Goal: Task Accomplishment & Management: Manage account settings

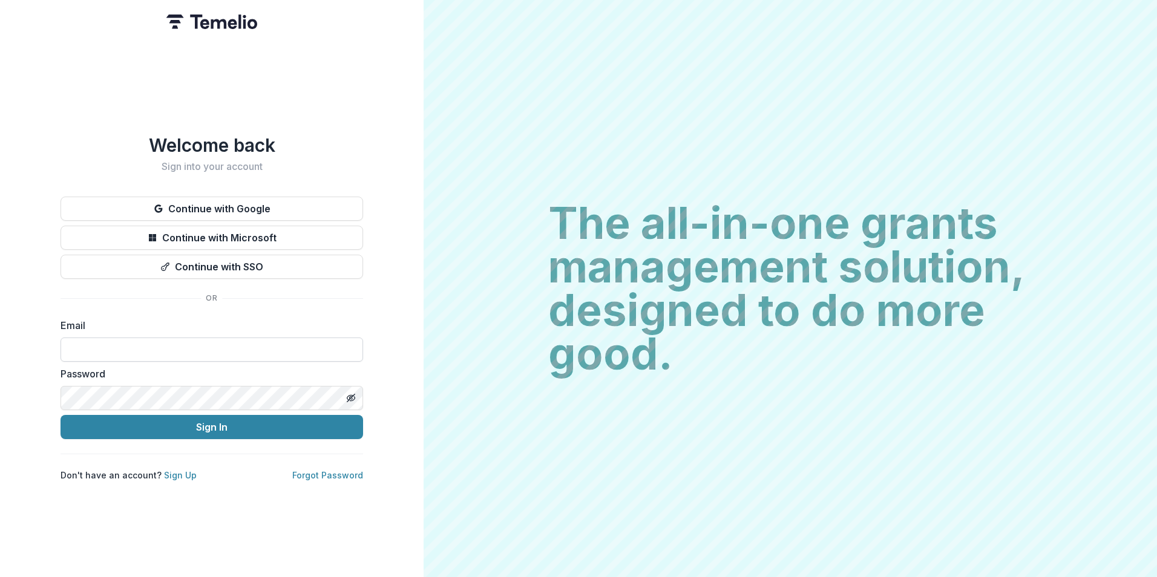
drag, startPoint x: 199, startPoint y: 335, endPoint x: 202, endPoint y: 344, distance: 9.6
click at [199, 338] on input at bounding box center [211, 350] width 302 height 24
type input "**********"
click at [60, 415] on button "Sign In" at bounding box center [211, 427] width 302 height 24
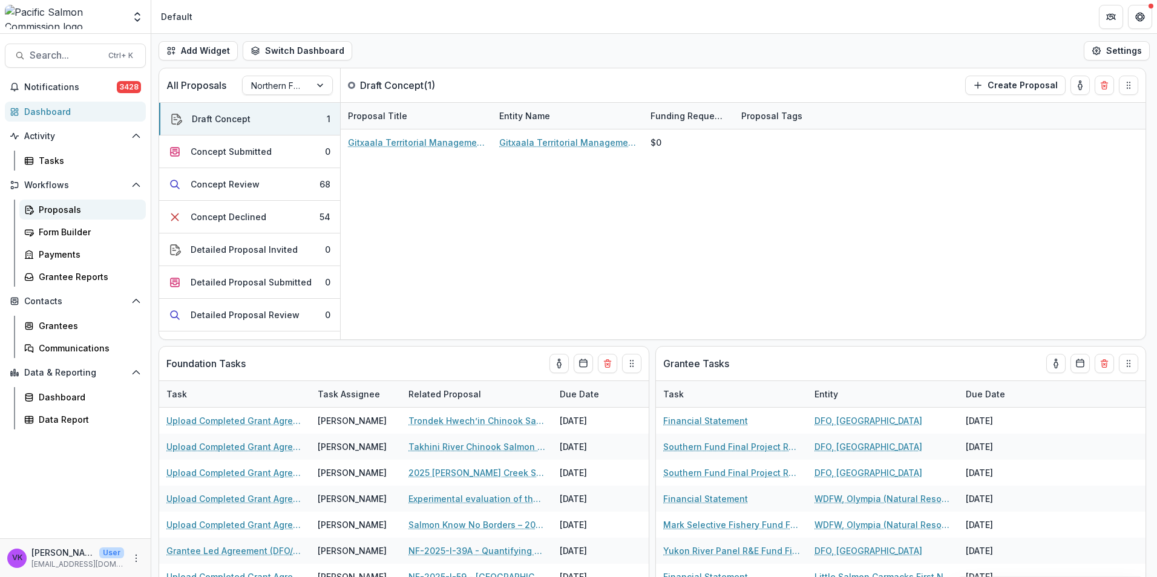
click at [71, 201] on link "Proposals" at bounding box center [82, 210] width 126 height 20
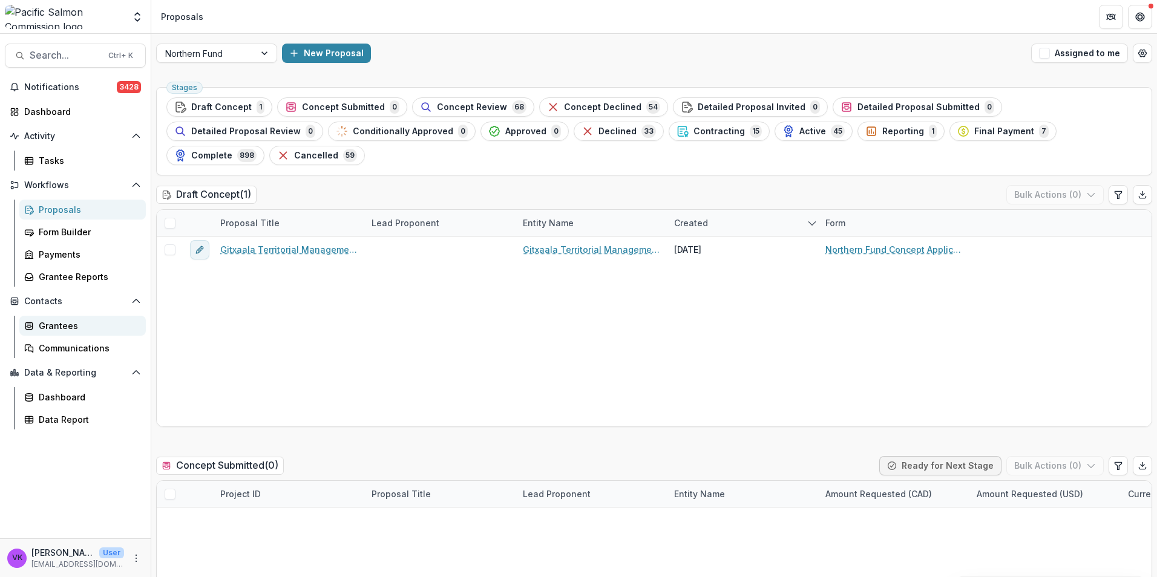
click at [58, 331] on div "Grantees" at bounding box center [87, 325] width 97 height 13
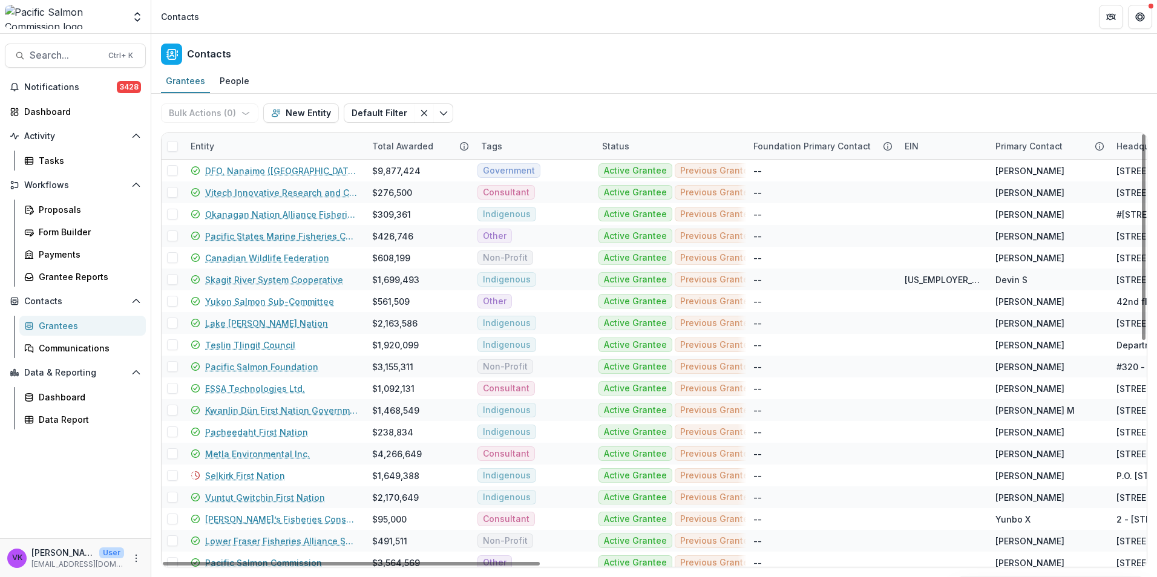
click at [291, 138] on div "Entity" at bounding box center [273, 146] width 181 height 26
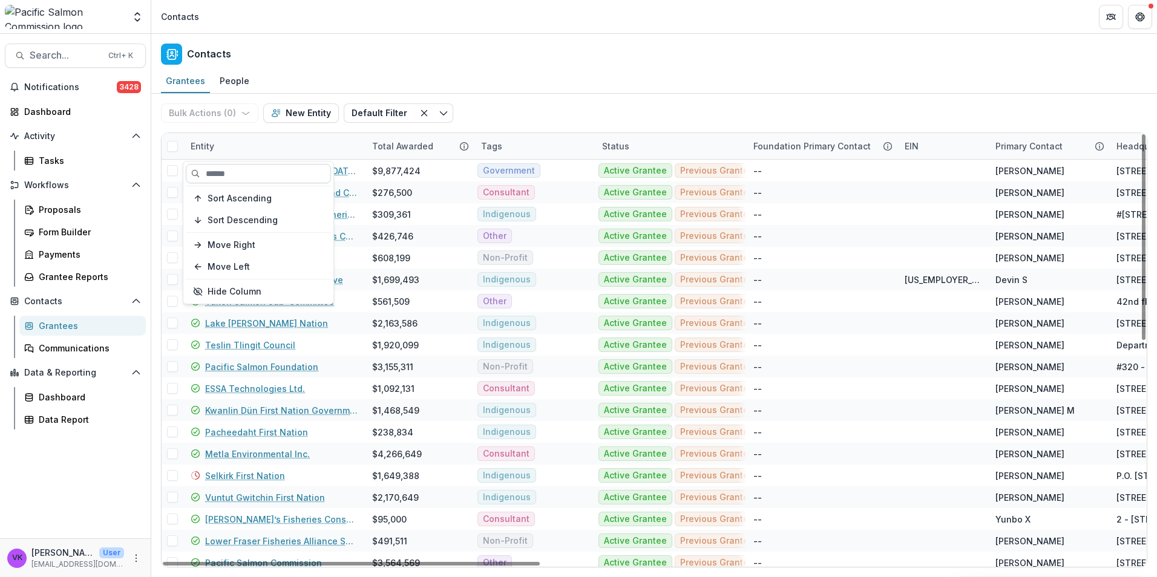
click at [288, 174] on input at bounding box center [258, 173] width 145 height 19
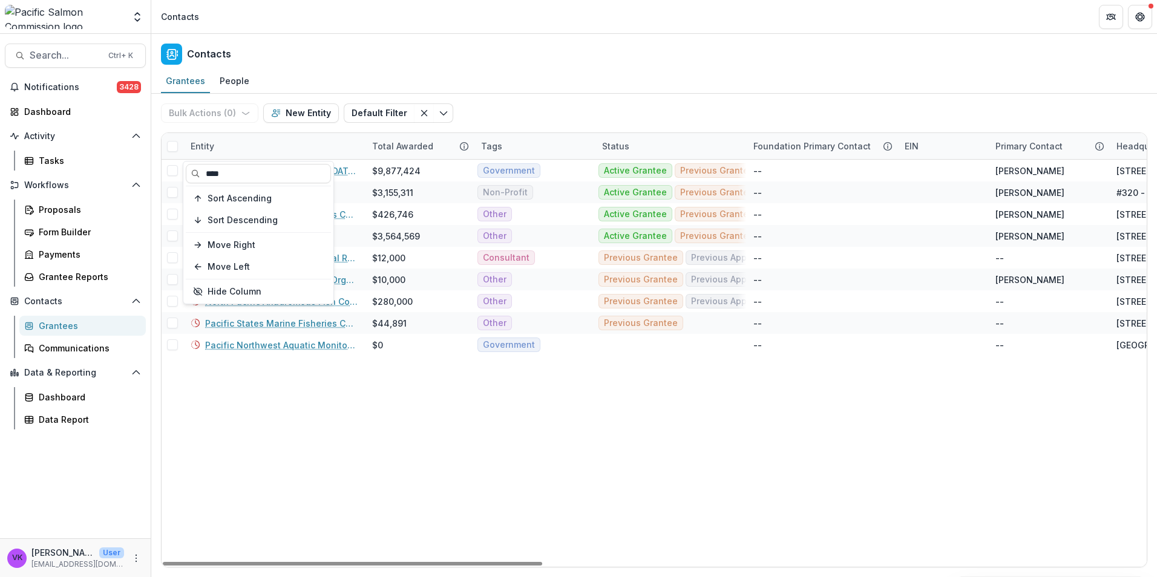
type input "****"
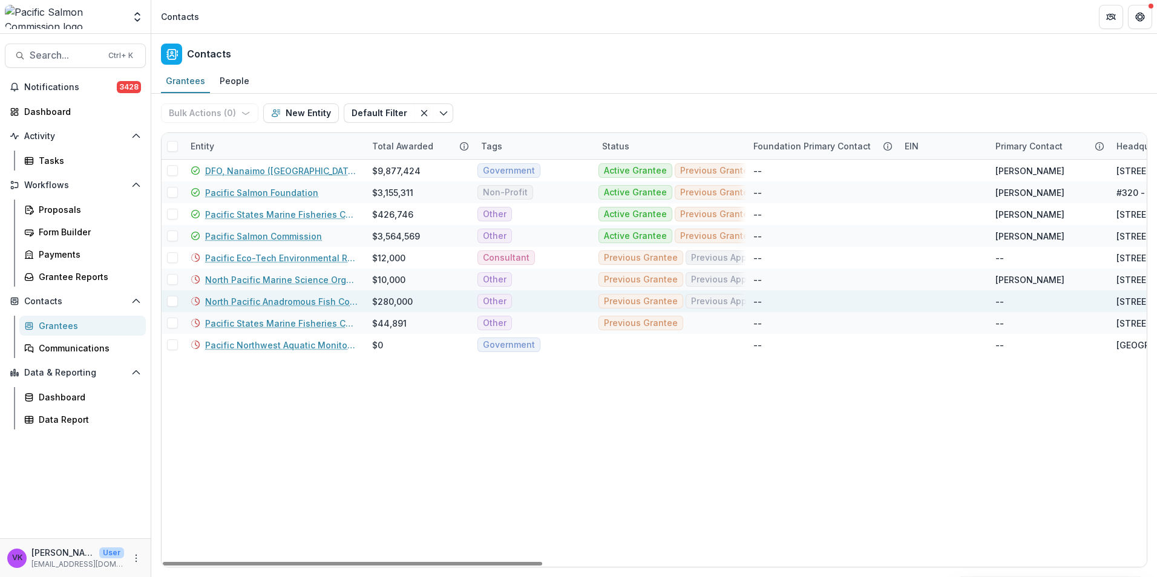
drag, startPoint x: 376, startPoint y: 417, endPoint x: 338, endPoint y: 308, distance: 116.1
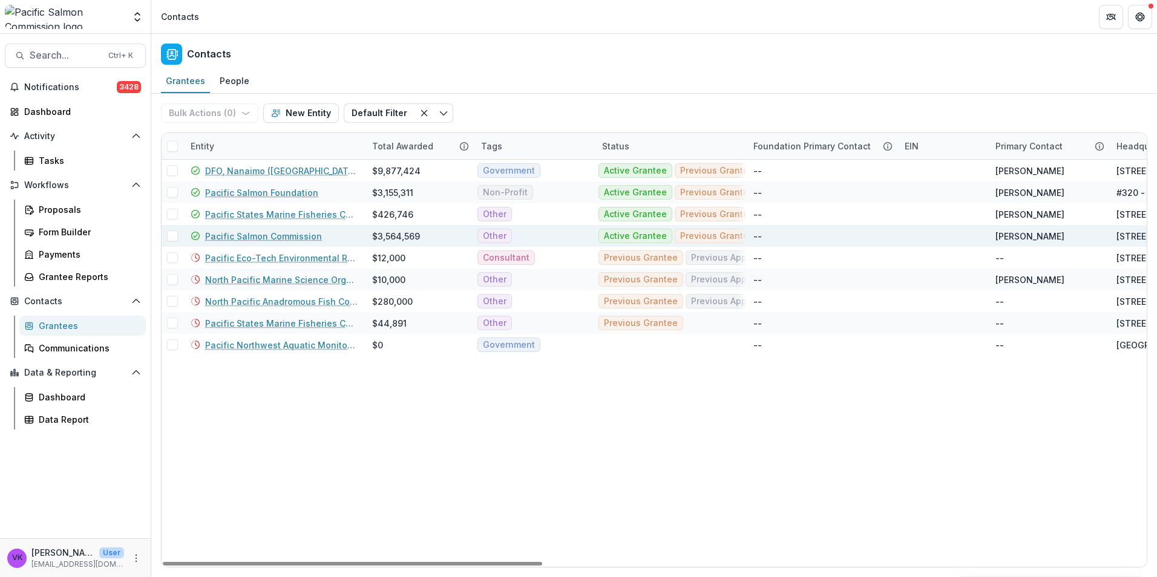
click at [274, 230] on link "Pacific Salmon Commission" at bounding box center [263, 236] width 117 height 13
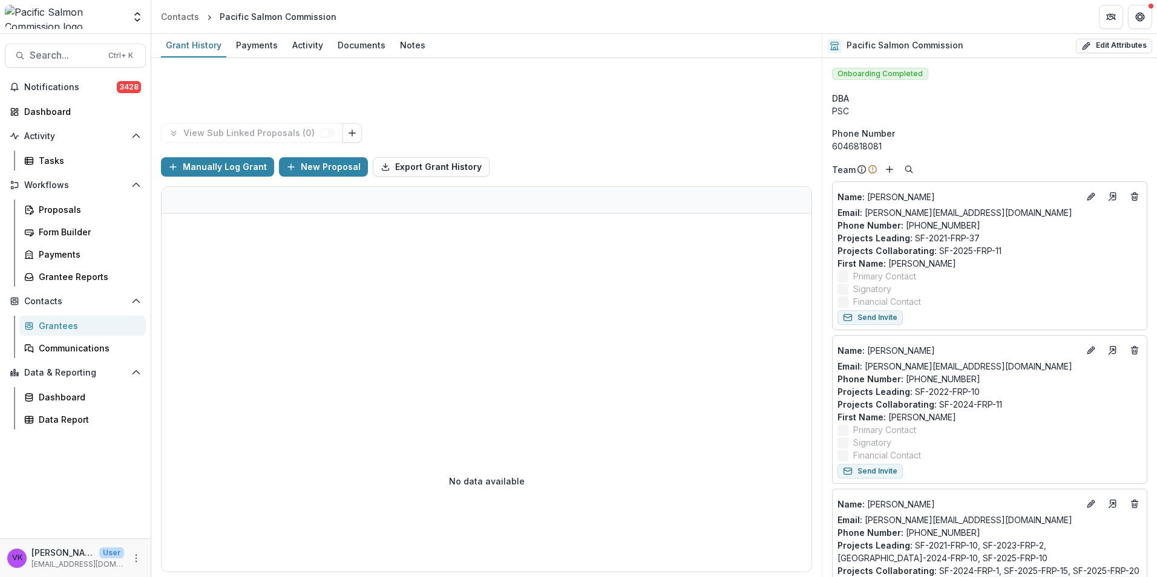
drag, startPoint x: 399, startPoint y: 47, endPoint x: 491, endPoint y: 100, distance: 105.7
click at [399, 46] on div "Notes" at bounding box center [412, 45] width 35 height 18
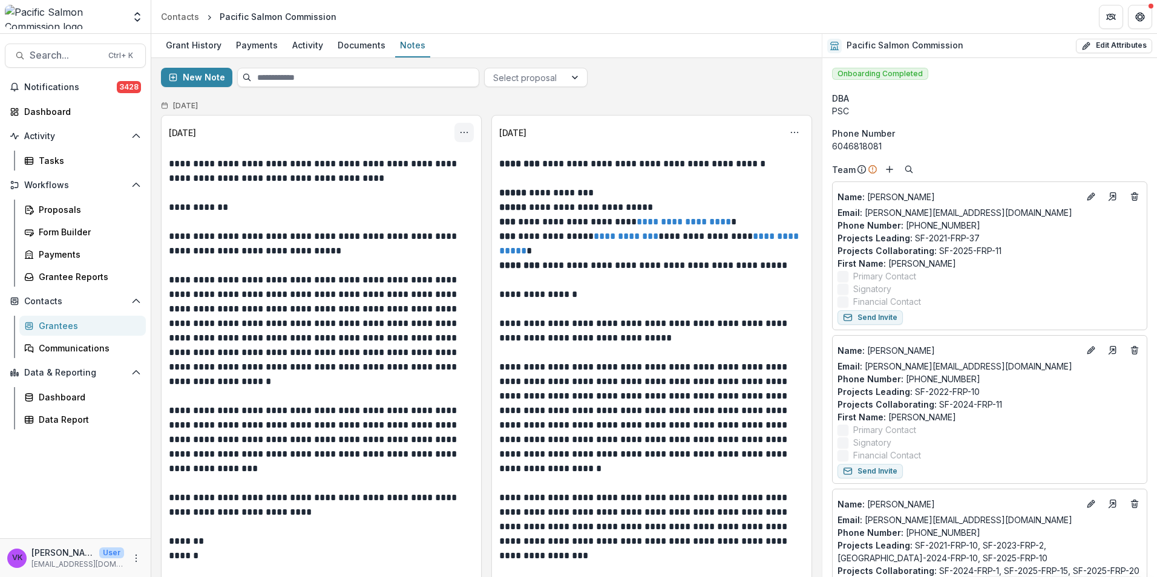
click at [460, 136] on icon "Options" at bounding box center [464, 133] width 10 height 10
click at [362, 182] on button "Edit" at bounding box center [403, 180] width 129 height 20
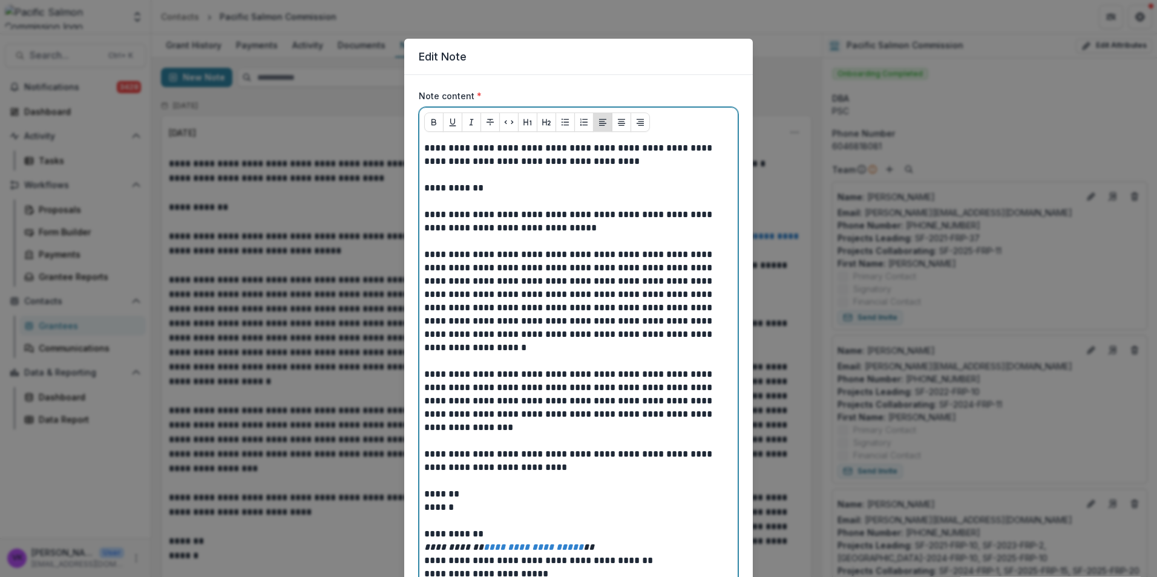
click at [434, 176] on p at bounding box center [578, 174] width 309 height 13
click at [441, 175] on p at bounding box center [578, 174] width 309 height 13
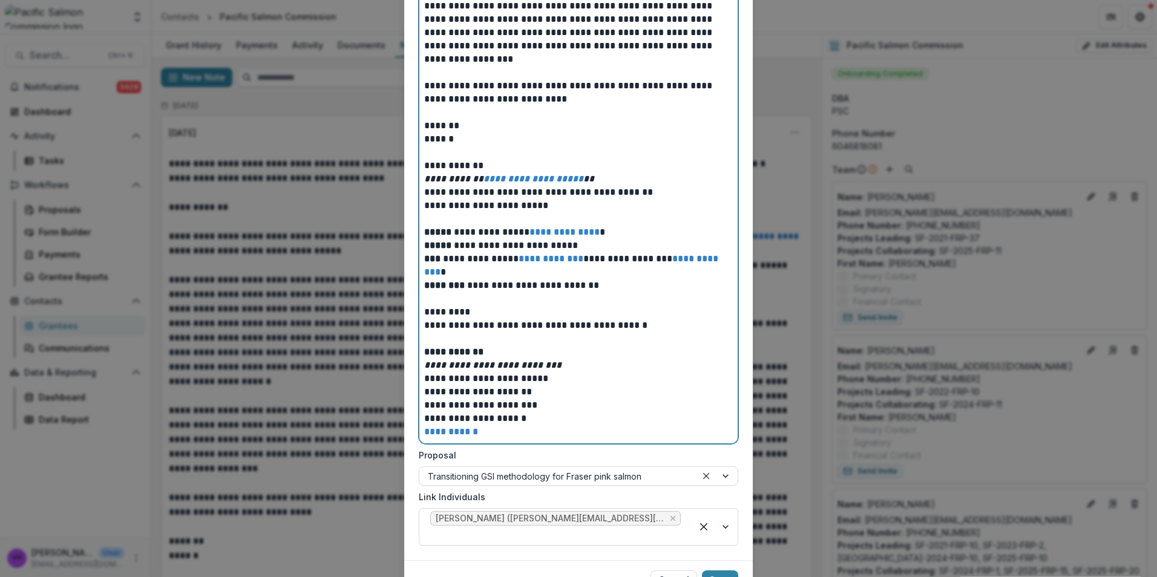
scroll to position [509, 0]
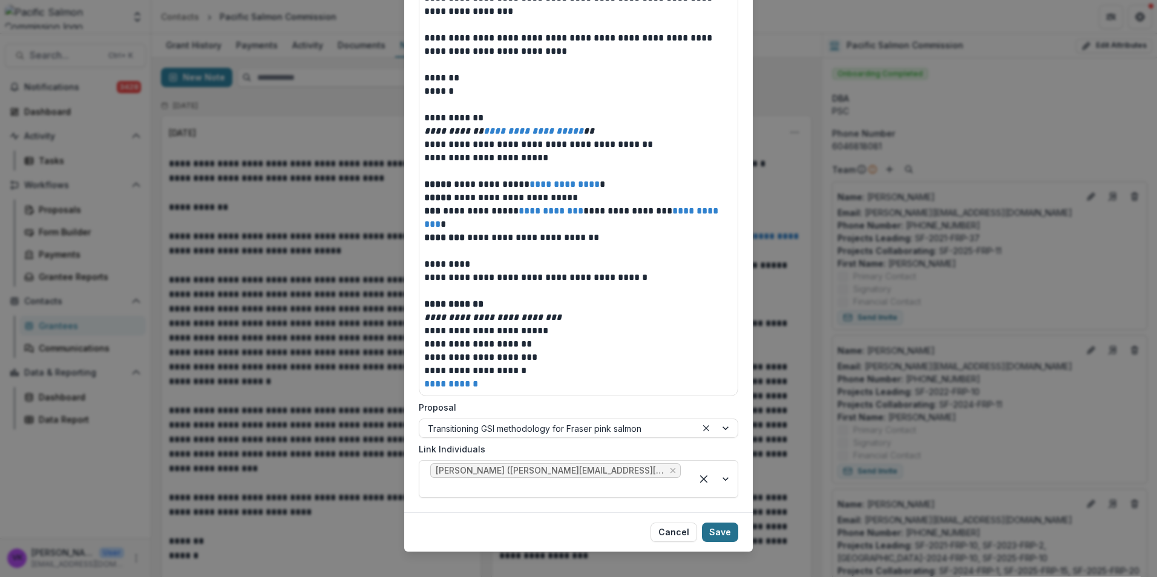
click at [720, 523] on button "Save" at bounding box center [720, 532] width 36 height 19
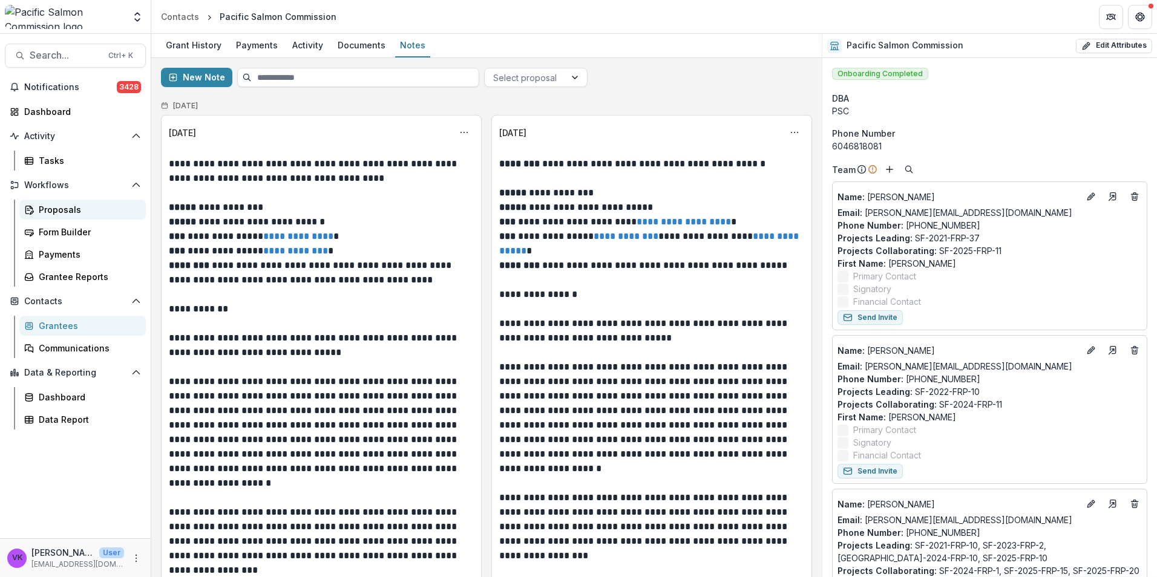
click at [46, 204] on div "Proposals" at bounding box center [87, 209] width 97 height 13
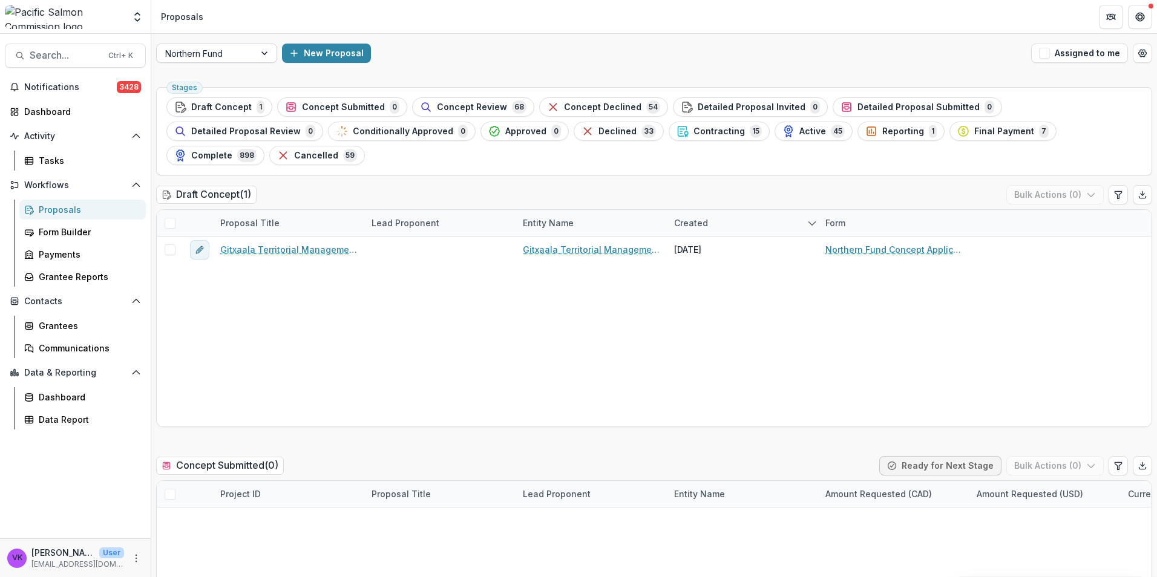
click at [261, 50] on div at bounding box center [266, 53] width 22 height 18
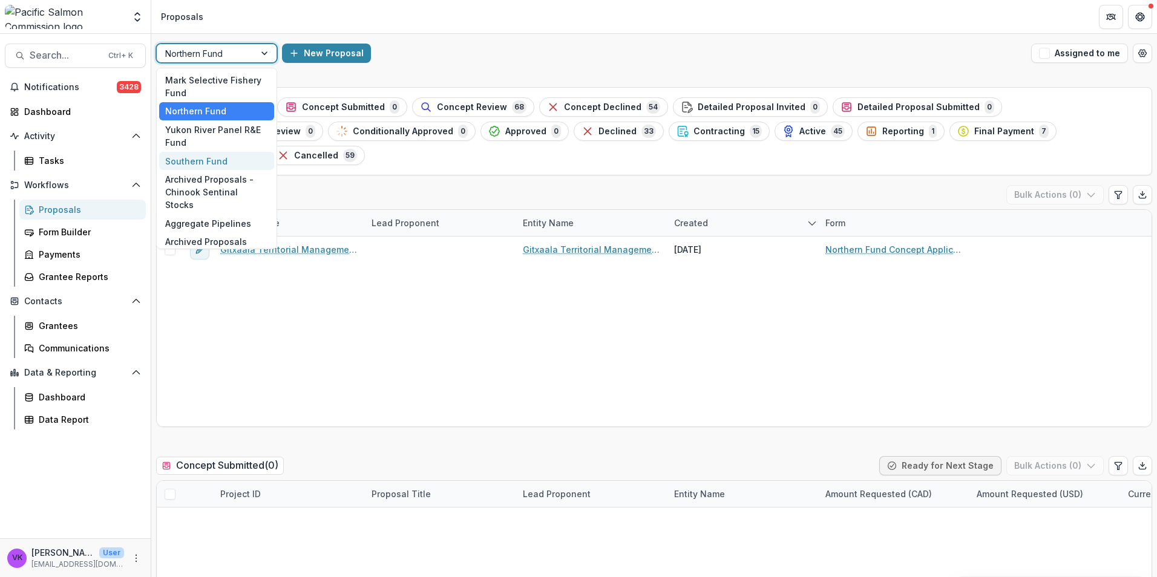
click at [212, 163] on div "Southern Fund" at bounding box center [216, 161] width 115 height 19
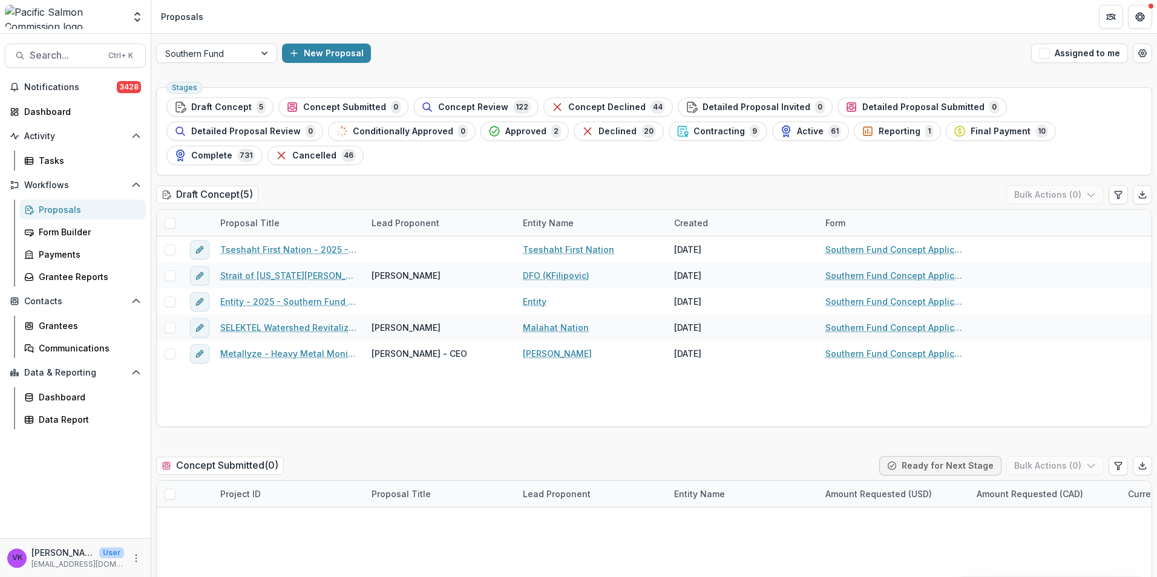
drag, startPoint x: 558, startPoint y: 131, endPoint x: 863, endPoint y: 272, distance: 336.5
click at [693, 131] on span "Contracting" at bounding box center [718, 131] width 51 height 10
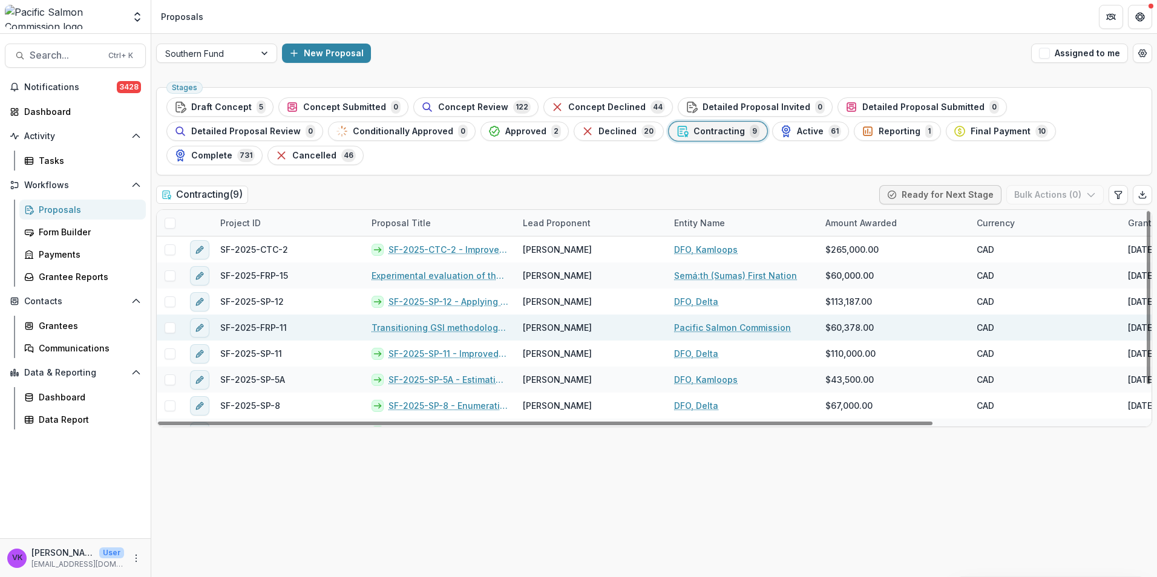
click at [428, 321] on link "Transitioning GSI methodology for Fraser pink salmon" at bounding box center [439, 327] width 137 height 13
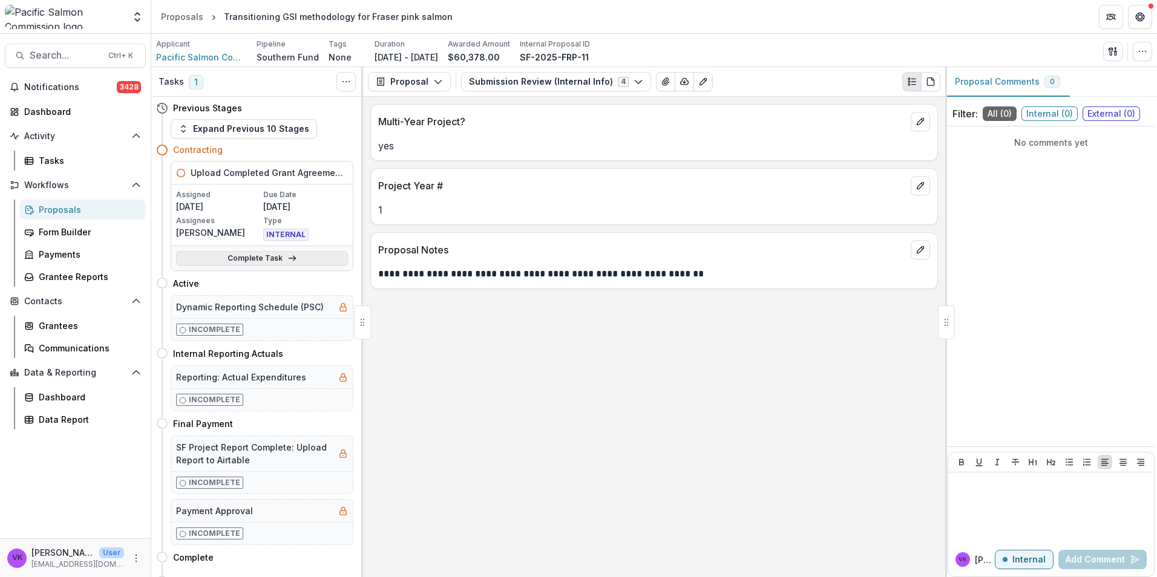
click at [258, 261] on link "Complete Task" at bounding box center [262, 258] width 172 height 15
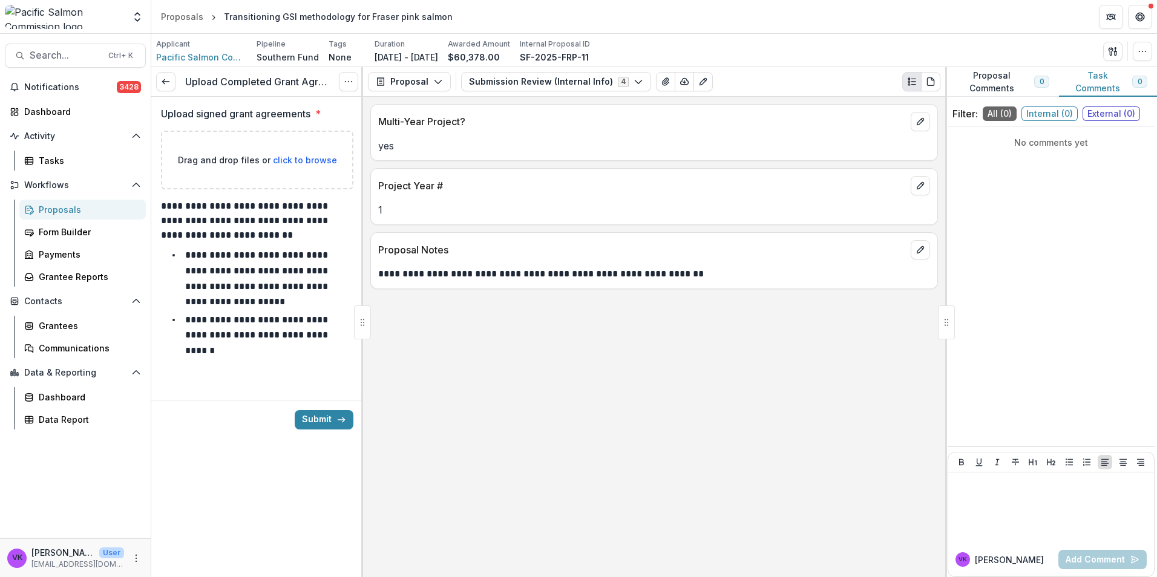
click at [298, 164] on span "click to browse" at bounding box center [305, 160] width 64 height 10
type input "**********"
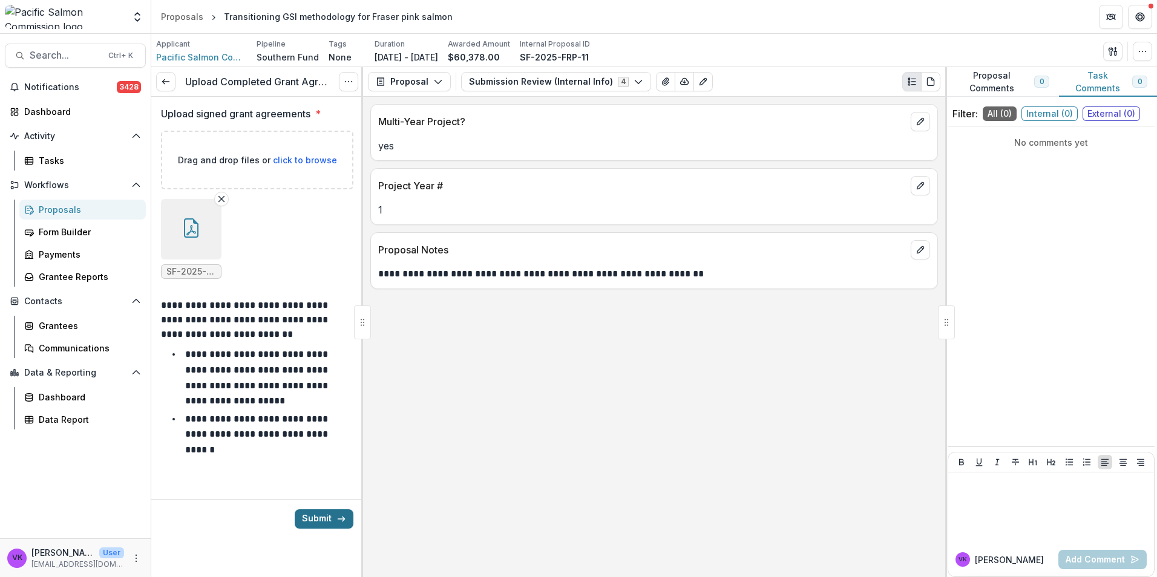
click at [317, 520] on button "Submit" at bounding box center [324, 518] width 59 height 19
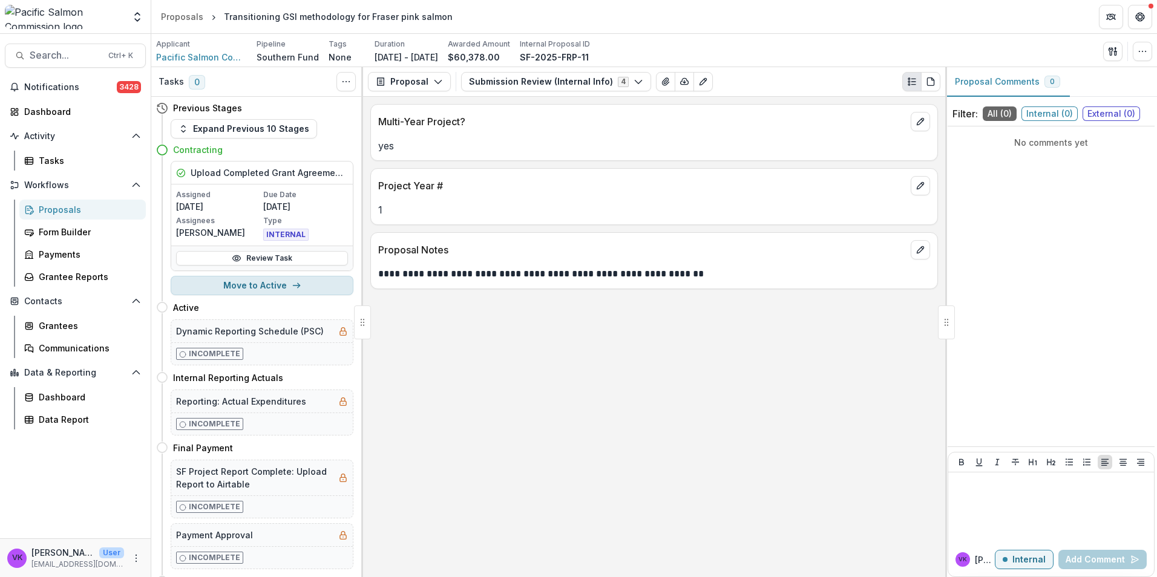
click at [276, 283] on button "Move to Active" at bounding box center [262, 285] width 183 height 19
select select "******"
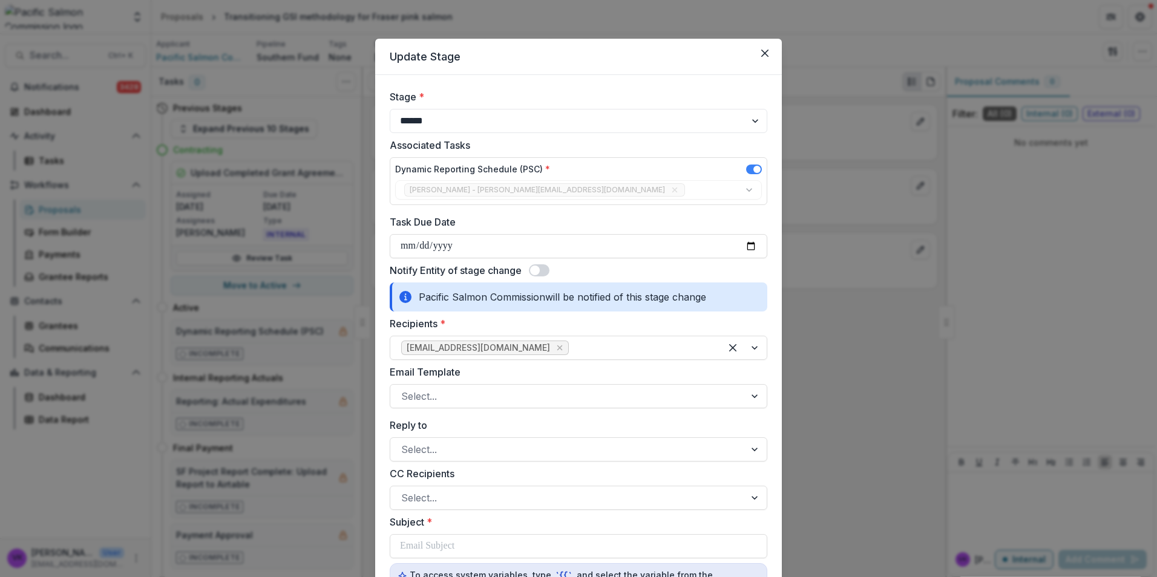
click at [548, 267] on span at bounding box center [539, 270] width 21 height 12
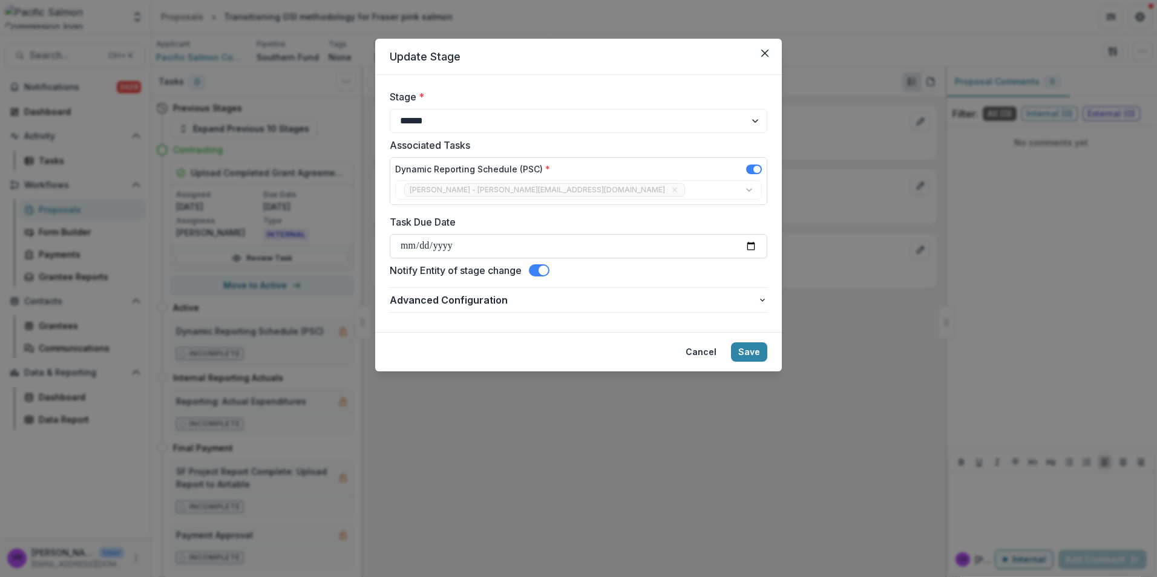
click at [751, 355] on button "Save" at bounding box center [749, 351] width 36 height 19
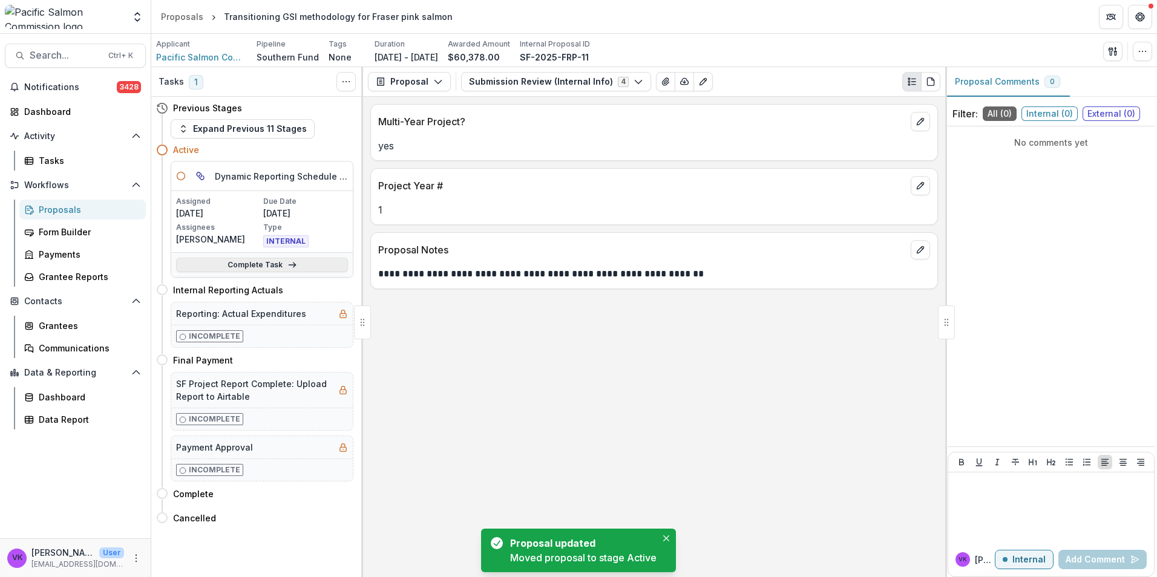
click at [252, 265] on link "Complete Task" at bounding box center [262, 265] width 172 height 15
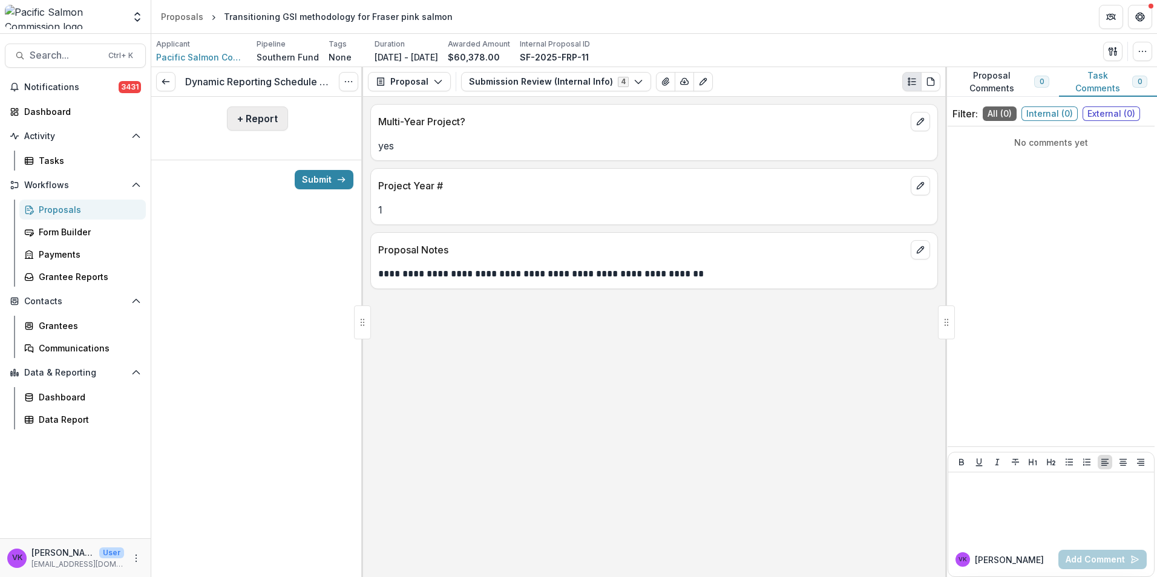
click at [256, 123] on button "+ Report" at bounding box center [257, 118] width 61 height 24
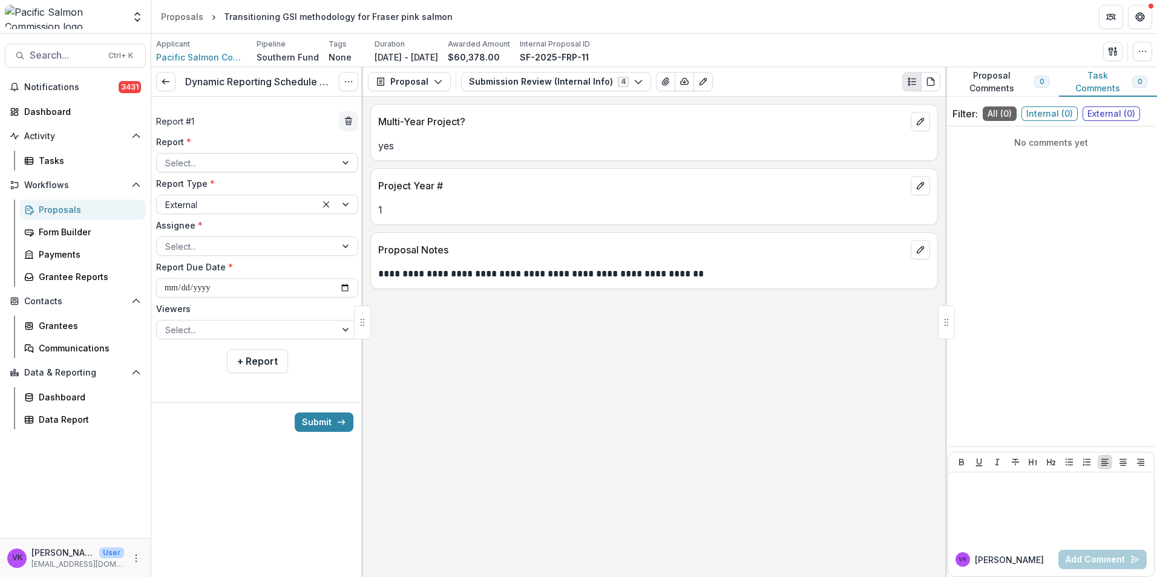
click at [306, 158] on div at bounding box center [246, 162] width 162 height 15
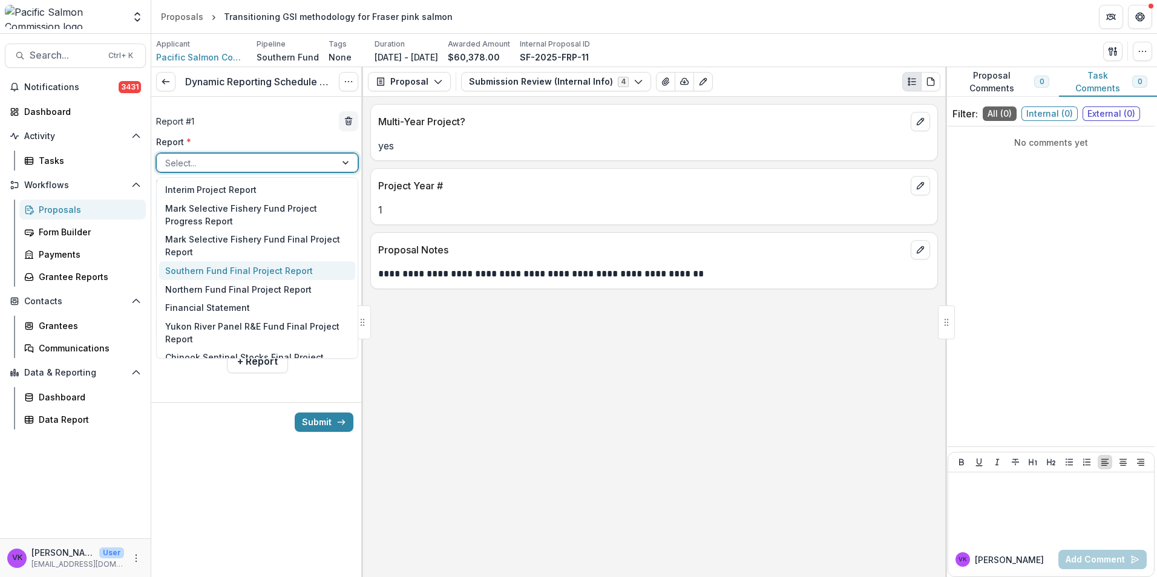
click at [267, 272] on div "Southern Fund Final Project Report" at bounding box center [257, 270] width 196 height 19
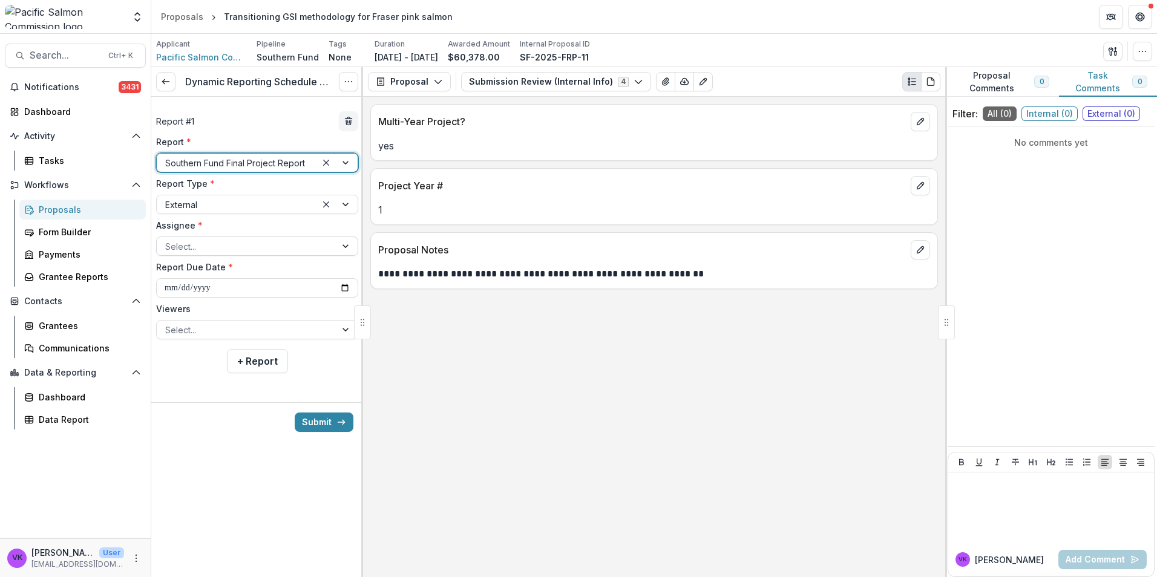
click at [345, 245] on div at bounding box center [347, 246] width 22 height 18
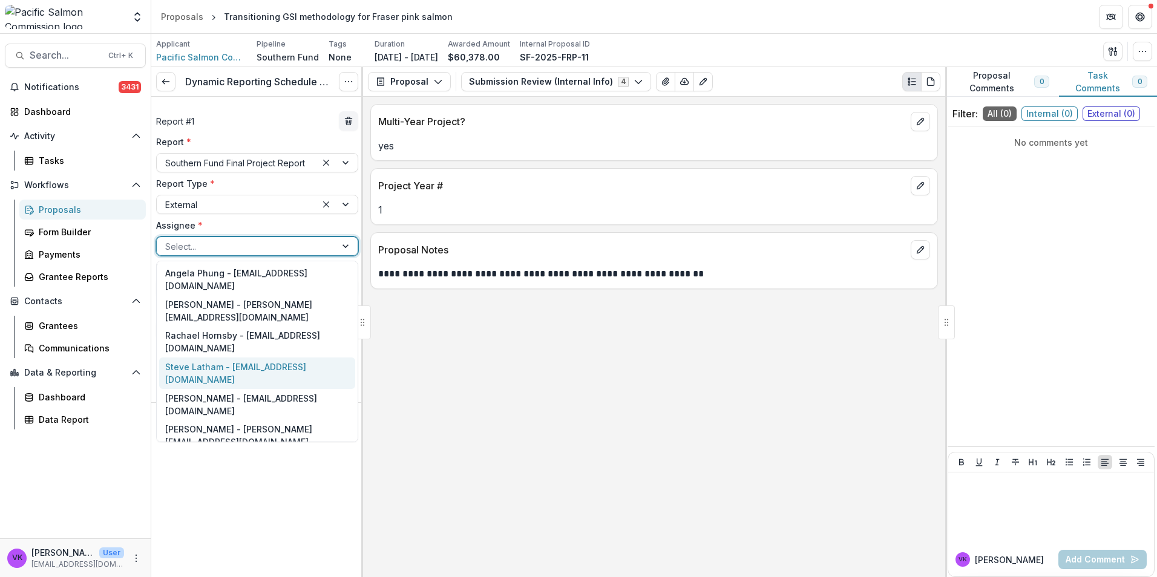
click at [278, 358] on div "Steve Latham - latham@psc.org" at bounding box center [257, 373] width 196 height 31
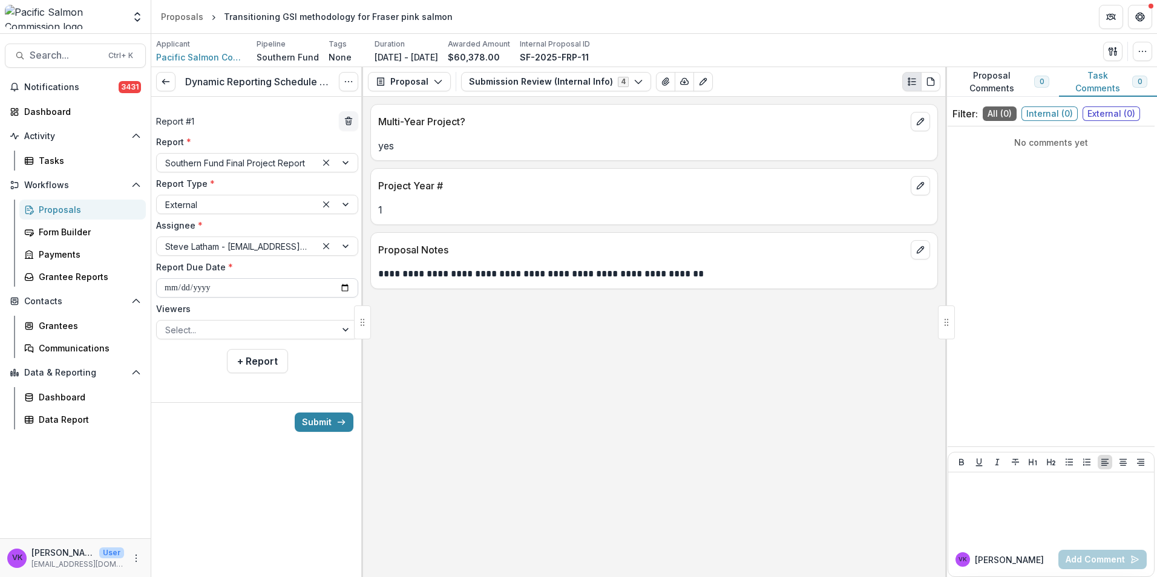
click at [341, 291] on input "**********" at bounding box center [257, 287] width 202 height 19
type input "**********"
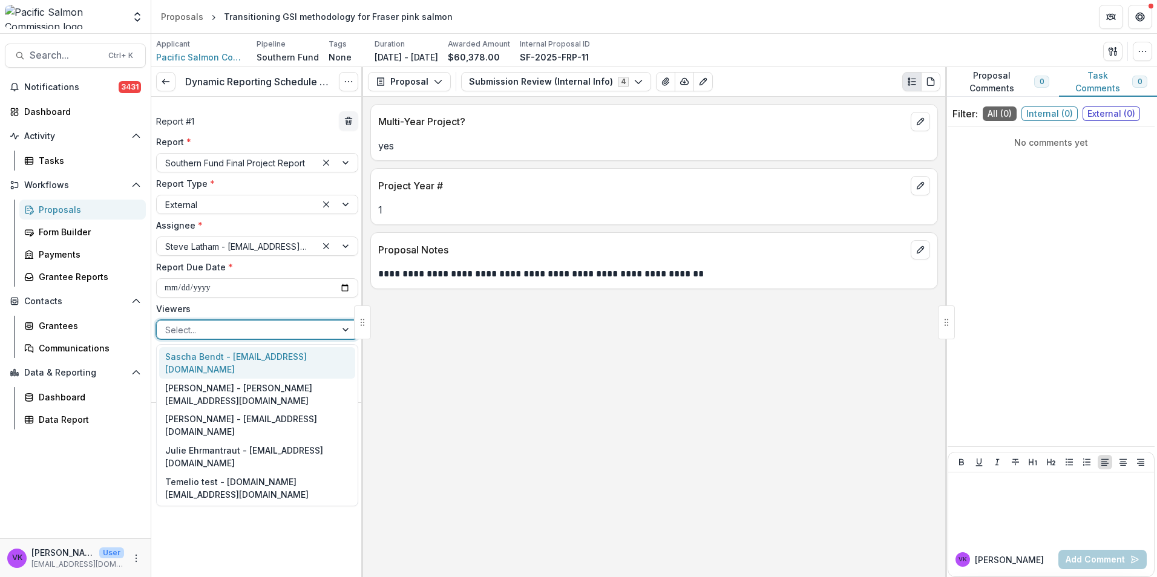
click at [346, 332] on div at bounding box center [347, 330] width 22 height 18
click at [311, 361] on div "Sascha Bendt - [EMAIL_ADDRESS][DOMAIN_NAME]" at bounding box center [257, 362] width 196 height 31
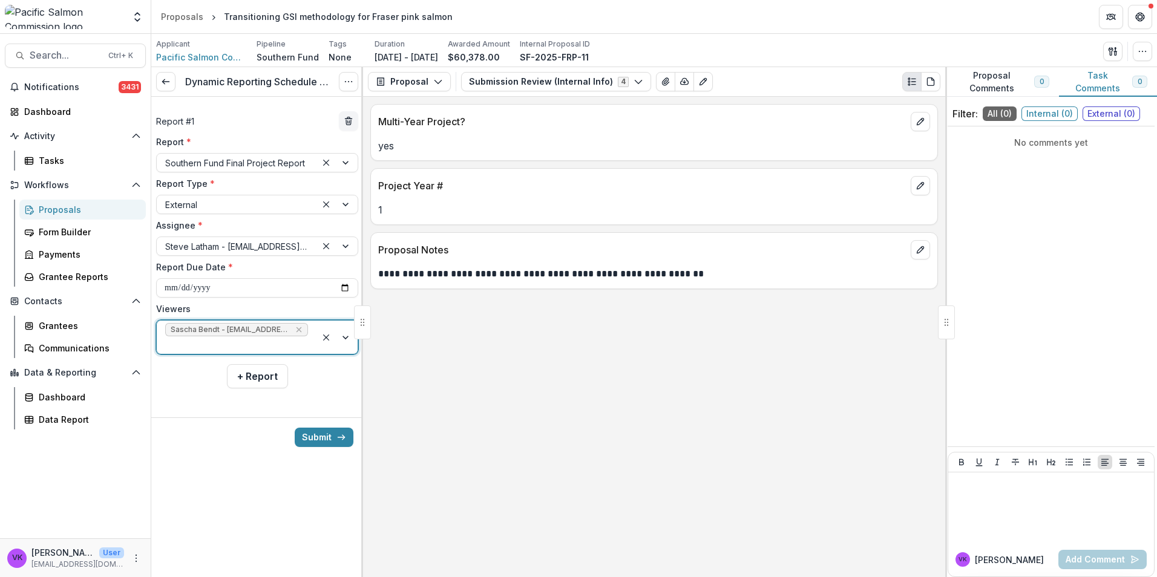
click at [346, 331] on div at bounding box center [336, 337] width 41 height 33
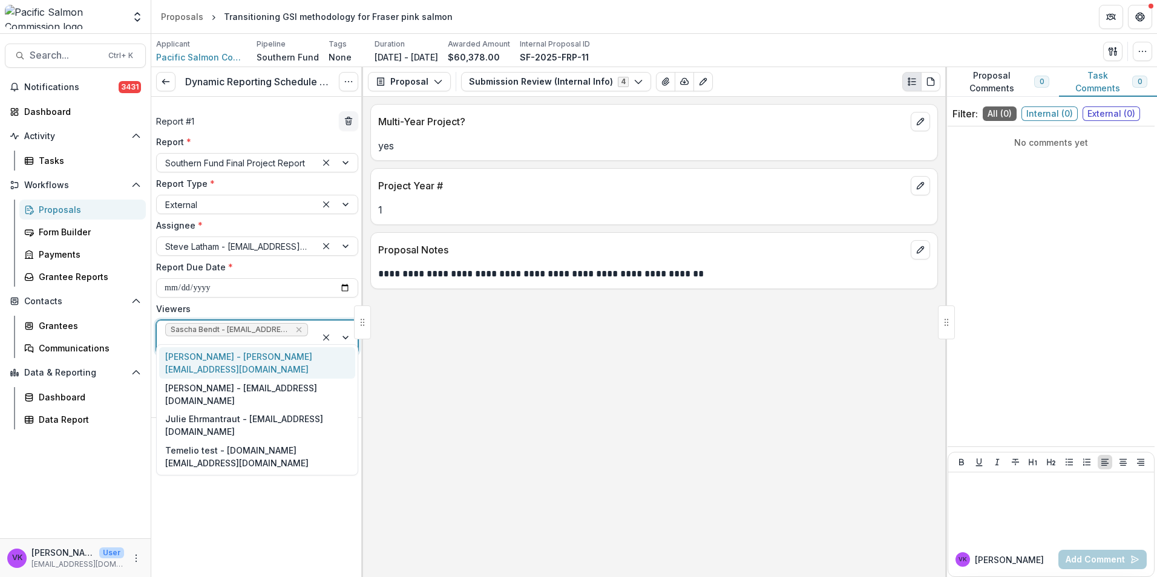
click at [292, 356] on div "[PERSON_NAME] - [PERSON_NAME][EMAIL_ADDRESS][DOMAIN_NAME]" at bounding box center [257, 362] width 196 height 31
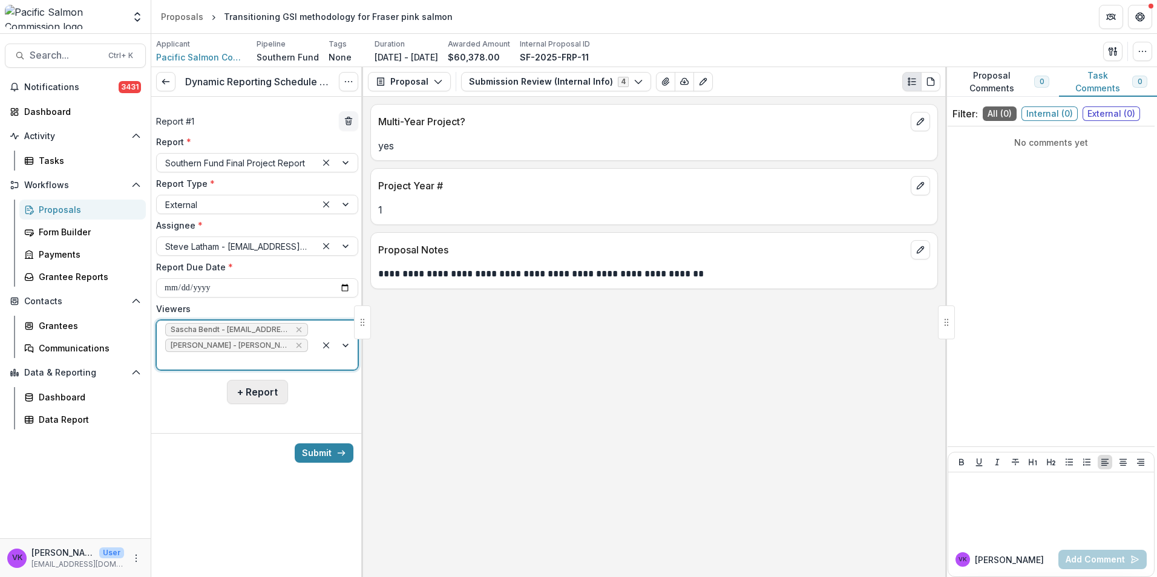
click at [267, 380] on button "+ Report" at bounding box center [257, 392] width 61 height 24
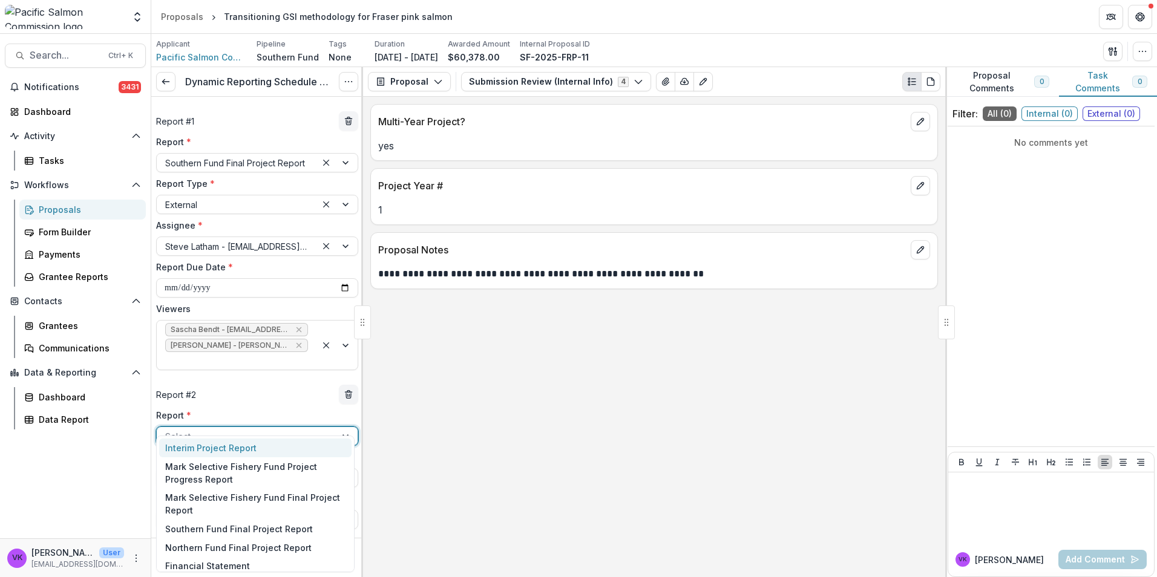
click at [304, 429] on div at bounding box center [246, 436] width 162 height 15
click at [267, 560] on div "Financial Statement" at bounding box center [255, 566] width 192 height 19
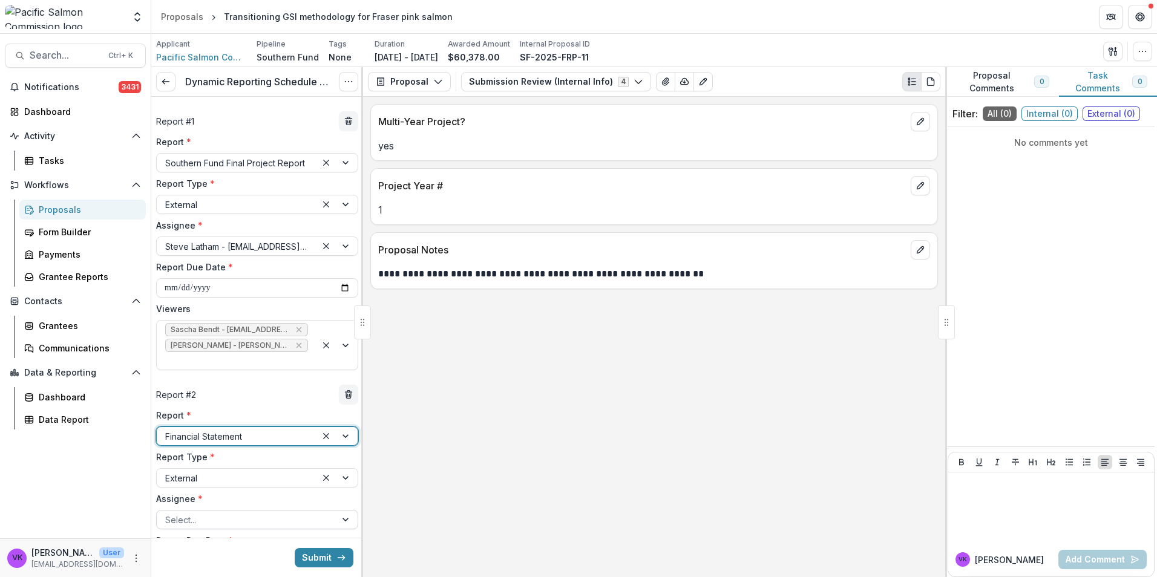
click at [326, 511] on div "Select..." at bounding box center [246, 520] width 179 height 18
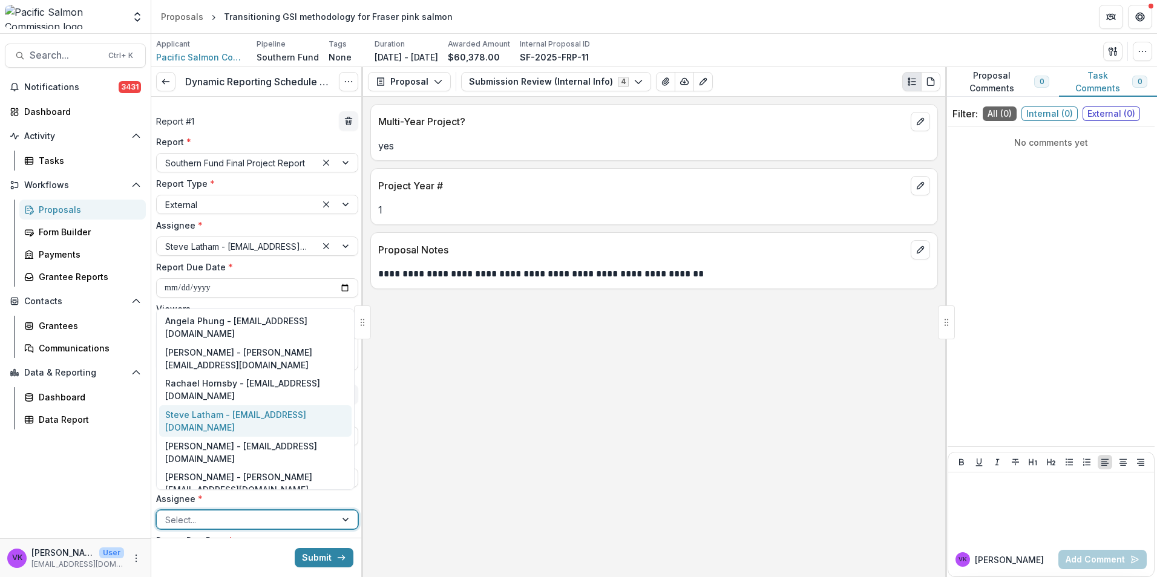
click at [227, 405] on div "Steve Latham - latham@psc.org" at bounding box center [255, 420] width 192 height 31
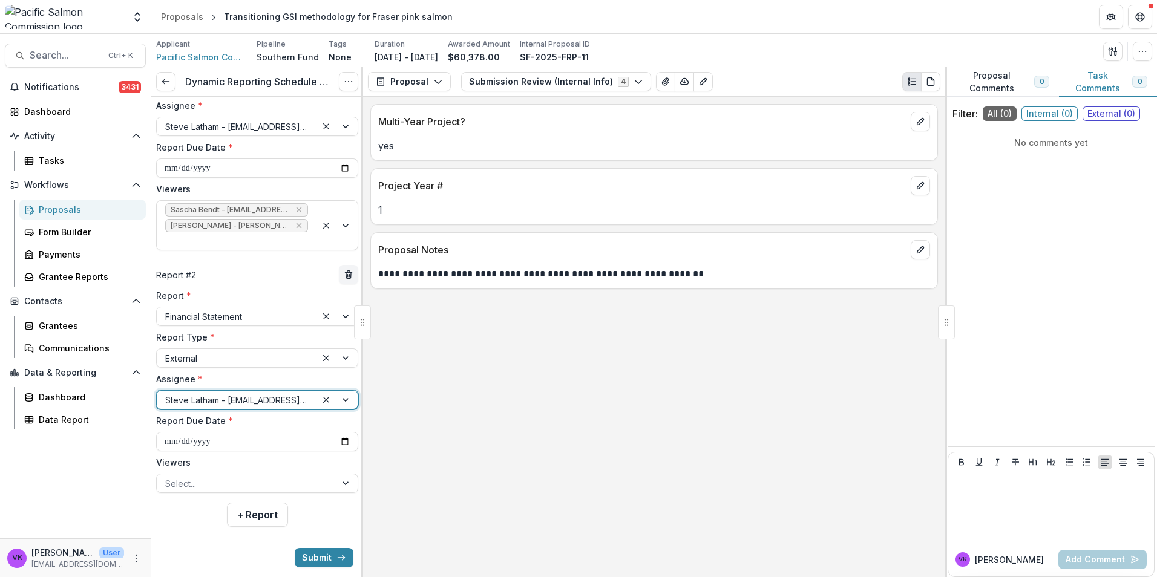
scroll to position [121, 0]
click at [325, 431] on input "**********" at bounding box center [257, 440] width 202 height 19
click at [341, 431] on input "**********" at bounding box center [257, 440] width 202 height 19
type input "**********"
click at [340, 473] on div at bounding box center [347, 482] width 22 height 18
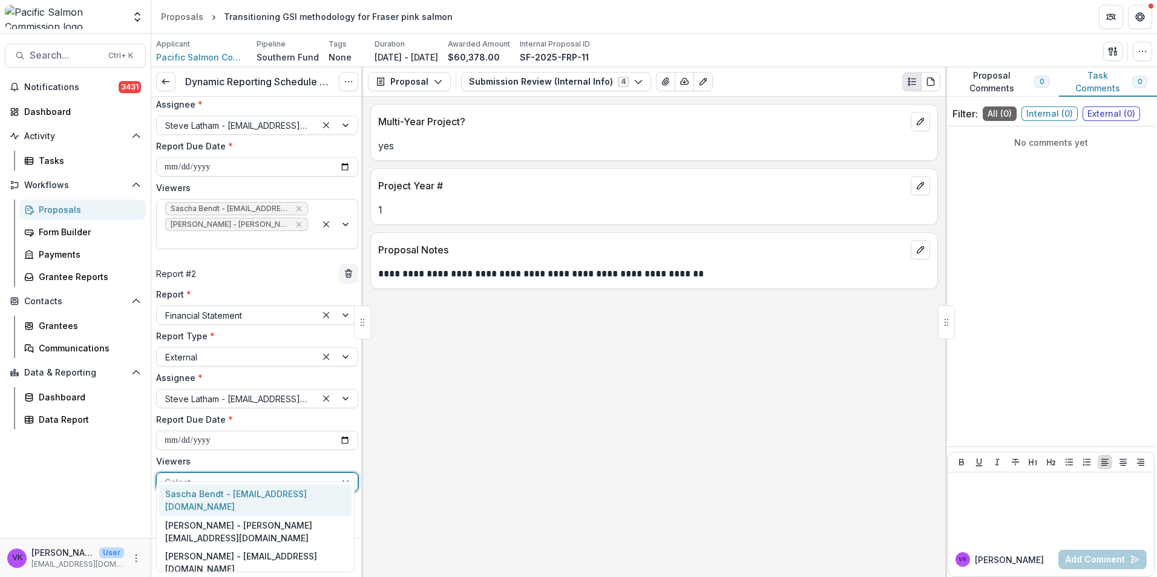
click at [265, 494] on div "Sascha Bendt - [EMAIL_ADDRESS][DOMAIN_NAME]" at bounding box center [255, 500] width 192 height 31
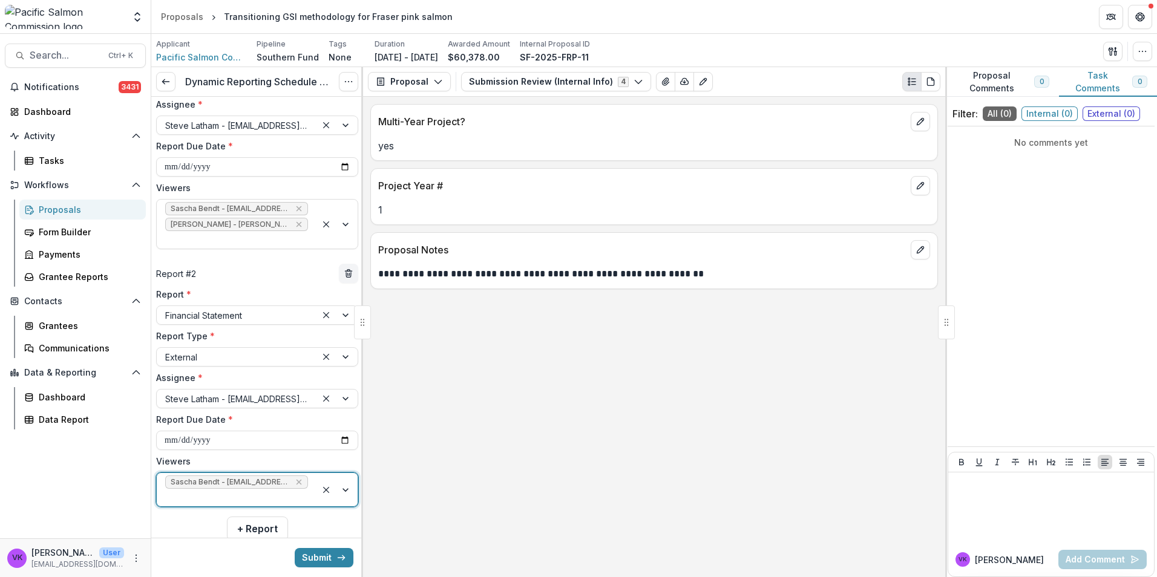
click at [347, 473] on div at bounding box center [336, 489] width 41 height 33
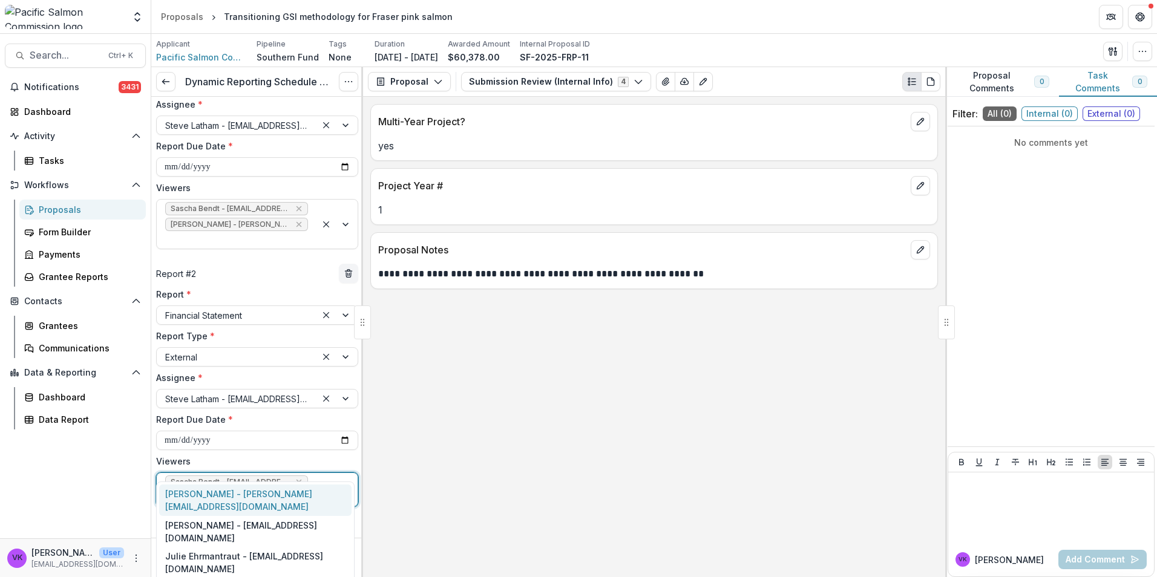
click at [290, 494] on div "[PERSON_NAME] - [PERSON_NAME][EMAIL_ADDRESS][DOMAIN_NAME]" at bounding box center [255, 500] width 192 height 31
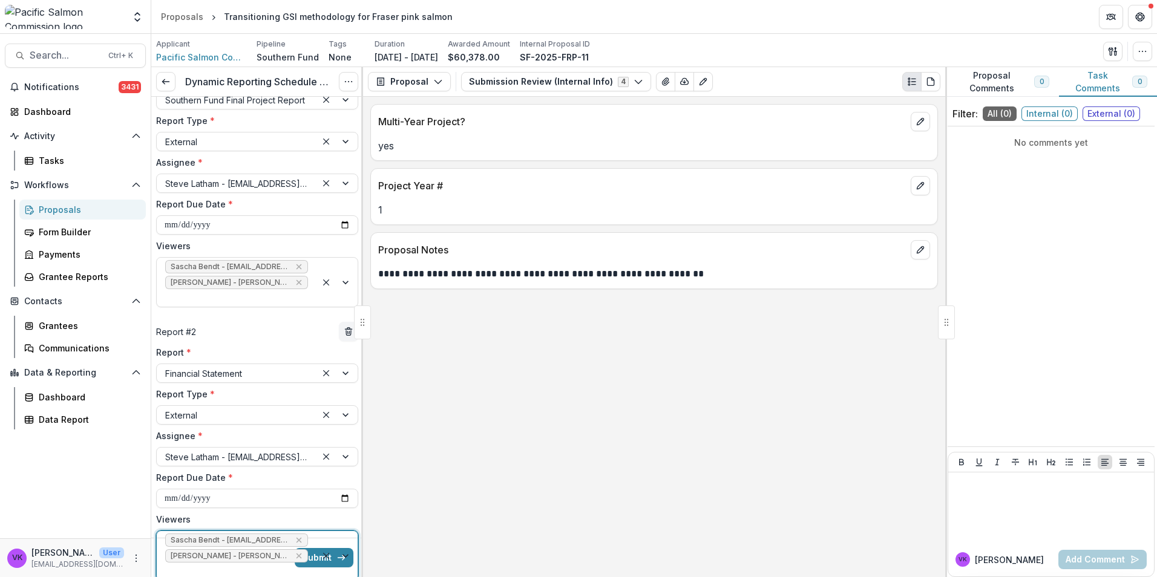
scroll to position [139, 0]
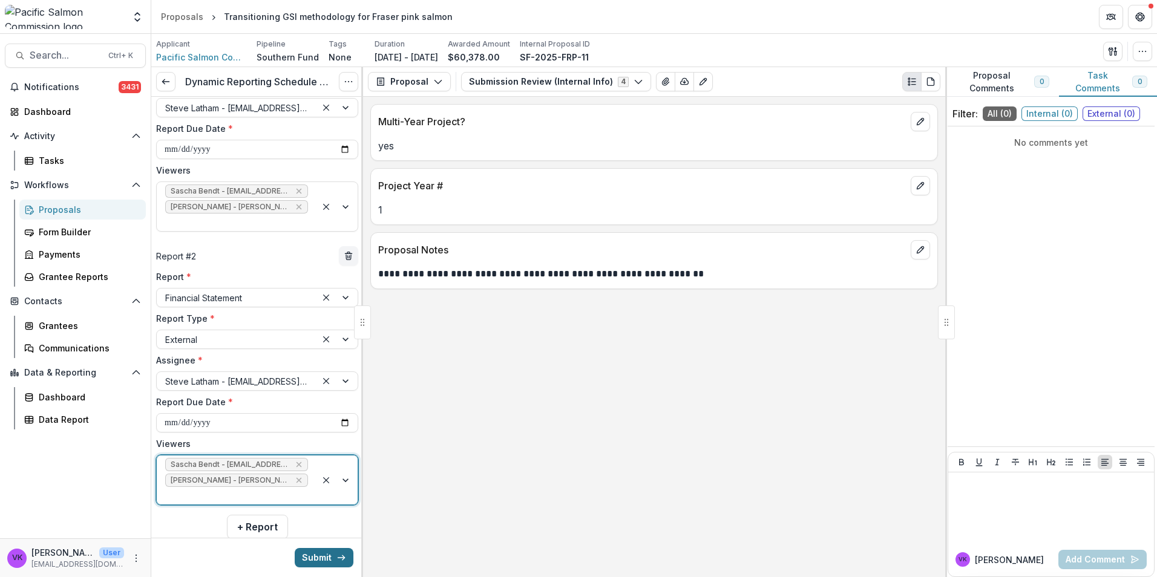
click at [331, 556] on button "Submit" at bounding box center [324, 557] width 59 height 19
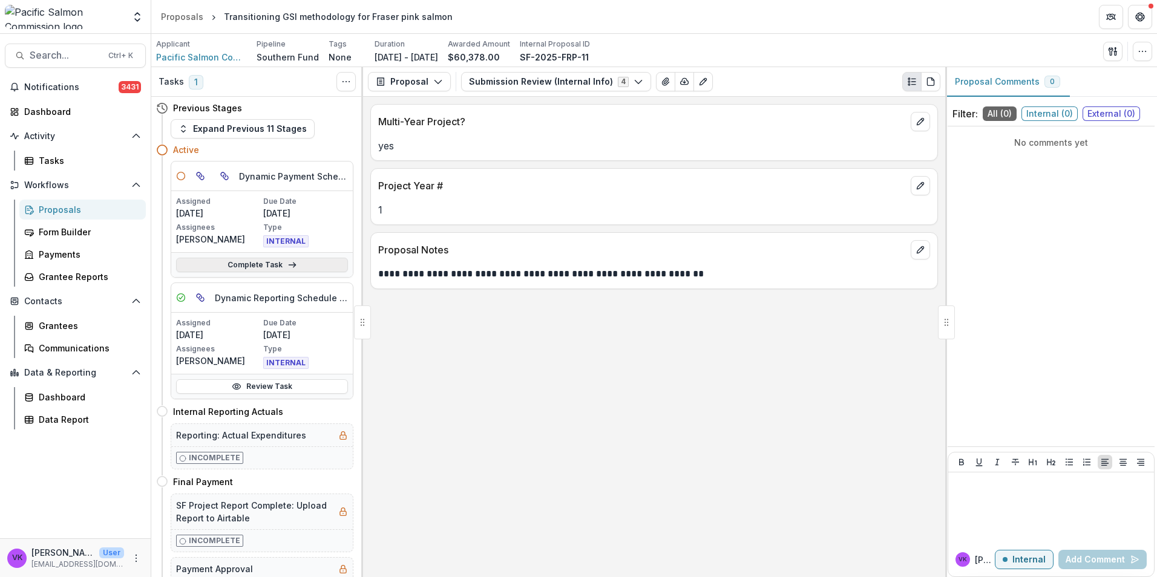
click at [244, 261] on link "Complete Task" at bounding box center [262, 265] width 172 height 15
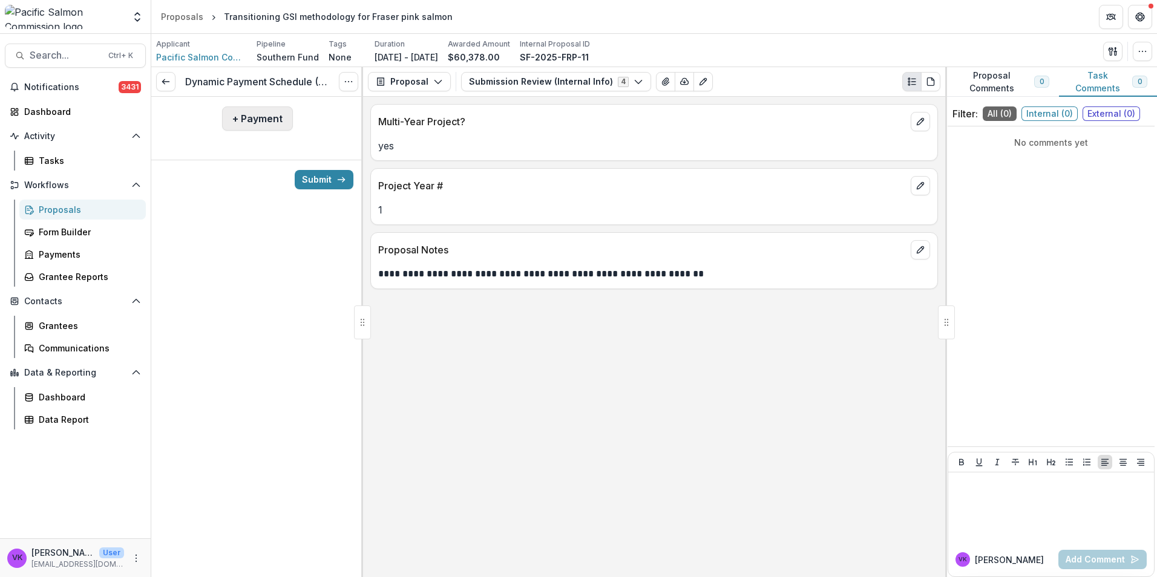
click at [244, 117] on button "+ Payment" at bounding box center [257, 118] width 71 height 24
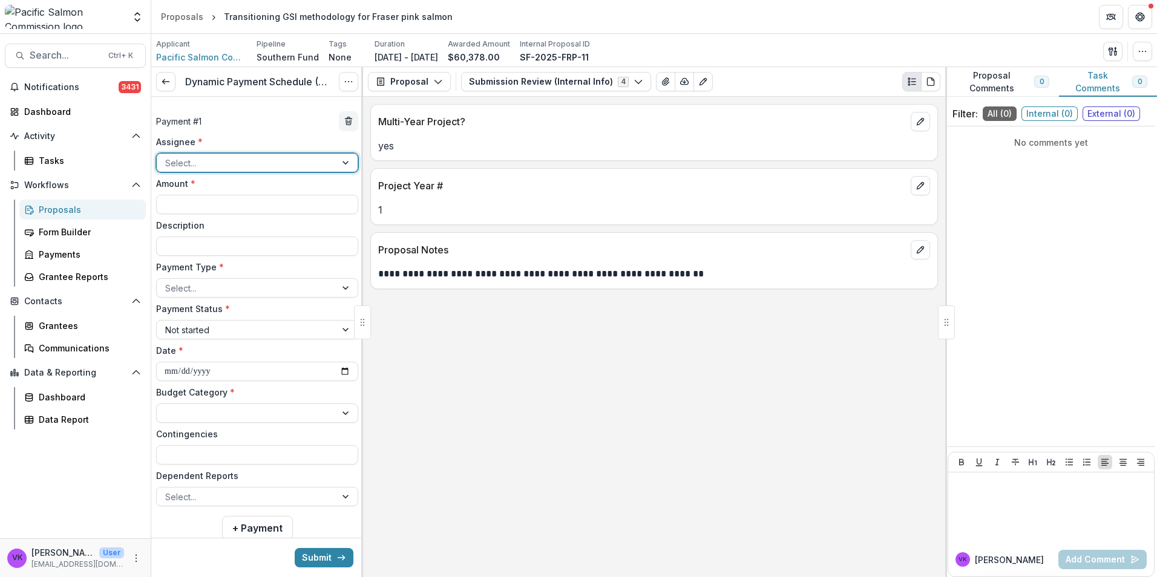
click at [314, 158] on div at bounding box center [246, 162] width 162 height 15
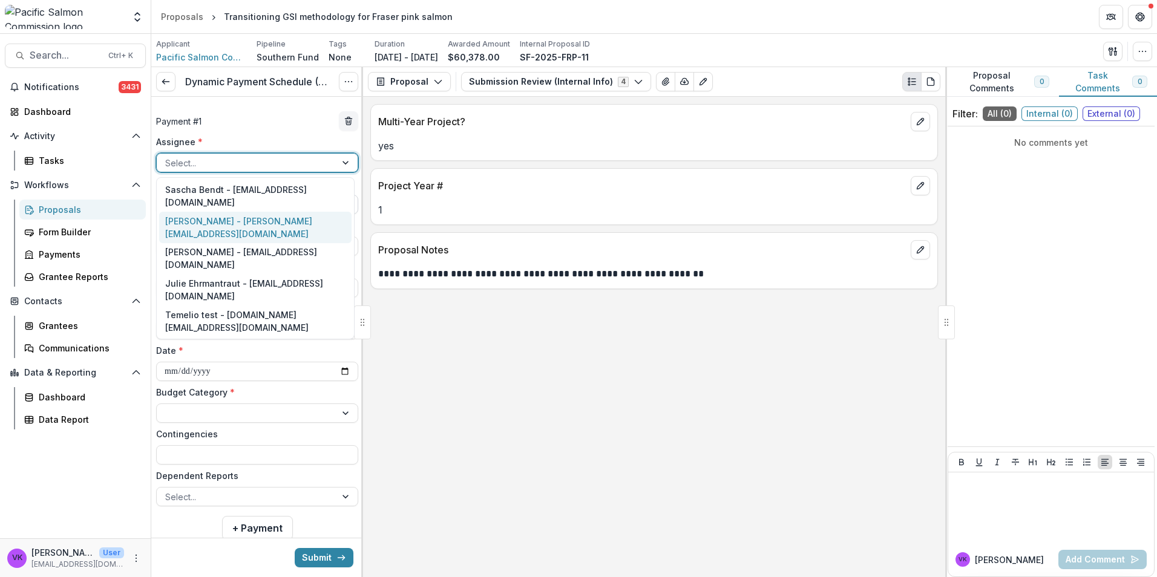
drag, startPoint x: 278, startPoint y: 207, endPoint x: 293, endPoint y: 212, distance: 16.1
click at [278, 212] on div "Victor Keong - keong@psc.org" at bounding box center [255, 227] width 192 height 31
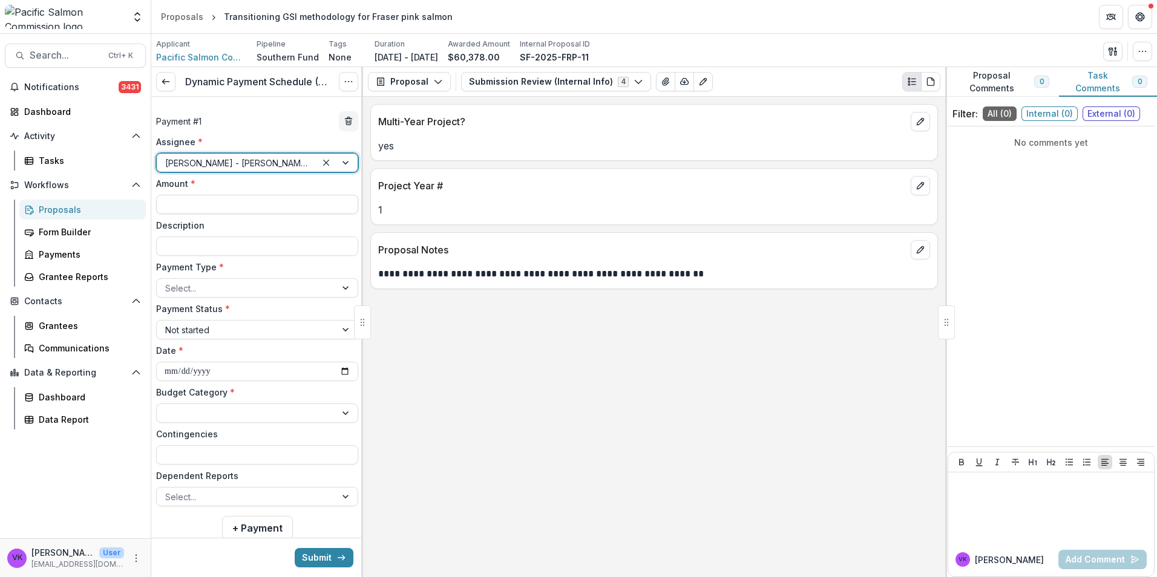
click at [286, 207] on input "Amount *" at bounding box center [257, 204] width 202 height 19
type input "*******"
click at [247, 249] on input "Description" at bounding box center [257, 246] width 202 height 19
type input "**********"
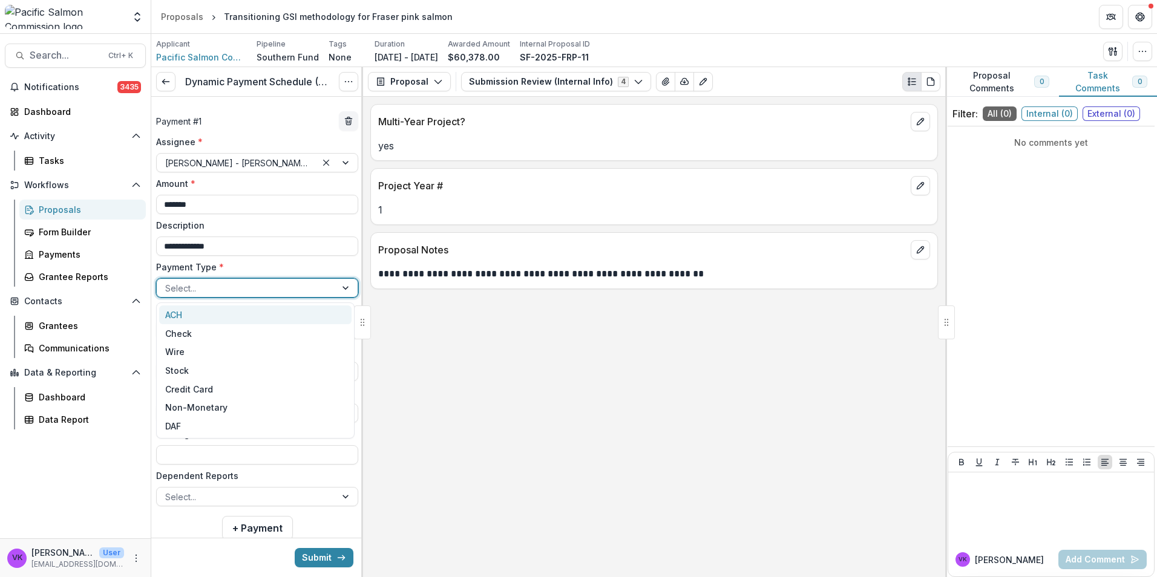
click at [318, 284] on div at bounding box center [246, 288] width 162 height 15
click at [260, 316] on div "ACH" at bounding box center [255, 315] width 192 height 19
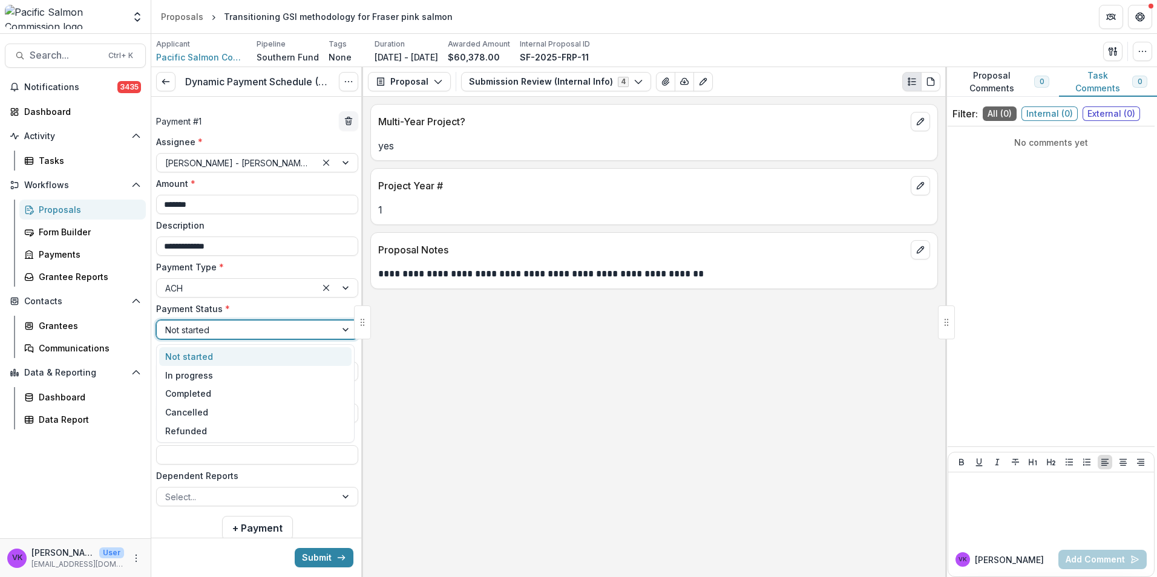
click at [290, 327] on div at bounding box center [246, 329] width 162 height 15
click at [267, 352] on div "Not started" at bounding box center [255, 356] width 192 height 19
click at [316, 370] on input "**********" at bounding box center [257, 371] width 202 height 19
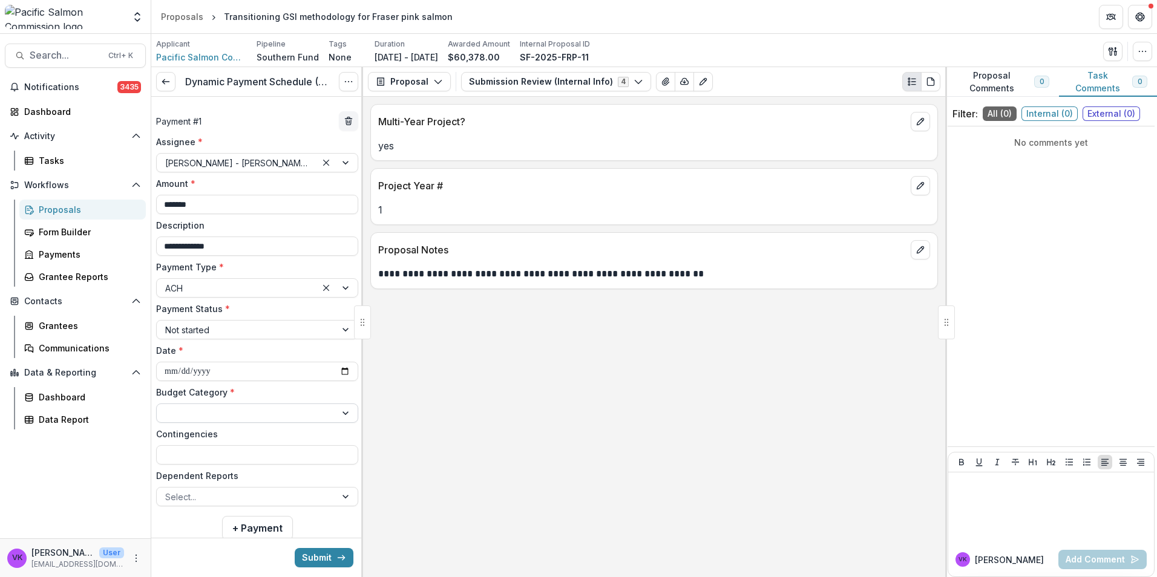
click at [344, 412] on div at bounding box center [347, 413] width 22 height 18
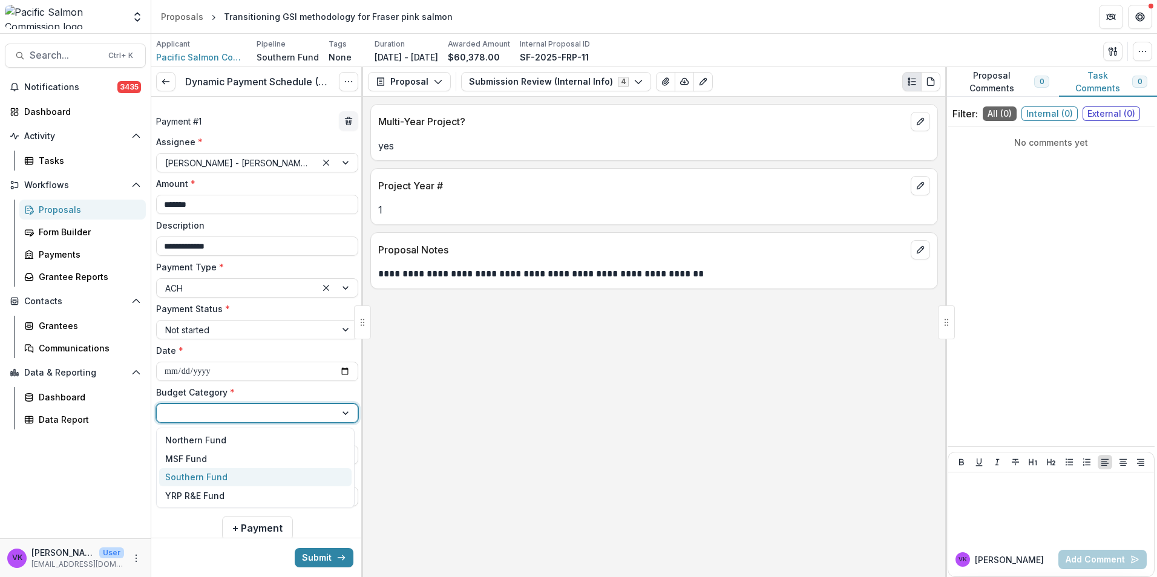
click at [259, 474] on div "Southern Fund" at bounding box center [255, 477] width 192 height 19
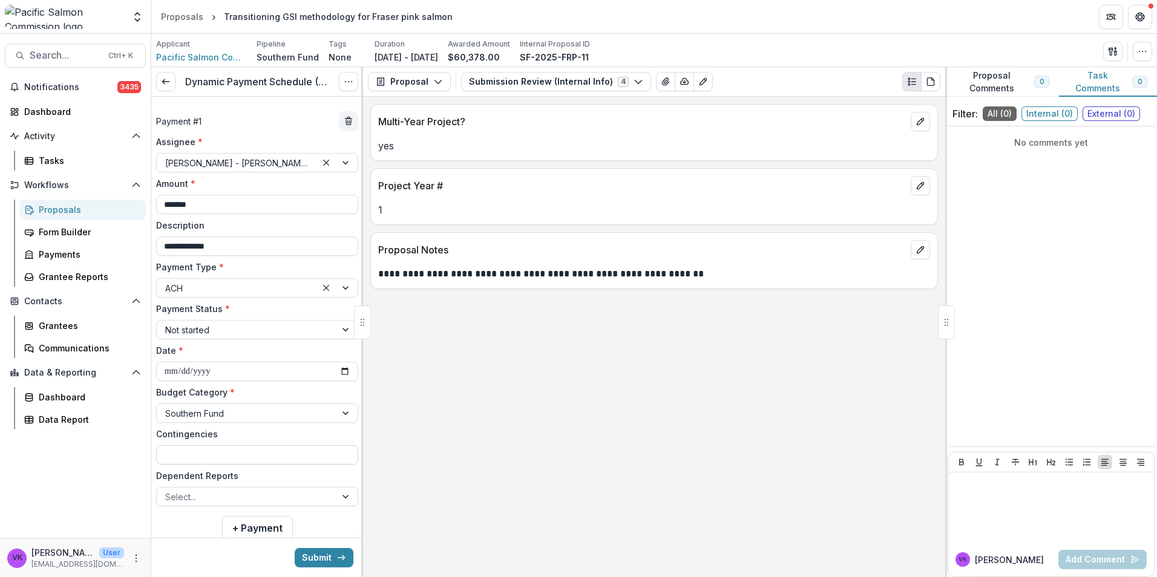
click at [261, 456] on input "Contingencies" at bounding box center [257, 454] width 202 height 19
click at [266, 526] on button "+ Payment" at bounding box center [257, 528] width 71 height 24
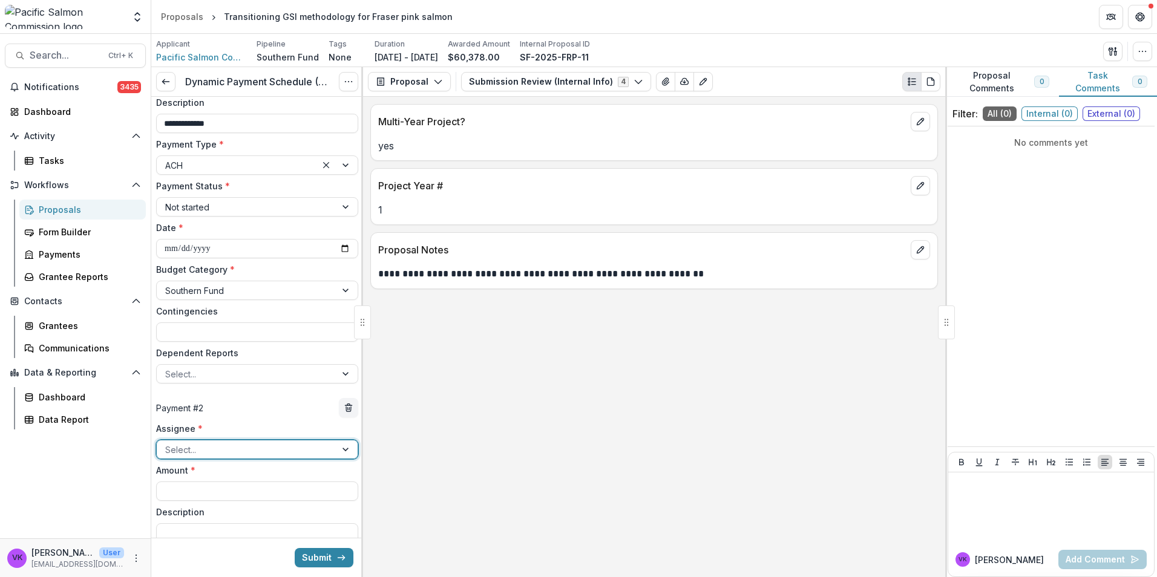
scroll to position [244, 0]
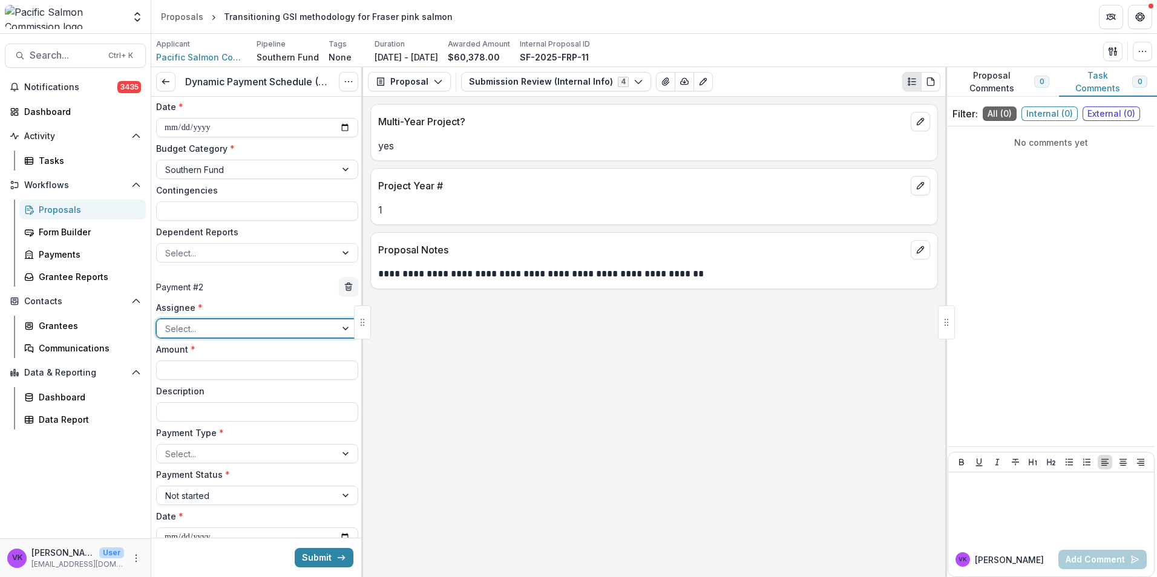
click at [343, 325] on div at bounding box center [347, 328] width 22 height 18
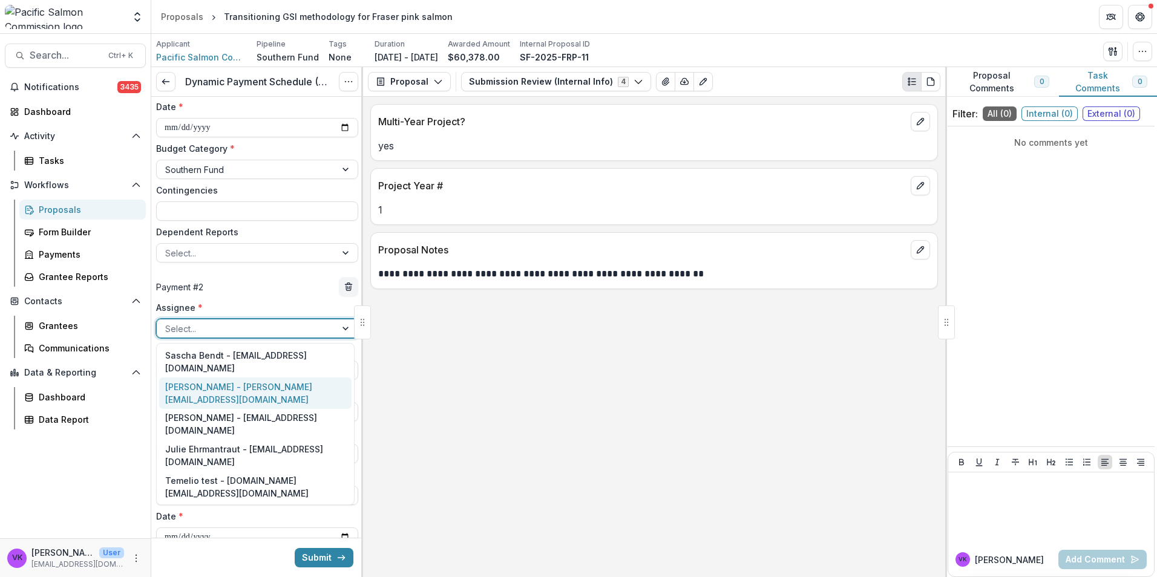
click at [255, 377] on div "Victor Keong - keong@psc.org" at bounding box center [255, 392] width 192 height 31
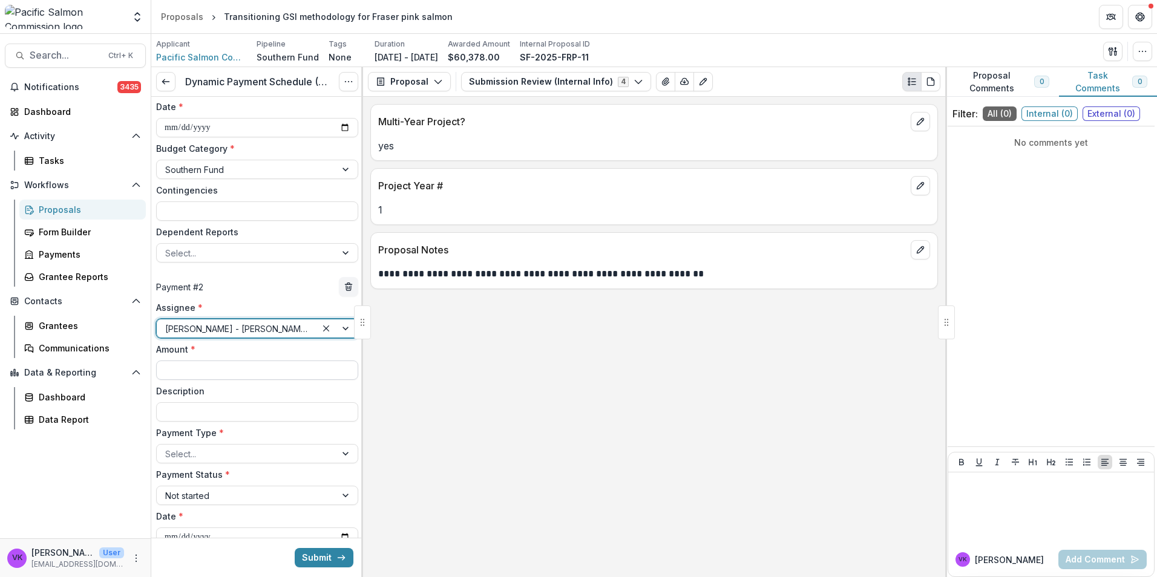
click at [230, 368] on input "Amount *" at bounding box center [257, 370] width 202 height 19
click at [238, 372] on input "**" at bounding box center [257, 370] width 202 height 19
type input "*******"
click at [172, 411] on input "Description" at bounding box center [257, 411] width 202 height 19
type input "**********"
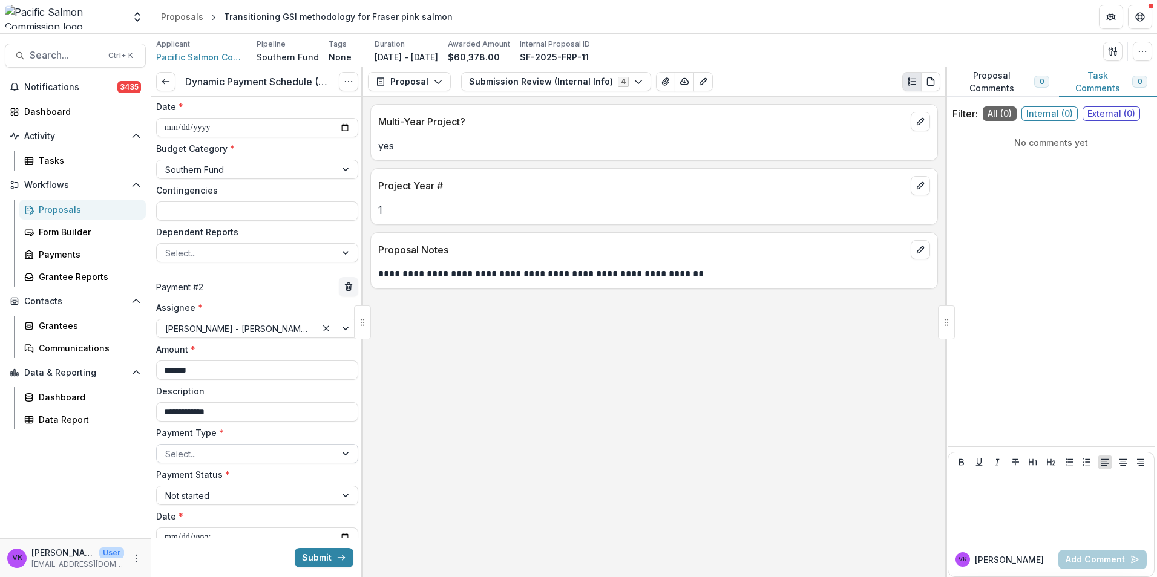
click at [304, 452] on div at bounding box center [246, 453] width 162 height 15
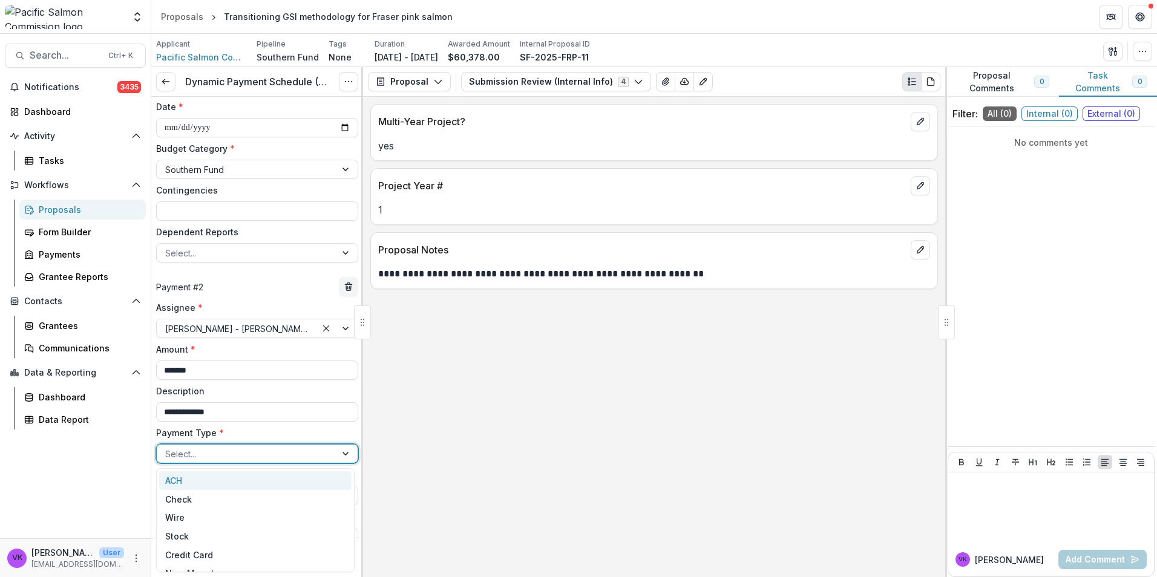
click at [259, 488] on div "ACH" at bounding box center [255, 480] width 192 height 19
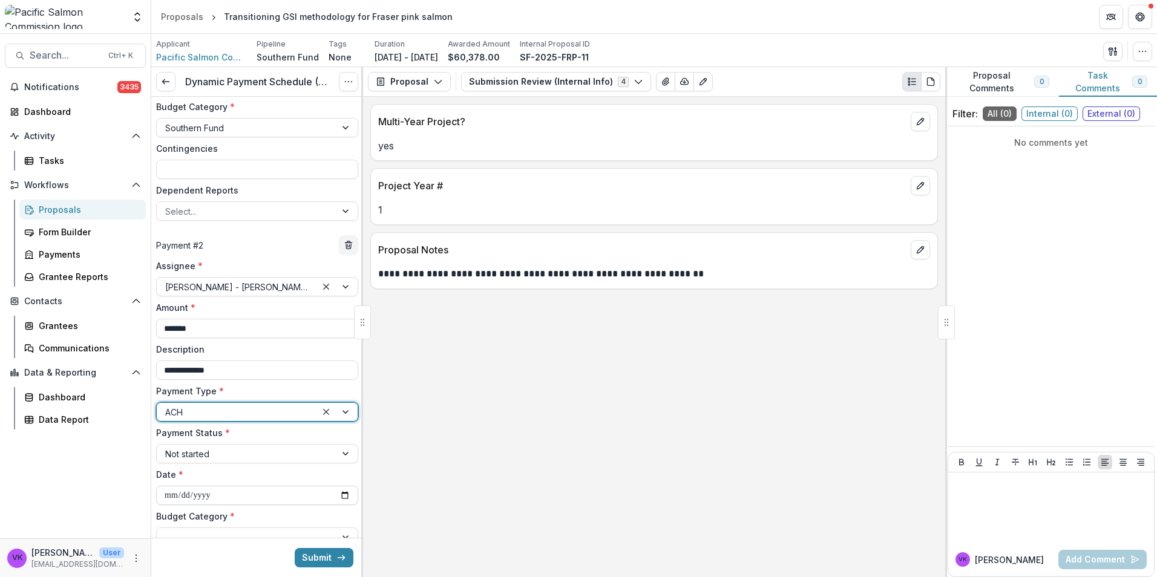
scroll to position [304, 0]
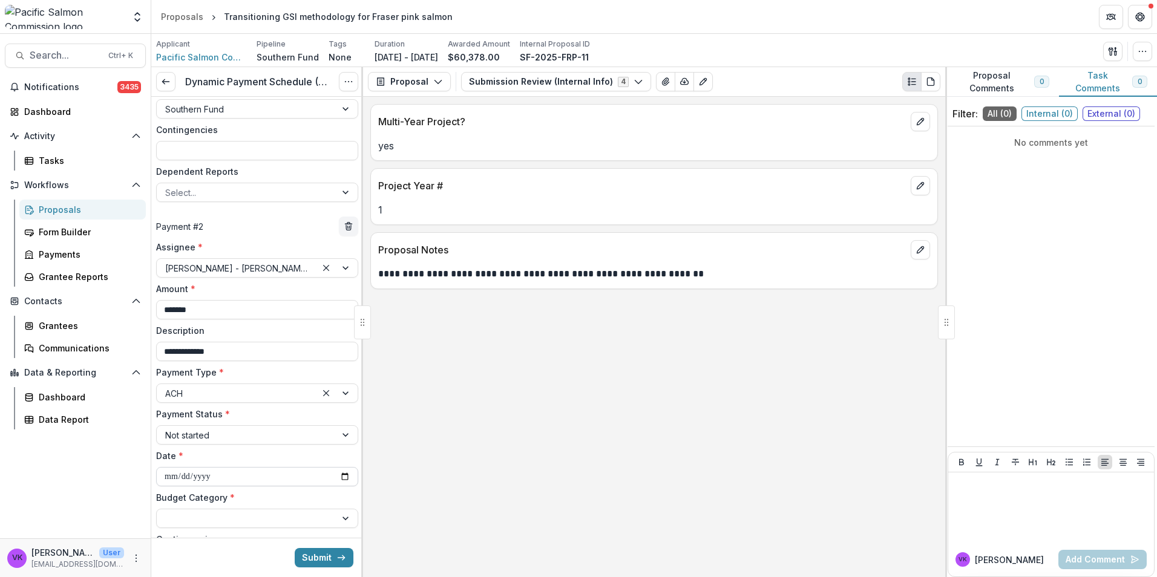
click at [334, 476] on input "**********" at bounding box center [257, 476] width 202 height 19
click at [343, 479] on input "**********" at bounding box center [257, 476] width 202 height 19
type input "**********"
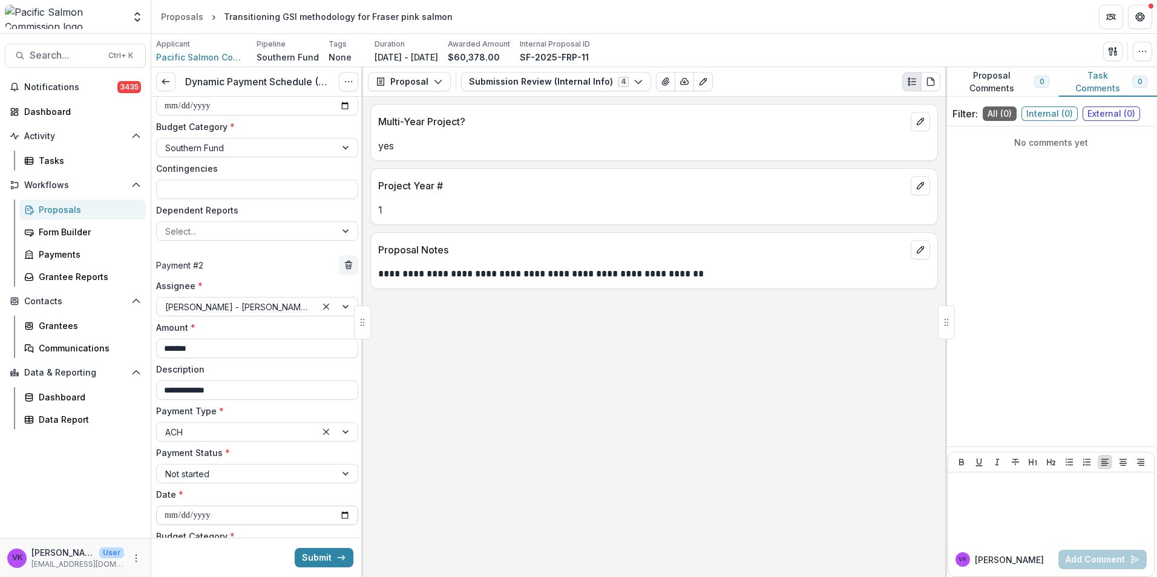
scroll to position [363, 0]
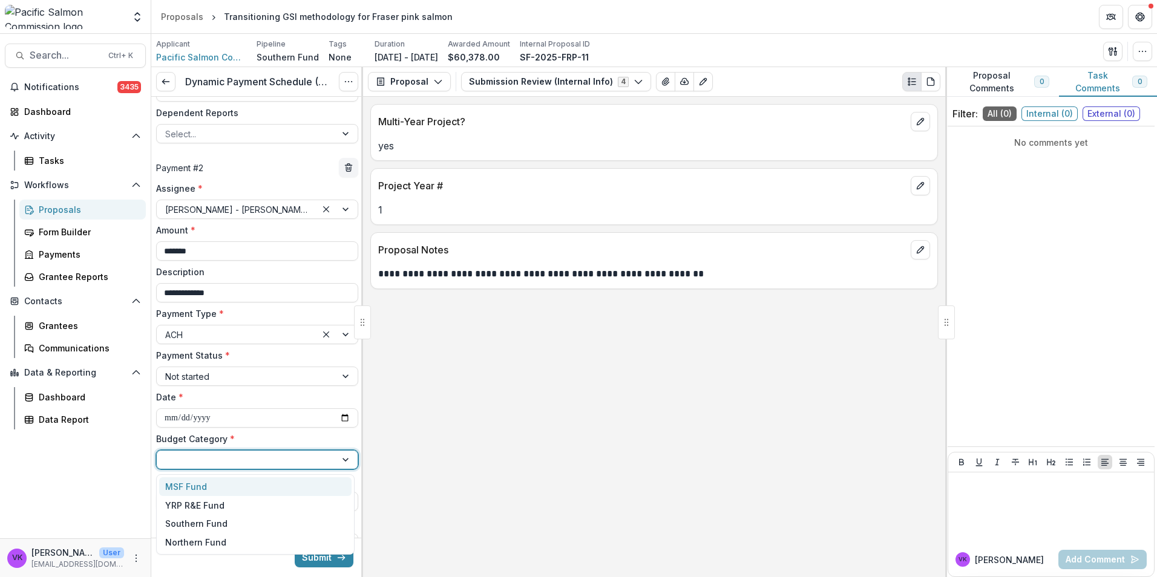
click at [346, 460] on div at bounding box center [347, 460] width 22 height 18
click at [261, 528] on div "Southern Fund" at bounding box center [255, 524] width 192 height 19
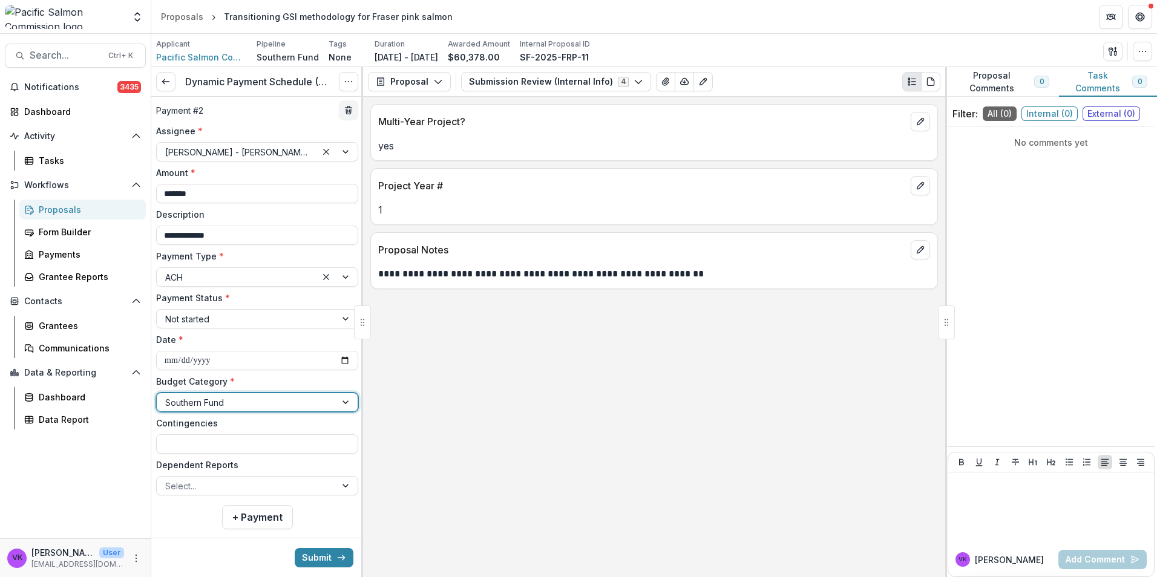
scroll to position [441, 0]
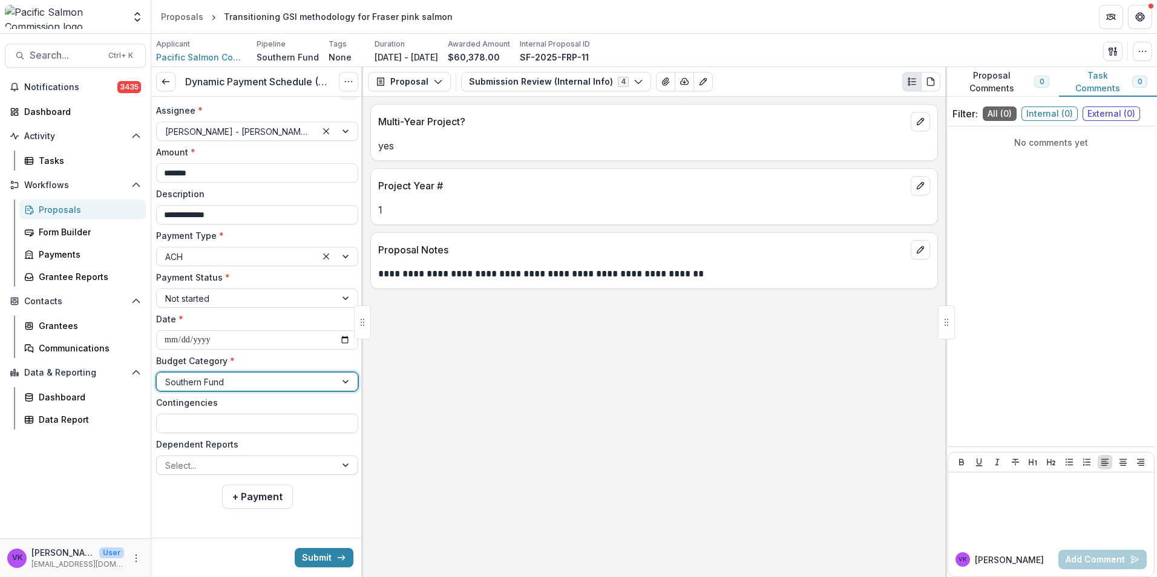
click at [339, 465] on div at bounding box center [347, 465] width 22 height 18
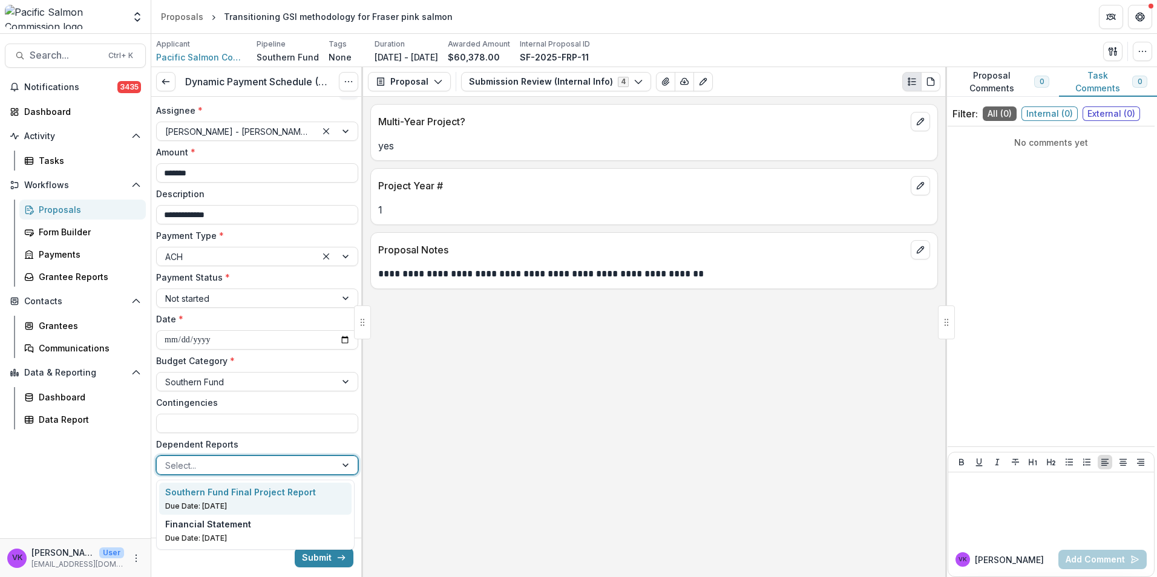
click at [303, 503] on p "Due Date: Sep 15, 2026" at bounding box center [255, 506] width 181 height 11
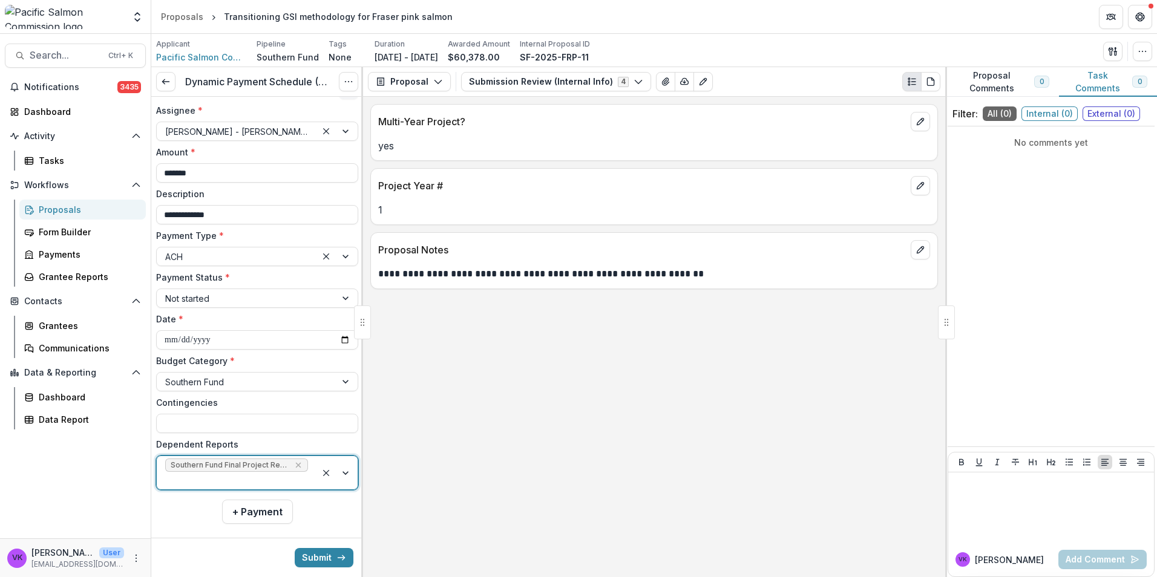
click at [341, 475] on div at bounding box center [336, 472] width 41 height 33
click at [290, 511] on div "Financial Statement" at bounding box center [255, 507] width 181 height 13
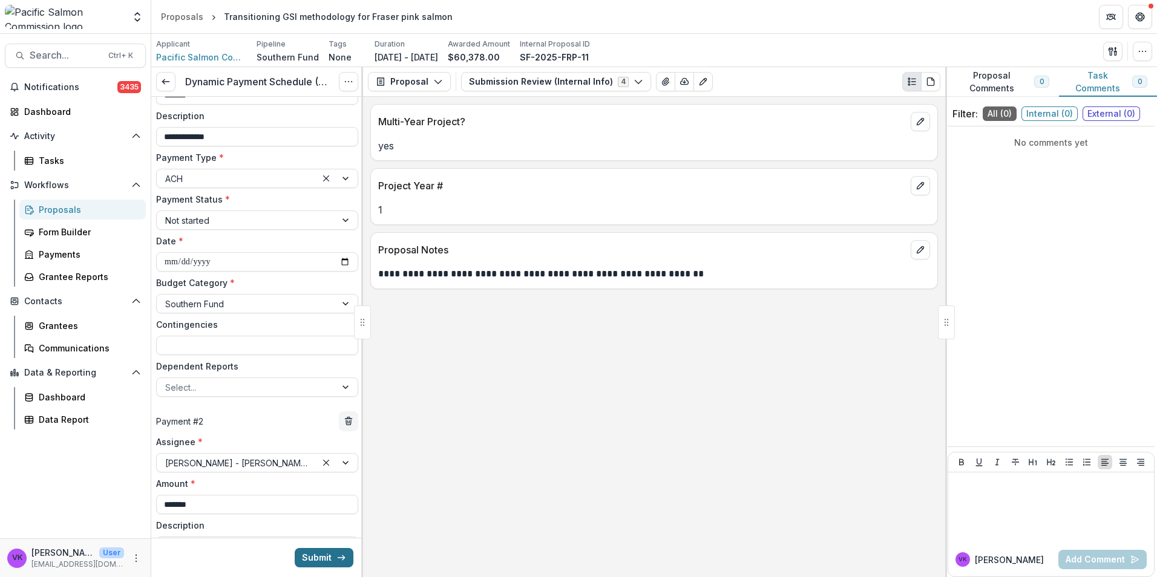
scroll to position [154, 0]
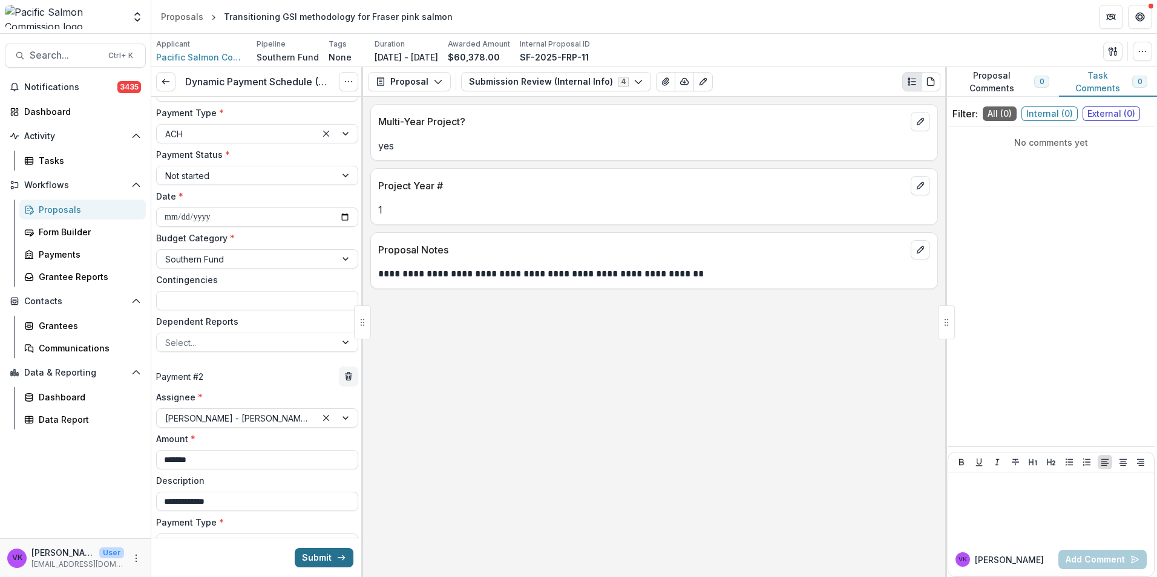
click at [308, 555] on button "Submit" at bounding box center [324, 557] width 59 height 19
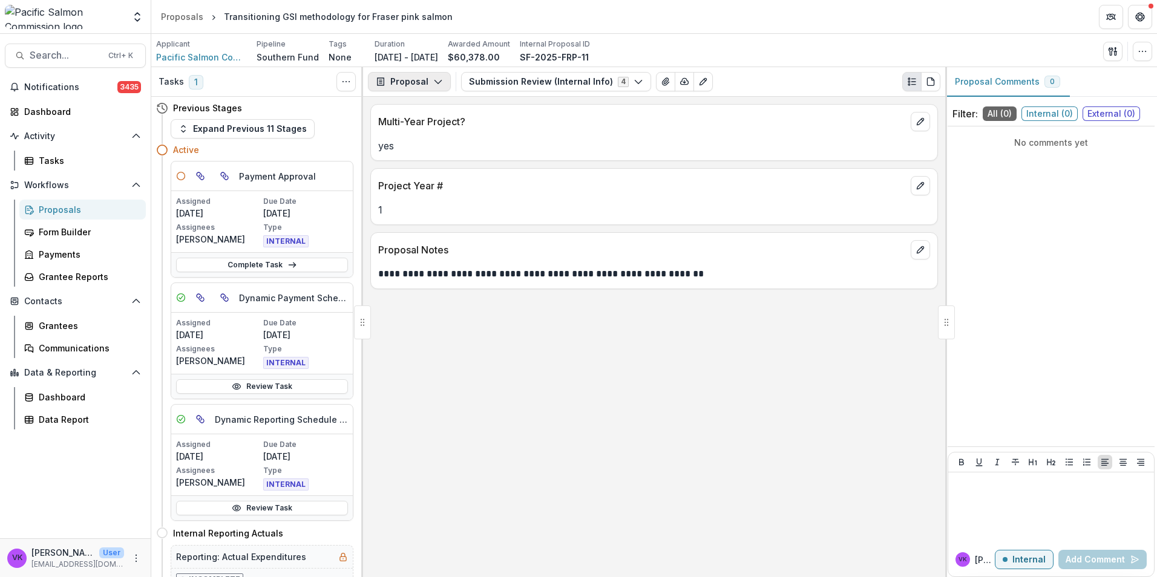
click at [433, 77] on icon "button" at bounding box center [438, 82] width 10 height 10
click at [420, 142] on button "Reports" at bounding box center [440, 149] width 139 height 20
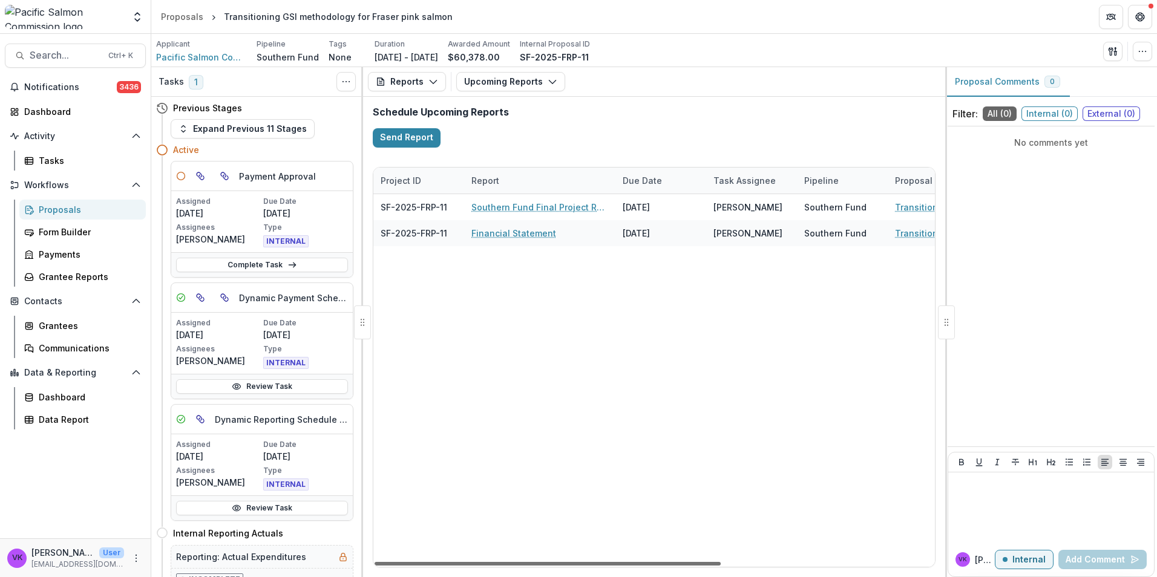
drag, startPoint x: 502, startPoint y: 566, endPoint x: 370, endPoint y: 589, distance: 134.6
click at [374, 566] on div at bounding box center [547, 564] width 346 height 4
click at [430, 76] on button "Reports" at bounding box center [407, 81] width 78 height 19
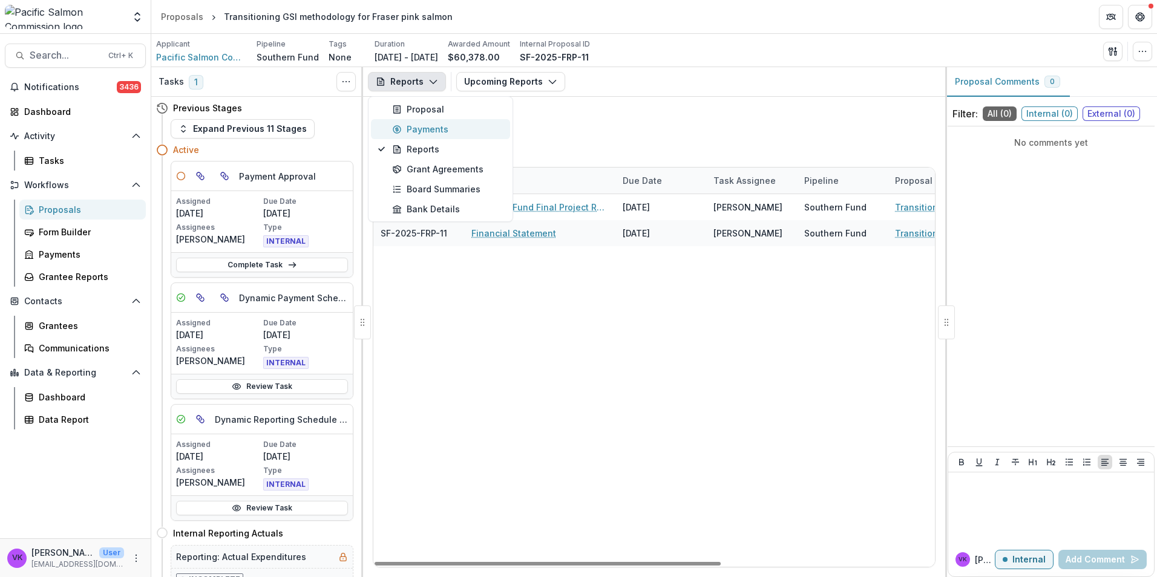
click at [421, 123] on div "Payments" at bounding box center [447, 129] width 111 height 13
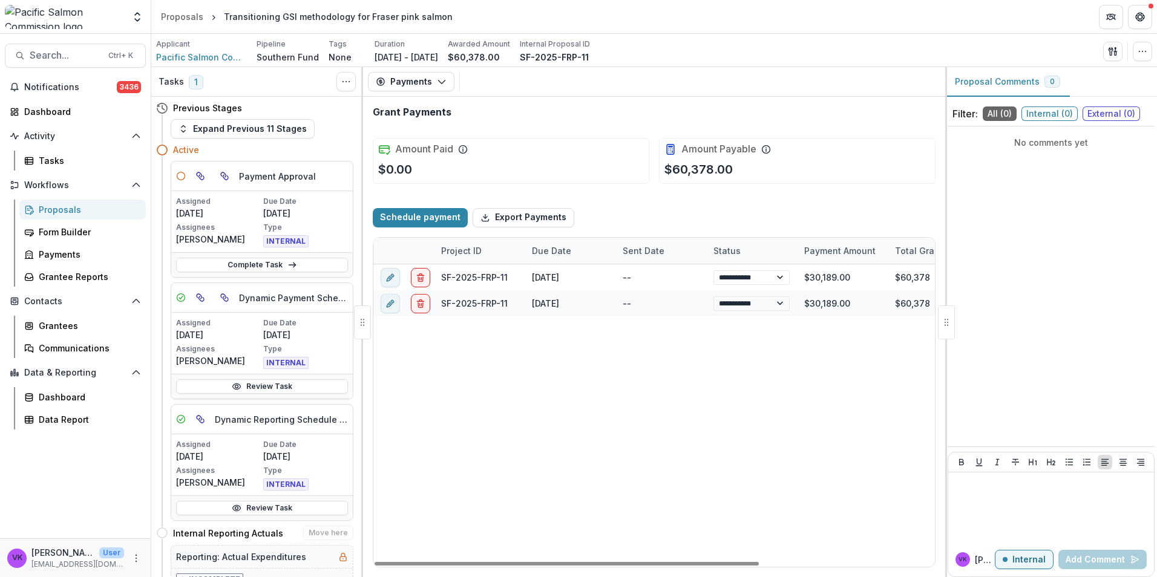
drag, startPoint x: 636, startPoint y: 564, endPoint x: 198, endPoint y: 526, distance: 440.3
click at [374, 566] on div at bounding box center [566, 564] width 384 height 4
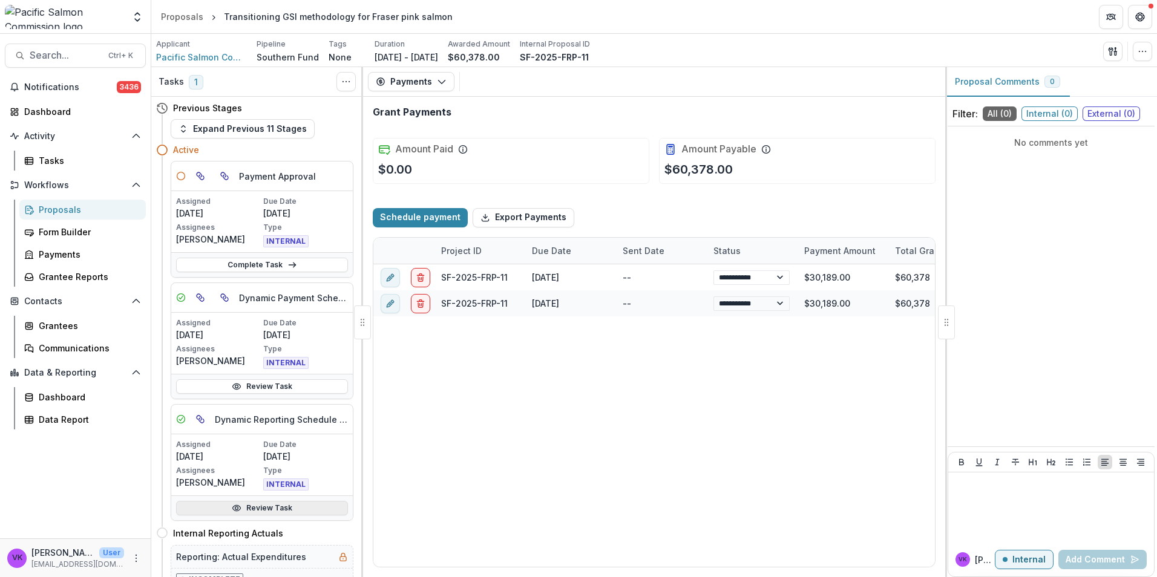
click at [272, 509] on link "Review Task" at bounding box center [262, 508] width 172 height 15
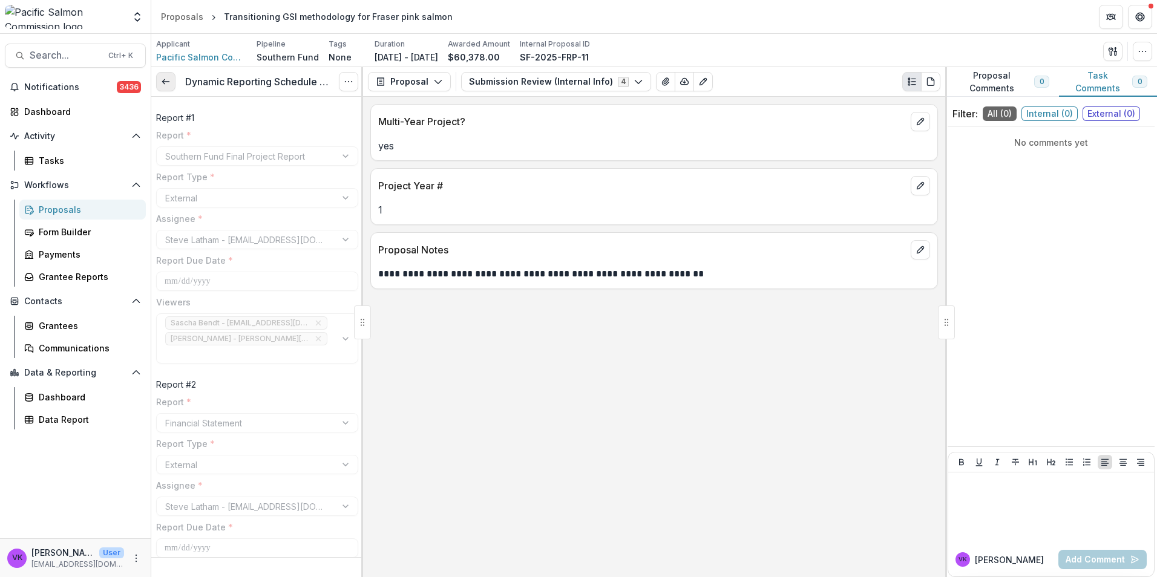
click at [168, 87] on link at bounding box center [165, 81] width 19 height 19
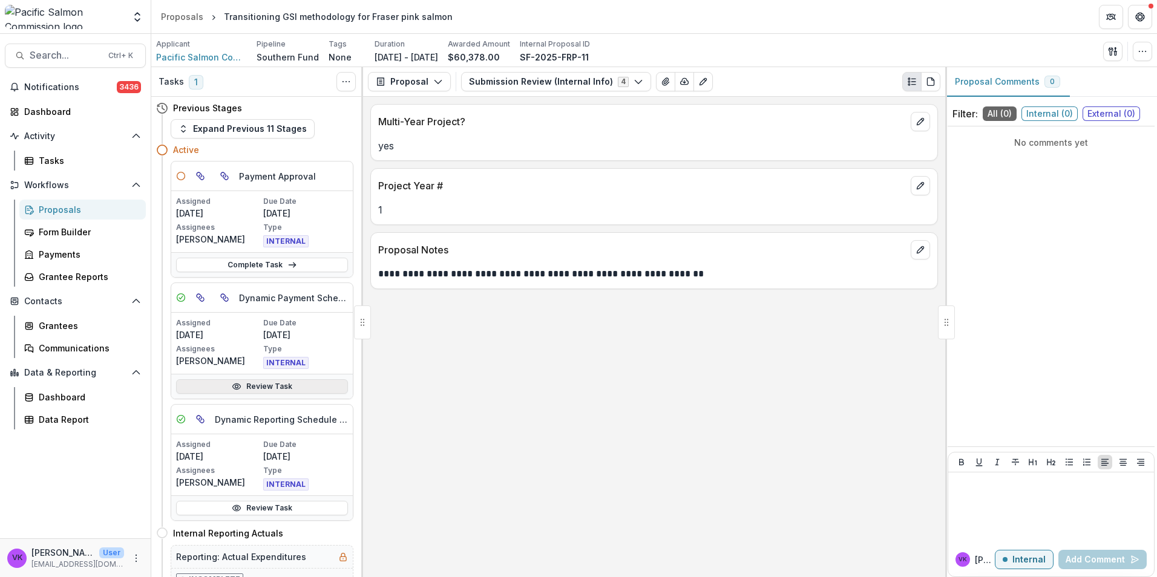
click at [273, 392] on link "Review Task" at bounding box center [262, 386] width 172 height 15
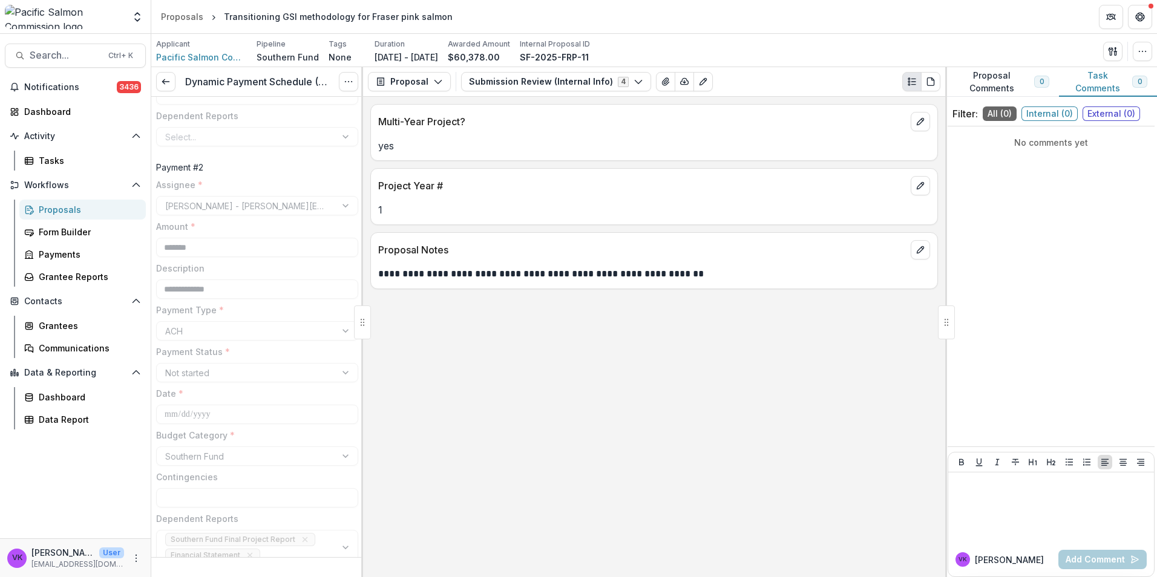
scroll to position [335, 0]
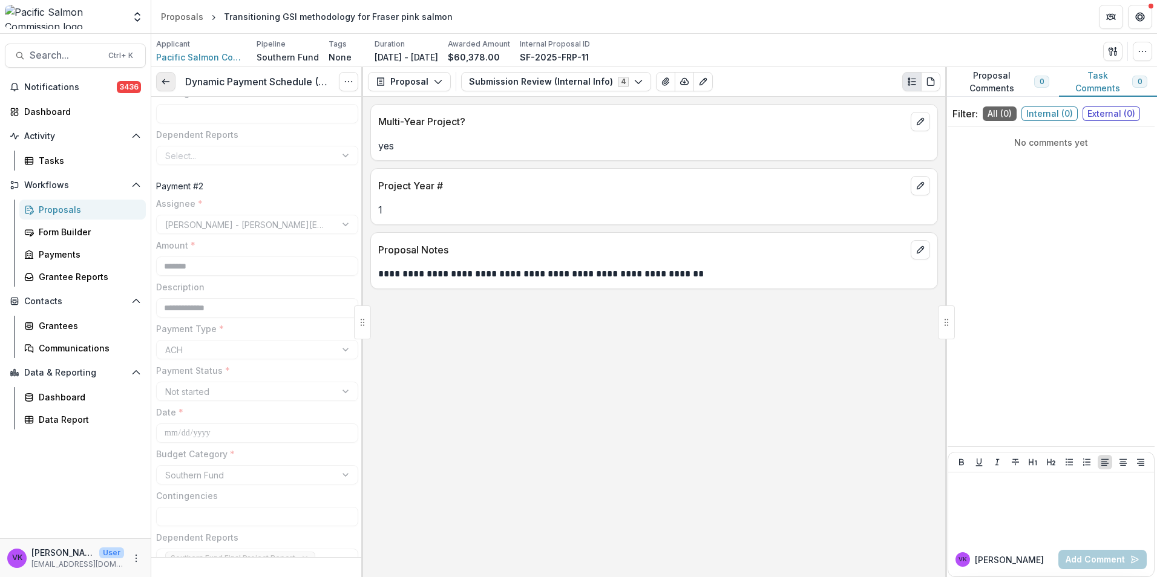
click at [167, 83] on icon at bounding box center [166, 82] width 10 height 10
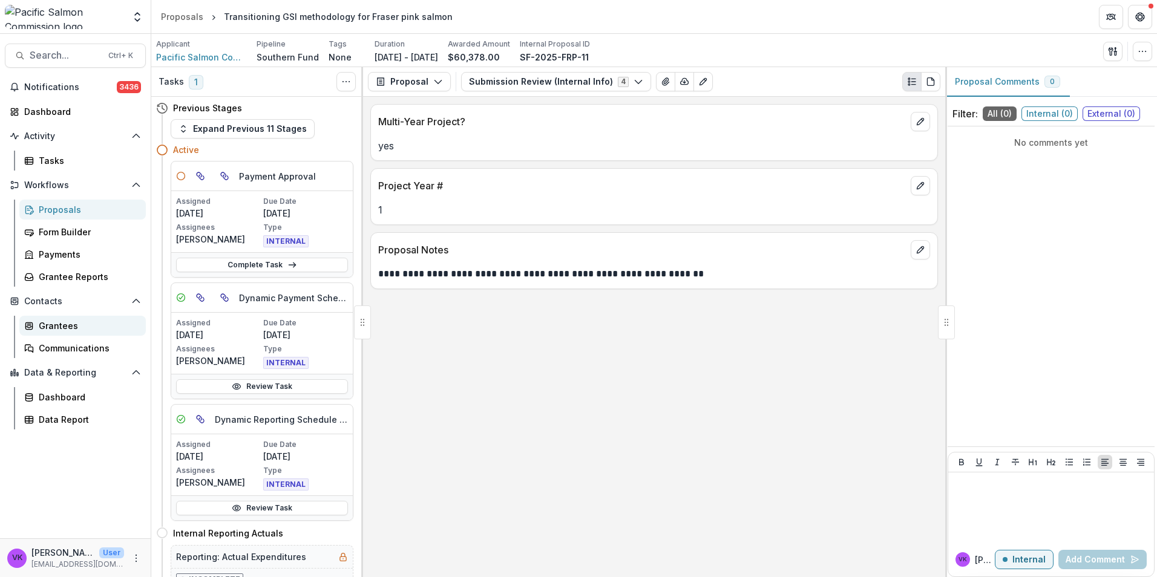
click at [77, 328] on div "Grantees" at bounding box center [87, 325] width 97 height 13
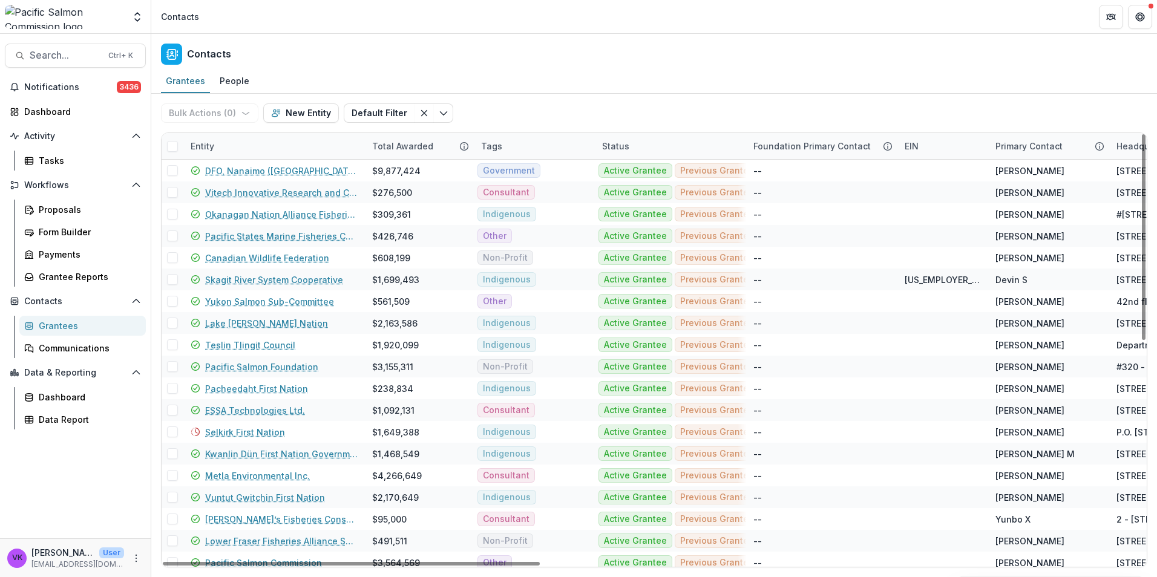
drag, startPoint x: 267, startPoint y: 144, endPoint x: 283, endPoint y: 154, distance: 18.8
click at [267, 144] on div "Entity" at bounding box center [273, 146] width 181 height 26
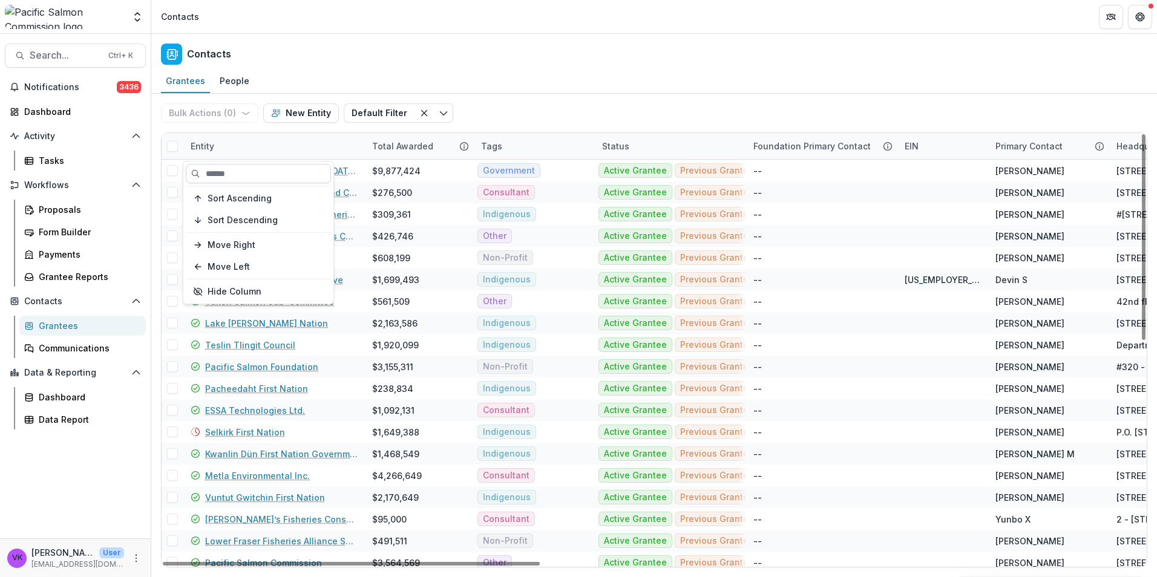
drag, startPoint x: 284, startPoint y: 176, endPoint x: 296, endPoint y: 176, distance: 12.1
click at [284, 175] on input at bounding box center [258, 173] width 145 height 19
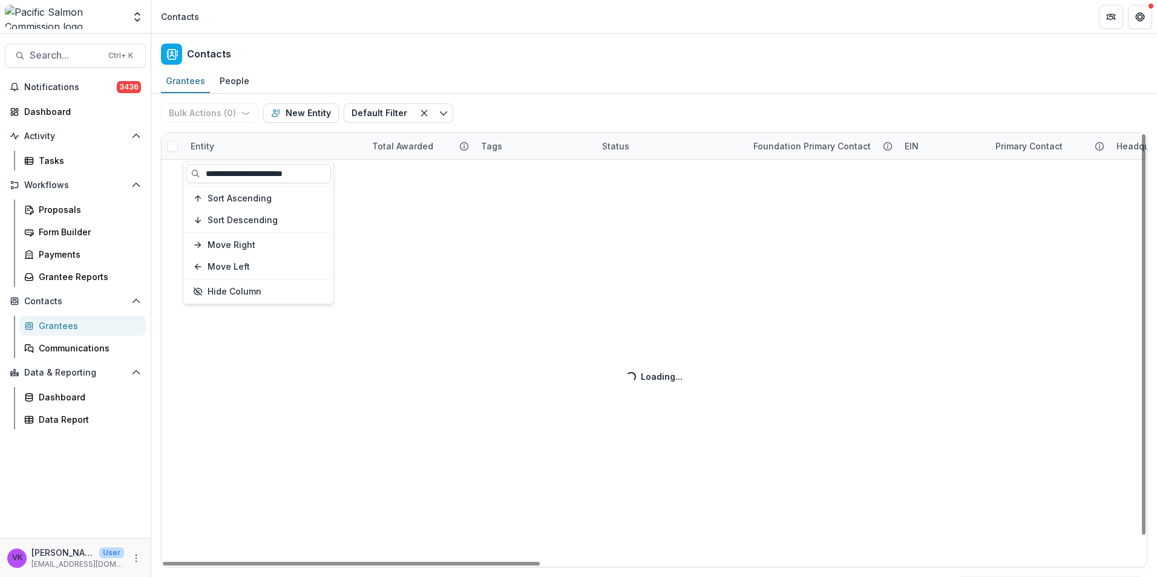
type input "**********"
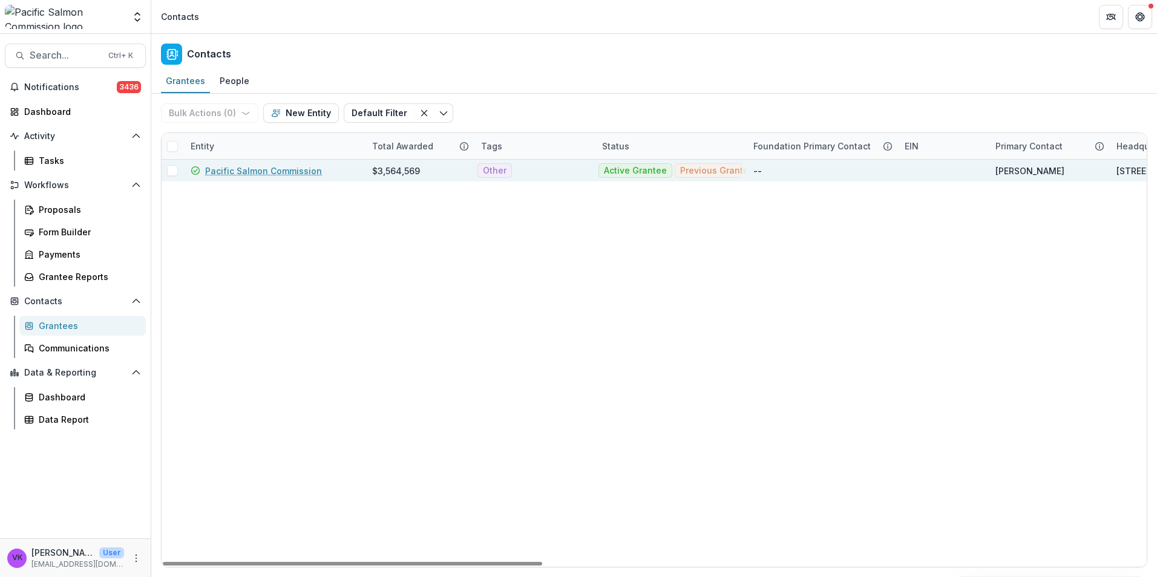
click at [235, 173] on link "Pacific Salmon Commission" at bounding box center [263, 171] width 117 height 13
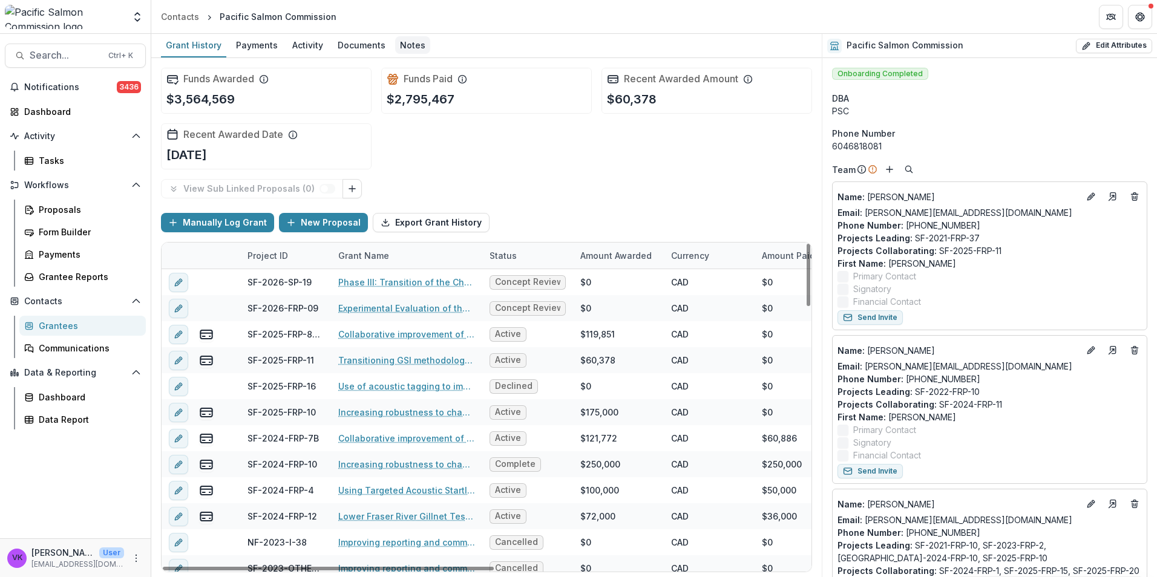
click at [395, 42] on div "Notes" at bounding box center [412, 45] width 35 height 18
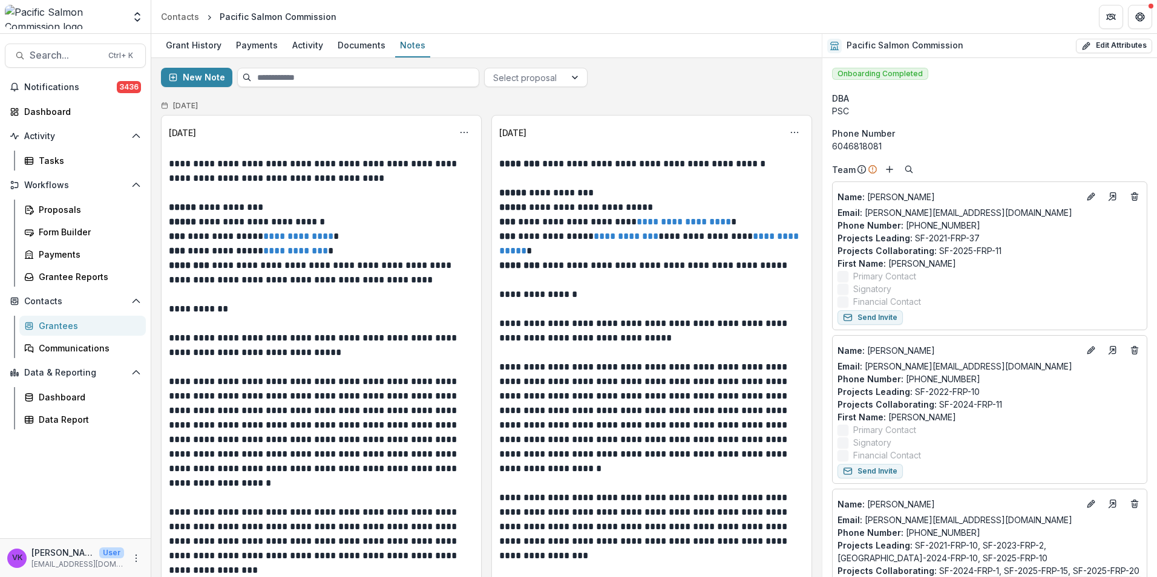
click at [68, 327] on div "Grantees" at bounding box center [87, 325] width 97 height 13
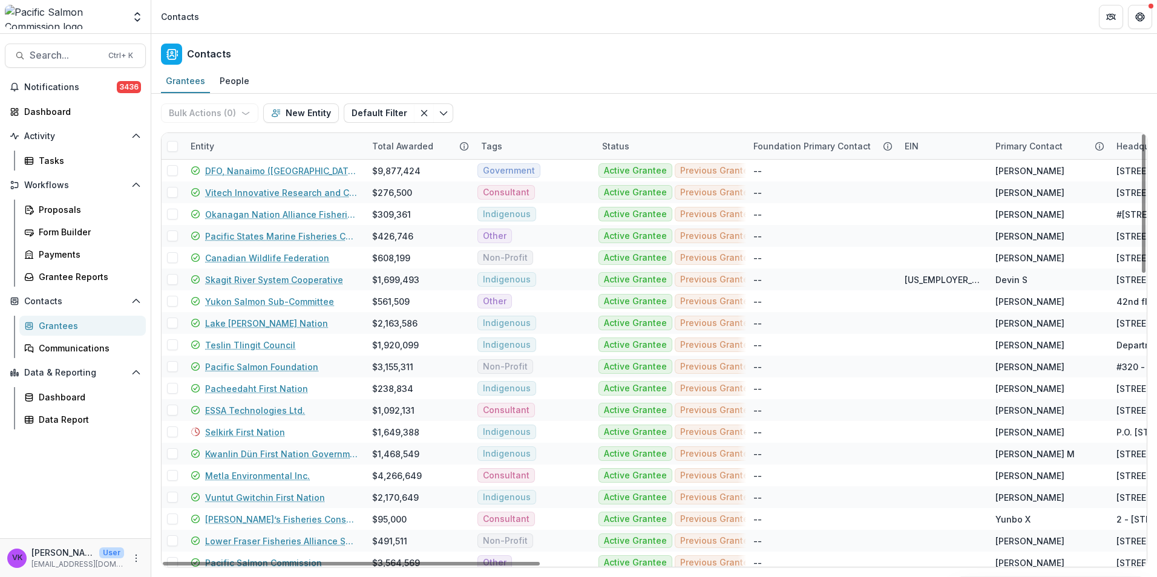
click at [249, 141] on div "Entity" at bounding box center [273, 146] width 181 height 26
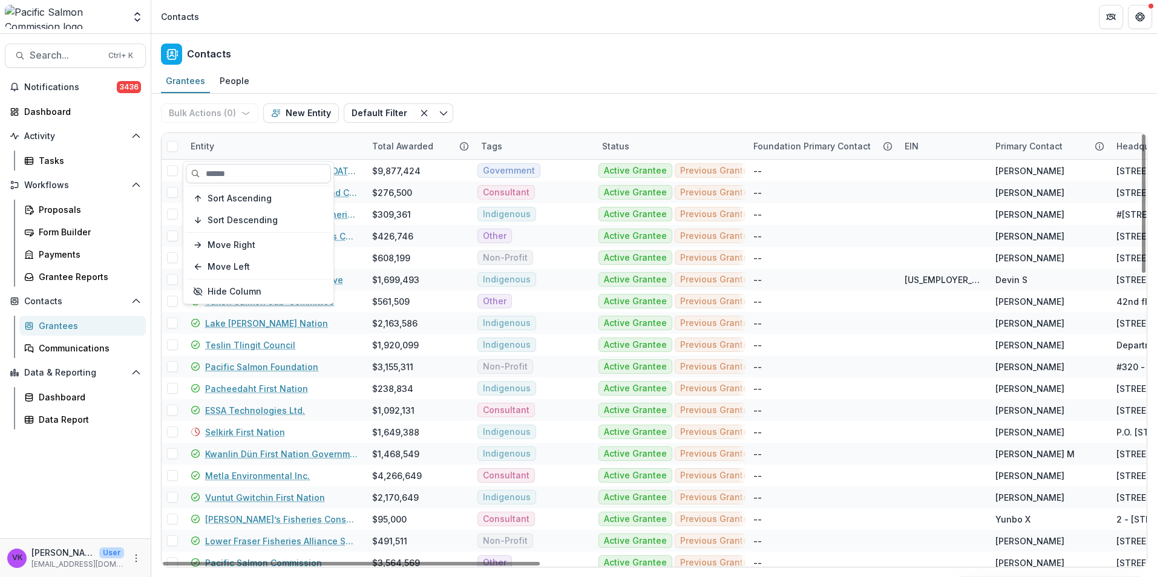
click at [266, 171] on input at bounding box center [258, 173] width 145 height 19
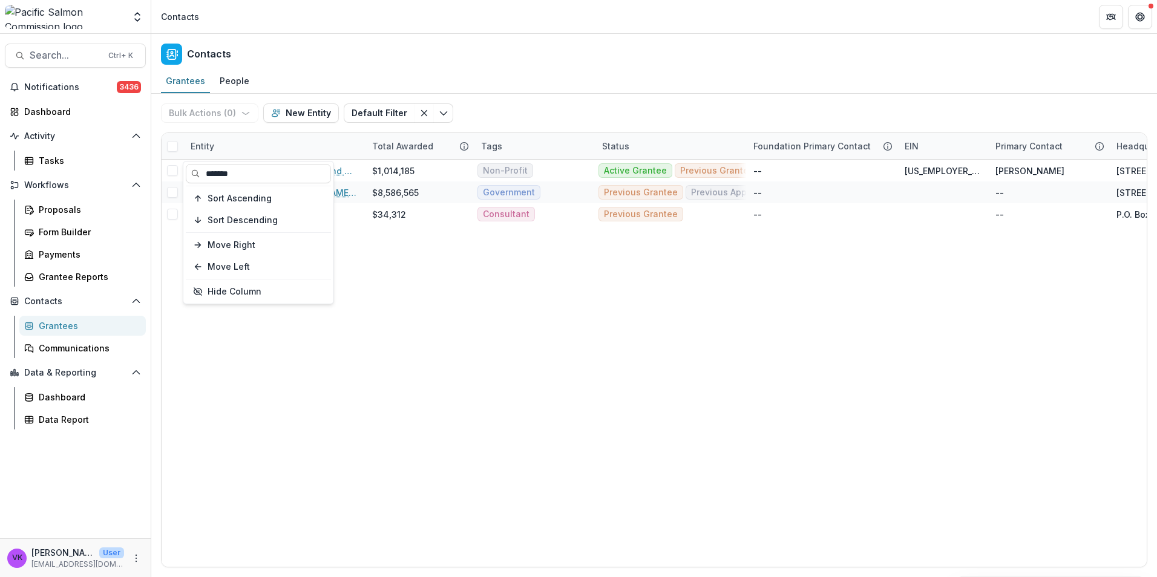
type input "*******"
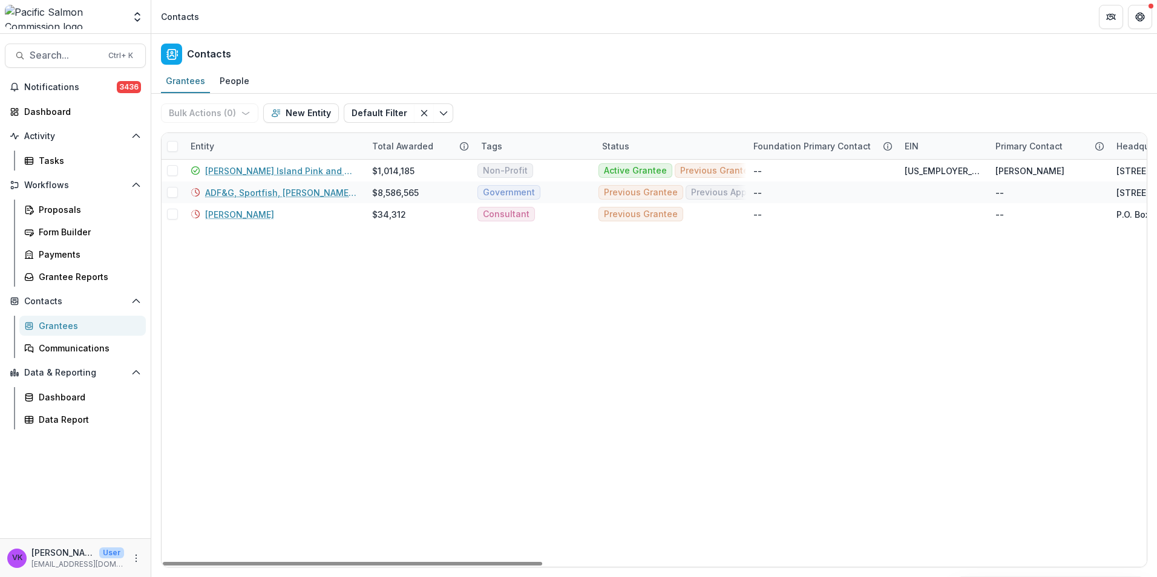
drag, startPoint x: 441, startPoint y: 279, endPoint x: 458, endPoint y: 302, distance: 28.6
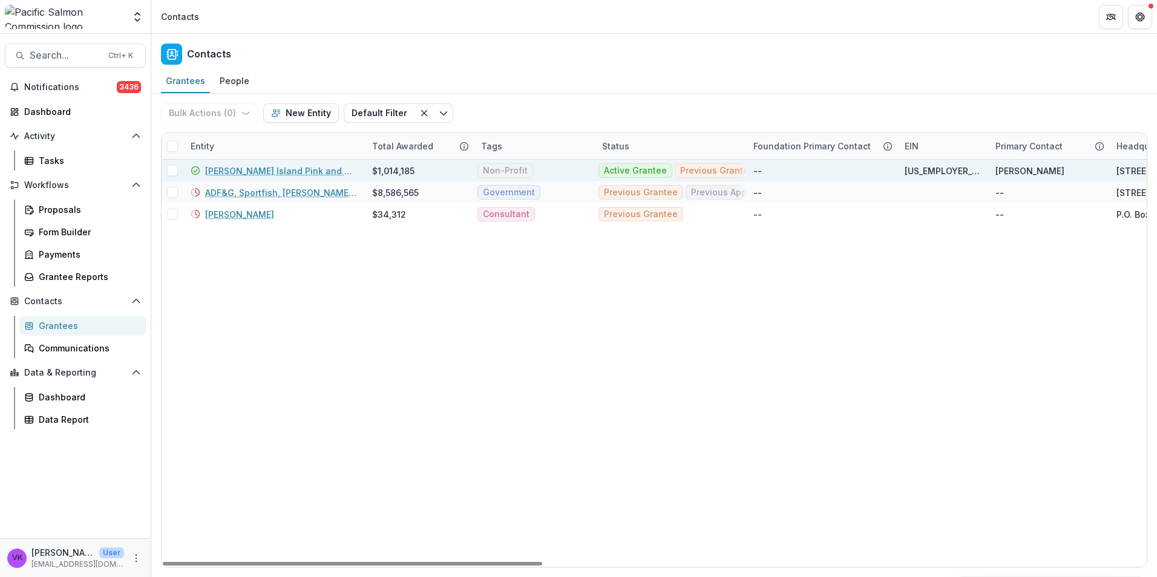
click at [286, 175] on link "[PERSON_NAME] Island Pink and Chum, Inc" at bounding box center [281, 171] width 152 height 13
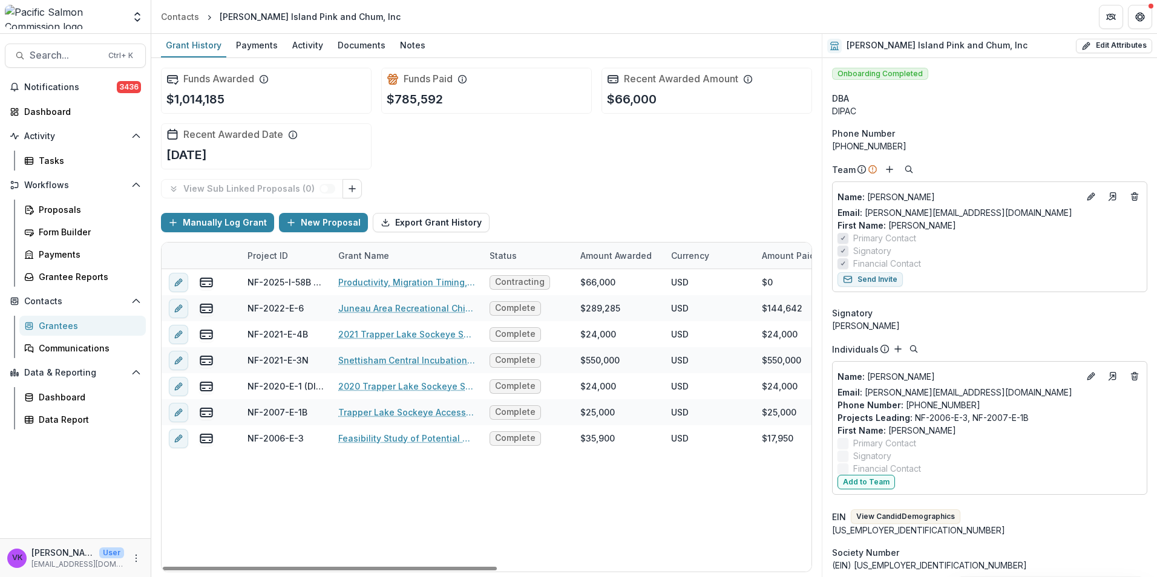
drag, startPoint x: 407, startPoint y: 42, endPoint x: 460, endPoint y: 56, distance: 54.9
click at [407, 43] on div "Notes" at bounding box center [412, 45] width 35 height 18
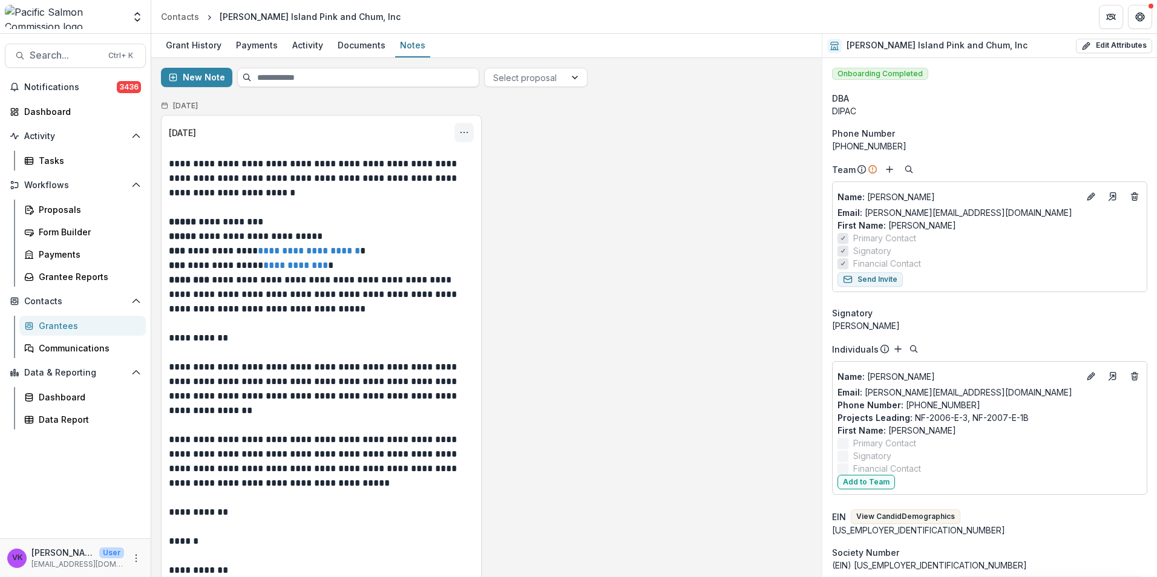
click at [465, 134] on icon "Options" at bounding box center [464, 133] width 10 height 10
click at [381, 181] on button "Edit" at bounding box center [403, 180] width 129 height 20
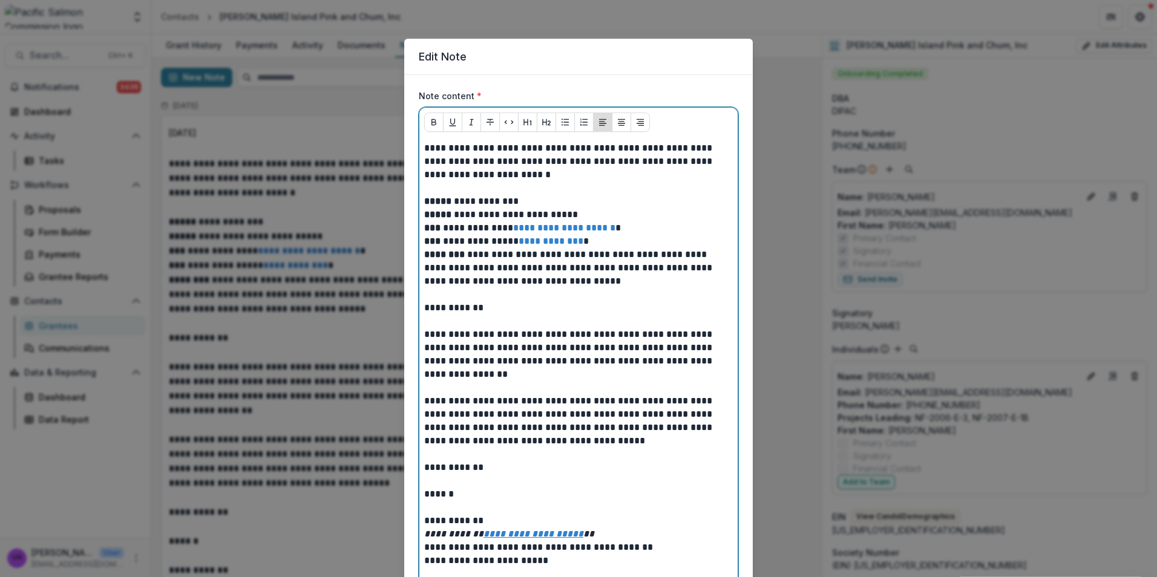
click at [457, 189] on p at bounding box center [578, 187] width 309 height 13
click at [443, 192] on p at bounding box center [578, 187] width 309 height 13
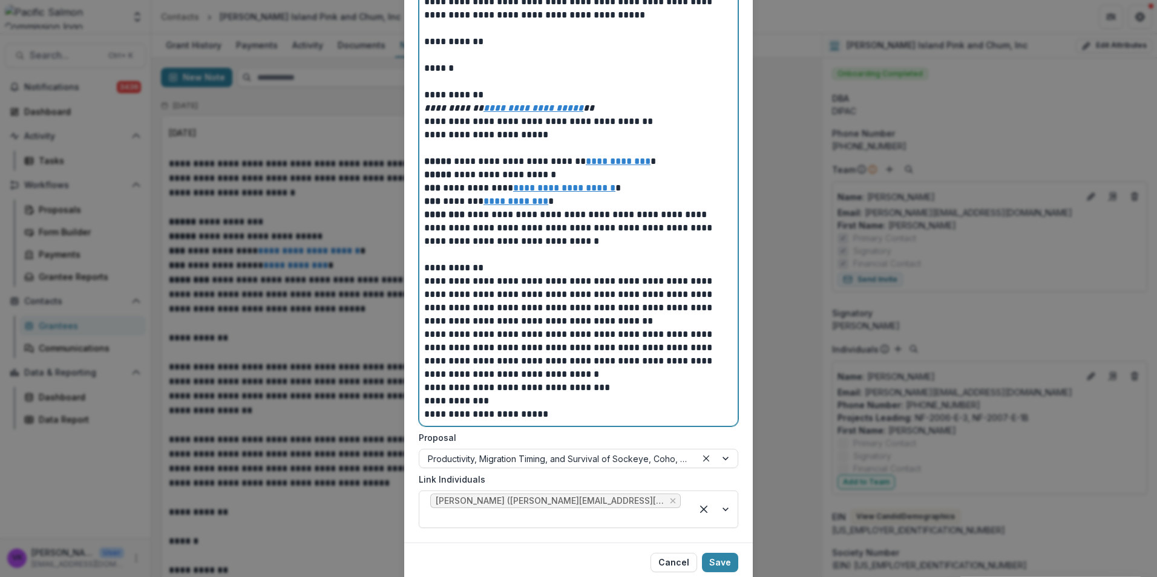
scroll to position [669, 0]
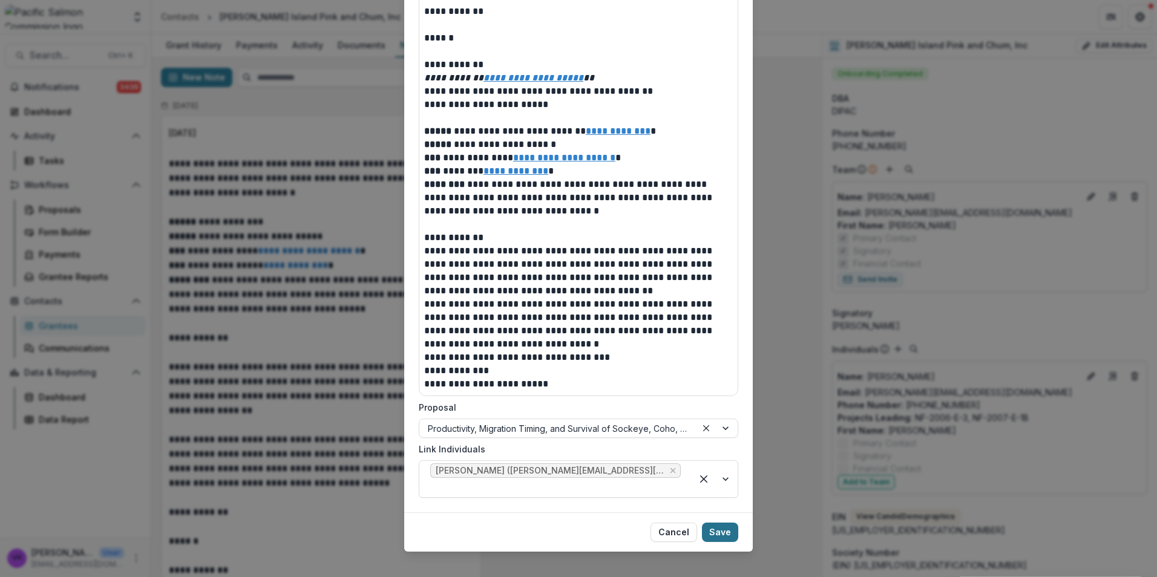
click at [719, 523] on button "Save" at bounding box center [720, 532] width 36 height 19
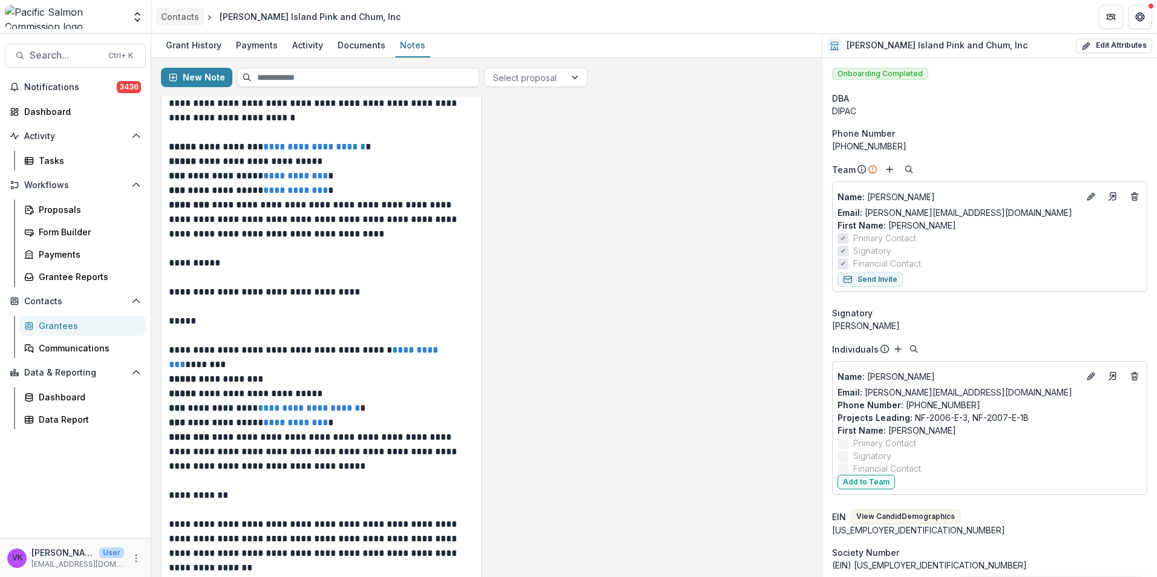
scroll to position [0, 0]
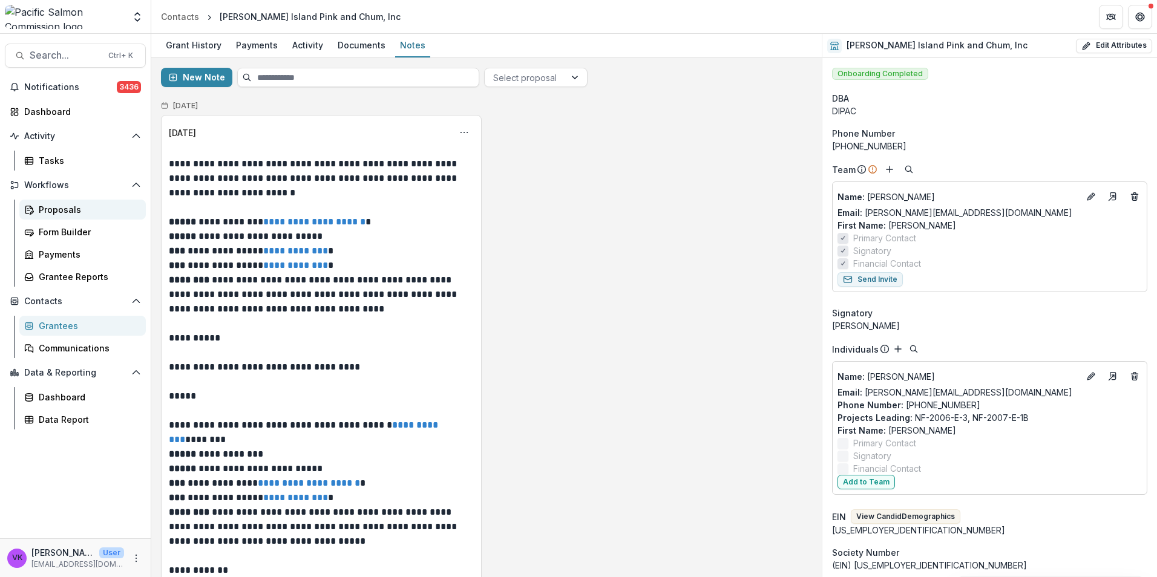
click at [55, 213] on div "Proposals" at bounding box center [87, 209] width 97 height 13
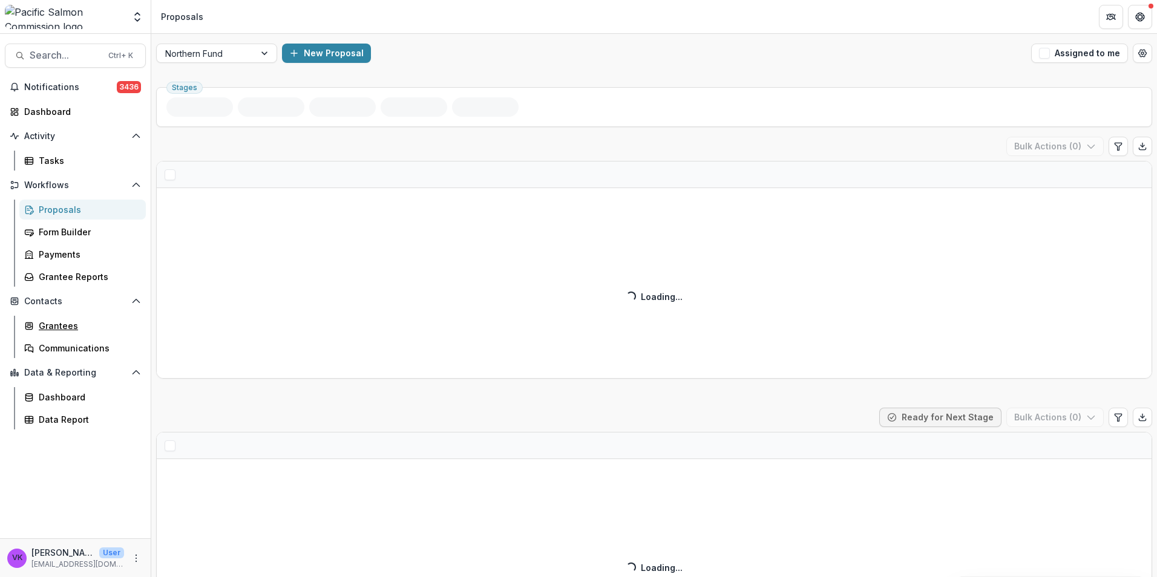
click at [65, 325] on div "Grantees" at bounding box center [87, 325] width 97 height 13
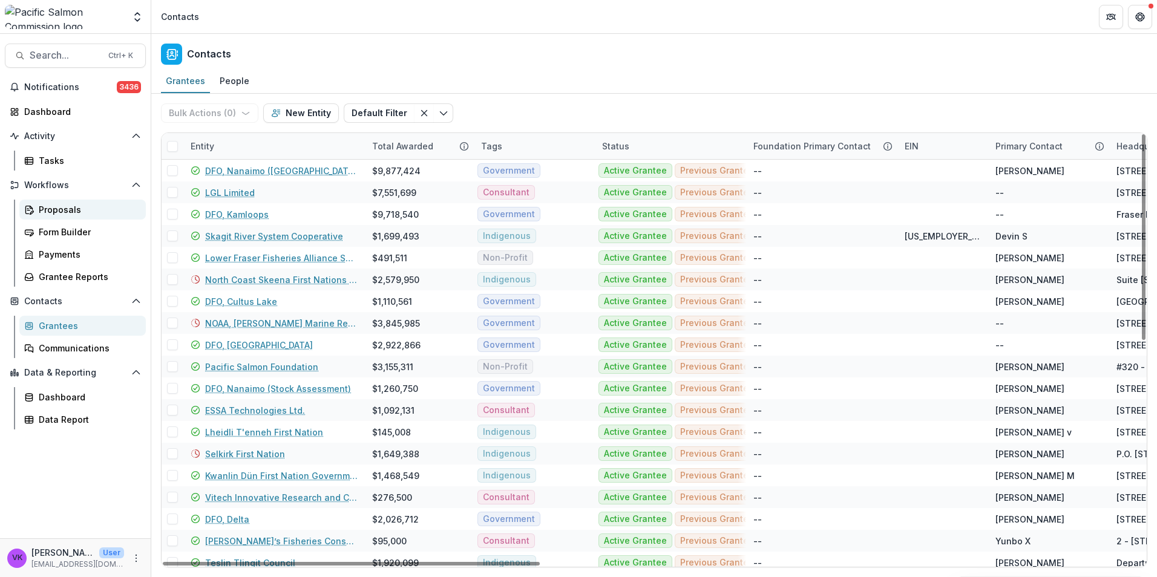
click at [74, 206] on div "Proposals" at bounding box center [87, 209] width 97 height 13
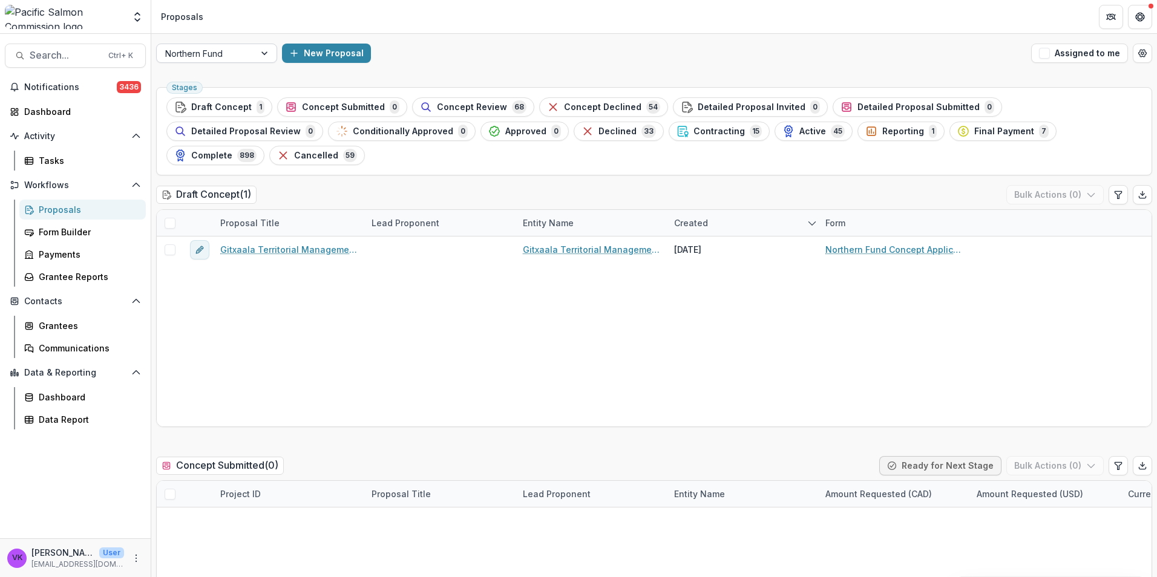
click at [265, 56] on div at bounding box center [266, 53] width 22 height 18
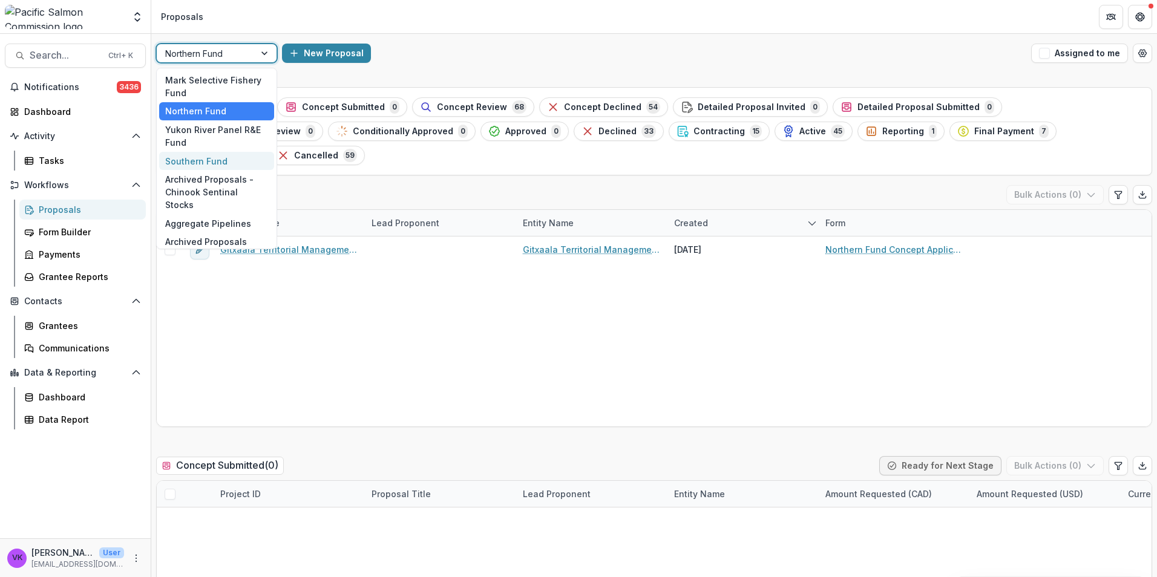
click at [199, 158] on div "Southern Fund" at bounding box center [216, 161] width 115 height 19
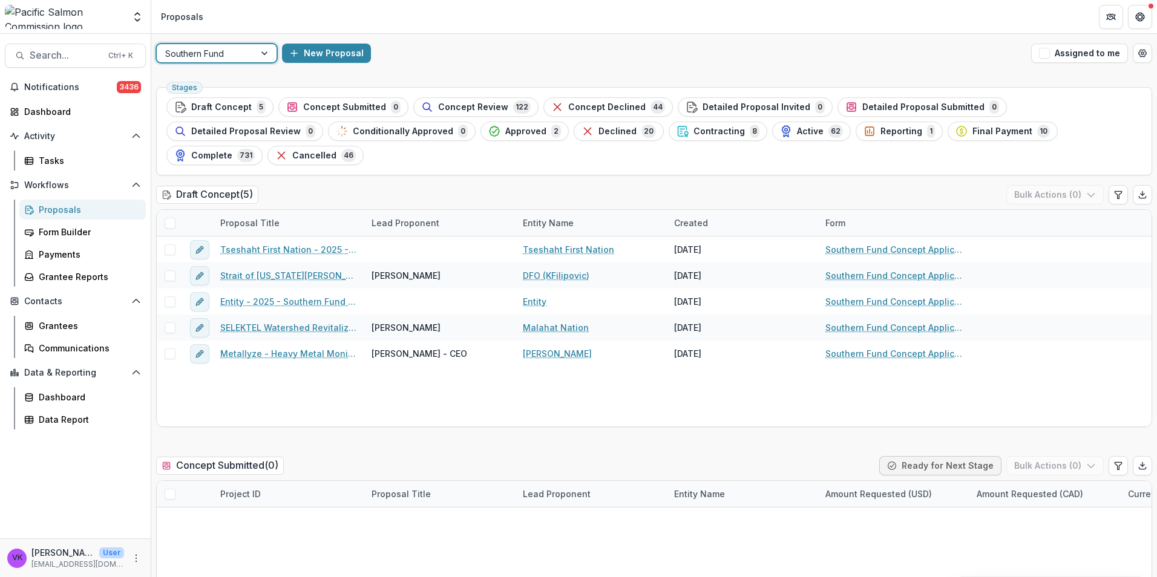
click at [693, 133] on span "Contracting" at bounding box center [718, 131] width 51 height 10
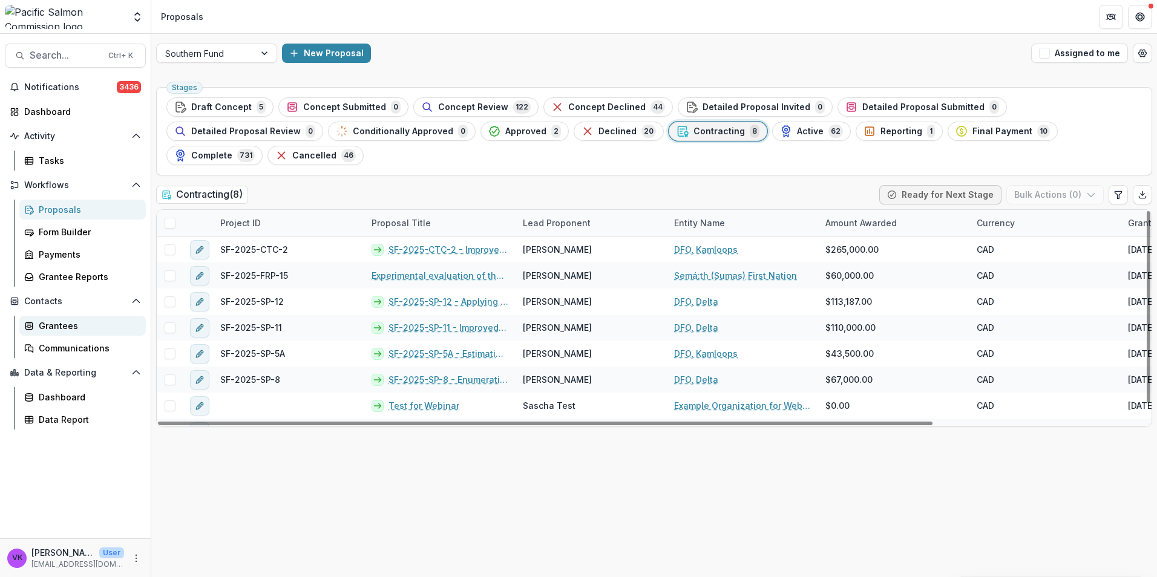
click at [73, 327] on div "Grantees" at bounding box center [87, 325] width 97 height 13
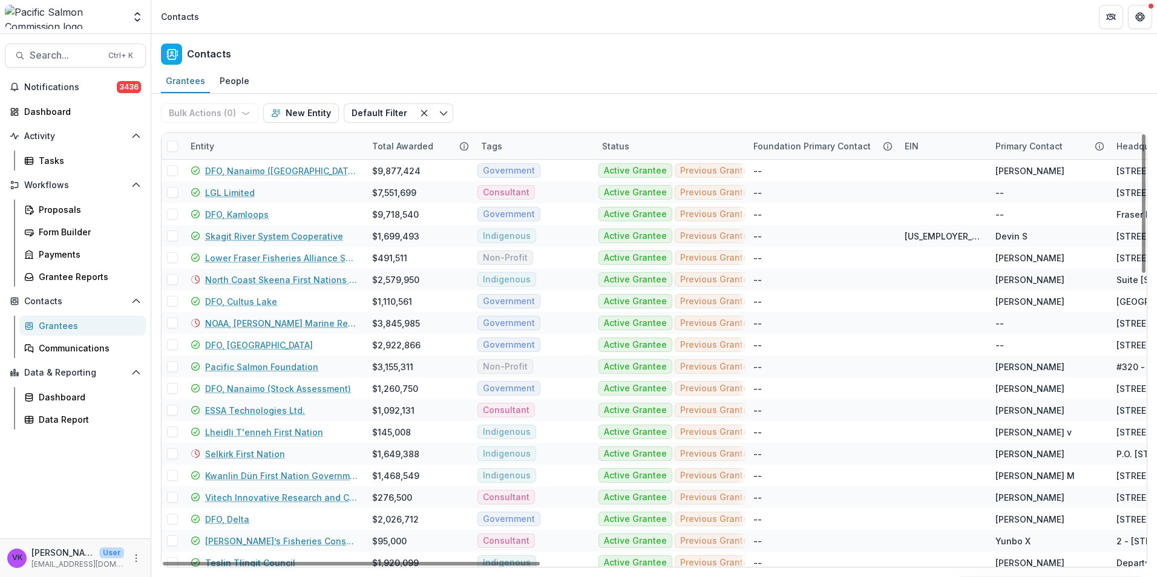
drag, startPoint x: 264, startPoint y: 132, endPoint x: 277, endPoint y: 155, distance: 26.0
click at [263, 133] on div "Entity" at bounding box center [273, 146] width 181 height 26
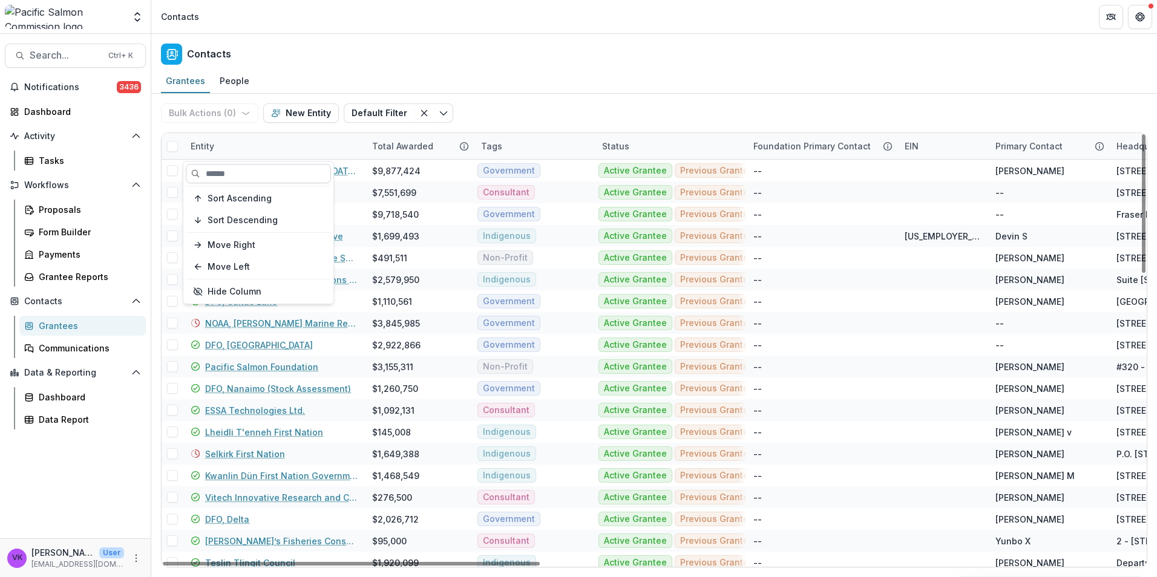
click at [262, 177] on input at bounding box center [258, 173] width 145 height 19
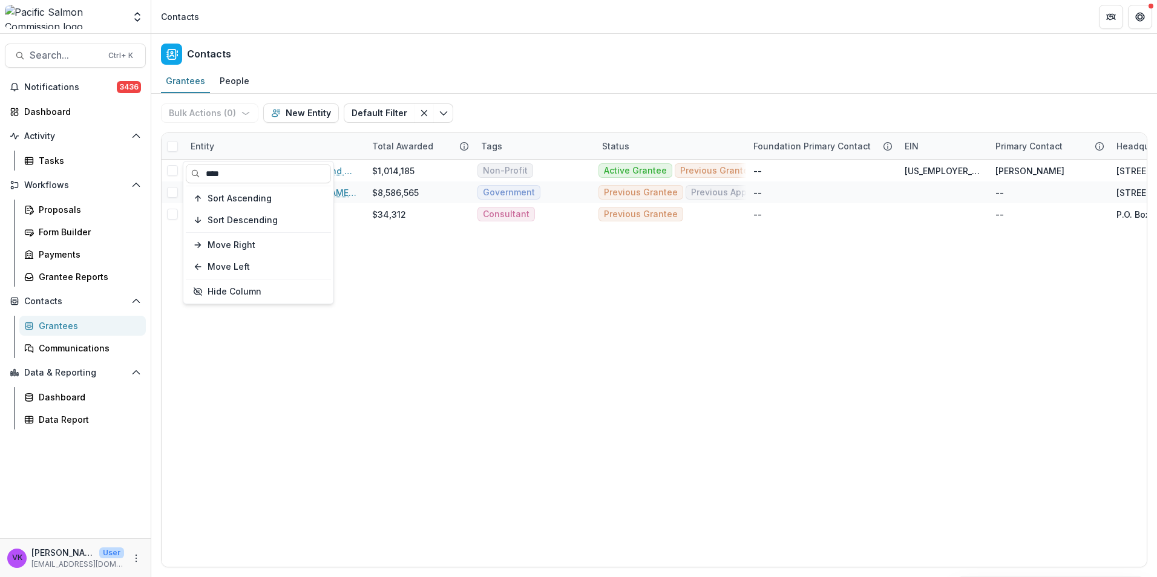
type input "****"
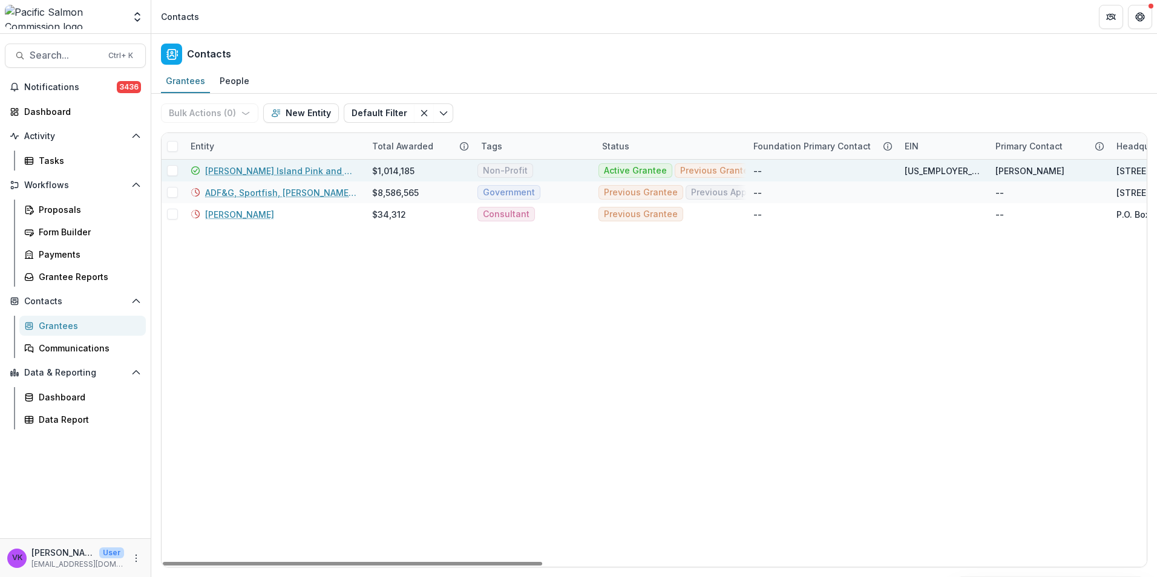
click at [267, 172] on link "[PERSON_NAME] Island Pink and Chum, Inc" at bounding box center [281, 171] width 152 height 13
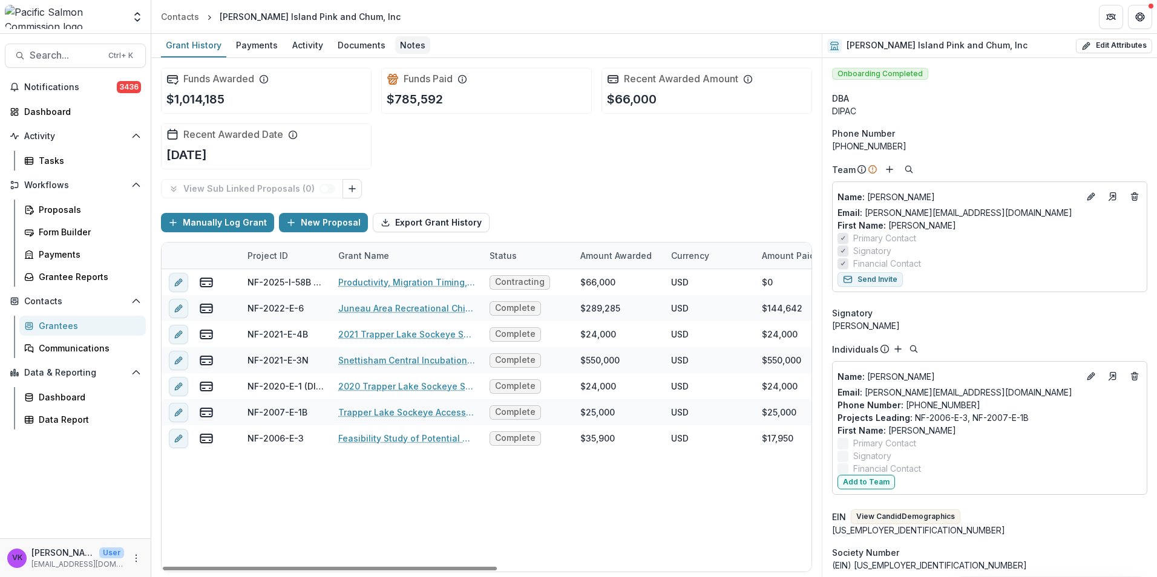
click at [413, 44] on div "Notes" at bounding box center [412, 45] width 35 height 18
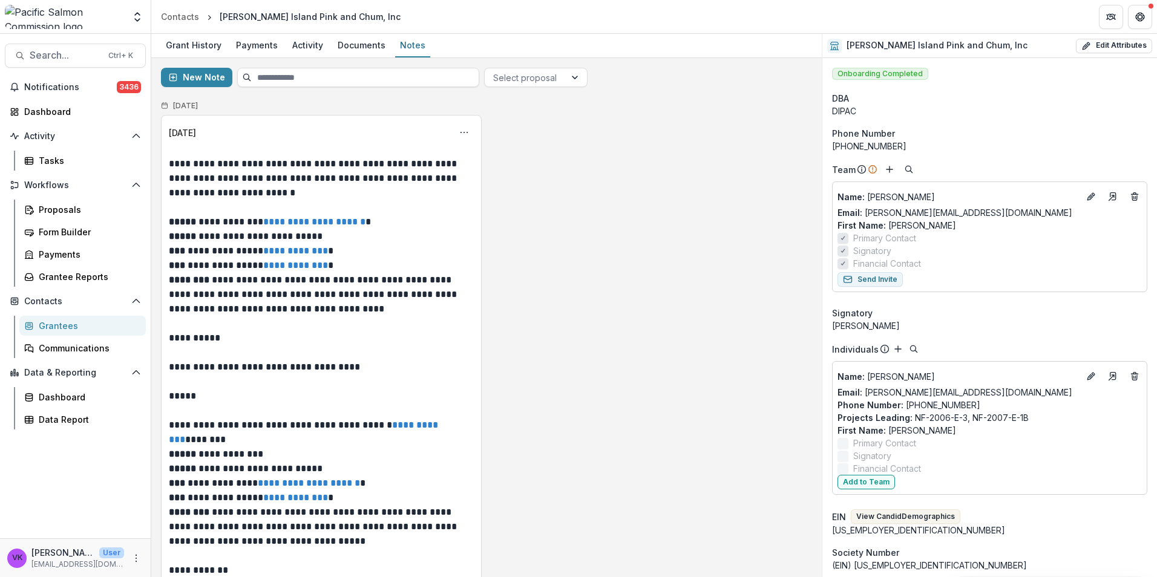
click at [62, 327] on div "Grantees" at bounding box center [87, 325] width 97 height 13
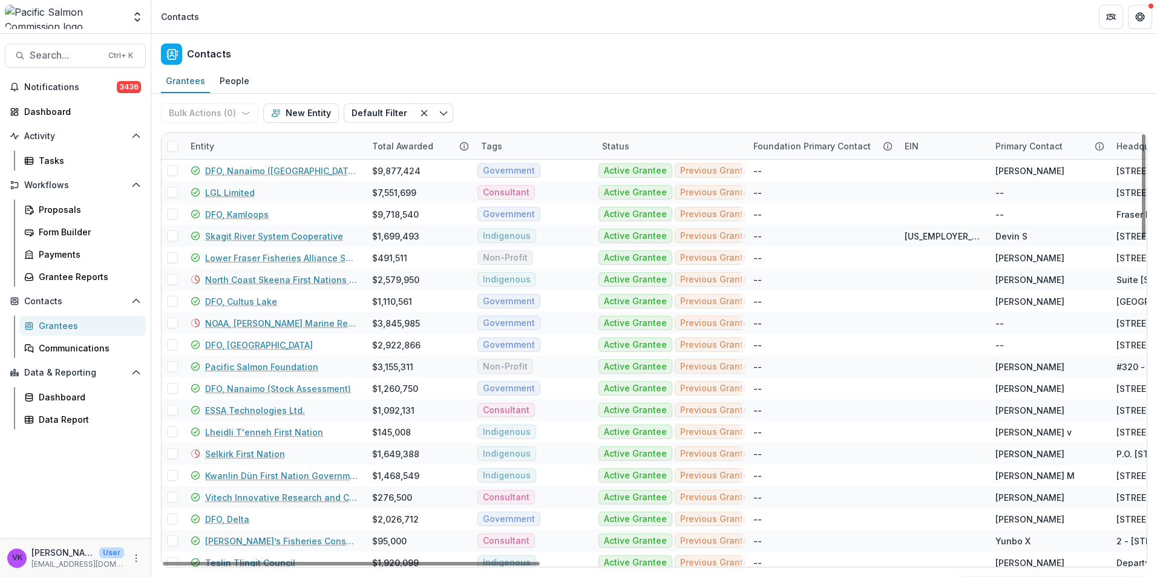
click at [270, 140] on div "Entity" at bounding box center [273, 146] width 181 height 26
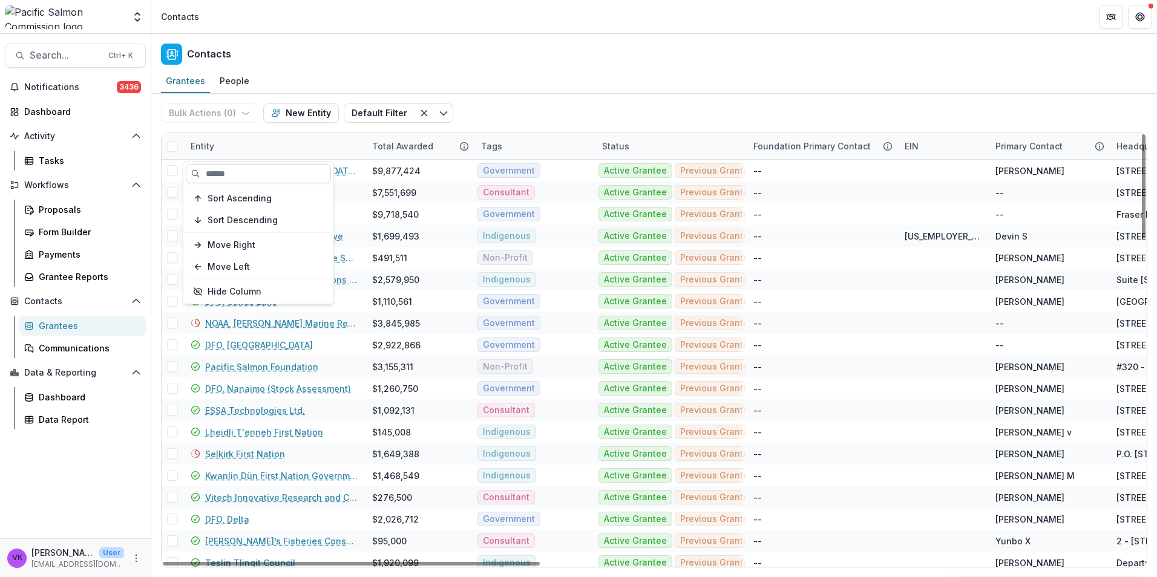
click at [253, 169] on input at bounding box center [258, 173] width 145 height 19
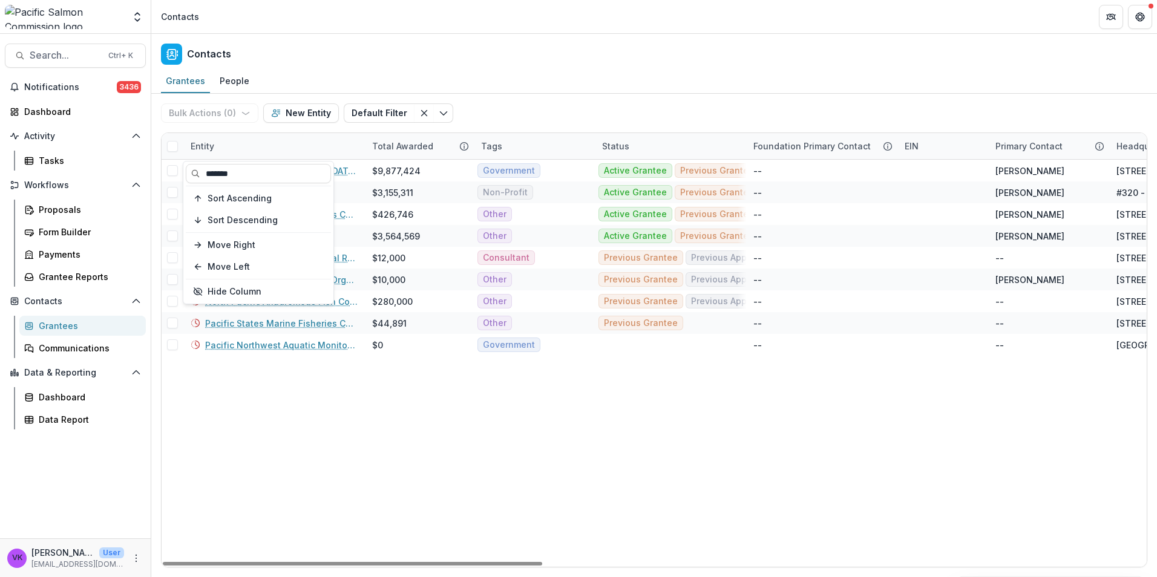
type input "*******"
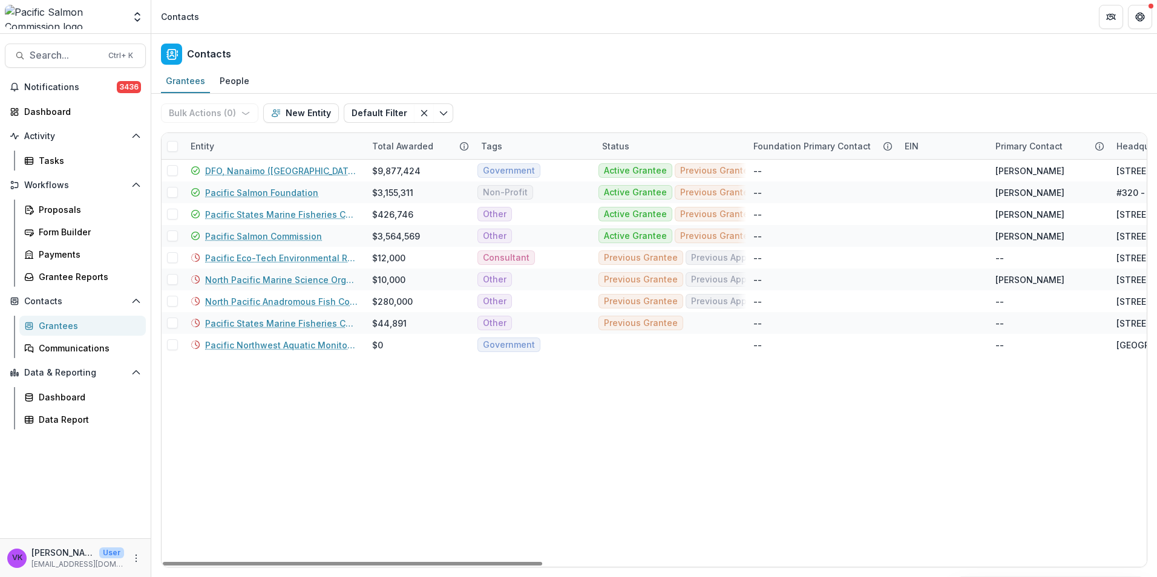
click at [271, 233] on link "Pacific Salmon Commission" at bounding box center [263, 236] width 117 height 13
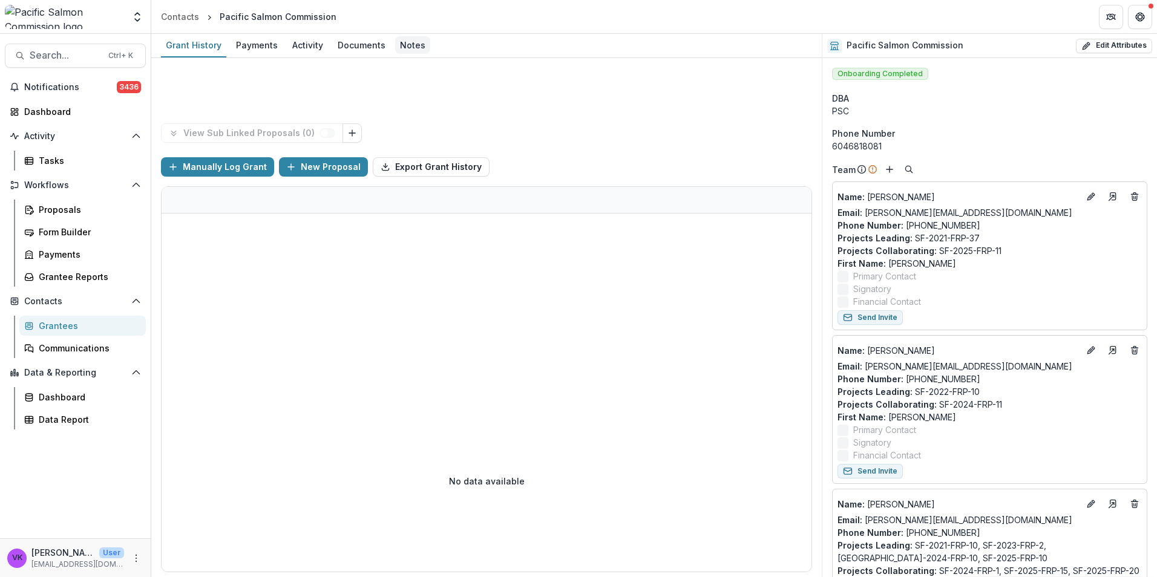
click at [410, 45] on div "Notes" at bounding box center [412, 45] width 35 height 18
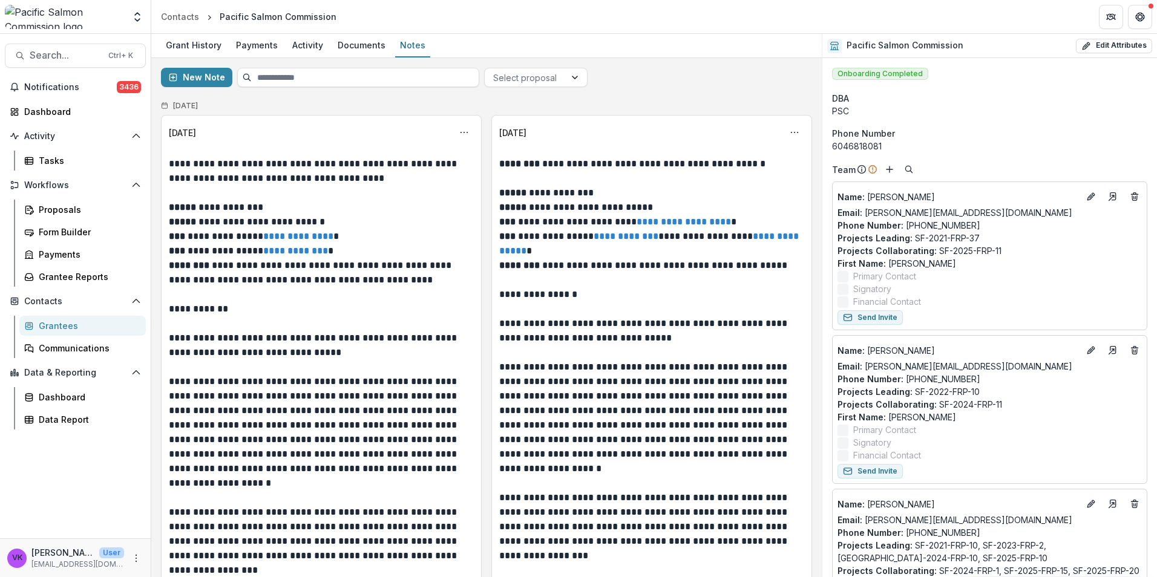
click at [60, 331] on div "Grantees" at bounding box center [87, 325] width 97 height 13
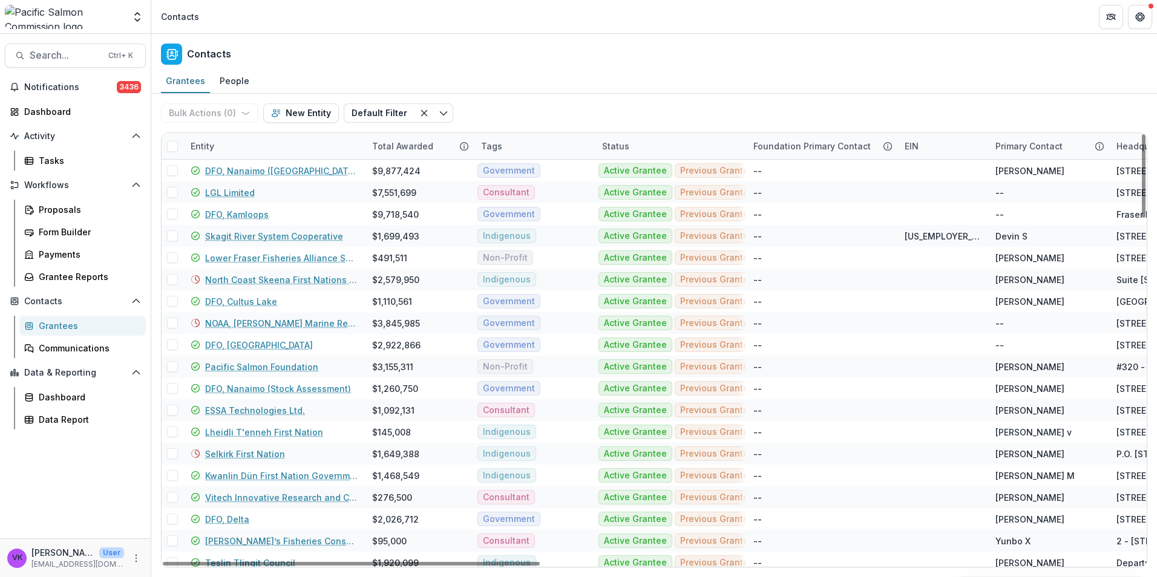
click at [267, 138] on div "Entity" at bounding box center [273, 146] width 181 height 26
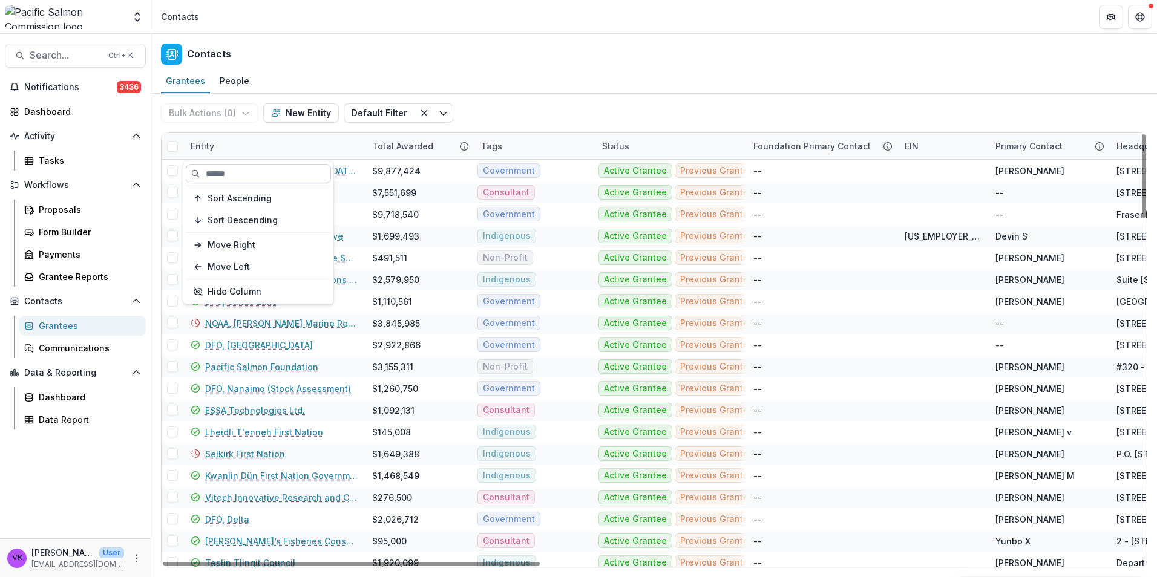
drag, startPoint x: 263, startPoint y: 170, endPoint x: 283, endPoint y: 178, distance: 22.2
click at [263, 169] on input at bounding box center [258, 173] width 145 height 19
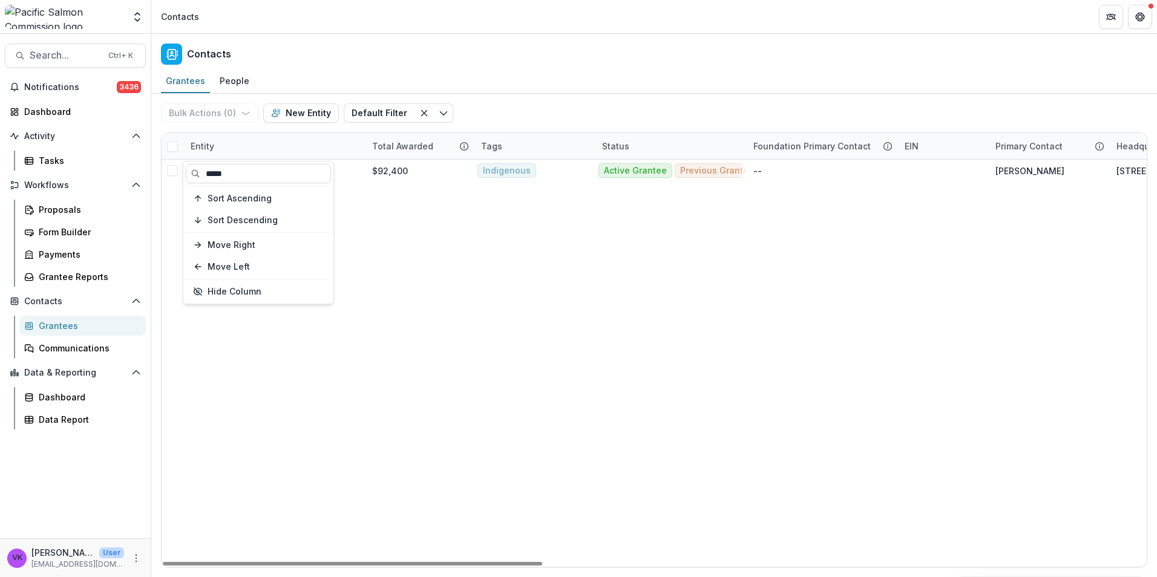
type input "*****"
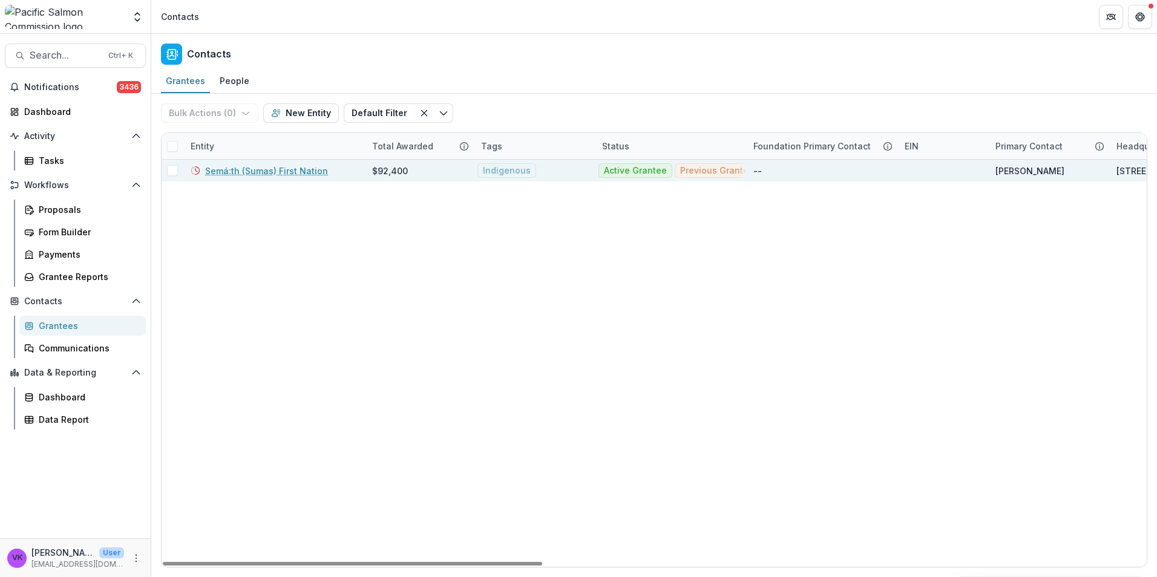
click at [259, 170] on link "Semá:th (Sumas) First Nation" at bounding box center [266, 171] width 123 height 13
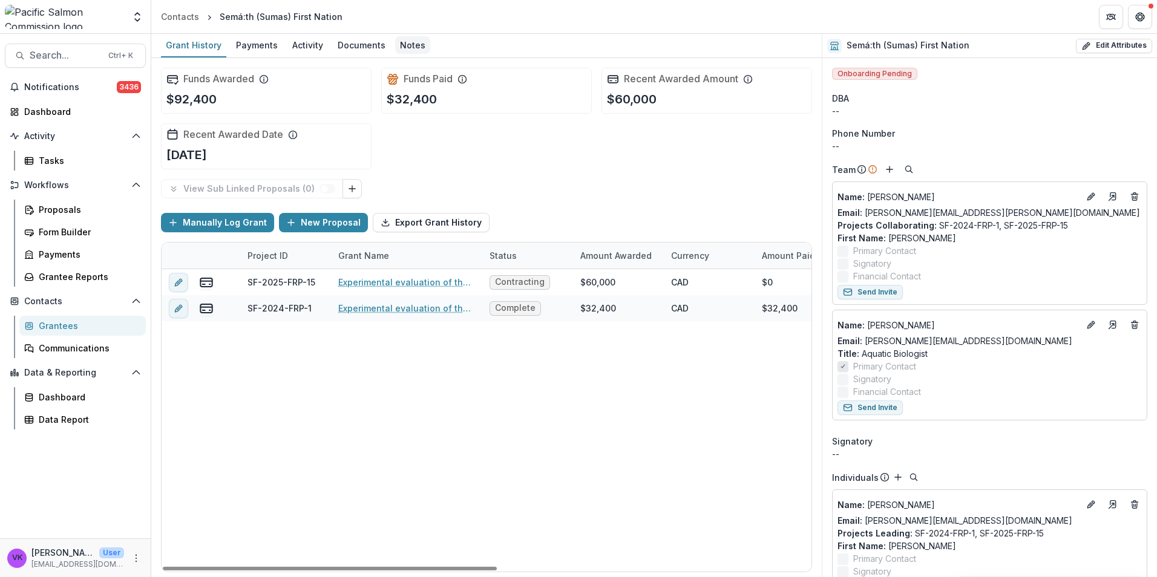
click at [409, 45] on div "Notes" at bounding box center [412, 45] width 35 height 18
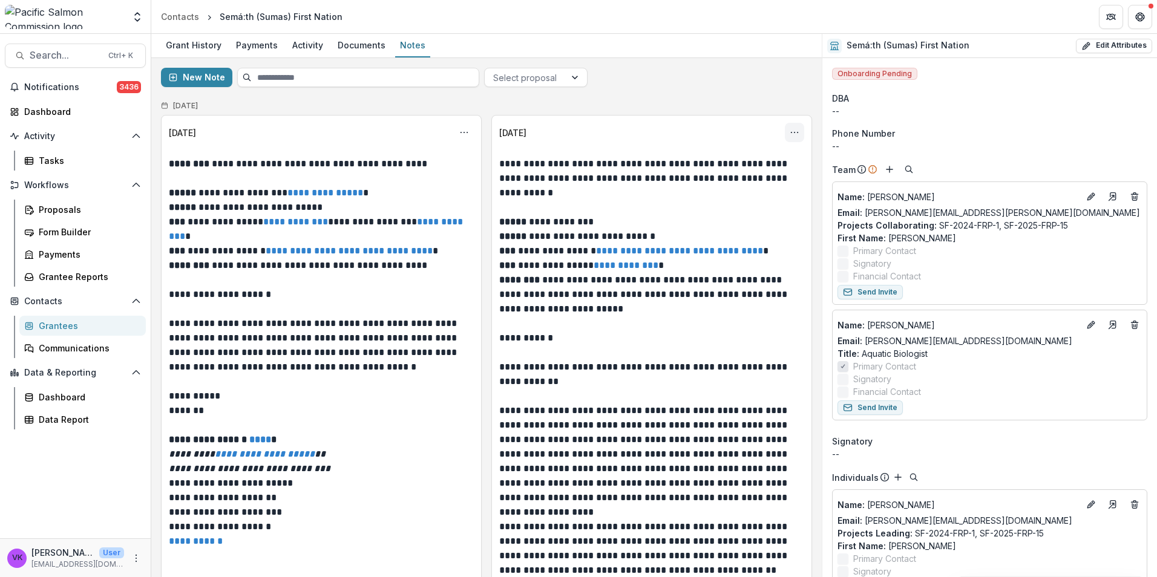
click at [793, 132] on icon "Options" at bounding box center [794, 133] width 10 height 10
click at [704, 174] on button "Edit" at bounding box center [732, 180] width 129 height 20
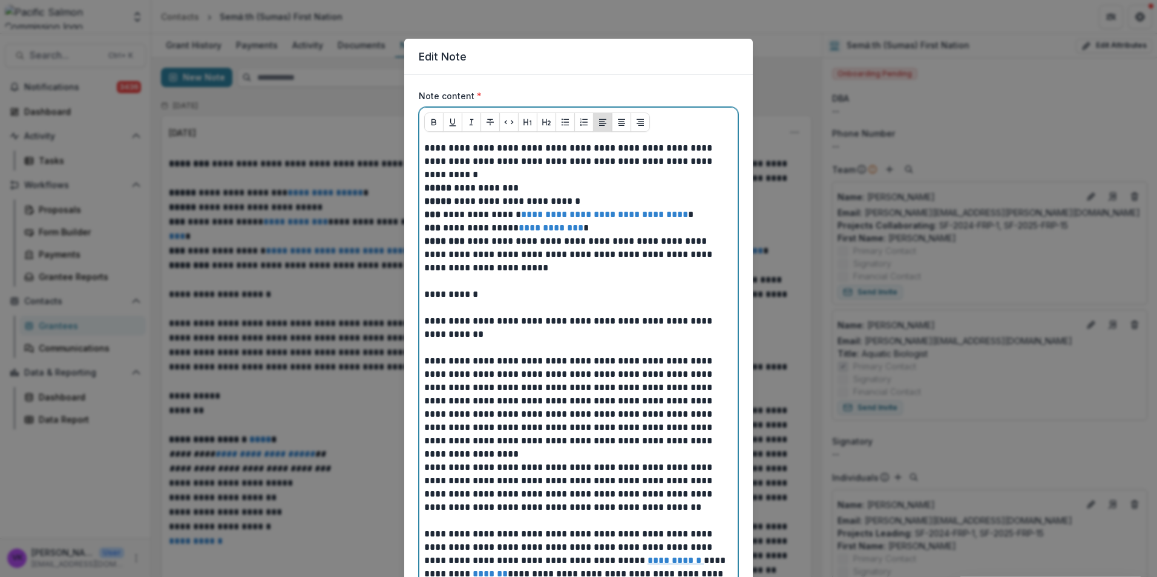
click at [434, 174] on p at bounding box center [578, 174] width 309 height 13
click at [449, 175] on p at bounding box center [578, 174] width 309 height 13
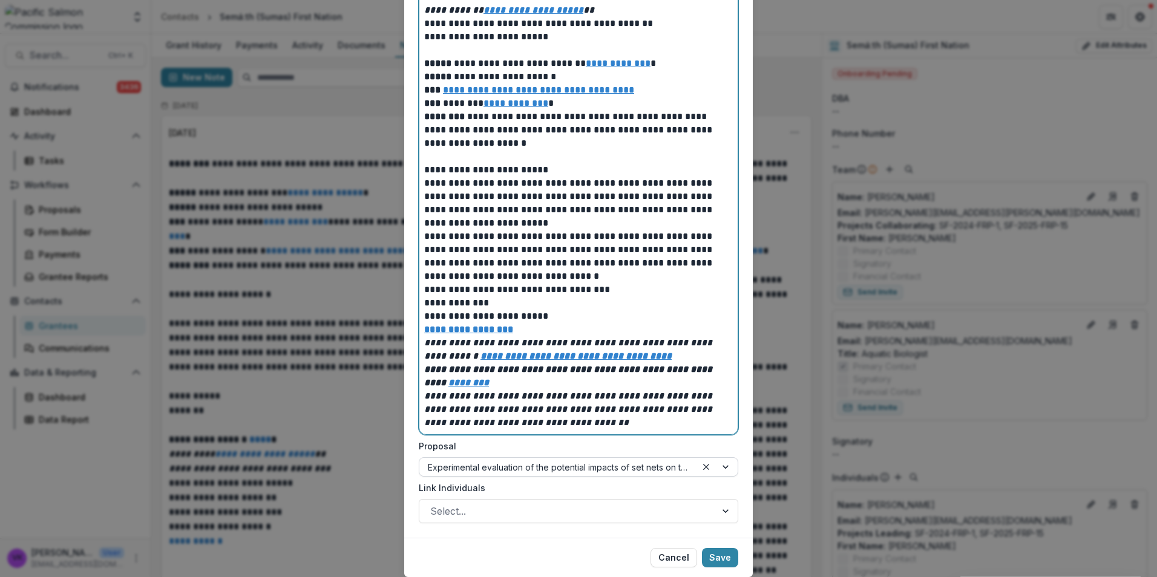
scroll to position [1920, 0]
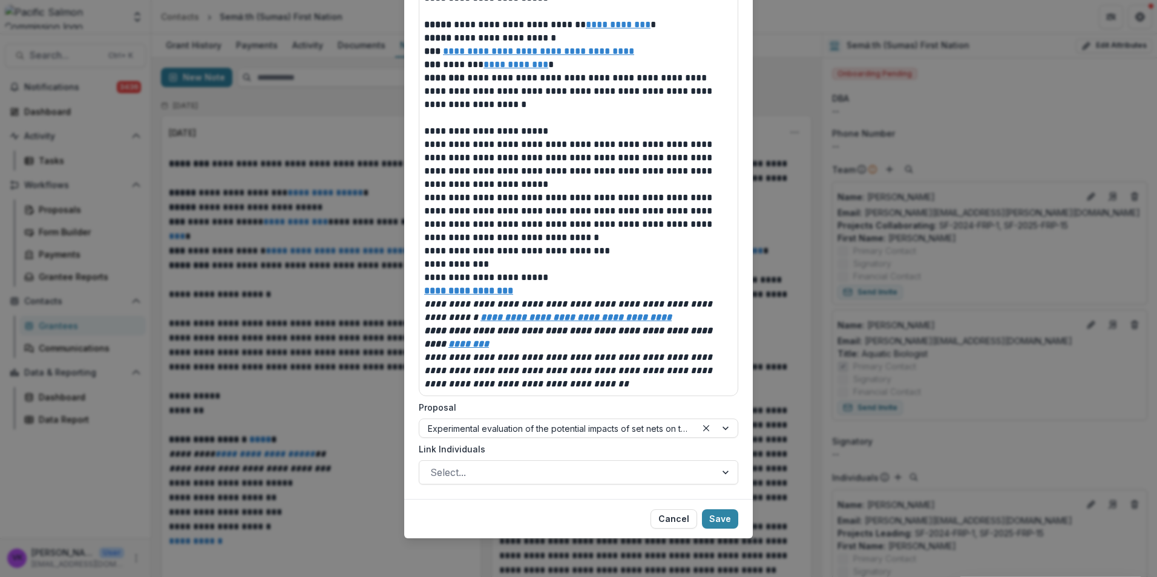
drag, startPoint x: 720, startPoint y: 517, endPoint x: 756, endPoint y: 512, distance: 36.1
click at [720, 517] on button "Save" at bounding box center [720, 518] width 36 height 19
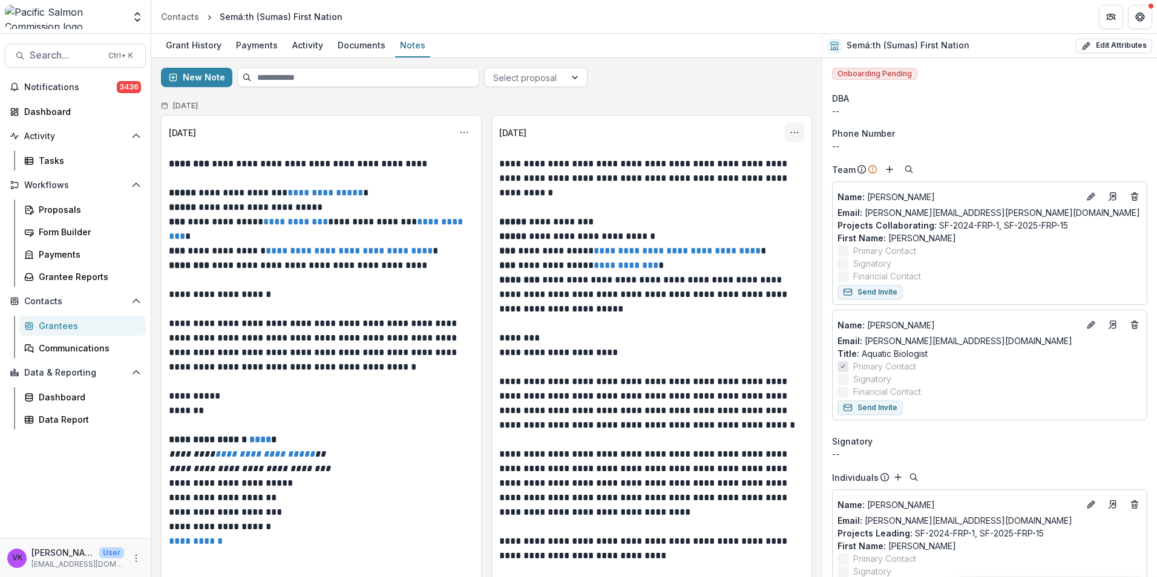
drag, startPoint x: 791, startPoint y: 129, endPoint x: 786, endPoint y: 136, distance: 7.9
click at [791, 129] on icon "Options" at bounding box center [794, 133] width 10 height 10
click at [708, 175] on button "Edit" at bounding box center [732, 180] width 129 height 20
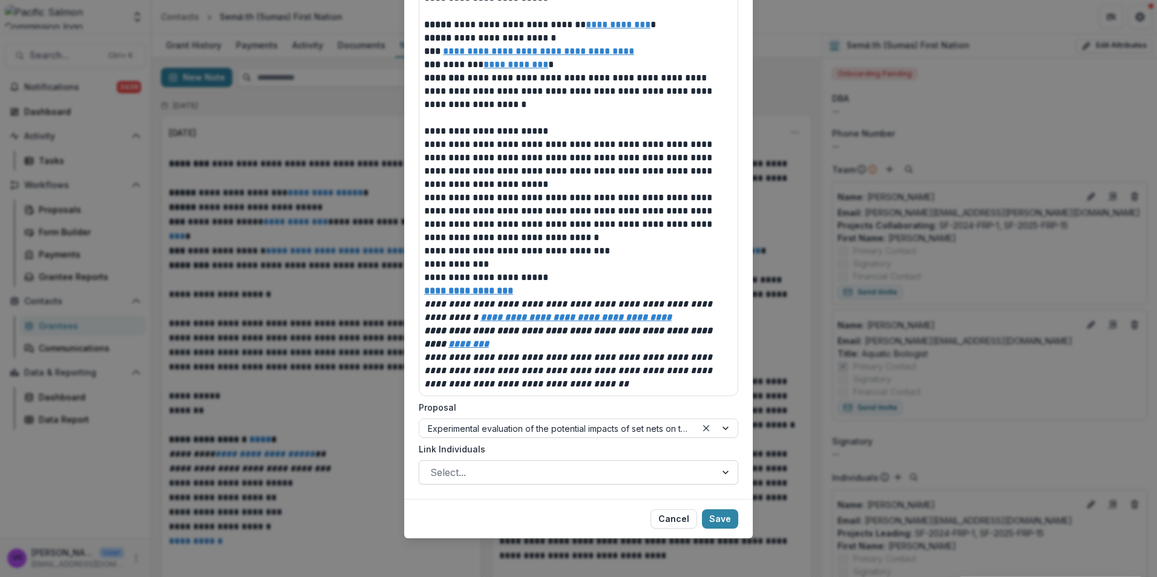
click at [722, 474] on div at bounding box center [727, 472] width 22 height 23
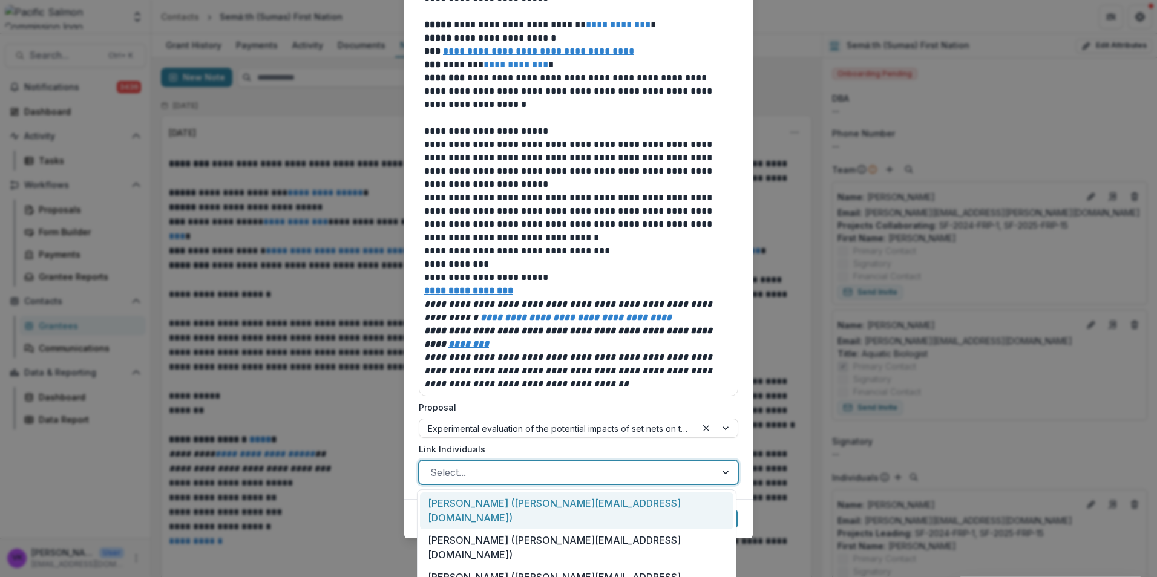
click at [656, 503] on div "Kira Sawatzky (kira.sawatzky@sumasfirstnation.com)" at bounding box center [576, 510] width 313 height 37
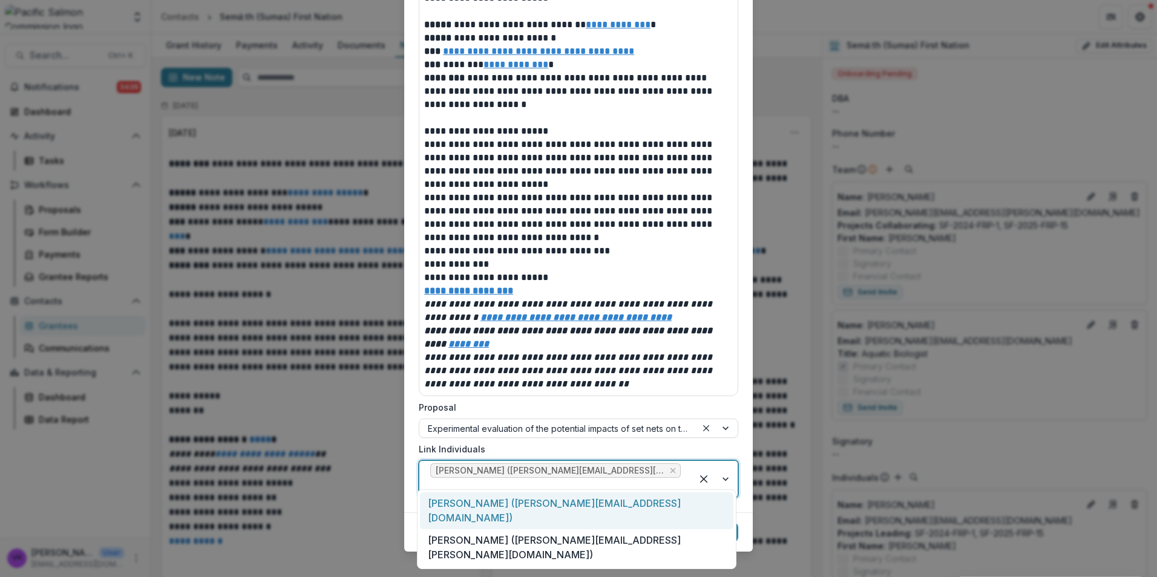
click at [726, 474] on div at bounding box center [714, 479] width 46 height 36
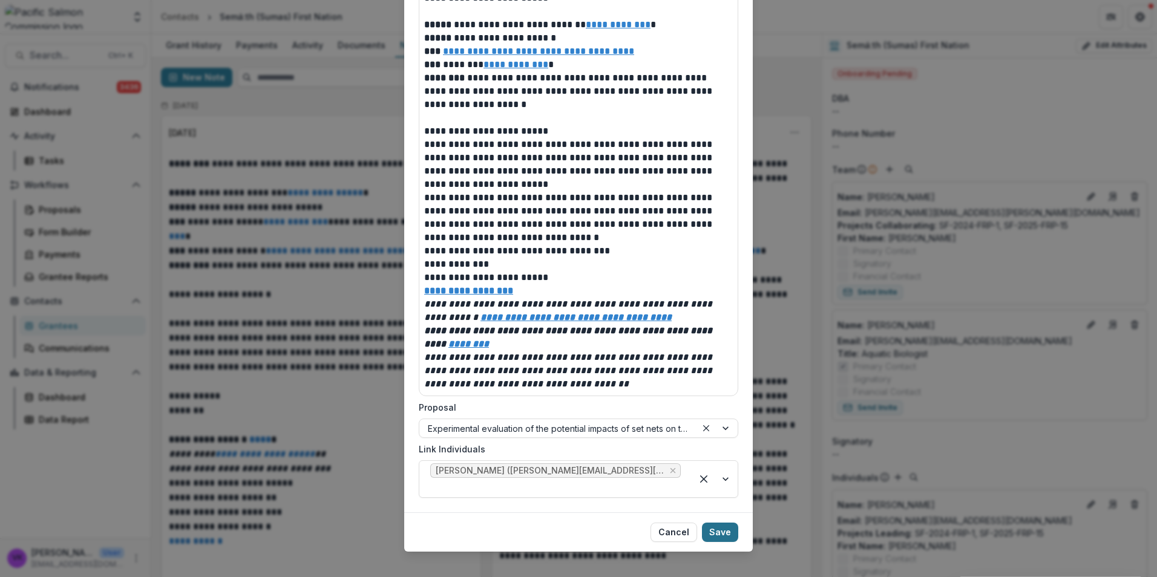
click at [720, 523] on button "Save" at bounding box center [720, 532] width 36 height 19
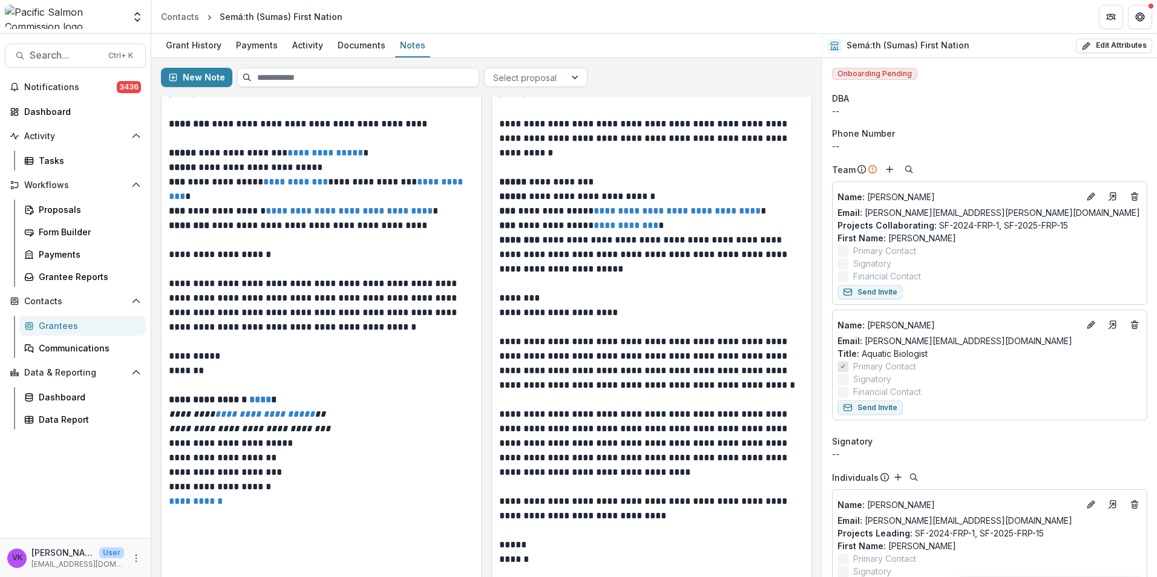
scroll to position [0, 0]
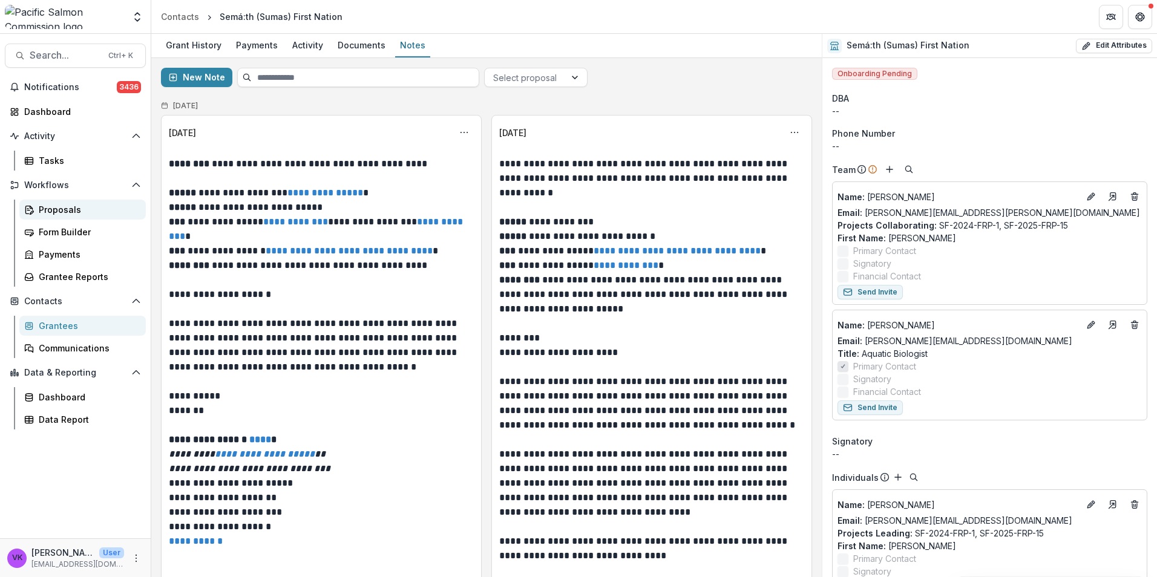
drag, startPoint x: 79, startPoint y: 209, endPoint x: 123, endPoint y: 211, distance: 43.6
click at [81, 208] on div "Proposals" at bounding box center [87, 209] width 97 height 13
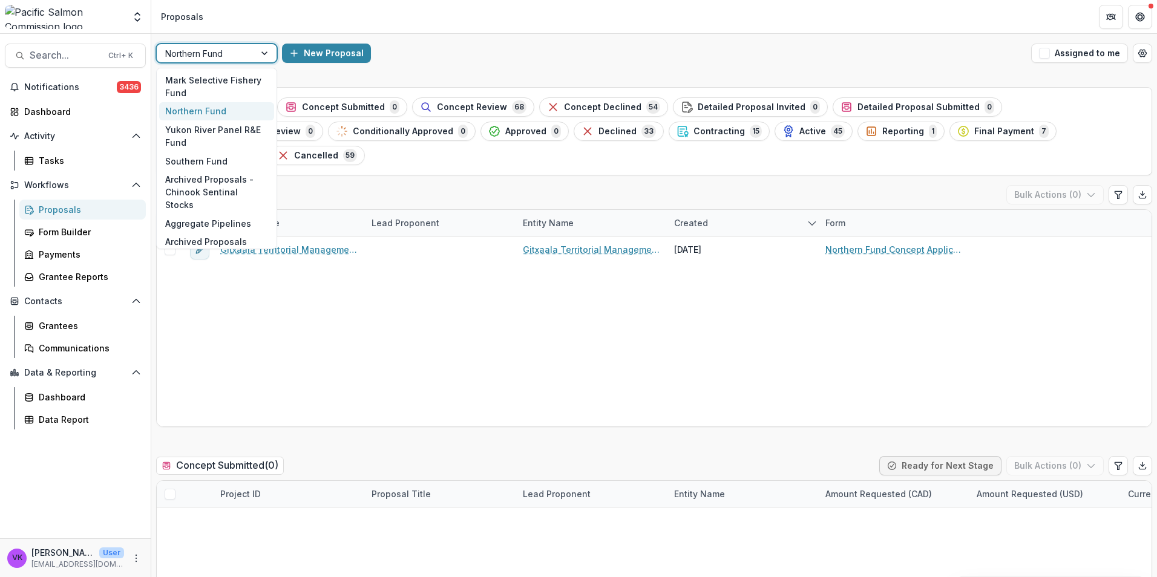
click at [264, 54] on div at bounding box center [266, 53] width 22 height 18
click at [221, 165] on div "Southern Fund" at bounding box center [216, 161] width 115 height 19
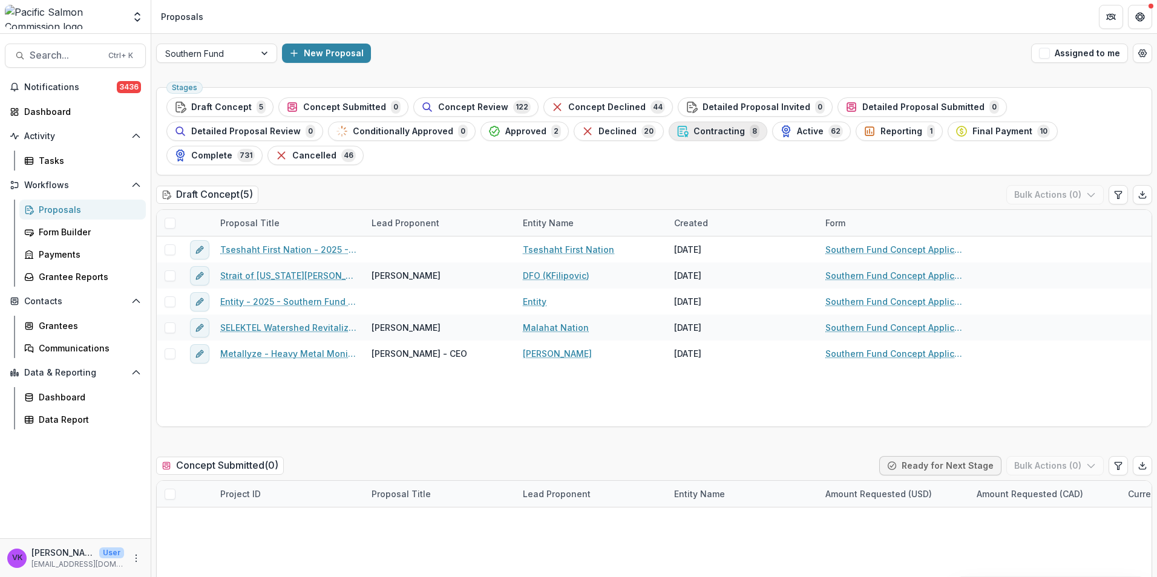
click at [693, 132] on span "Contracting" at bounding box center [718, 131] width 51 height 10
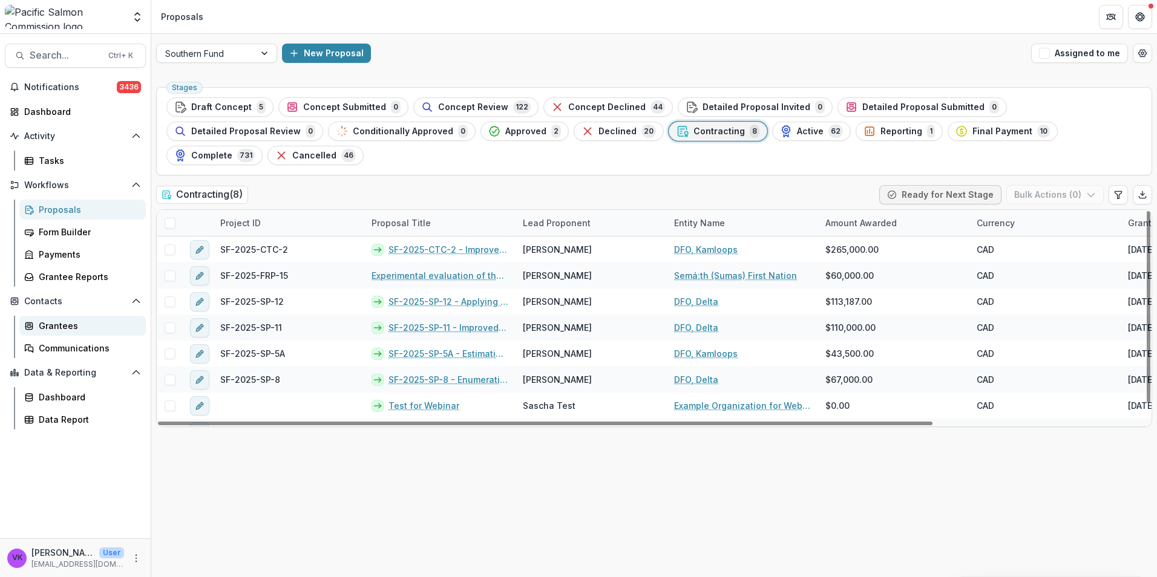
drag, startPoint x: 55, startPoint y: 326, endPoint x: 67, endPoint y: 333, distance: 14.1
click at [56, 326] on div "Grantees" at bounding box center [87, 325] width 97 height 13
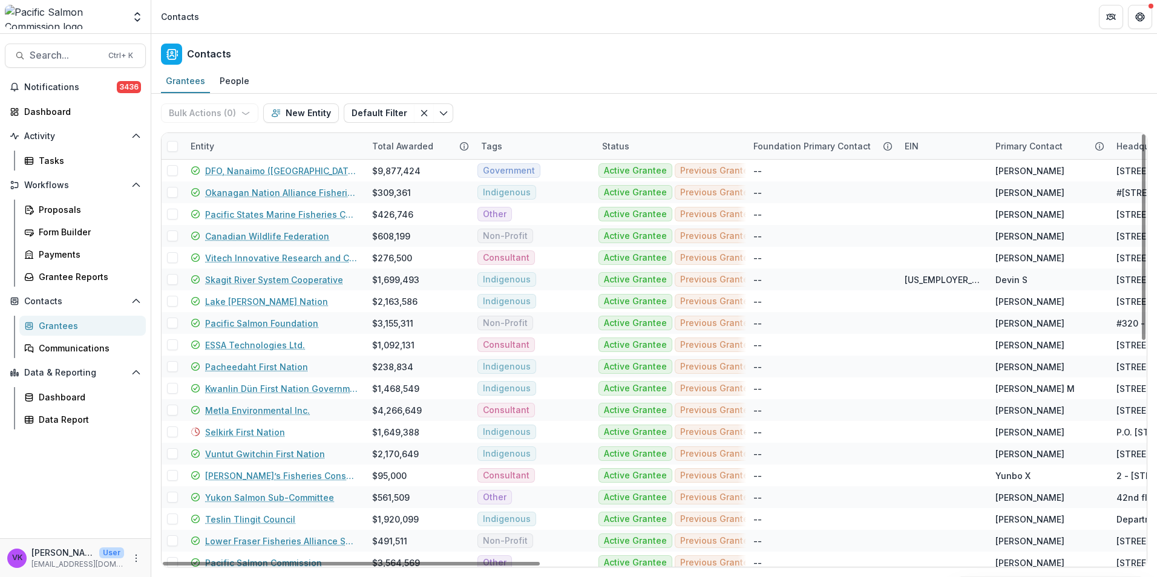
click at [276, 143] on div "Entity" at bounding box center [273, 146] width 181 height 26
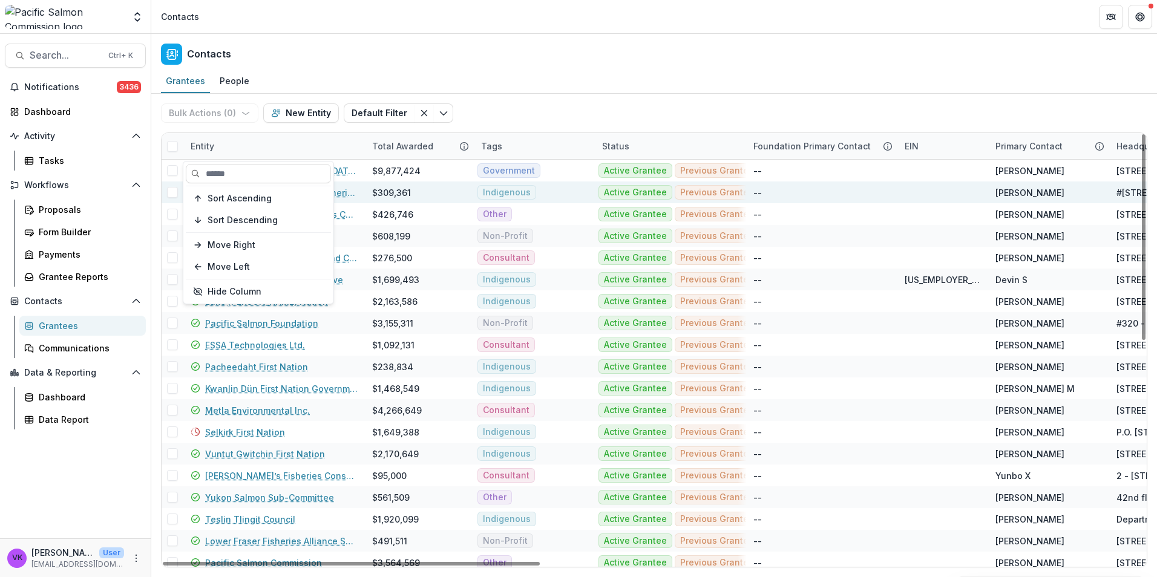
drag, startPoint x: 244, startPoint y: 167, endPoint x: 339, endPoint y: 194, distance: 98.8
click at [244, 167] on input at bounding box center [258, 173] width 145 height 19
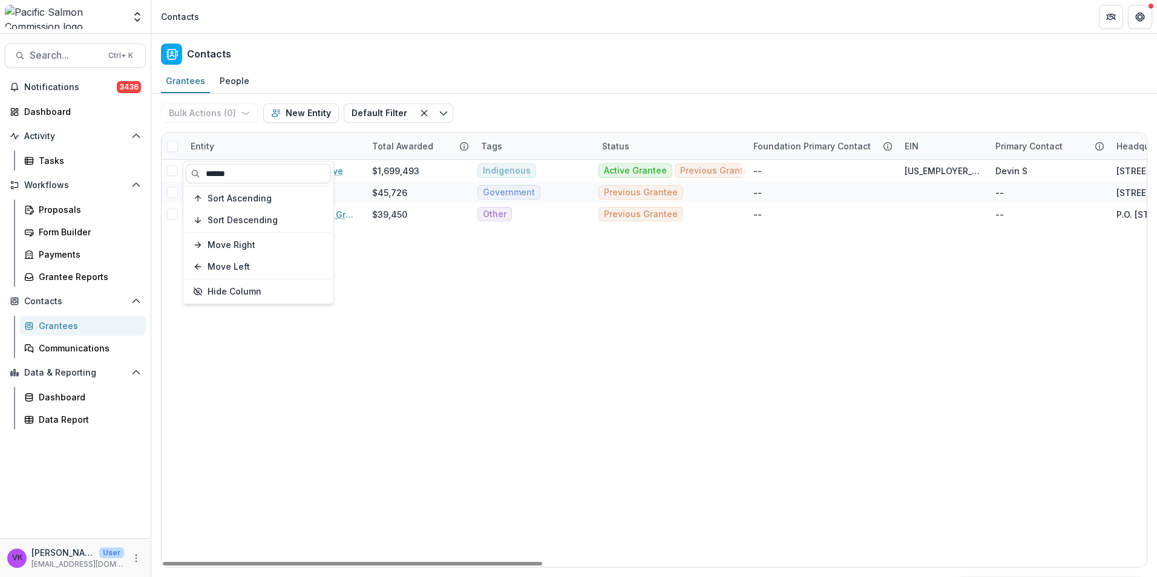
type input "******"
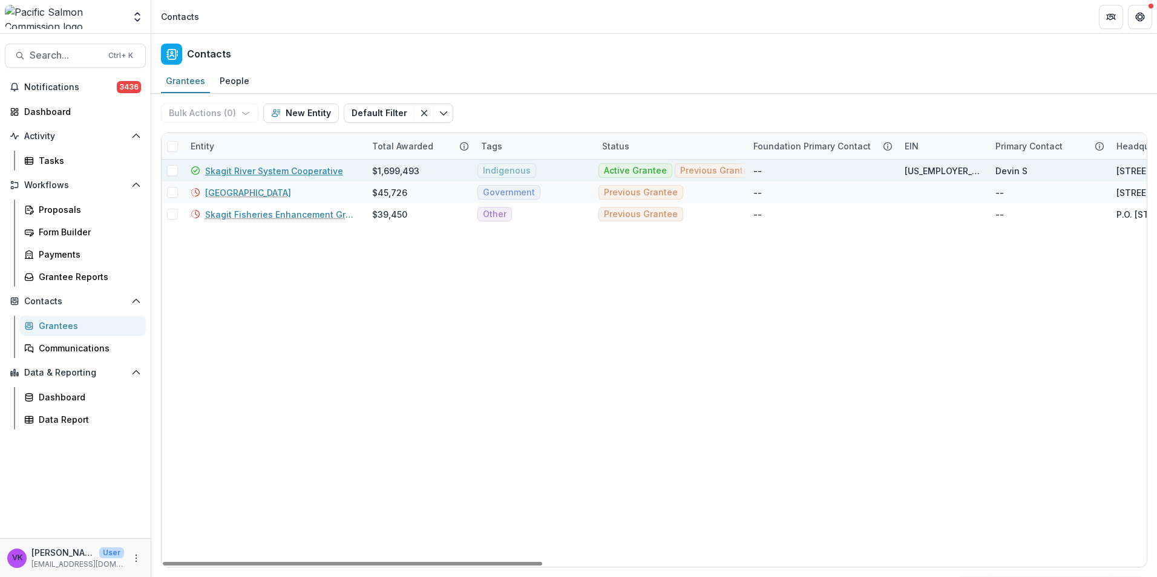
drag, startPoint x: 277, startPoint y: 169, endPoint x: 290, endPoint y: 178, distance: 15.3
click at [277, 169] on link "Skagit River System Cooperative" at bounding box center [274, 171] width 138 height 13
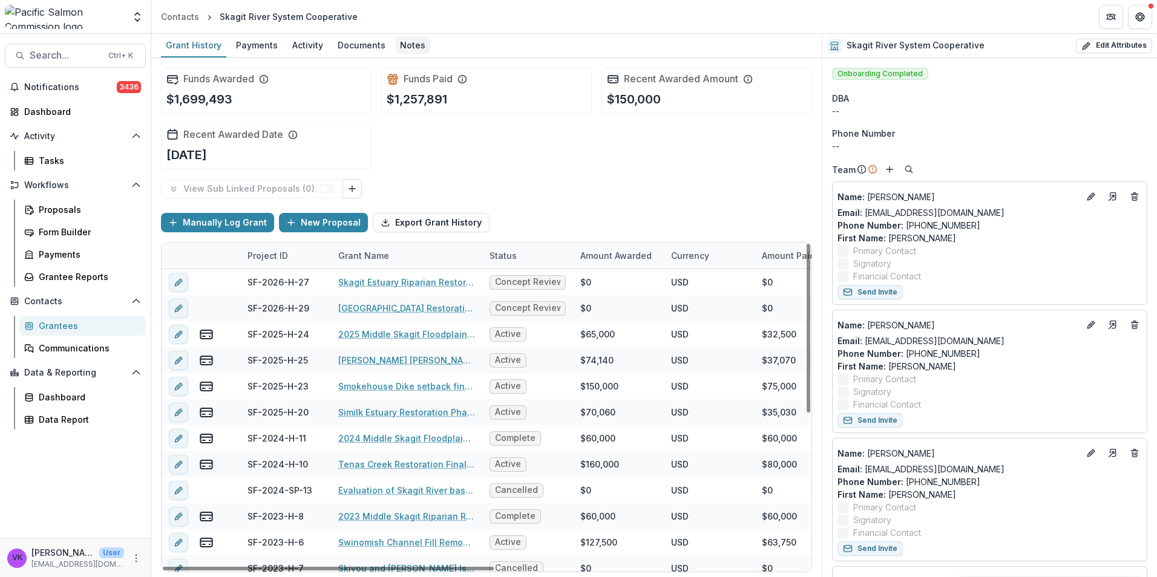
click at [414, 48] on div "Notes" at bounding box center [412, 45] width 35 height 18
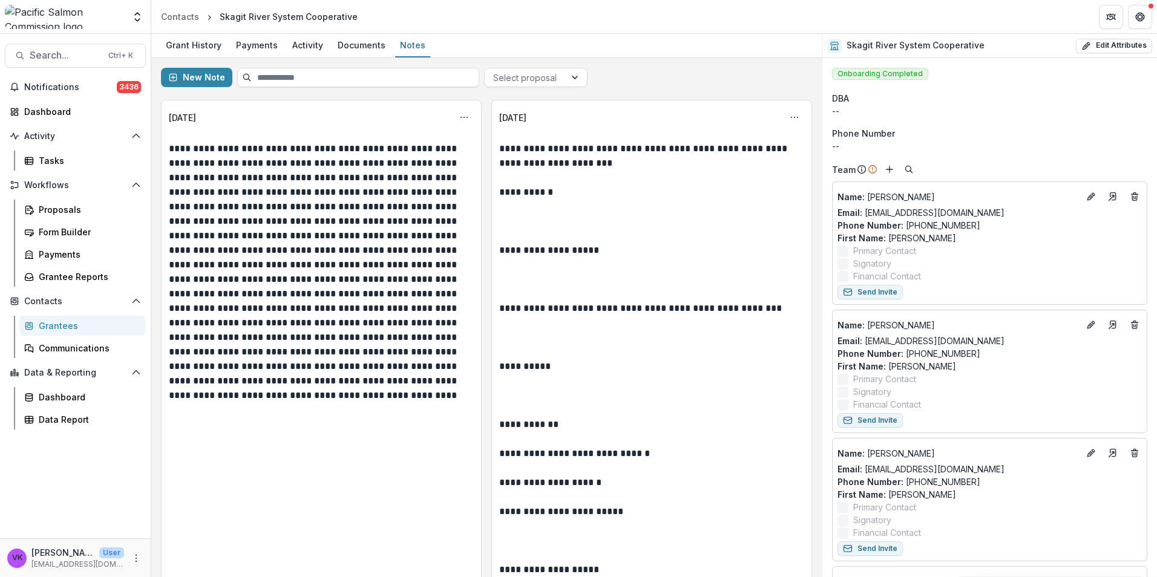
scroll to position [10224, 0]
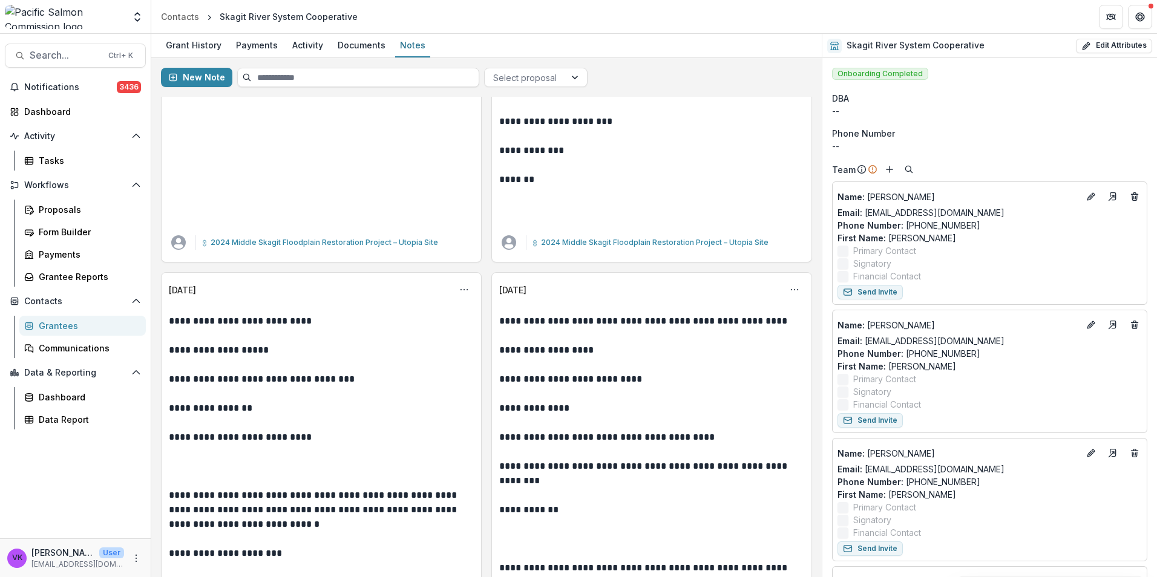
scroll to position [20447, 0]
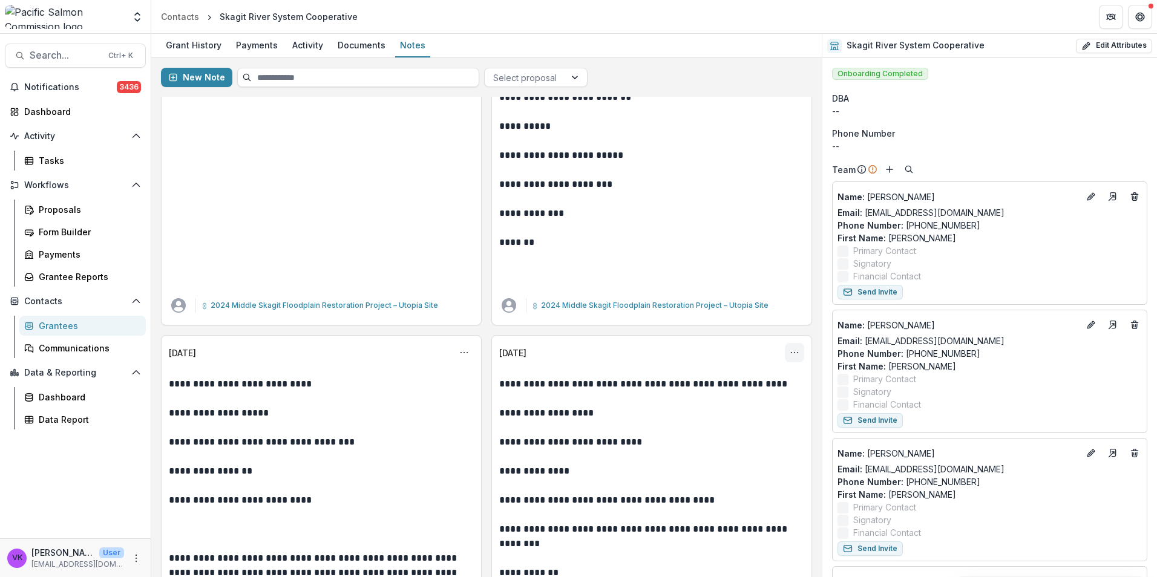
click at [797, 350] on button "Options" at bounding box center [794, 352] width 19 height 19
click at [736, 477] on p "**********" at bounding box center [650, 471] width 303 height 15
click at [790, 354] on icon "Options" at bounding box center [794, 353] width 10 height 10
click at [703, 401] on button "Edit" at bounding box center [732, 400] width 129 height 20
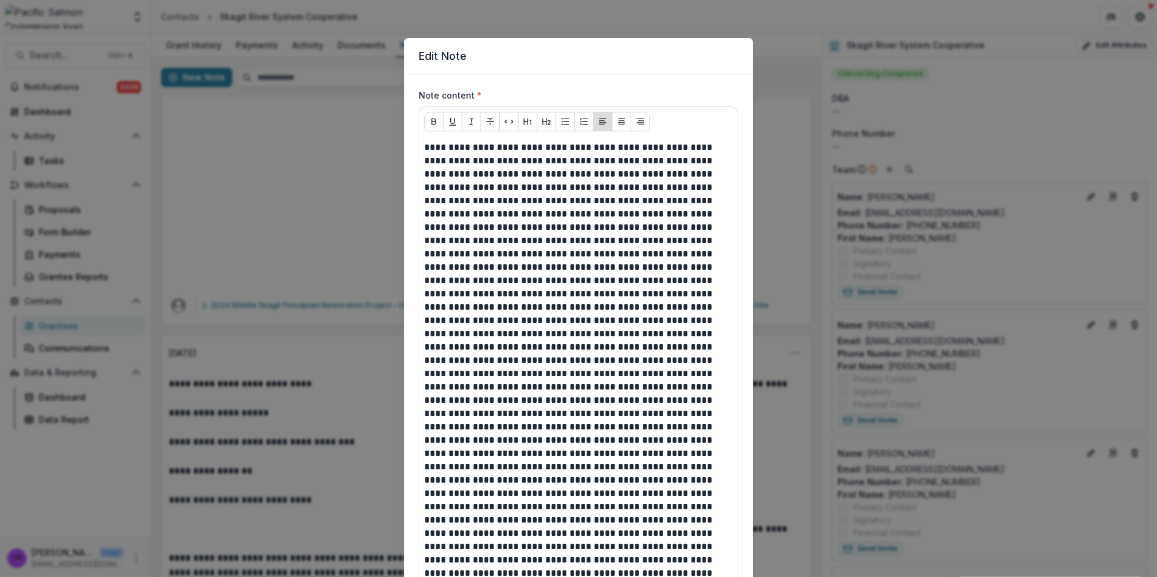
scroll to position [0, 0]
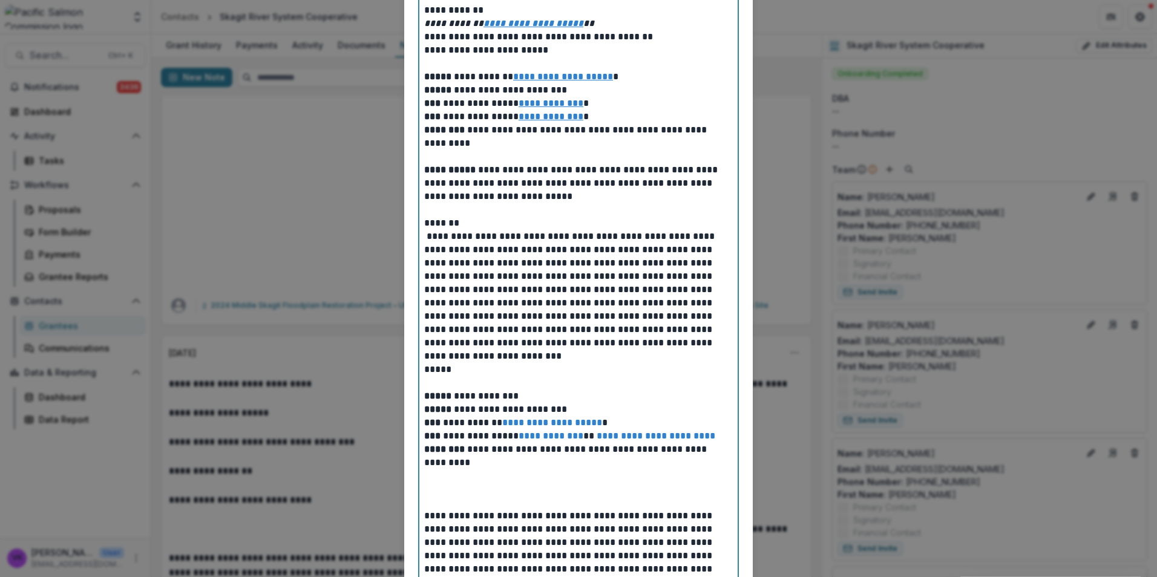
scroll to position [605, 0]
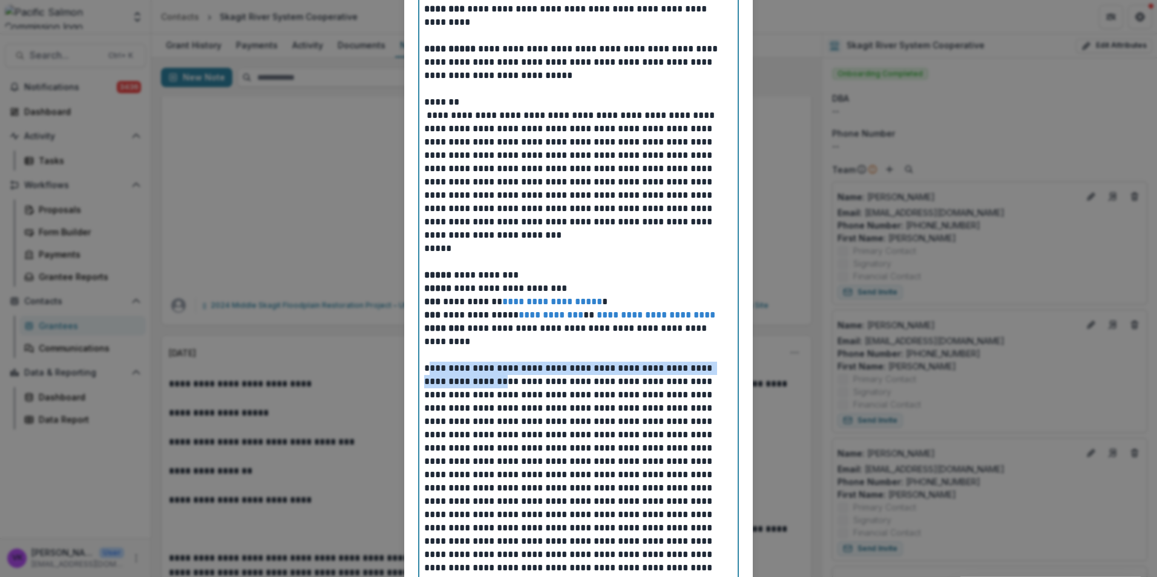
drag, startPoint x: 425, startPoint y: 368, endPoint x: 479, endPoint y: 375, distance: 54.3
click at [474, 358] on p at bounding box center [578, 354] width 309 height 13
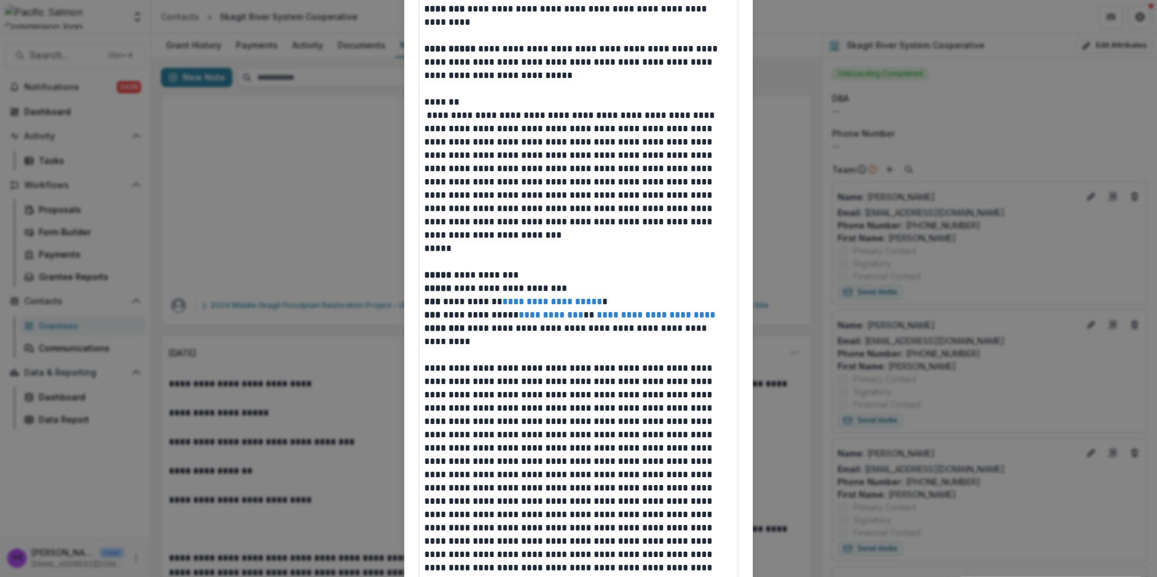
drag, startPoint x: 420, startPoint y: 368, endPoint x: 492, endPoint y: 371, distance: 72.1
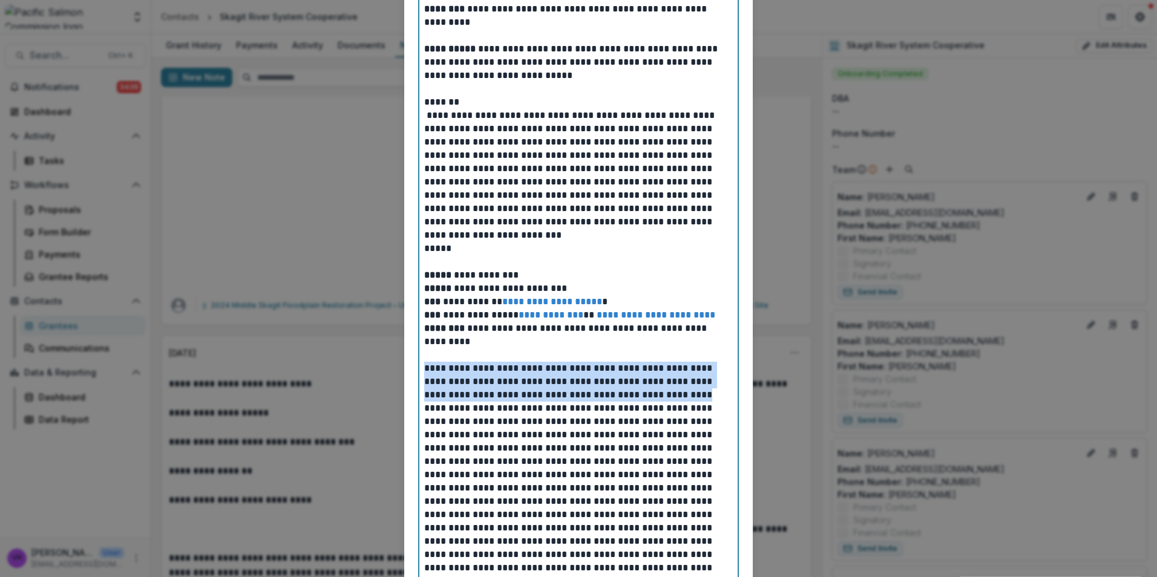
drag, startPoint x: 423, startPoint y: 367, endPoint x: 696, endPoint y: 398, distance: 274.0
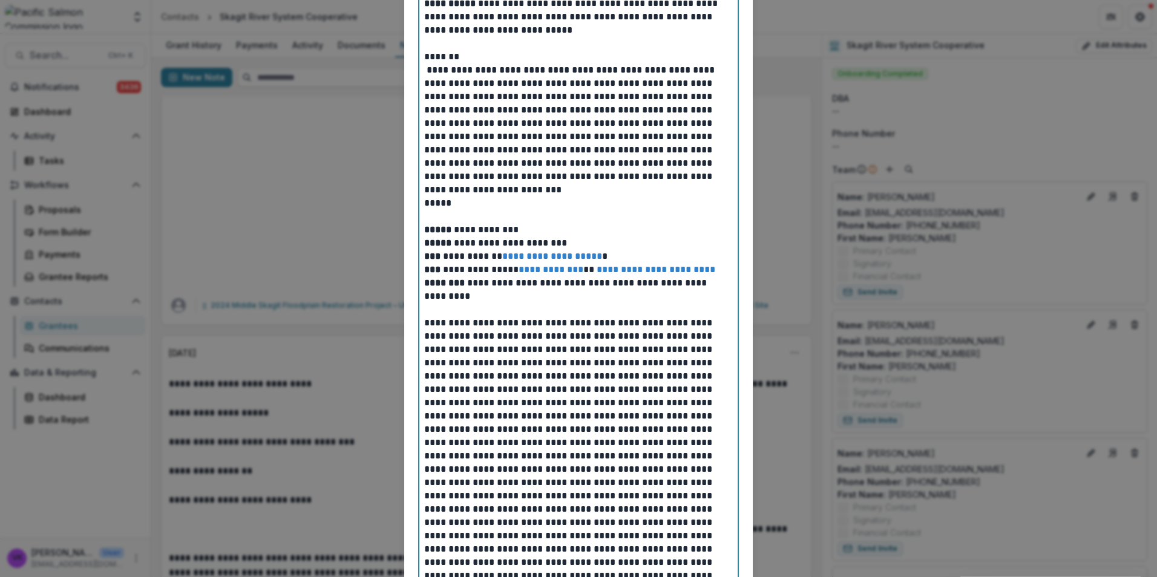
scroll to position [726, 0]
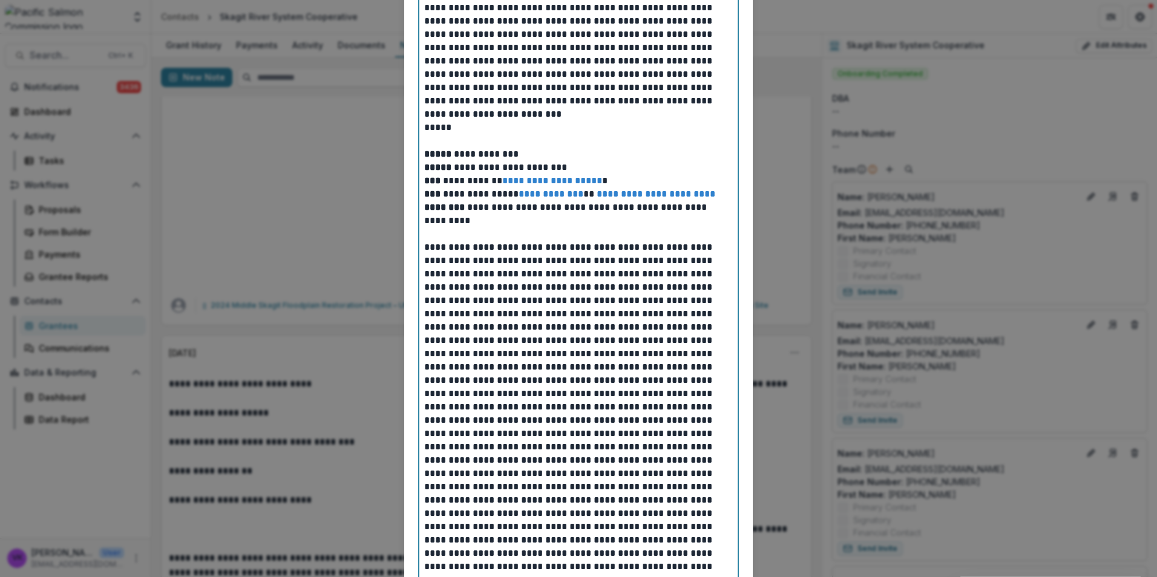
click at [579, 271] on p "**********" at bounding box center [578, 274] width 309 height 67
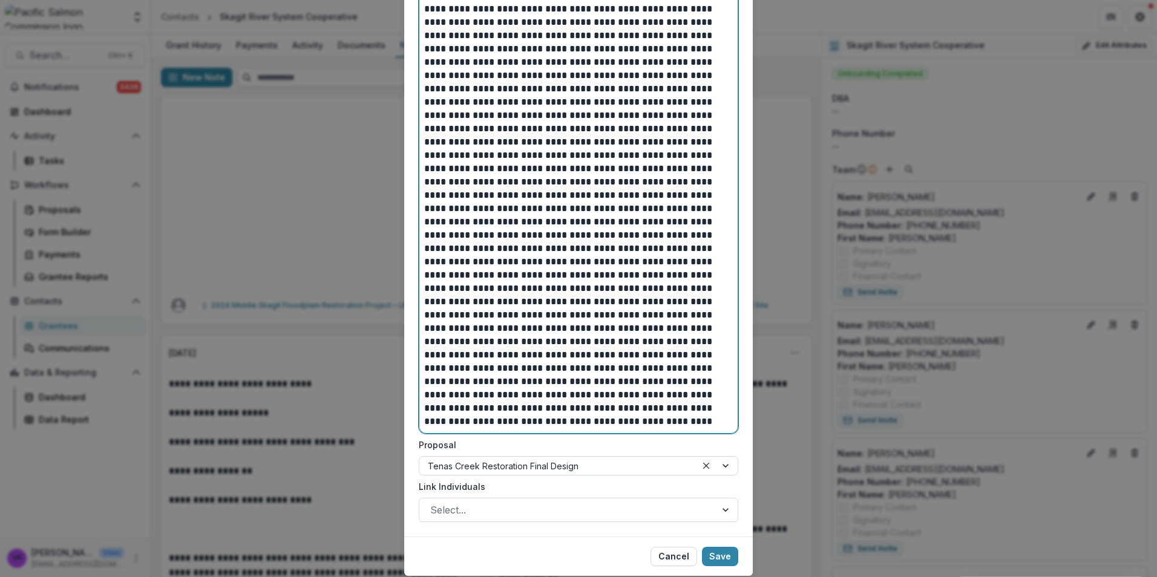
scroll to position [2040, 0]
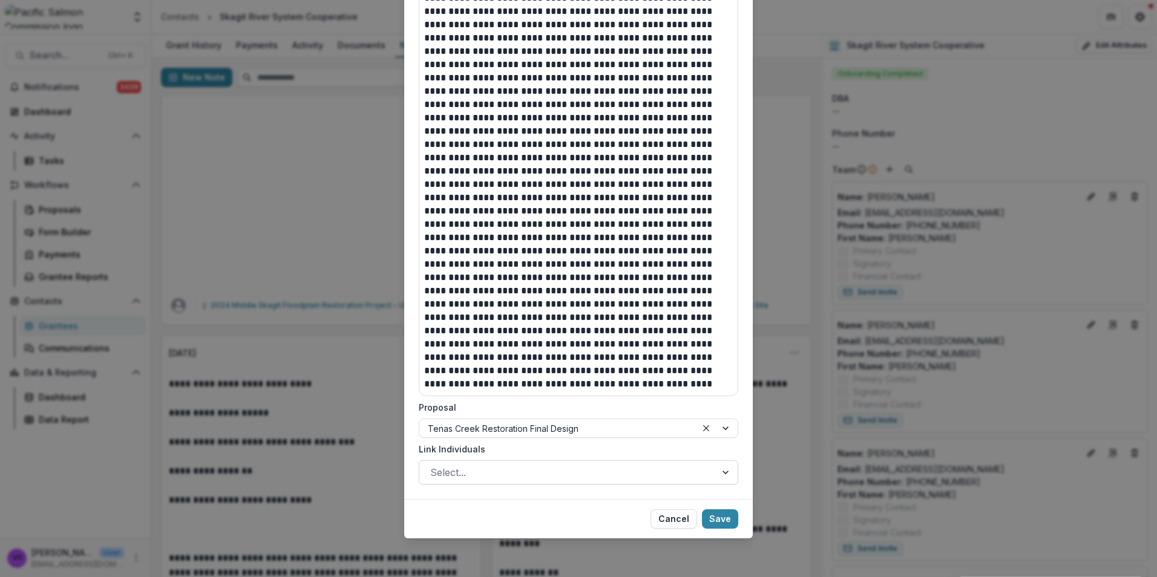
click at [716, 473] on div at bounding box center [727, 472] width 22 height 23
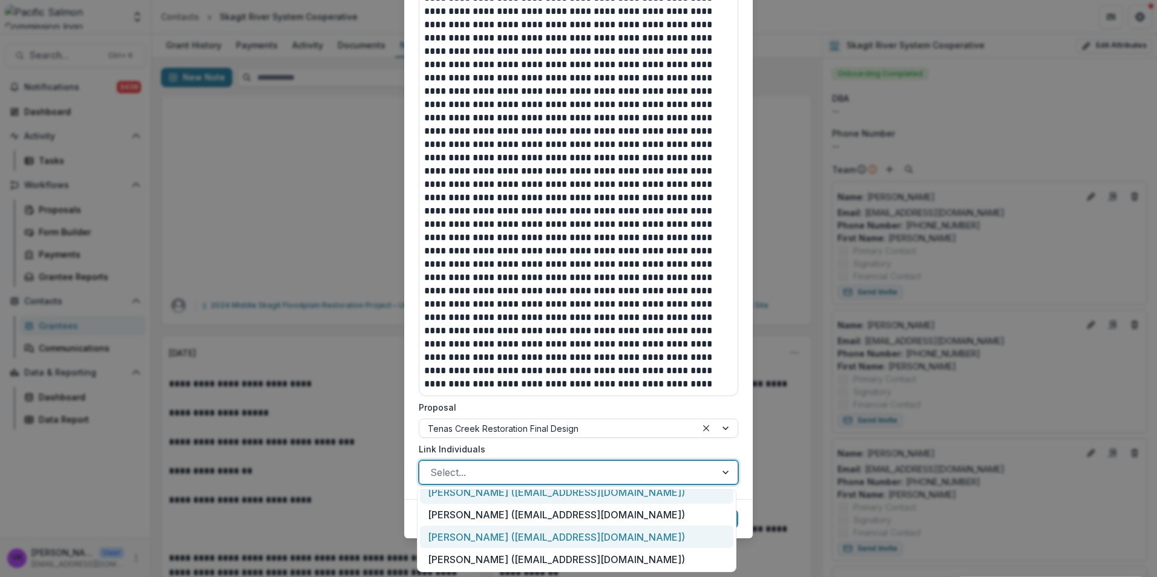
scroll to position [60, 0]
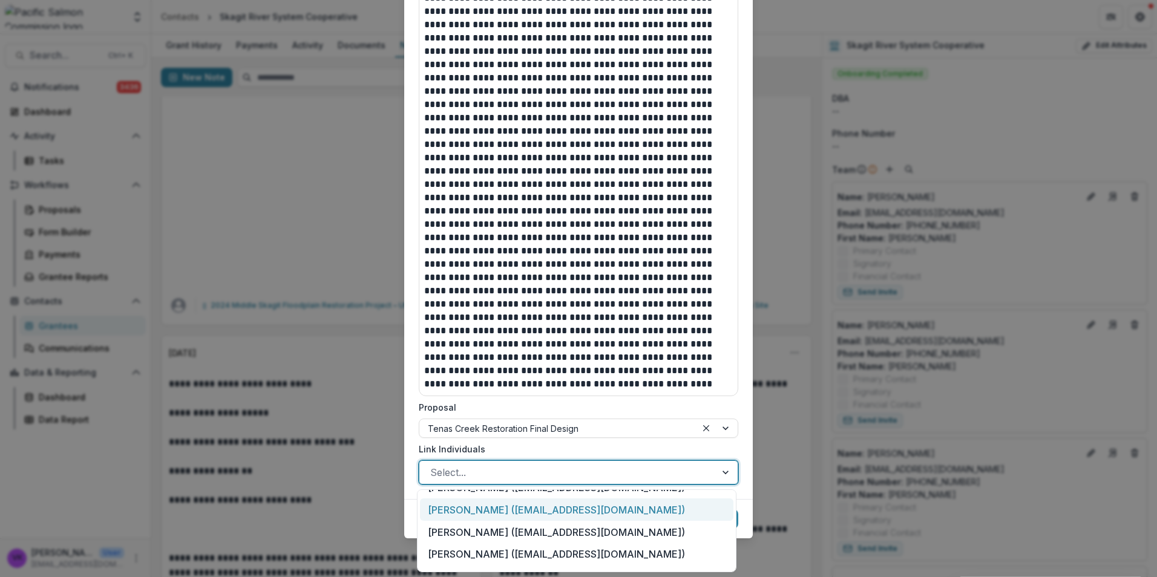
click at [560, 512] on div "Colin Wahl (cwahl@skagitcoop.org)" at bounding box center [576, 509] width 313 height 22
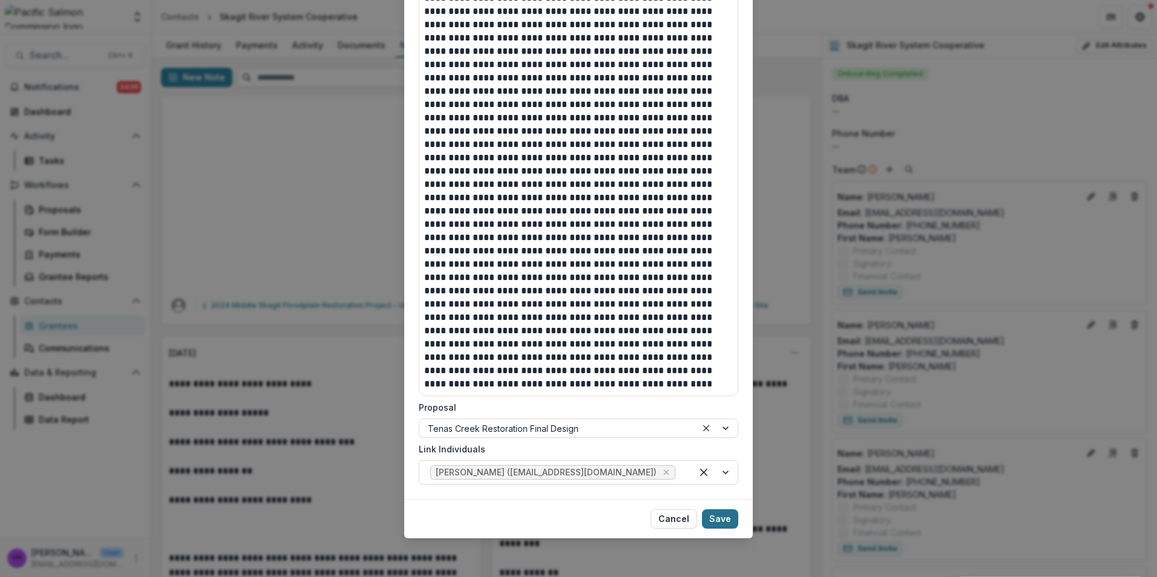
click at [711, 515] on button "Save" at bounding box center [720, 518] width 36 height 19
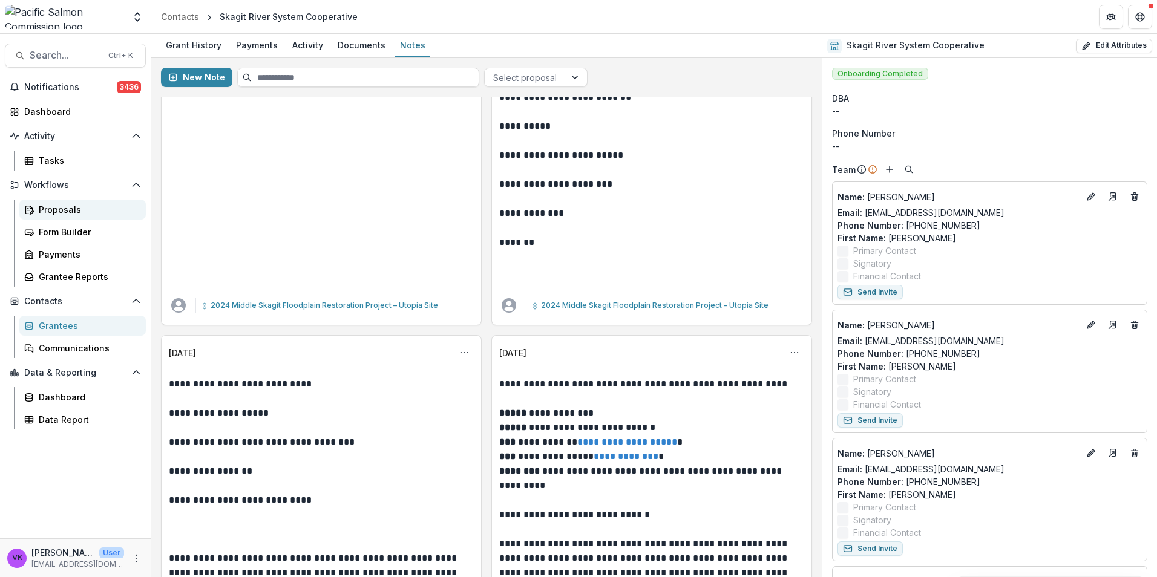
click at [61, 206] on div "Proposals" at bounding box center [87, 209] width 97 height 13
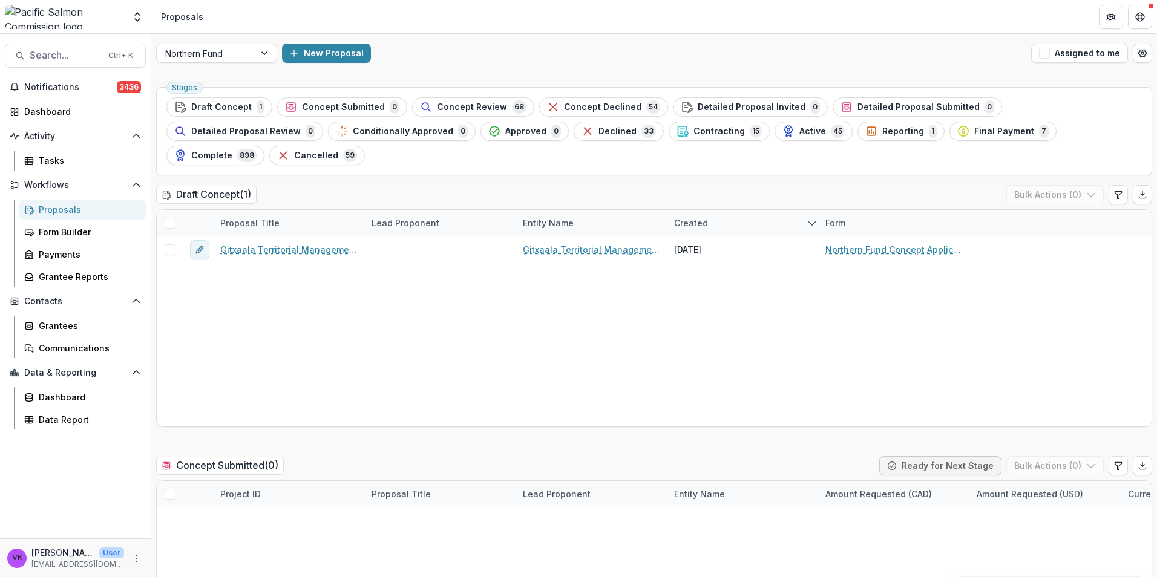
drag, startPoint x: 807, startPoint y: 18, endPoint x: 698, endPoint y: 10, distance: 109.2
click at [806, 18] on header "Proposals" at bounding box center [653, 16] width 1005 height 33
click at [250, 56] on div "Northern Fund" at bounding box center [206, 54] width 98 height 18
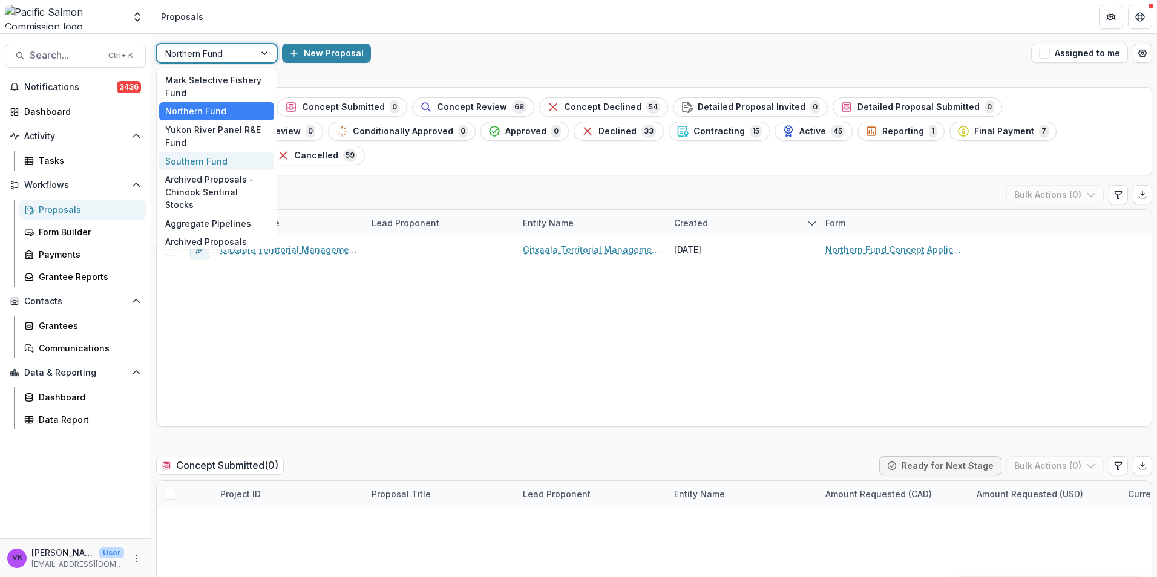
click at [219, 162] on div "Southern Fund" at bounding box center [216, 161] width 115 height 19
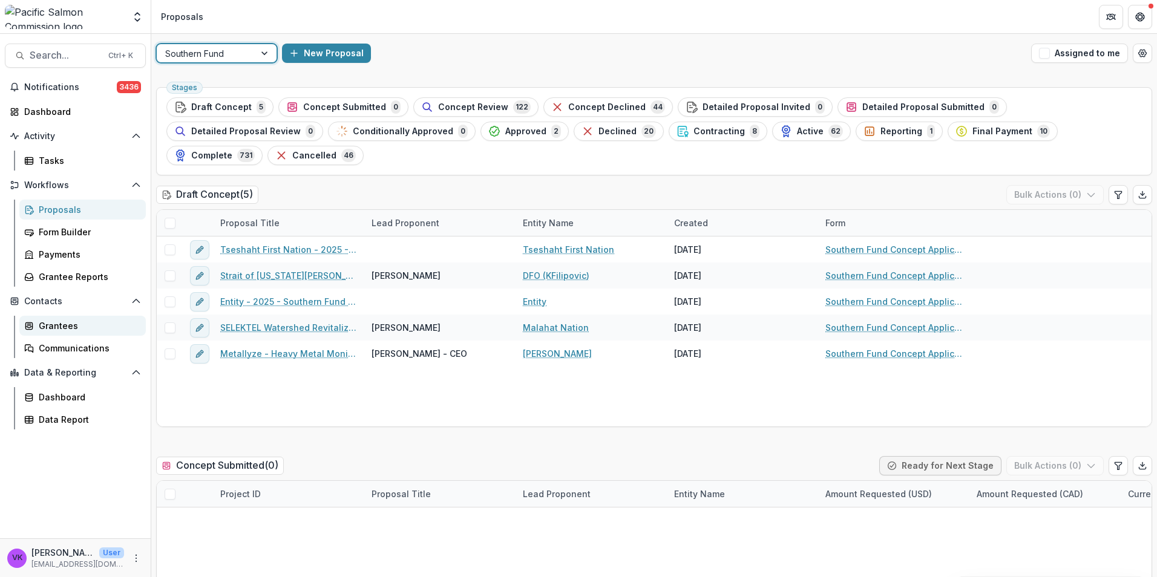
drag, startPoint x: 64, startPoint y: 323, endPoint x: 79, endPoint y: 324, distance: 15.2
click at [64, 323] on div "Grantees" at bounding box center [87, 325] width 97 height 13
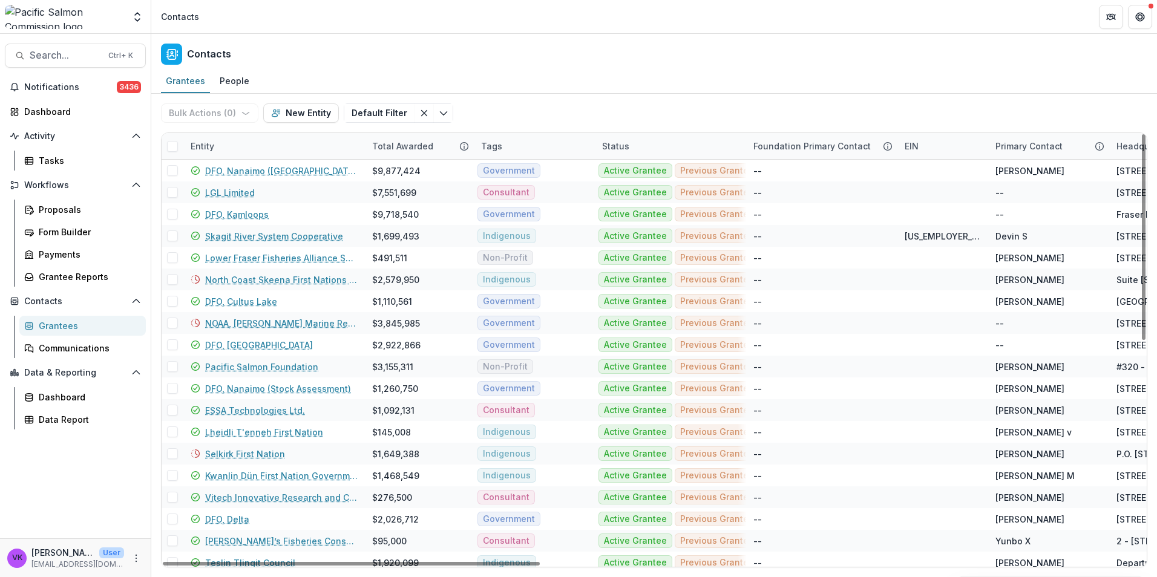
click at [67, 323] on div "Grantees" at bounding box center [87, 325] width 97 height 13
click at [235, 140] on div "Entity" at bounding box center [273, 146] width 181 height 26
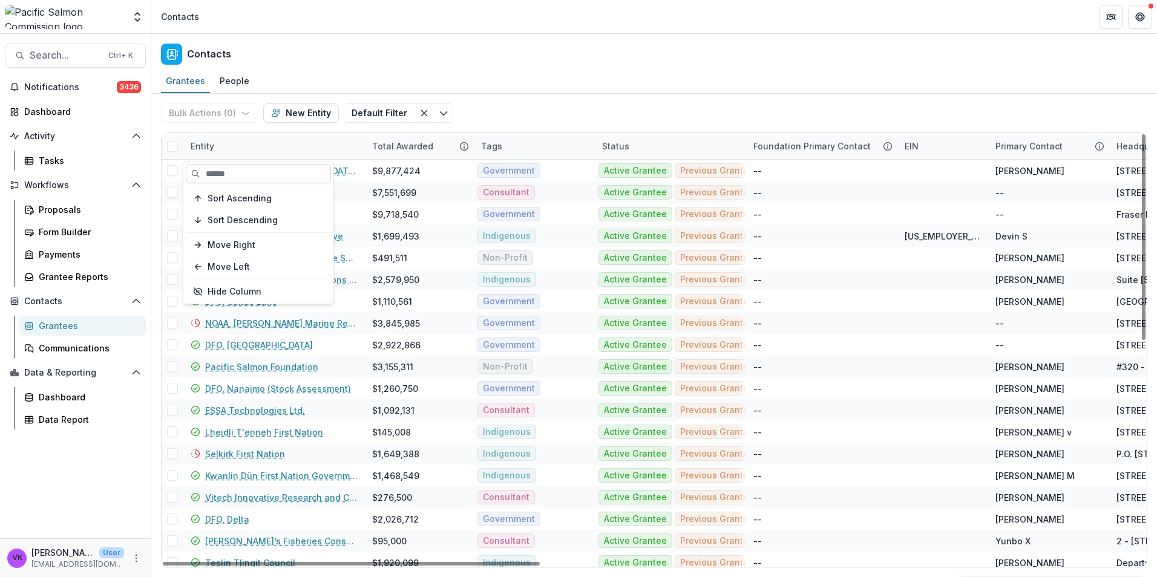
click at [260, 171] on input at bounding box center [258, 173] width 145 height 19
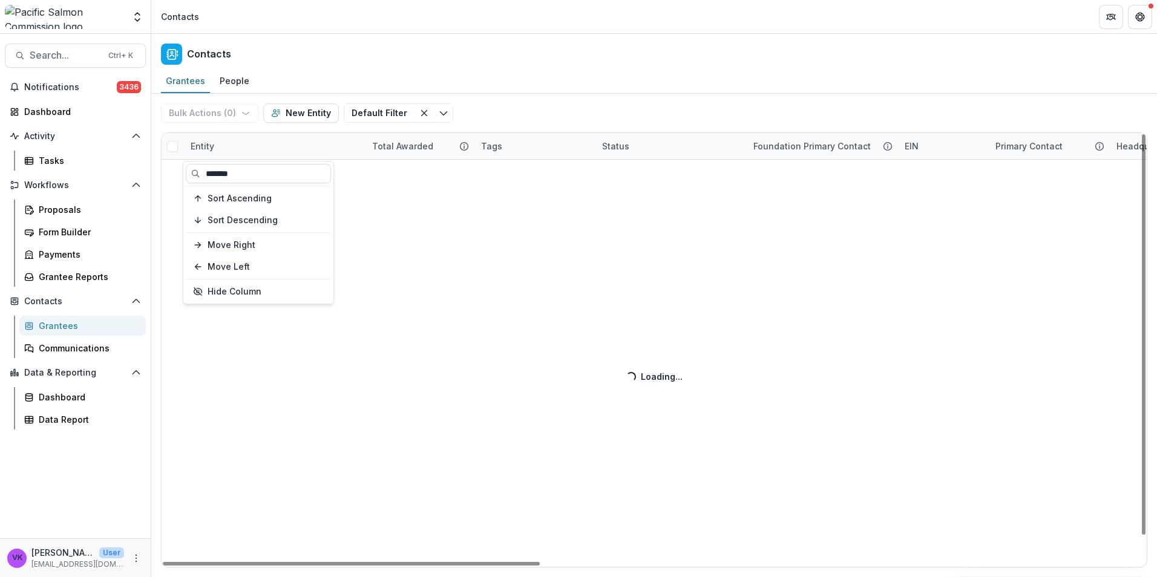
type input "*******"
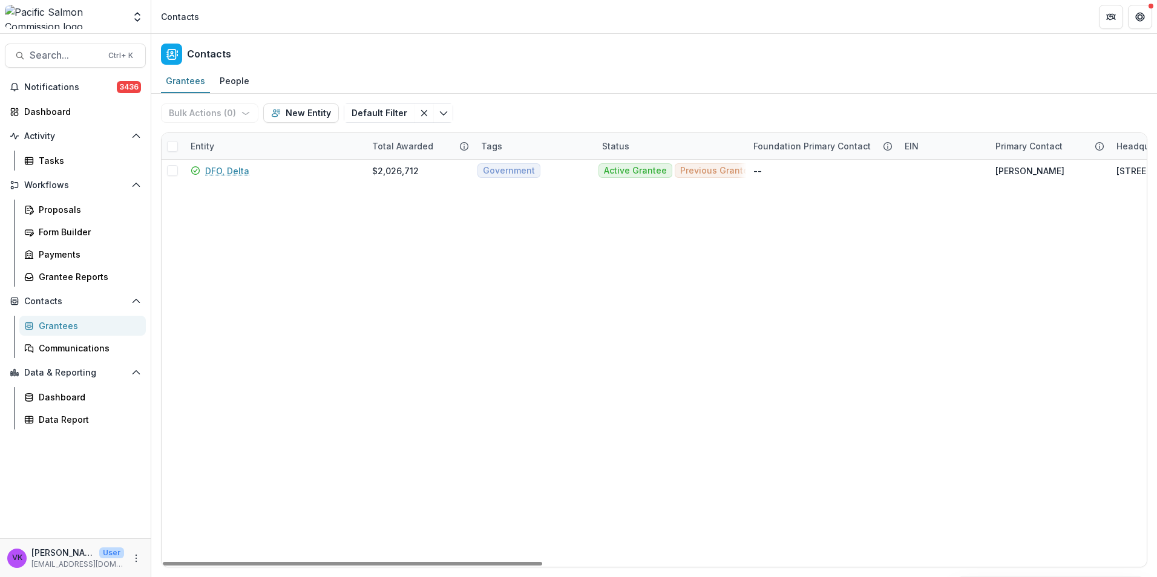
drag, startPoint x: 534, startPoint y: 101, endPoint x: 535, endPoint y: 113, distance: 11.6
click at [534, 102] on div "Bulk Actions ( 0 ) Send Email Create Proposals Create Tasks New Entity Default …" at bounding box center [654, 113] width 986 height 39
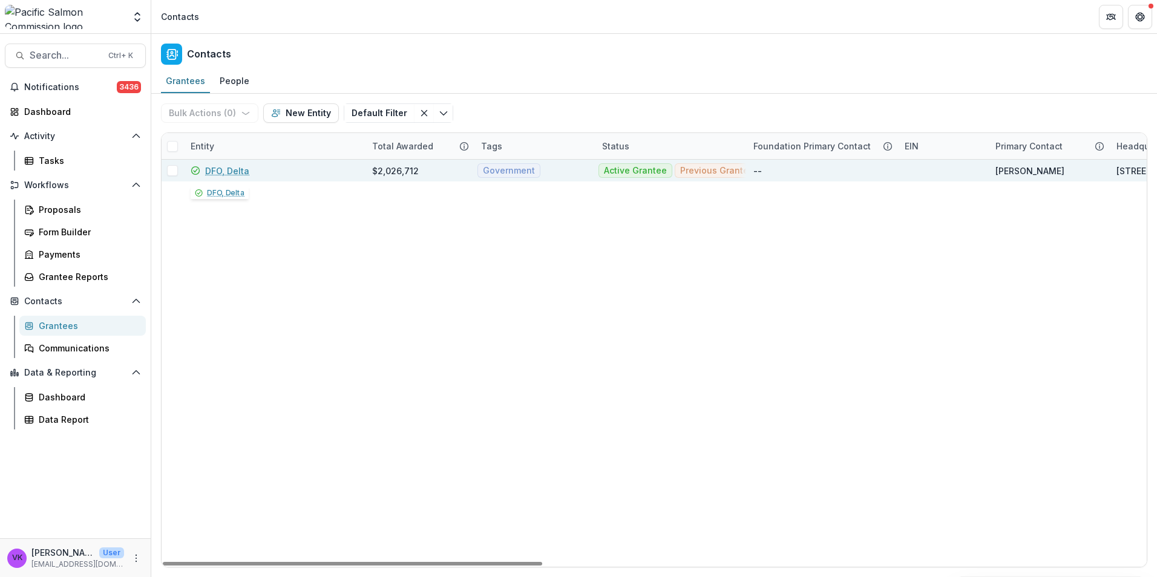
click at [223, 172] on link "DFO, Delta" at bounding box center [227, 171] width 44 height 13
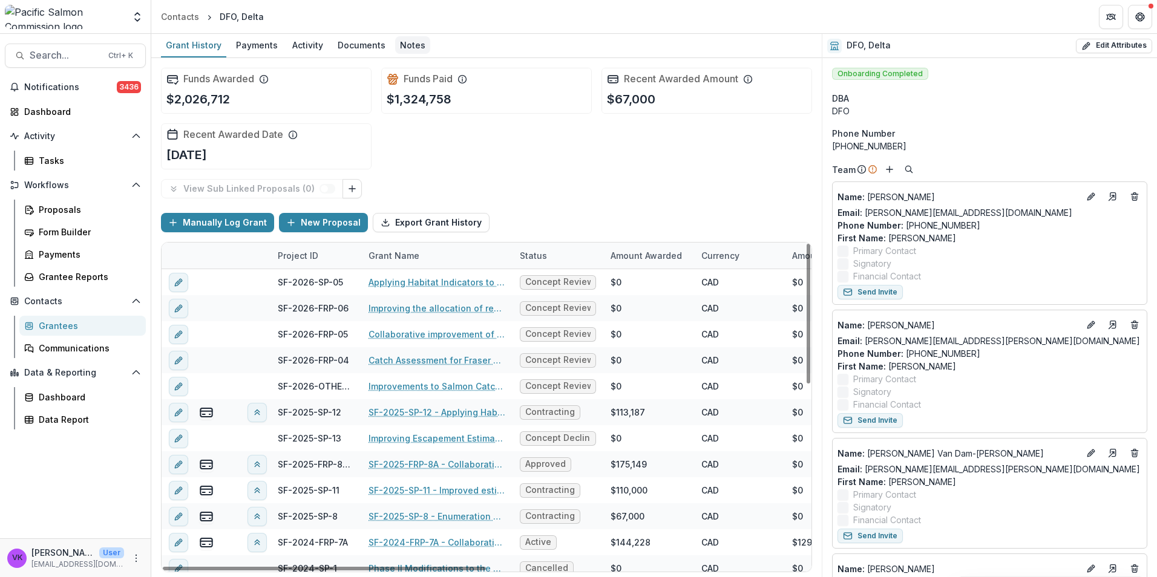
click at [408, 45] on div "Notes" at bounding box center [412, 45] width 35 height 18
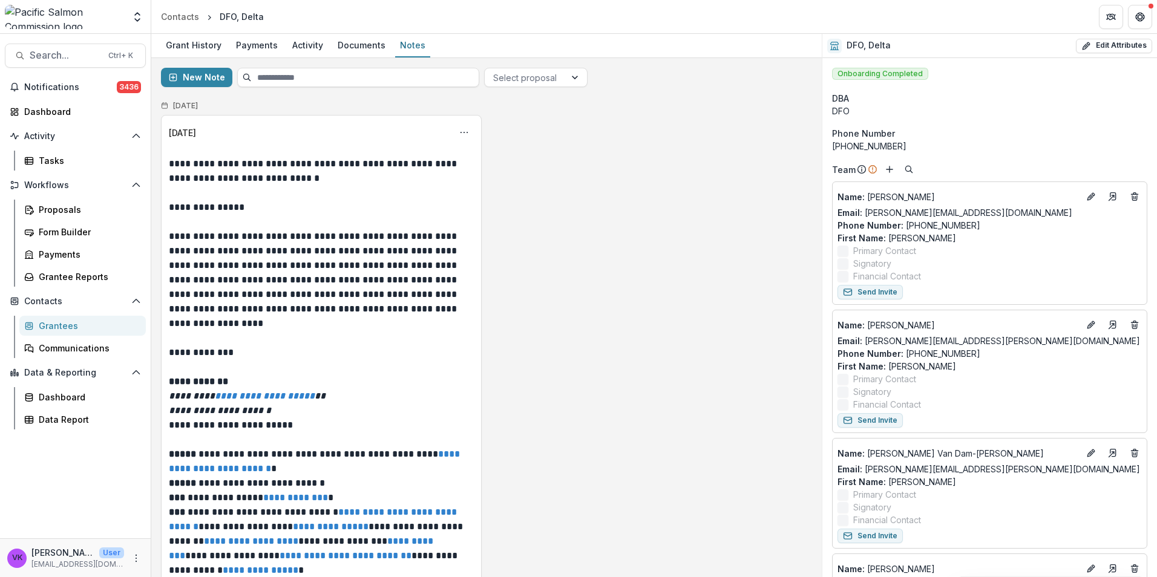
drag, startPoint x: 590, startPoint y: 379, endPoint x: 608, endPoint y: 390, distance: 20.3
drag, startPoint x: 55, startPoint y: 326, endPoint x: 100, endPoint y: 341, distance: 47.3
click at [55, 325] on div "Grantees" at bounding box center [87, 325] width 97 height 13
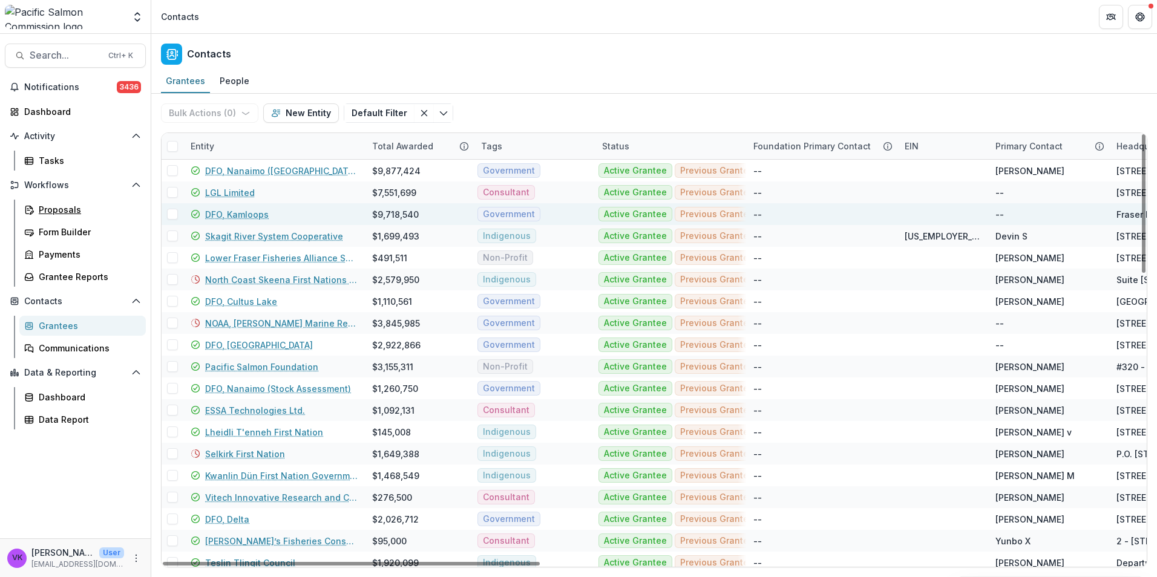
drag, startPoint x: 54, startPoint y: 206, endPoint x: 195, endPoint y: 221, distance: 141.8
click at [54, 206] on div "Proposals" at bounding box center [87, 209] width 97 height 13
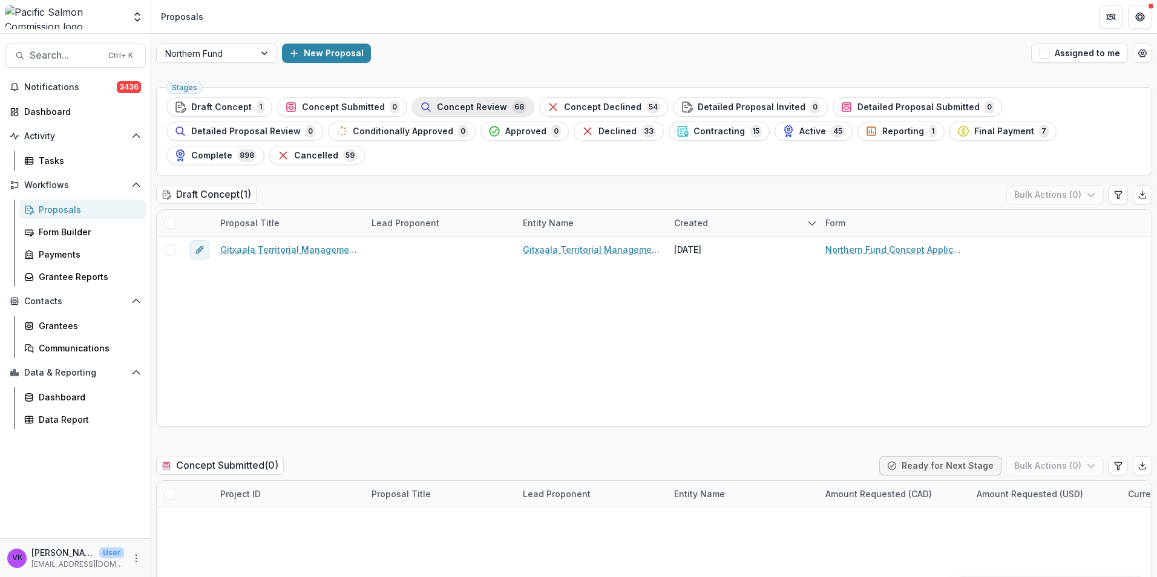
click at [457, 105] on span "Concept Review" at bounding box center [472, 107] width 70 height 10
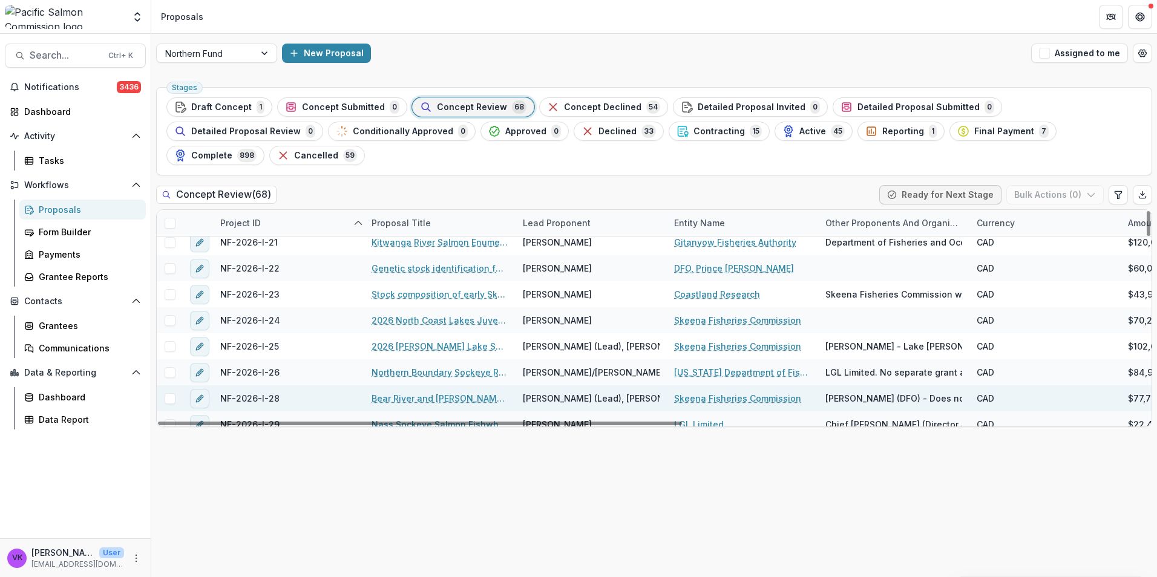
scroll to position [665, 0]
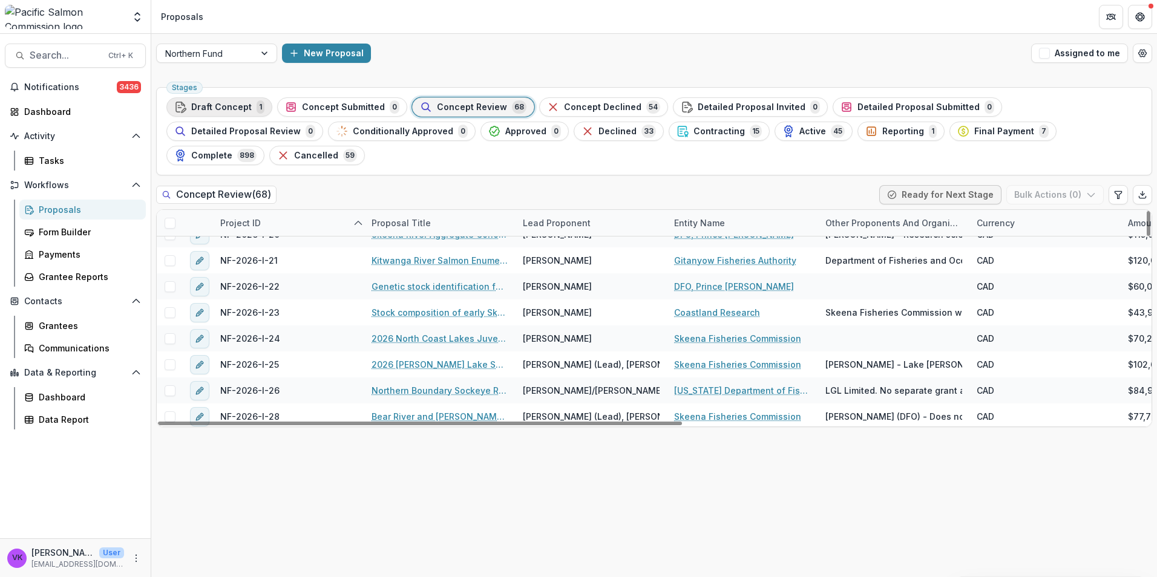
click at [200, 106] on span "Draft Concept" at bounding box center [221, 107] width 60 height 10
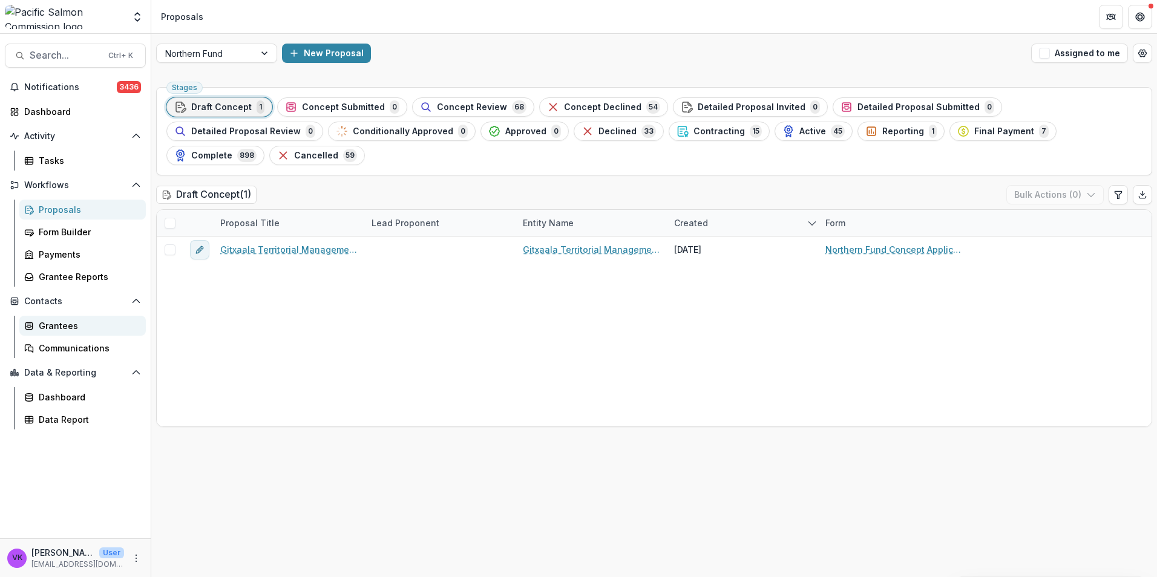
click at [56, 323] on div "Grantees" at bounding box center [87, 325] width 97 height 13
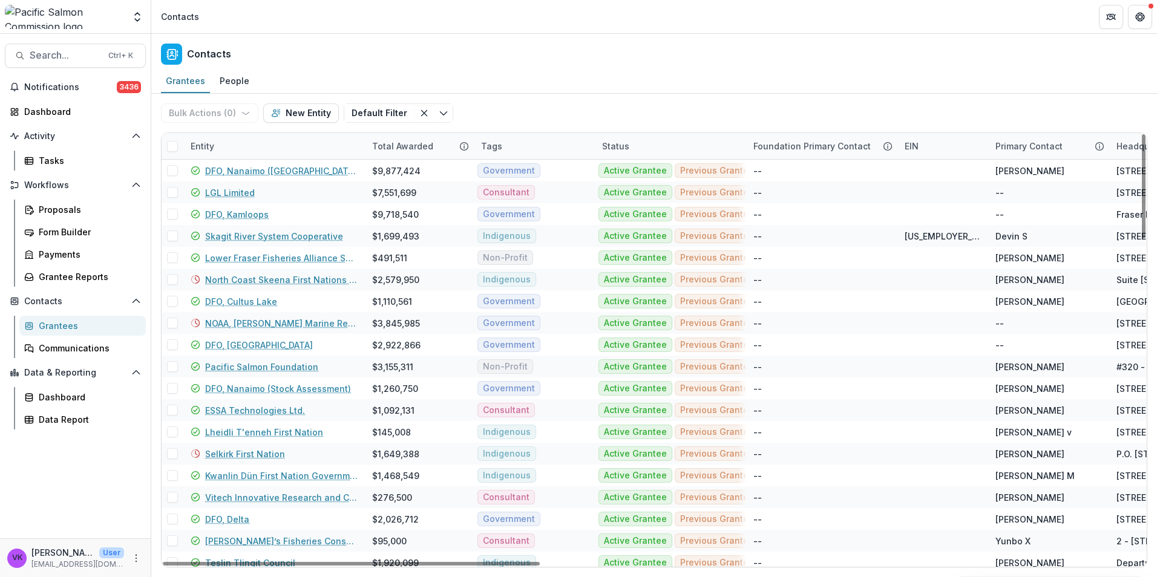
click at [252, 153] on div "Entity" at bounding box center [273, 146] width 181 height 26
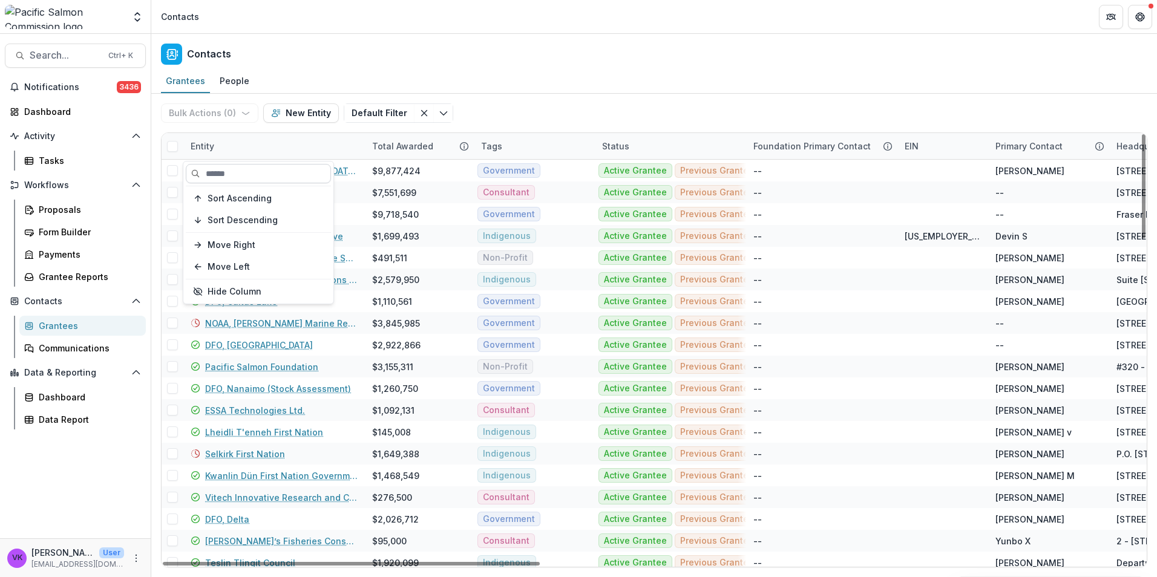
click at [234, 175] on input at bounding box center [258, 173] width 145 height 19
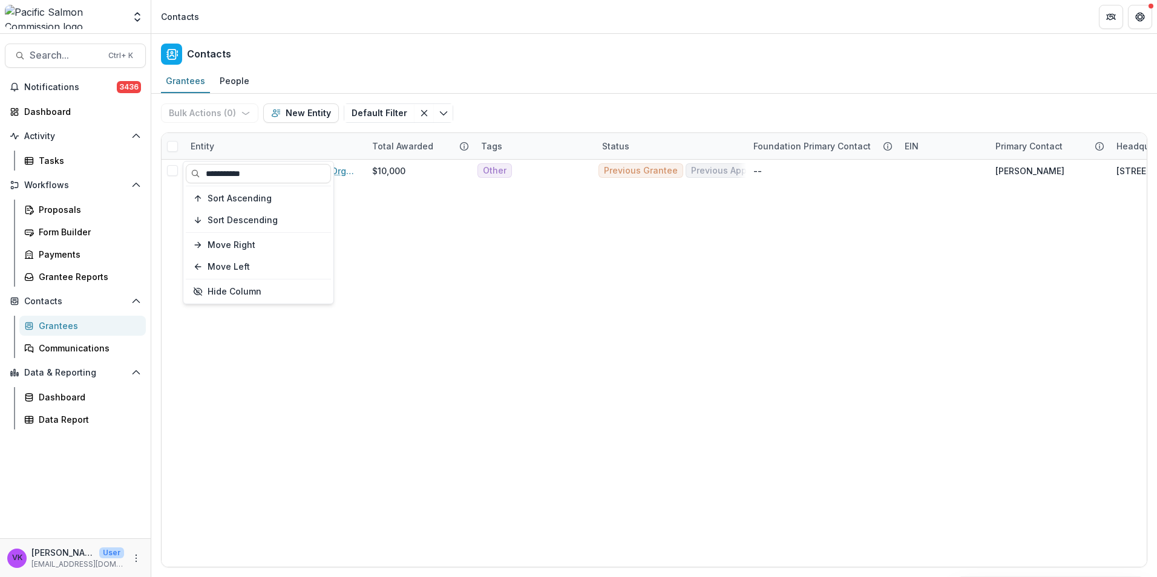
type input "**********"
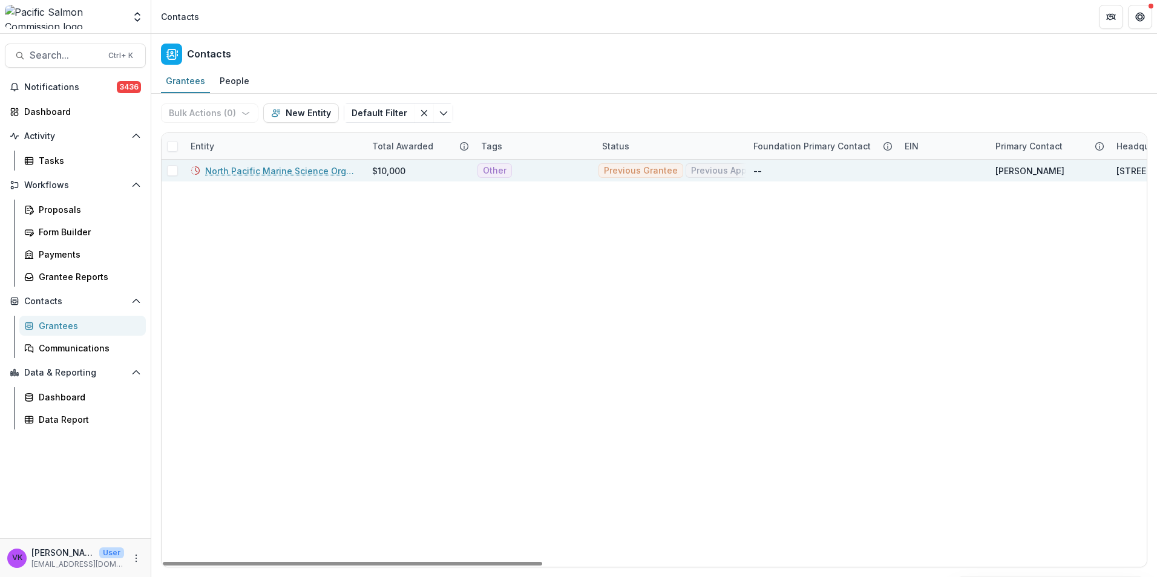
click at [269, 171] on link "North Pacific Marine Science Organization (PICES)" at bounding box center [281, 171] width 152 height 13
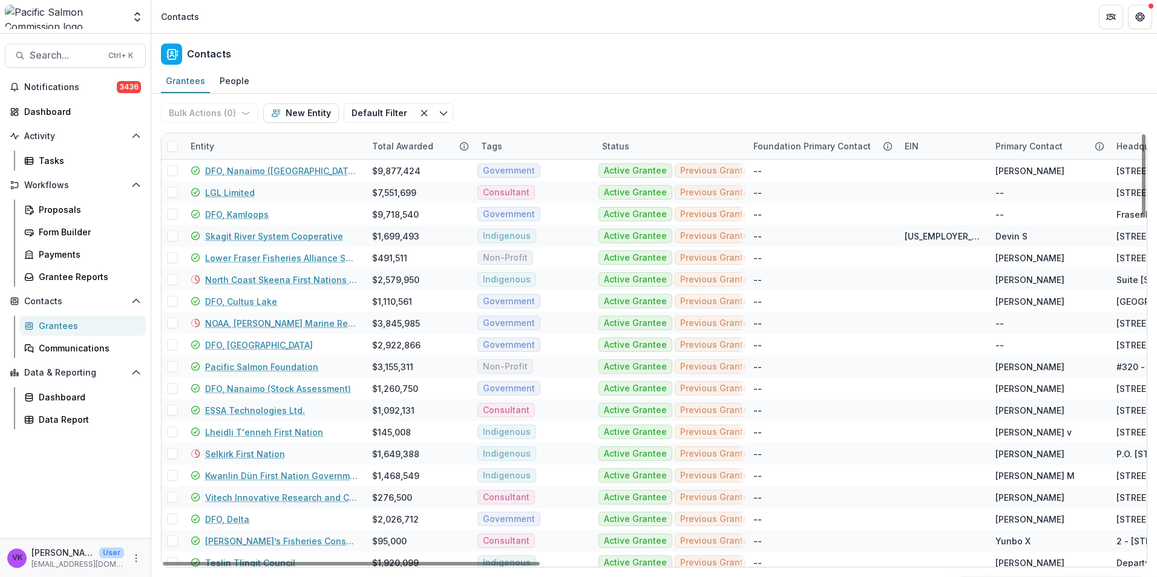
click at [252, 145] on div "Entity" at bounding box center [273, 146] width 181 height 26
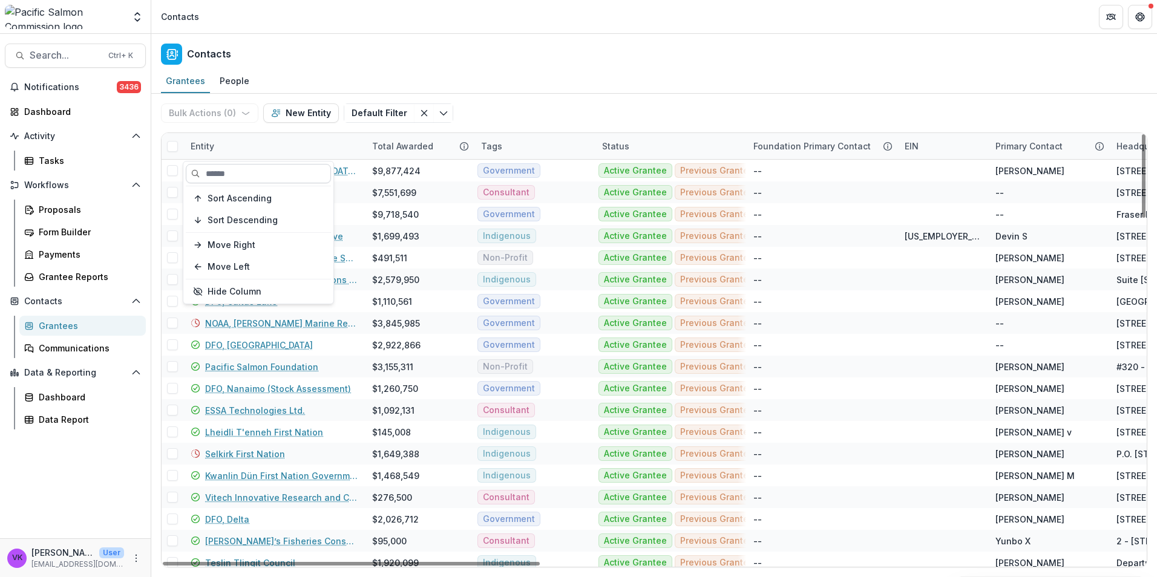
click at [264, 177] on input at bounding box center [258, 173] width 145 height 19
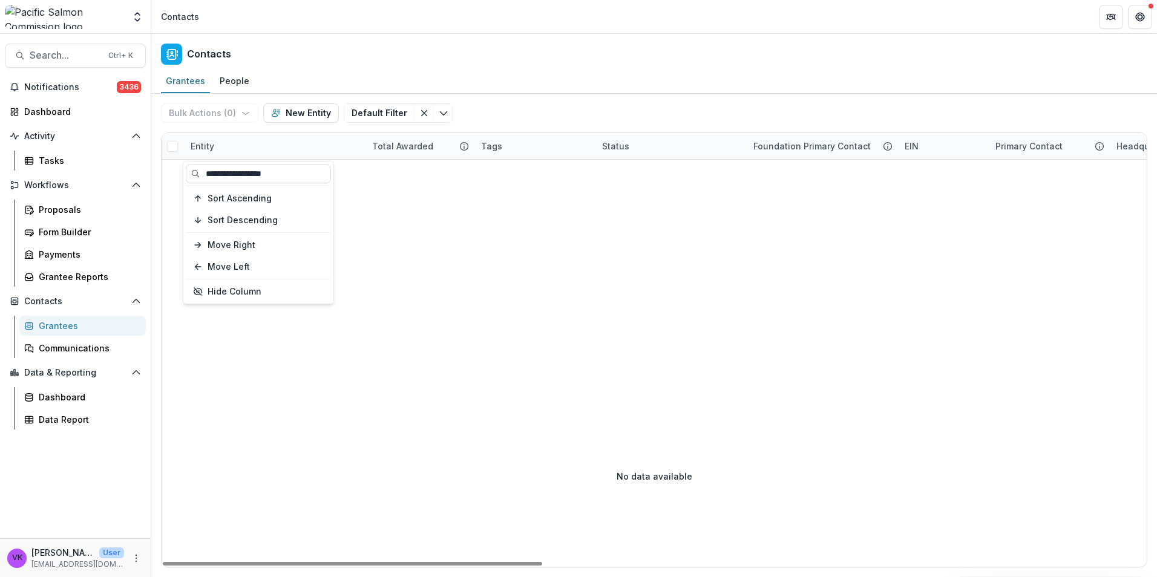
type input "**********"
drag, startPoint x: 62, startPoint y: 329, endPoint x: 131, endPoint y: 321, distance: 69.4
click at [63, 329] on div "Grantees" at bounding box center [87, 325] width 97 height 13
click at [245, 147] on div "Entity" at bounding box center [273, 146] width 181 height 26
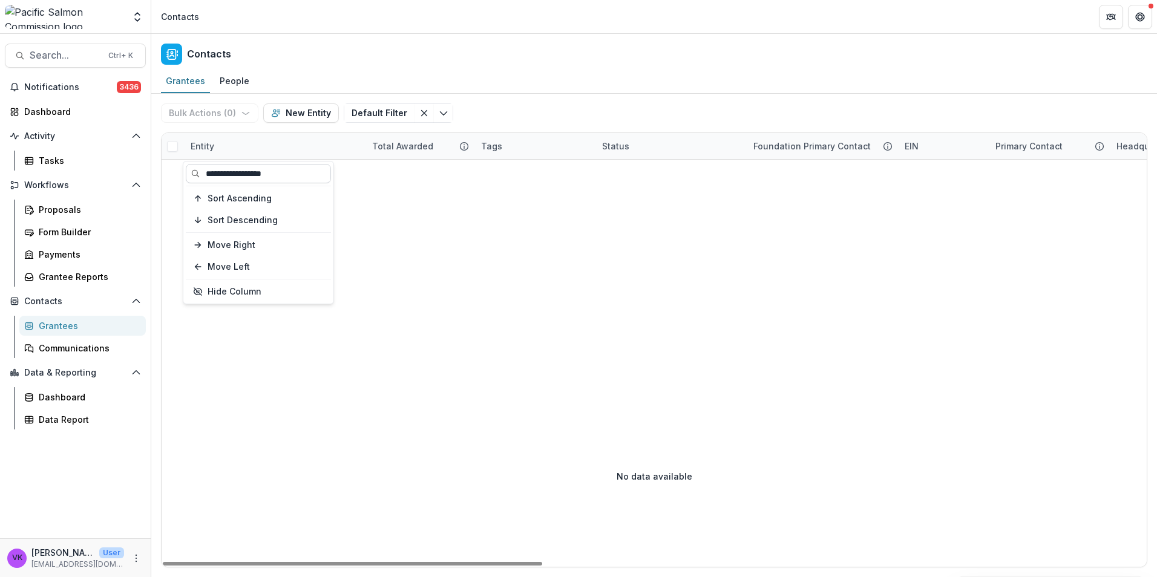
click at [246, 175] on input "**********" at bounding box center [258, 173] width 145 height 19
drag, startPoint x: 237, startPoint y: 174, endPoint x: 373, endPoint y: 178, distance: 136.2
click at [371, 175] on body "**********" at bounding box center [578, 288] width 1157 height 577
drag, startPoint x: 292, startPoint y: 145, endPoint x: 304, endPoint y: 151, distance: 14.3
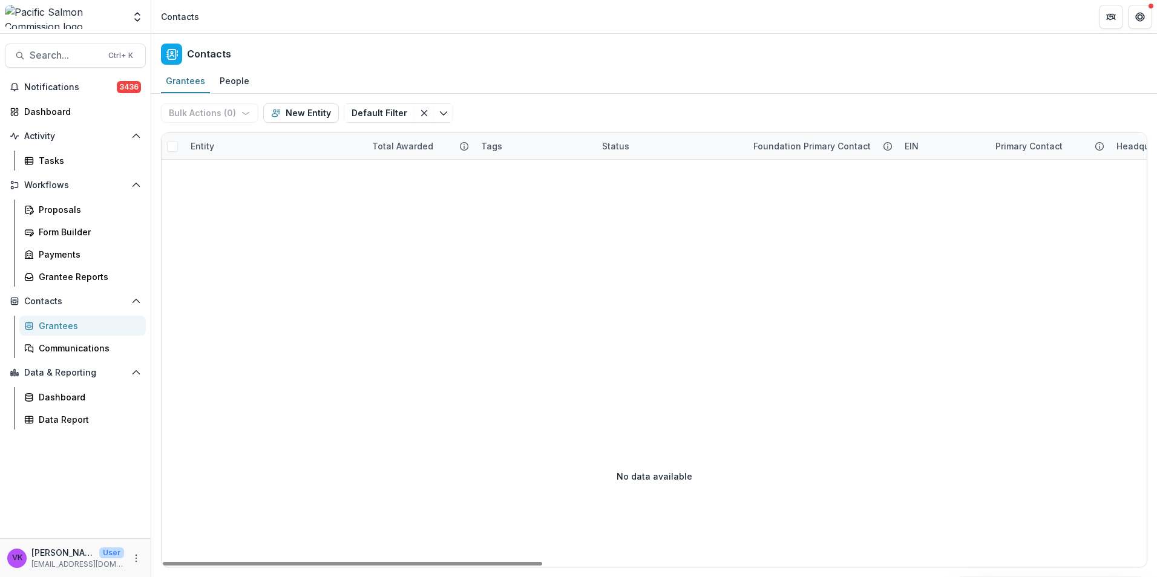
click at [291, 146] on div "Entity" at bounding box center [273, 146] width 181 height 26
click at [269, 166] on input "**********" at bounding box center [258, 173] width 145 height 19
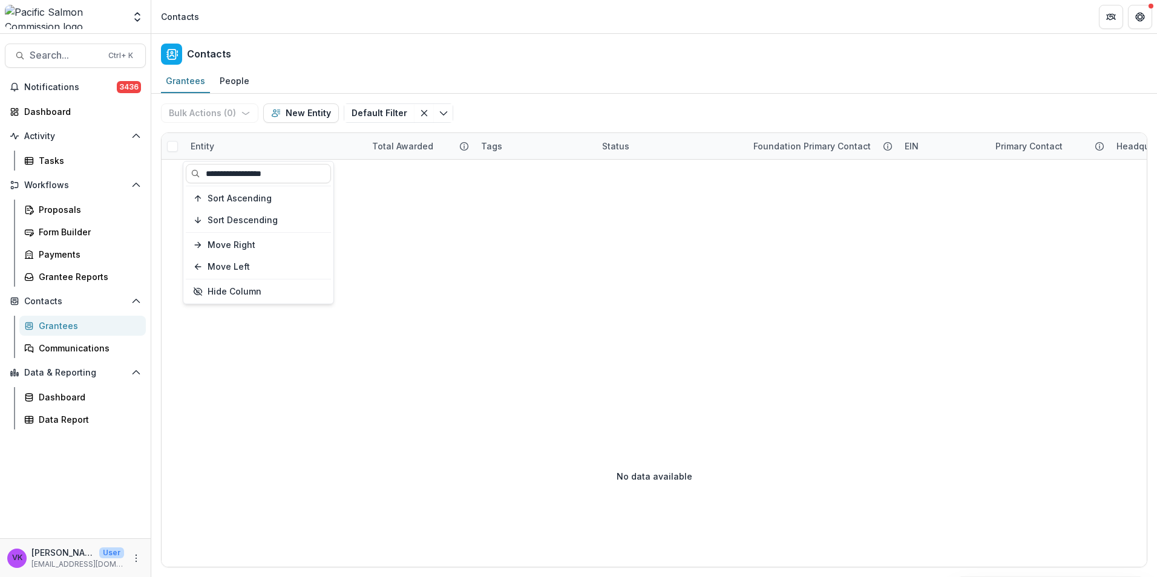
drag, startPoint x: 237, startPoint y: 175, endPoint x: 343, endPoint y: 178, distance: 105.9
click at [343, 178] on body "**********" at bounding box center [578, 288] width 1157 height 577
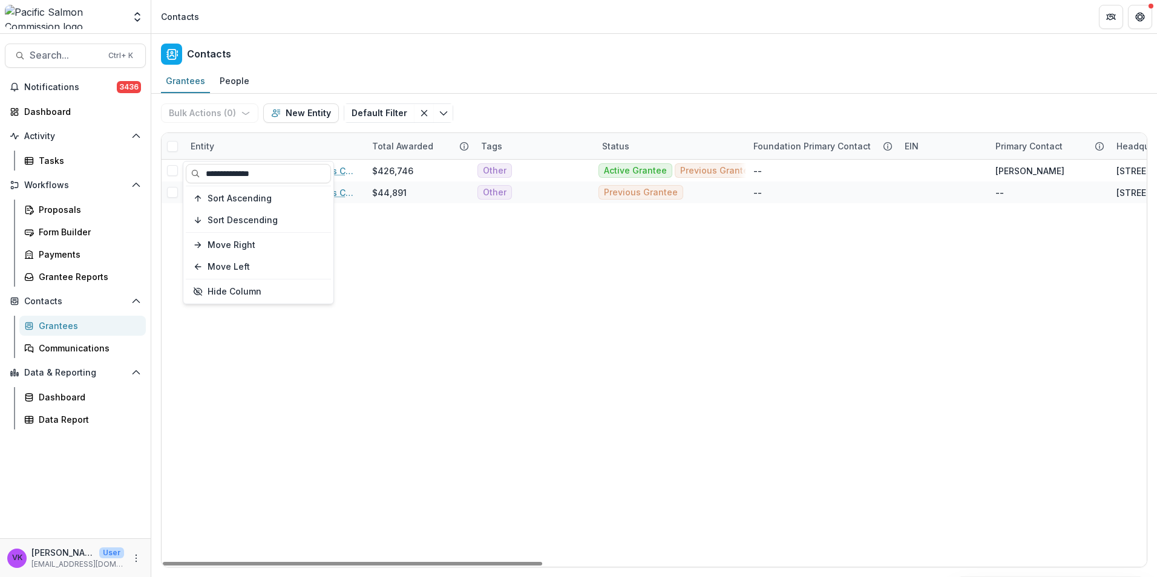
type input "**********"
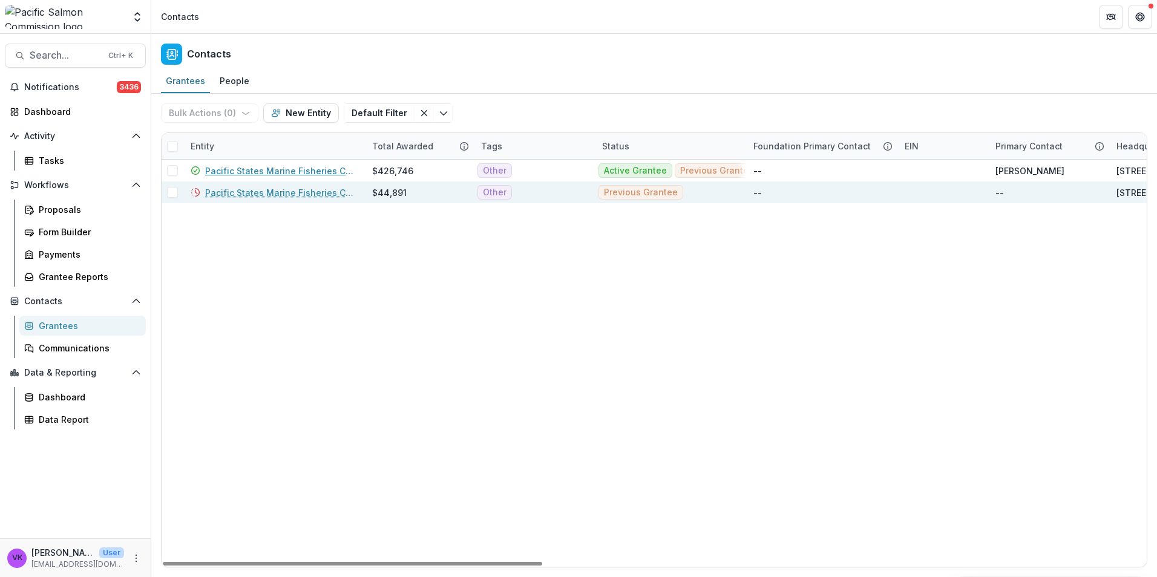
drag, startPoint x: 259, startPoint y: 170, endPoint x: 312, endPoint y: 182, distance: 54.6
click at [259, 169] on link "Pacific States Marine Fisheries Commission" at bounding box center [281, 171] width 152 height 13
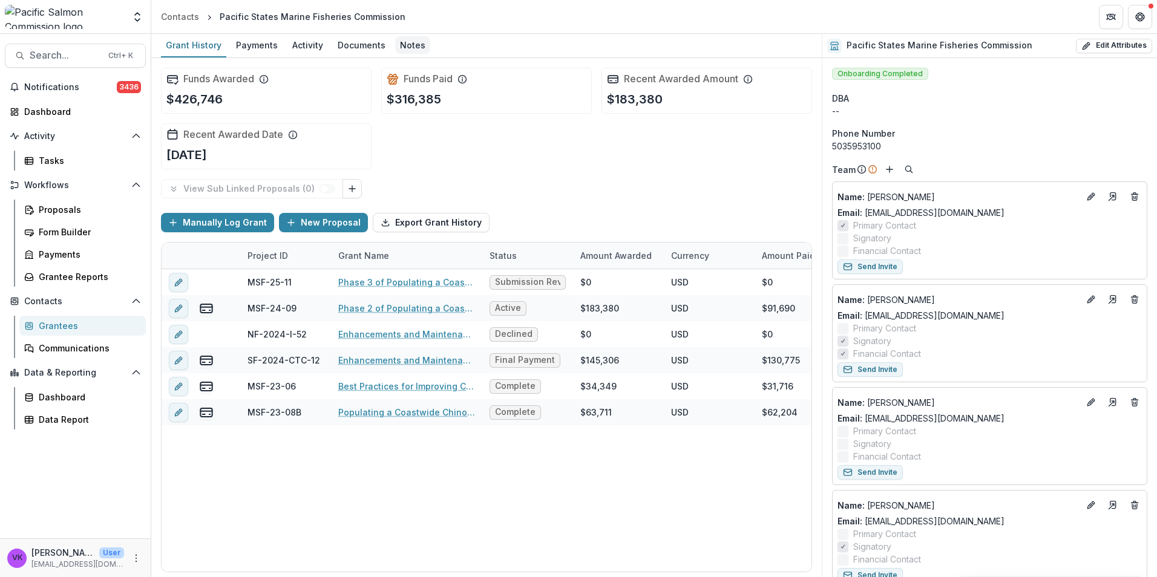
click at [407, 43] on div "Notes" at bounding box center [412, 45] width 35 height 18
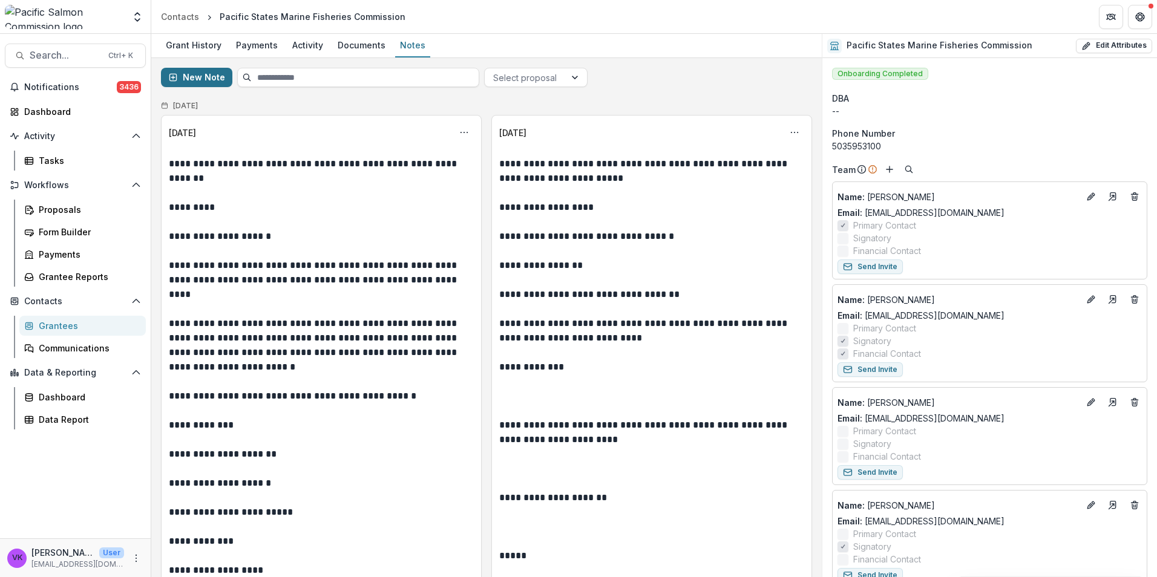
click at [207, 76] on button "New Note" at bounding box center [196, 77] width 71 height 19
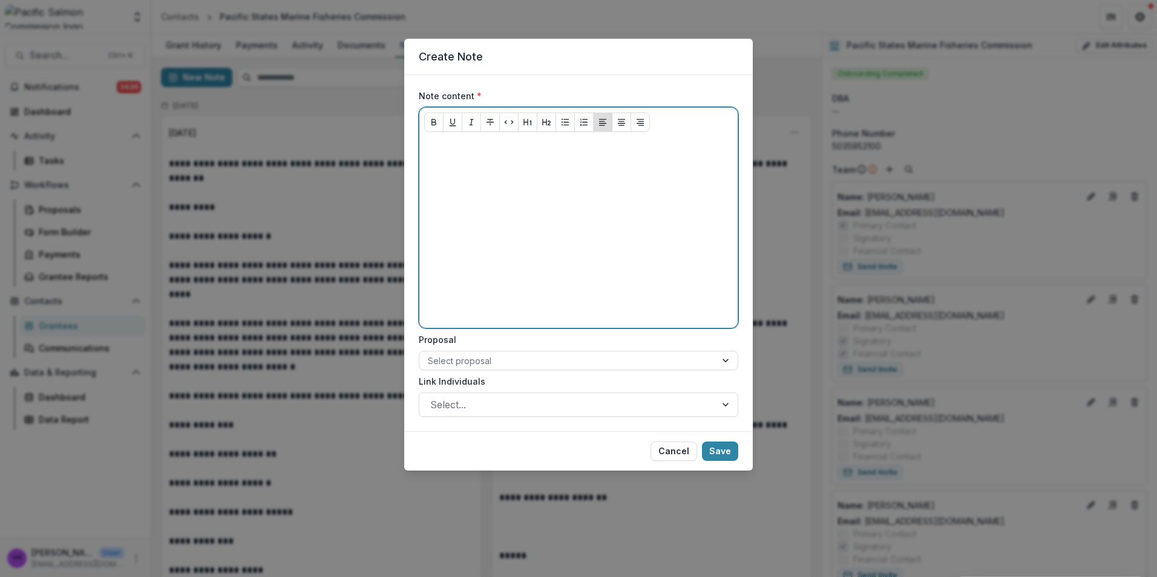
click at [487, 155] on div at bounding box center [578, 232] width 309 height 181
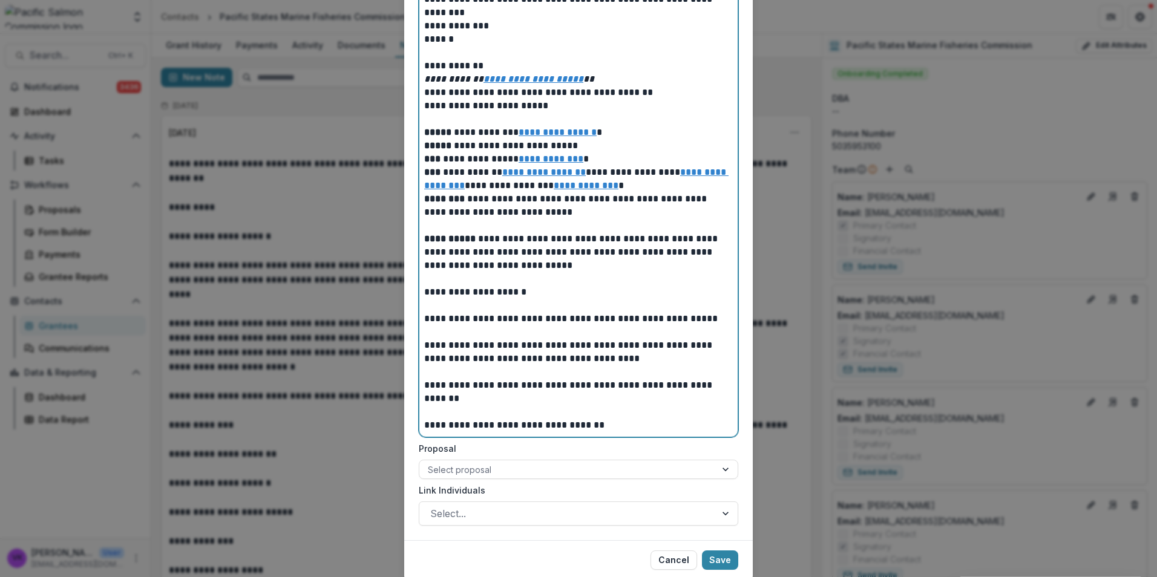
scroll to position [456, 0]
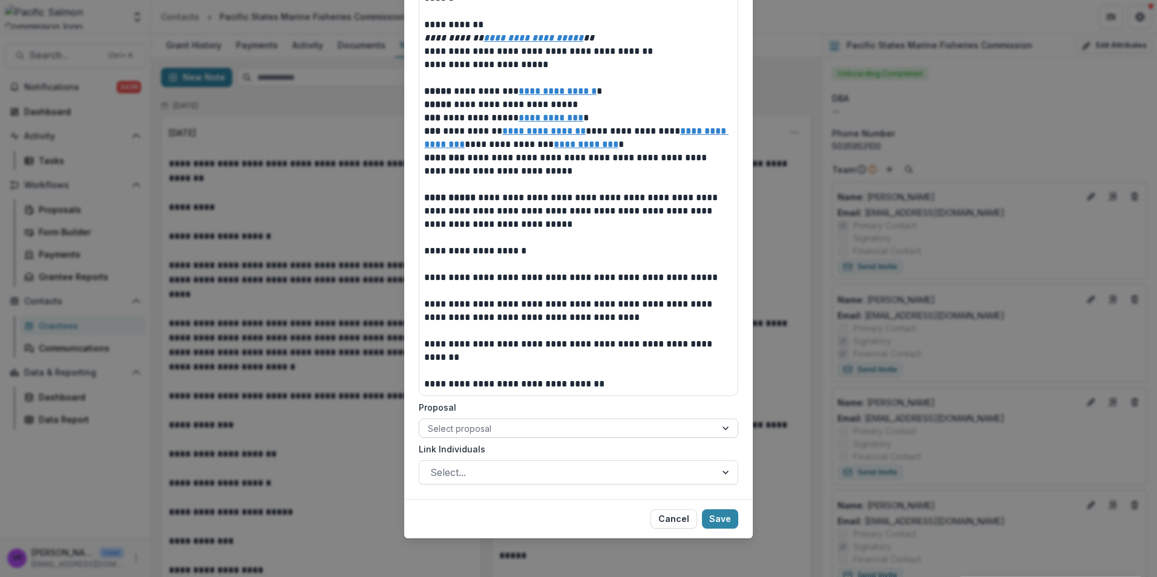
click at [720, 426] on div at bounding box center [727, 428] width 22 height 18
click at [682, 423] on div at bounding box center [567, 428] width 279 height 15
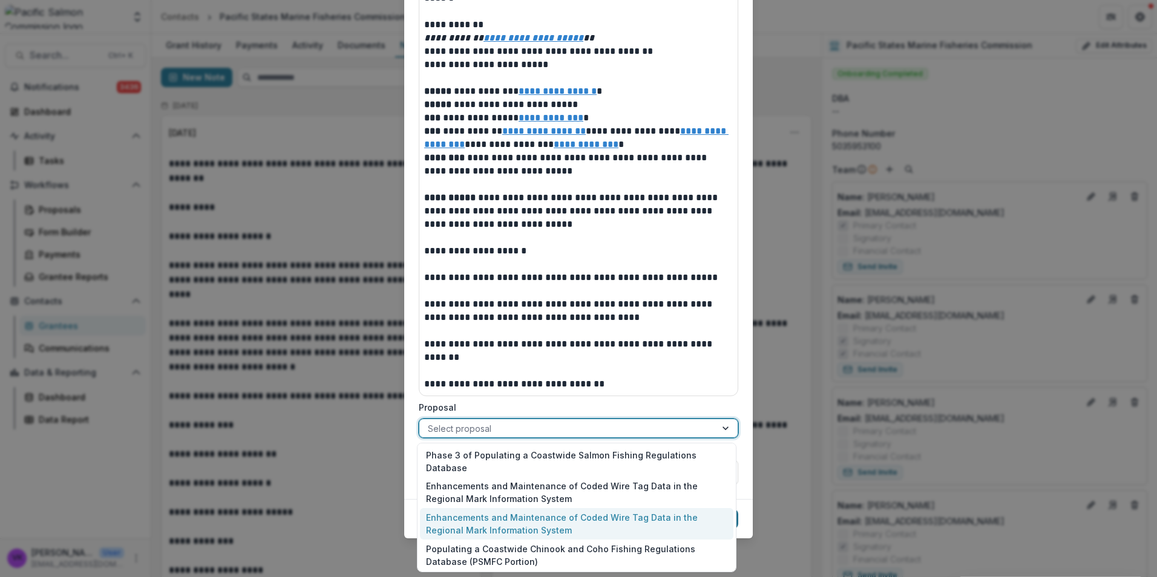
click at [704, 512] on div "Enhancements and Maintenance of Coded Wire Tag Data in the Regional Mark Inform…" at bounding box center [576, 523] width 313 height 31
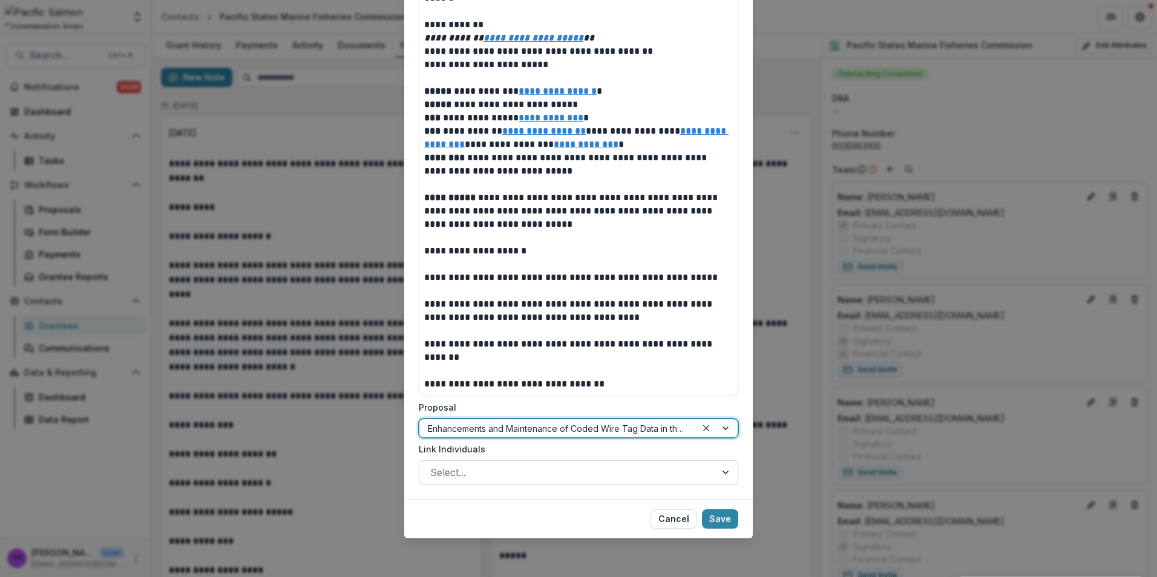
click at [711, 472] on div "Select..." at bounding box center [567, 472] width 296 height 19
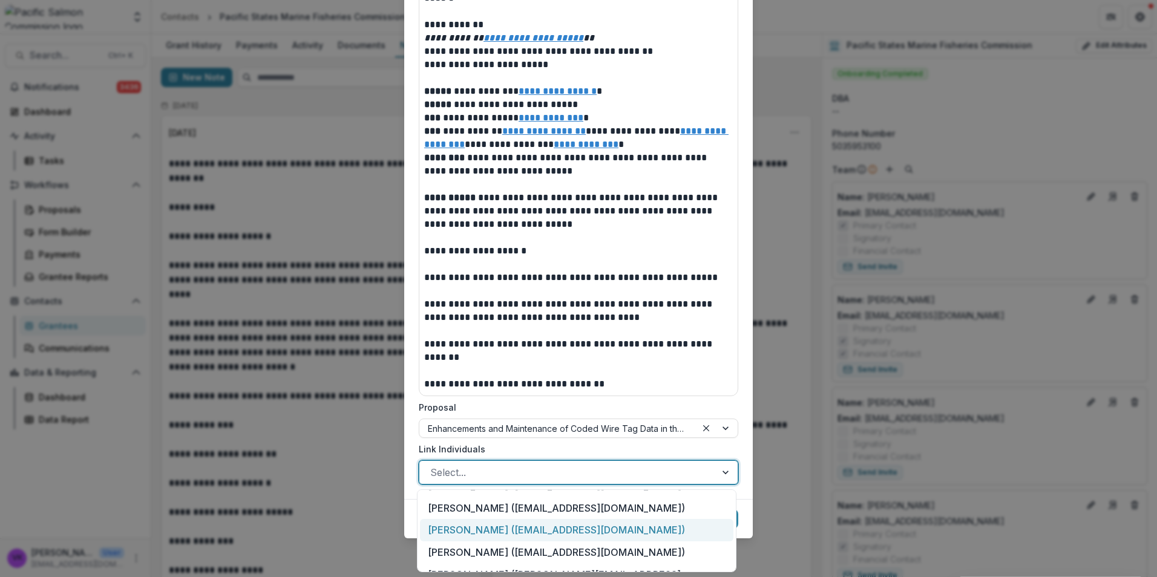
scroll to position [101, 0]
click at [574, 517] on div "Nancy Leonard (nleonard@psmfc.org)" at bounding box center [576, 528] width 313 height 22
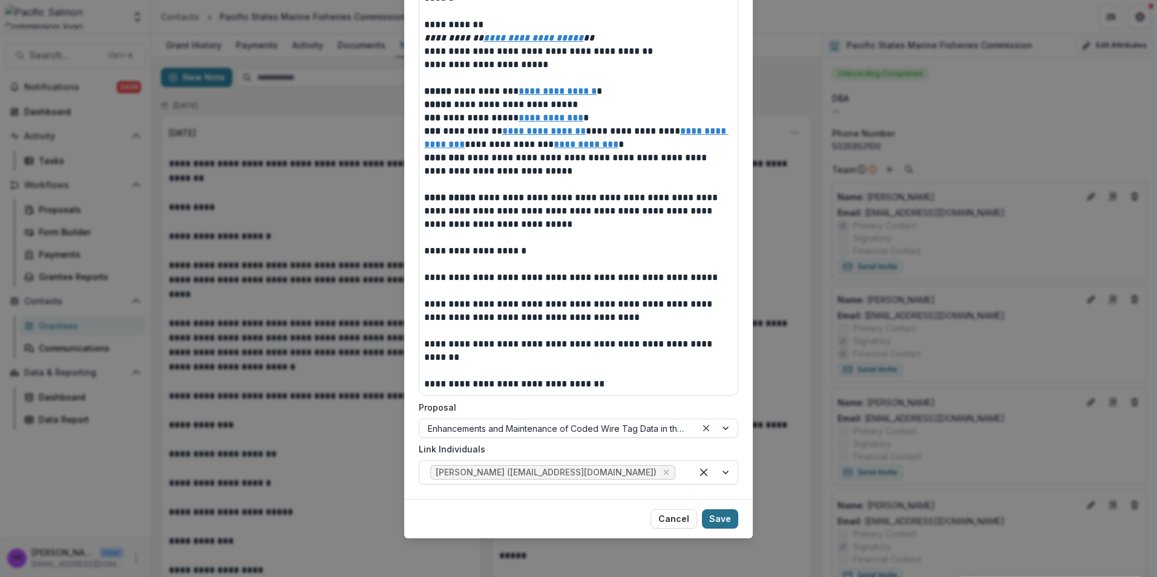
click at [725, 521] on button "Save" at bounding box center [720, 518] width 36 height 19
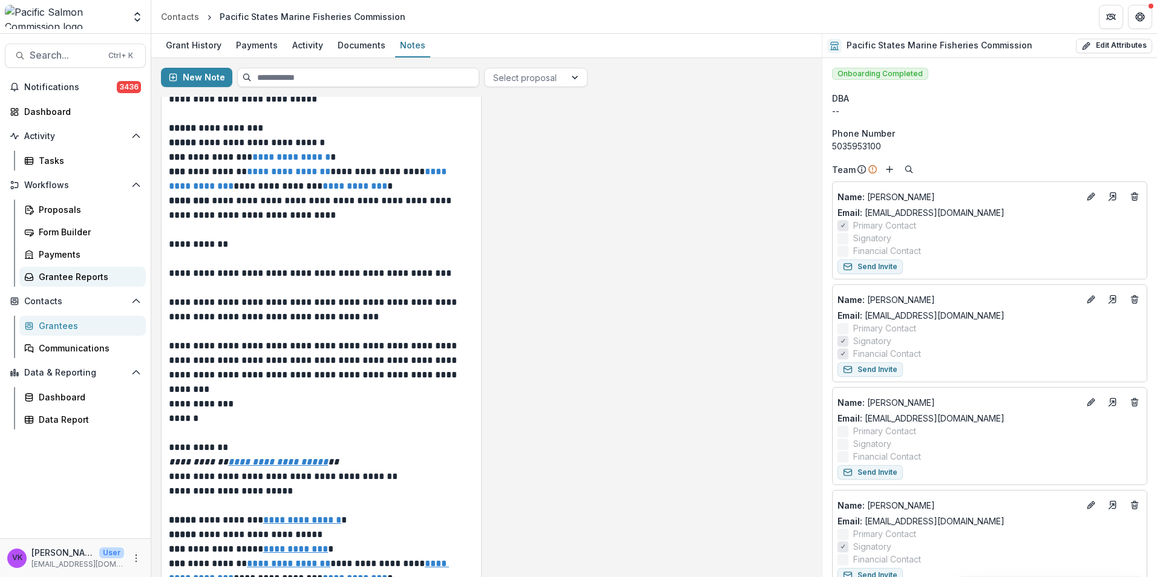
scroll to position [60, 0]
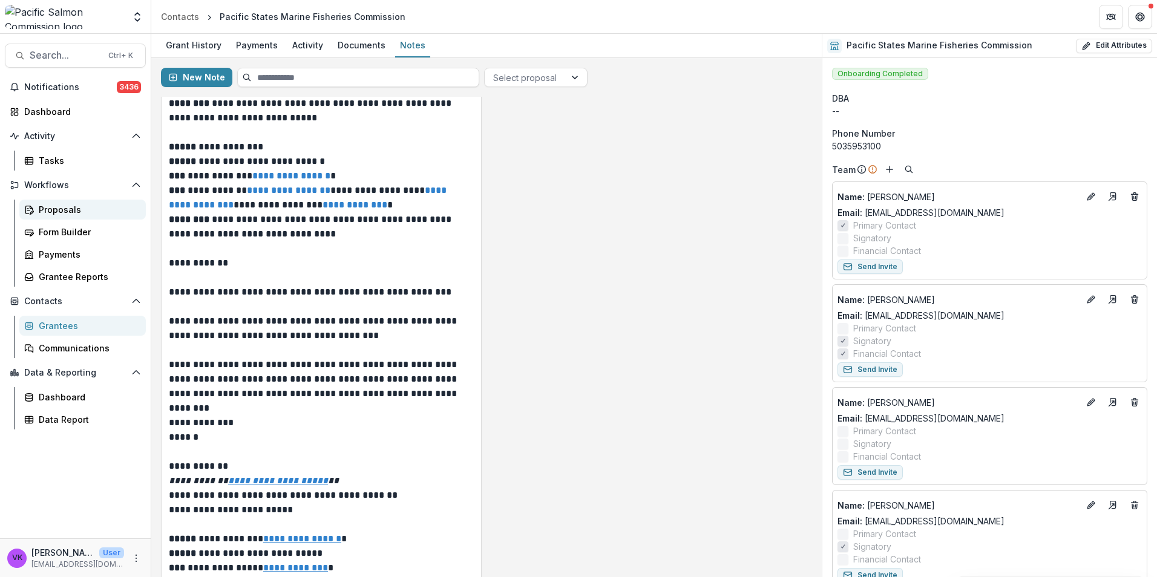
click at [65, 209] on div "Proposals" at bounding box center [87, 209] width 97 height 13
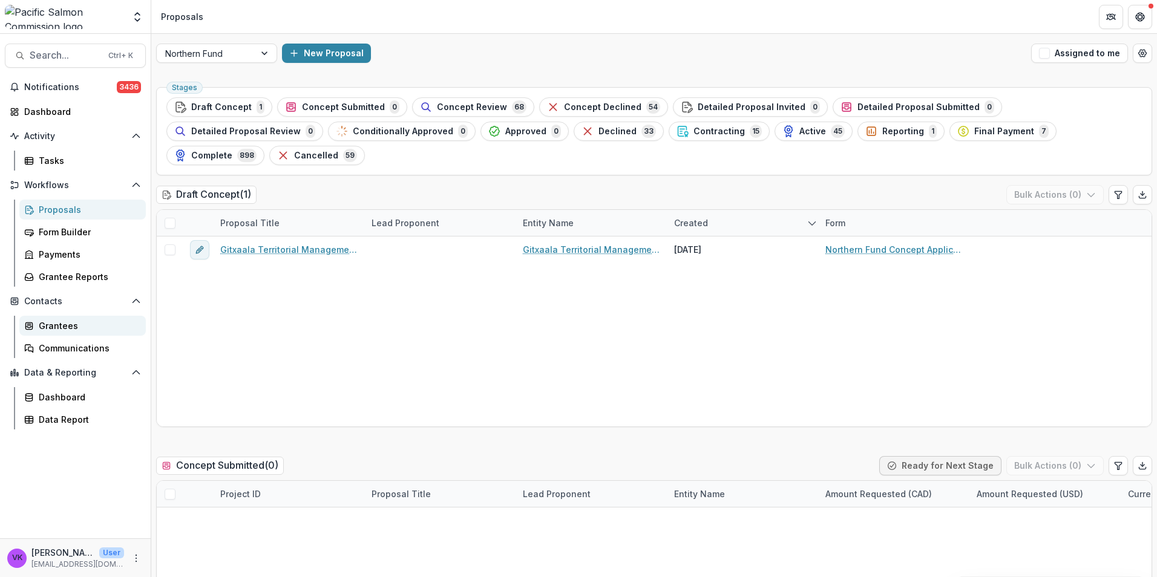
click at [58, 321] on div "Grantees" at bounding box center [87, 325] width 97 height 13
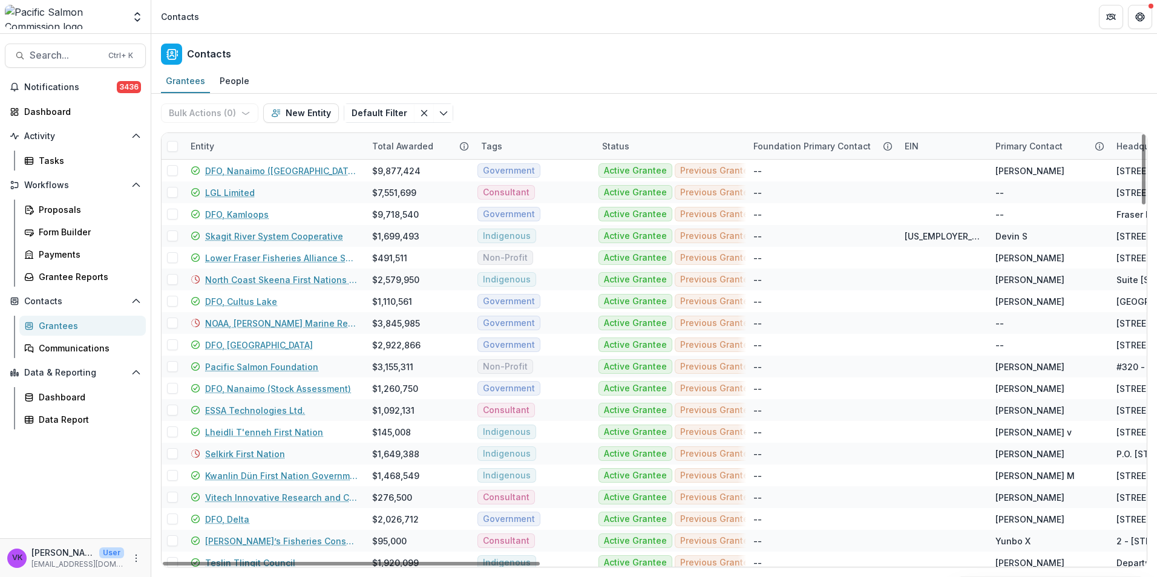
click at [257, 143] on div "Entity" at bounding box center [273, 146] width 181 height 26
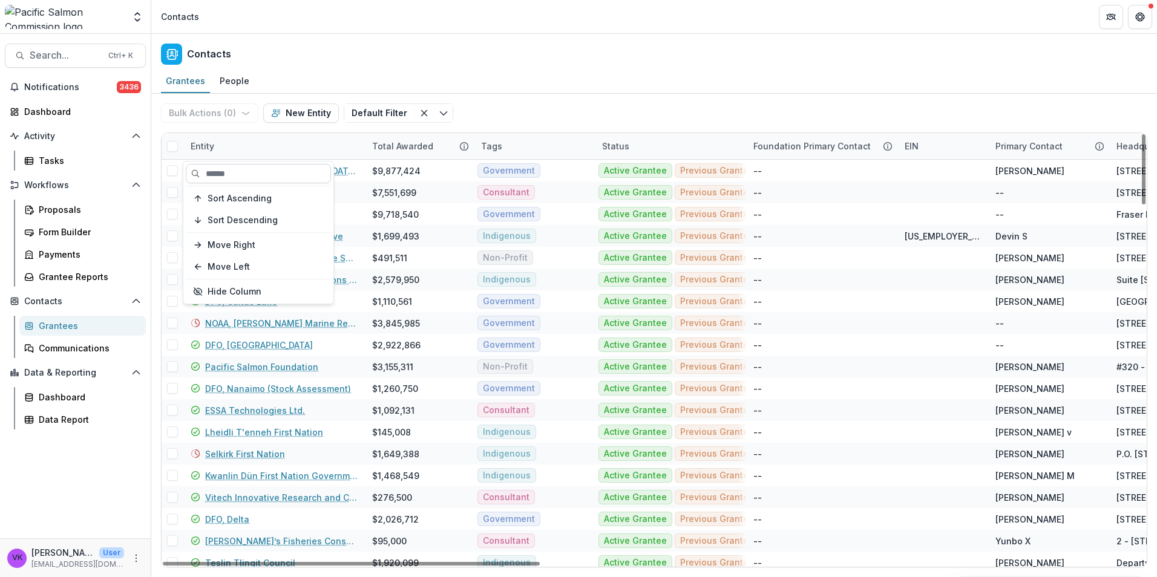
click at [246, 171] on input at bounding box center [258, 173] width 145 height 19
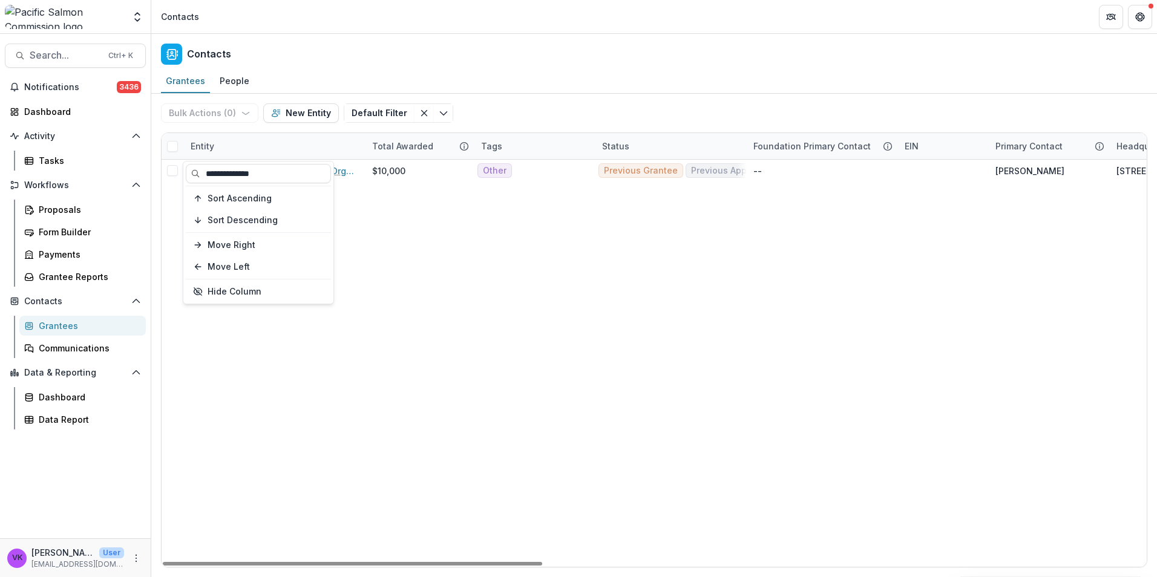
type input "**********"
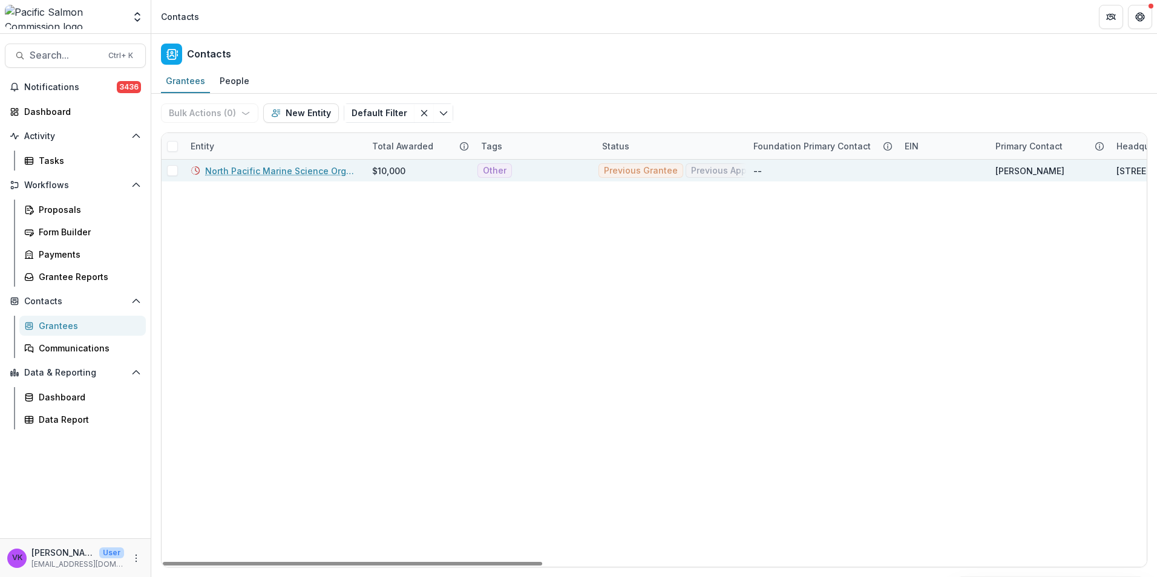
click at [272, 171] on link "North Pacific Marine Science Organization (PICES)" at bounding box center [281, 171] width 152 height 13
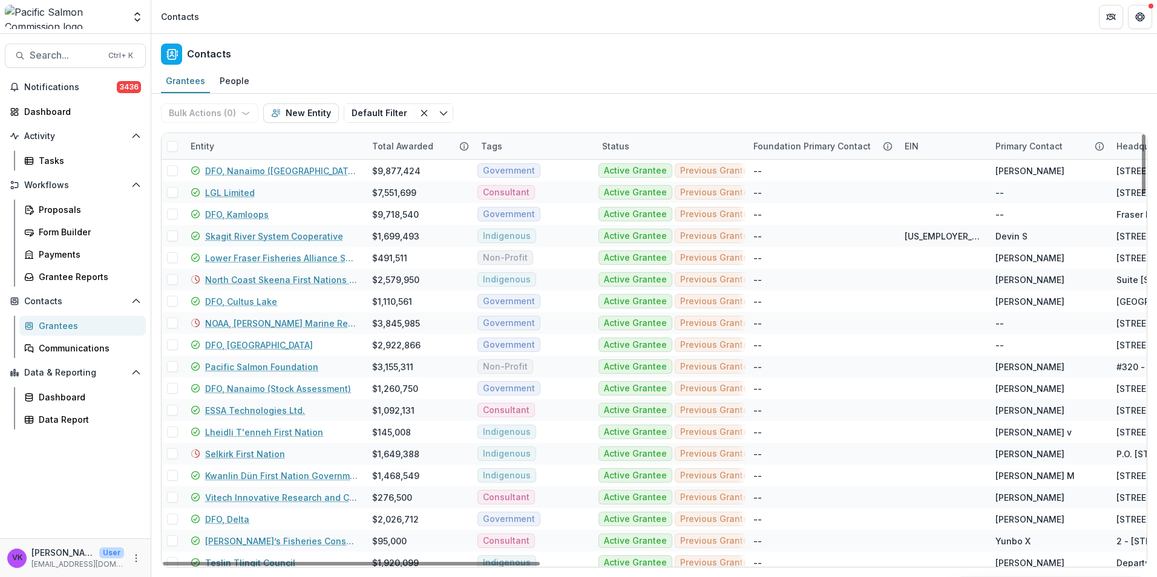
click at [230, 133] on div "Entity" at bounding box center [273, 146] width 181 height 26
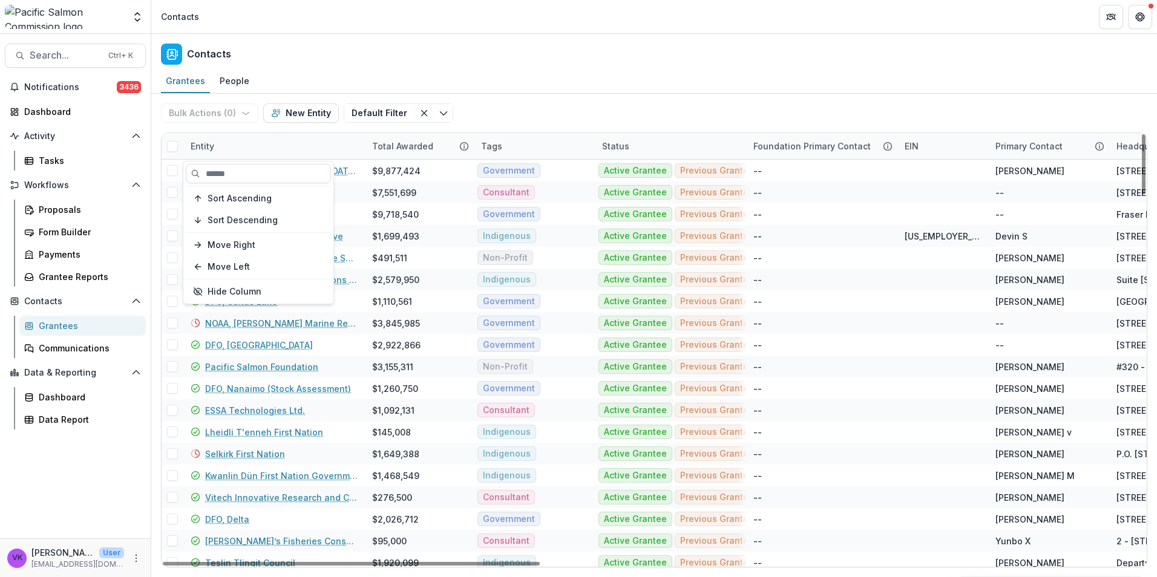
drag, startPoint x: 266, startPoint y: 174, endPoint x: 295, endPoint y: 186, distance: 31.5
click at [266, 173] on input at bounding box center [258, 173] width 145 height 19
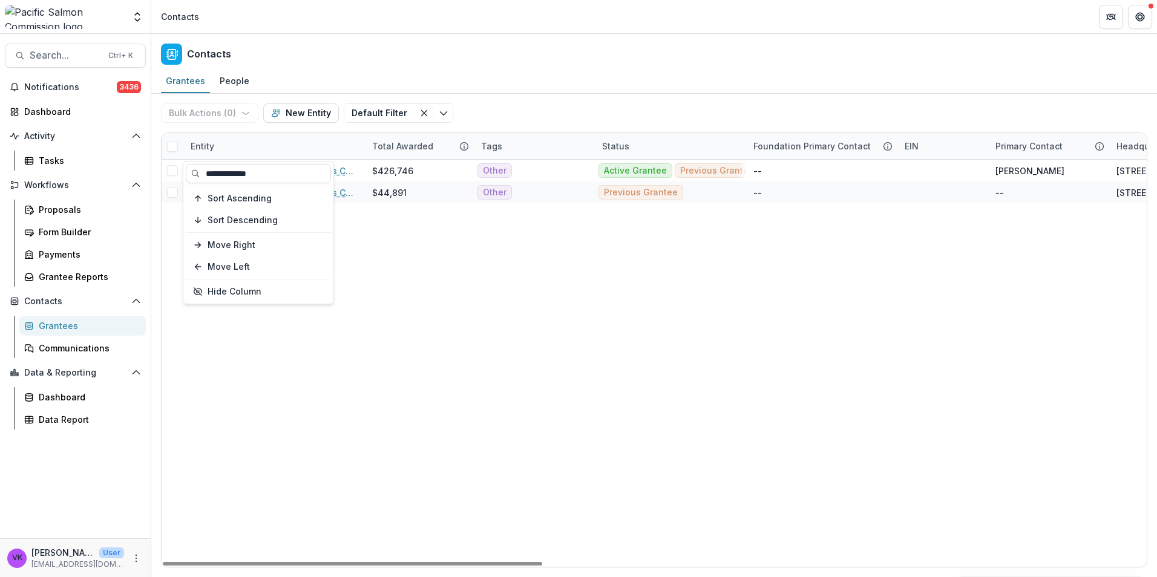
type input "**********"
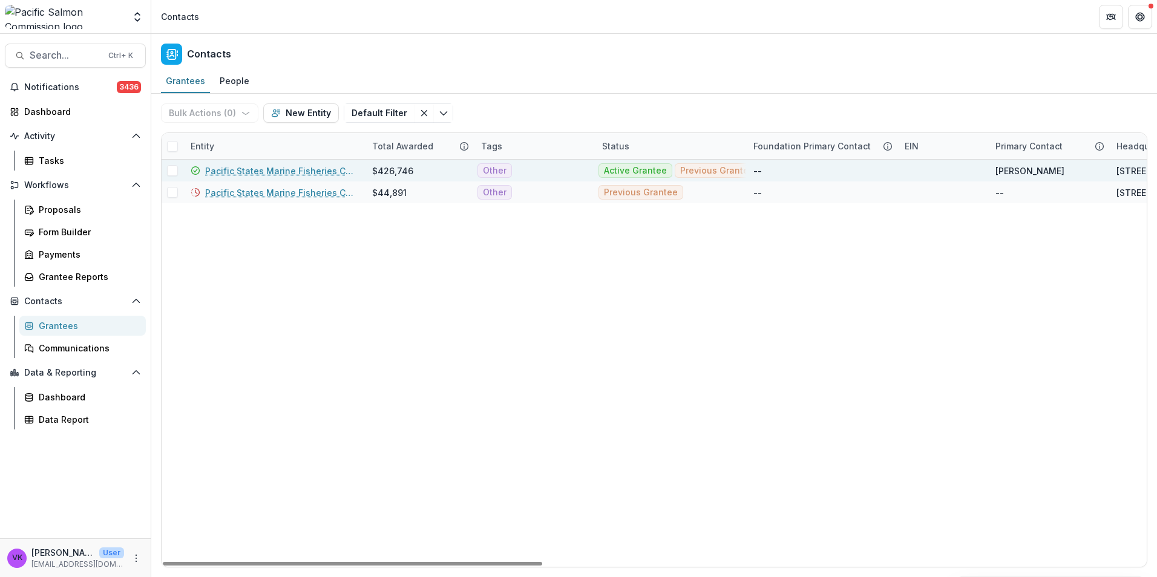
click at [322, 167] on link "Pacific States Marine Fisheries Commission" at bounding box center [281, 171] width 152 height 13
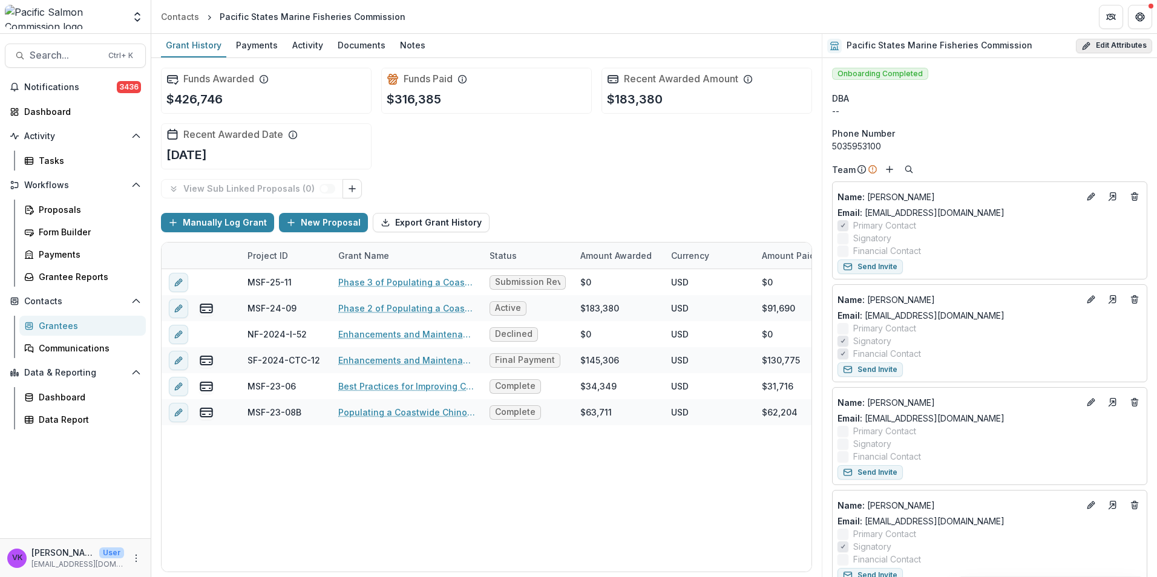
click at [1122, 41] on button "Edit Attributes" at bounding box center [1114, 46] width 76 height 15
select select
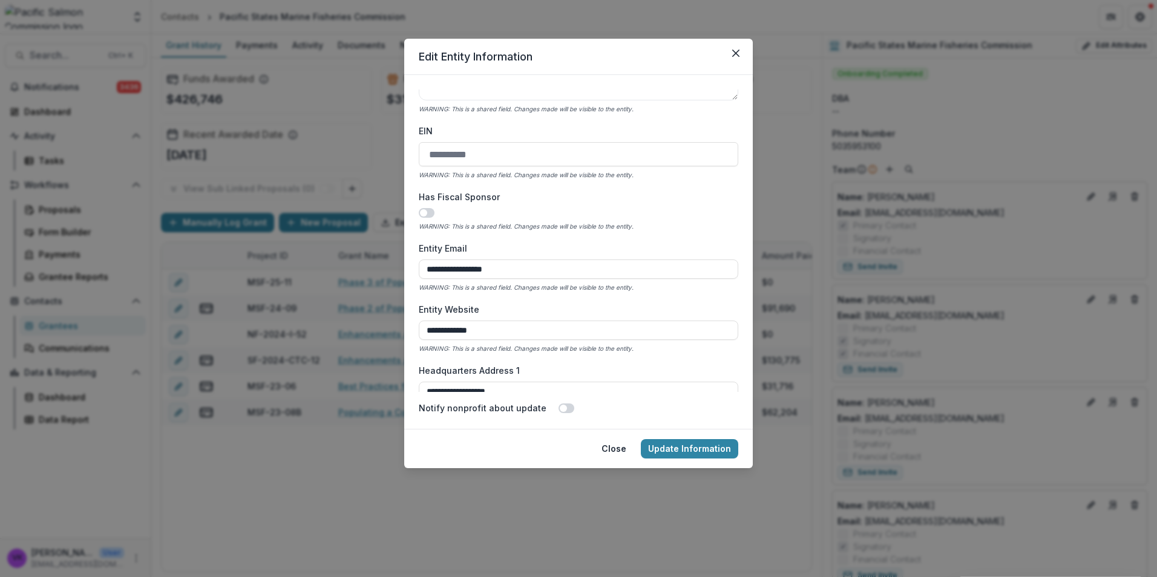
scroll to position [544, 0]
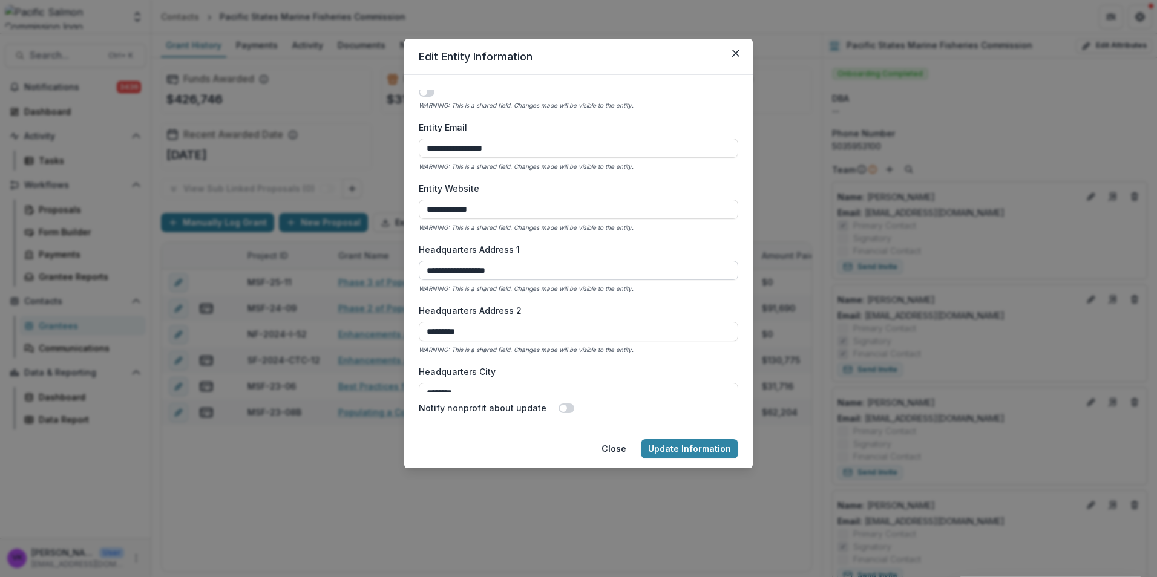
click at [679, 272] on input "**********" at bounding box center [578, 270] width 319 height 19
drag, startPoint x: 528, startPoint y: 272, endPoint x: 383, endPoint y: 263, distance: 144.9
click at [383, 263] on div "**********" at bounding box center [578, 288] width 1157 height 577
paste input "**********"
type input "**********"
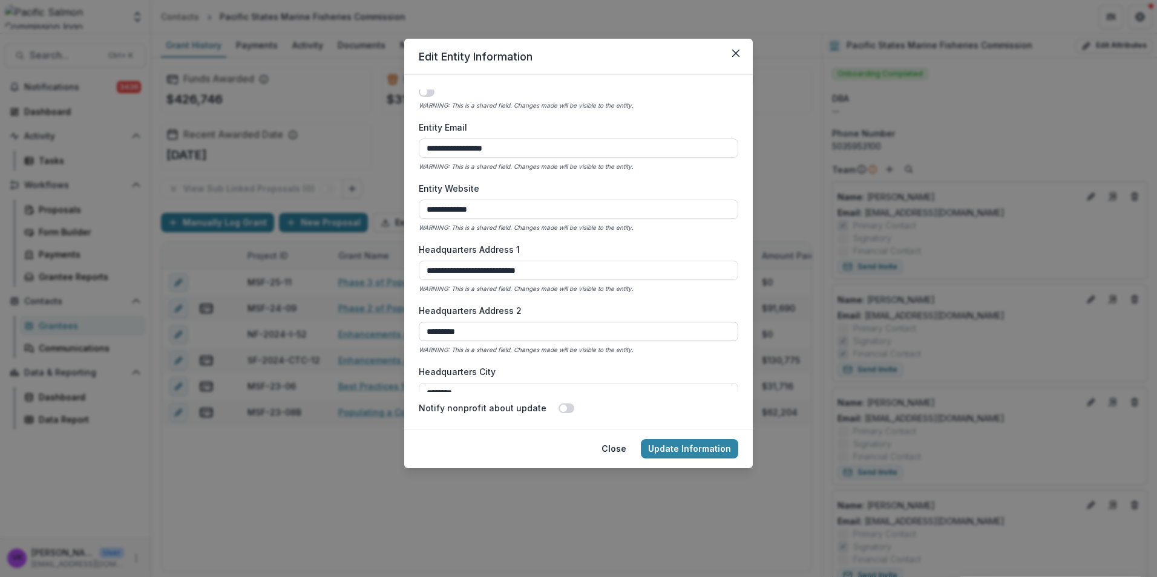
click at [454, 332] on input "*********" at bounding box center [578, 331] width 319 height 19
type input "*********"
drag, startPoint x: 502, startPoint y: 272, endPoint x: 583, endPoint y: 270, distance: 81.7
click at [582, 266] on input "**********" at bounding box center [578, 270] width 319 height 19
type input "**********"
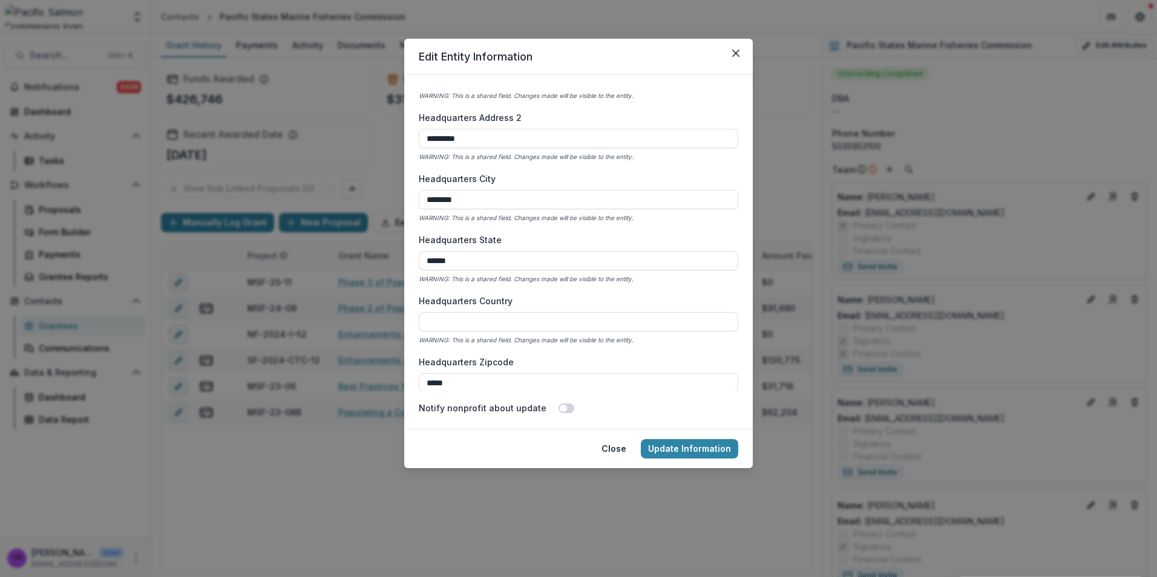
scroll to position [786, 0]
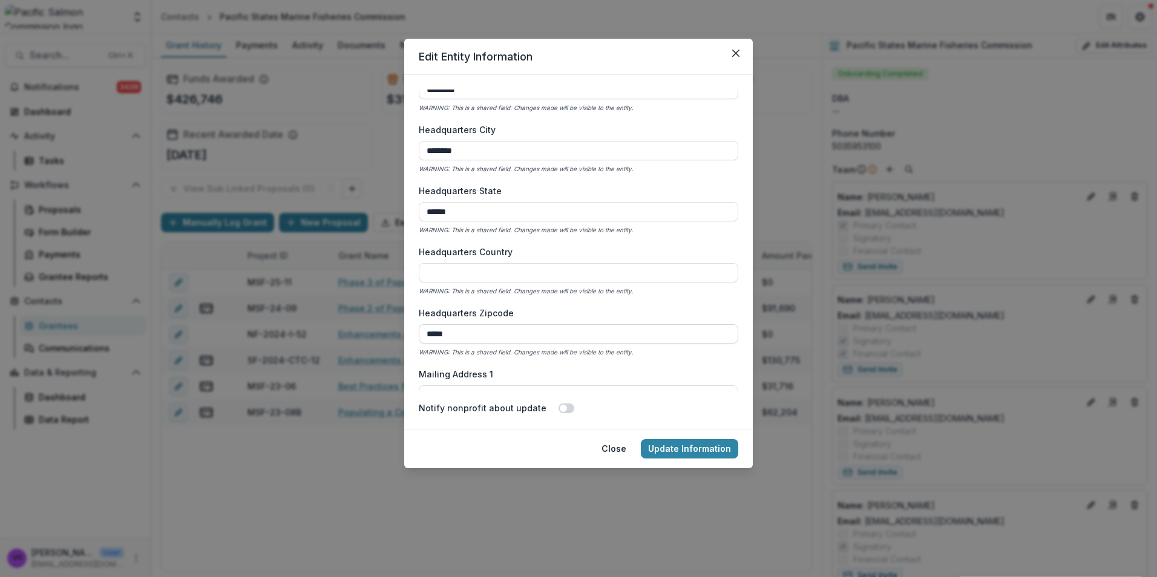
drag, startPoint x: 472, startPoint y: 330, endPoint x: 419, endPoint y: 341, distance: 54.3
click at [374, 336] on div "**********" at bounding box center [578, 288] width 1157 height 577
paste input
type input "*****"
click at [699, 366] on div "**********" at bounding box center [578, 241] width 319 height 302
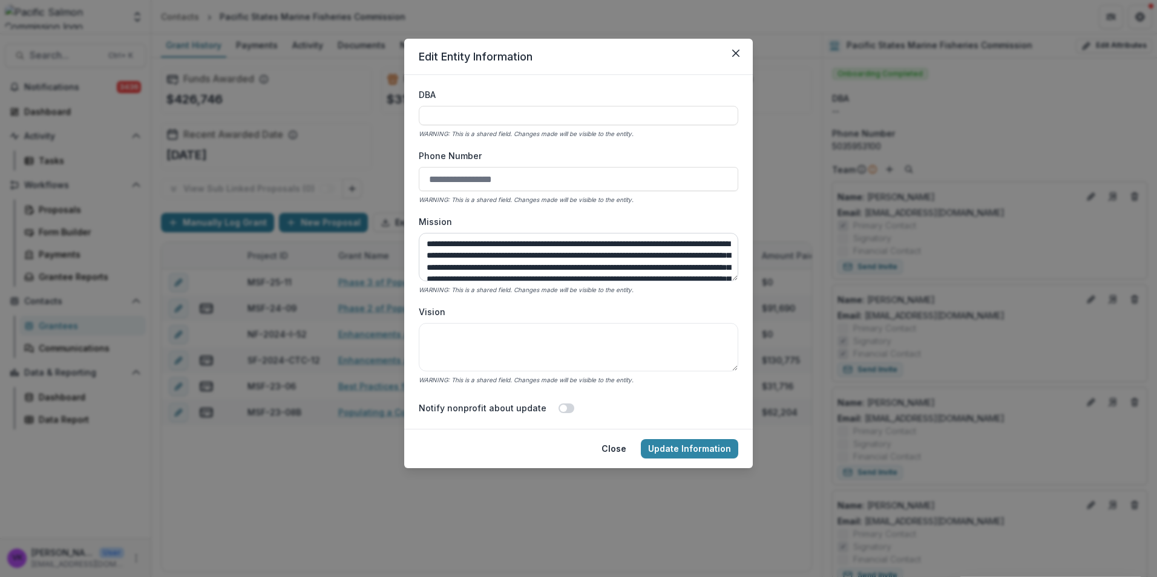
scroll to position [0, 0]
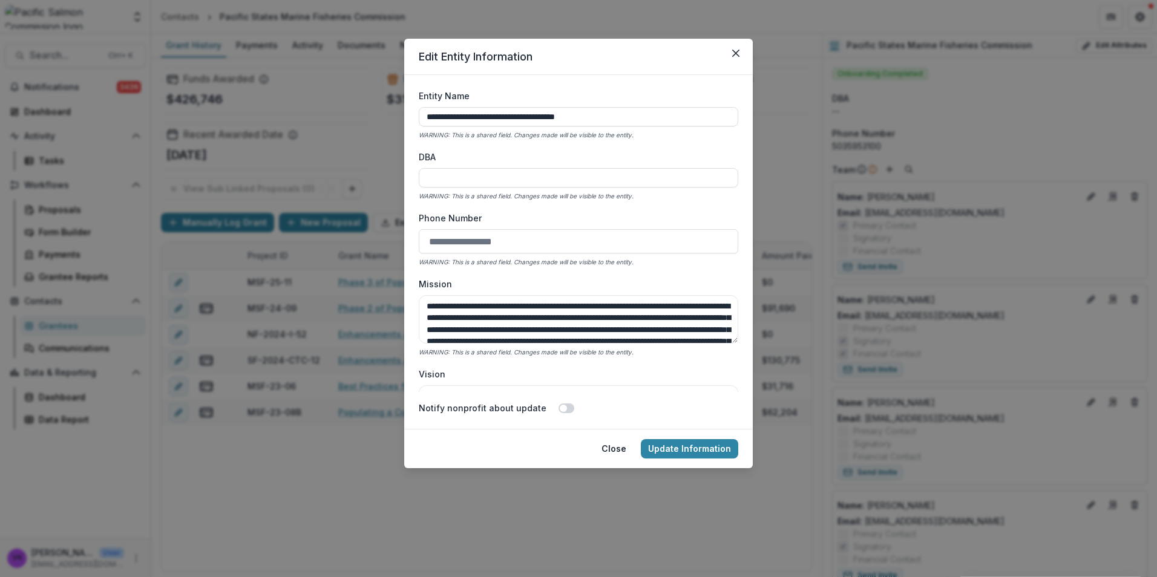
drag, startPoint x: 427, startPoint y: 241, endPoint x: 536, endPoint y: 238, distance: 108.9
click at [569, 234] on input "Phone Number" at bounding box center [578, 241] width 319 height 24
click at [524, 236] on input "Phone Number" at bounding box center [578, 241] width 319 height 24
click at [475, 243] on input "Phone Number" at bounding box center [578, 241] width 319 height 24
drag, startPoint x: 445, startPoint y: 240, endPoint x: 526, endPoint y: 243, distance: 80.5
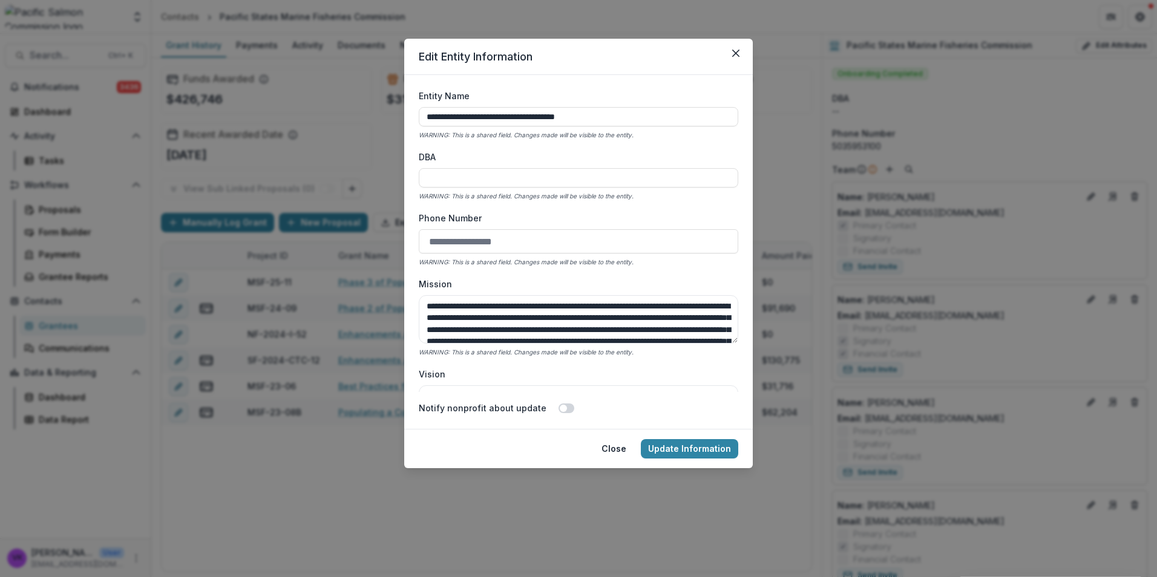
click at [535, 237] on input "Phone Number" at bounding box center [578, 241] width 319 height 24
click at [524, 238] on input "Phone Number" at bounding box center [578, 241] width 319 height 24
paste input "**********"
click at [547, 229] on input "**********" at bounding box center [578, 241] width 319 height 24
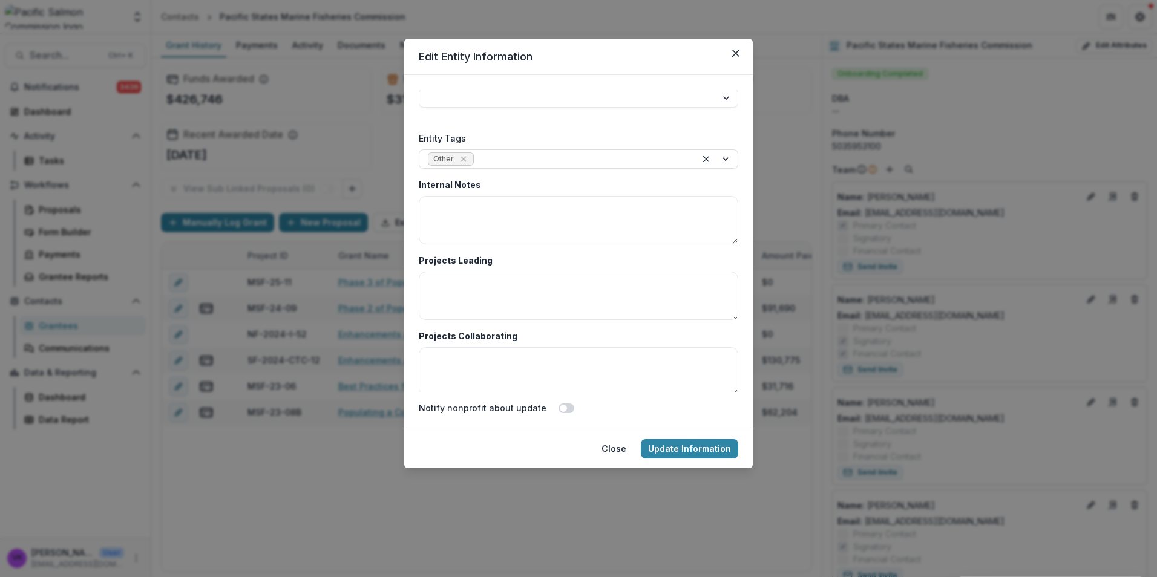
scroll to position [2079, 0]
type input "**********"
click at [695, 446] on button "Update Information" at bounding box center [689, 448] width 97 height 19
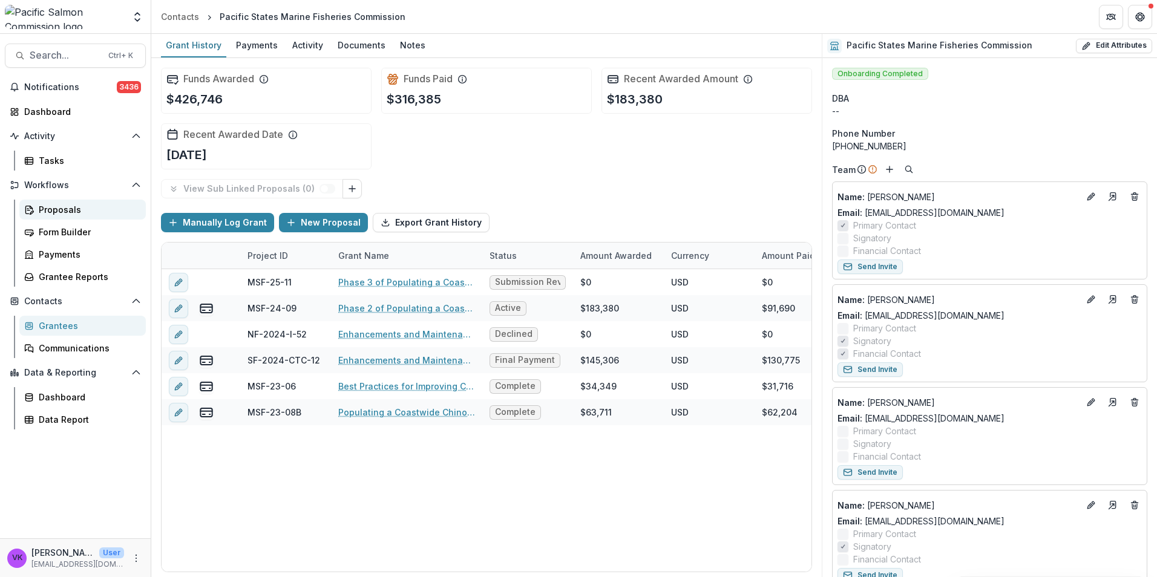
drag, startPoint x: 62, startPoint y: 211, endPoint x: 72, endPoint y: 213, distance: 10.0
click at [62, 211] on div "Proposals" at bounding box center [87, 209] width 97 height 13
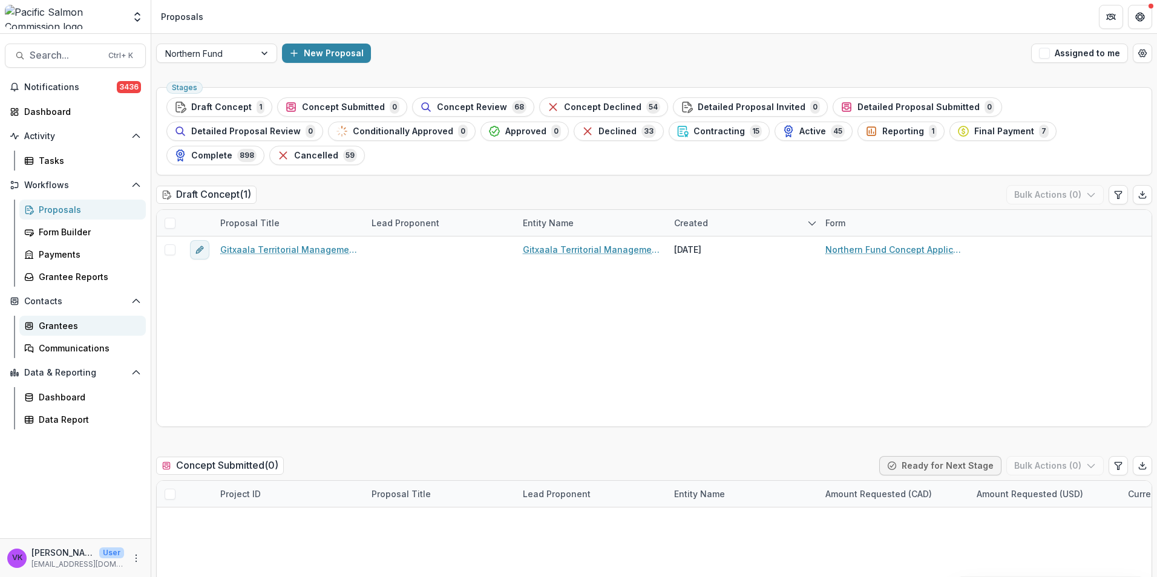
click at [68, 320] on div "Grantees" at bounding box center [87, 325] width 97 height 13
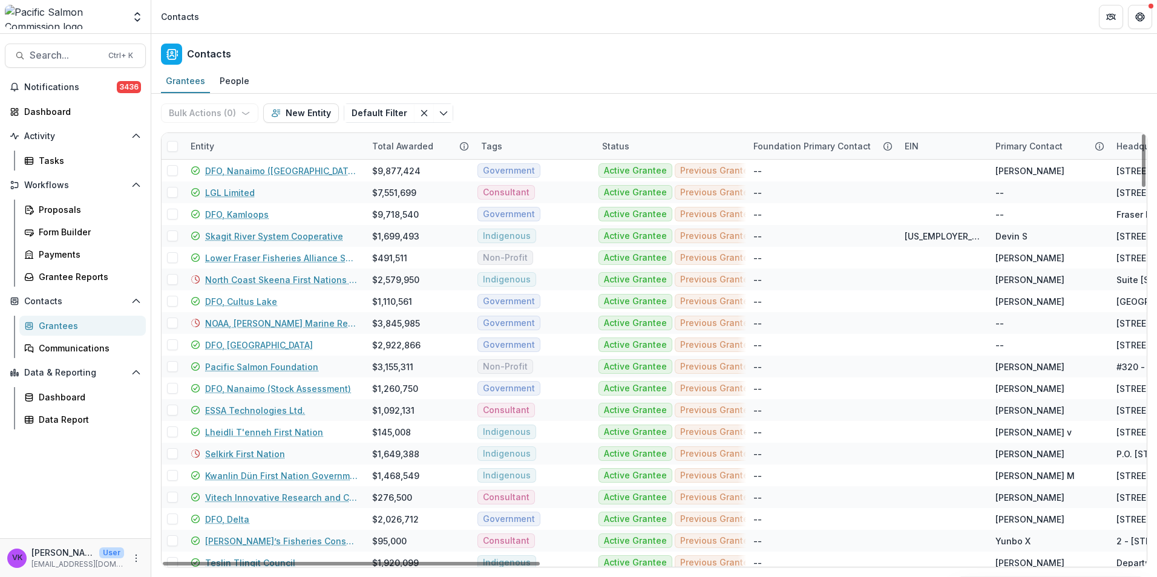
click at [266, 147] on div "Entity" at bounding box center [273, 146] width 181 height 26
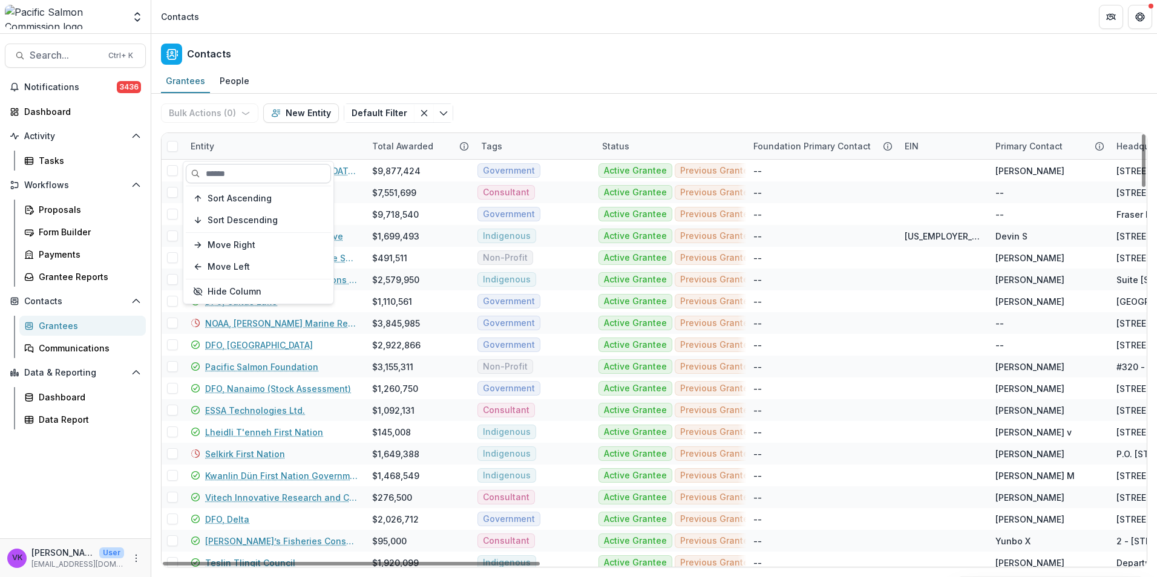
drag, startPoint x: 257, startPoint y: 174, endPoint x: 263, endPoint y: 177, distance: 6.8
click at [257, 173] on input at bounding box center [258, 173] width 145 height 19
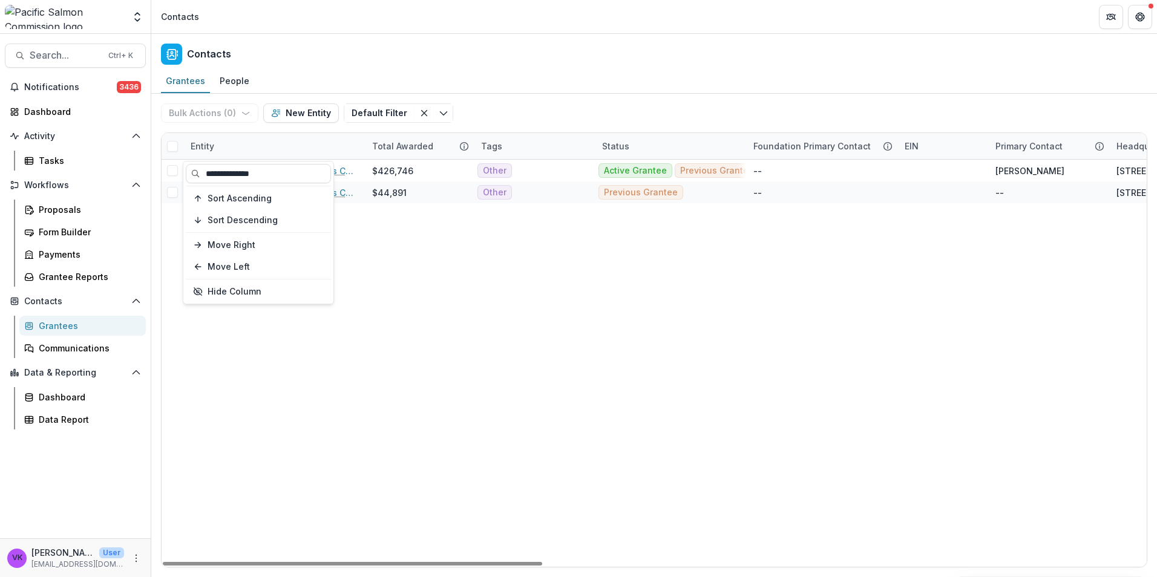
type input "**********"
drag, startPoint x: 414, startPoint y: 360, endPoint x: 405, endPoint y: 351, distance: 13.3
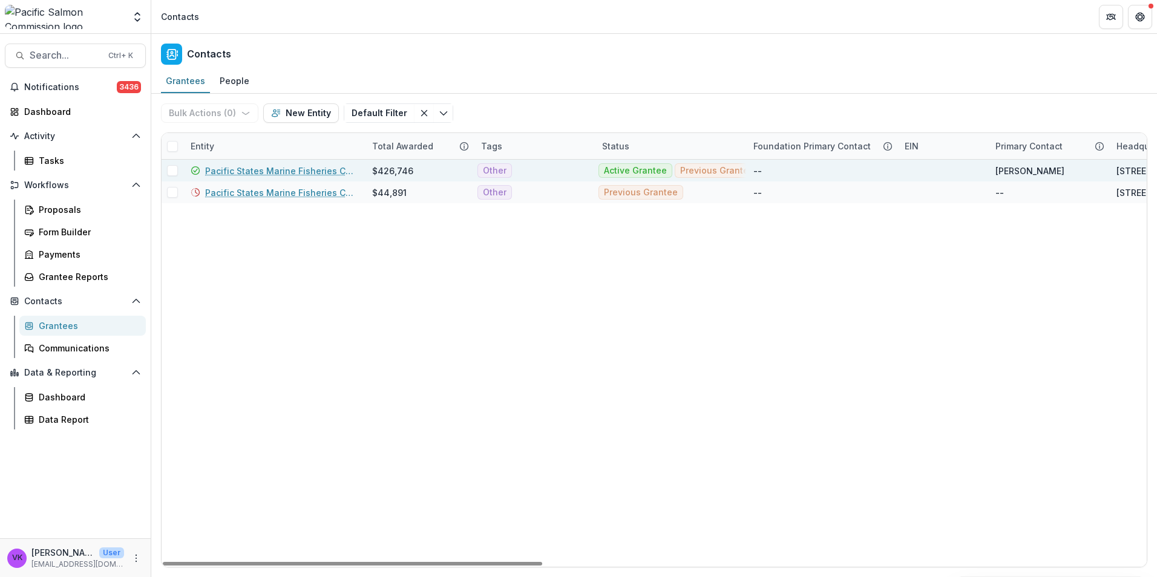
click at [298, 171] on link "Pacific States Marine Fisheries Commission" at bounding box center [281, 171] width 152 height 13
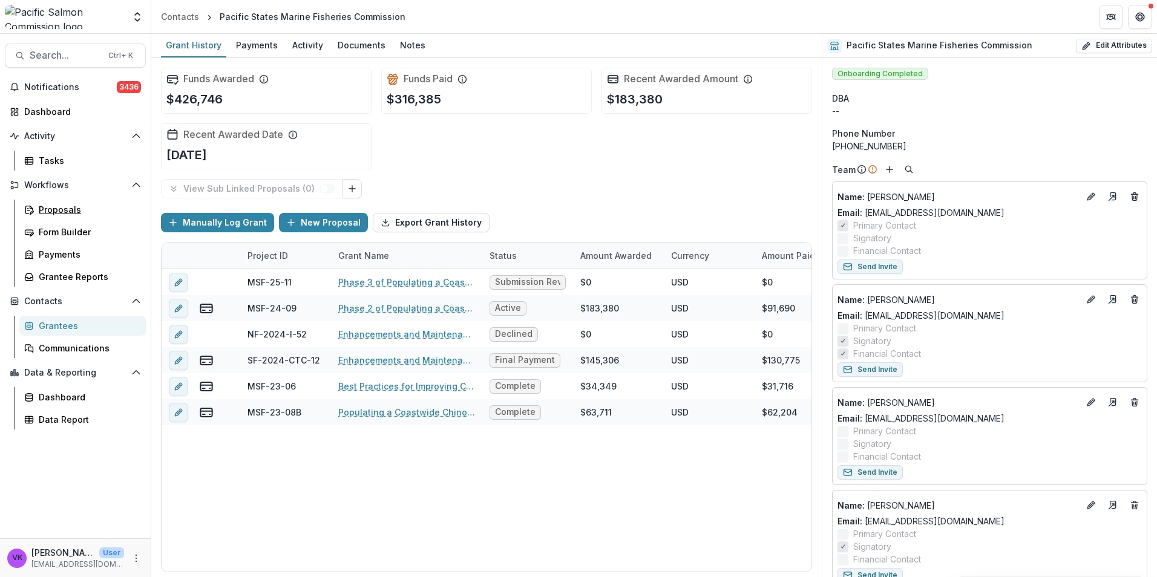
drag, startPoint x: 49, startPoint y: 207, endPoint x: 226, endPoint y: 210, distance: 177.3
click at [49, 207] on div "Proposals" at bounding box center [87, 209] width 97 height 13
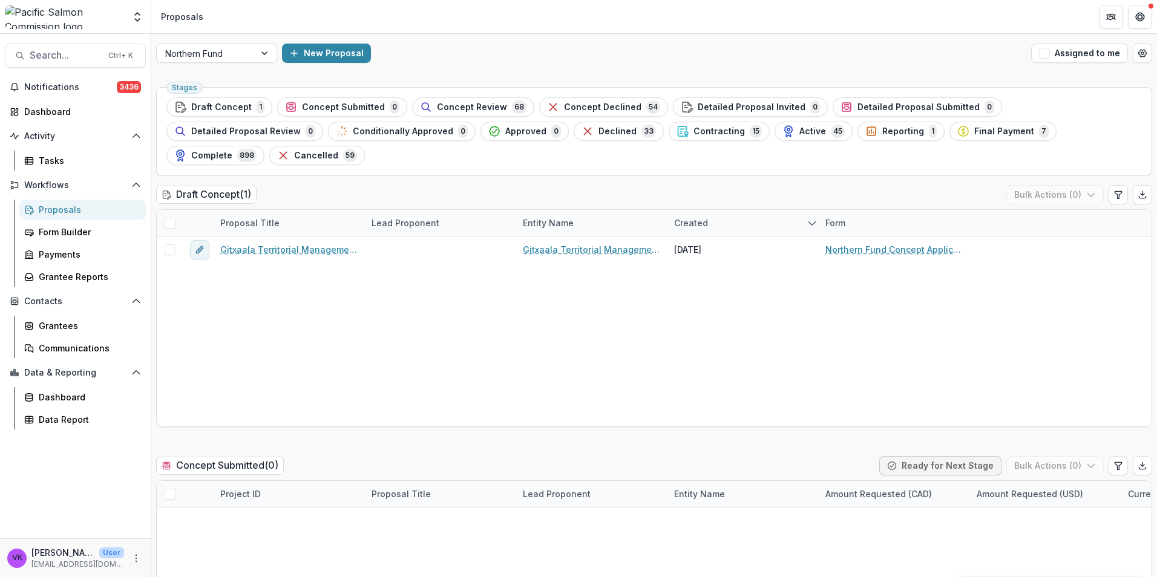
click at [466, 106] on span "Concept Review" at bounding box center [472, 107] width 70 height 10
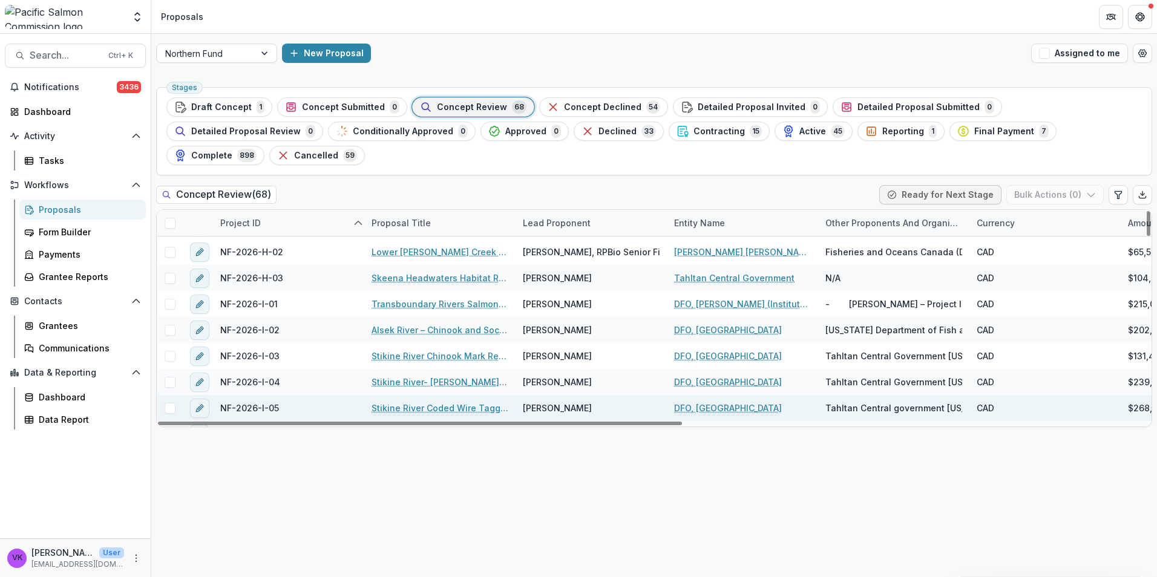
scroll to position [121, 0]
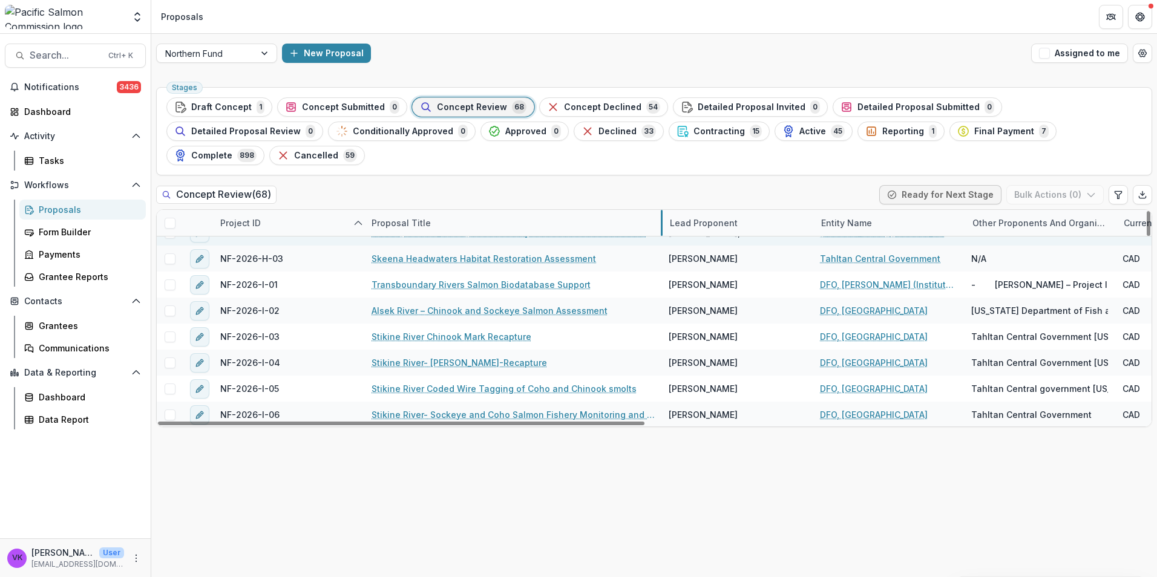
drag, startPoint x: 514, startPoint y: 204, endPoint x: 661, endPoint y: 221, distance: 147.3
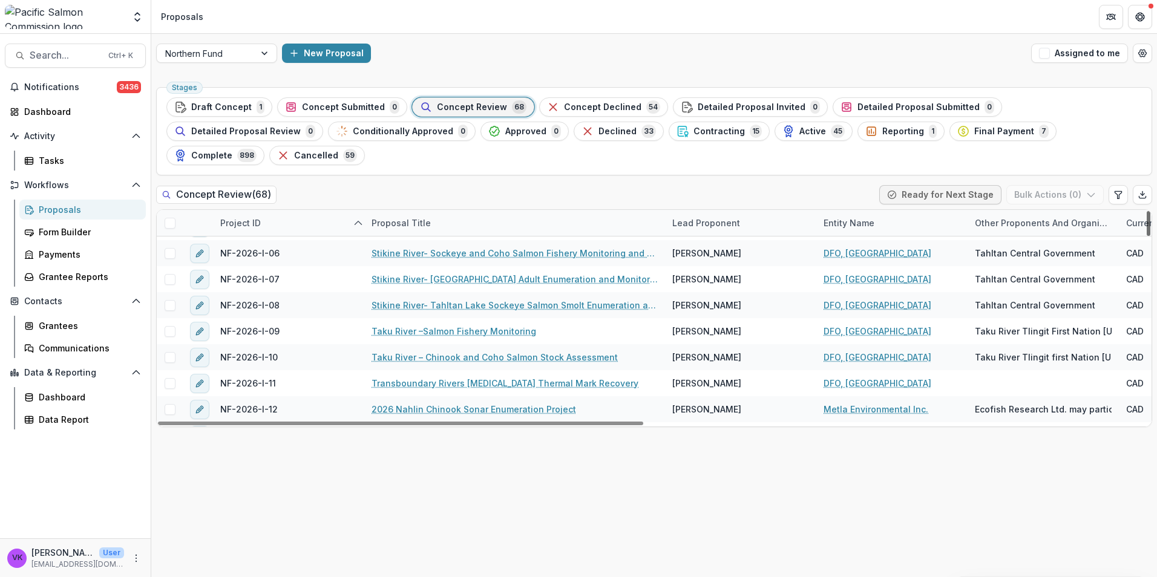
scroll to position [277, 0]
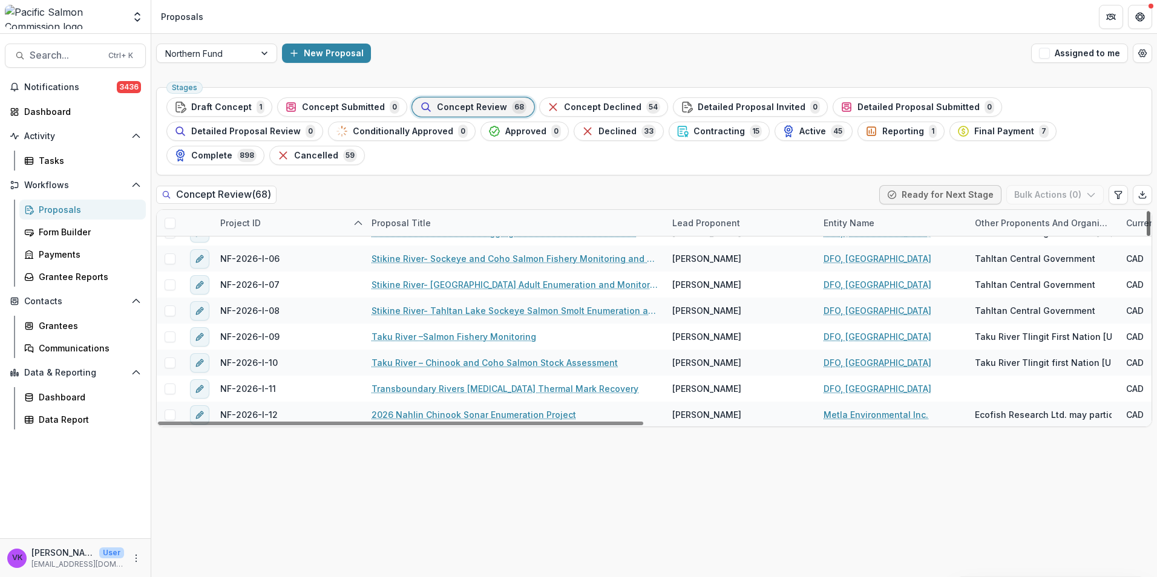
drag, startPoint x: 1146, startPoint y: 214, endPoint x: 1146, endPoint y: 232, distance: 18.1
click at [1146, 232] on div at bounding box center [1148, 223] width 4 height 25
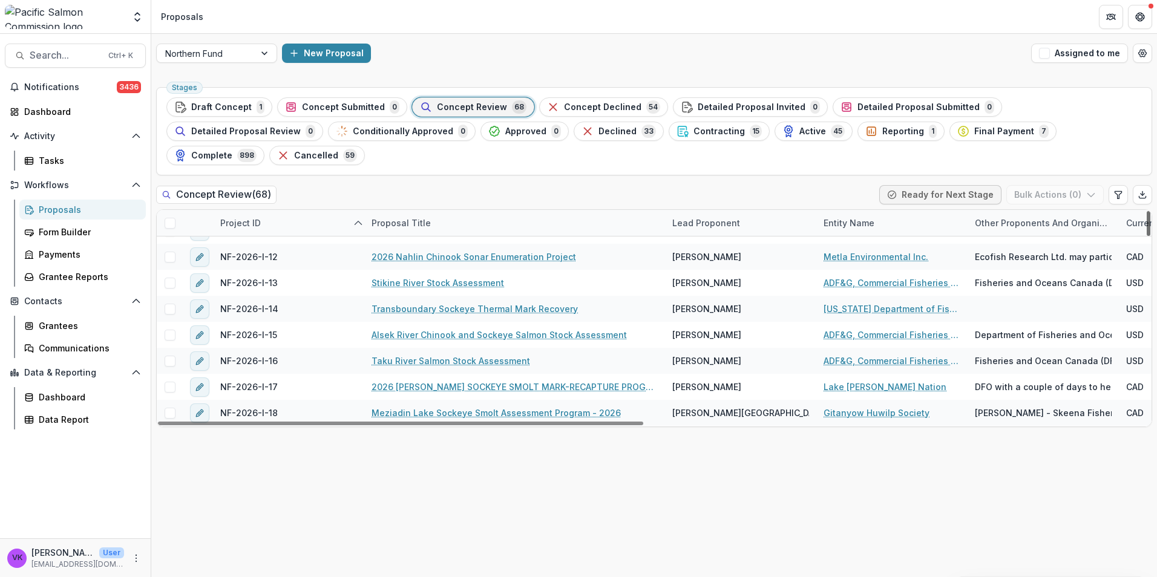
scroll to position [446, 0]
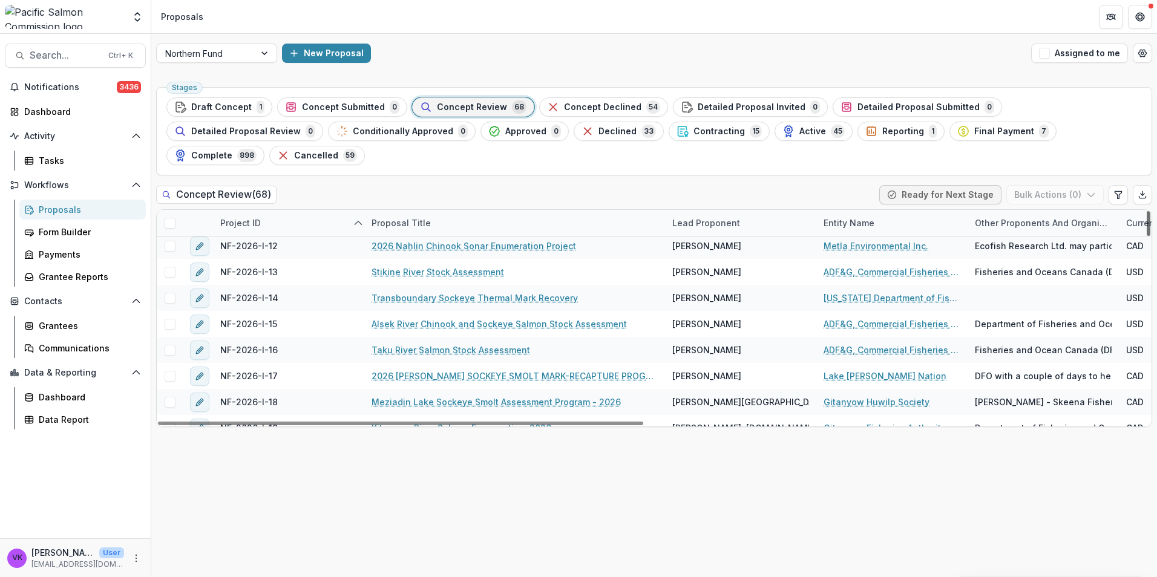
drag, startPoint x: 1149, startPoint y: 232, endPoint x: 1150, endPoint y: 254, distance: 22.4
click at [1150, 236] on div at bounding box center [1148, 223] width 4 height 25
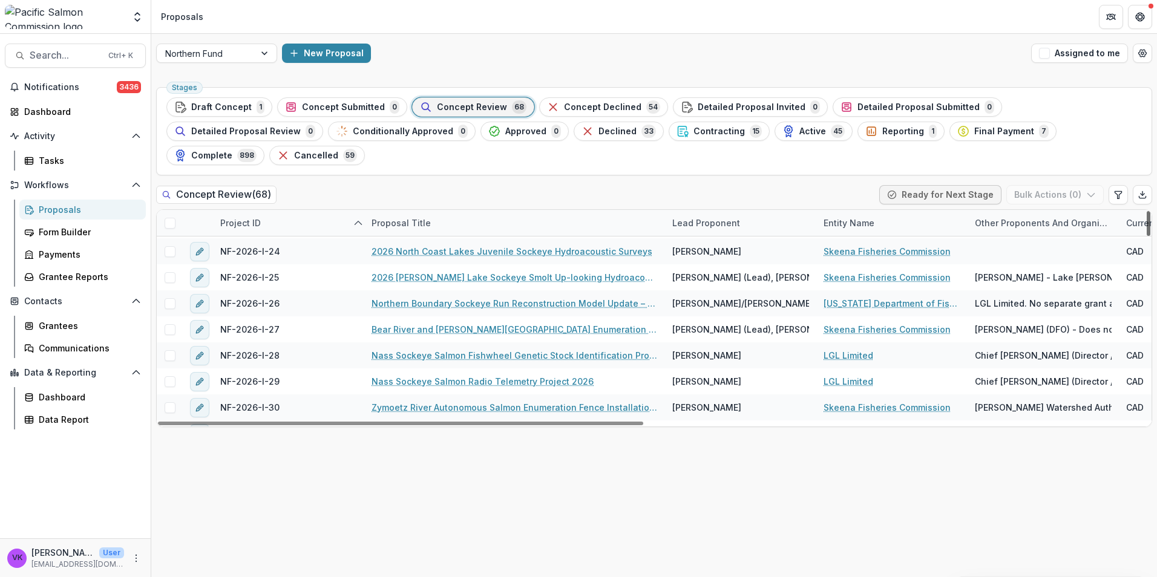
scroll to position [779, 0]
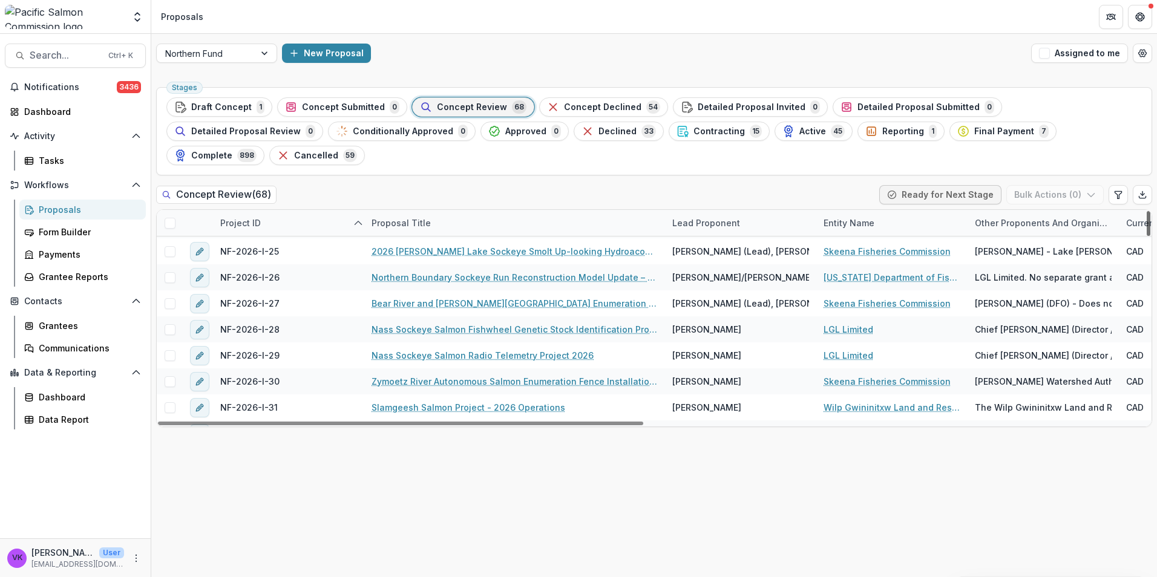
drag, startPoint x: 1149, startPoint y: 272, endPoint x: 1152, endPoint y: 289, distance: 17.7
click at [1150, 236] on div at bounding box center [1148, 223] width 4 height 25
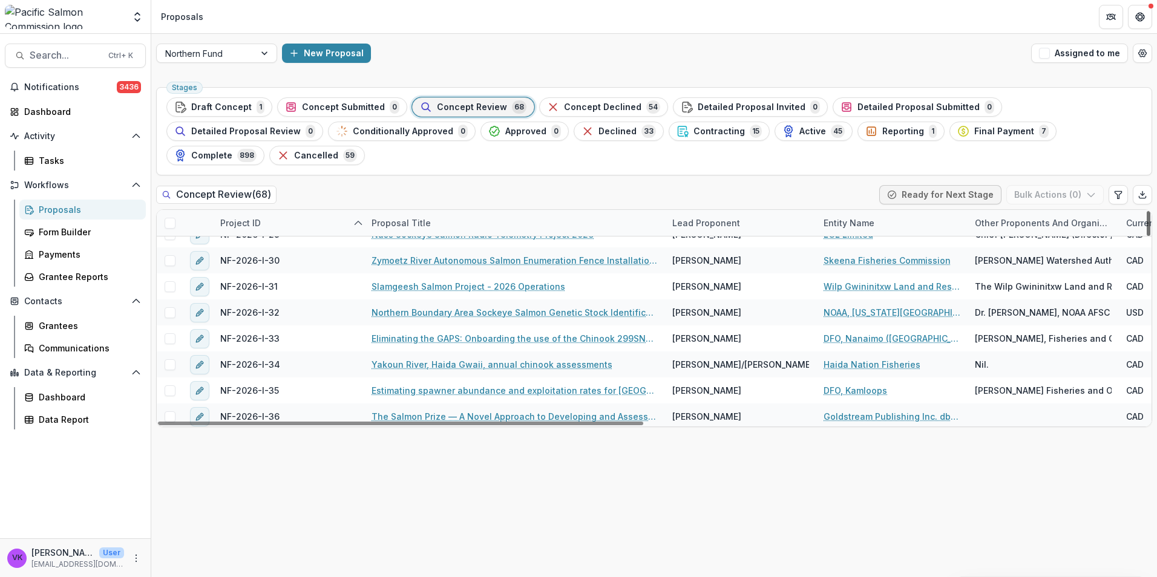
scroll to position [920, 0]
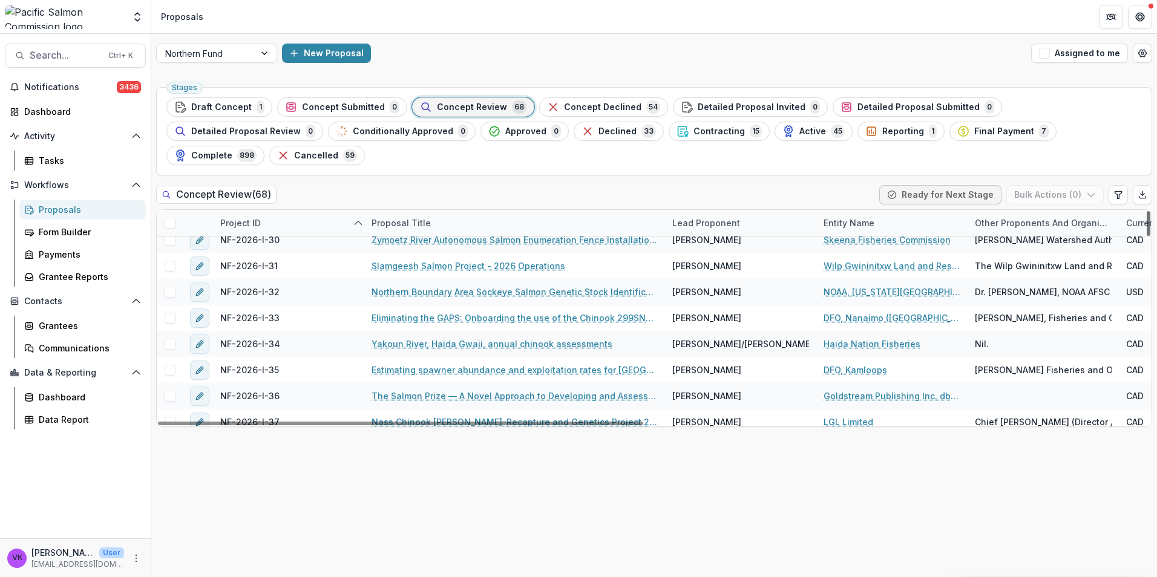
click at [1148, 236] on div at bounding box center [1148, 223] width 4 height 25
drag, startPoint x: 443, startPoint y: 219, endPoint x: 616, endPoint y: 224, distance: 172.5
click at [443, 234] on link "Zymoetz River Autonomous Salmon Enumeration Fence Installation and Operation" at bounding box center [514, 240] width 286 height 13
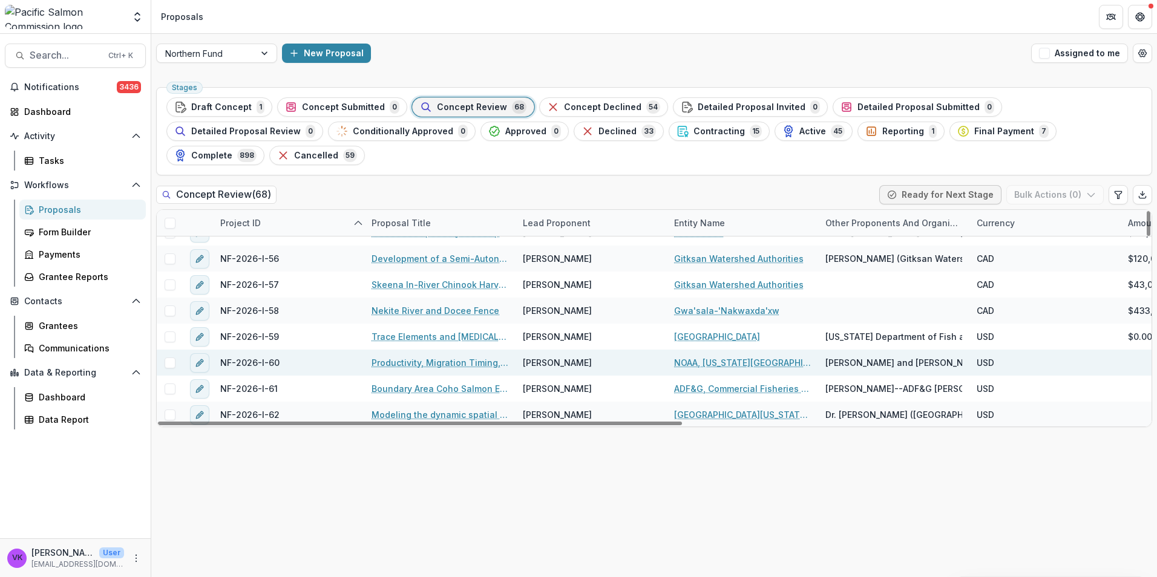
scroll to position [1579, 0]
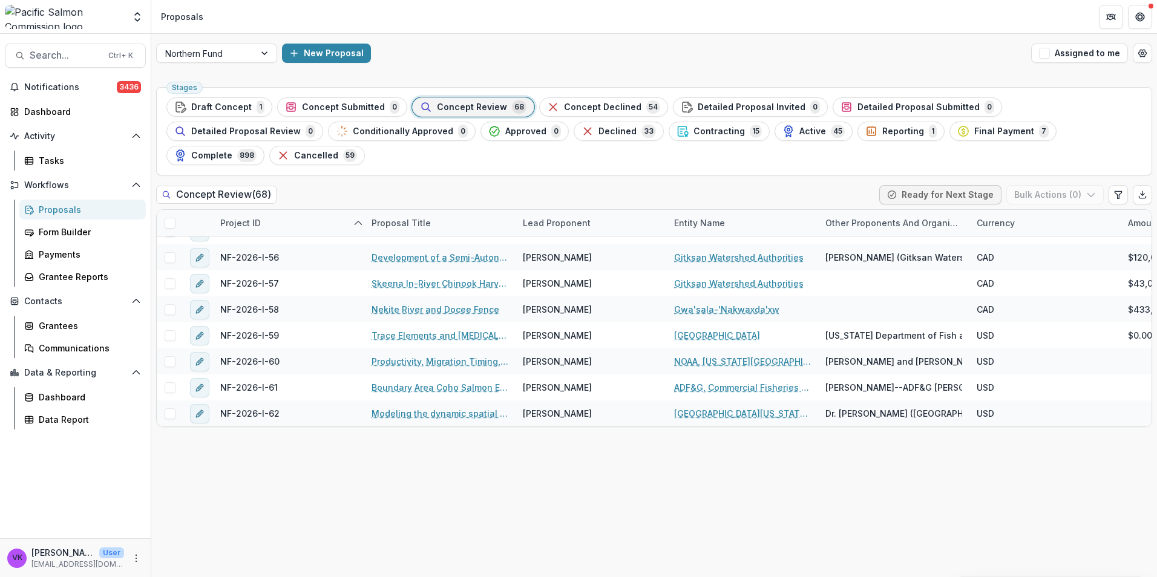
drag, startPoint x: 780, startPoint y: 50, endPoint x: 863, endPoint y: 27, distance: 86.0
click at [779, 51] on div "New Proposal" at bounding box center [654, 53] width 744 height 19
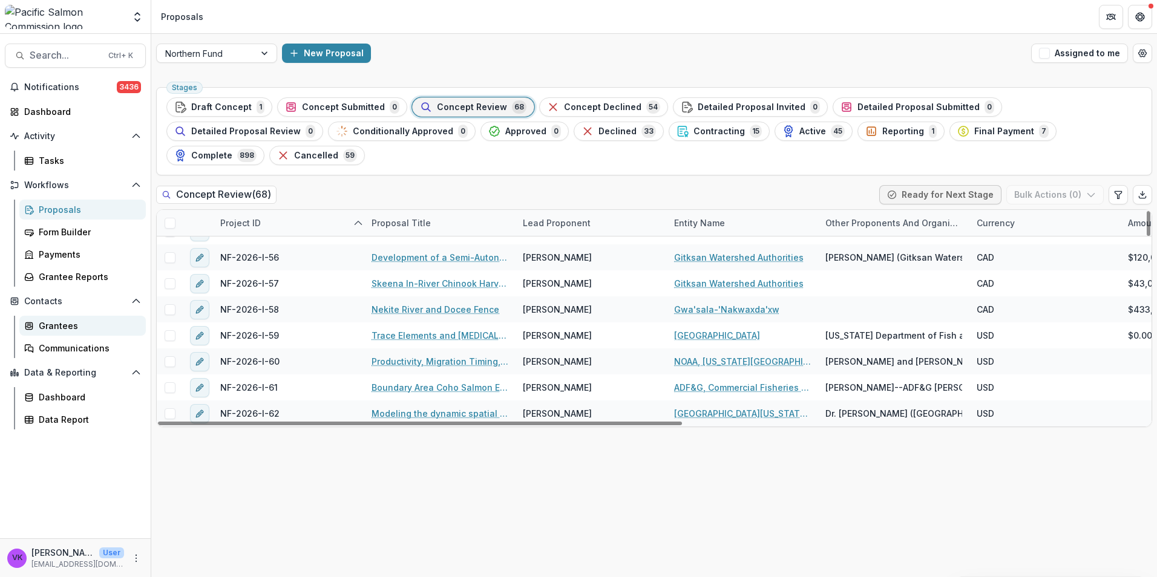
drag, startPoint x: 68, startPoint y: 327, endPoint x: 88, endPoint y: 328, distance: 20.0
click at [68, 326] on div "Grantees" at bounding box center [87, 325] width 97 height 13
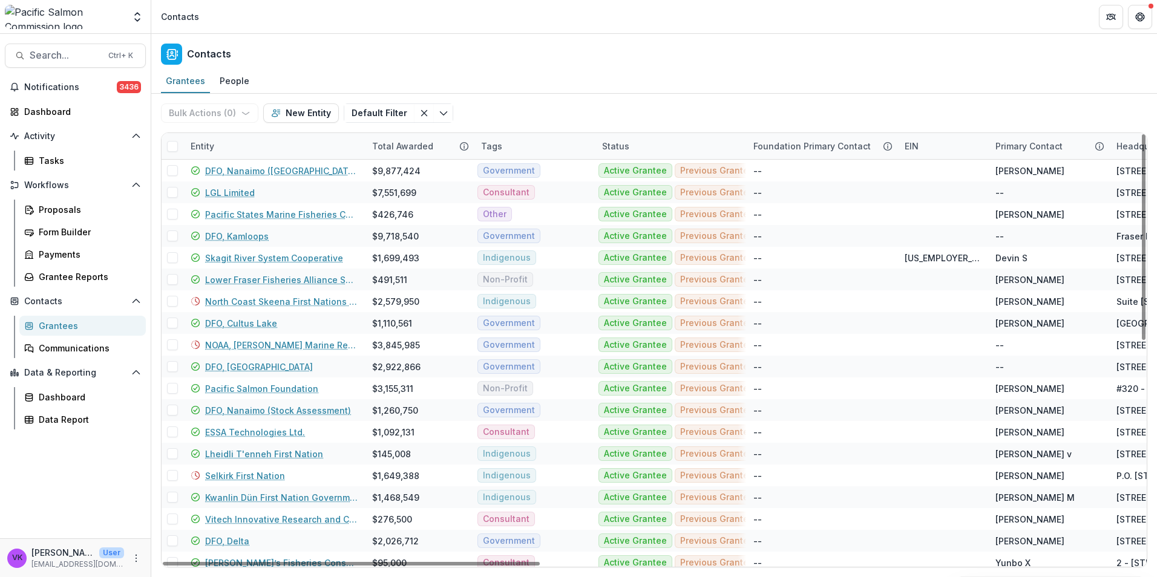
click at [267, 142] on div "Entity" at bounding box center [273, 146] width 181 height 26
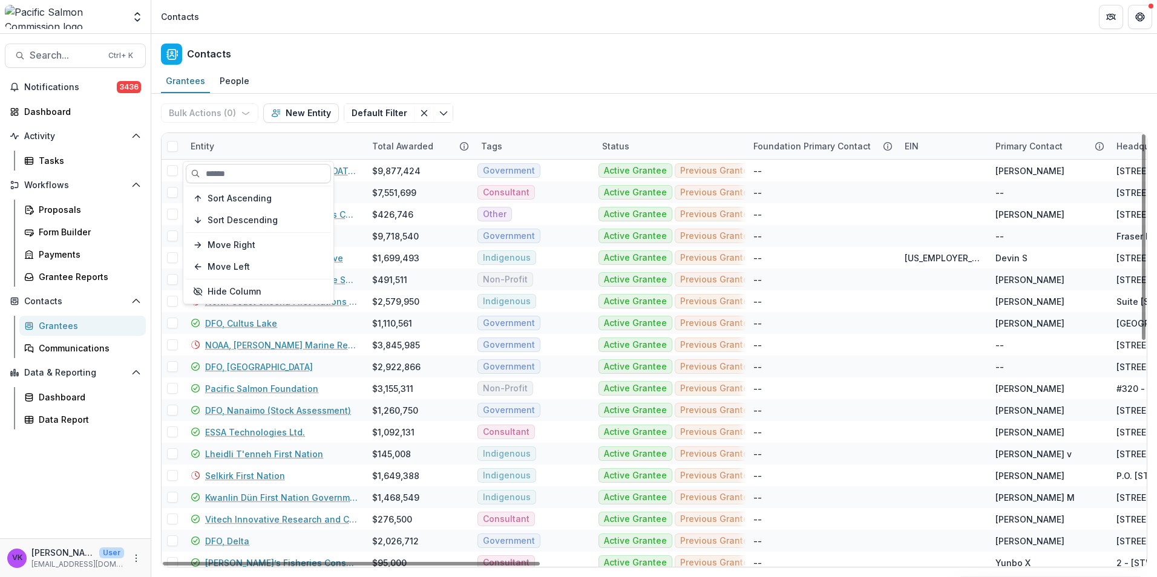
click at [249, 170] on input at bounding box center [258, 173] width 145 height 19
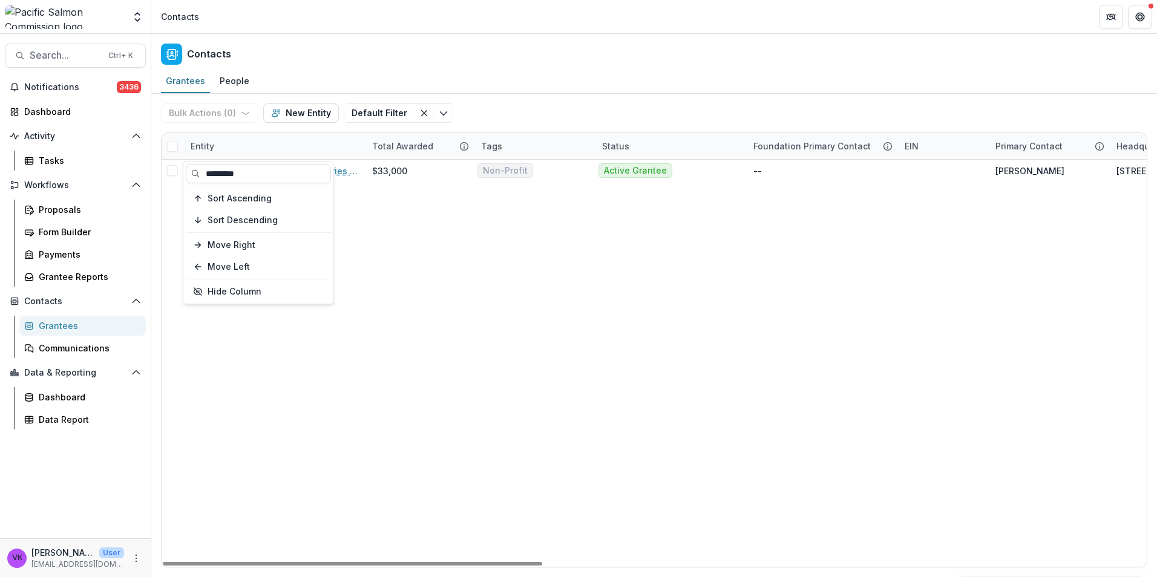
type input "*********"
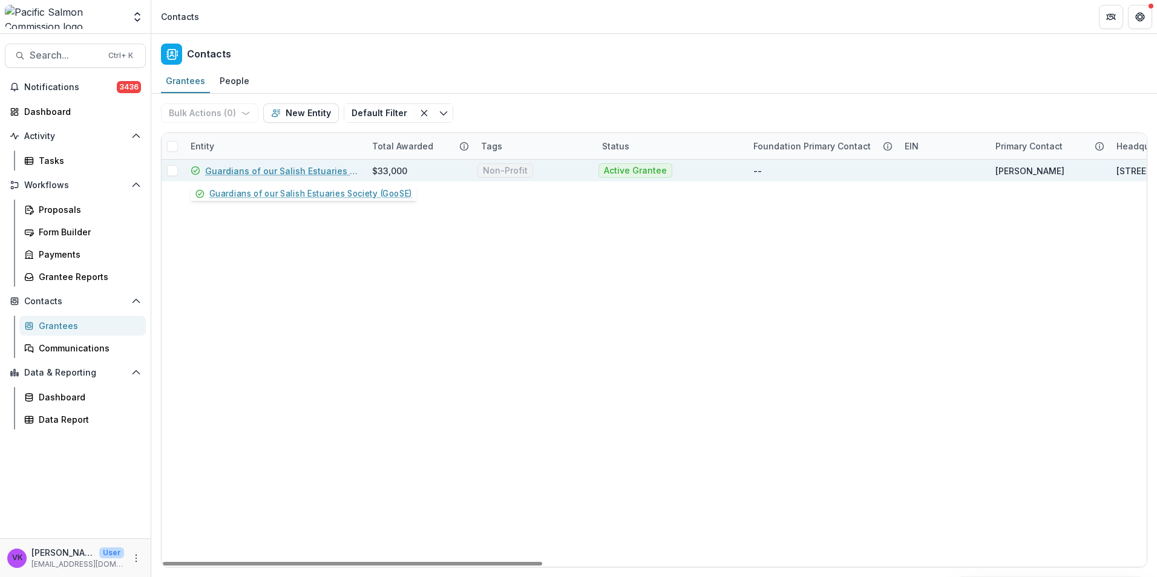
click at [293, 170] on link "Guardians of our Salish Estuaries Society (GooSE)" at bounding box center [281, 171] width 152 height 13
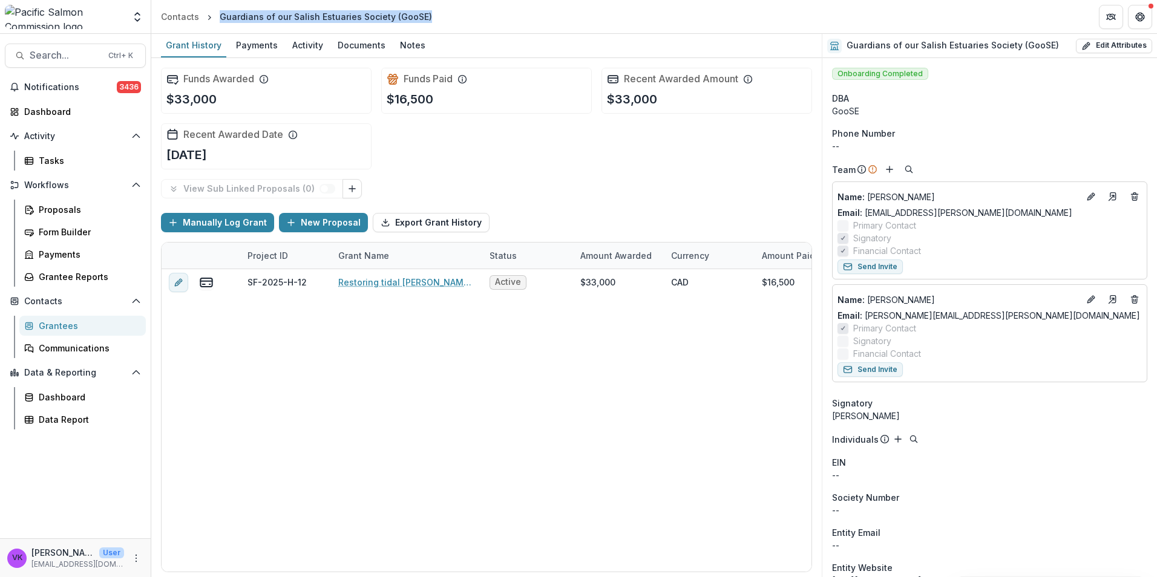
drag, startPoint x: 220, startPoint y: 15, endPoint x: 429, endPoint y: 19, distance: 209.3
click at [429, 19] on header "Contacts Guardians of our Salish Estuaries Society (GooSE)" at bounding box center [653, 16] width 1005 height 33
drag, startPoint x: 429, startPoint y: 19, endPoint x: 407, endPoint y: 16, distance: 22.0
copy div "Guardians of our Salish Estuaries Society (GooSE)"
click at [395, 43] on div "Notes" at bounding box center [412, 45] width 35 height 18
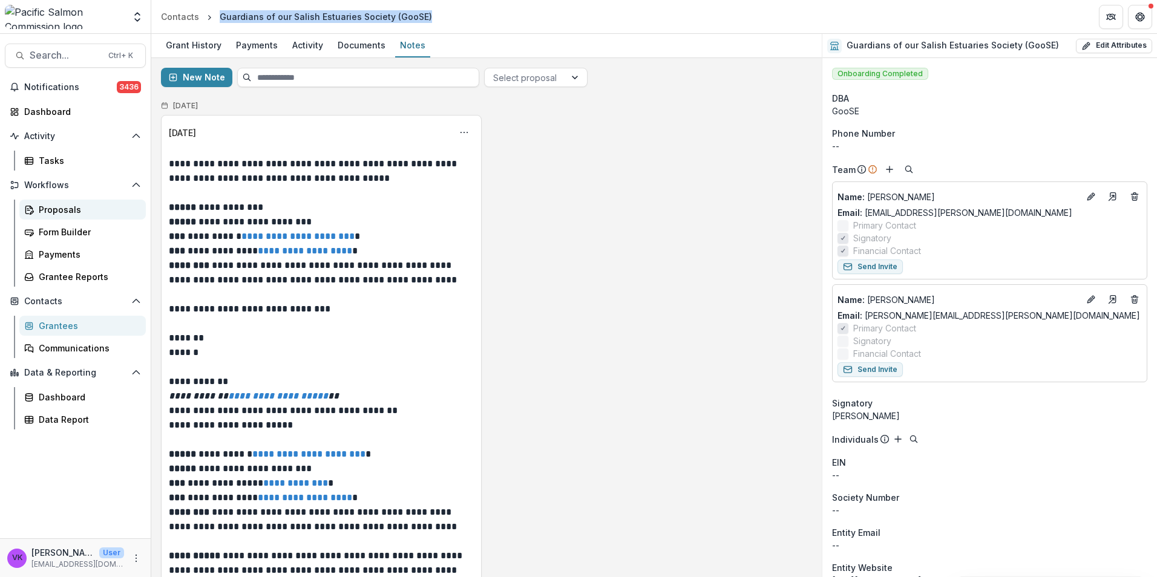
click at [72, 212] on div "Proposals" at bounding box center [87, 209] width 97 height 13
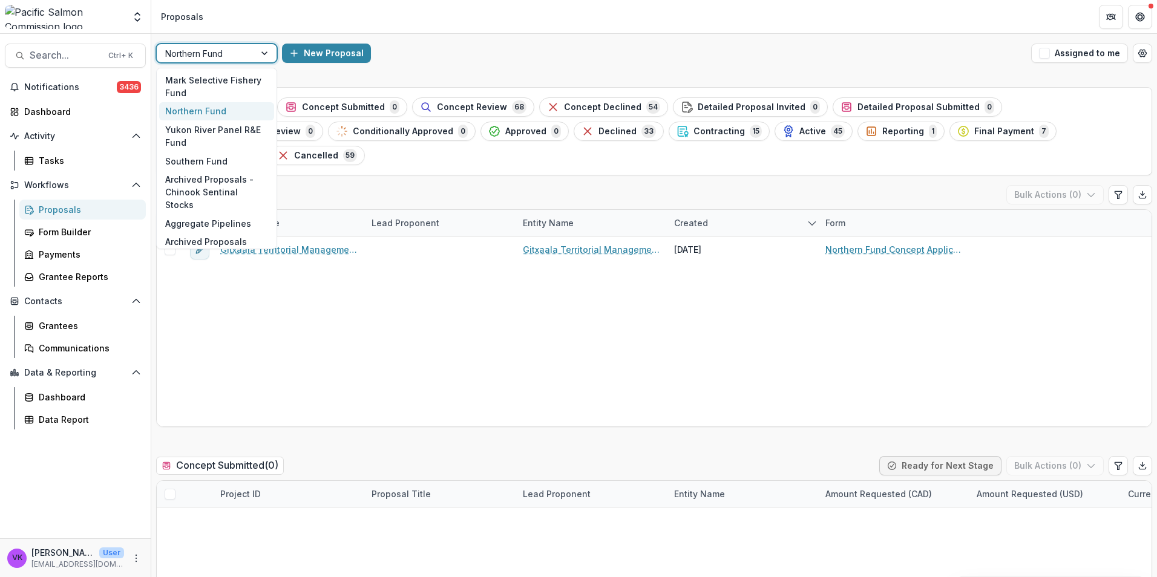
click at [267, 53] on div at bounding box center [266, 53] width 22 height 18
click at [210, 162] on div "Southern Fund" at bounding box center [216, 161] width 115 height 19
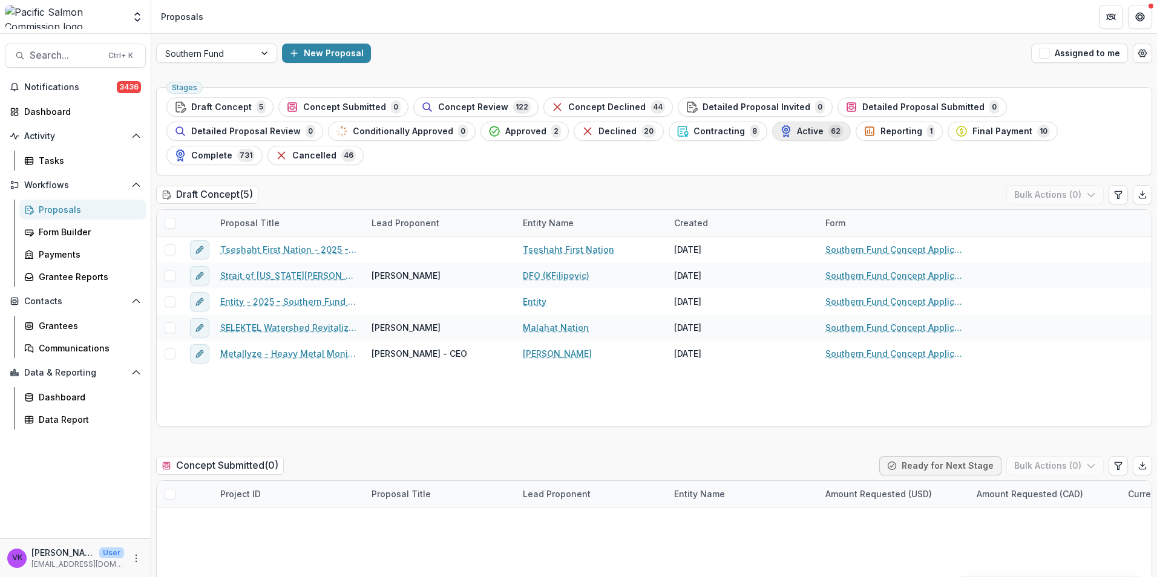
click at [797, 134] on span "Active" at bounding box center [810, 131] width 27 height 10
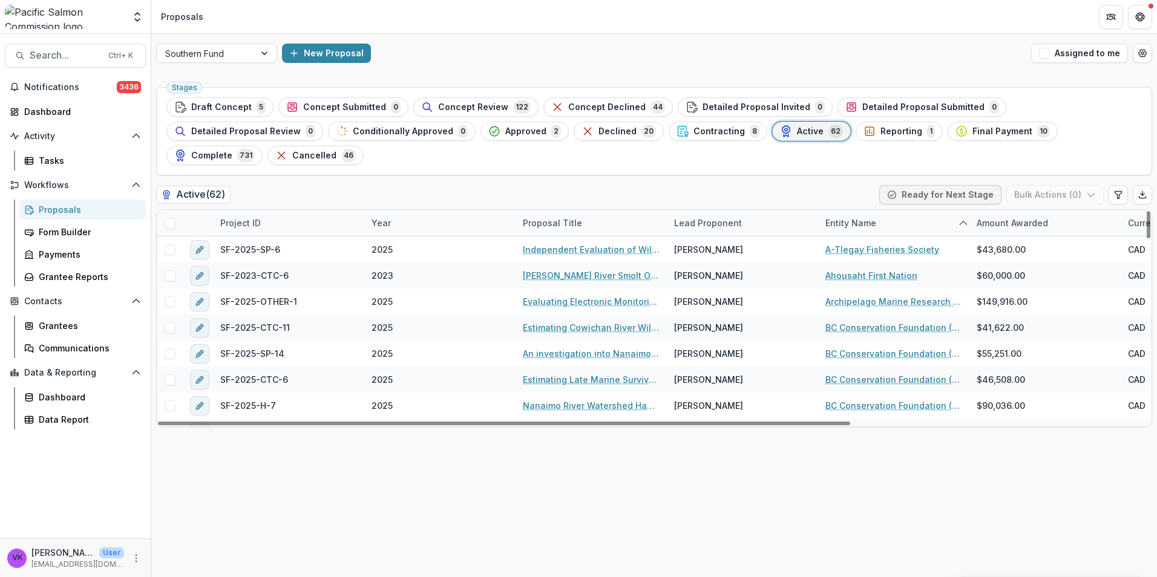
click at [732, 217] on div "Lead Proponent" at bounding box center [708, 223] width 82 height 13
click at [733, 223] on input at bounding box center [741, 226] width 145 height 19
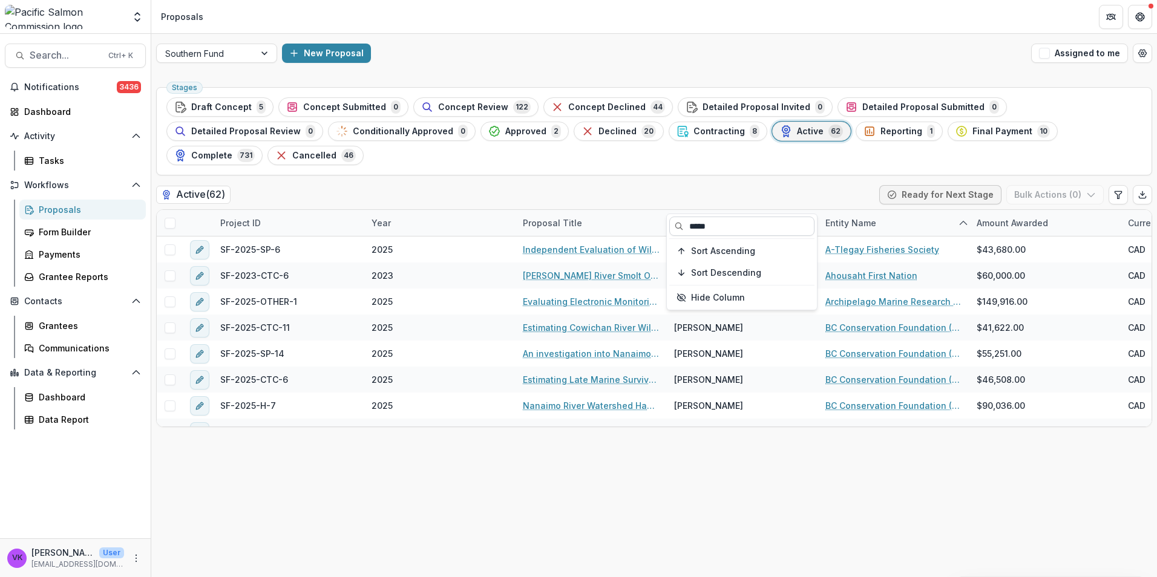
type input "*****"
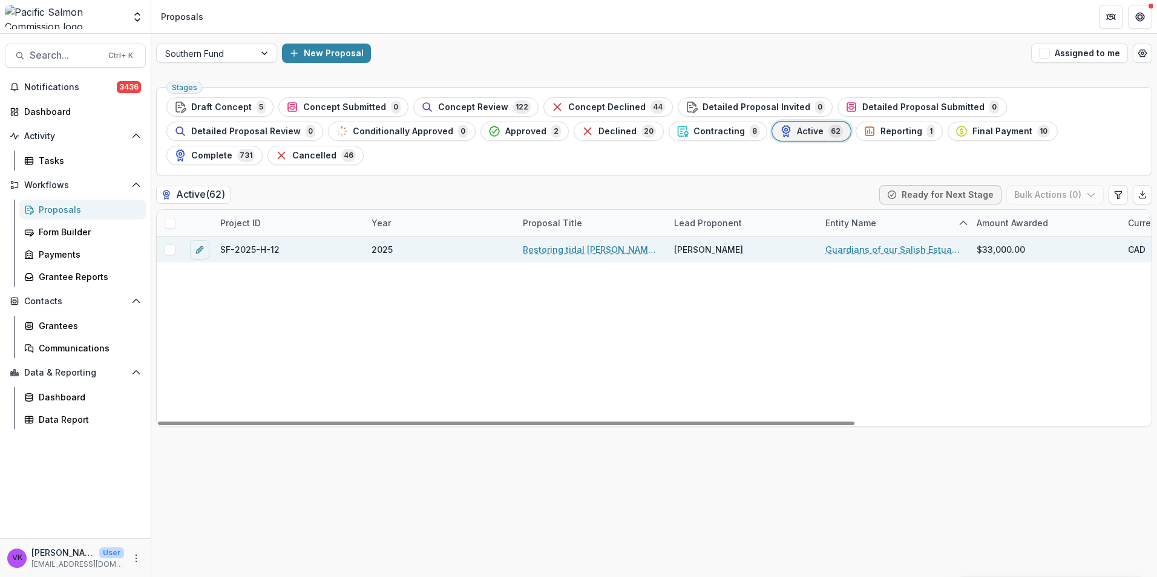
click at [609, 243] on link "Restoring tidal marsh and testing optimal methods in Southern BC estuaries" at bounding box center [591, 249] width 137 height 13
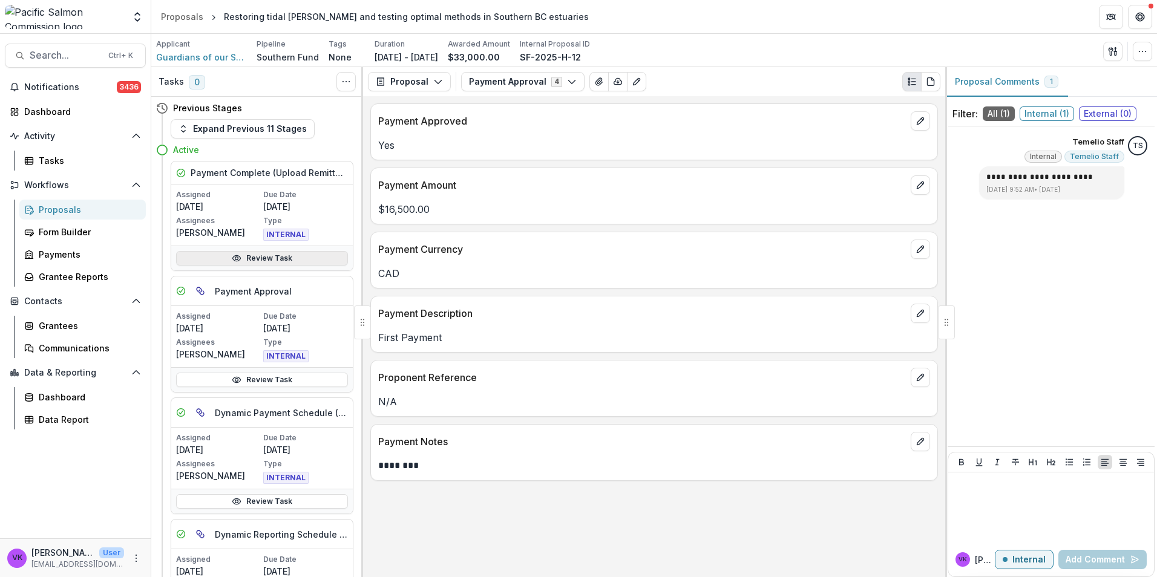
click at [285, 257] on link "Review Task" at bounding box center [262, 258] width 172 height 15
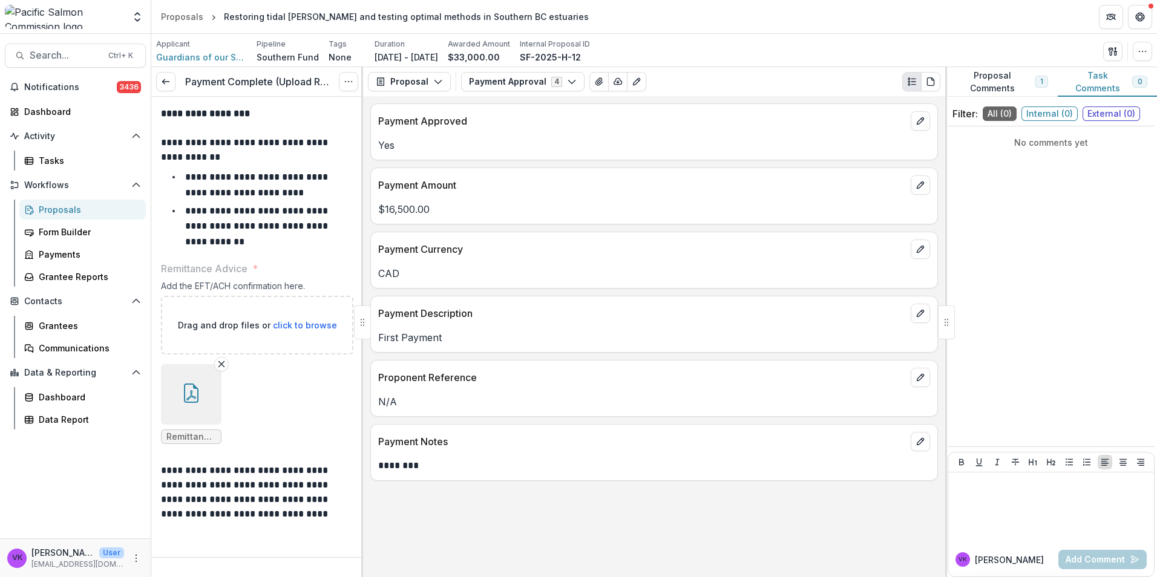
click at [205, 390] on button "button" at bounding box center [191, 394] width 60 height 60
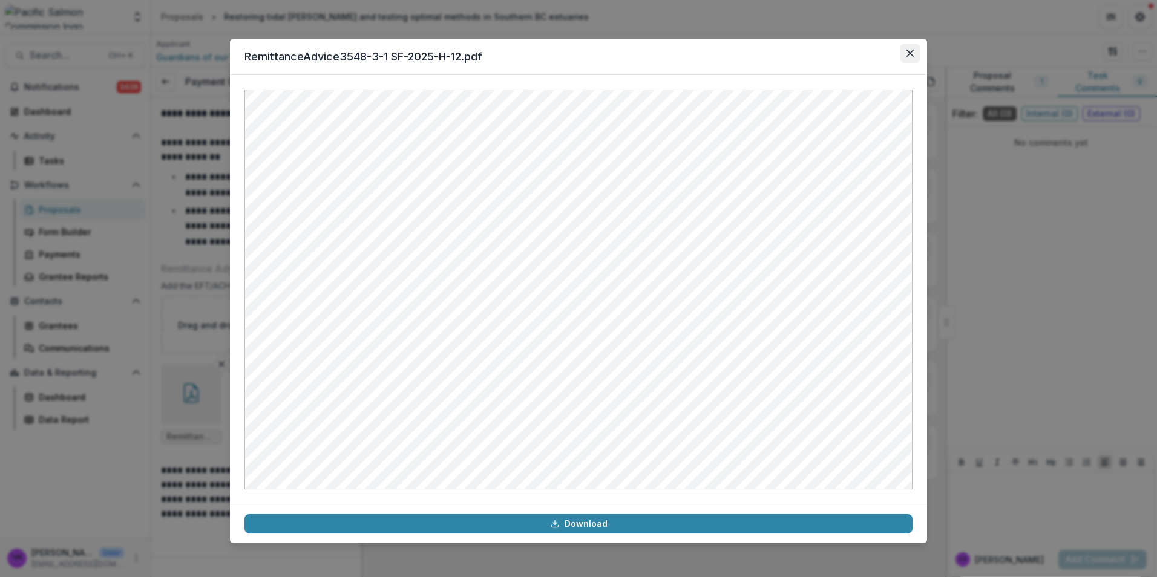
click at [918, 53] on button "Close" at bounding box center [909, 53] width 19 height 19
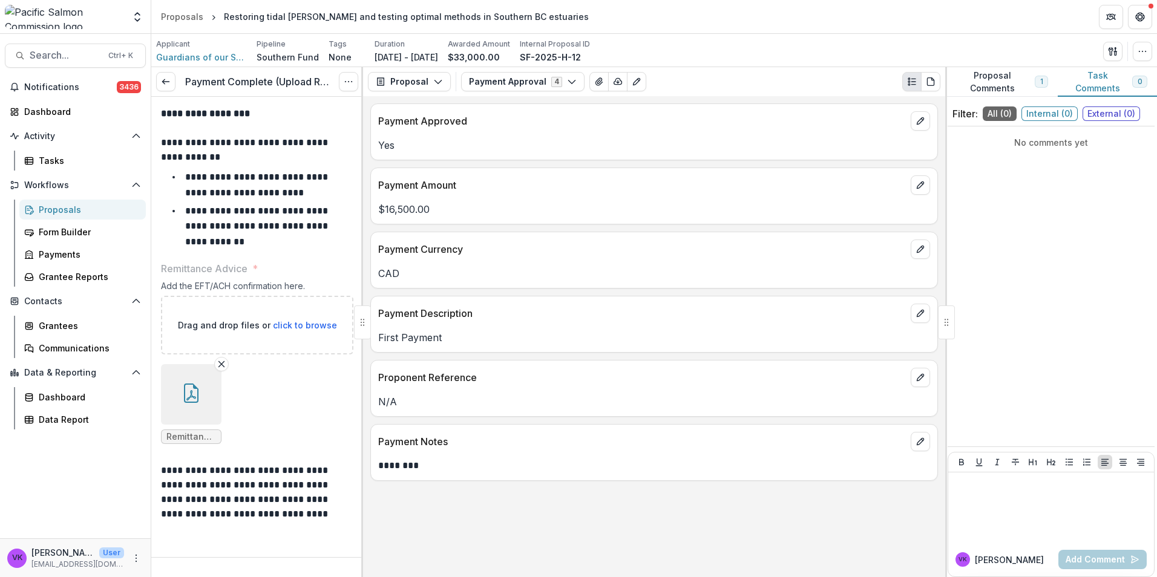
click at [203, 391] on button "button" at bounding box center [191, 394] width 60 height 60
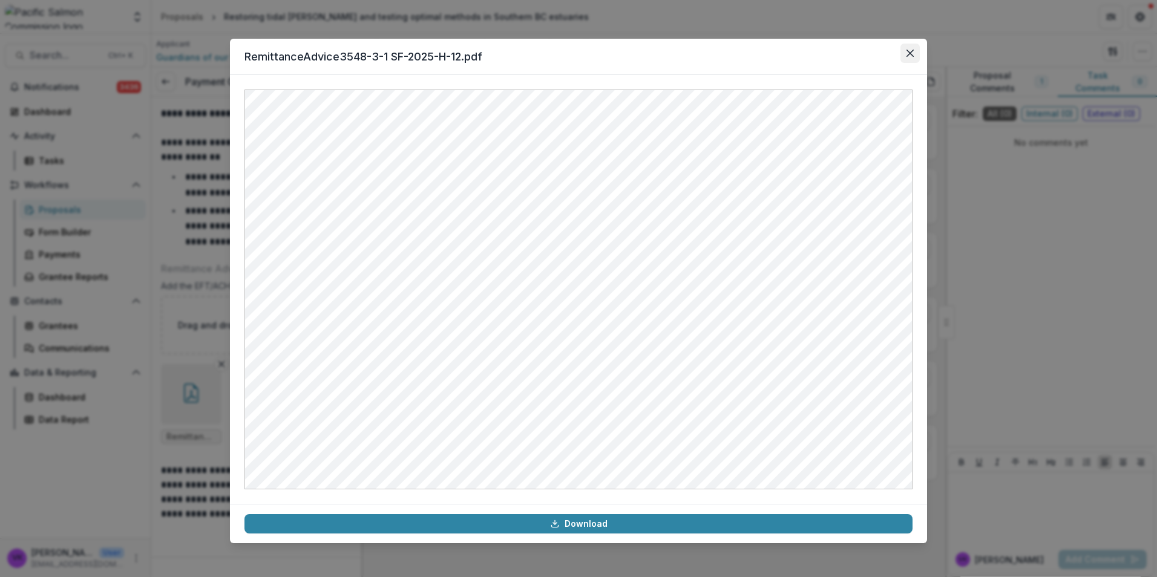
click at [910, 53] on icon "Close" at bounding box center [909, 53] width 7 height 7
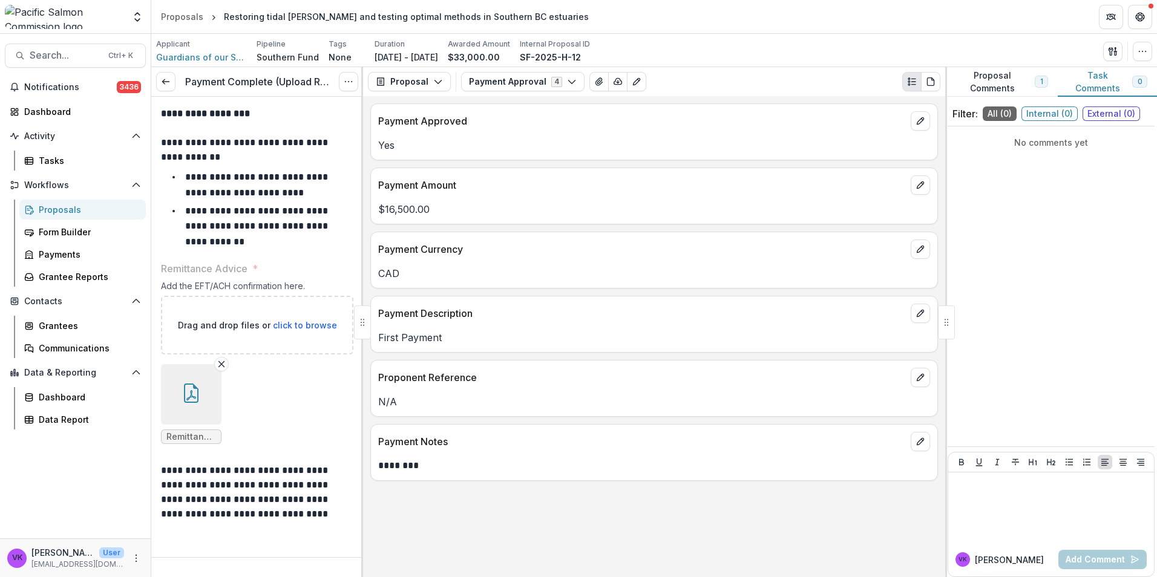
click at [63, 209] on div "Proposals" at bounding box center [87, 209] width 97 height 13
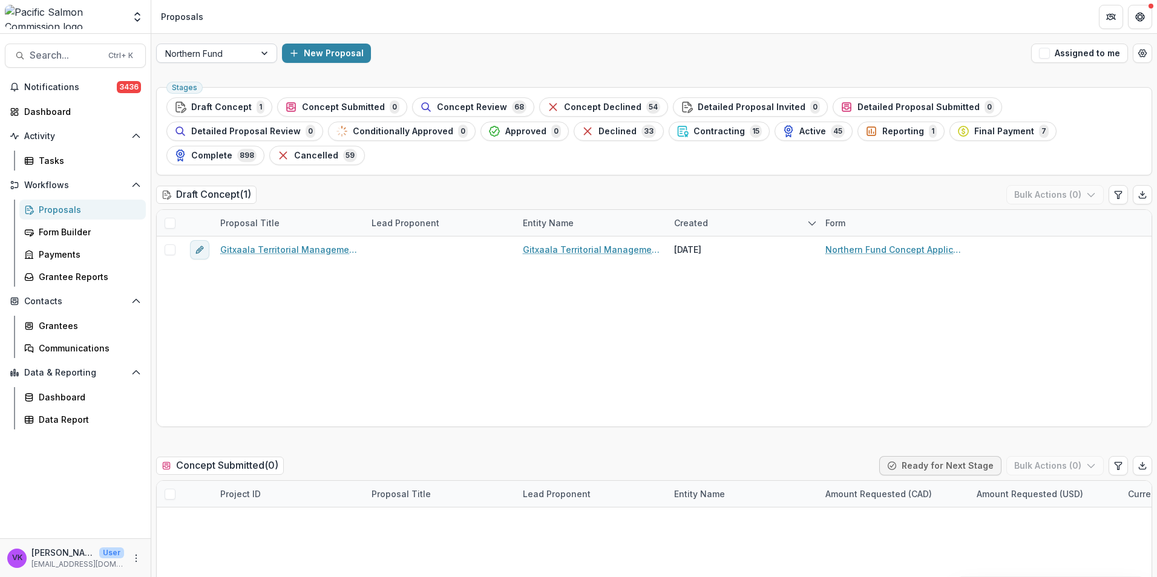
click at [255, 49] on div at bounding box center [266, 53] width 22 height 18
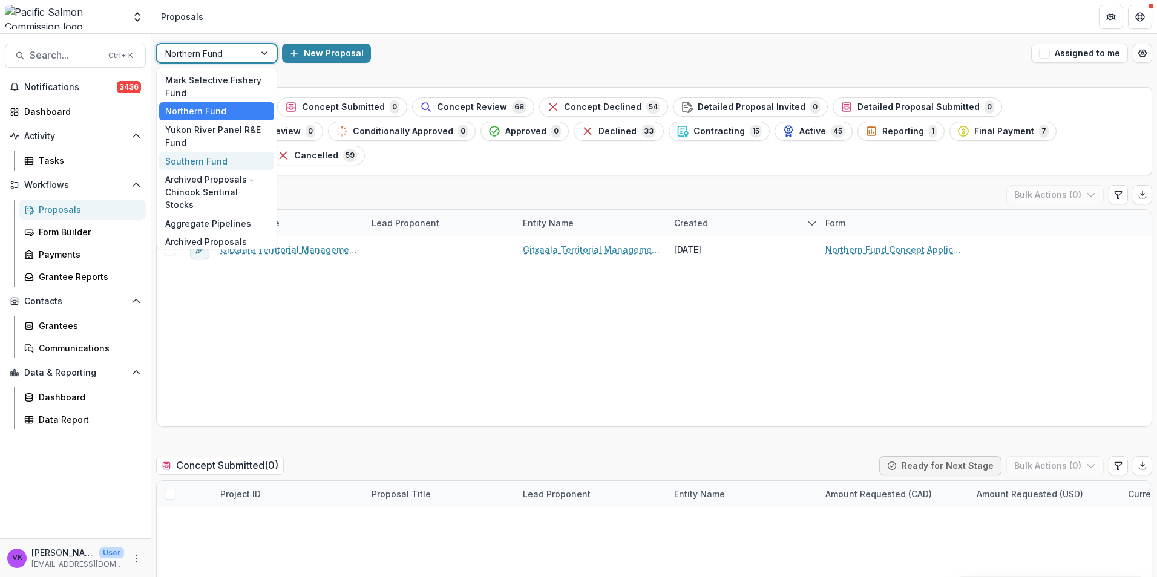
click at [192, 163] on div "Southern Fund" at bounding box center [216, 161] width 115 height 19
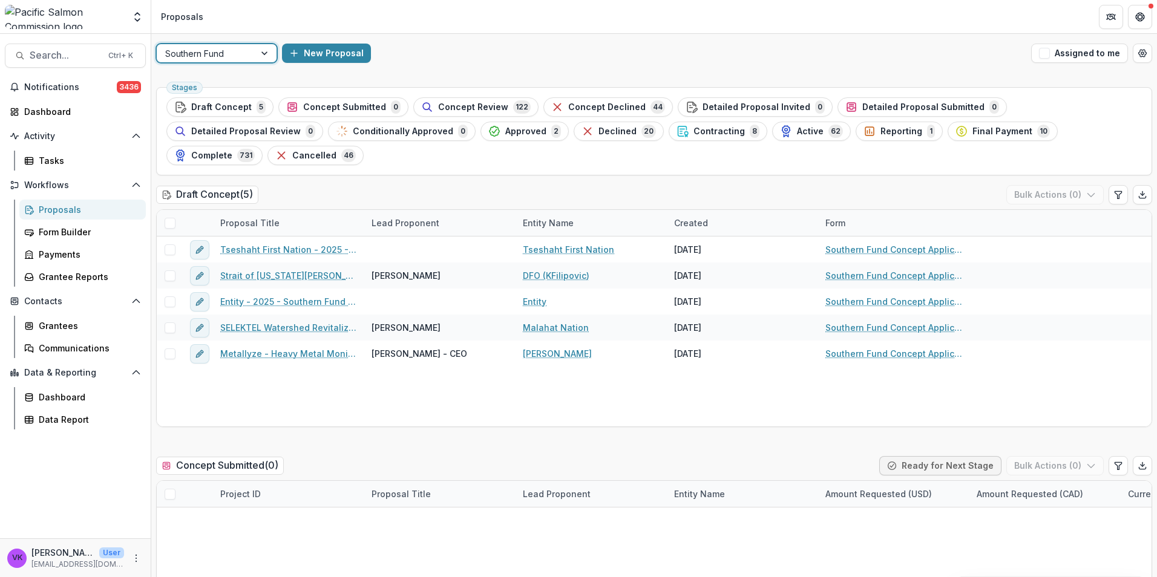
click at [797, 134] on span "Active" at bounding box center [810, 131] width 27 height 10
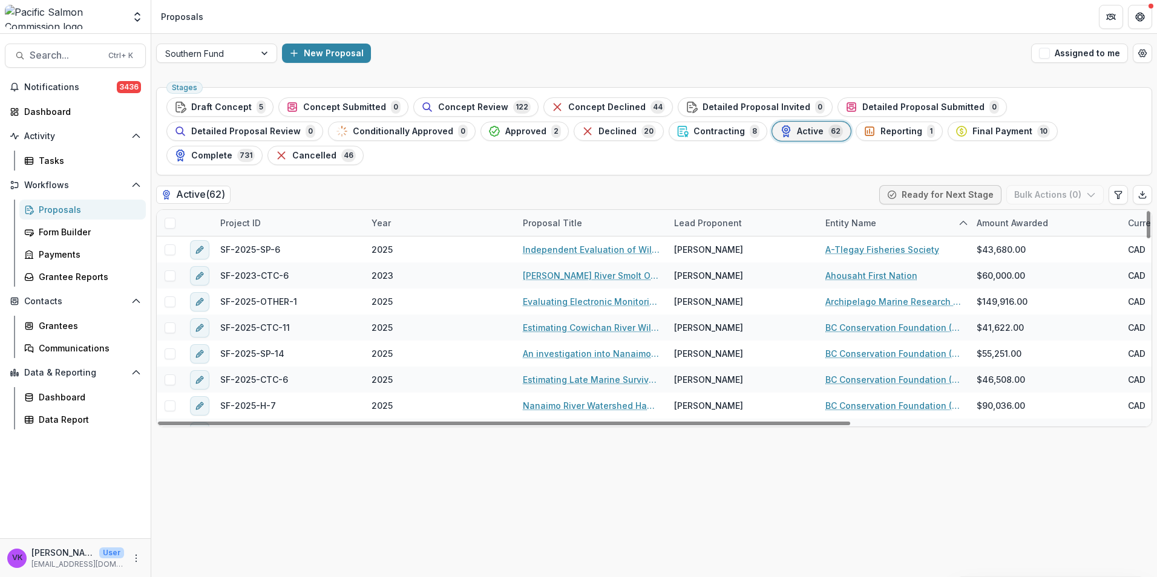
drag, startPoint x: 725, startPoint y: 196, endPoint x: 750, endPoint y: 200, distance: 25.2
click at [726, 217] on div "Lead Proponent" at bounding box center [708, 223] width 82 height 13
click at [750, 220] on input at bounding box center [741, 226] width 145 height 19
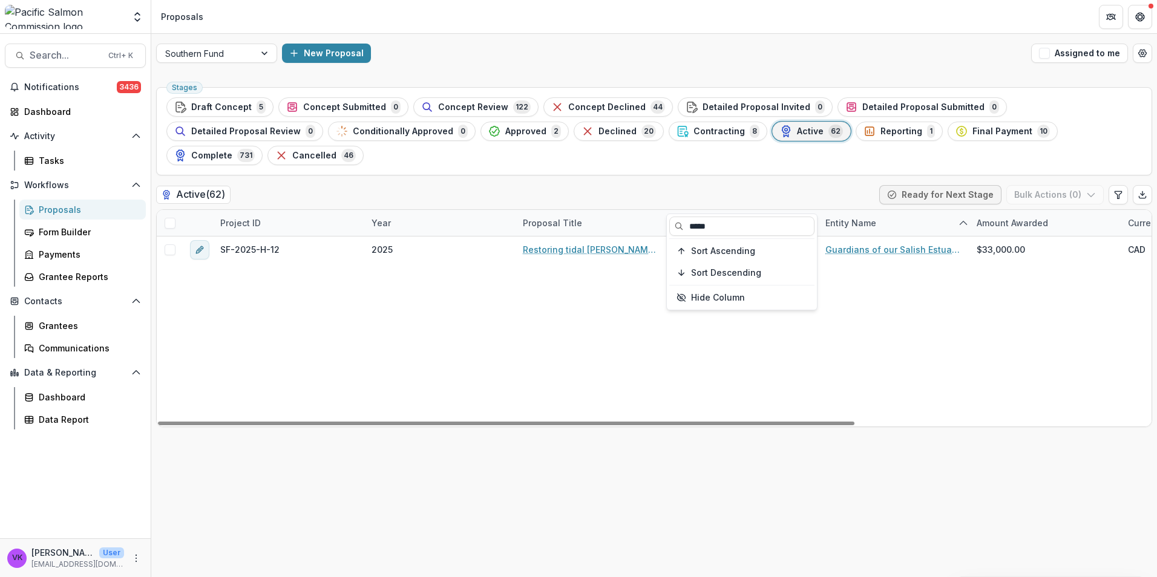
type input "*****"
click at [863, 288] on div "SF-2025-H-12 2025 Restoring tidal marsh and testing optimal methods in Southern…" at bounding box center [865, 332] width 1417 height 190
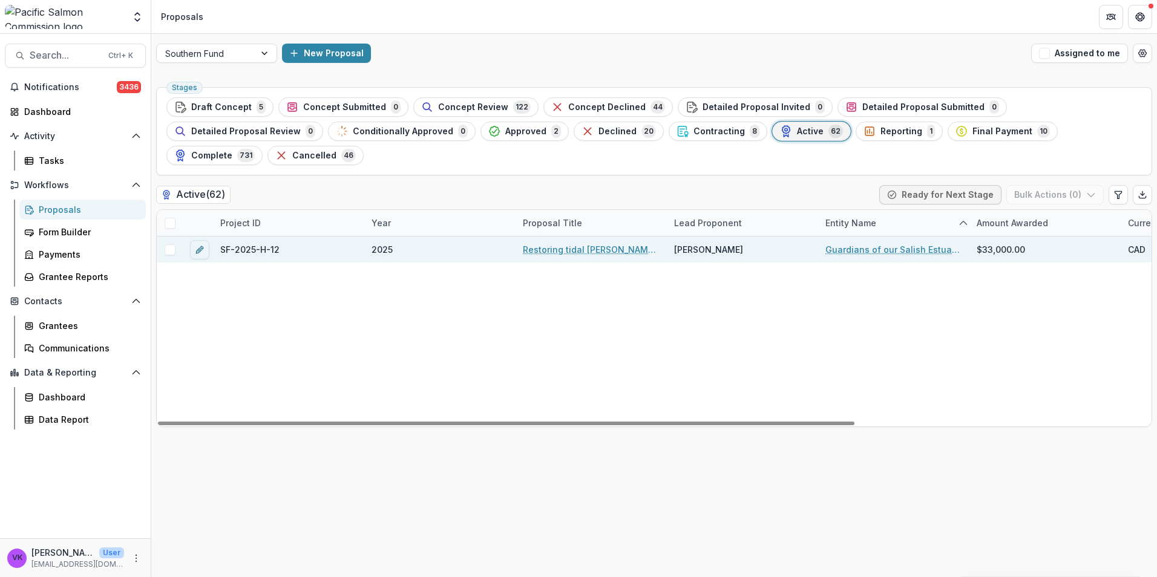
click at [566, 243] on link "Restoring tidal marsh and testing optimal methods in Southern BC estuaries" at bounding box center [591, 249] width 137 height 13
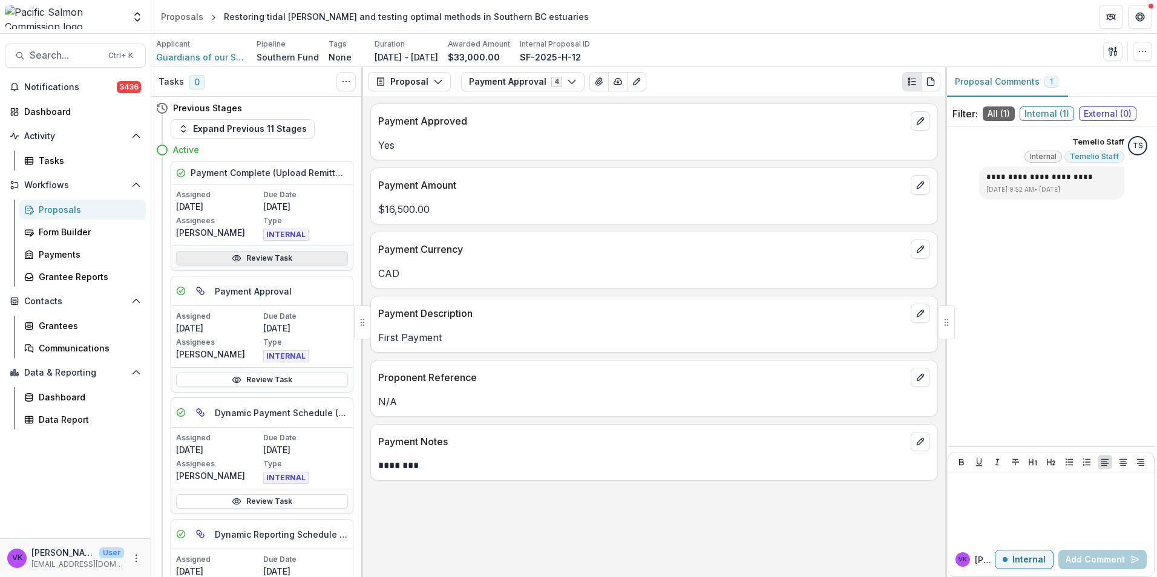
click at [266, 259] on link "Review Task" at bounding box center [262, 258] width 172 height 15
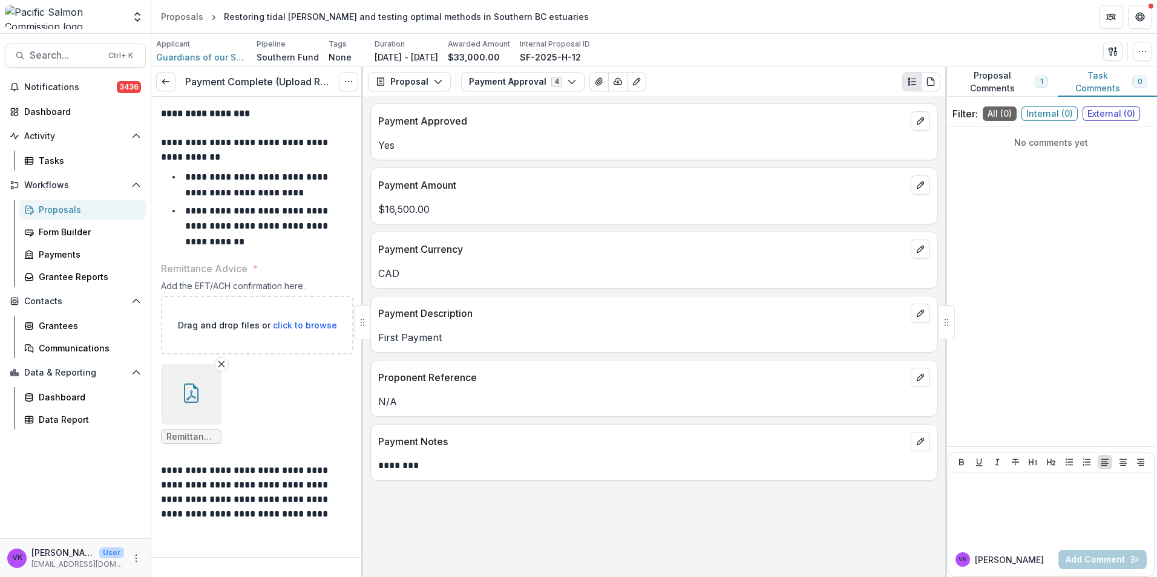
click at [188, 390] on icon "button" at bounding box center [190, 393] width 19 height 19
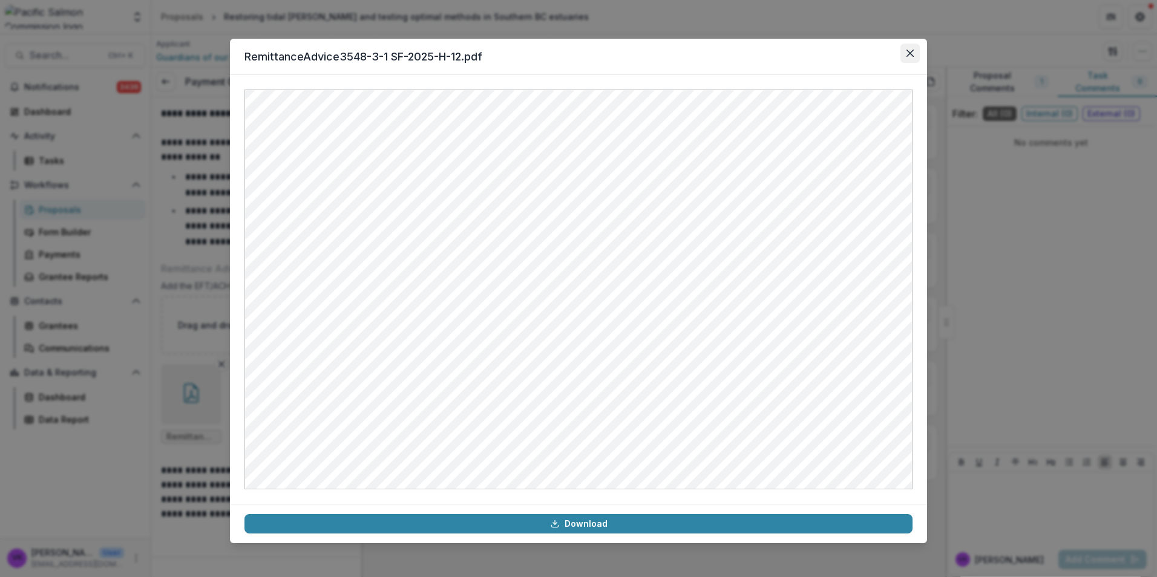
click at [909, 51] on icon "Close" at bounding box center [909, 53] width 7 height 7
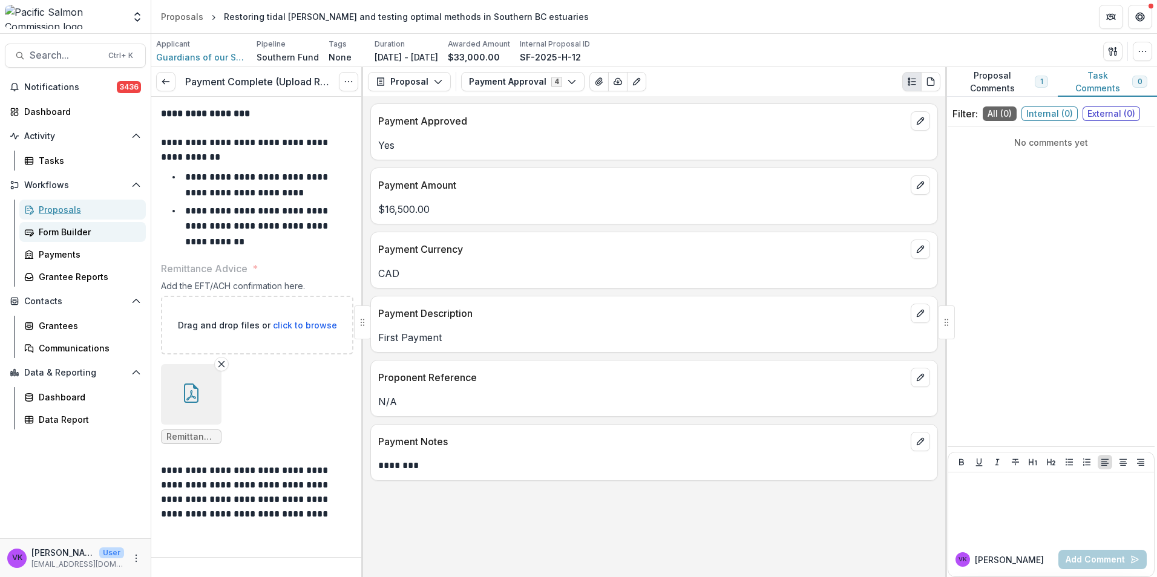
click at [67, 212] on div "Proposals" at bounding box center [87, 209] width 97 height 13
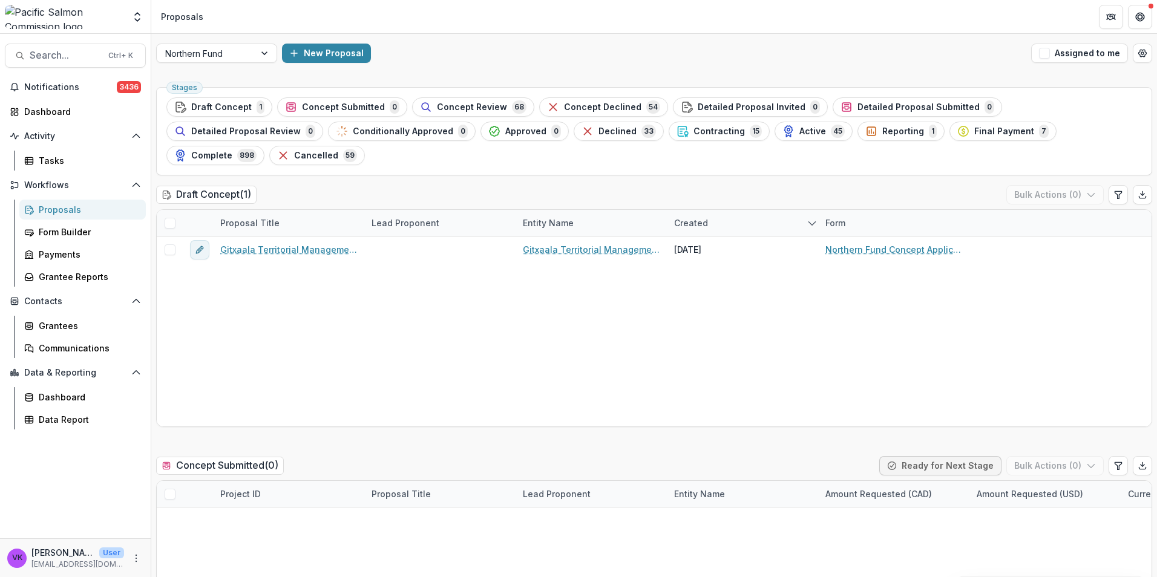
click at [76, 325] on div "Grantees" at bounding box center [87, 325] width 97 height 13
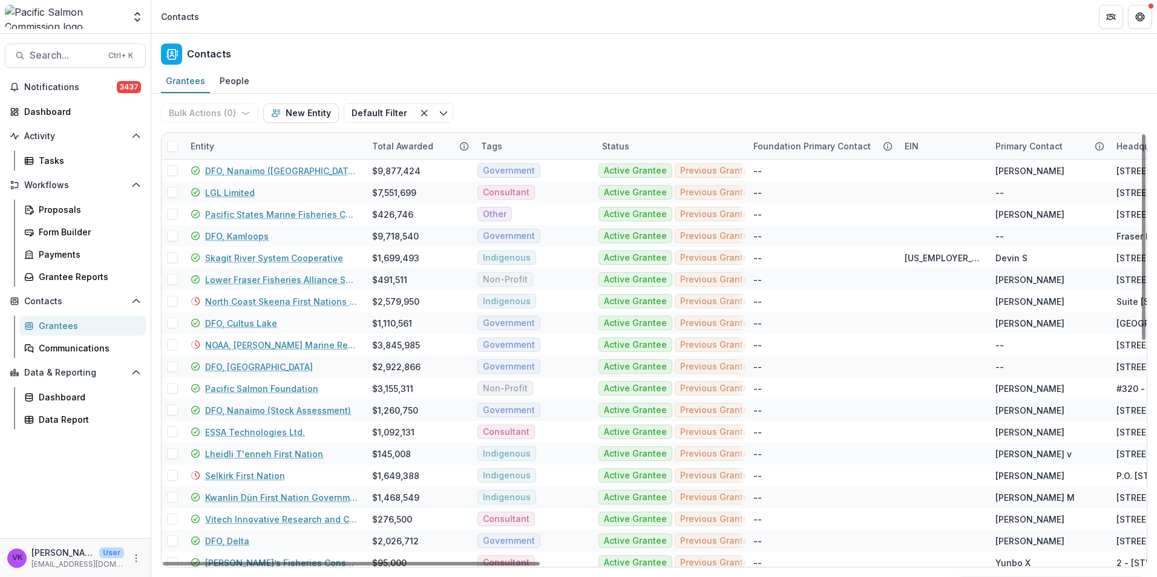
click at [248, 150] on div "Entity" at bounding box center [273, 146] width 181 height 26
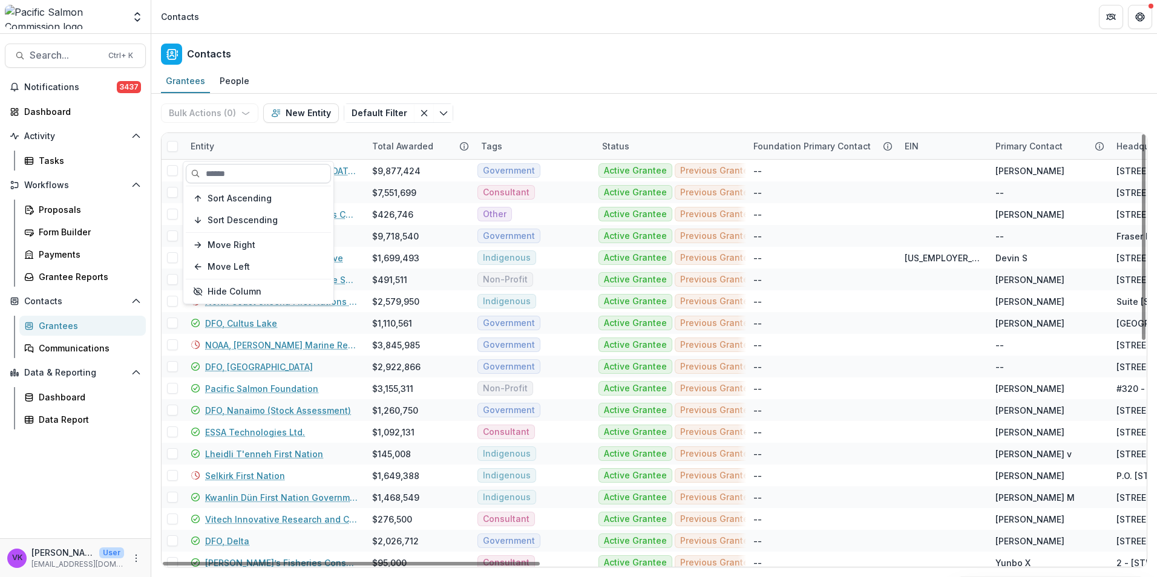
click at [272, 174] on input at bounding box center [258, 173] width 145 height 19
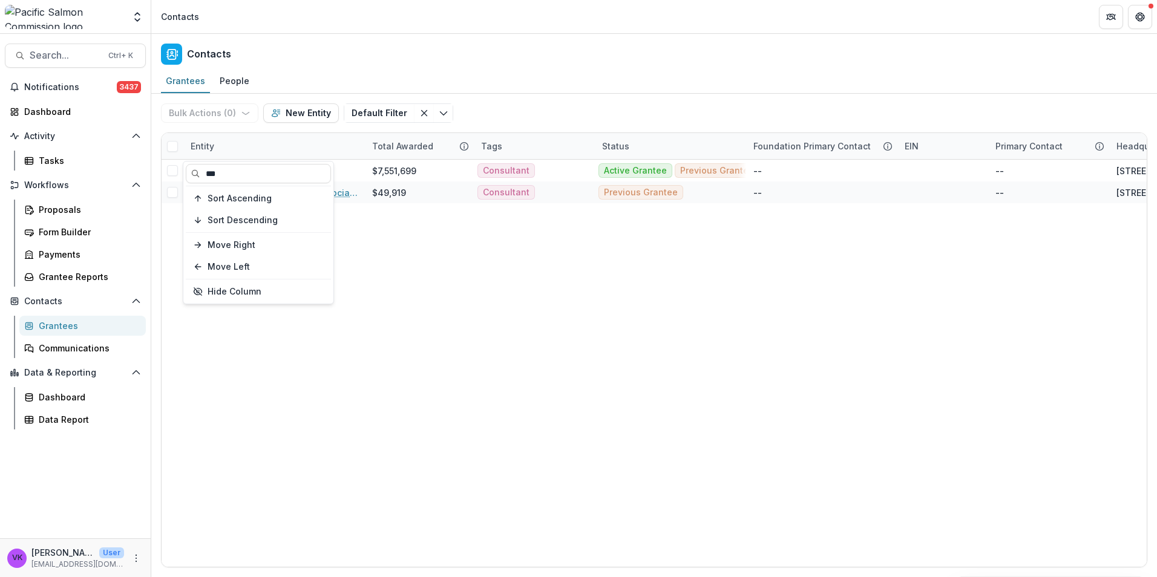
type input "***"
click at [544, 100] on div "Bulk Actions ( 0 ) Send Email Create Proposals Create Tasks New Entity Default …" at bounding box center [654, 113] width 986 height 39
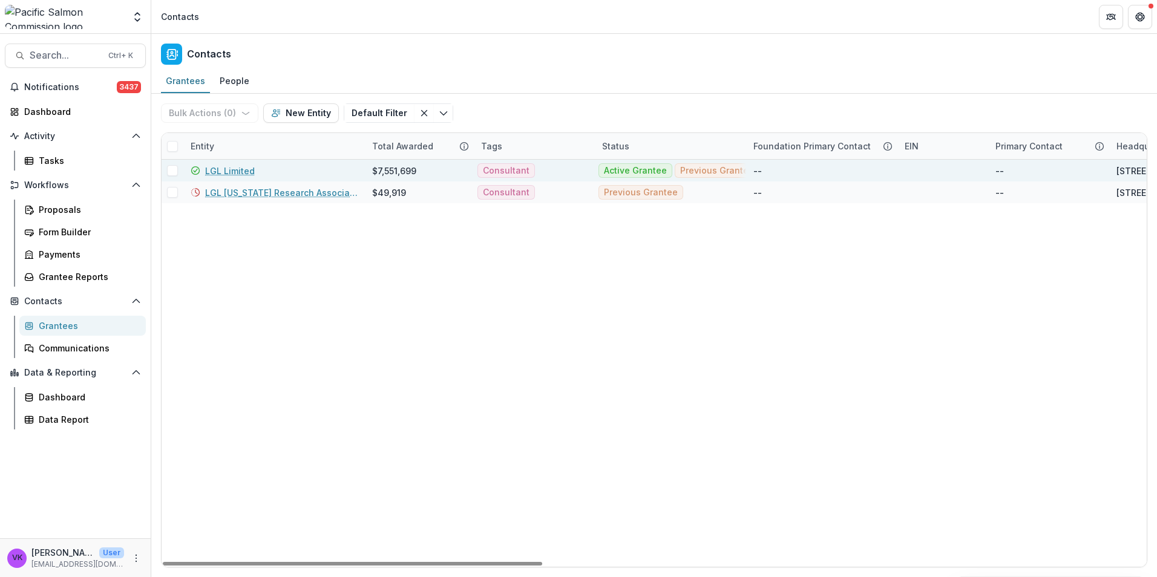
click at [232, 172] on link "LGL Limited" at bounding box center [230, 171] width 50 height 13
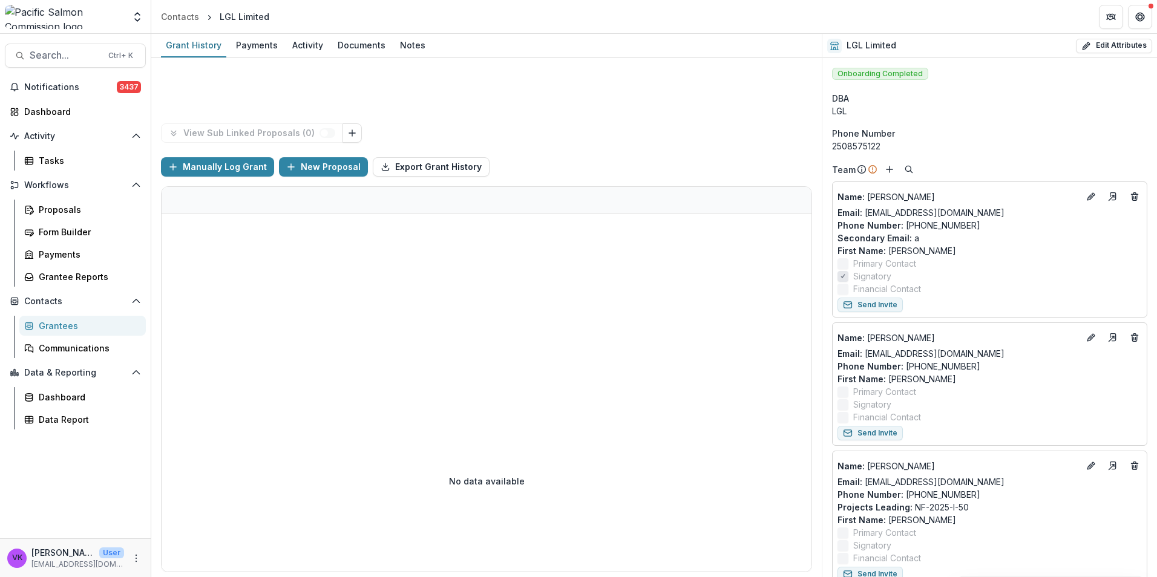
drag, startPoint x: 403, startPoint y: 48, endPoint x: 477, endPoint y: 100, distance: 90.3
click at [404, 48] on div "Notes" at bounding box center [412, 45] width 35 height 18
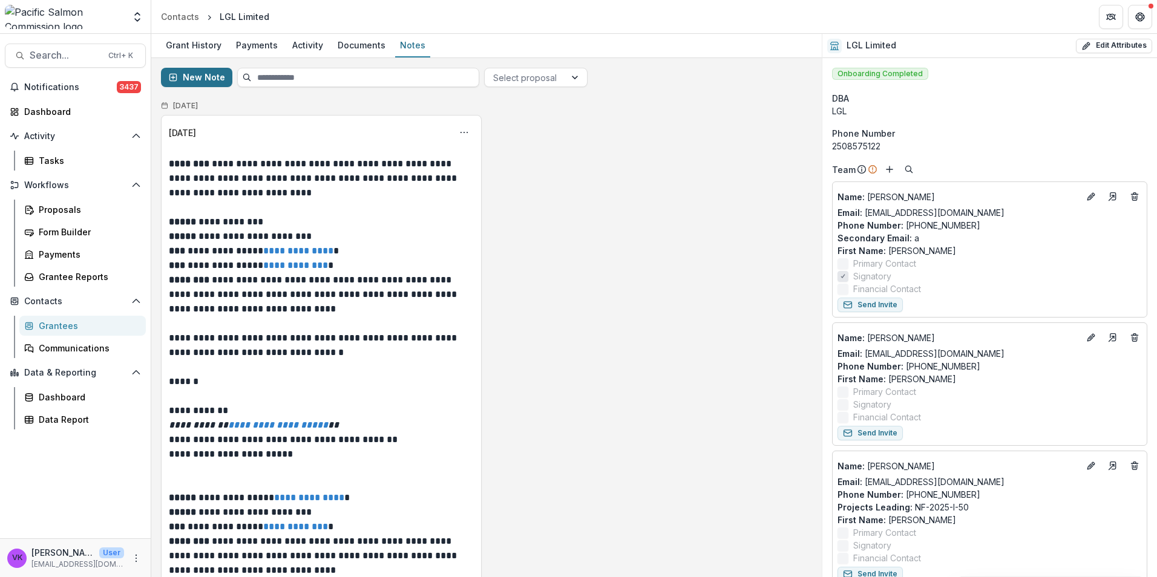
click at [200, 77] on button "New Note" at bounding box center [196, 77] width 71 height 19
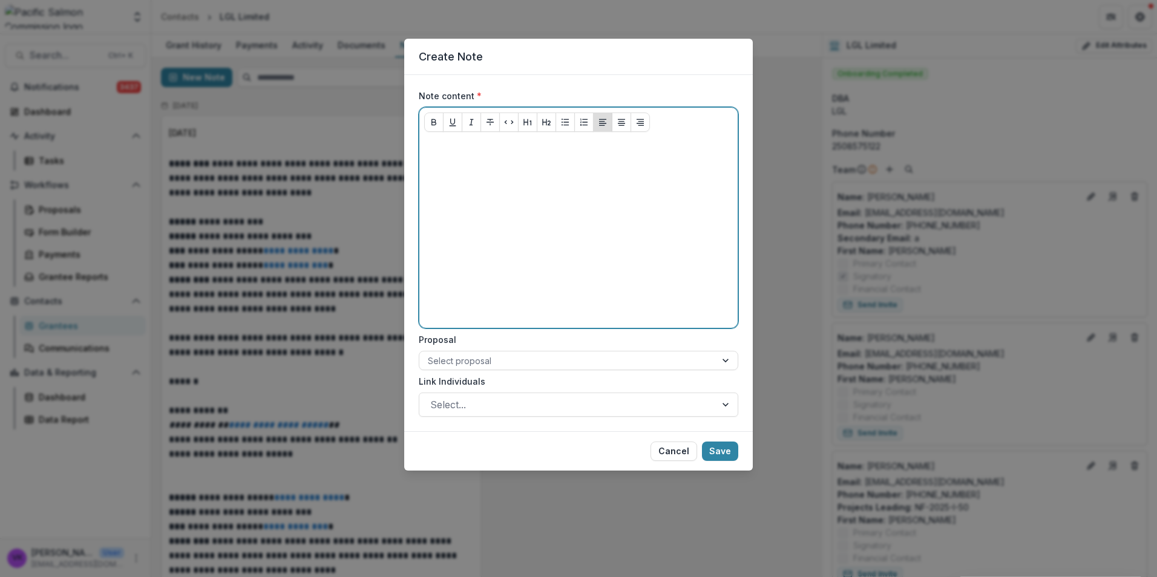
click at [483, 154] on p at bounding box center [578, 148] width 309 height 13
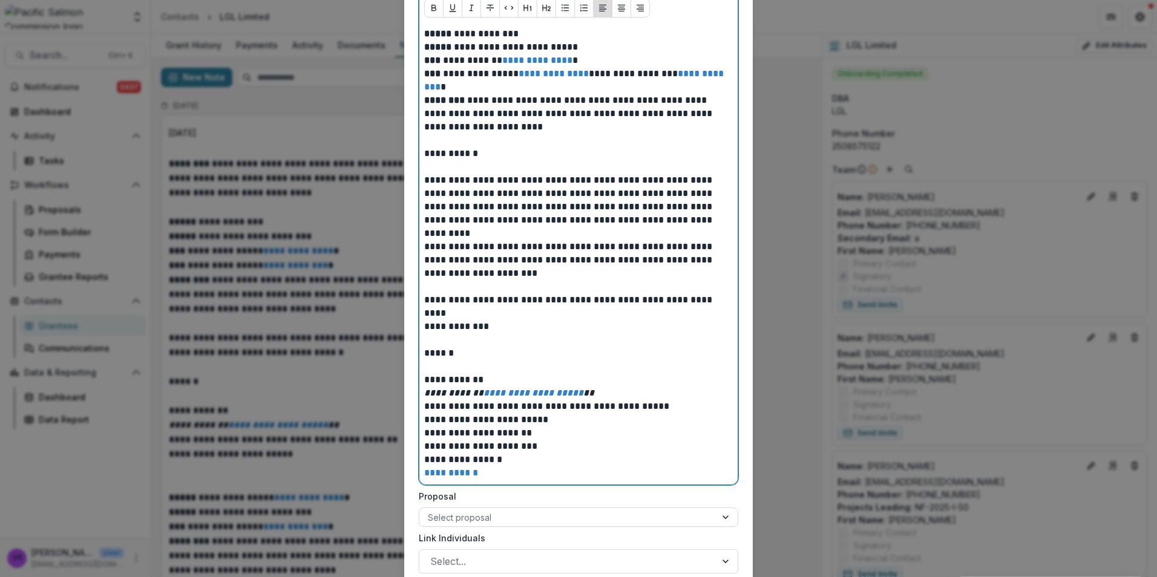
scroll to position [203, 0]
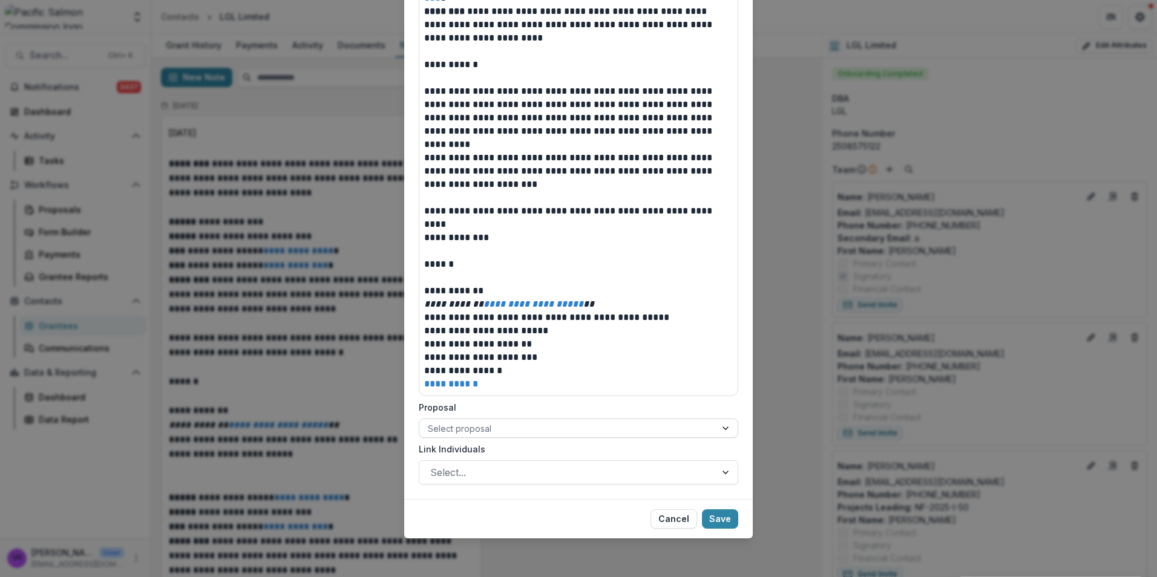
click at [581, 428] on div at bounding box center [567, 428] width 279 height 15
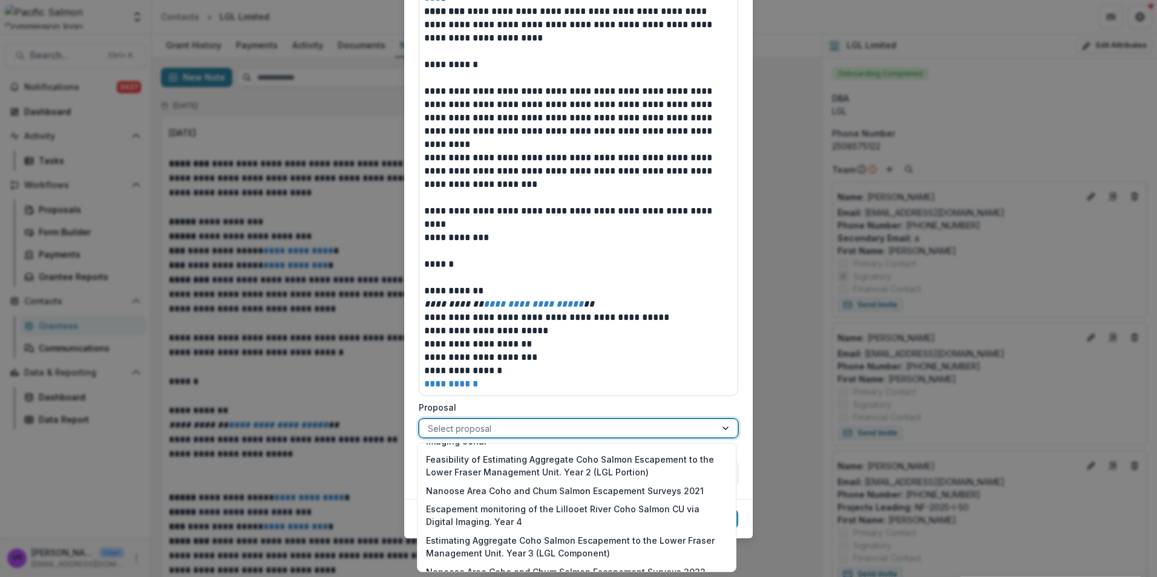
scroll to position [2498, 0]
drag, startPoint x: 500, startPoint y: 472, endPoint x: 721, endPoint y: 529, distance: 228.8
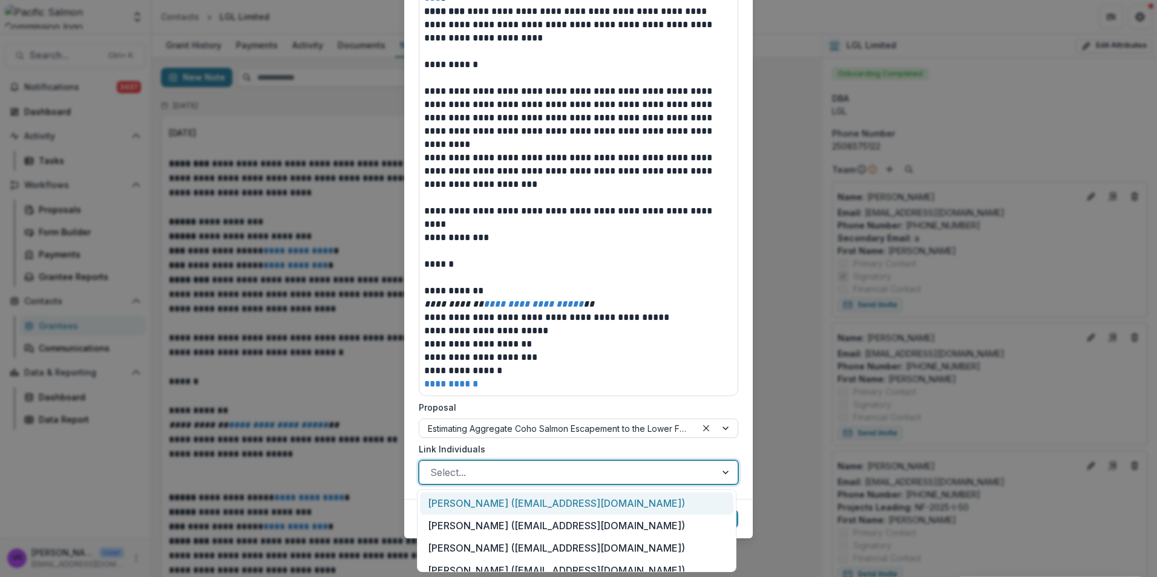
click at [668, 477] on div at bounding box center [567, 472] width 275 height 17
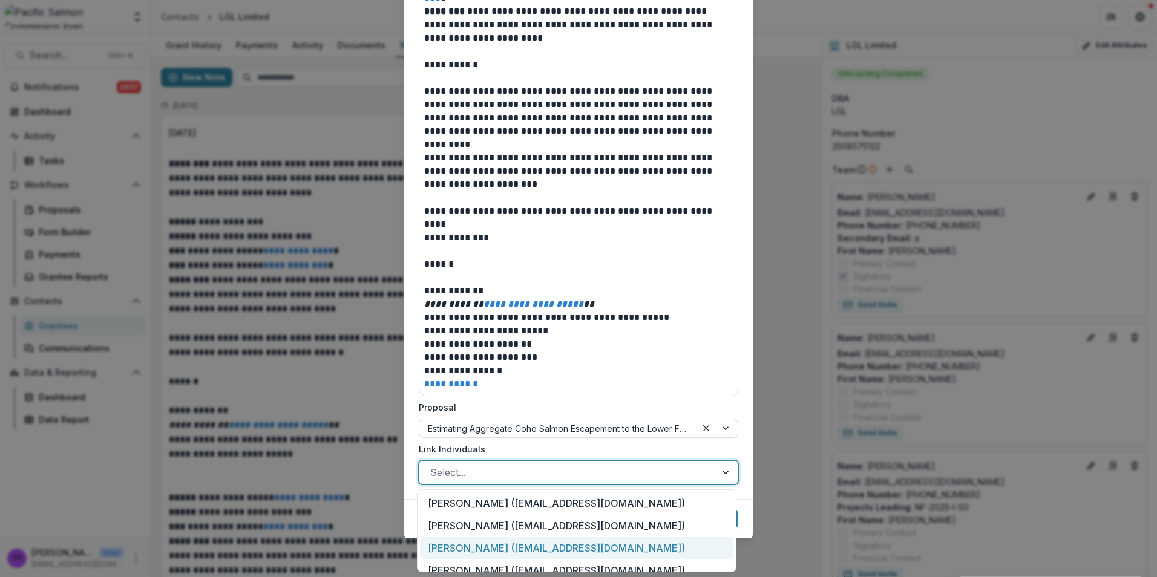
drag, startPoint x: 596, startPoint y: 541, endPoint x: 639, endPoint y: 539, distance: 42.4
click at [596, 542] on div "[PERSON_NAME] ([EMAIL_ADDRESS][DOMAIN_NAME])" at bounding box center [576, 548] width 313 height 22
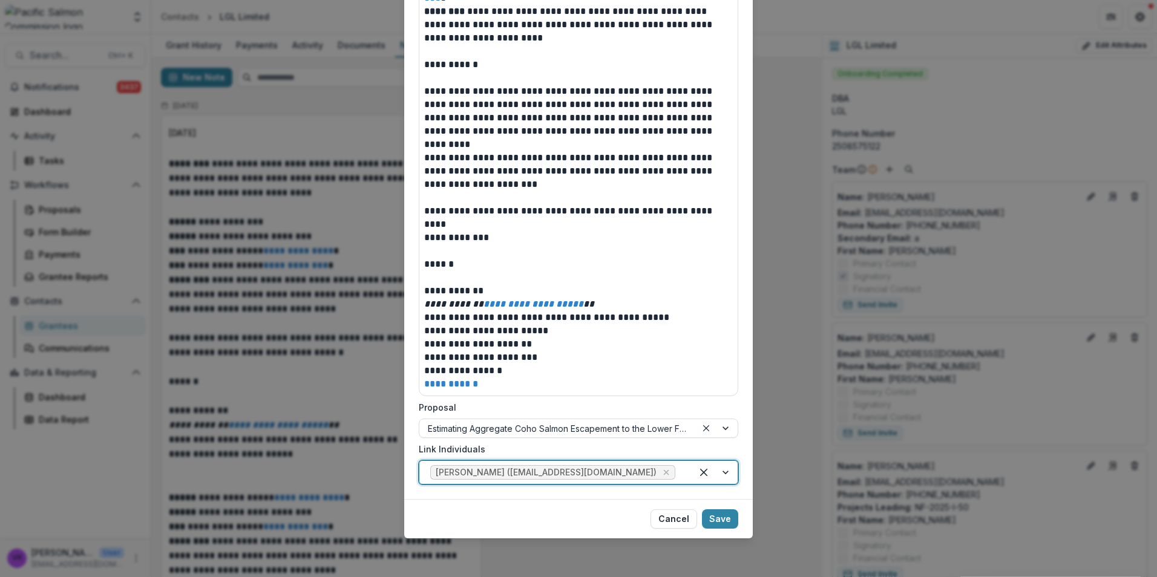
click at [724, 477] on div at bounding box center [714, 472] width 46 height 23
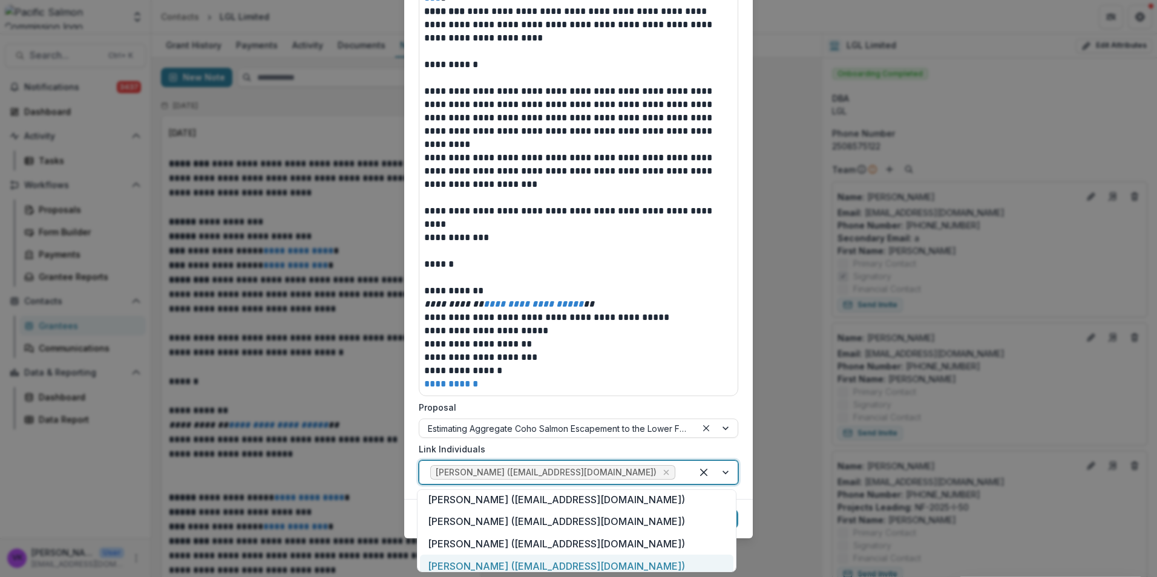
scroll to position [146, 0]
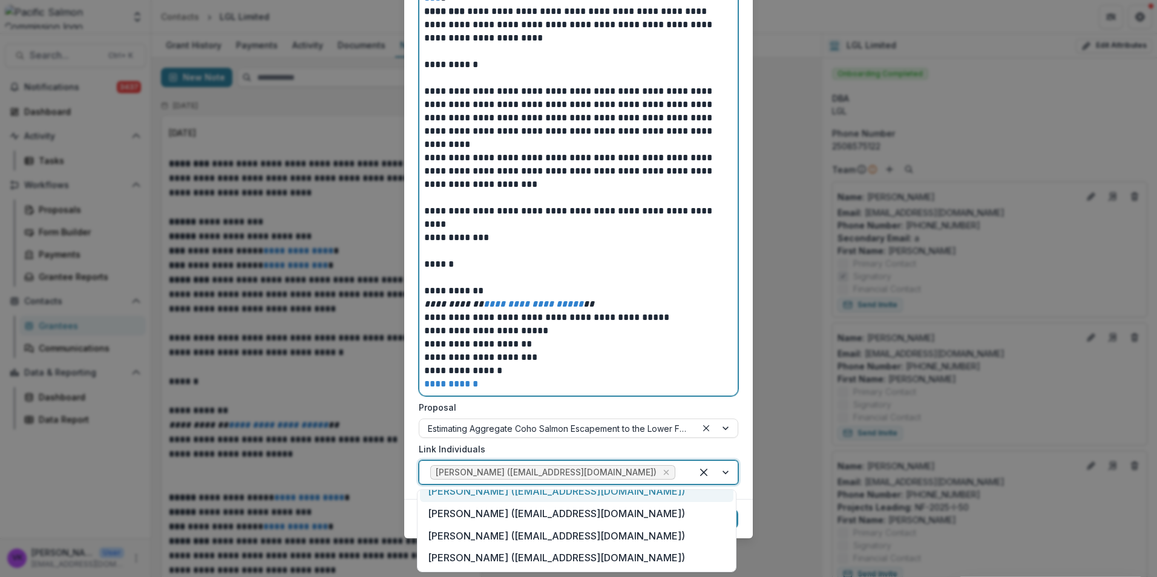
drag, startPoint x: 665, startPoint y: 384, endPoint x: 670, endPoint y: 396, distance: 13.6
click at [665, 385] on p "**********" at bounding box center [578, 383] width 309 height 13
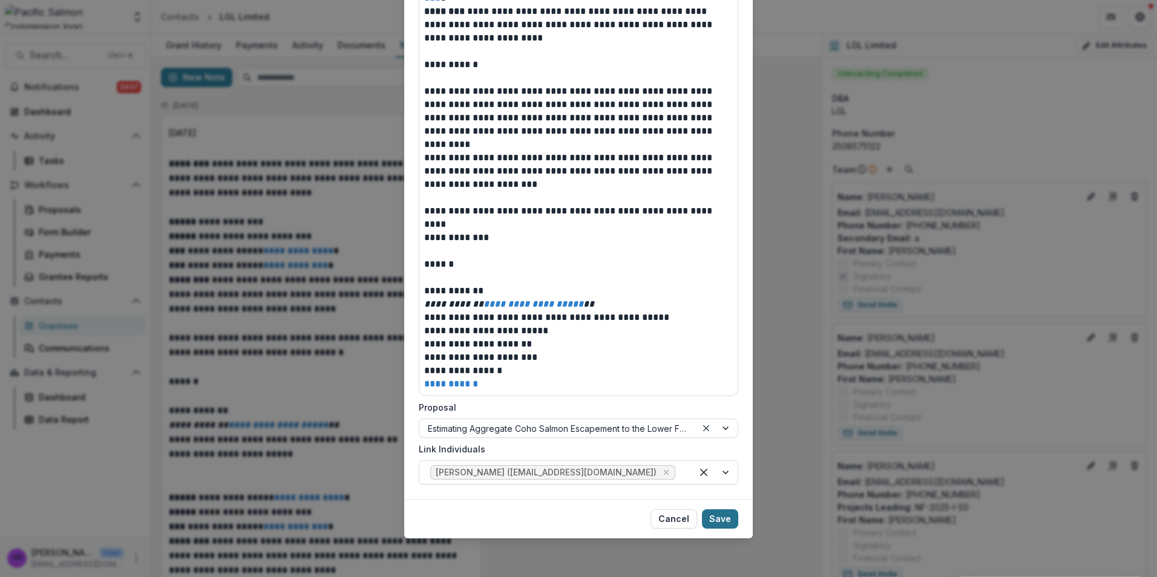
click at [722, 522] on button "Save" at bounding box center [720, 518] width 36 height 19
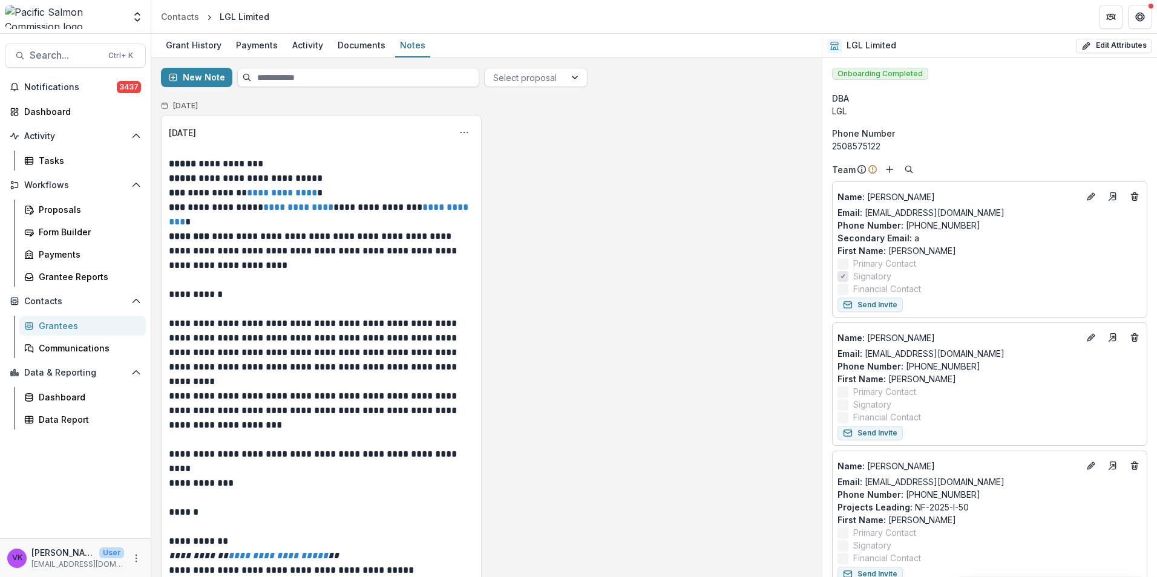
click at [49, 324] on div "Grantees" at bounding box center [87, 325] width 97 height 13
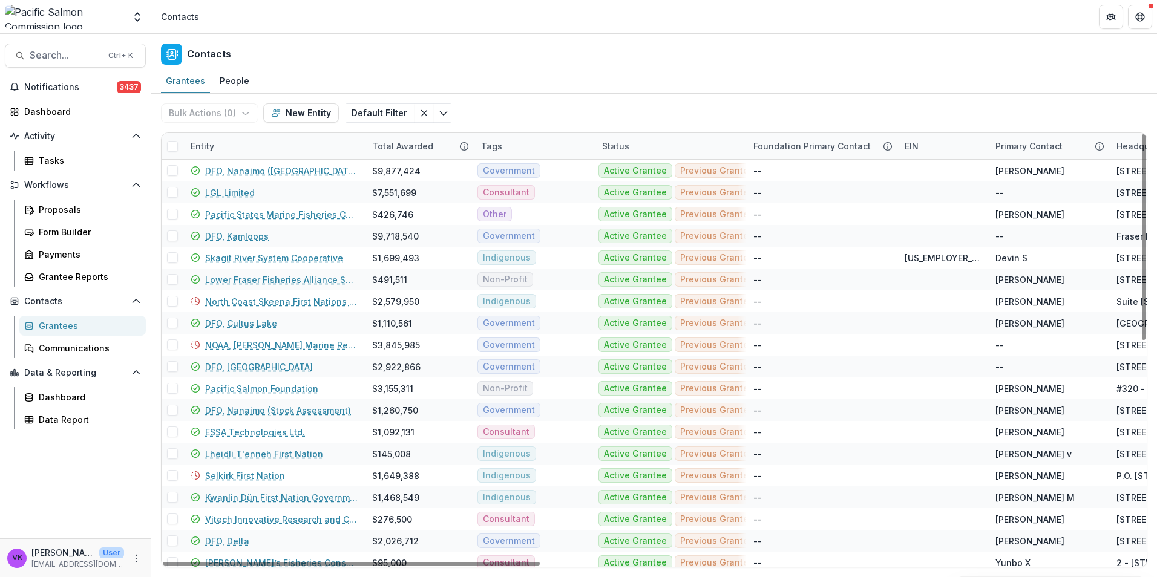
click at [286, 139] on div "Entity" at bounding box center [273, 146] width 181 height 26
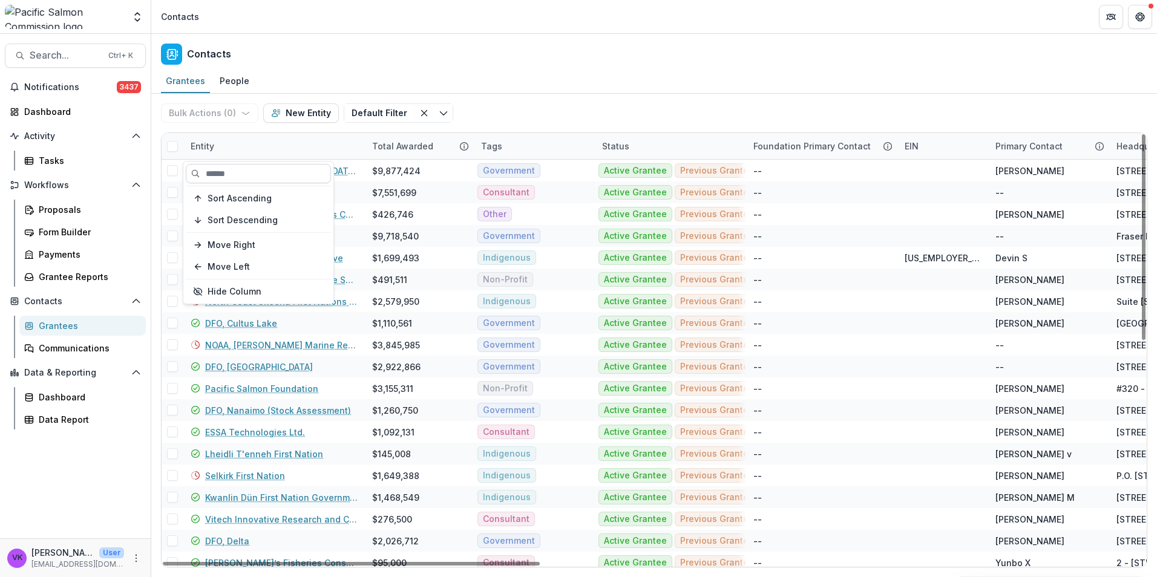
click at [260, 178] on input at bounding box center [258, 173] width 145 height 19
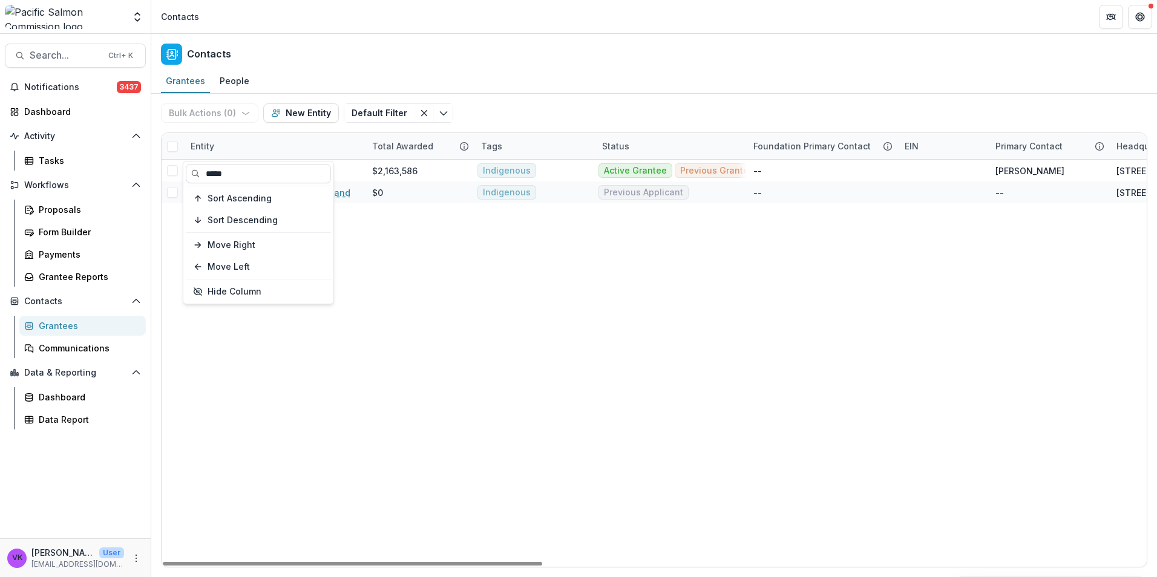
type input "****"
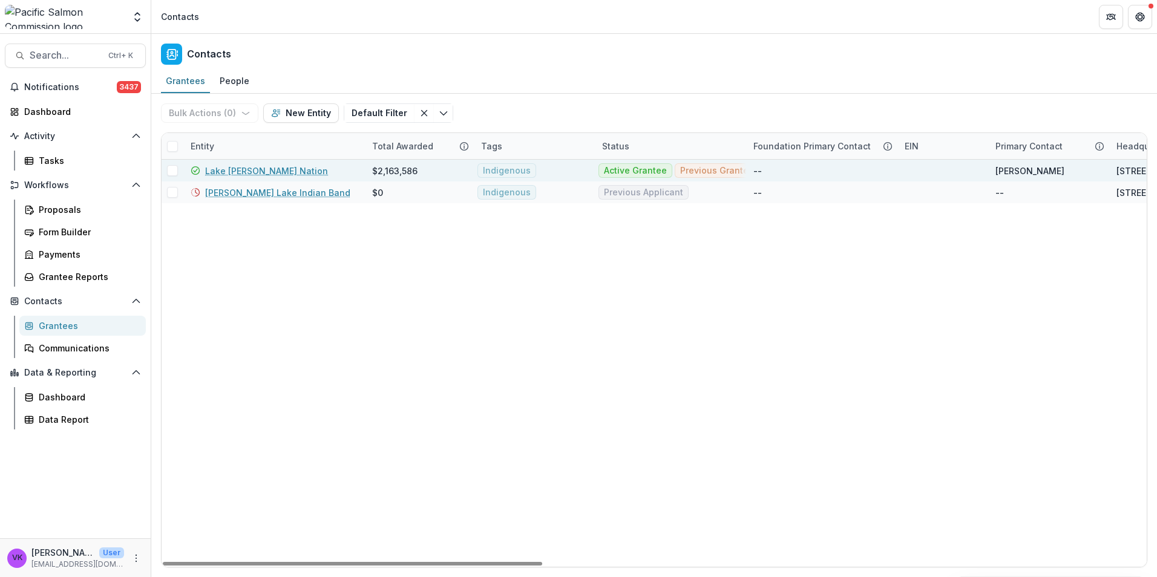
drag, startPoint x: 243, startPoint y: 171, endPoint x: 349, endPoint y: 171, distance: 106.5
click at [244, 171] on link "Lake [PERSON_NAME] Nation" at bounding box center [266, 171] width 123 height 13
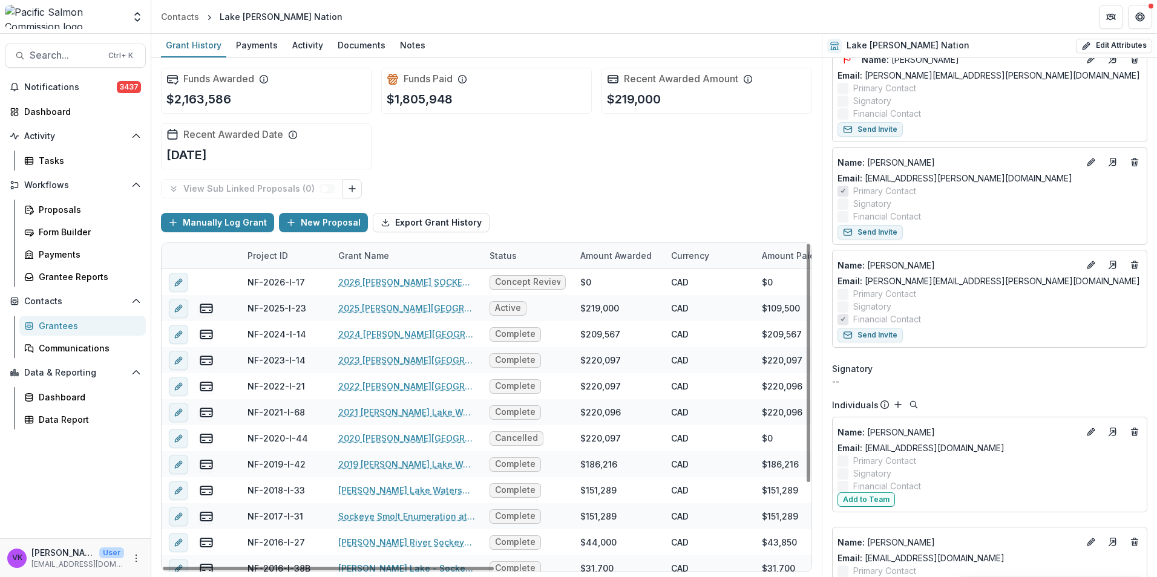
scroll to position [242, 0]
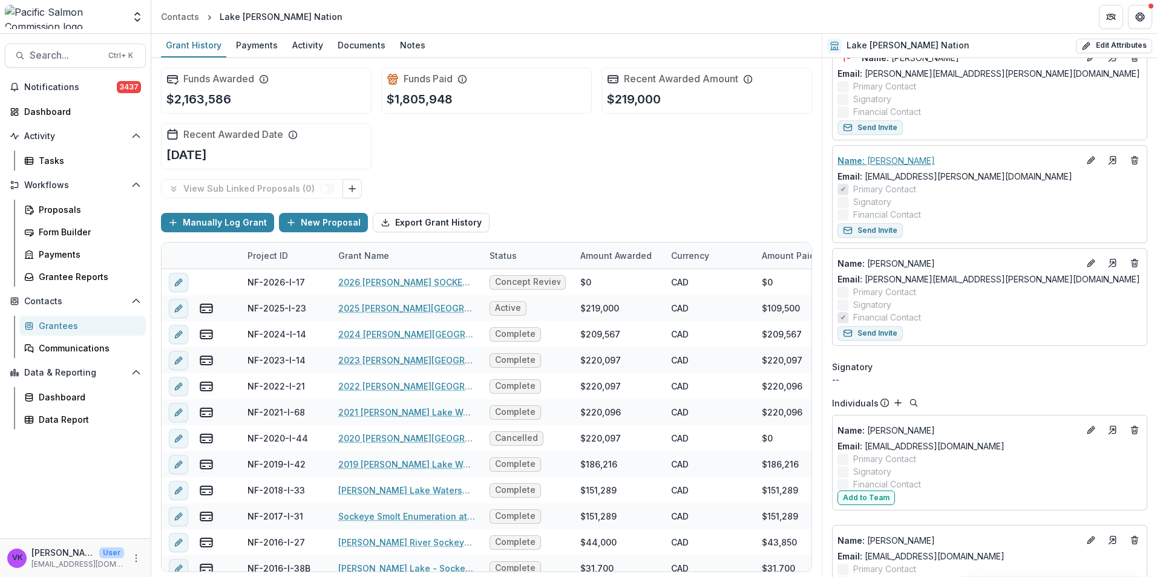
click at [1037, 161] on p "Name : Cassie Seibert" at bounding box center [957, 160] width 241 height 13
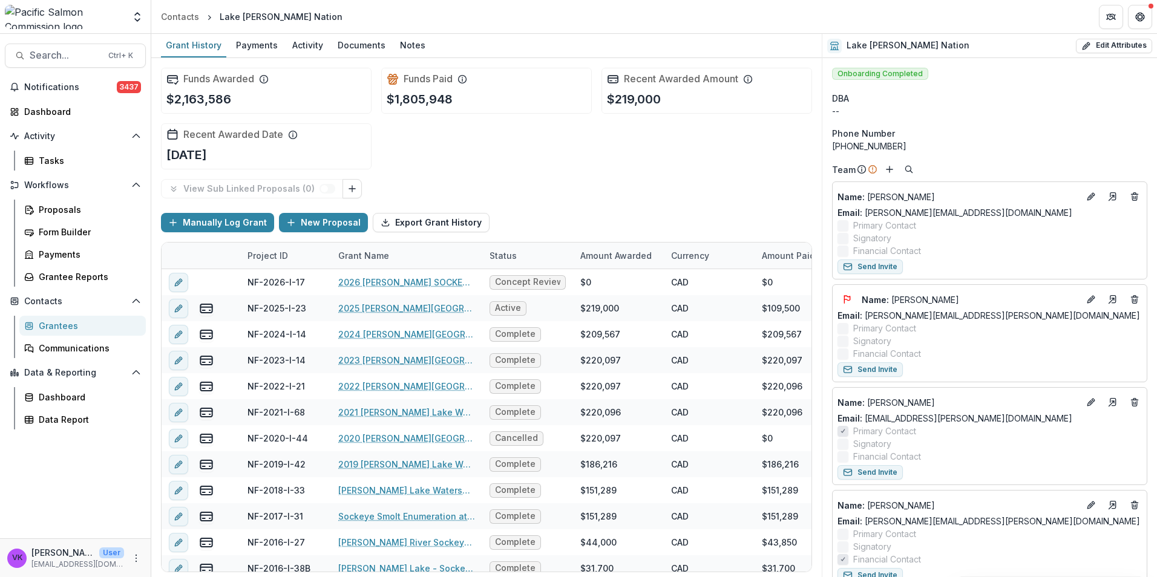
click at [44, 330] on div "Grantees" at bounding box center [87, 325] width 97 height 13
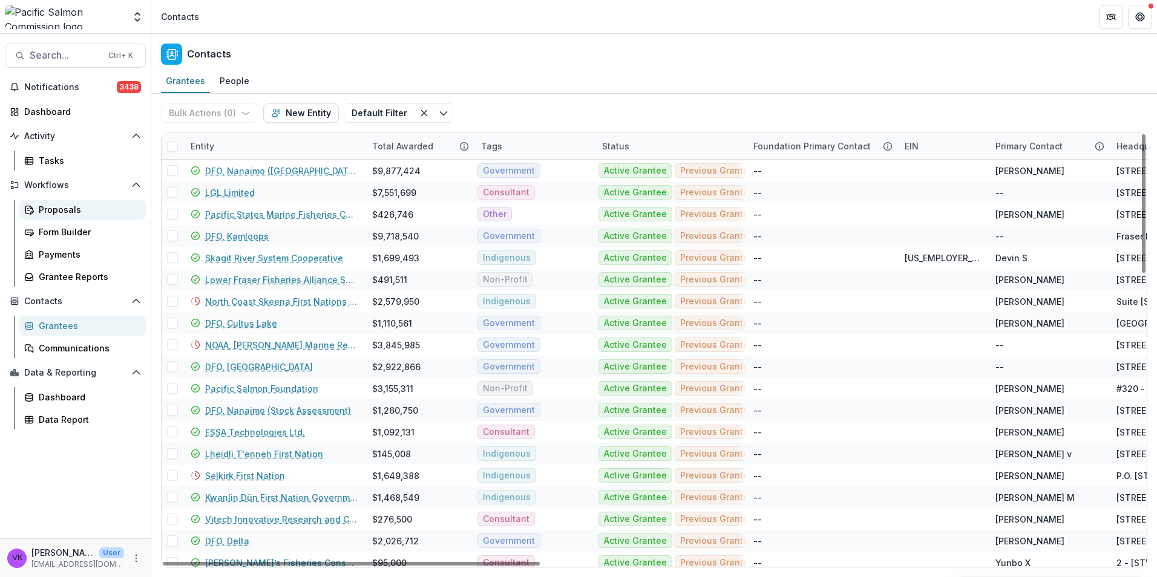
click at [73, 214] on div "Proposals" at bounding box center [87, 209] width 97 height 13
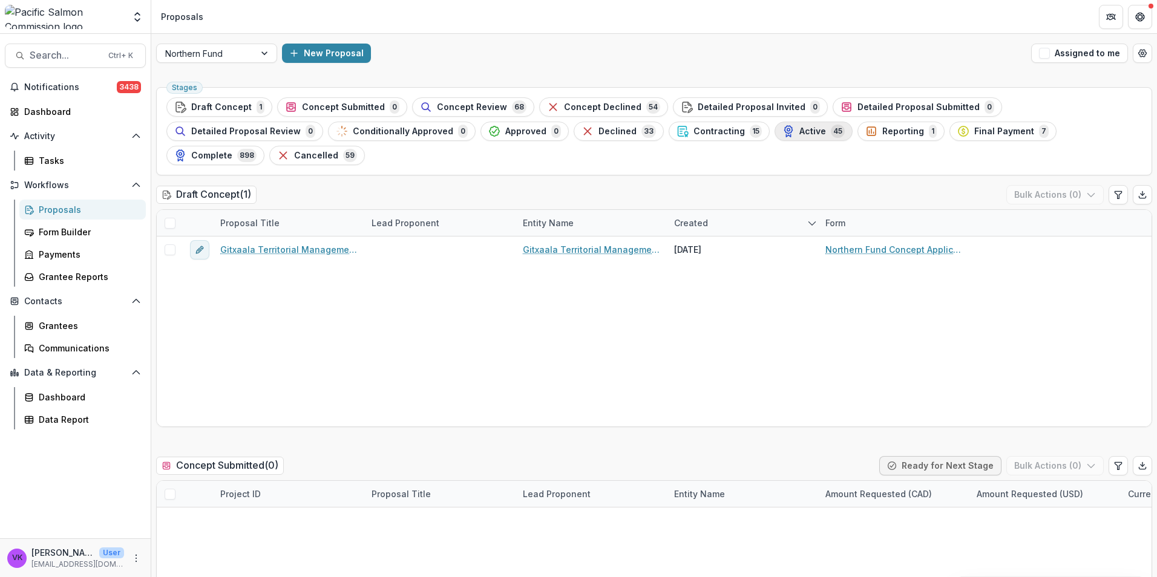
click at [799, 132] on span "Active" at bounding box center [812, 131] width 27 height 10
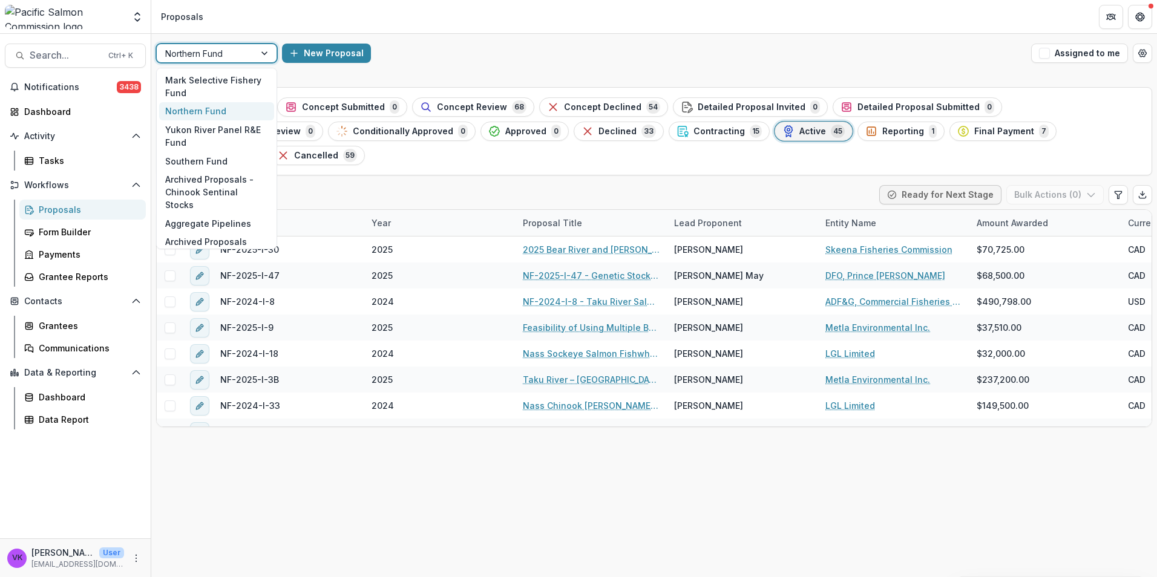
click at [264, 52] on div at bounding box center [266, 53] width 22 height 18
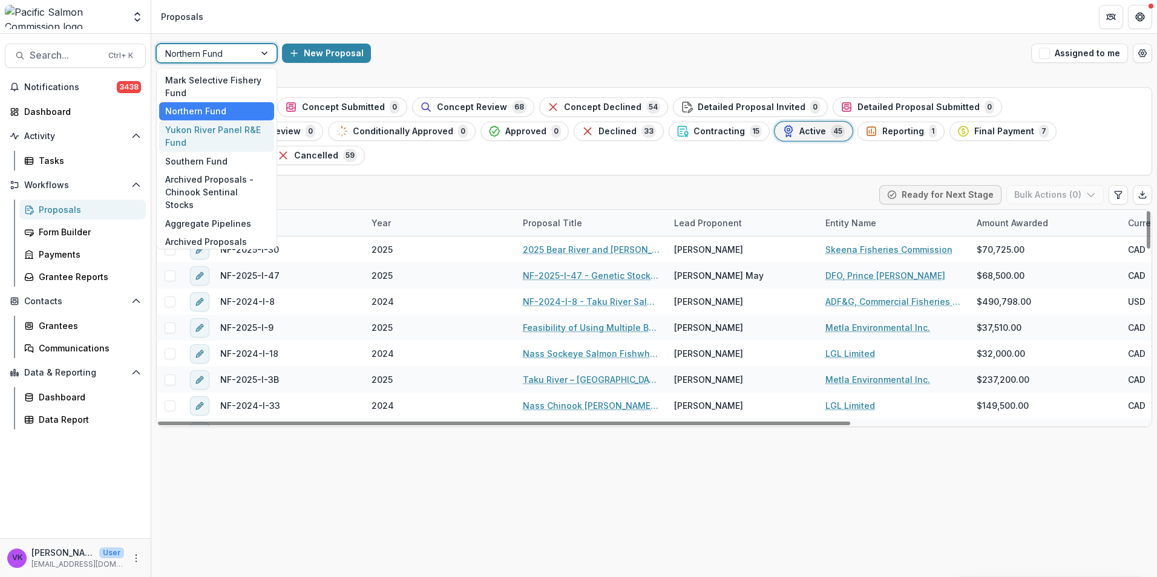
click at [197, 137] on div "Yukon River Panel R&E Fund" at bounding box center [216, 135] width 115 height 31
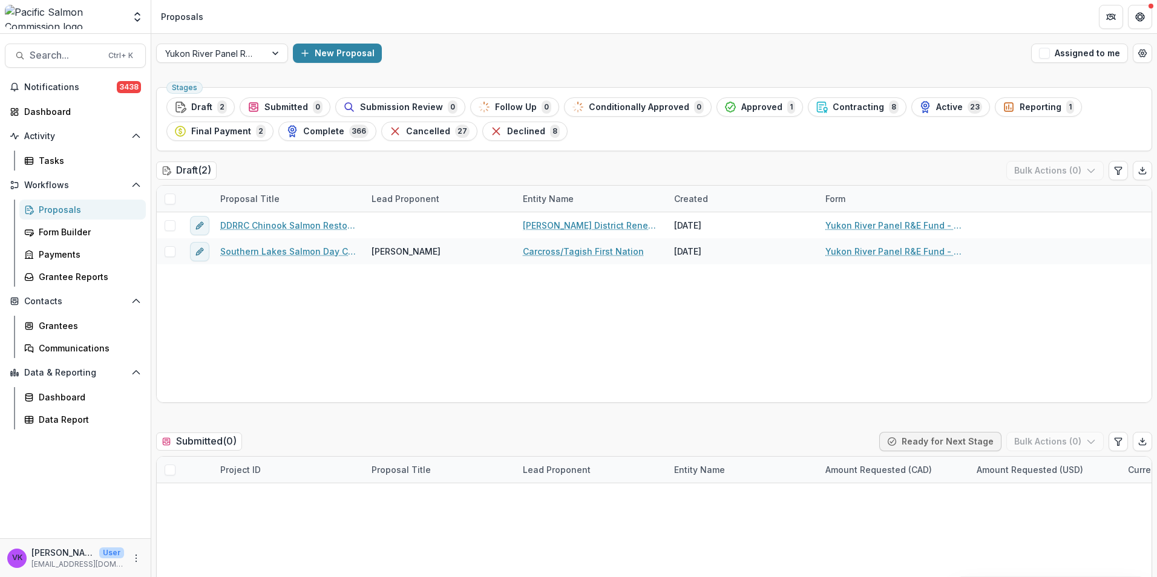
drag, startPoint x: 849, startPoint y: 109, endPoint x: 861, endPoint y: 119, distance: 14.6
click at [850, 111] on span "Contracting" at bounding box center [857, 107] width 51 height 10
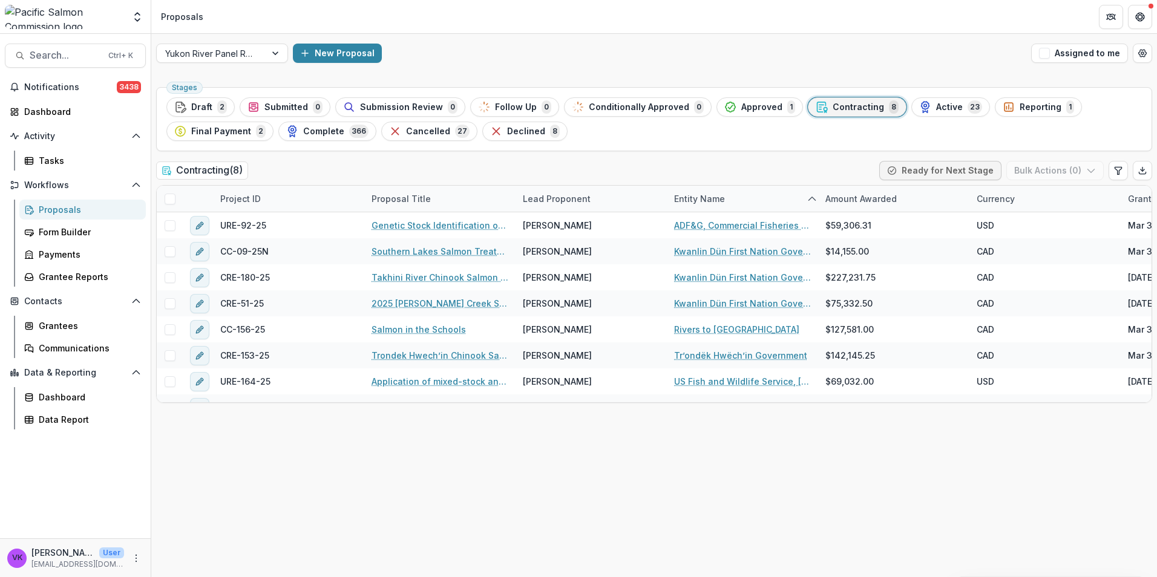
drag, startPoint x: 929, startPoint y: 106, endPoint x: 995, endPoint y: 136, distance: 72.3
click at [936, 106] on span "Active" at bounding box center [949, 107] width 27 height 10
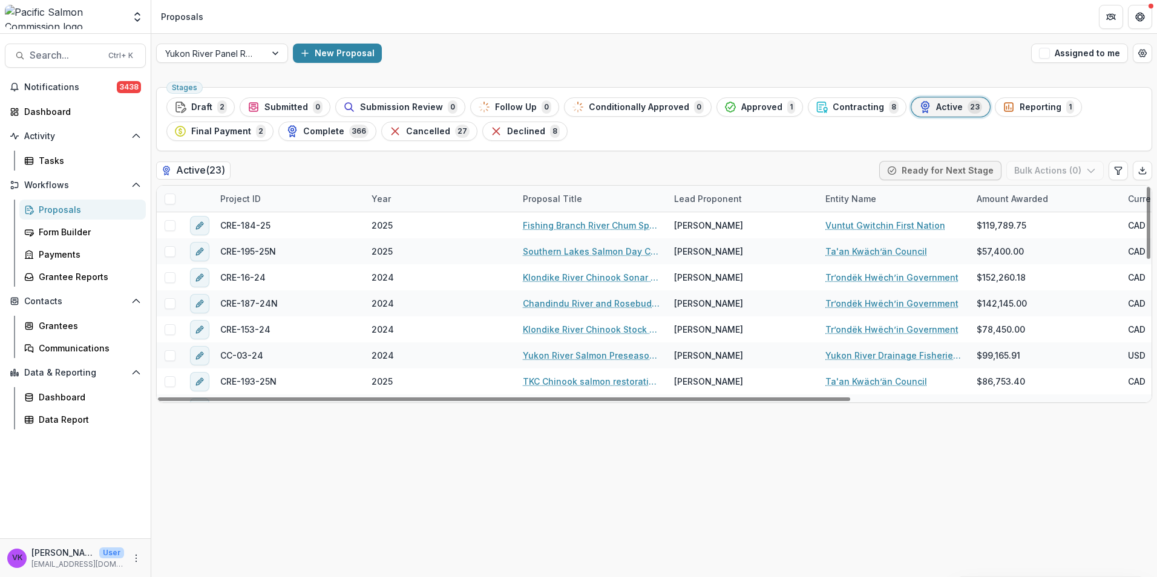
click at [298, 198] on div "Project ID" at bounding box center [288, 199] width 151 height 26
click at [287, 225] on input at bounding box center [287, 226] width 145 height 19
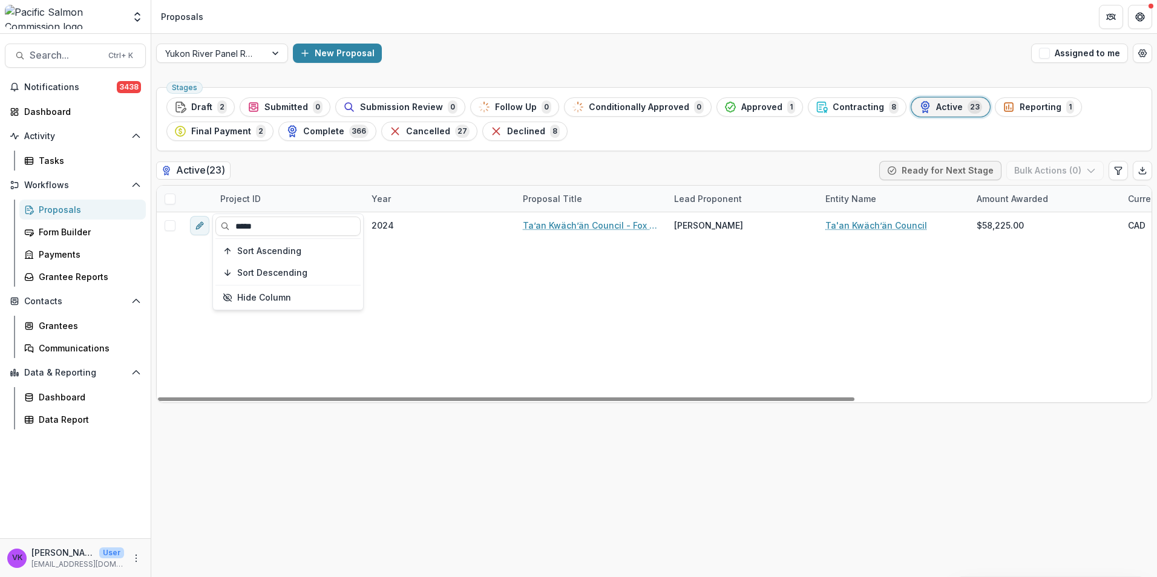
type input "*****"
click at [674, 310] on div "CRE-25-24 2024 Ta’an Kwäch’än Council - Fox Creek Salmon Restoration Project (2…" at bounding box center [865, 307] width 1417 height 190
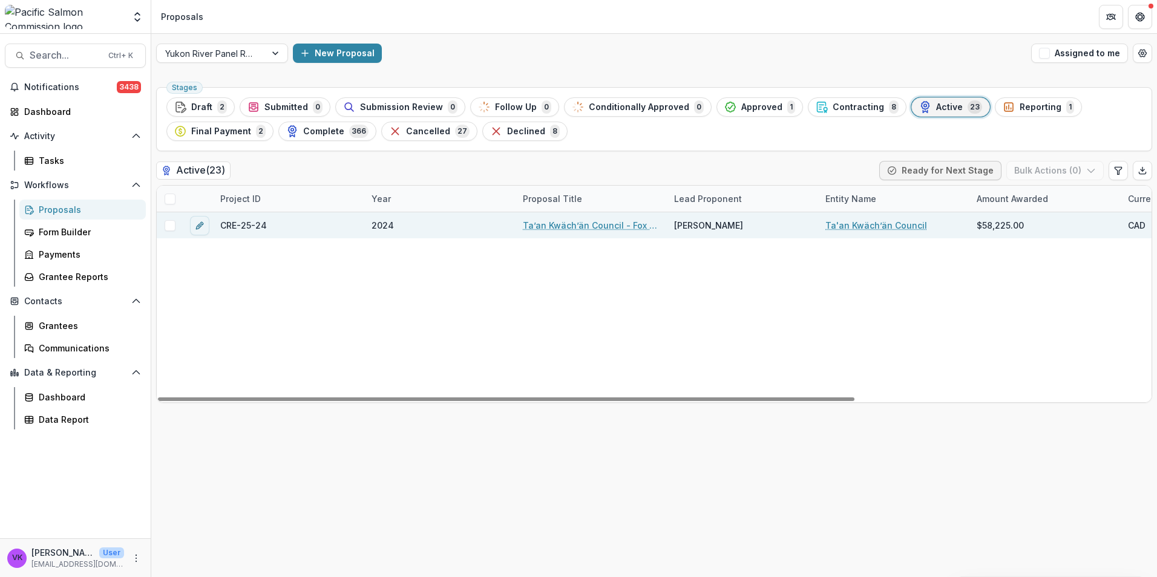
click at [242, 223] on span "CRE-25-24" at bounding box center [243, 225] width 47 height 13
click at [538, 224] on link "Ta’an Kwäch’än Council - Fox Creek Salmon Restoration Project (2024)" at bounding box center [591, 225] width 137 height 13
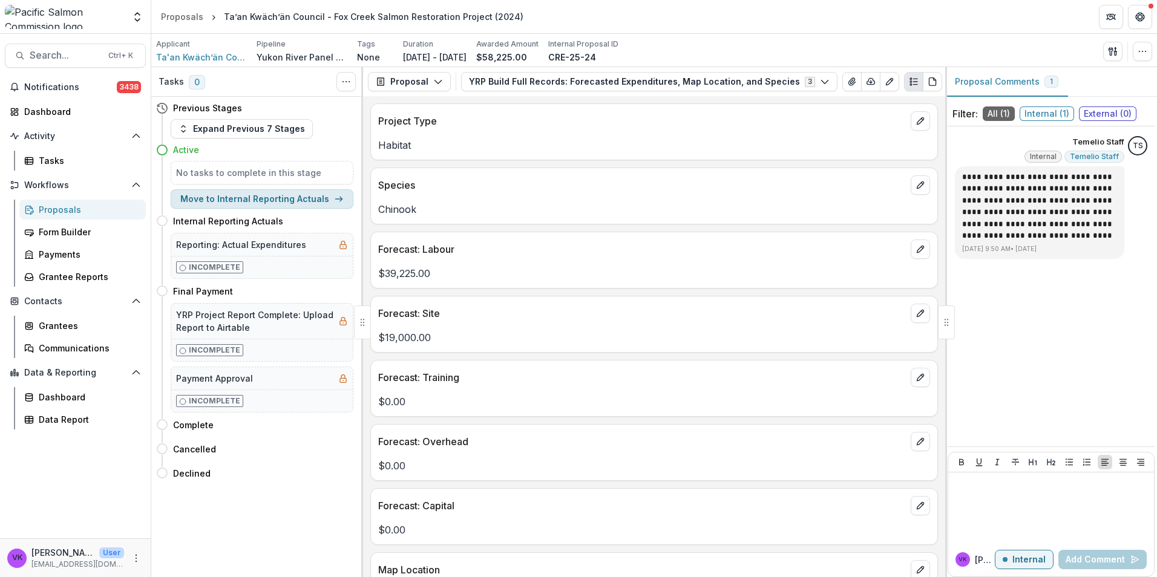
click at [263, 193] on button "Move to Internal Reporting Actuals" at bounding box center [262, 198] width 183 height 19
select select "*********"
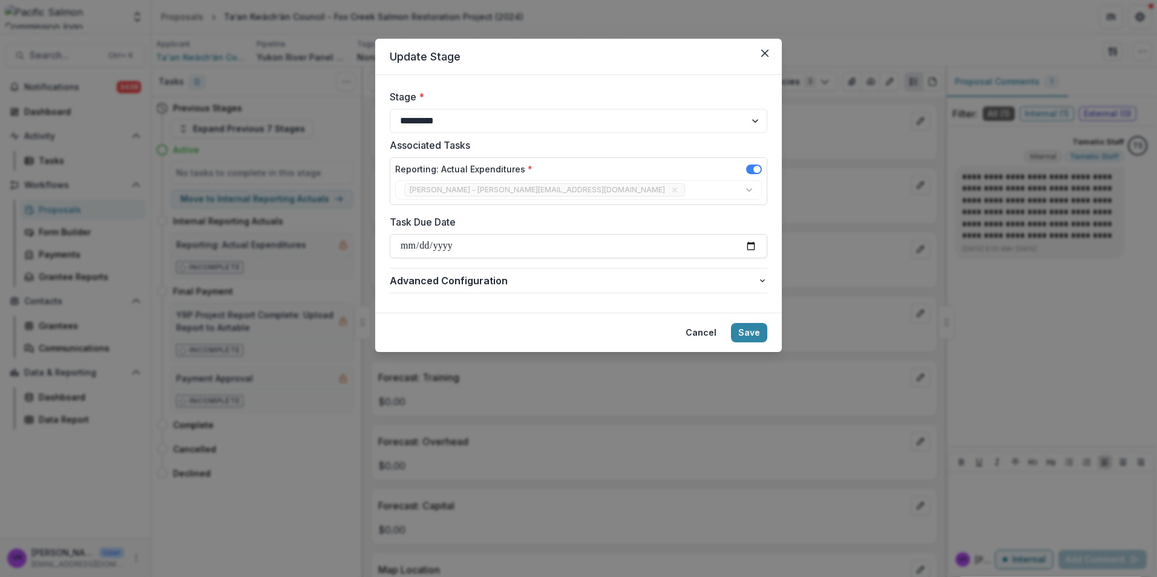
click at [758, 338] on button "Save" at bounding box center [749, 332] width 36 height 19
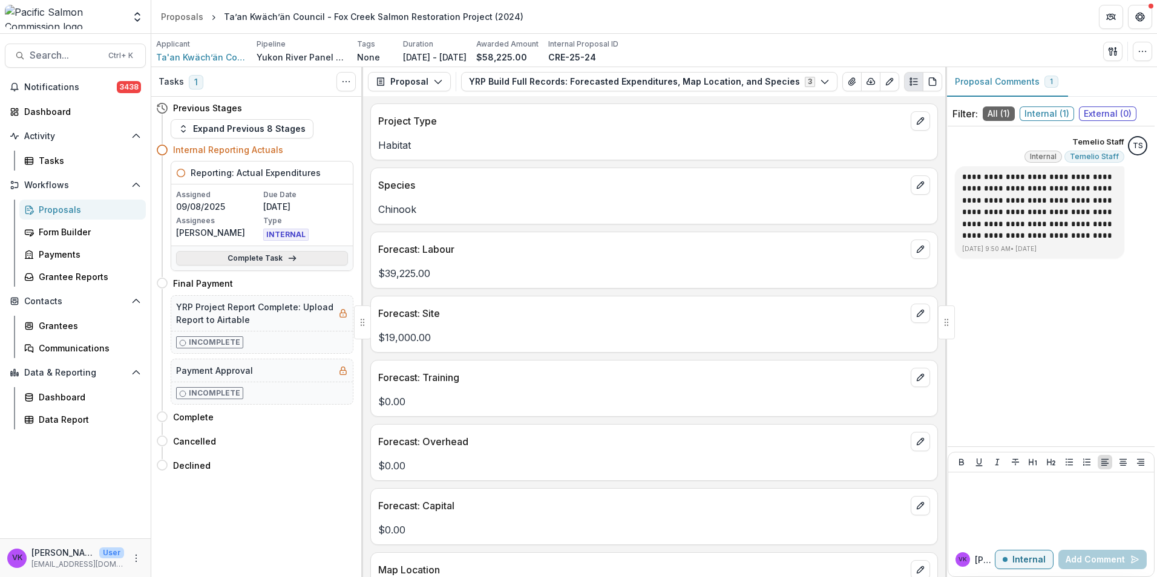
click at [267, 257] on link "Complete Task" at bounding box center [262, 258] width 172 height 15
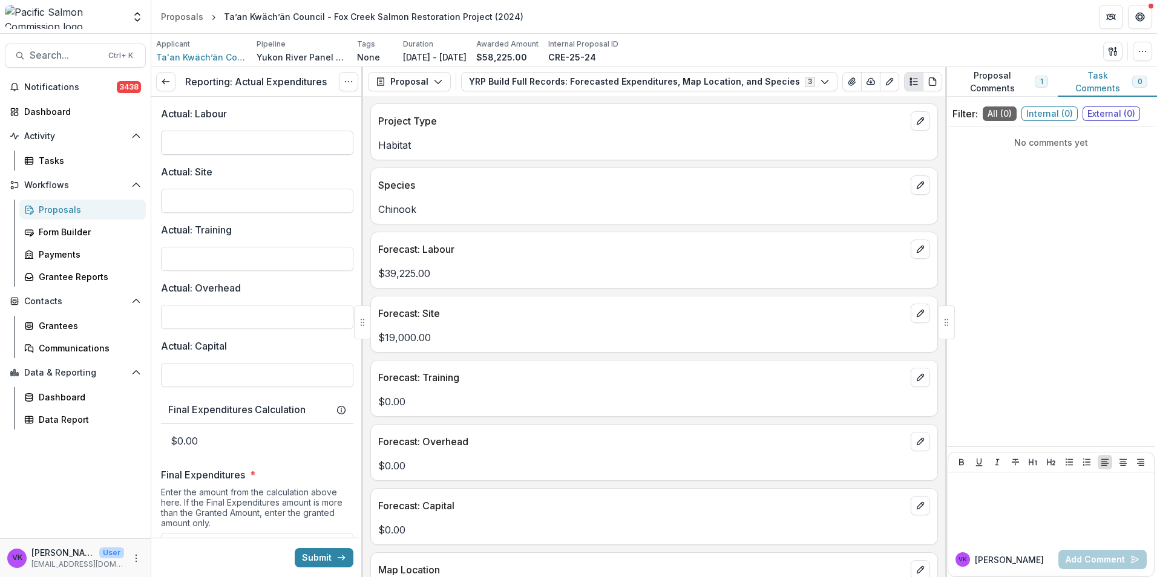
click at [190, 140] on input "Actual: Labour" at bounding box center [257, 143] width 192 height 24
paste input "*********"
type input "*********"
click at [237, 198] on input "Actual: Site" at bounding box center [257, 201] width 192 height 24
paste input "*********"
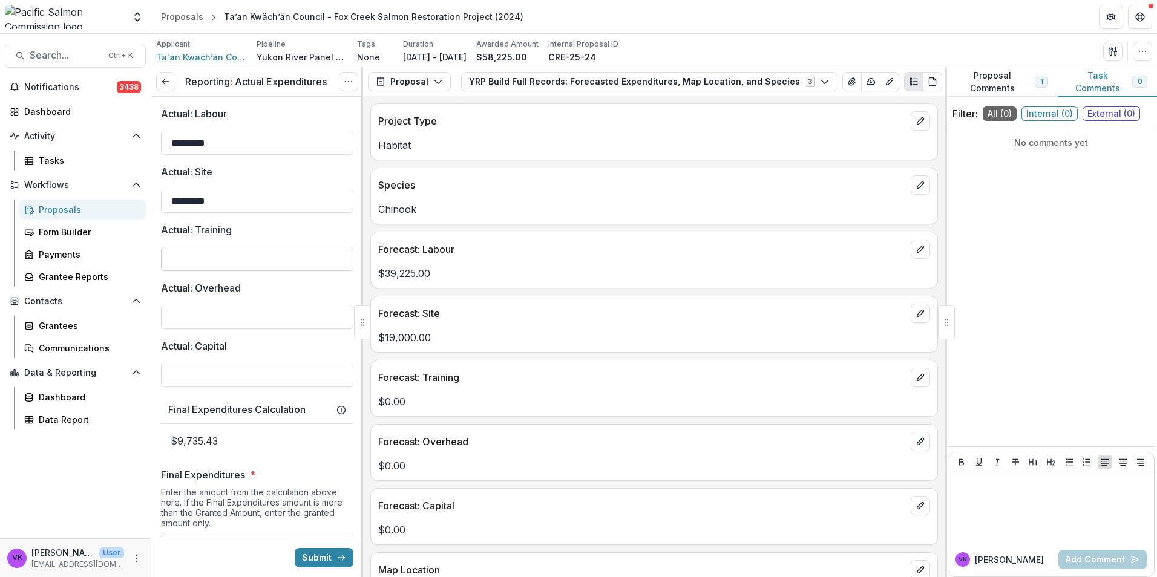
type input "*********"
click at [238, 262] on input "Actual: Training" at bounding box center [257, 259] width 192 height 24
type input "**"
click at [303, 318] on input "Actual: Overhead" at bounding box center [257, 317] width 192 height 24
type input "**"
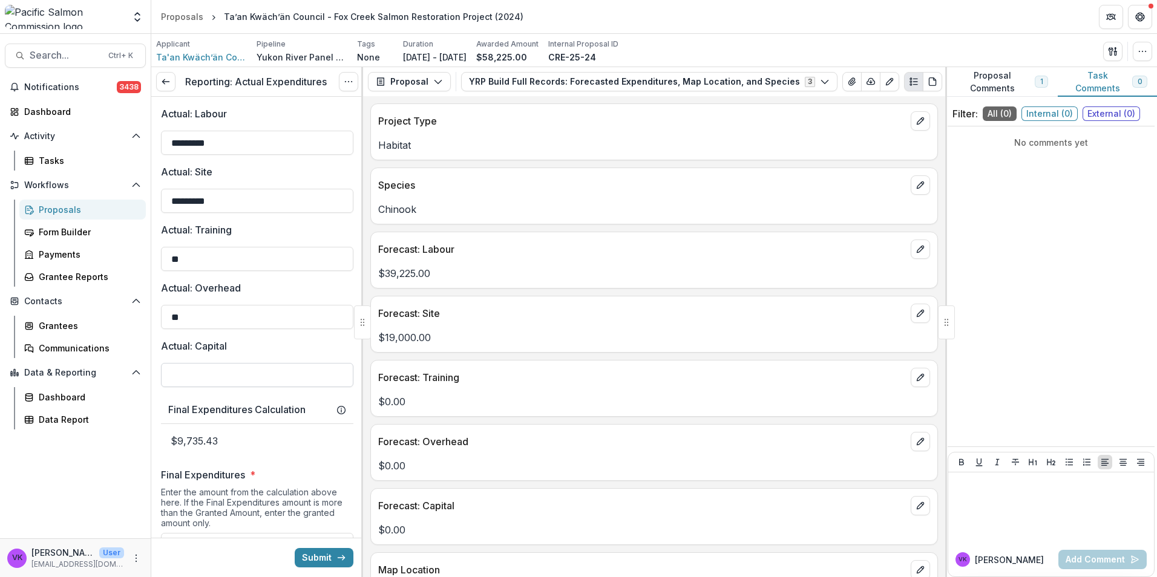
click at [302, 375] on input "Actual: Capital" at bounding box center [257, 375] width 192 height 24
type input "**"
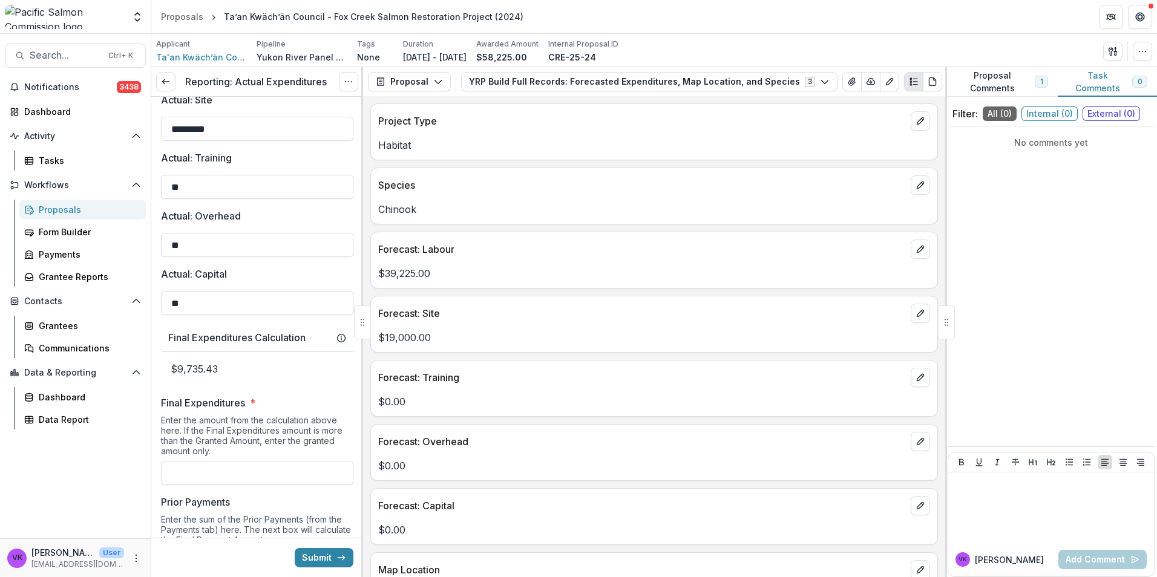
scroll to position [181, 0]
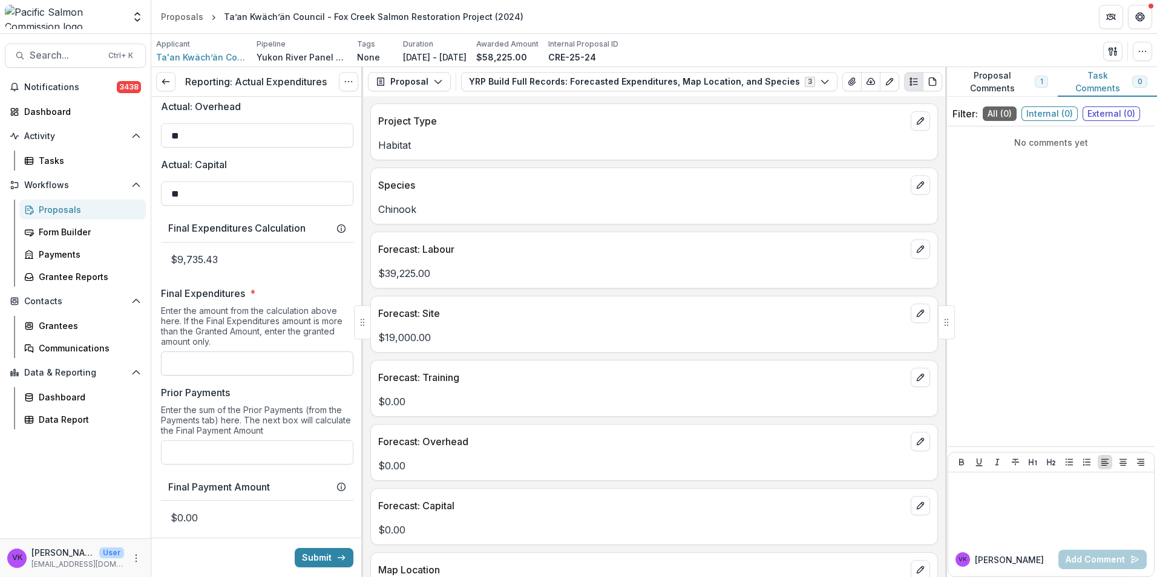
drag, startPoint x: 249, startPoint y: 368, endPoint x: 303, endPoint y: 366, distance: 54.5
click at [249, 368] on input "Final Expenditures *" at bounding box center [257, 363] width 192 height 24
paste input "********"
type input "*********"
click at [223, 457] on input "Prior Payments" at bounding box center [257, 452] width 192 height 24
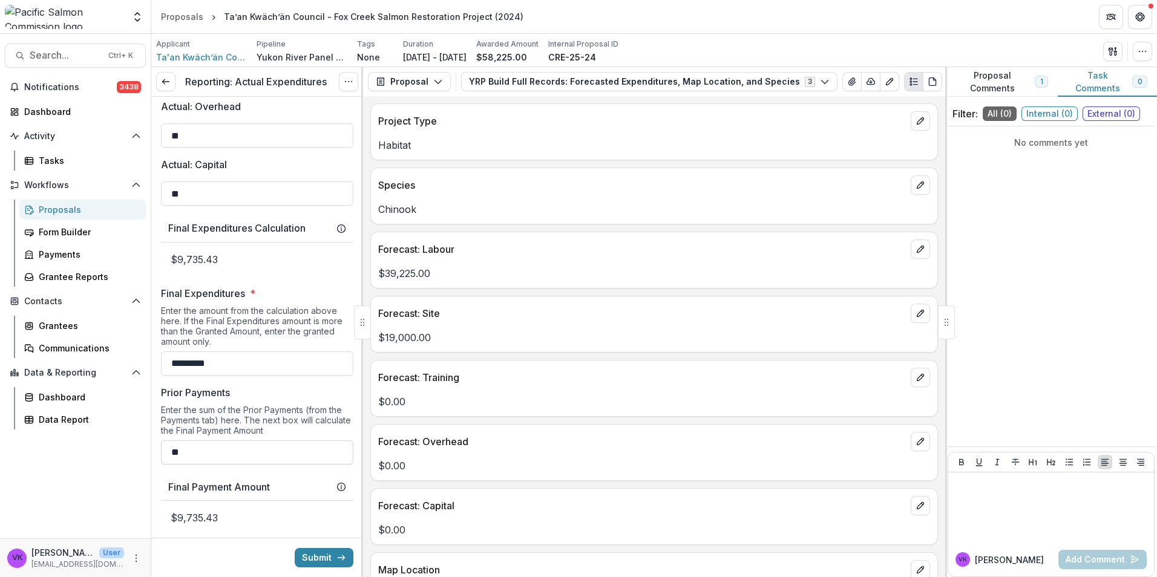
paste input "*********"
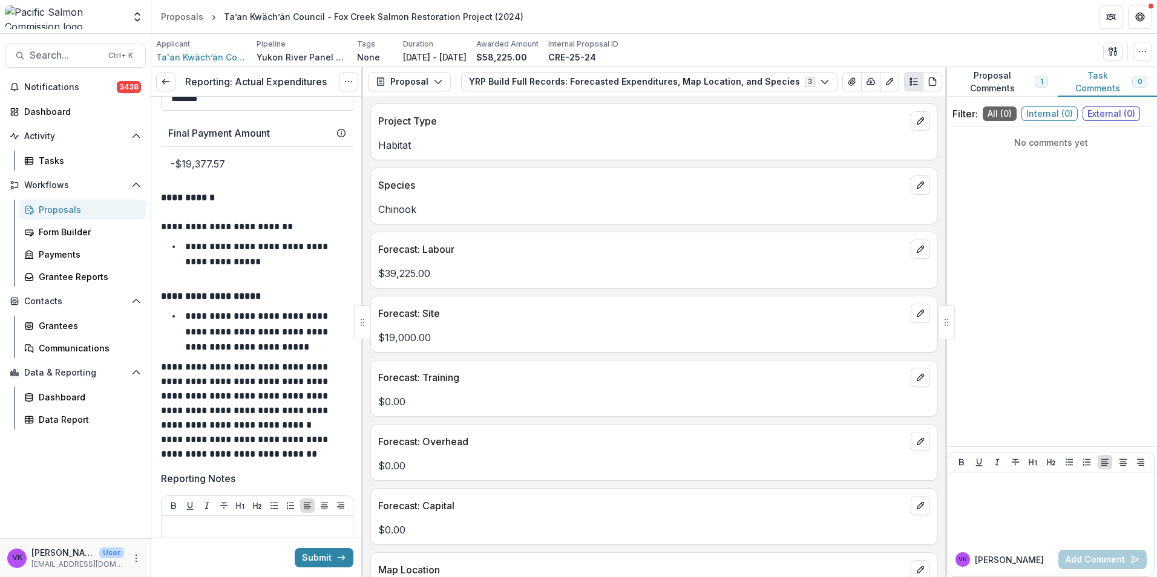
scroll to position [605, 0]
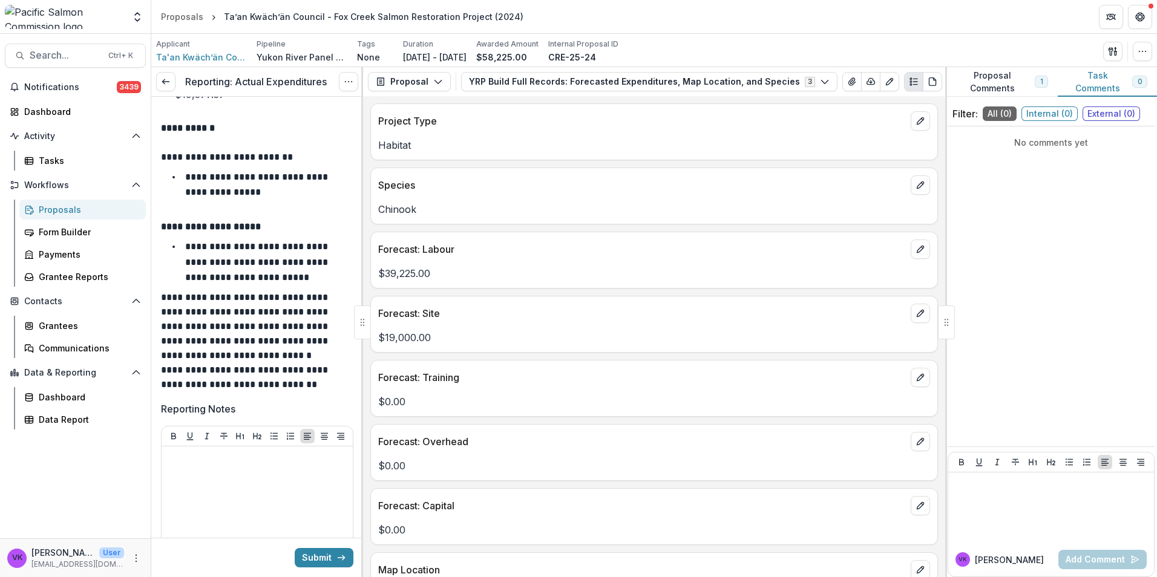
type input "*******"
click at [203, 456] on p at bounding box center [256, 457] width 181 height 13
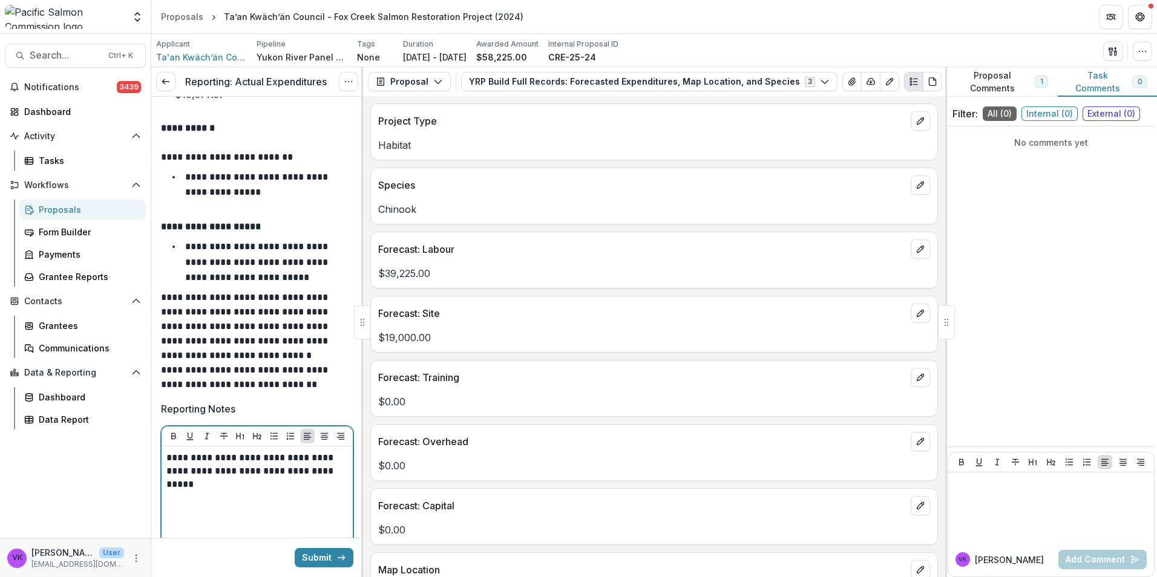
drag, startPoint x: 210, startPoint y: 474, endPoint x: 269, endPoint y: 490, distance: 60.9
click at [211, 474] on p "**********" at bounding box center [255, 471] width 178 height 40
drag, startPoint x: 209, startPoint y: 483, endPoint x: 229, endPoint y: 512, distance: 35.2
click at [209, 483] on p "**********" at bounding box center [255, 484] width 178 height 67
drag, startPoint x: 275, startPoint y: 510, endPoint x: 283, endPoint y: 510, distance: 8.5
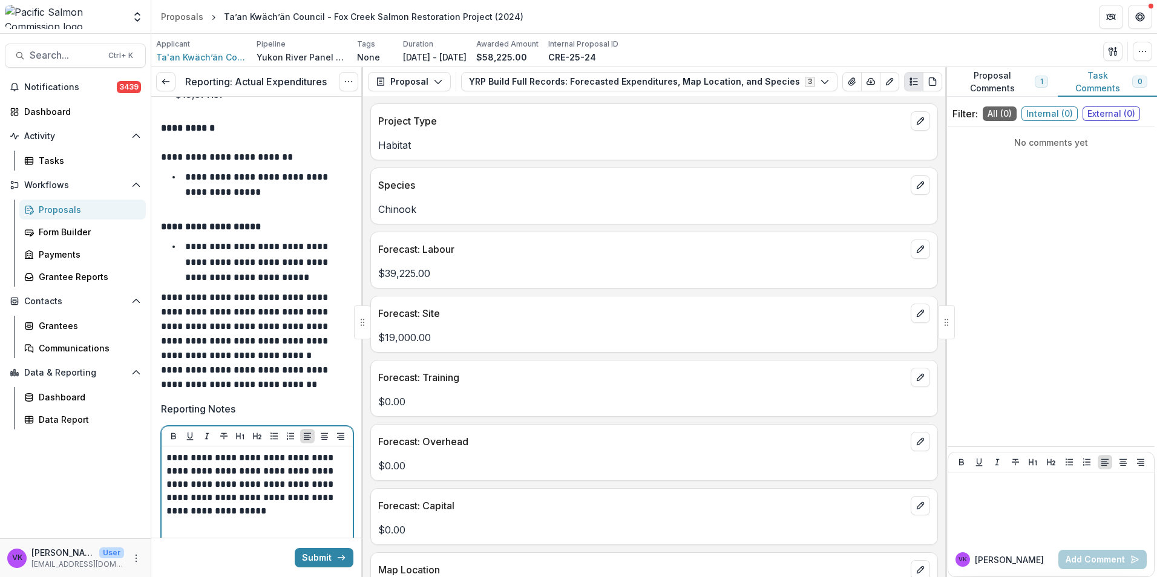
click at [278, 510] on p "**********" at bounding box center [255, 484] width 178 height 67
drag, startPoint x: 437, startPoint y: 83, endPoint x: 454, endPoint y: 96, distance: 21.7
click at [437, 82] on icon "button" at bounding box center [438, 82] width 10 height 10
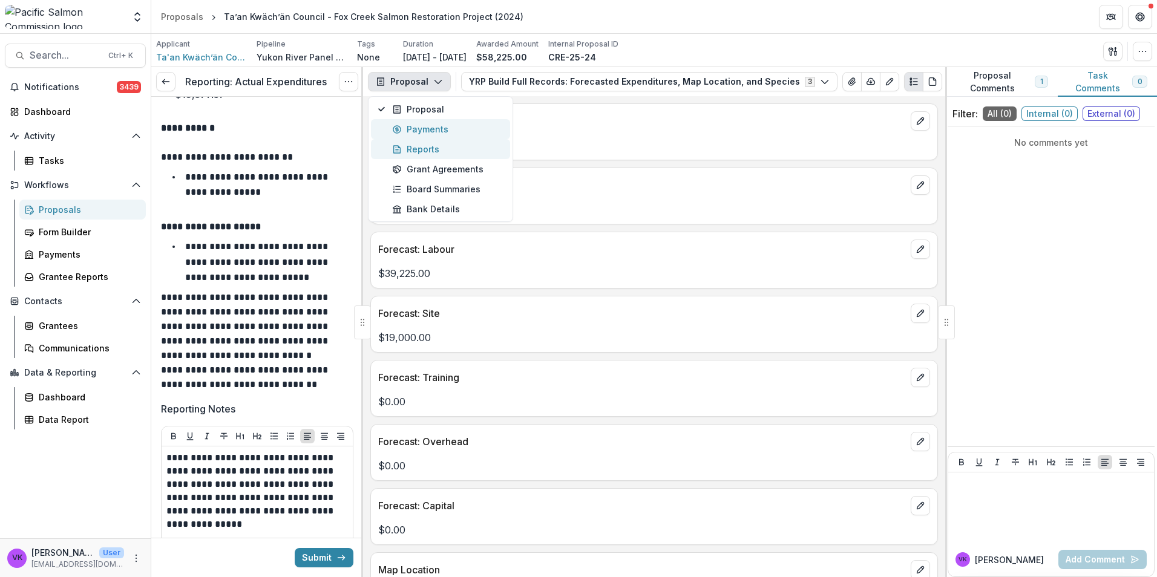
drag, startPoint x: 438, startPoint y: 132, endPoint x: 455, endPoint y: 142, distance: 19.8
click at [438, 131] on div "Payments" at bounding box center [447, 129] width 111 height 13
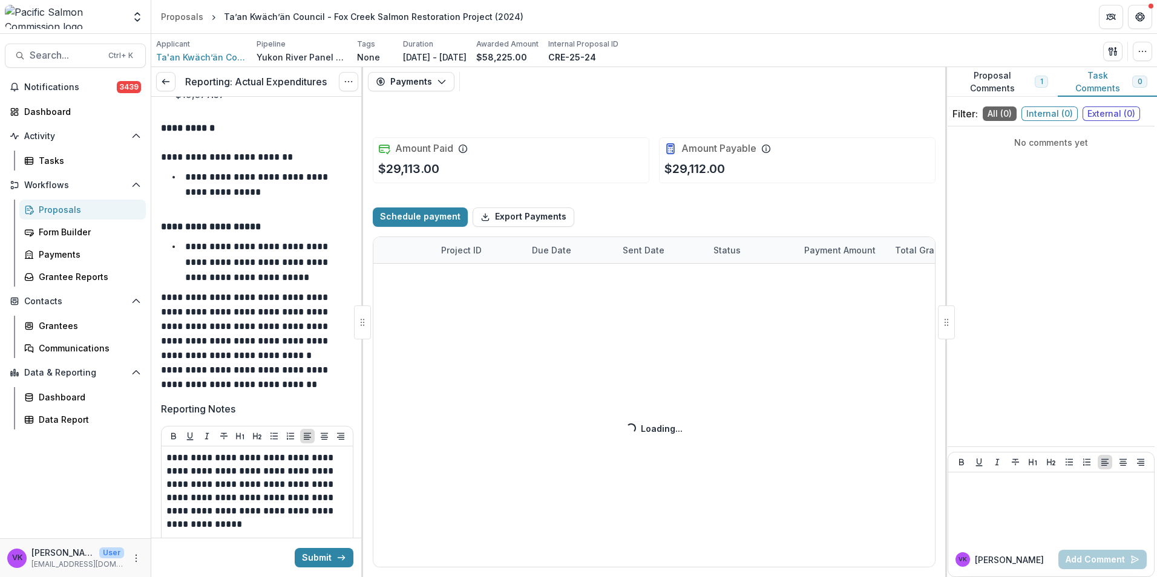
select select "****"
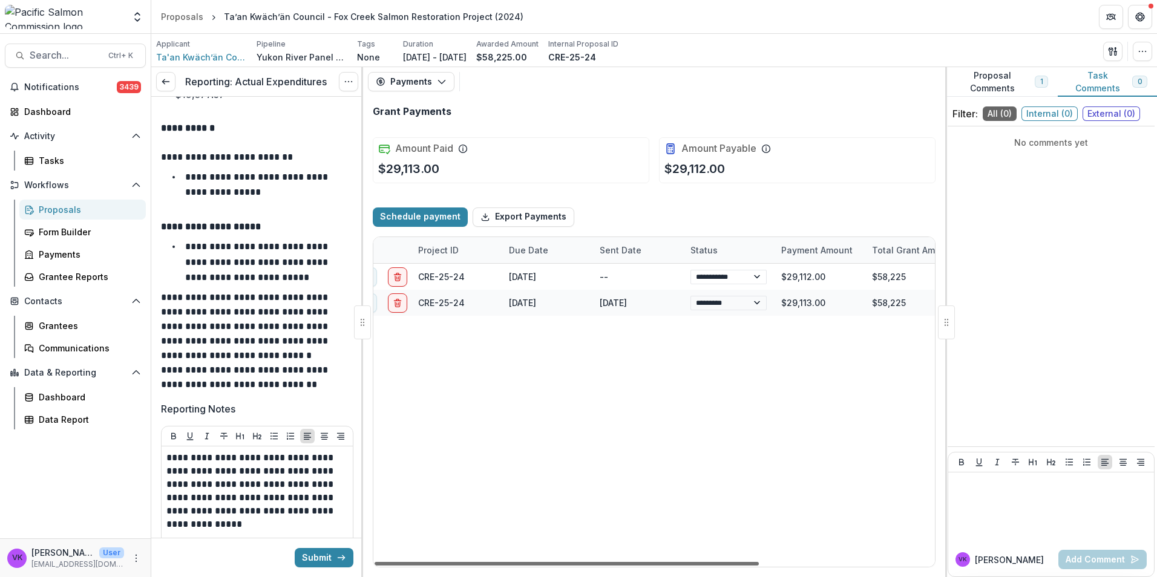
scroll to position [0, 1]
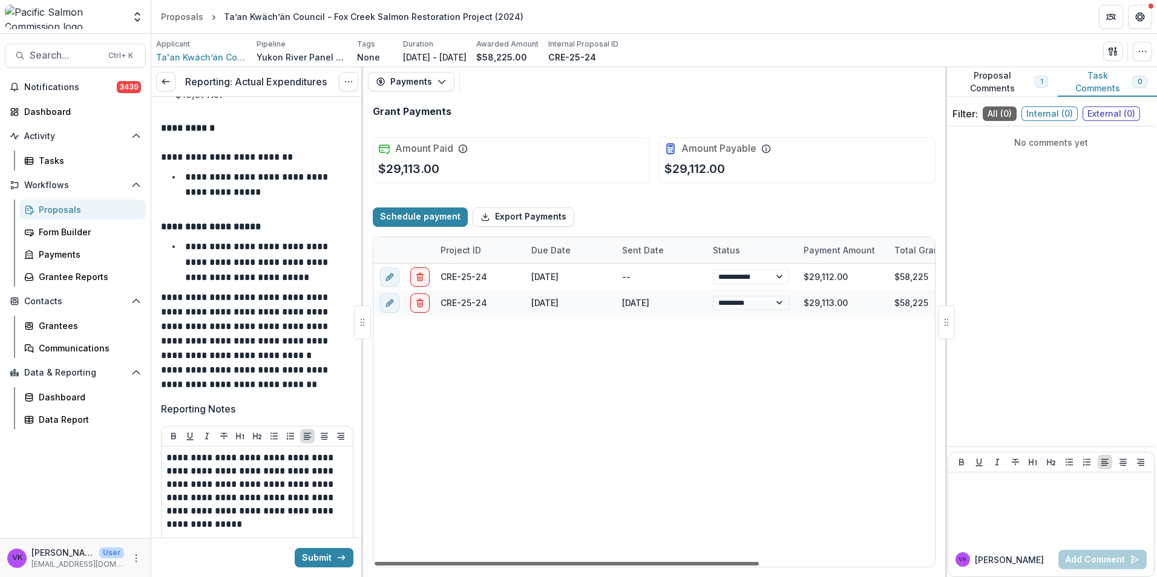
drag, startPoint x: 680, startPoint y: 563, endPoint x: 667, endPoint y: 564, distance: 12.8
click at [677, 566] on div at bounding box center [566, 564] width 384 height 4
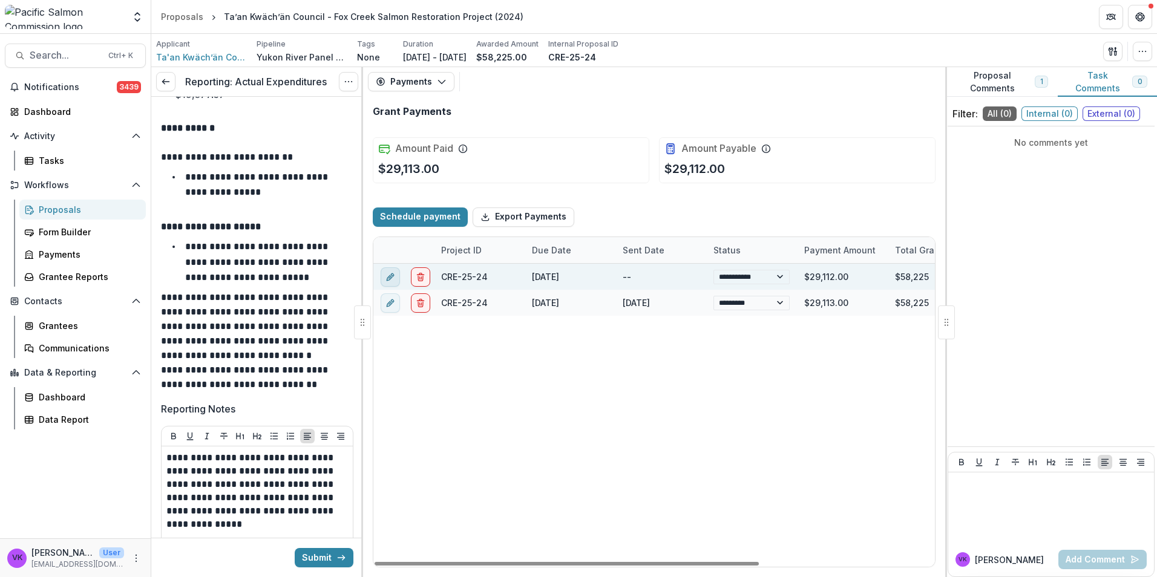
click at [387, 277] on icon "edit" at bounding box center [390, 277] width 10 height 10
select select "**********"
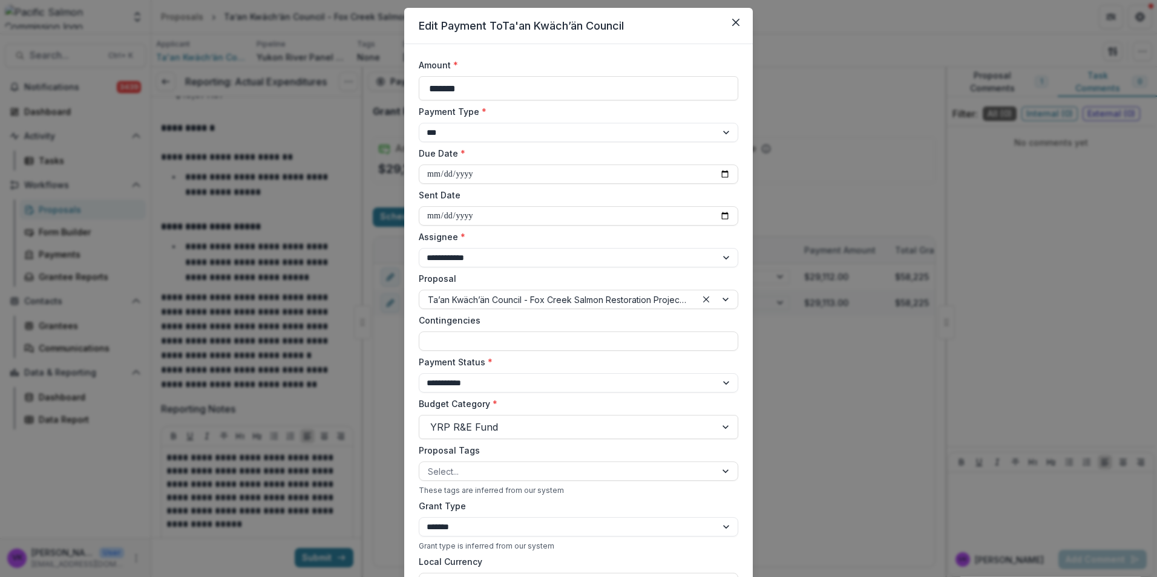
scroll to position [27, 0]
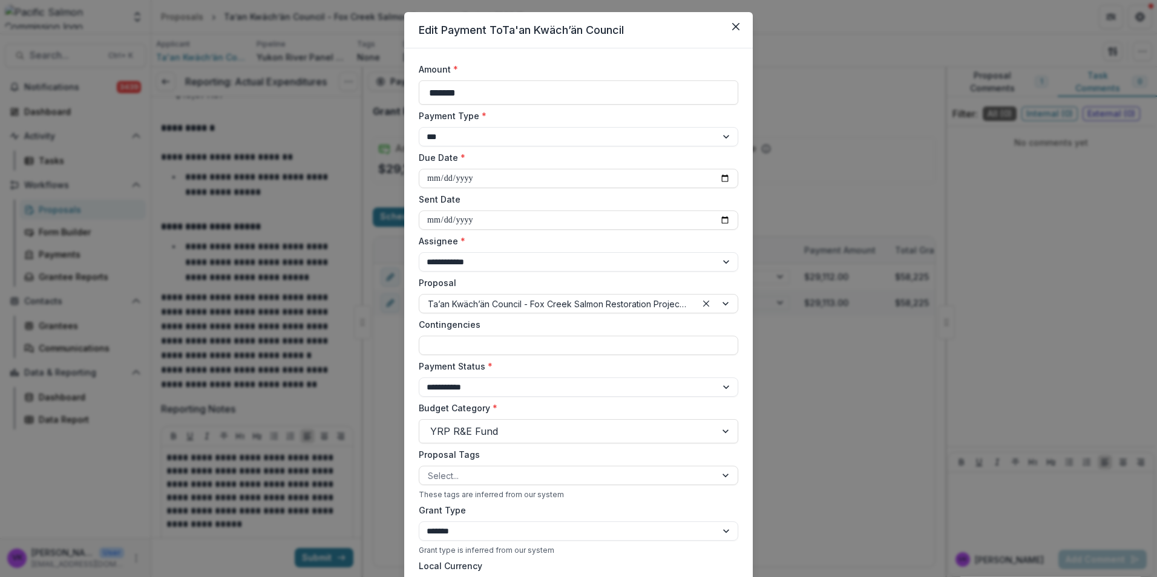
drag, startPoint x: 480, startPoint y: 92, endPoint x: 516, endPoint y: 149, distance: 67.7
click at [531, 99] on input "*******" at bounding box center [578, 92] width 319 height 24
type input "***"
select select "****"
paste input "*********"
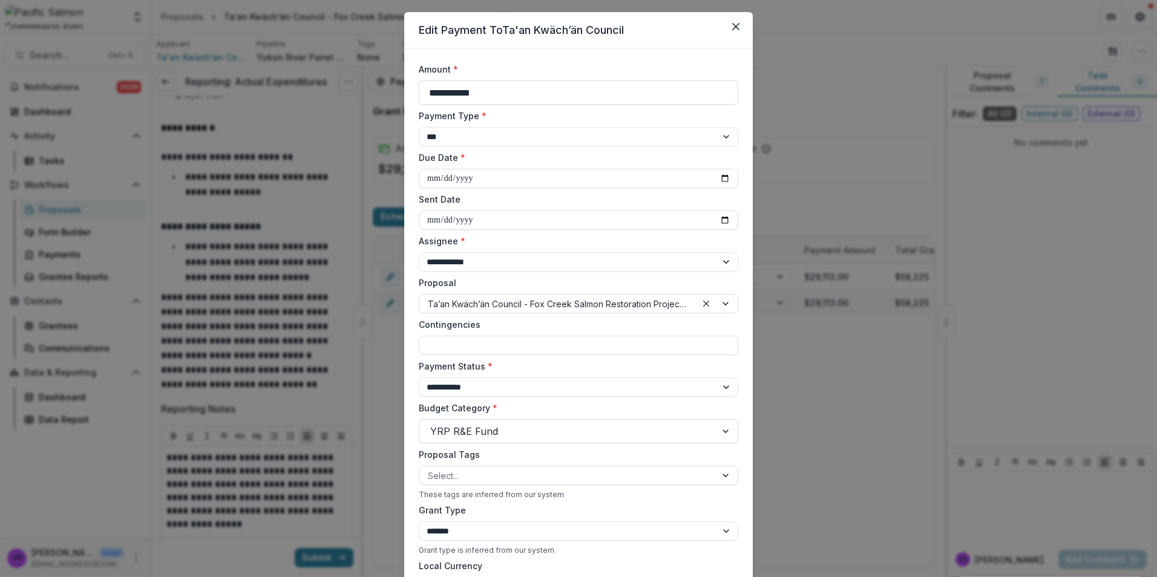
scroll to position [208, 0]
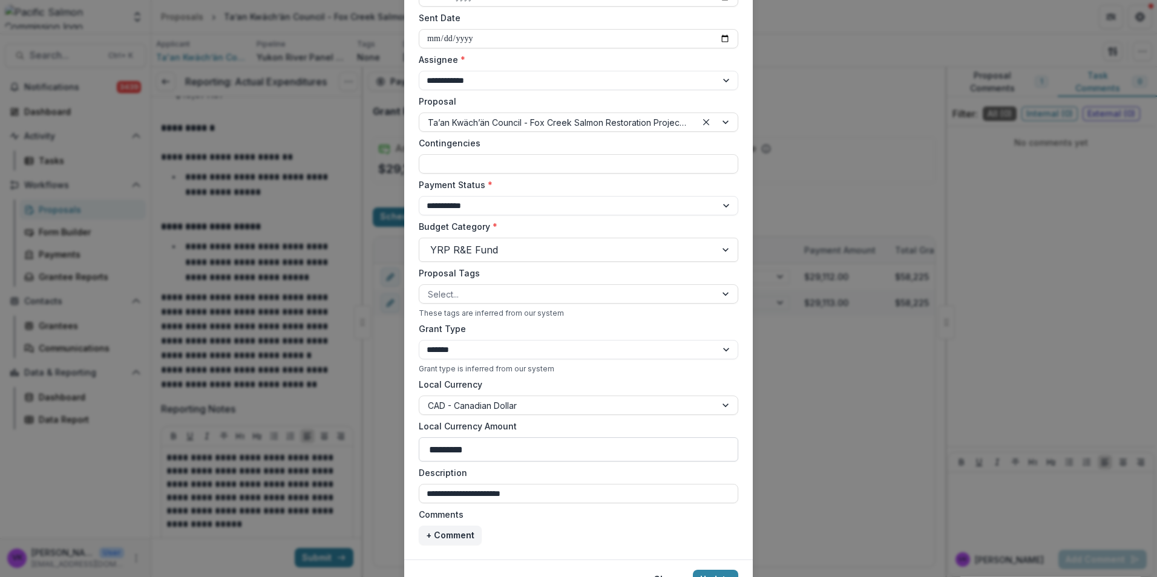
type input "**********"
drag, startPoint x: 429, startPoint y: 450, endPoint x: 536, endPoint y: 448, distance: 107.1
click at [555, 449] on input "*********" at bounding box center [578, 449] width 319 height 24
paste input "****"
click at [605, 411] on div at bounding box center [567, 405] width 279 height 15
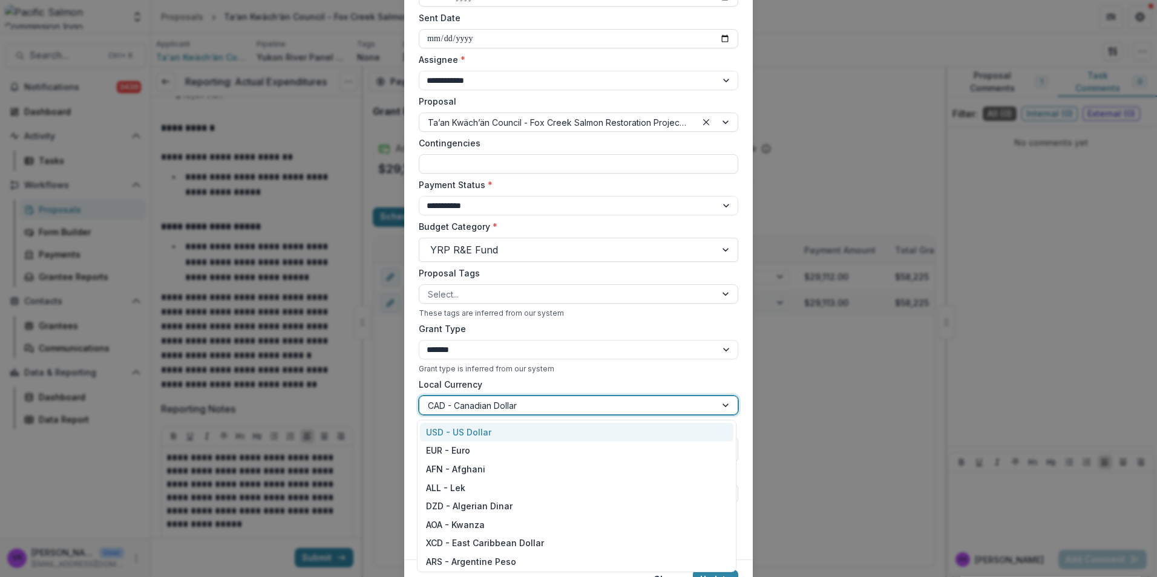
click at [642, 366] on div "Grant type is inferred from our system" at bounding box center [578, 368] width 319 height 9
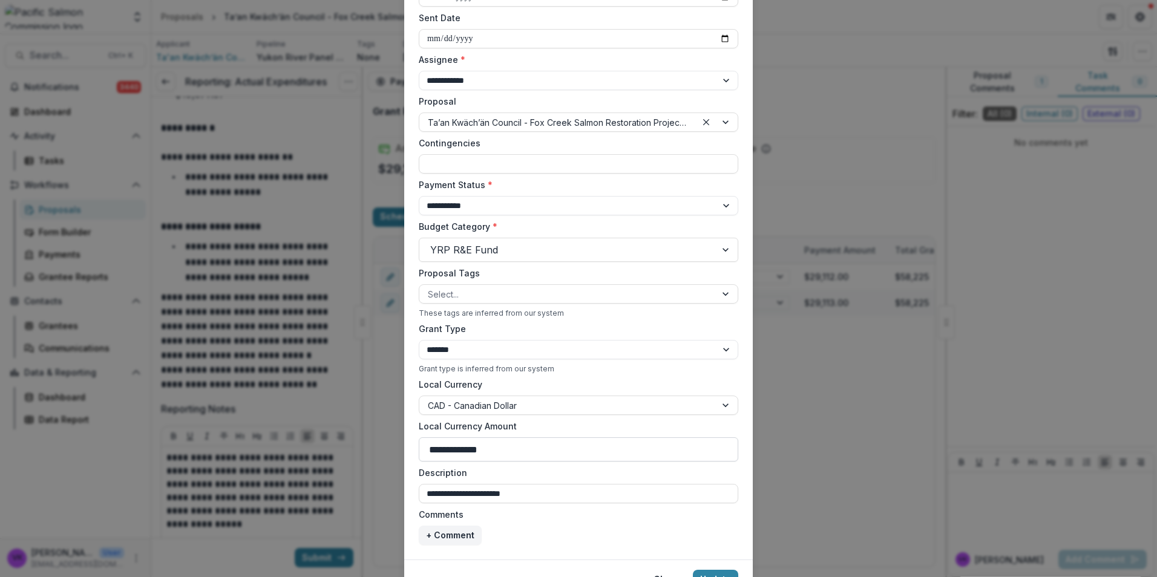
drag, startPoint x: 427, startPoint y: 450, endPoint x: 506, endPoint y: 446, distance: 79.4
click at [506, 446] on input "**********" at bounding box center [578, 449] width 319 height 24
paste input
type input "**********"
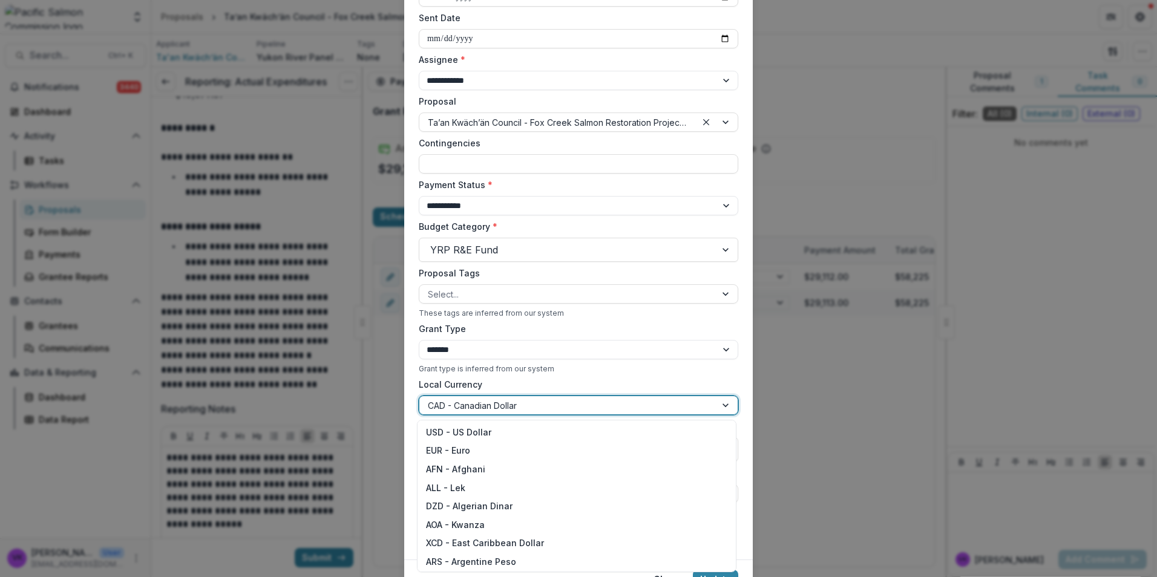
click at [558, 408] on div at bounding box center [567, 405] width 279 height 15
click at [609, 362] on div "Grant Type ******* Grant type is inferred from our system" at bounding box center [578, 347] width 319 height 51
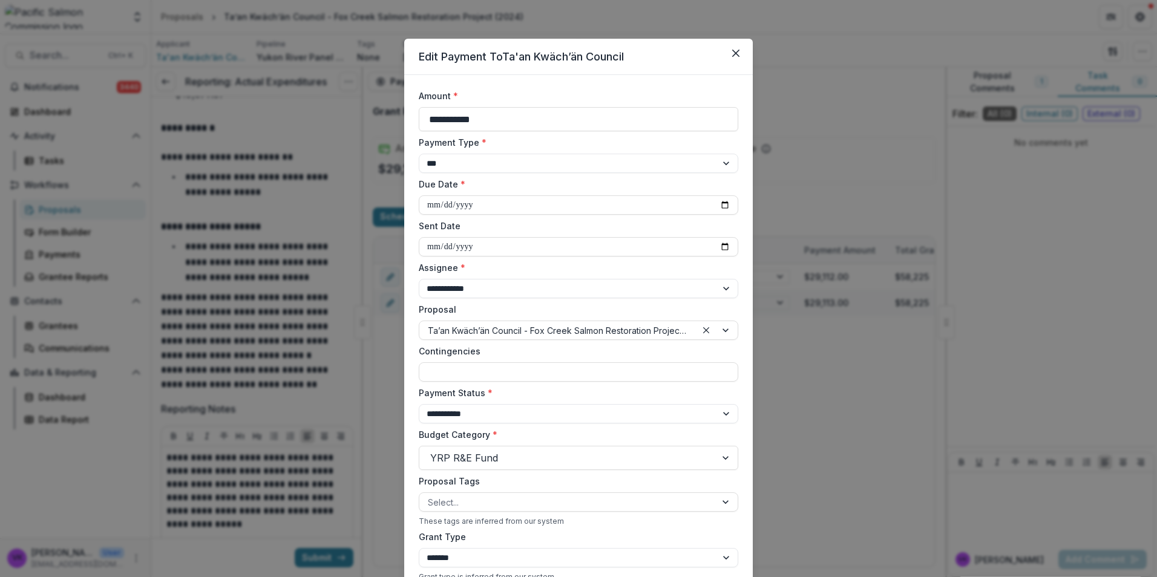
scroll to position [269, 0]
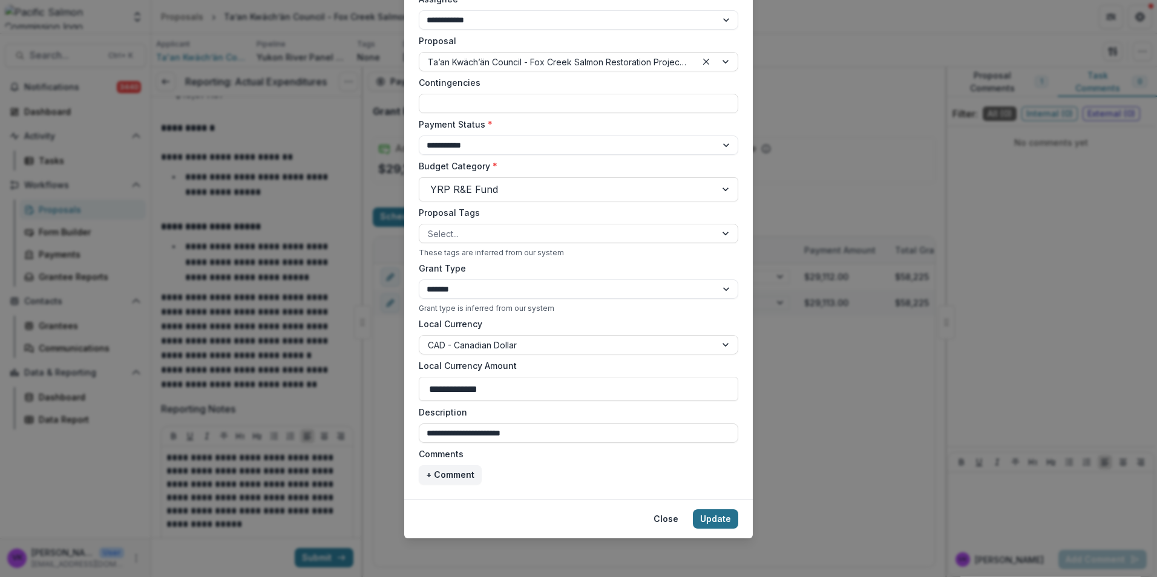
click at [714, 515] on button "Update" at bounding box center [715, 518] width 45 height 19
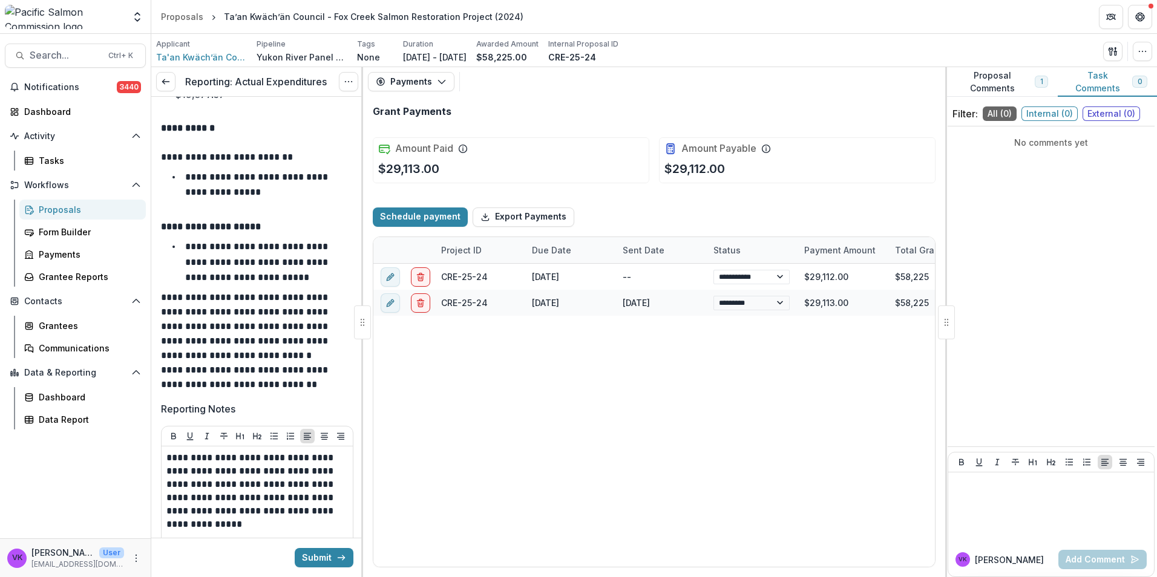
type input "*******"
type input "*********"
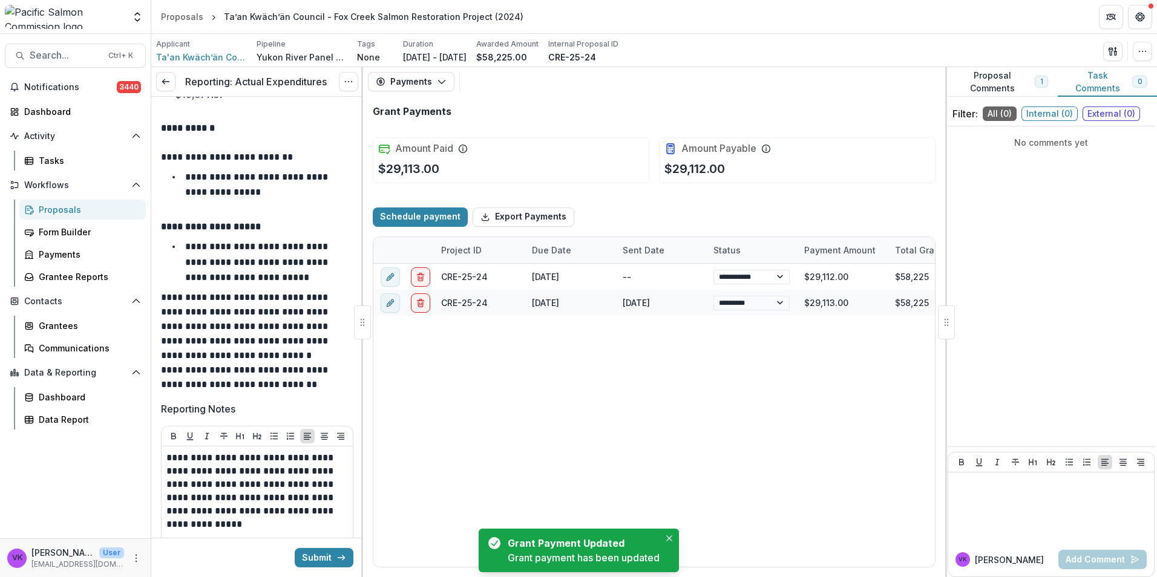
select select "****"
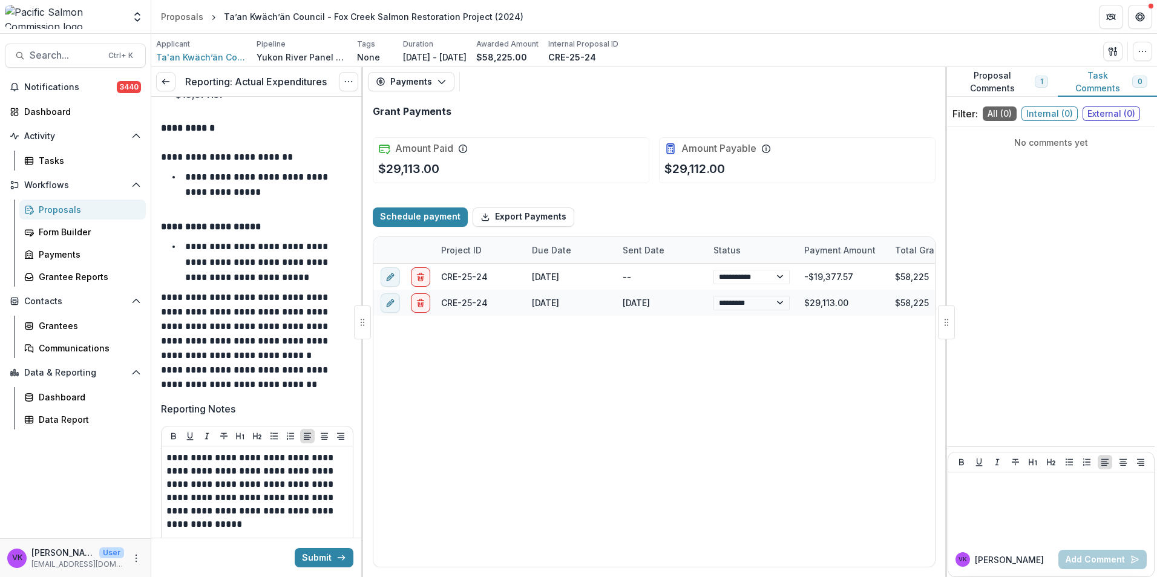
click at [325, 557] on button "Submit" at bounding box center [324, 557] width 59 height 19
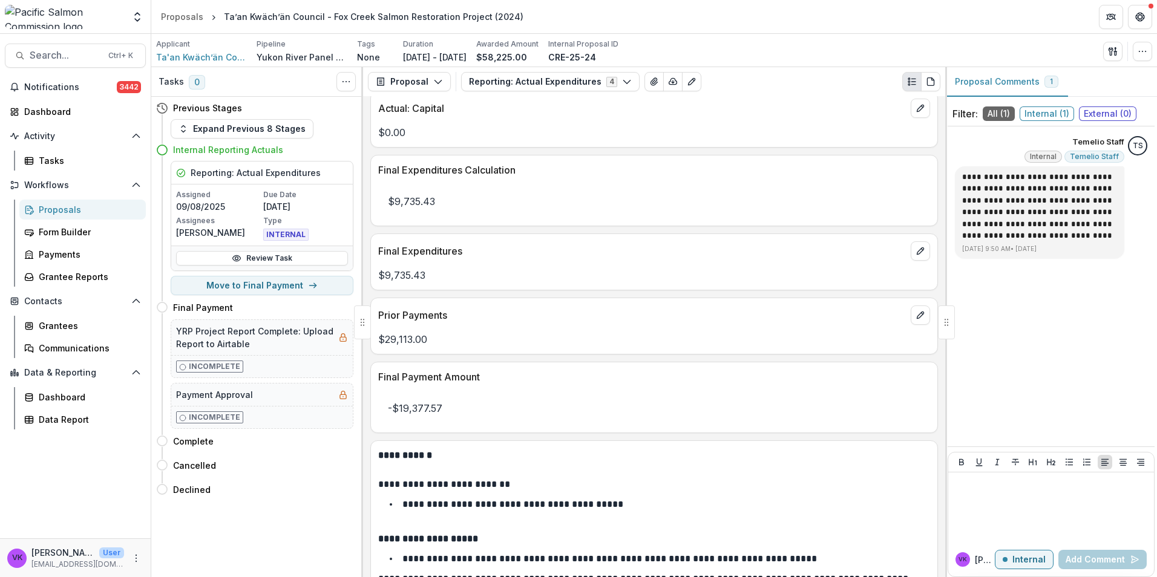
scroll to position [362, 0]
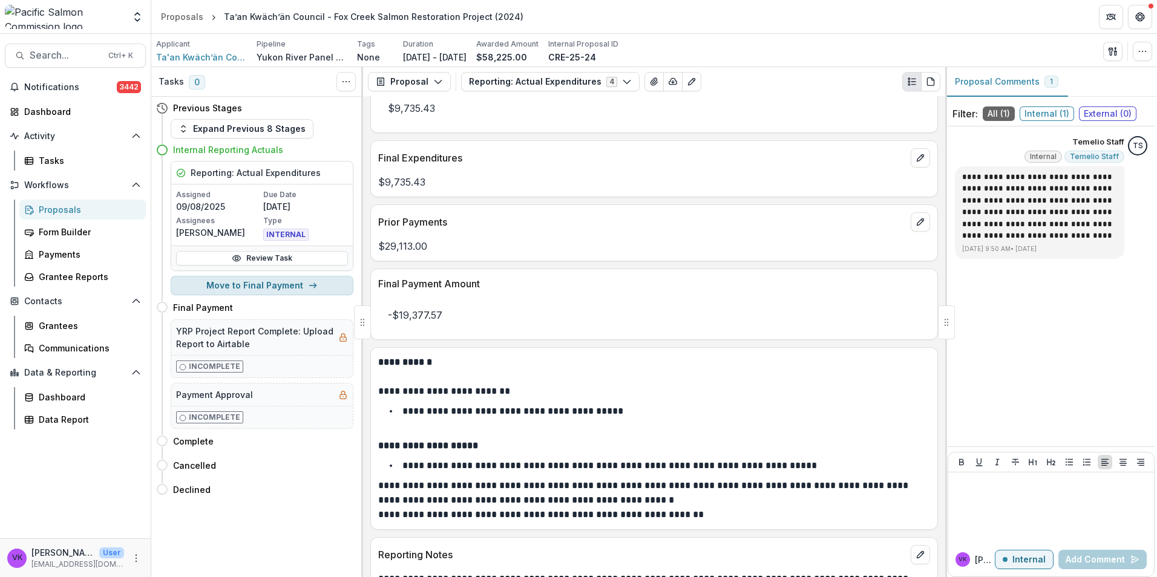
click at [275, 286] on button "Move to Final Payment" at bounding box center [262, 285] width 183 height 19
select select "**********"
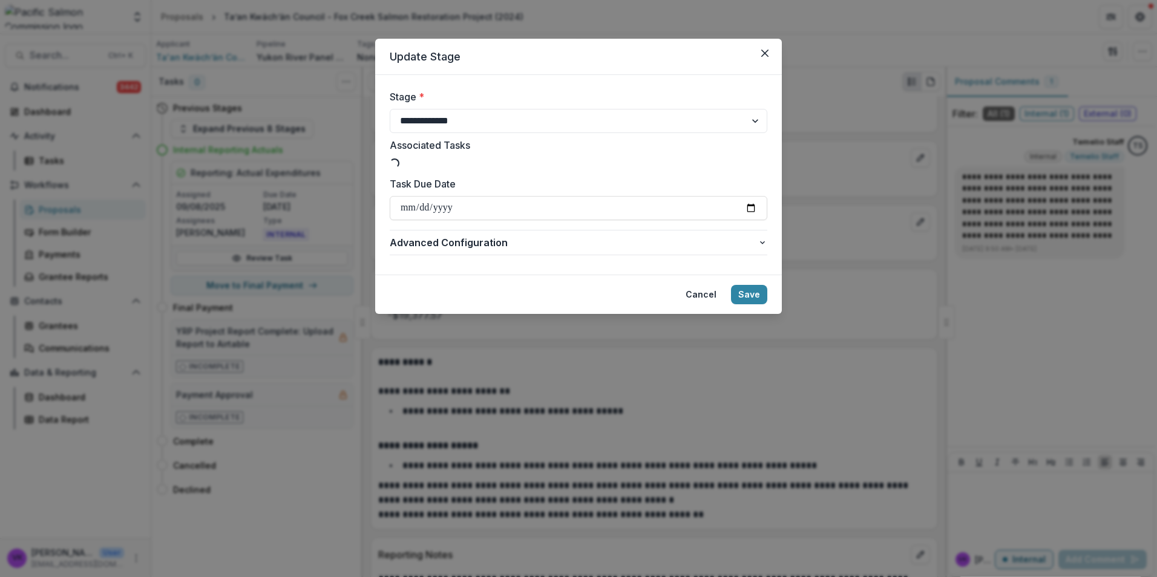
type input "**********"
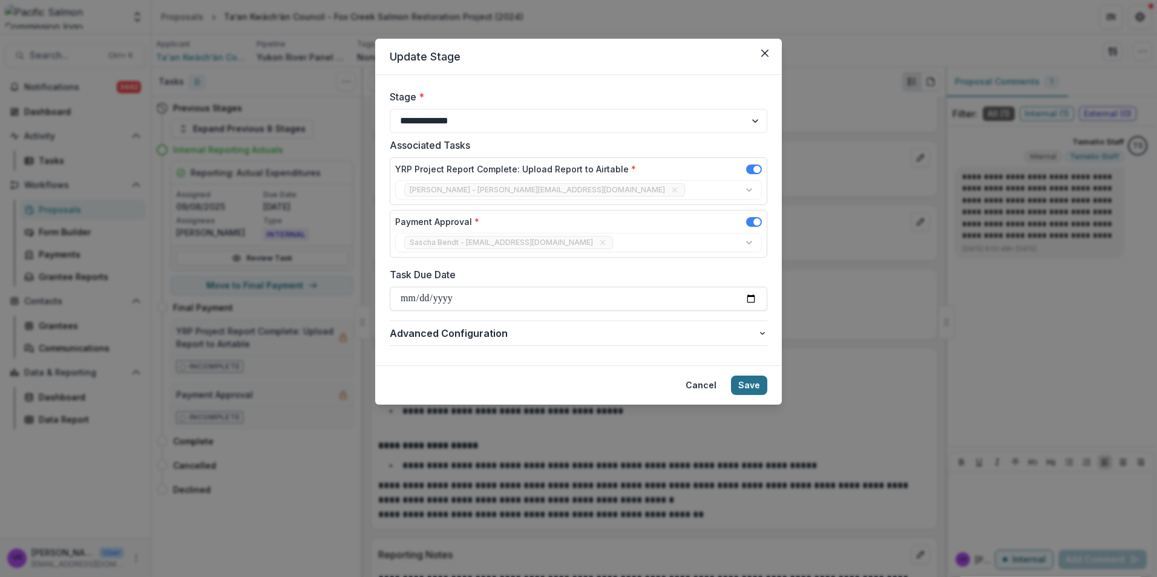
drag, startPoint x: 749, startPoint y: 388, endPoint x: 1087, endPoint y: 465, distance: 346.9
click at [749, 388] on button "Save" at bounding box center [749, 385] width 36 height 19
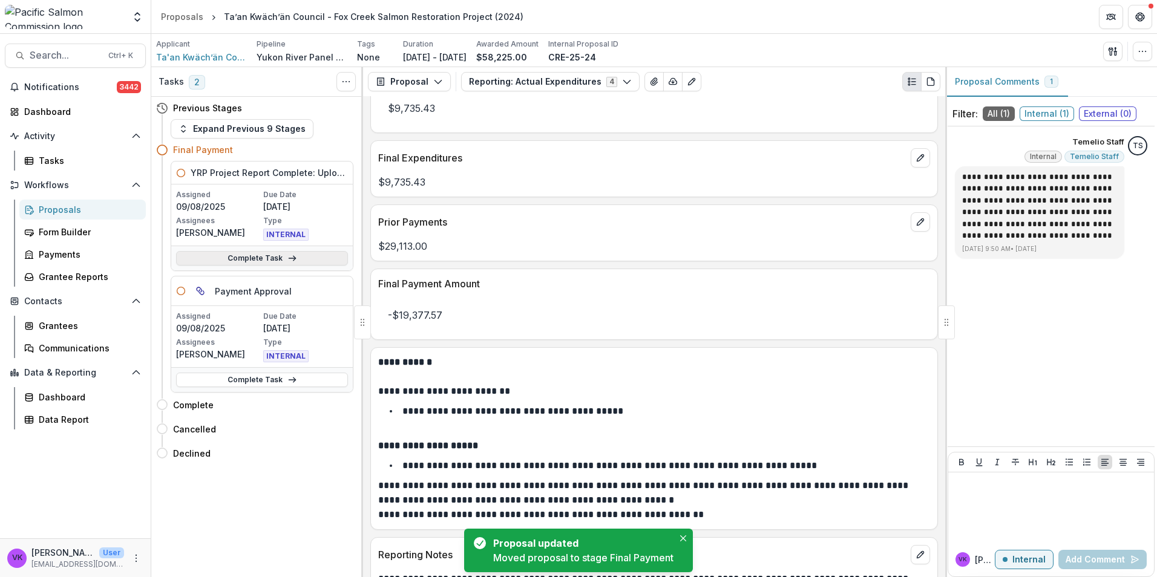
click at [258, 257] on link "Complete Task" at bounding box center [262, 258] width 172 height 15
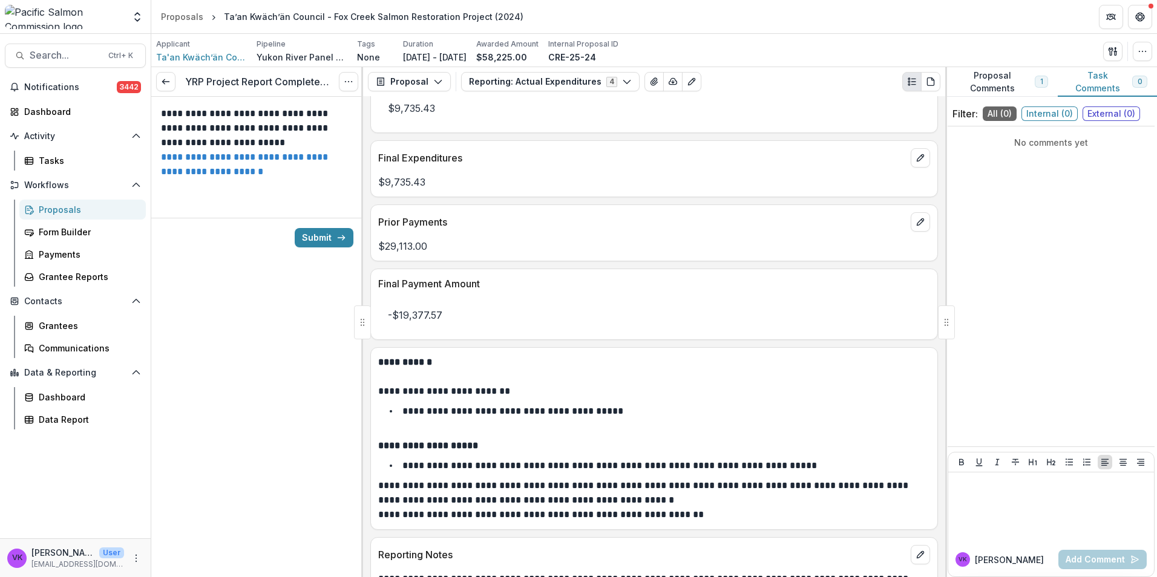
click at [234, 155] on link "**********" at bounding box center [245, 164] width 169 height 24
drag, startPoint x: 317, startPoint y: 237, endPoint x: 390, endPoint y: 261, distance: 76.9
click at [318, 237] on button "Submit" at bounding box center [324, 237] width 59 height 19
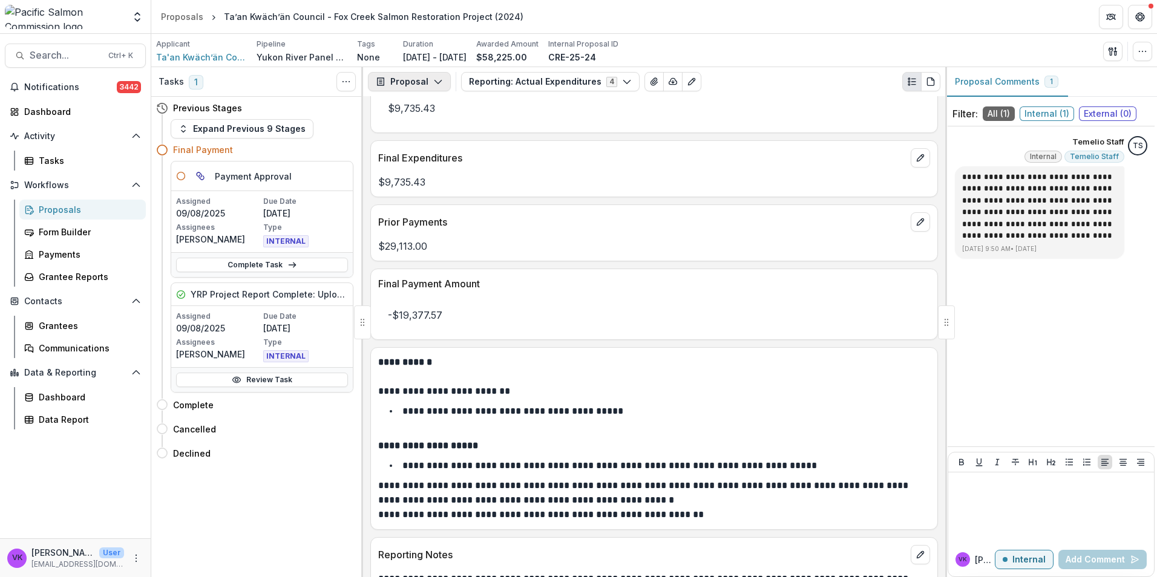
click at [443, 77] on button "Proposal" at bounding box center [409, 81] width 83 height 19
click at [422, 149] on div "Reports" at bounding box center [447, 149] width 111 height 13
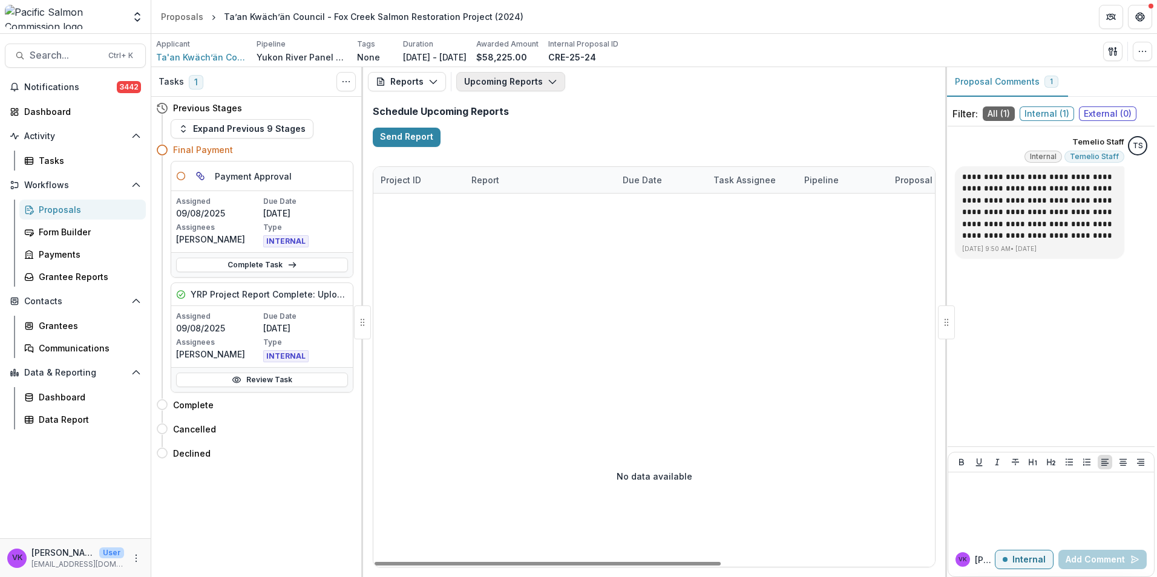
click at [534, 83] on button "Upcoming Reports" at bounding box center [510, 81] width 109 height 19
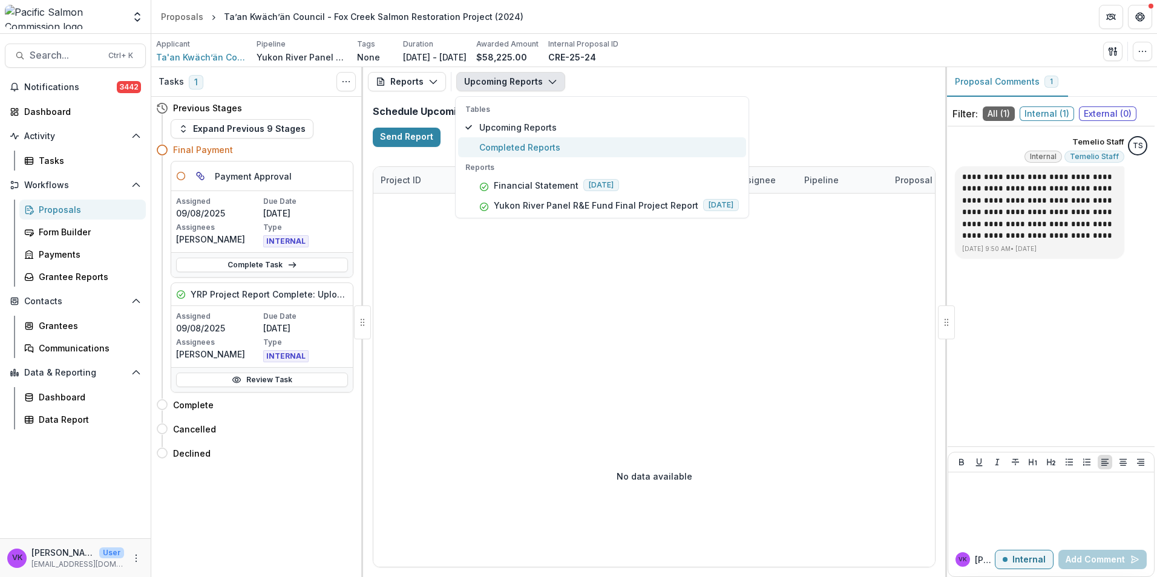
click at [520, 145] on span "Completed Reports" at bounding box center [609, 147] width 260 height 13
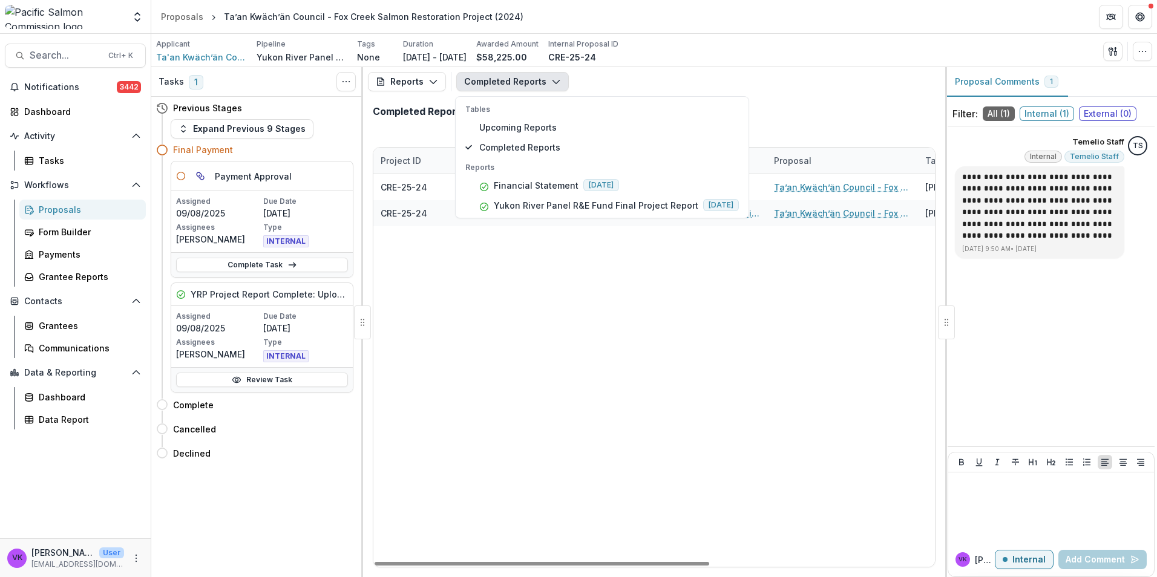
click at [691, 322] on div "CRE-25-24 Ta'an Kwäch’än Council Financial Statement Ta’an Kwäch’än Council - F…" at bounding box center [842, 370] width 938 height 393
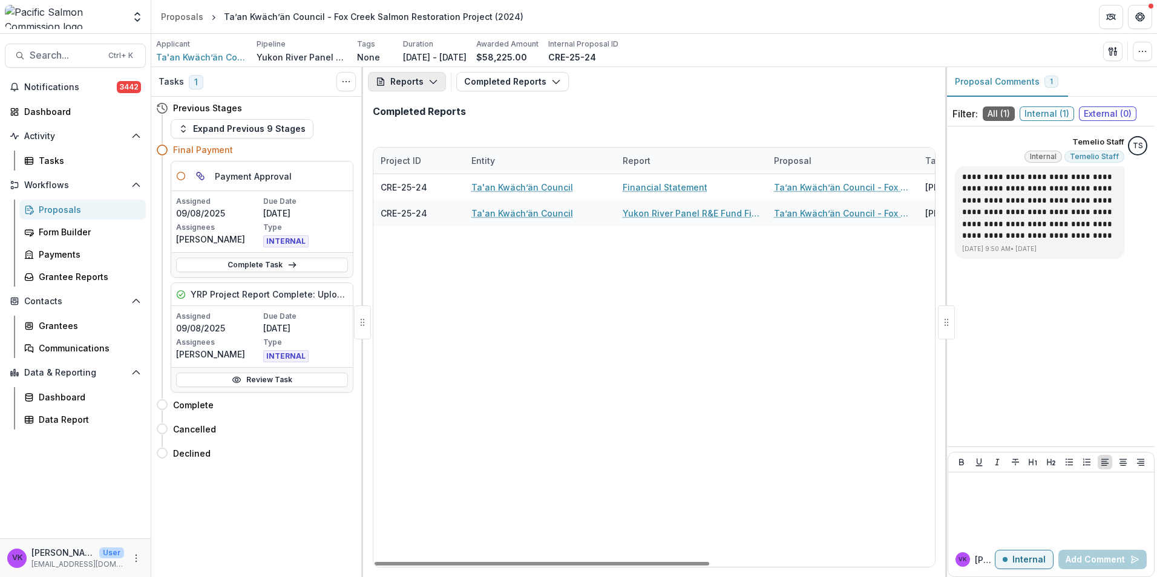
click at [433, 80] on icon "button" at bounding box center [433, 82] width 10 height 10
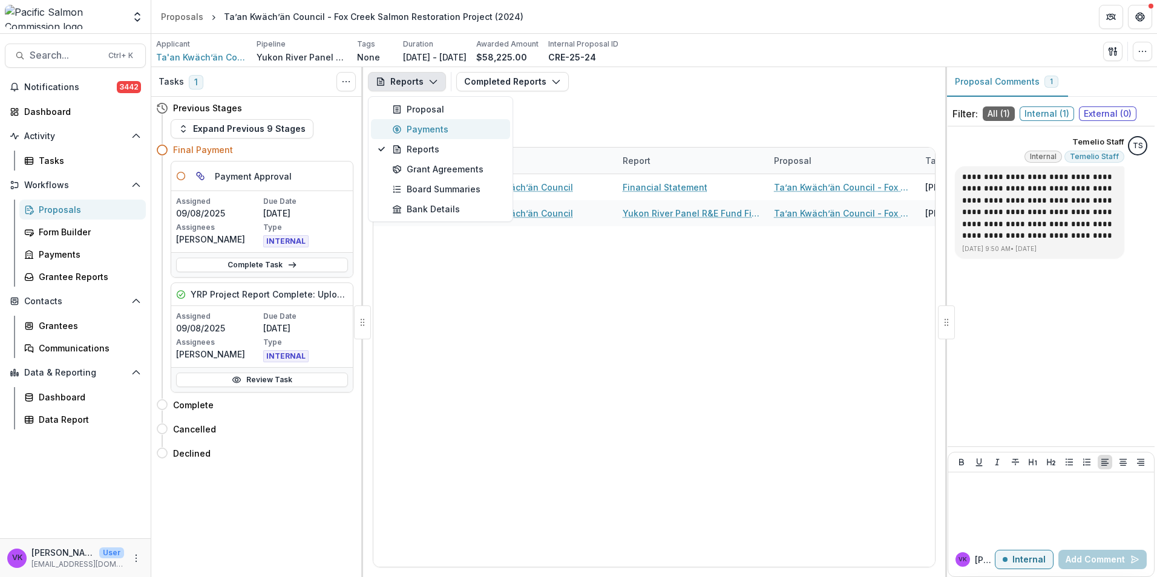
click at [419, 133] on div "Payments" at bounding box center [447, 129] width 111 height 13
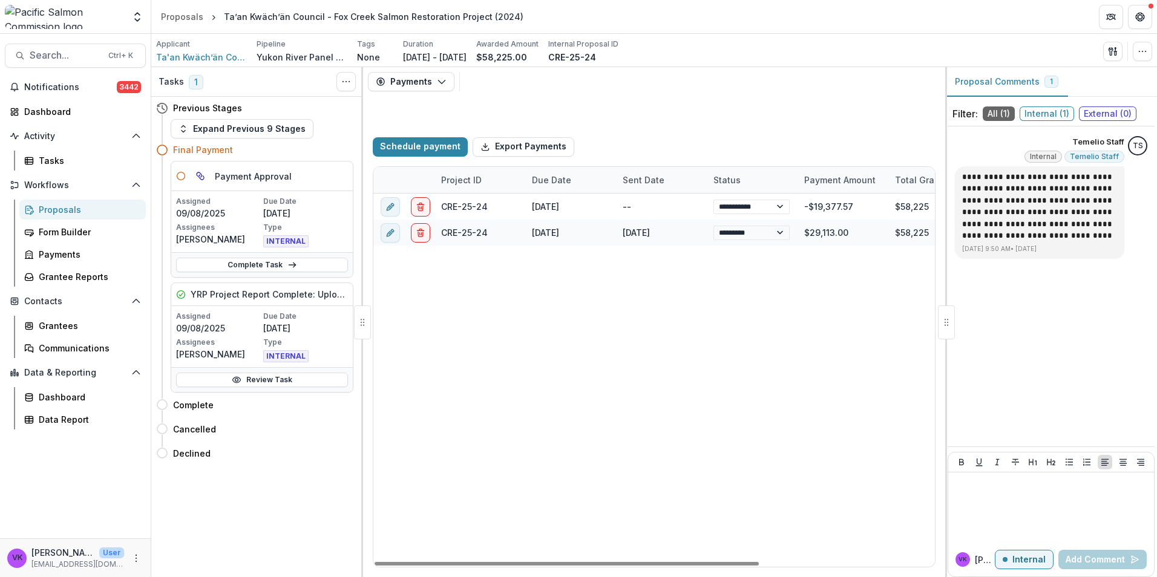
select select "****"
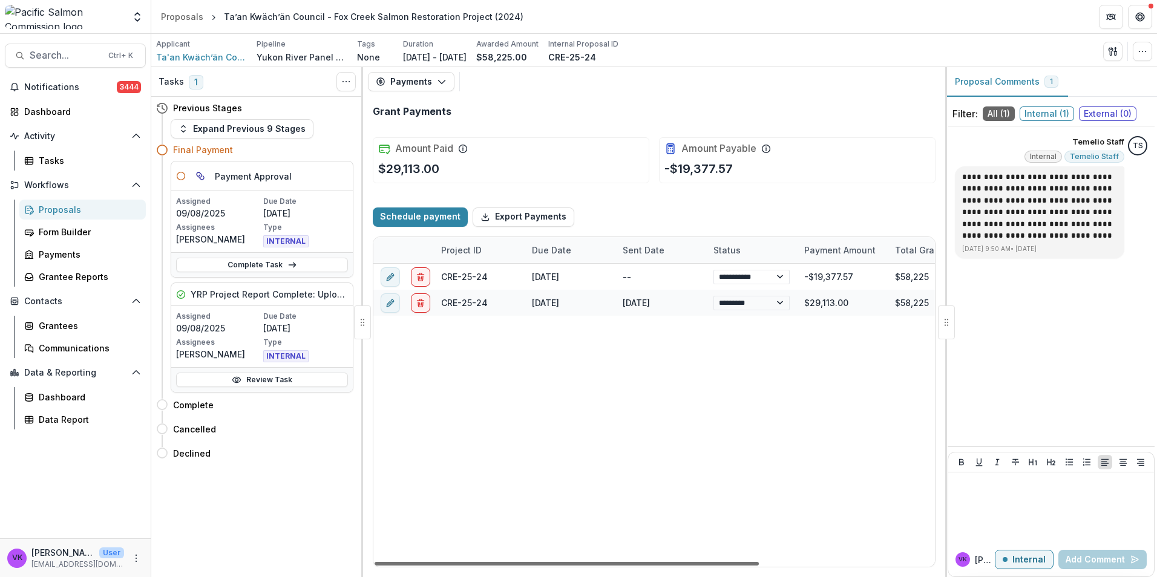
drag, startPoint x: 731, startPoint y: 565, endPoint x: 498, endPoint y: 591, distance: 234.4
click at [498, 566] on div at bounding box center [566, 564] width 384 height 4
select select "****"
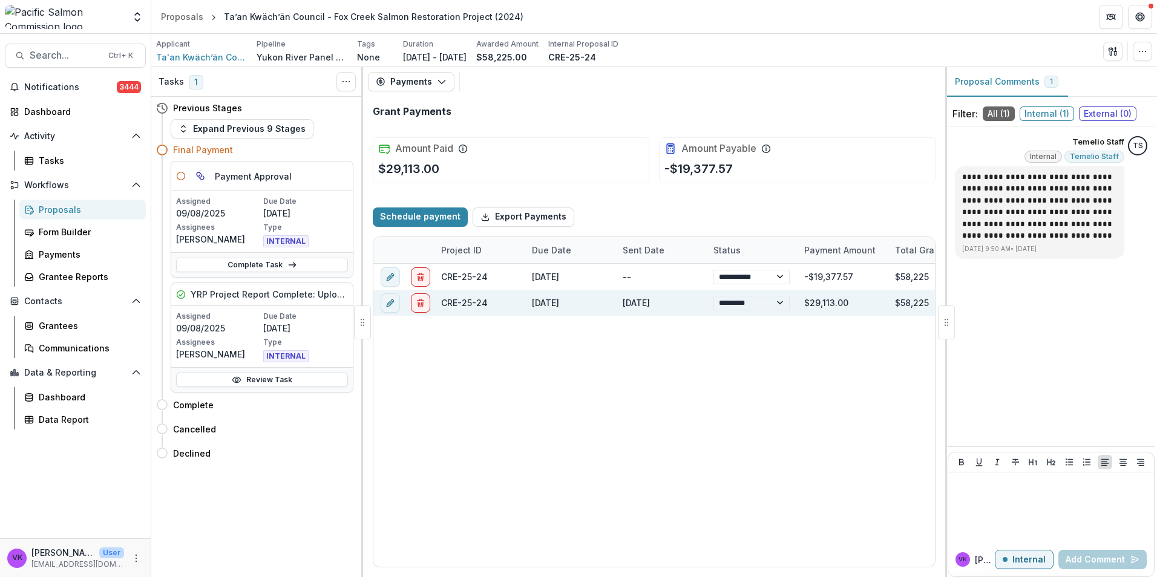
select select "****"
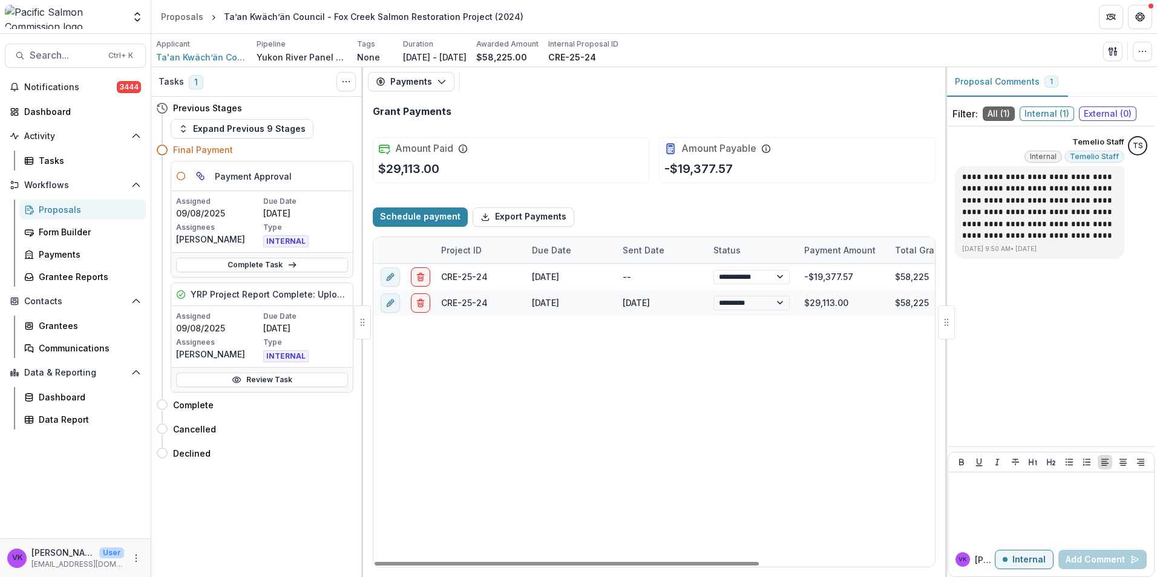
drag, startPoint x: 53, startPoint y: 210, endPoint x: 90, endPoint y: 212, distance: 36.4
click at [54, 209] on div "Proposals" at bounding box center [87, 209] width 97 height 13
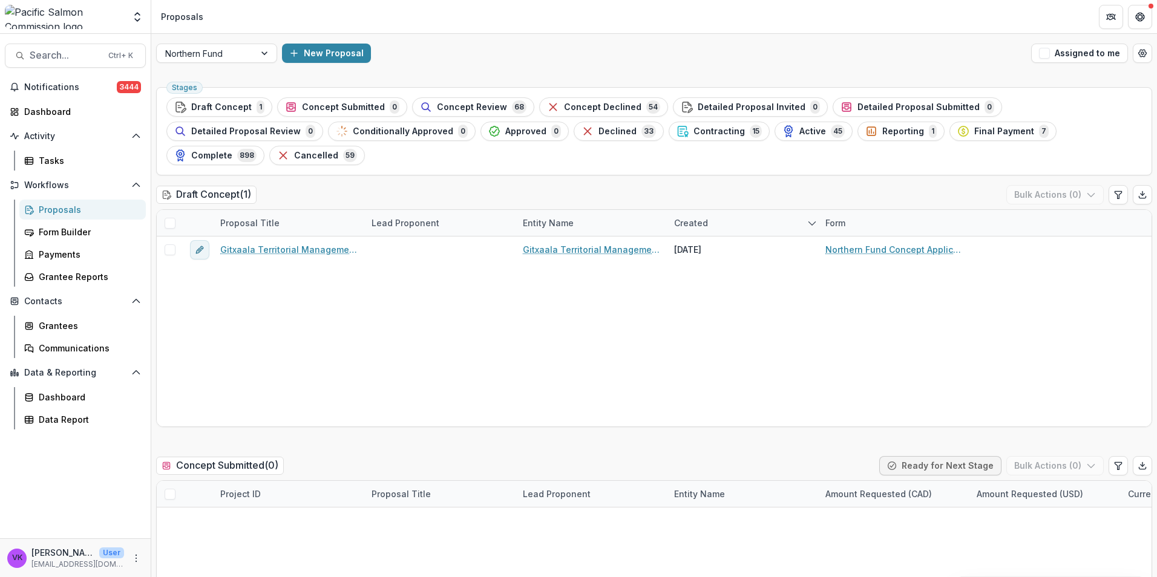
drag, startPoint x: 808, startPoint y: 128, endPoint x: 1040, endPoint y: 219, distance: 249.4
click at [974, 128] on span "Final Payment" at bounding box center [1004, 131] width 60 height 10
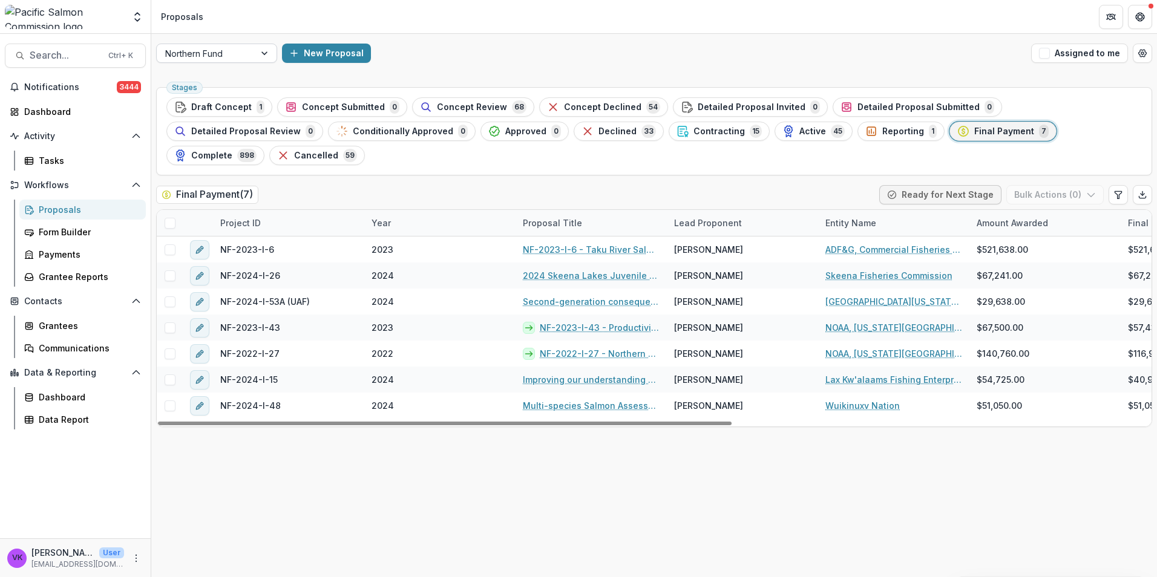
click at [265, 52] on div at bounding box center [266, 53] width 22 height 18
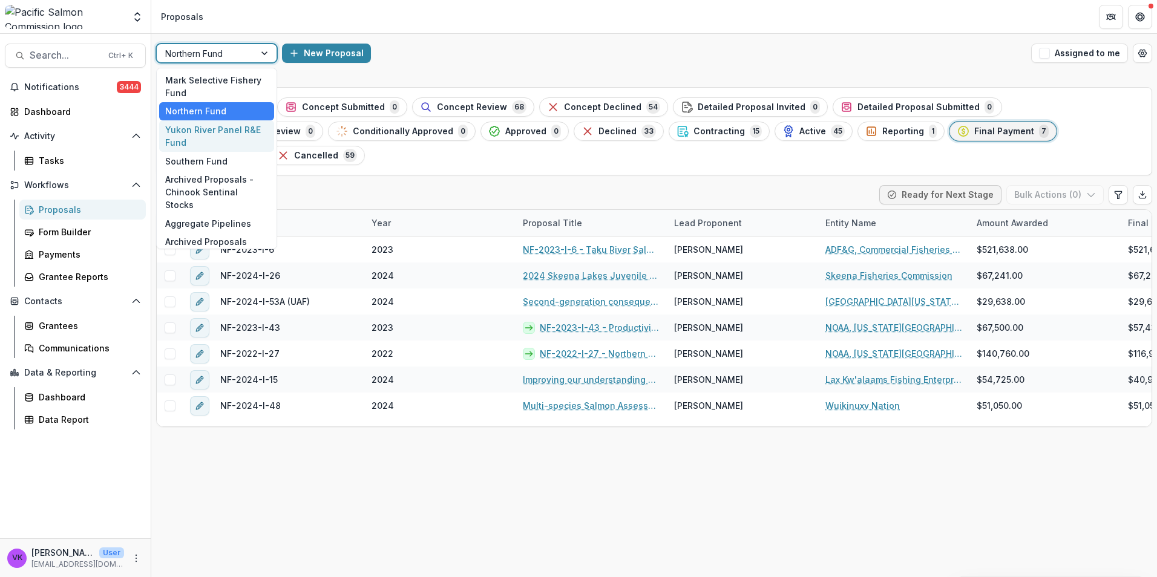
click at [189, 134] on div "Yukon River Panel R&E Fund" at bounding box center [216, 135] width 115 height 31
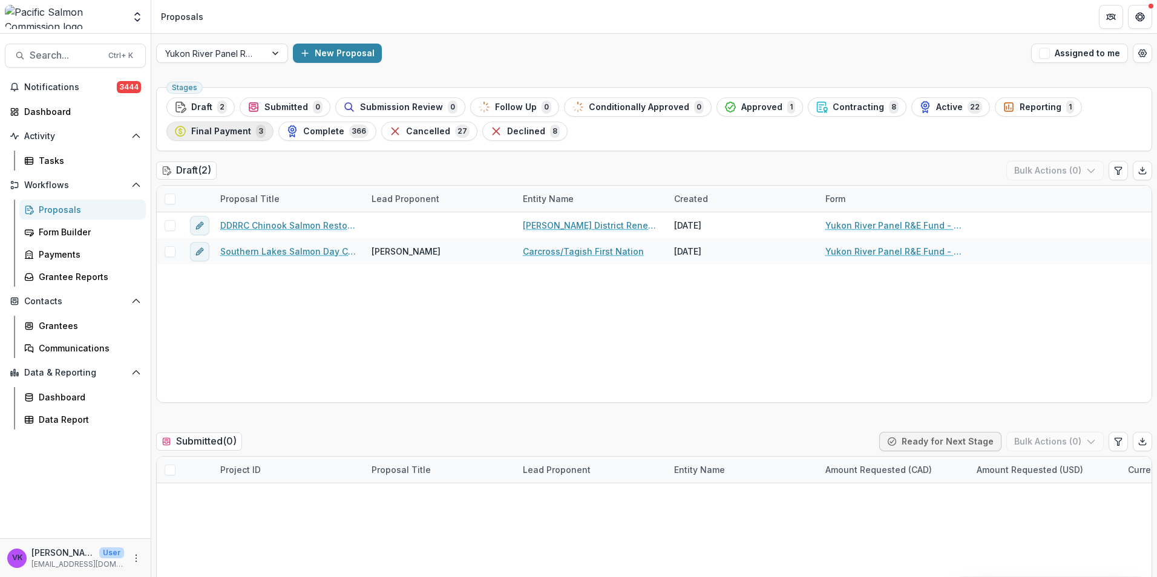
drag, startPoint x: 211, startPoint y: 126, endPoint x: 634, endPoint y: 203, distance: 429.7
click at [212, 126] on span "Final Payment" at bounding box center [221, 131] width 60 height 10
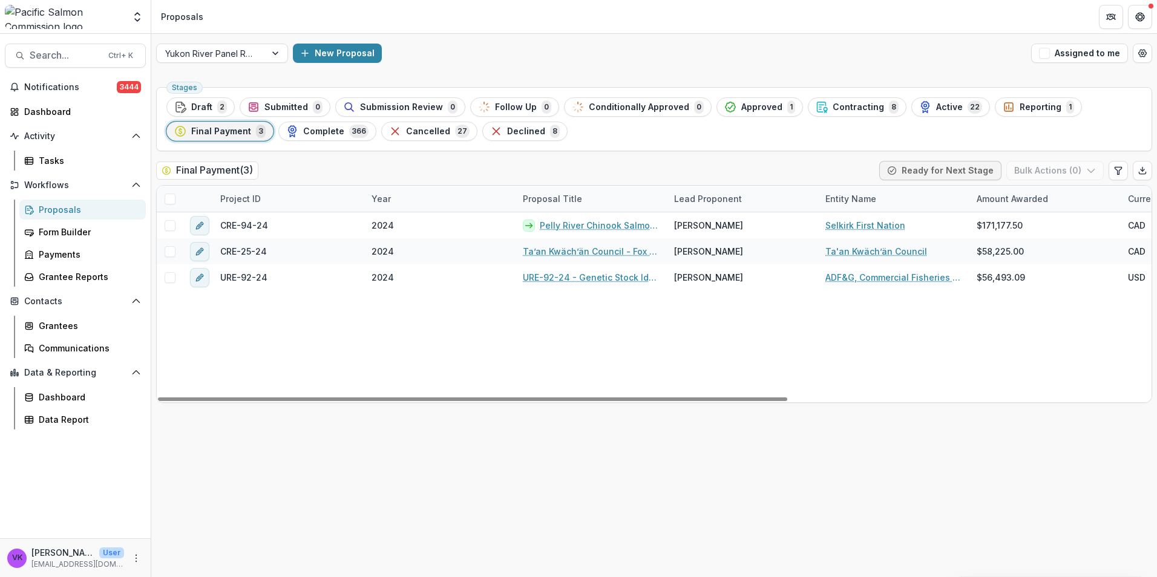
click at [53, 205] on div "Proposals" at bounding box center [87, 209] width 97 height 13
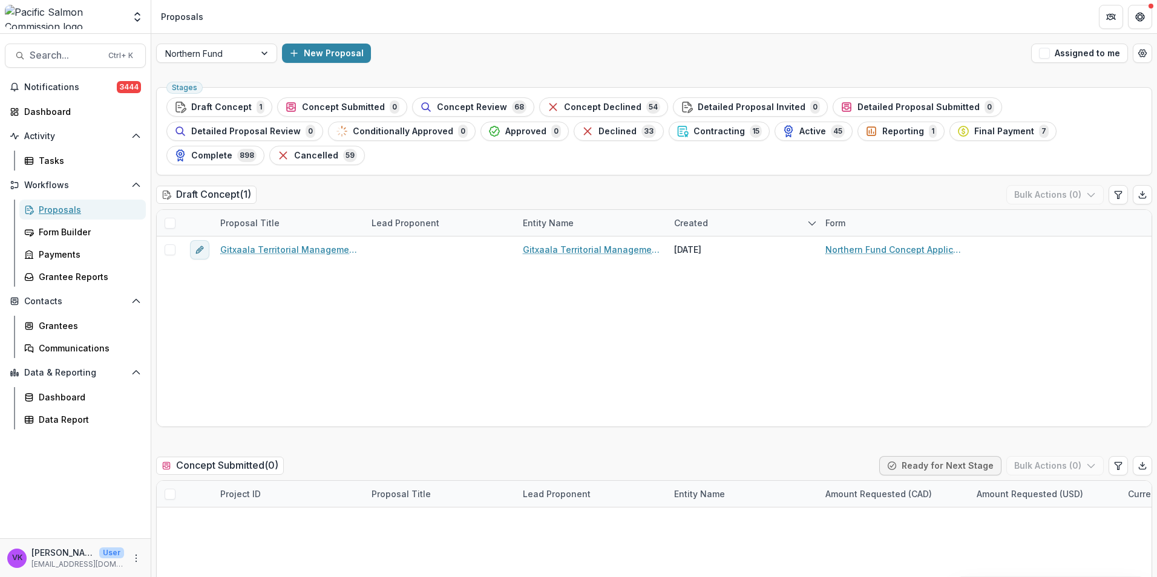
drag, startPoint x: 60, startPoint y: 201, endPoint x: 285, endPoint y: 248, distance: 229.2
click at [60, 203] on link "Proposals" at bounding box center [82, 210] width 126 height 20
click at [266, 56] on div at bounding box center [266, 53] width 22 height 18
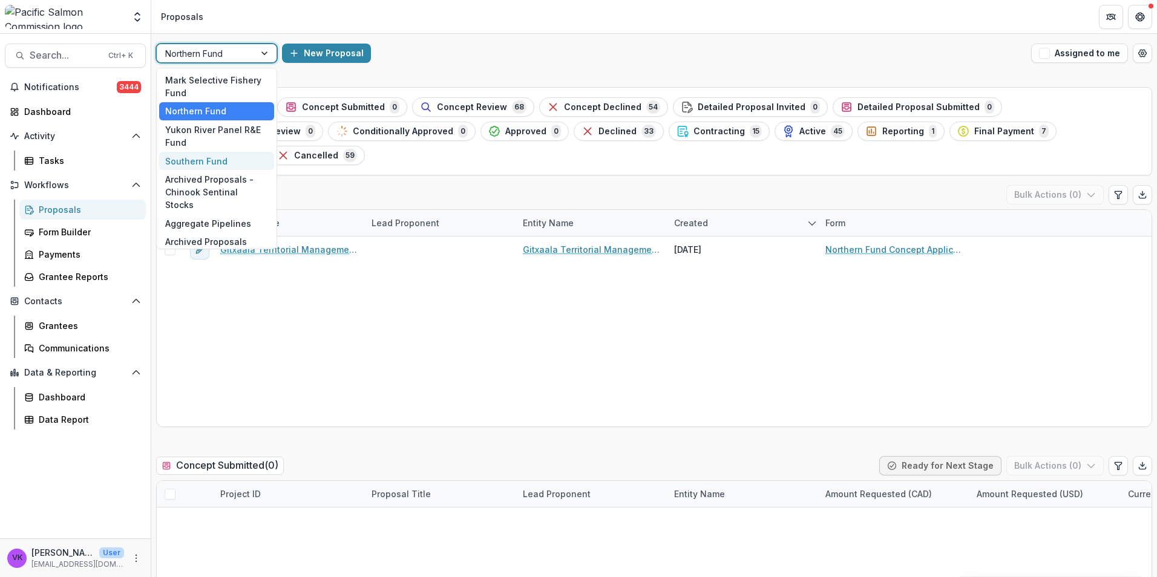
click at [217, 160] on div "Southern Fund" at bounding box center [216, 161] width 115 height 19
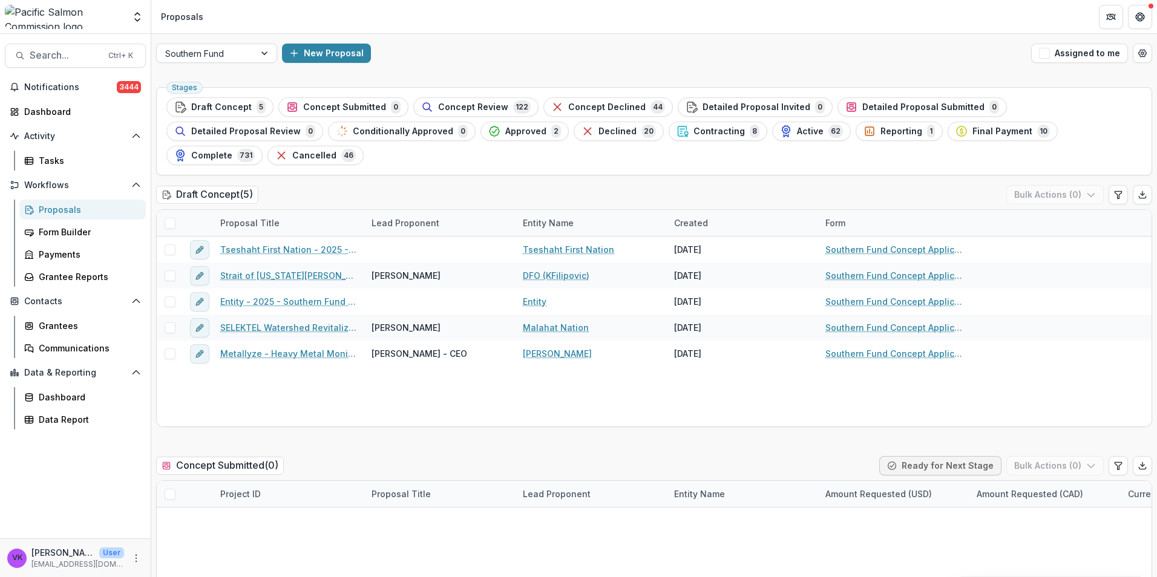
drag, startPoint x: 630, startPoint y: 130, endPoint x: 904, endPoint y: 223, distance: 289.4
click at [797, 130] on span "Active" at bounding box center [810, 131] width 27 height 10
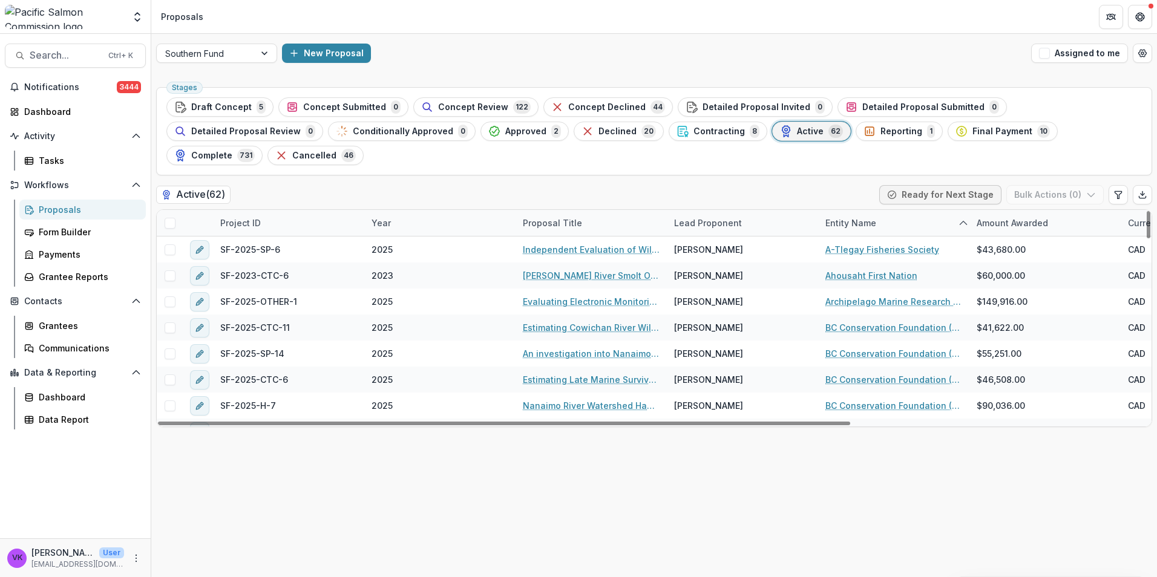
click at [268, 210] on div "Project ID" at bounding box center [288, 223] width 151 height 26
click at [292, 223] on input at bounding box center [287, 226] width 145 height 19
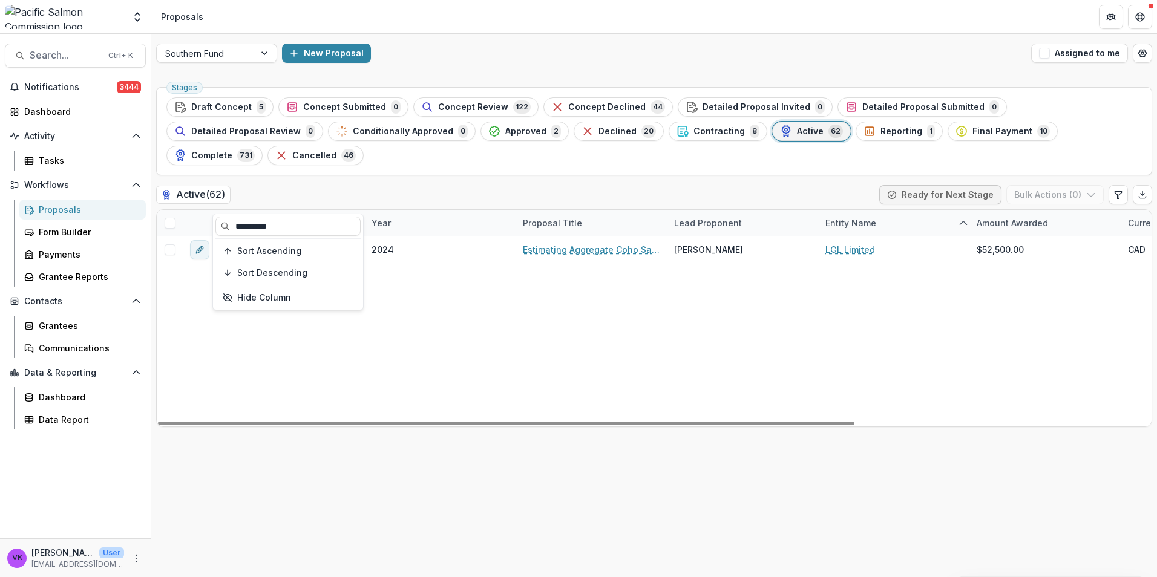
type input "**********"
click at [613, 322] on div "SF-2024-SP-5B 2024 Estimating Aggregate Coho Salmon Escapement to the Lower Fra…" at bounding box center [865, 332] width 1417 height 190
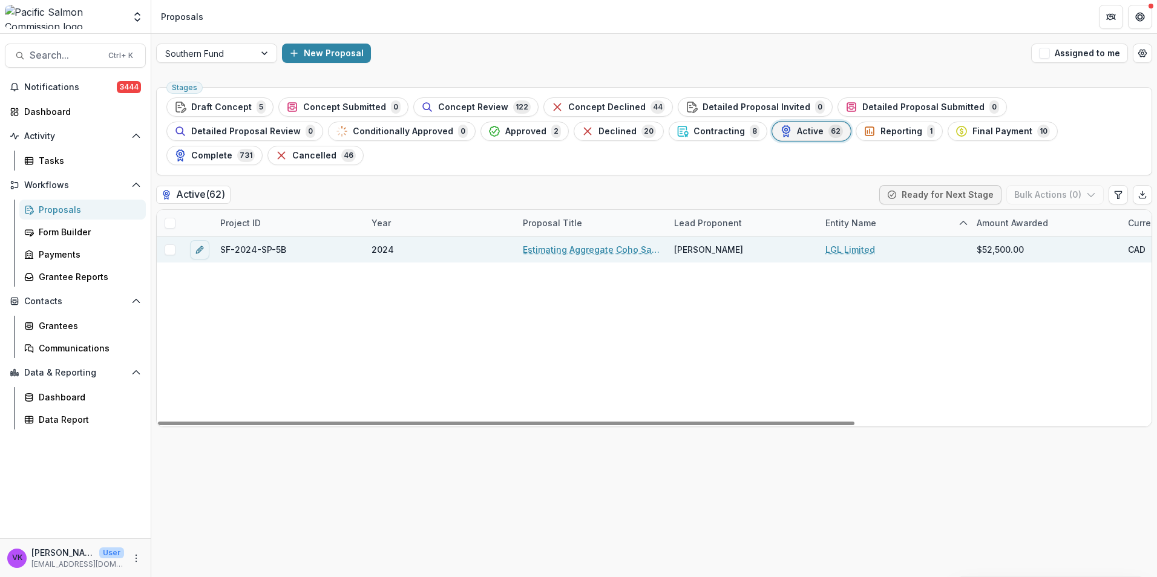
click at [587, 243] on link "Estimating Aggregate Coho Salmon Escapement to the Lower Fraser Management Unit…" at bounding box center [591, 249] width 137 height 13
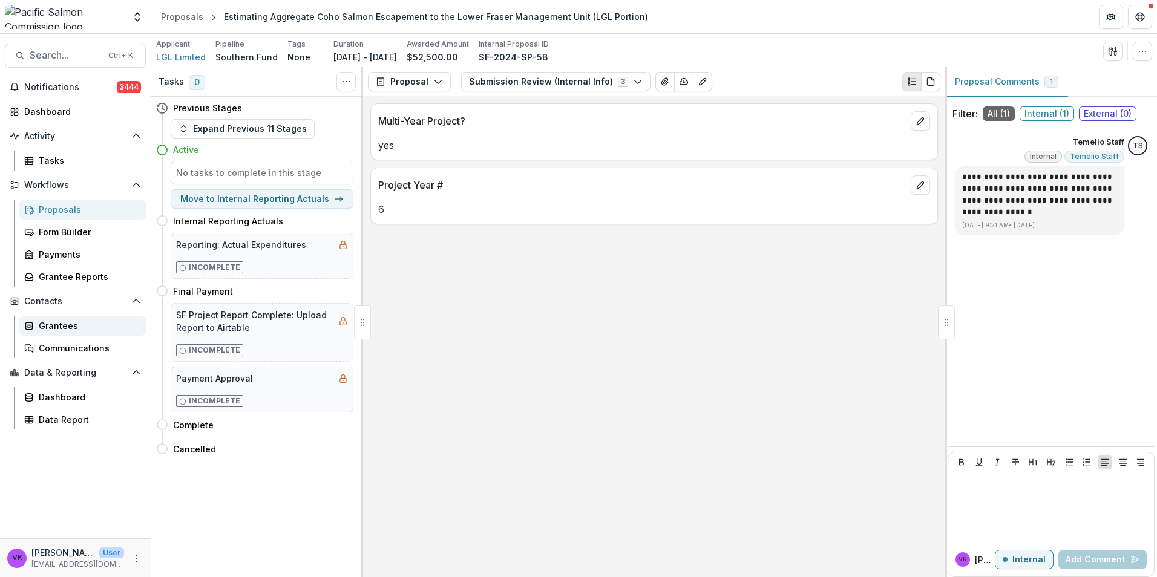
click at [46, 323] on div "Grantees" at bounding box center [87, 325] width 97 height 13
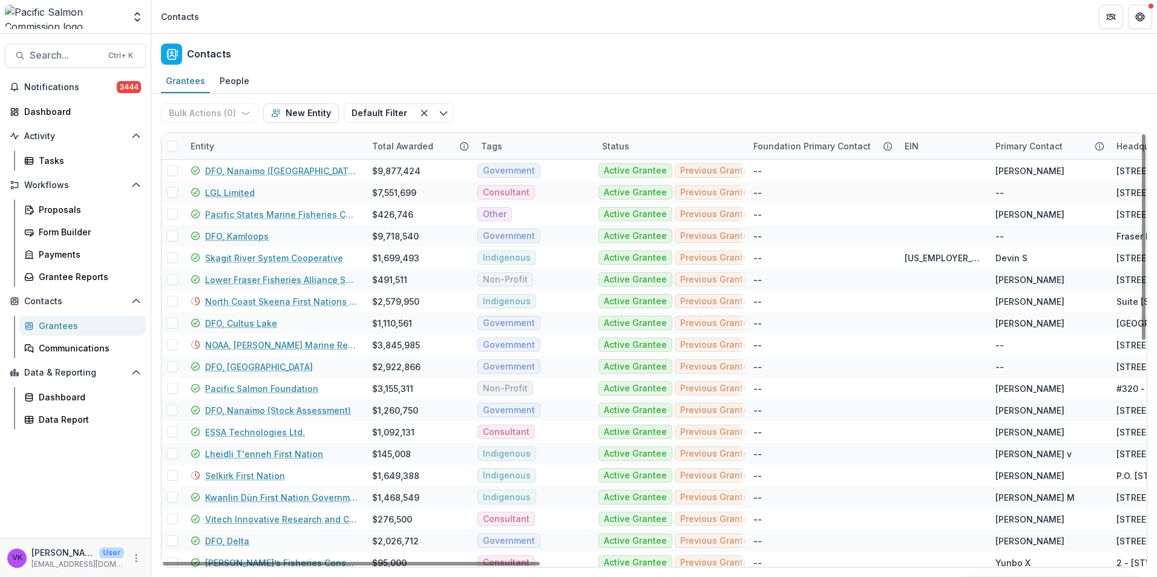
click at [233, 143] on div "Entity" at bounding box center [273, 146] width 181 height 26
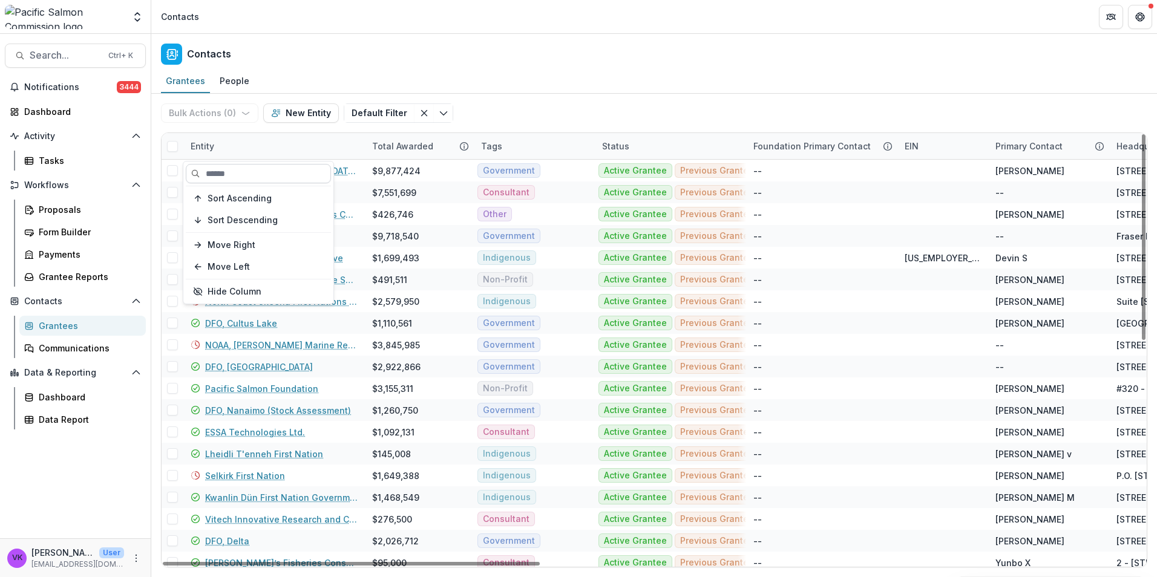
click at [265, 179] on input at bounding box center [258, 173] width 145 height 19
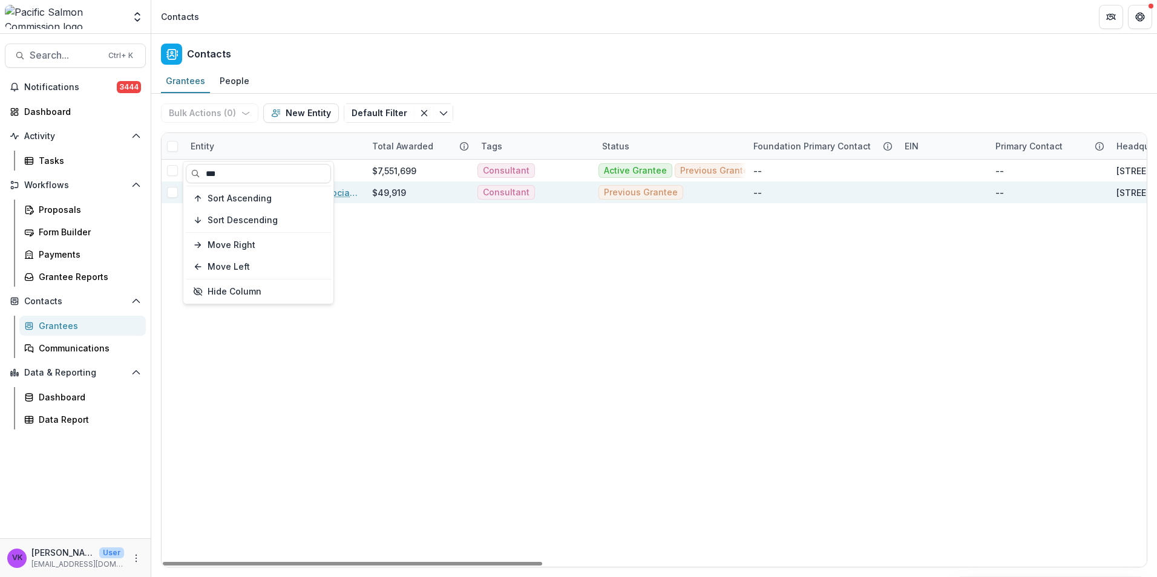
type input "***"
click at [318, 143] on div "Entity" at bounding box center [273, 146] width 181 height 26
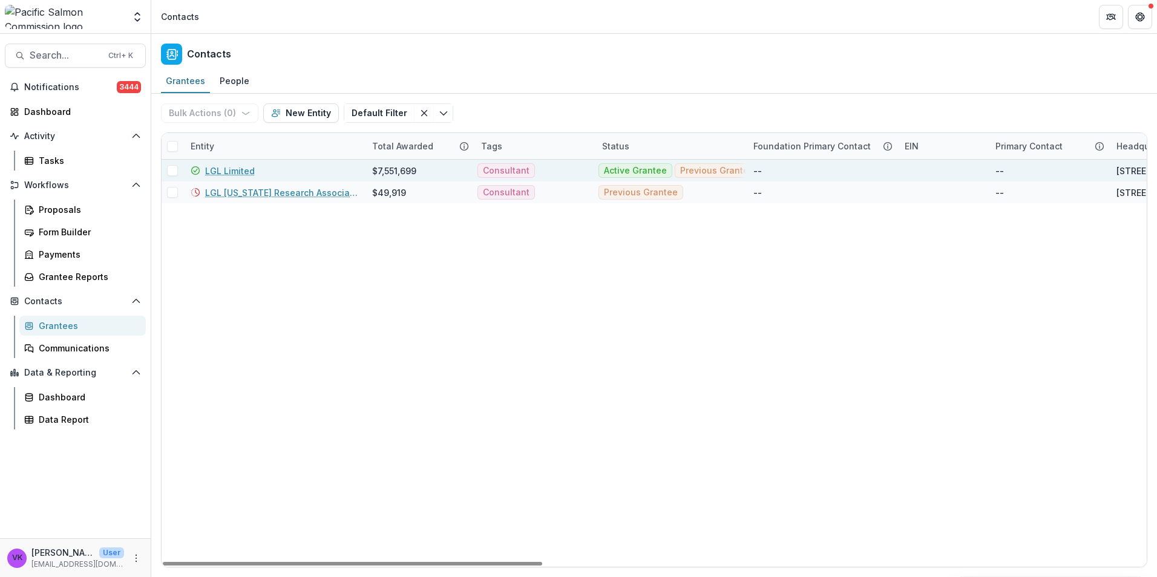
click at [235, 169] on link "LGL Limited" at bounding box center [230, 171] width 50 height 13
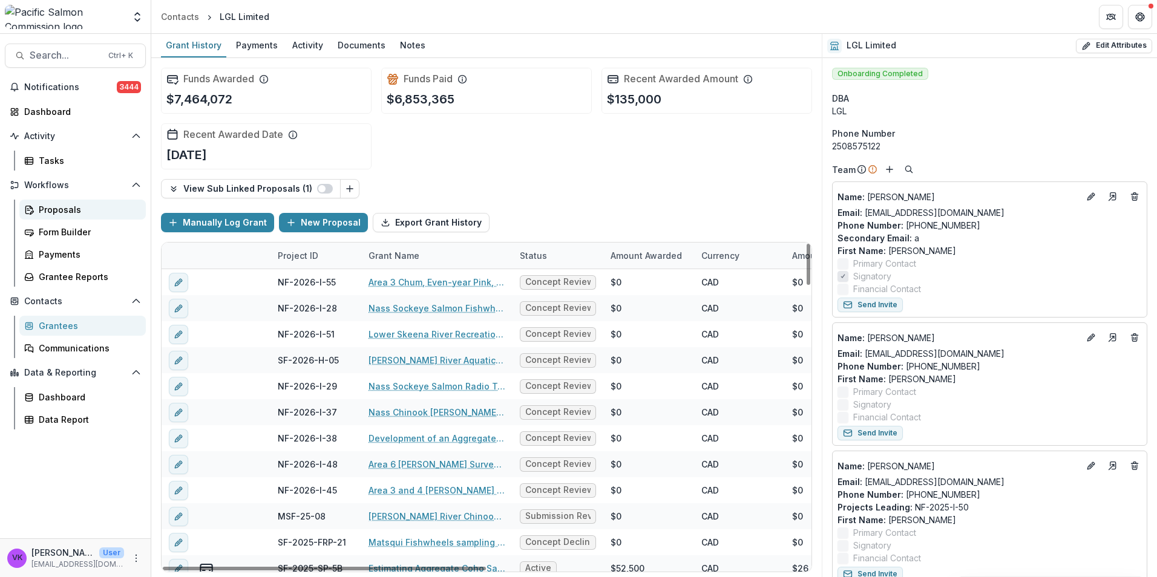
drag, startPoint x: 63, startPoint y: 206, endPoint x: 79, endPoint y: 209, distance: 16.6
click at [64, 206] on div "Proposals" at bounding box center [87, 209] width 97 height 13
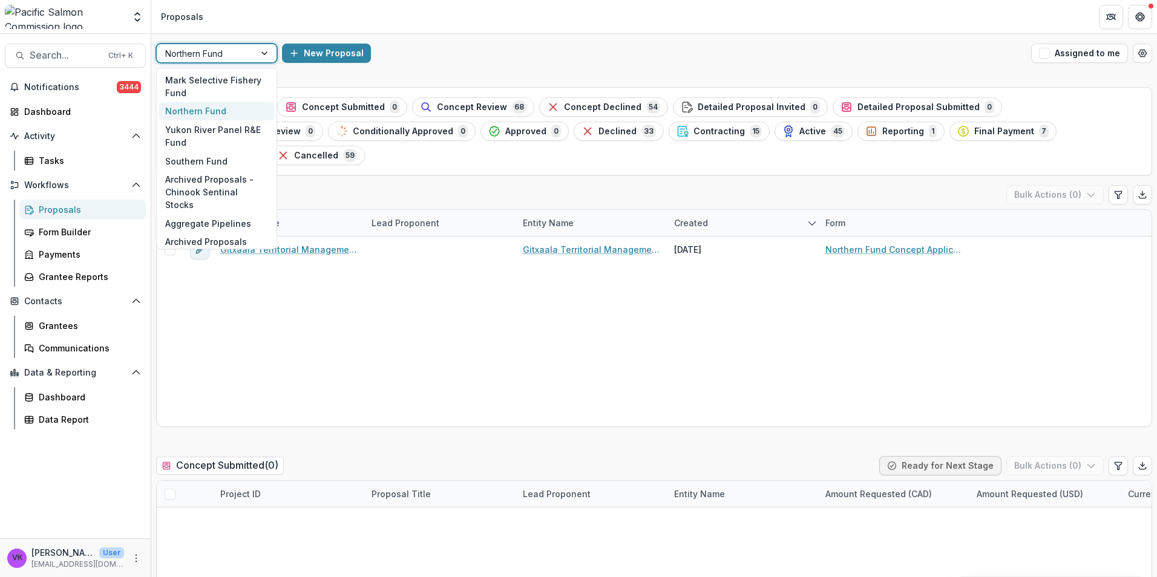
click at [263, 50] on div at bounding box center [266, 53] width 22 height 18
click at [209, 161] on div "Southern Fund" at bounding box center [216, 161] width 115 height 19
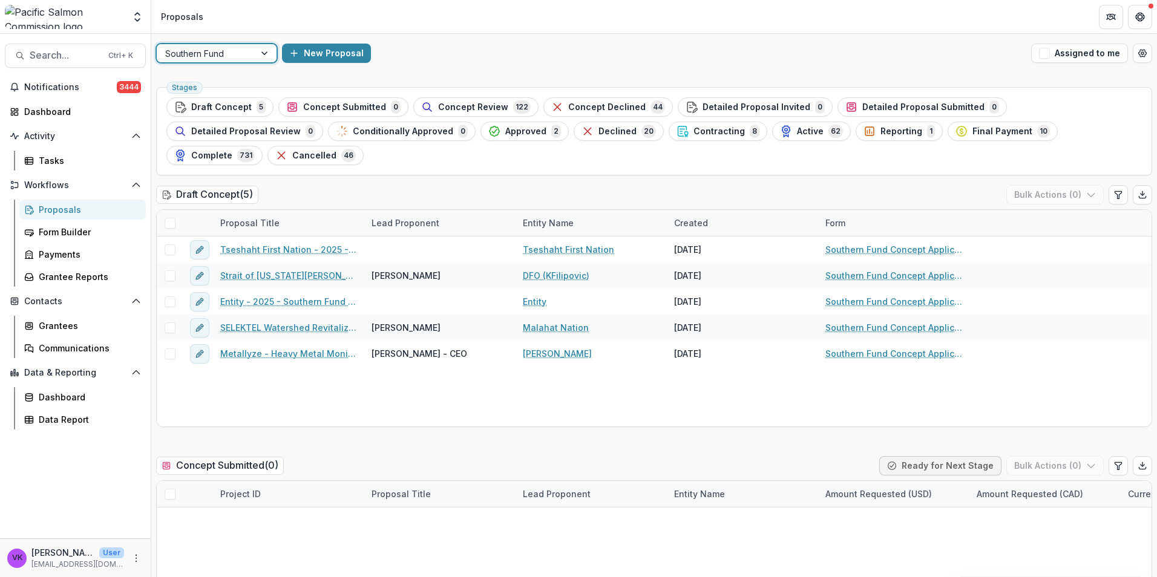
click at [780, 127] on div "Active 62" at bounding box center [811, 131] width 63 height 13
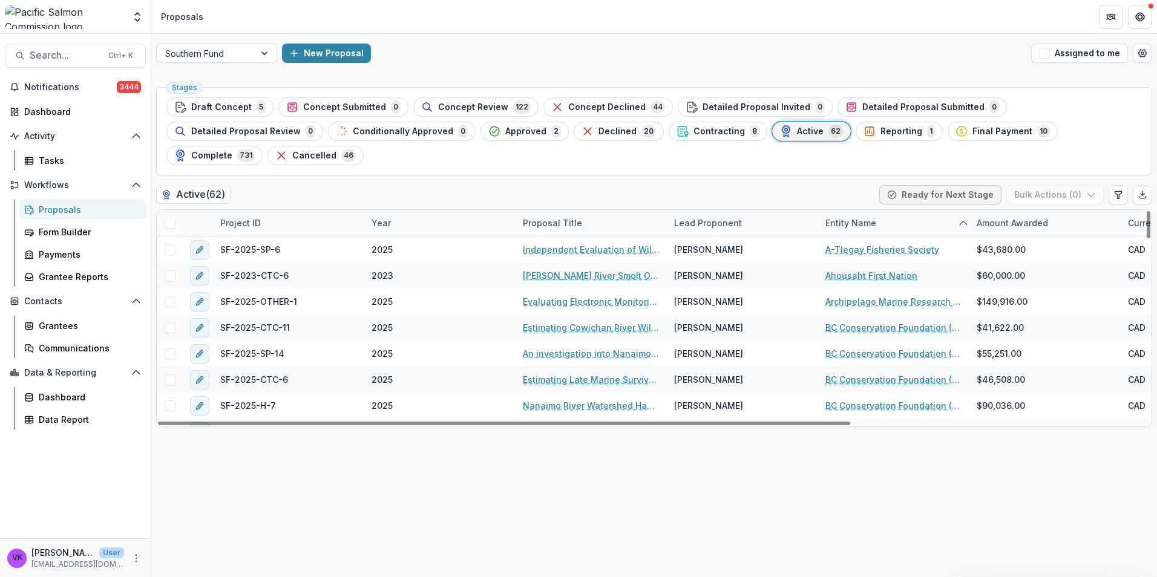
drag, startPoint x: 310, startPoint y: 197, endPoint x: 319, endPoint y: 208, distance: 14.6
click at [310, 210] on div "Project ID" at bounding box center [288, 223] width 151 height 26
click at [299, 230] on input at bounding box center [287, 226] width 145 height 19
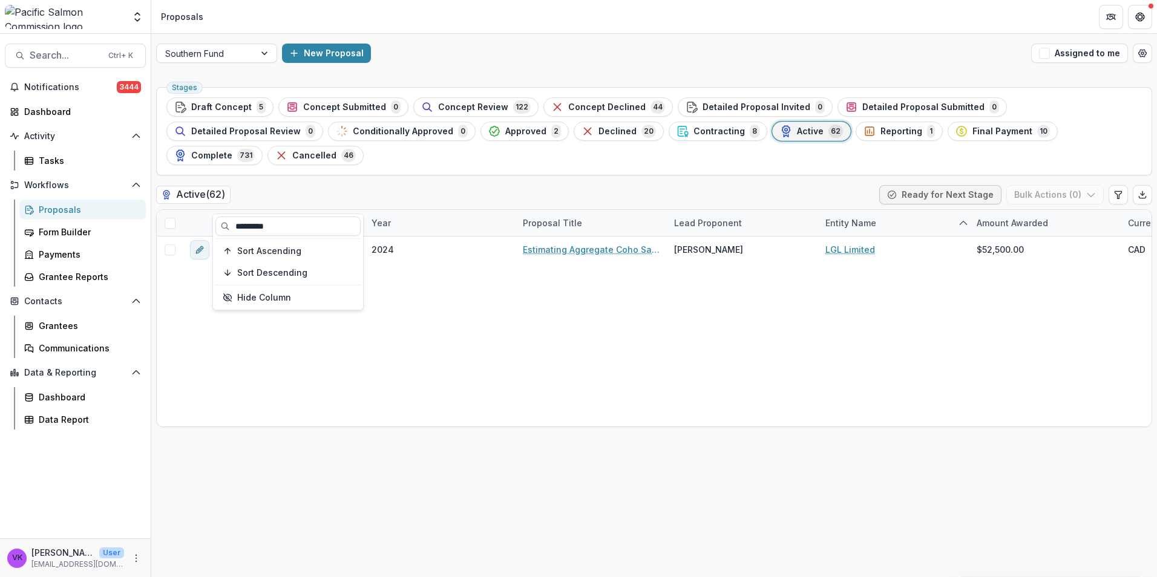
type input "*********"
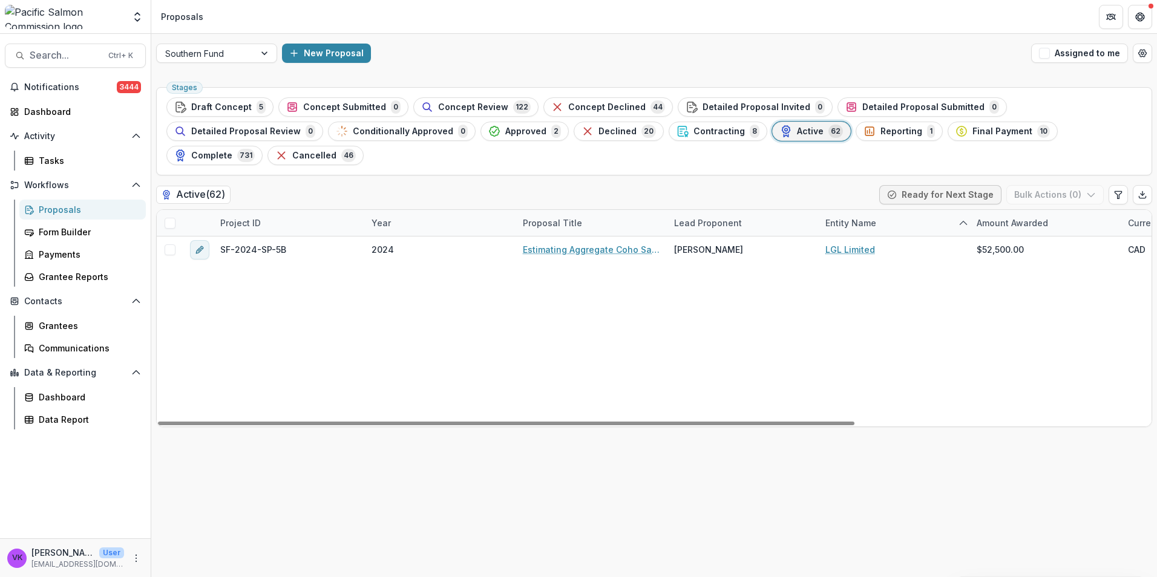
click at [488, 316] on div "SF-2024-SP-5B 2024 Estimating Aggregate Coho Salmon Escapement to the Lower Fra…" at bounding box center [865, 332] width 1417 height 190
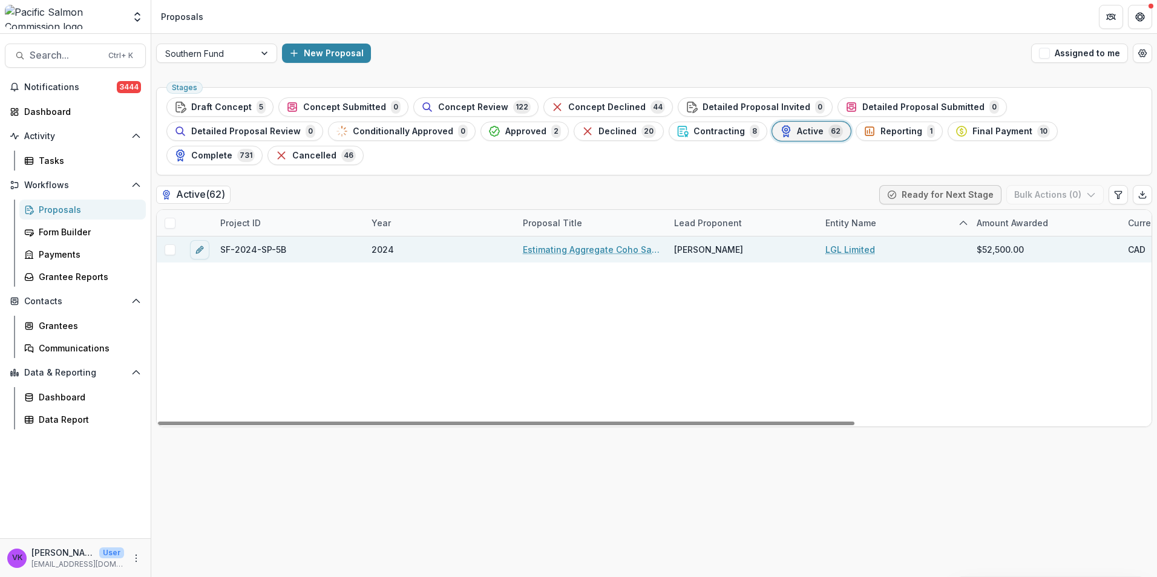
click at [270, 243] on span "SF-2024-SP-5B" at bounding box center [253, 249] width 66 height 13
click at [523, 243] on link "Estimating Aggregate Coho Salmon Escapement to the Lower Fraser Management Unit…" at bounding box center [591, 249] width 137 height 13
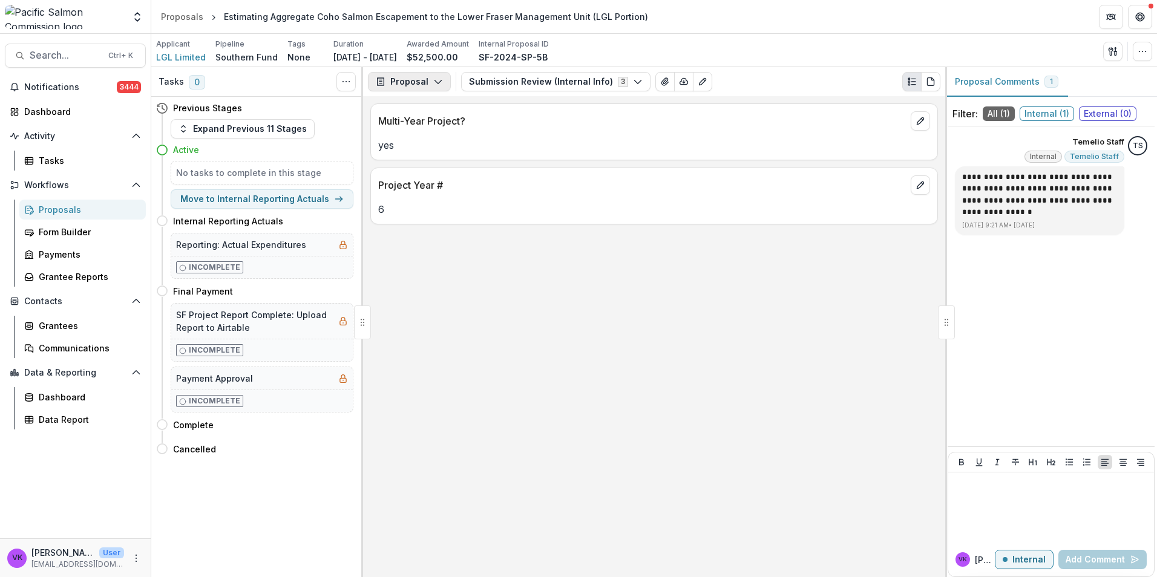
click at [433, 80] on icon "button" at bounding box center [438, 82] width 10 height 10
click at [428, 155] on div "Reports" at bounding box center [447, 149] width 111 height 13
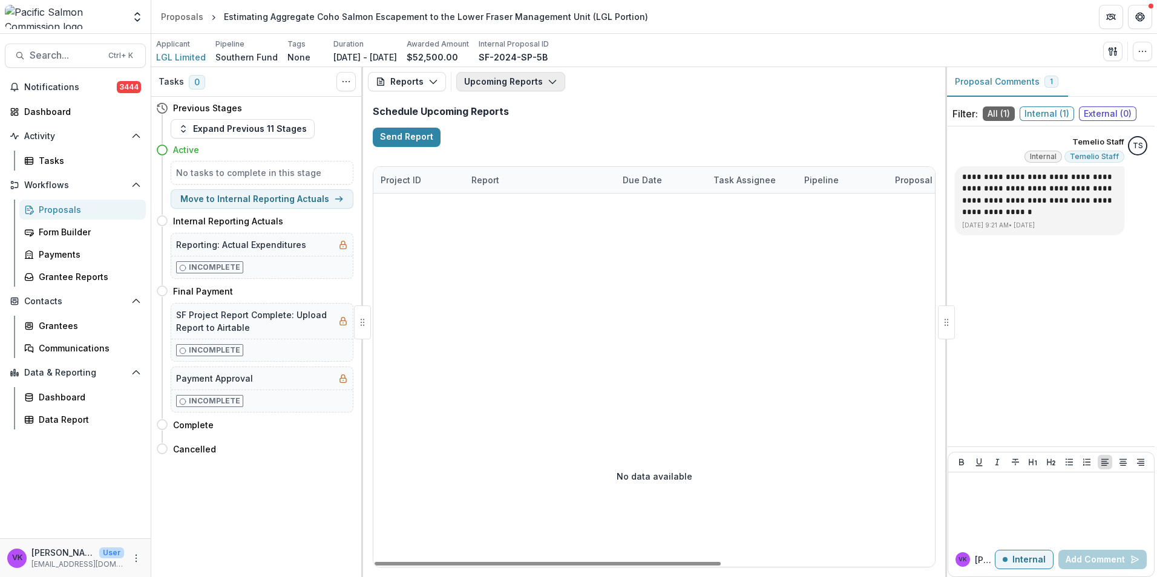
click at [549, 82] on icon "button" at bounding box center [552, 82] width 10 height 10
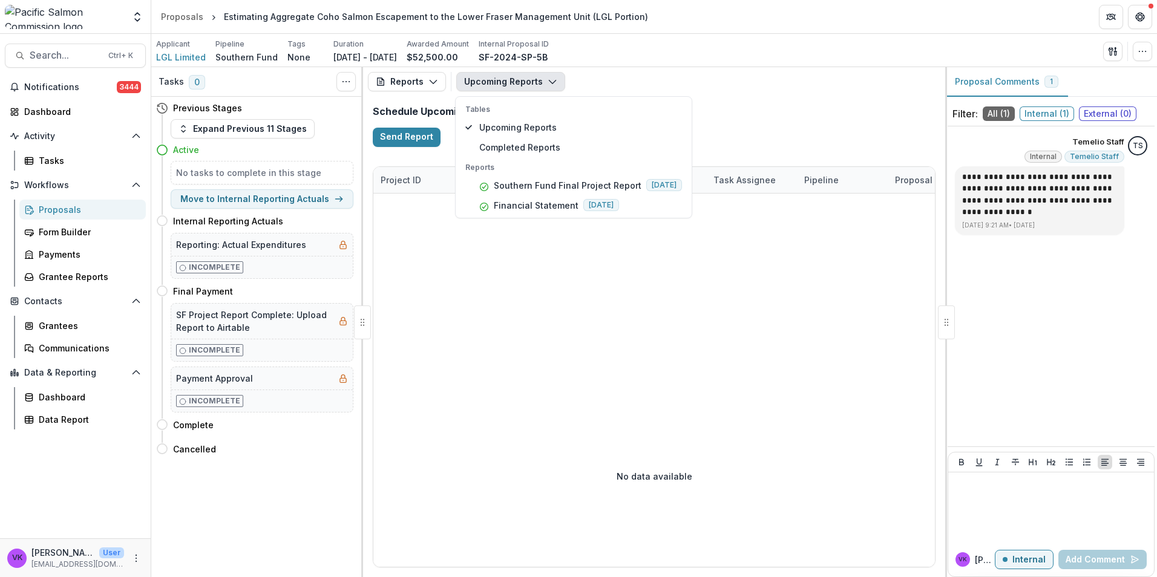
click at [757, 125] on div "Schedule Upcoming Reports Send Report" at bounding box center [654, 126] width 582 height 60
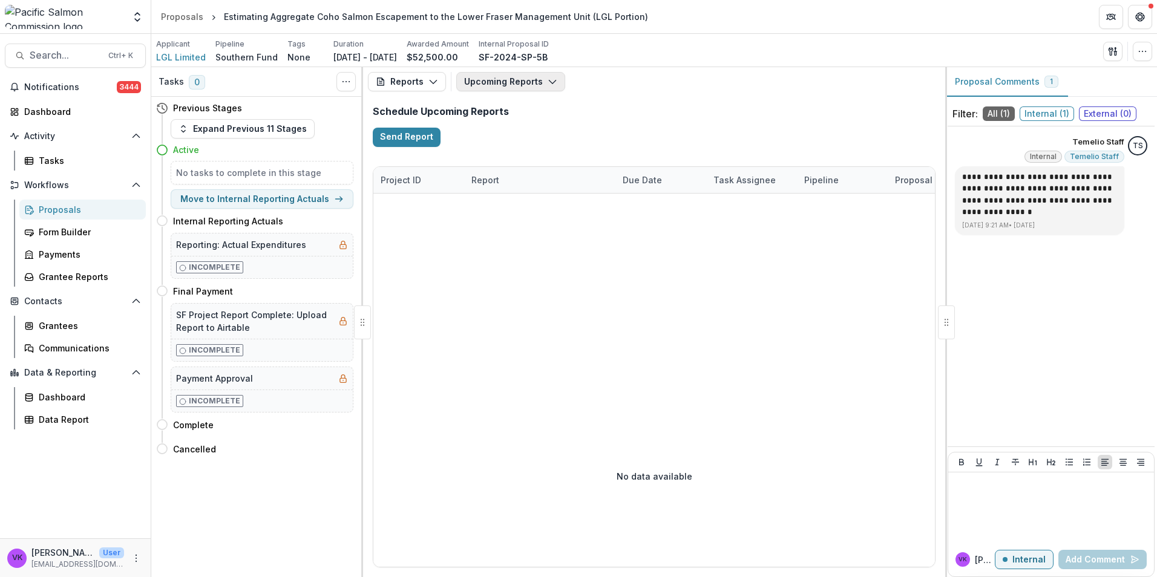
drag, startPoint x: 552, startPoint y: 77, endPoint x: 553, endPoint y: 103, distance: 26.0
click at [552, 78] on icon "button" at bounding box center [552, 82] width 10 height 10
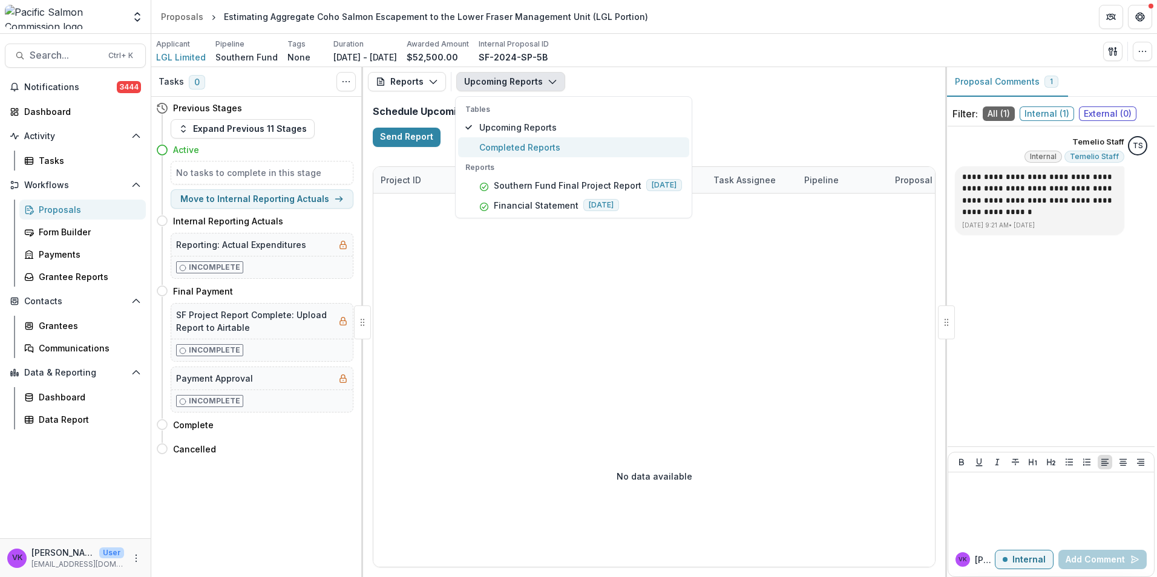
click at [532, 146] on span "Completed Reports" at bounding box center [580, 147] width 203 height 13
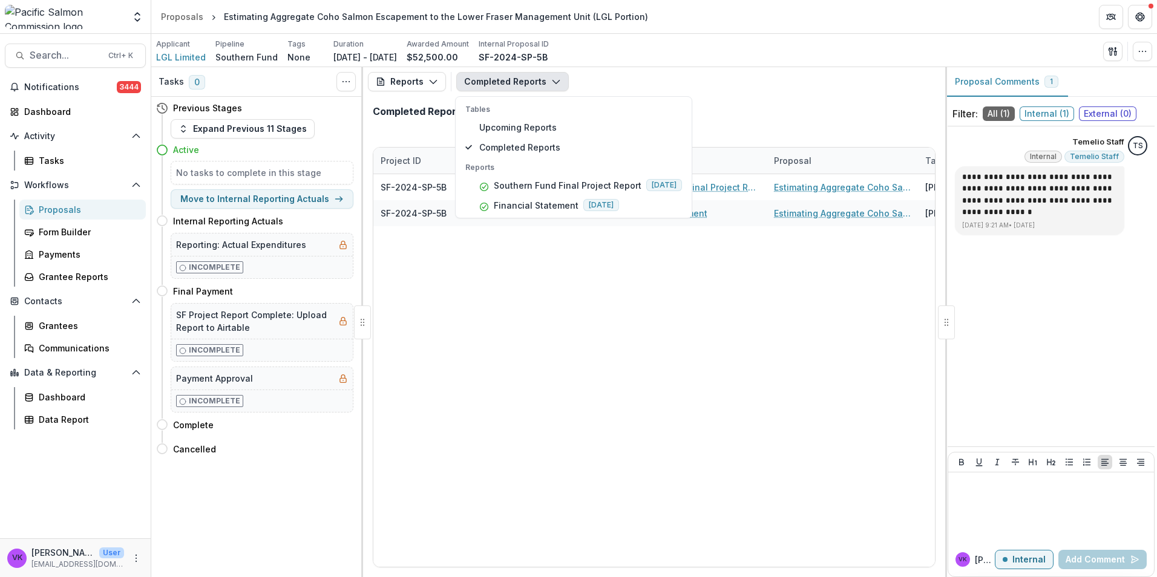
click at [802, 436] on div "SF-2024-SP-5B LGL Limited Southern Fund Final Project Report Estimating Aggrega…" at bounding box center [842, 370] width 938 height 393
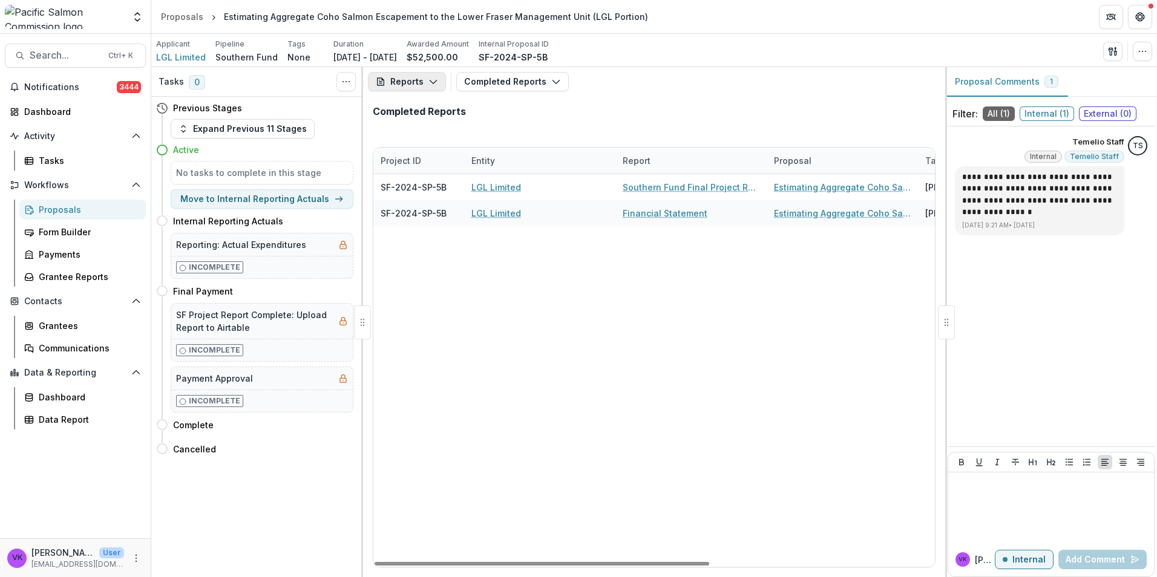
click at [425, 75] on button "Reports" at bounding box center [407, 81] width 78 height 19
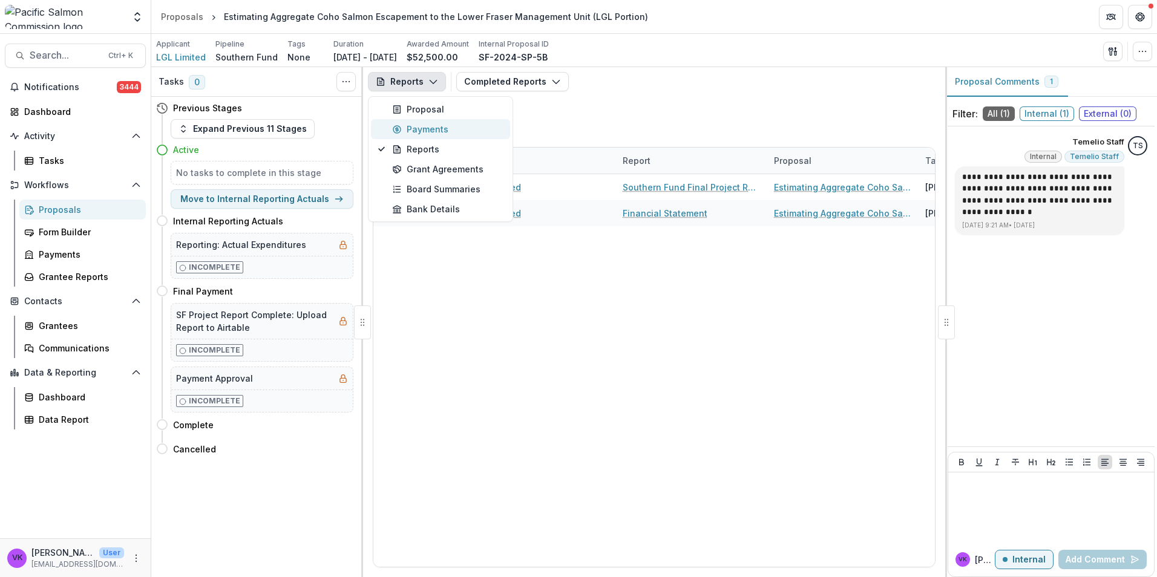
click at [419, 122] on button "Payments" at bounding box center [440, 129] width 139 height 20
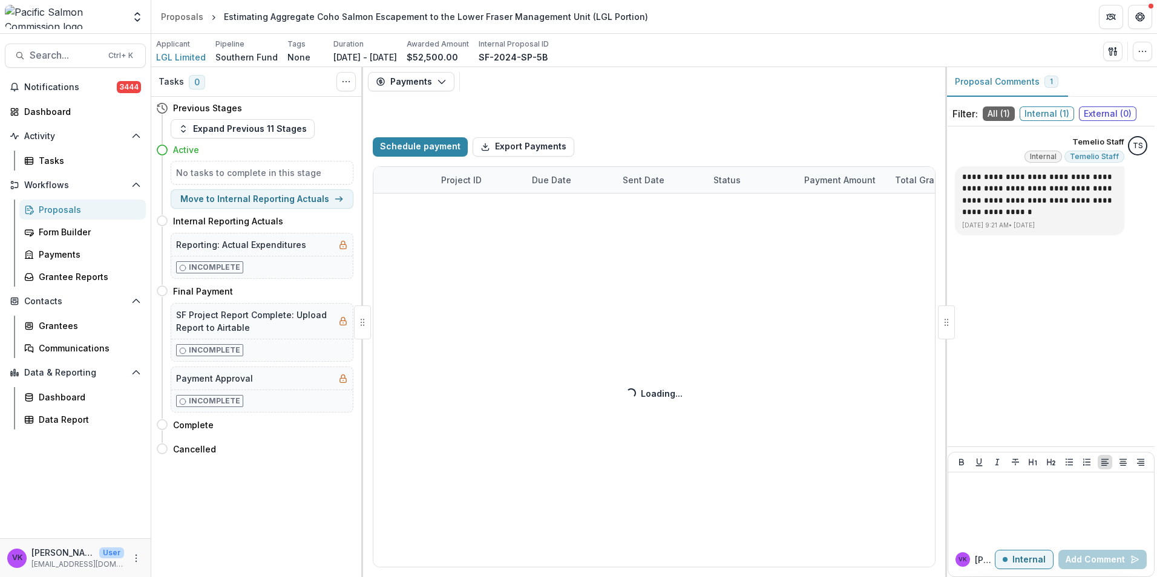
select select "****"
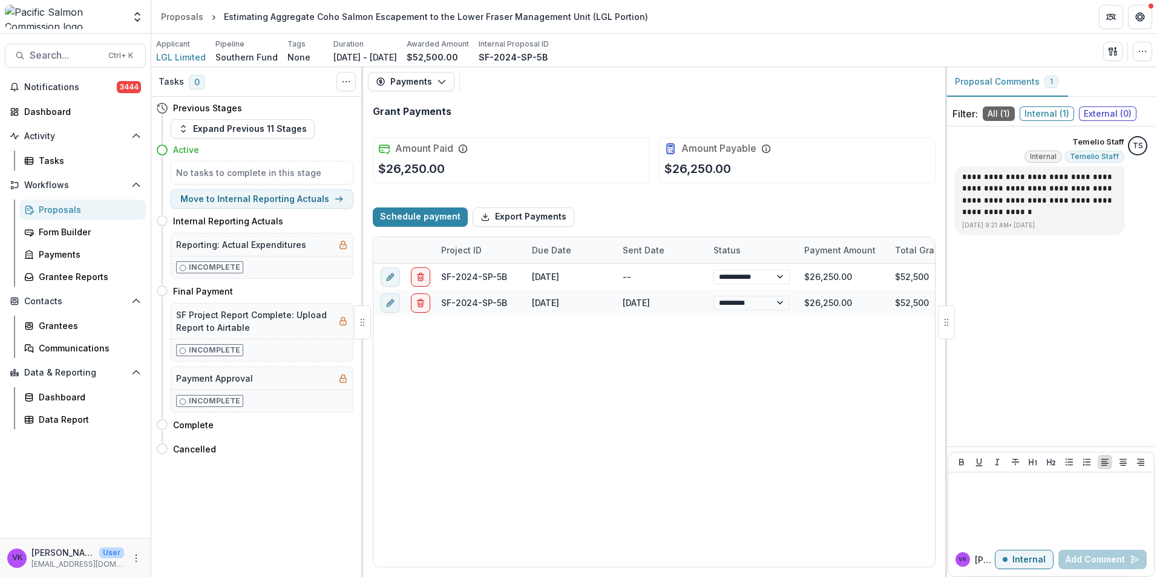
select select "****"
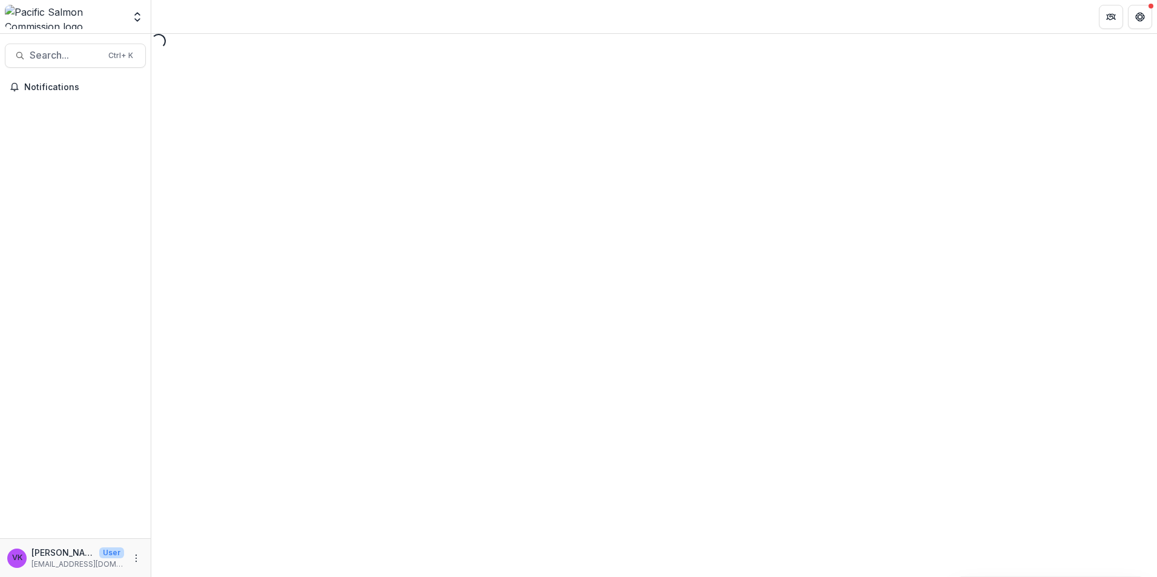
select select "********"
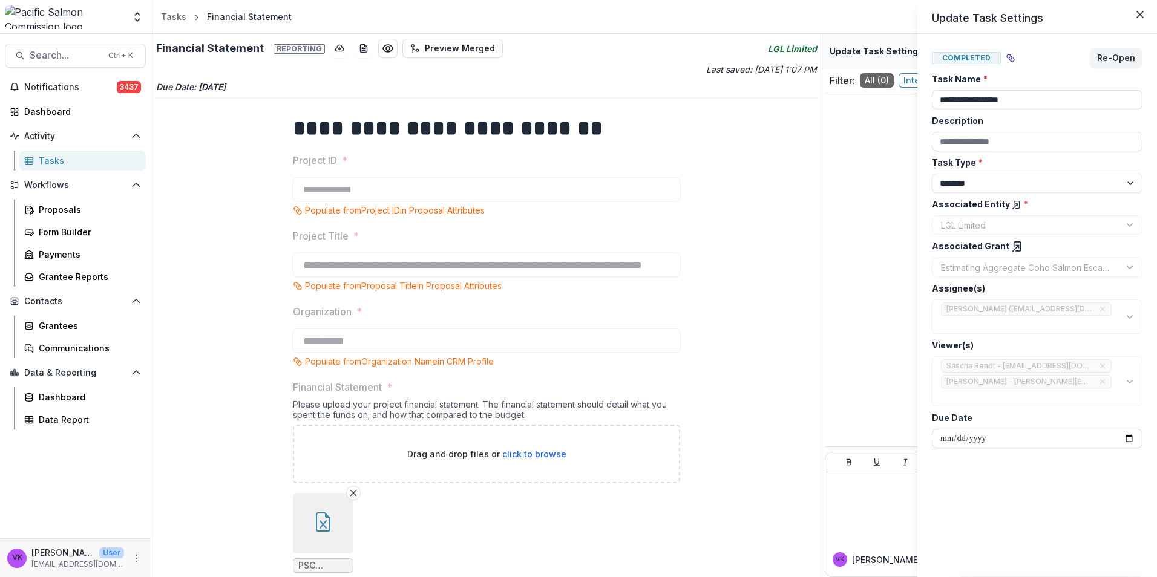
click at [324, 516] on div "**********" at bounding box center [578, 288] width 1157 height 577
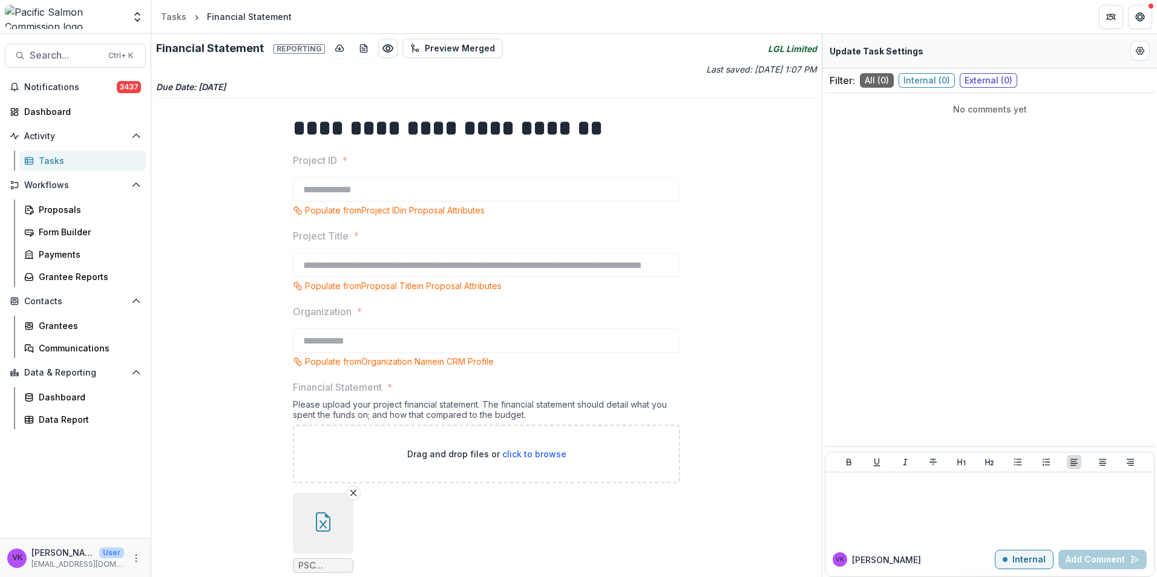
click at [325, 529] on icon "button" at bounding box center [322, 521] width 19 height 19
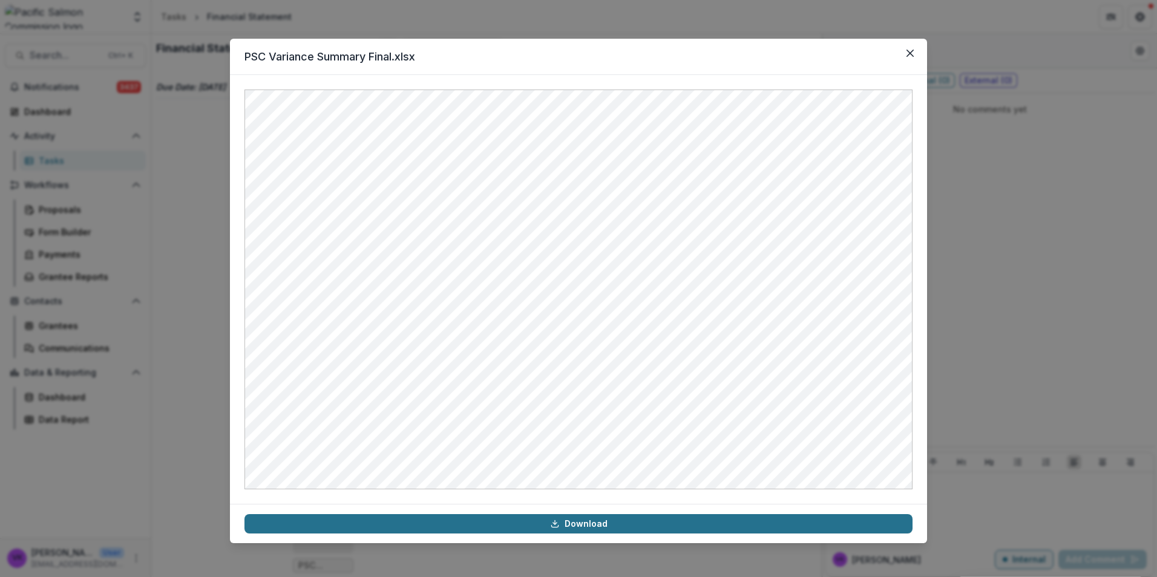
click at [577, 520] on link "Download" at bounding box center [578, 523] width 668 height 19
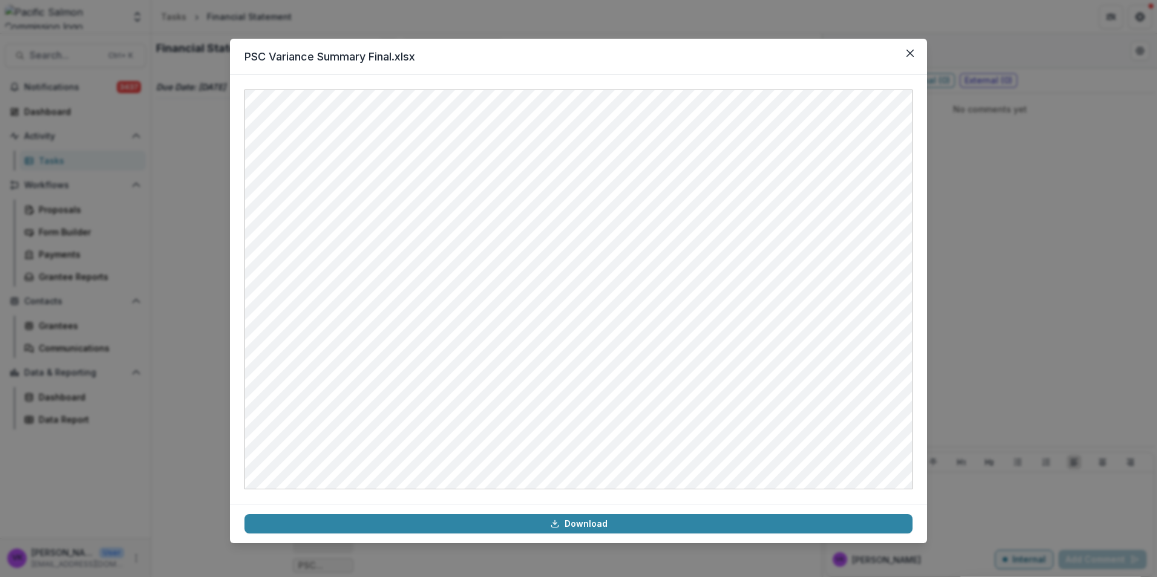
click at [773, 64] on header "PSC Variance Summary Final.xlsx" at bounding box center [578, 57] width 697 height 36
drag, startPoint x: 907, startPoint y: 52, endPoint x: 987, endPoint y: 73, distance: 82.6
click at [907, 51] on icon "Close" at bounding box center [909, 53] width 7 height 7
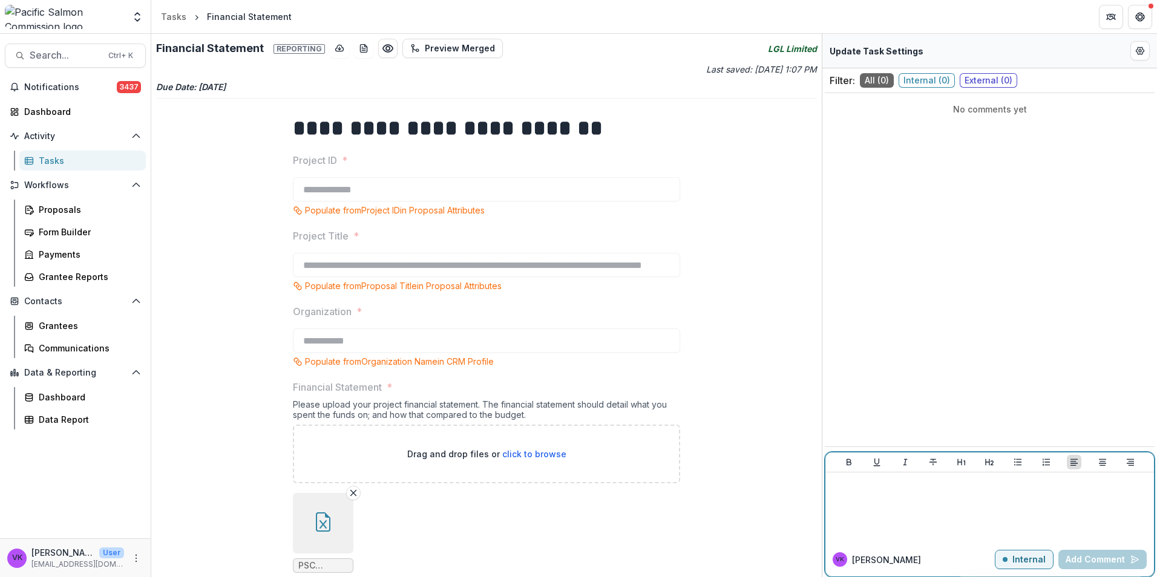
click at [880, 503] on div at bounding box center [989, 507] width 319 height 60
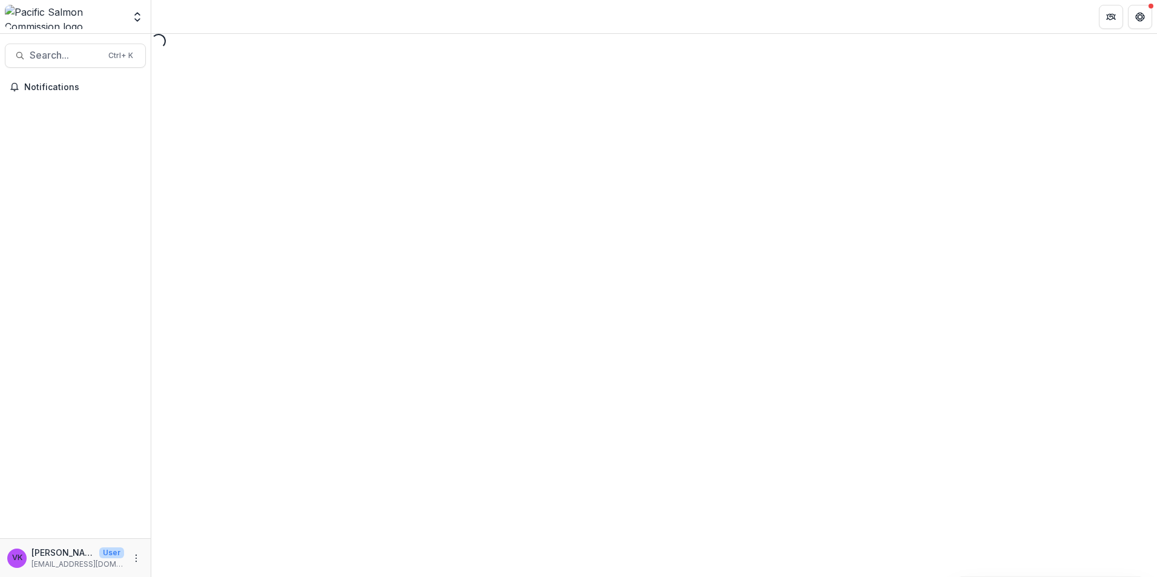
select select "********"
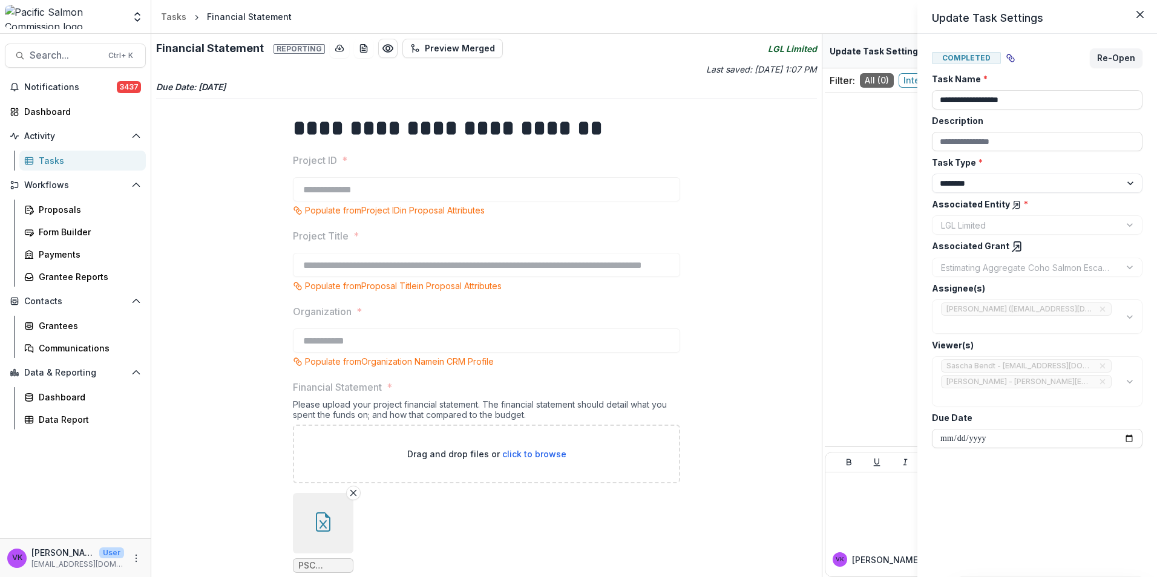
click at [747, 443] on div "**********" at bounding box center [578, 288] width 1157 height 577
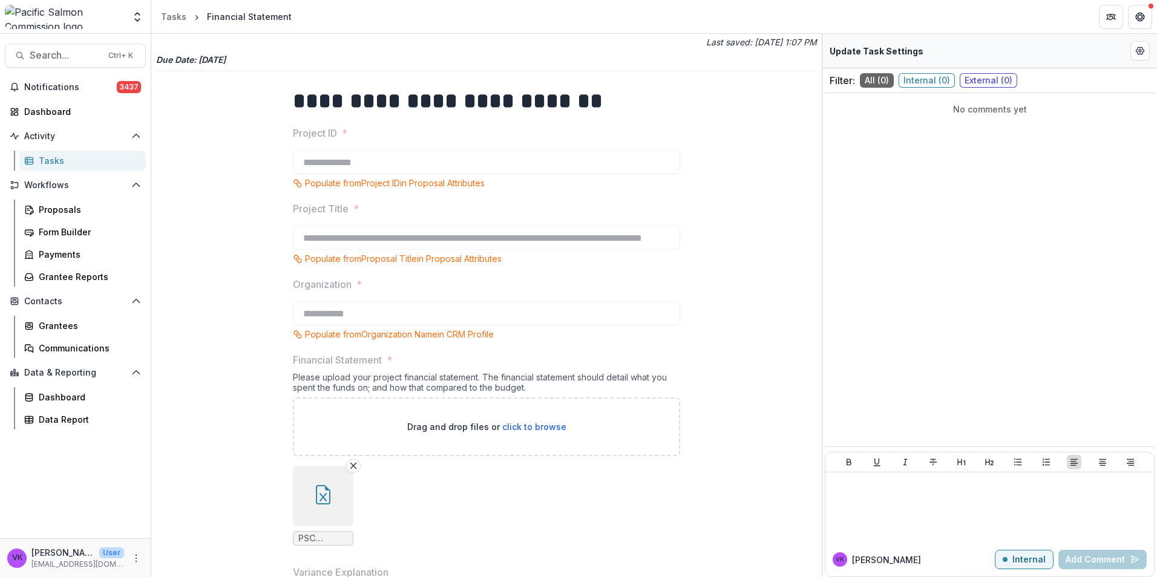
scroll to position [27, 0]
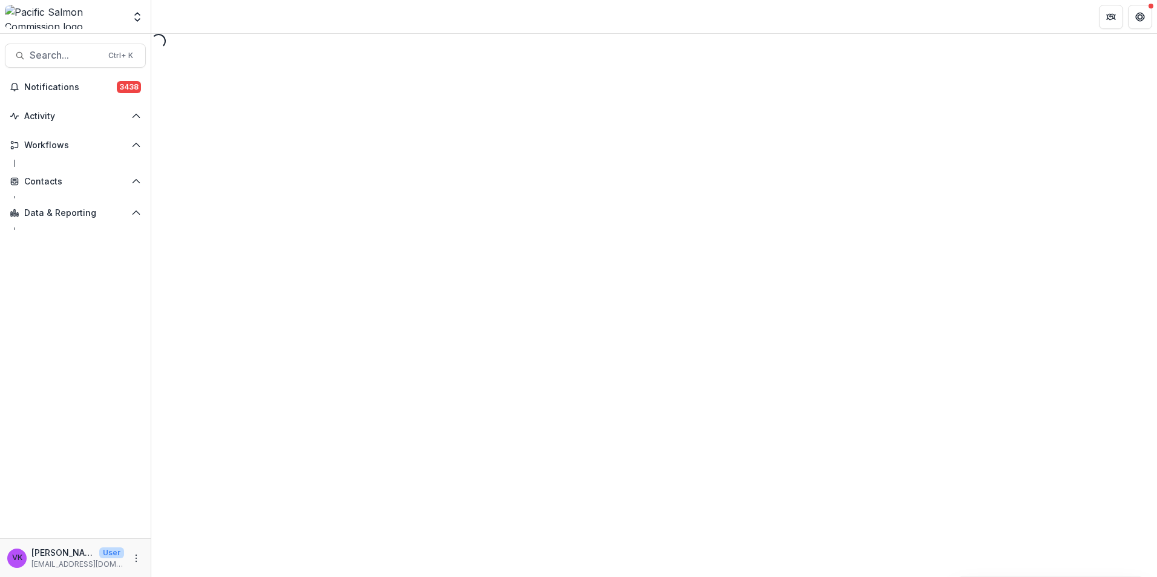
select select "********"
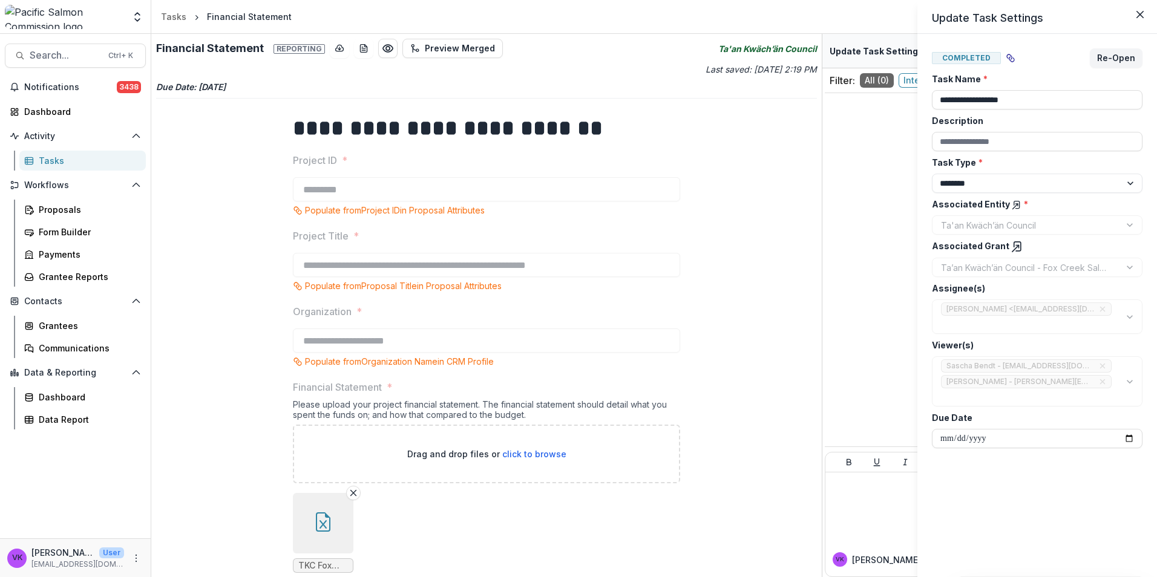
drag, startPoint x: 317, startPoint y: 514, endPoint x: 517, endPoint y: 506, distance: 200.4
click at [318, 514] on div "**********" at bounding box center [578, 288] width 1157 height 577
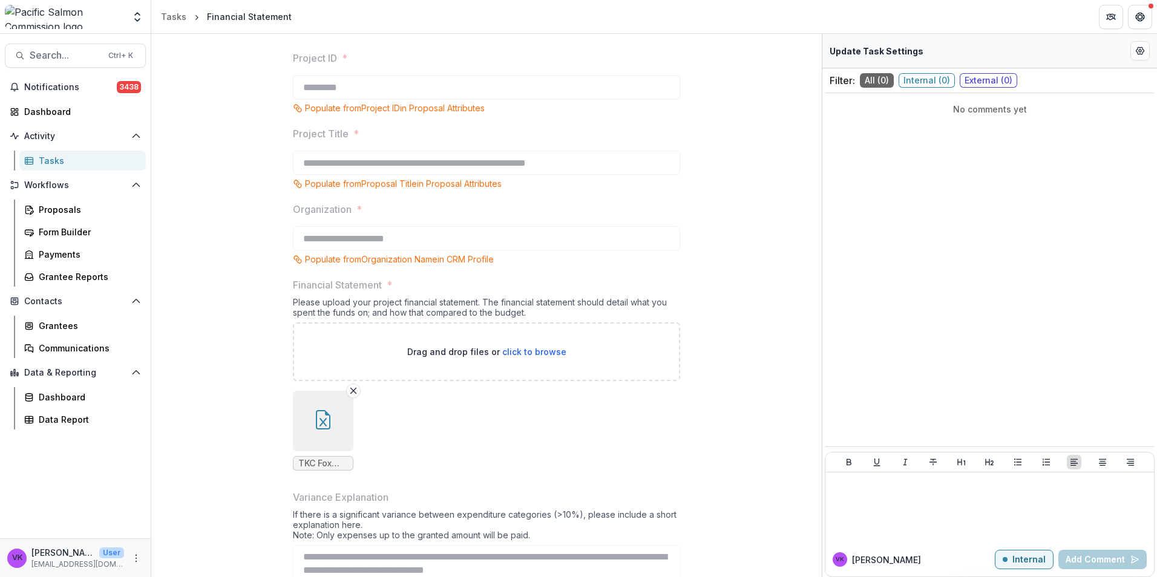
scroll to position [148, 0]
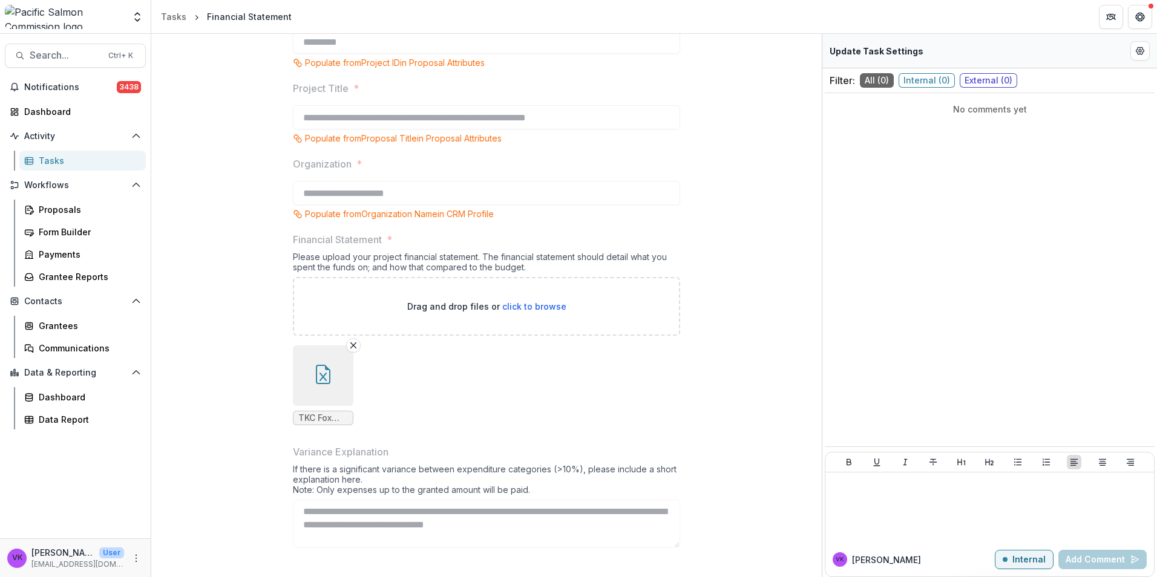
click at [316, 374] on icon "button" at bounding box center [322, 374] width 19 height 19
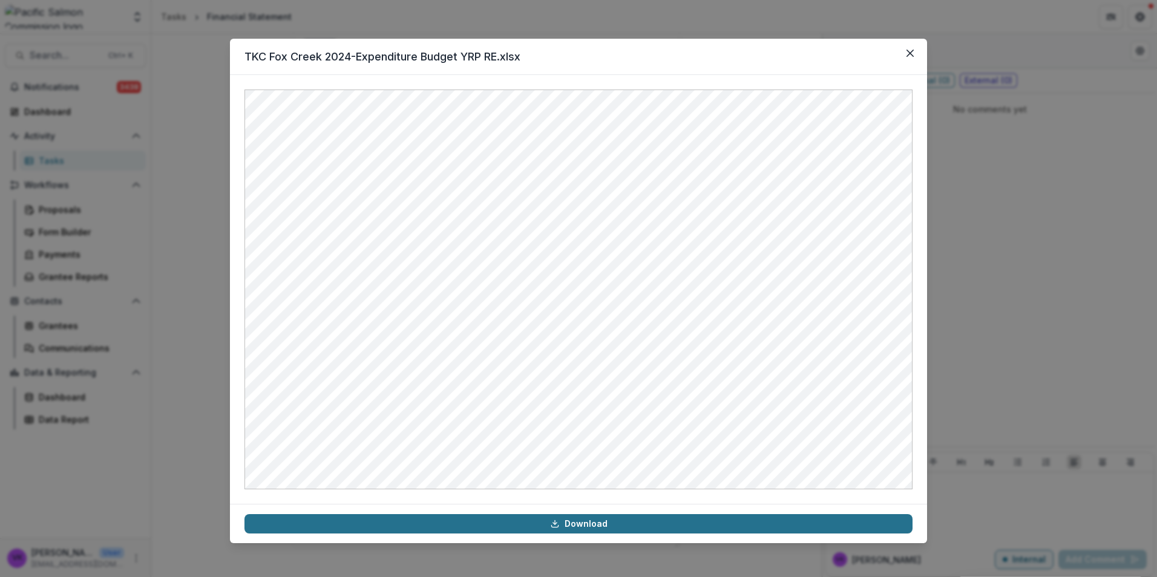
click at [594, 527] on link "Download" at bounding box center [578, 523] width 668 height 19
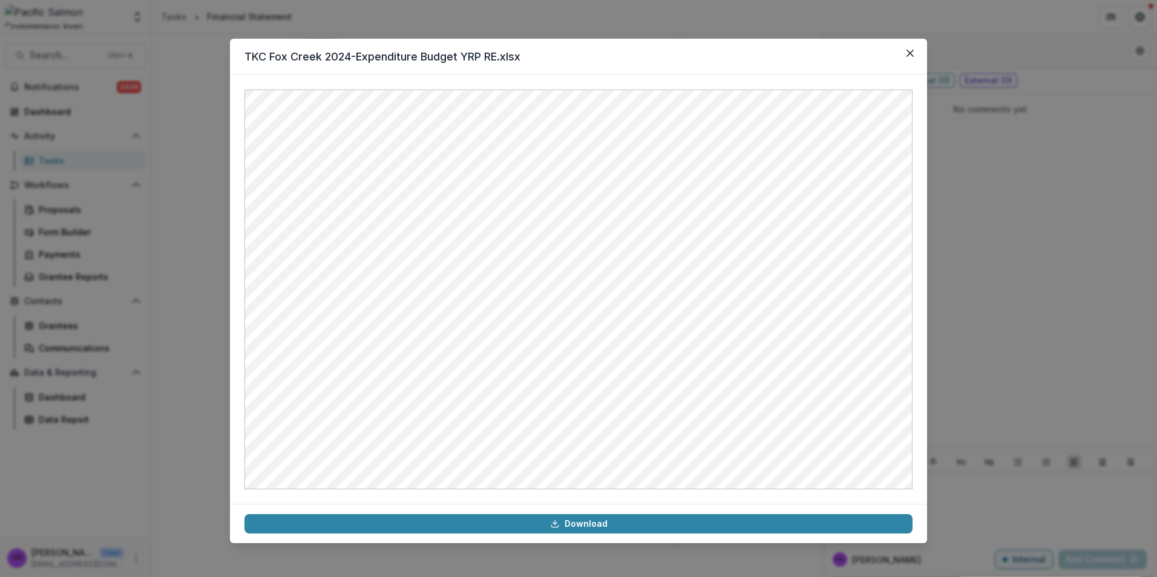
drag, startPoint x: 1039, startPoint y: 241, endPoint x: 991, endPoint y: 160, distance: 94.4
click at [1039, 240] on div "TKC Fox Creek 2024-Expenditure Budget YRP RE.xlsx Download" at bounding box center [578, 288] width 1157 height 577
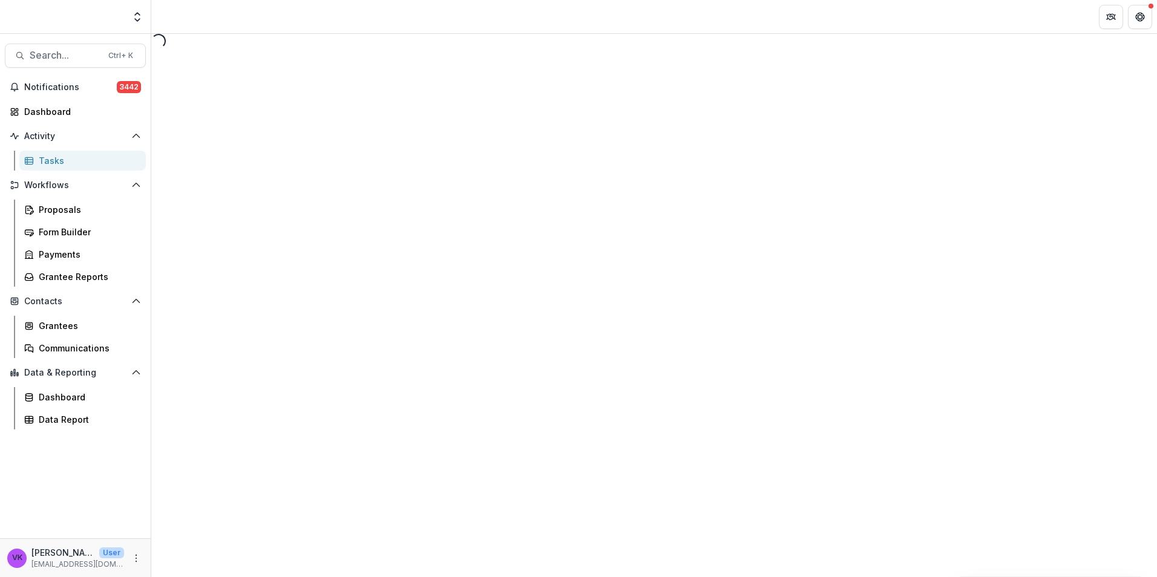
select select "********"
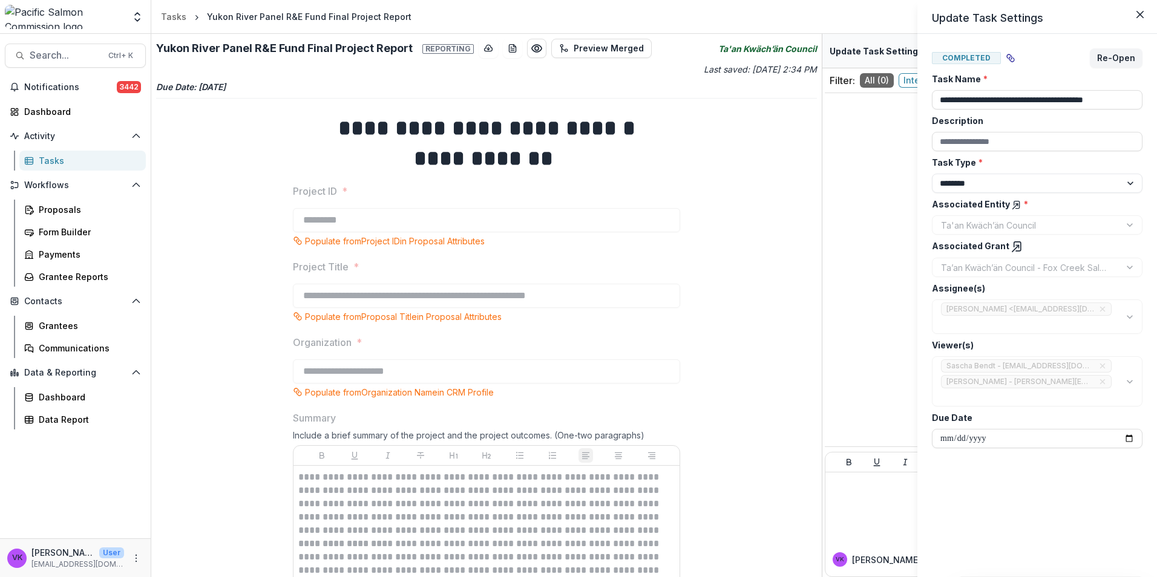
drag, startPoint x: 763, startPoint y: 230, endPoint x: 776, endPoint y: 233, distance: 12.9
click at [765, 229] on div "**********" at bounding box center [578, 288] width 1157 height 577
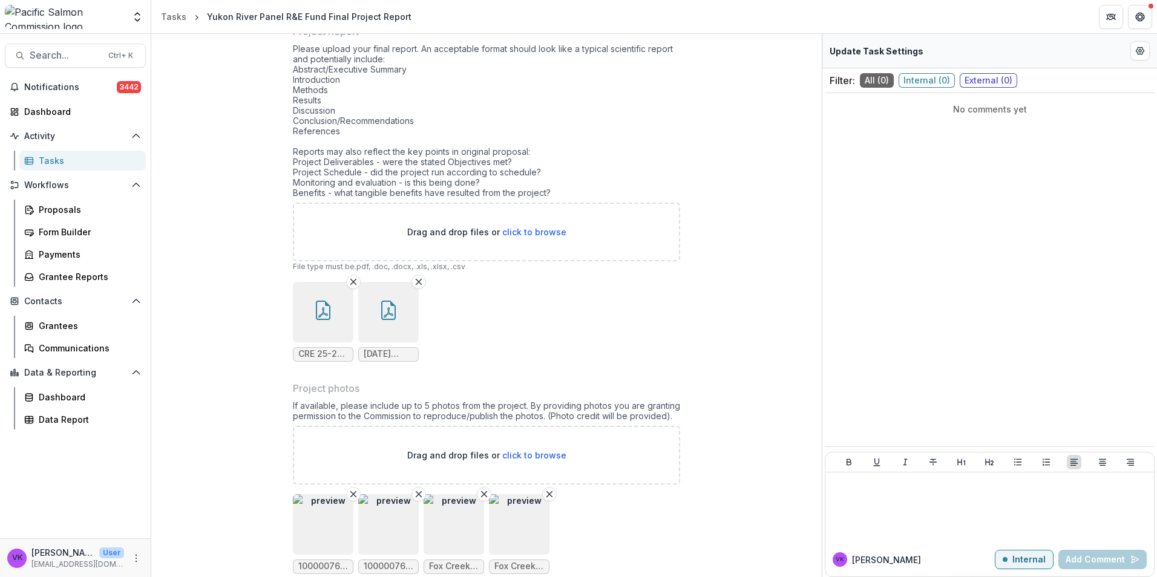
scroll to position [857, 0]
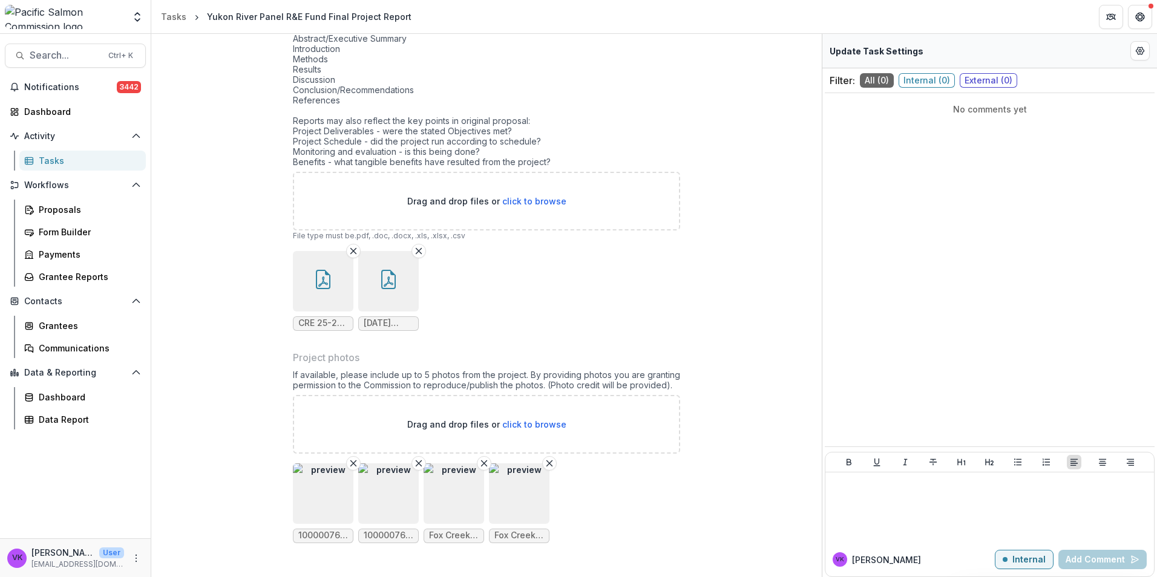
click at [324, 276] on icon "button" at bounding box center [322, 279] width 19 height 19
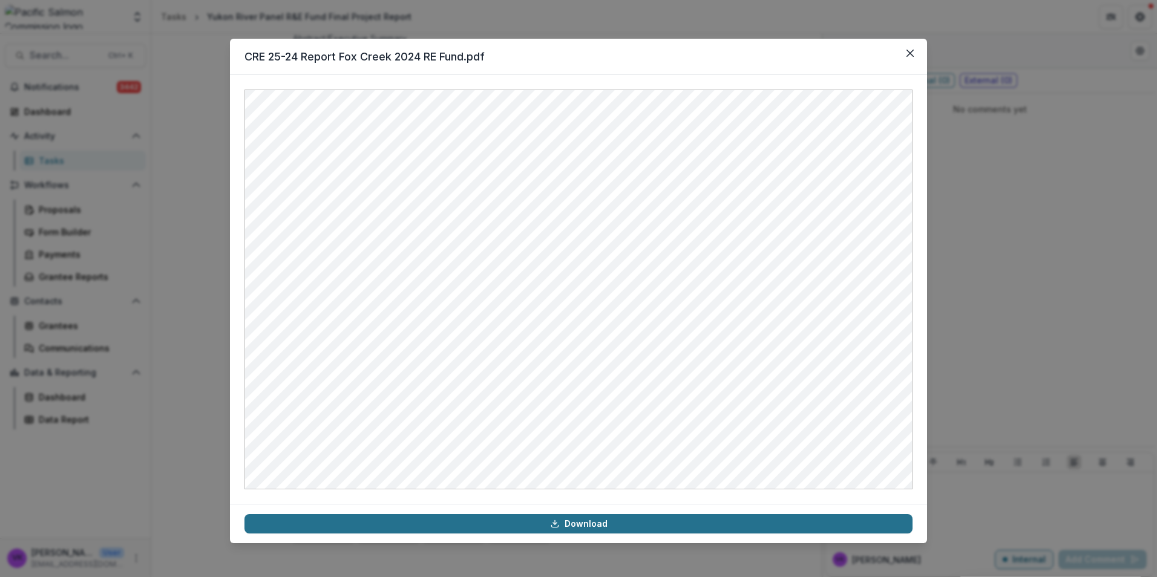
click at [575, 516] on link "Download" at bounding box center [578, 523] width 668 height 19
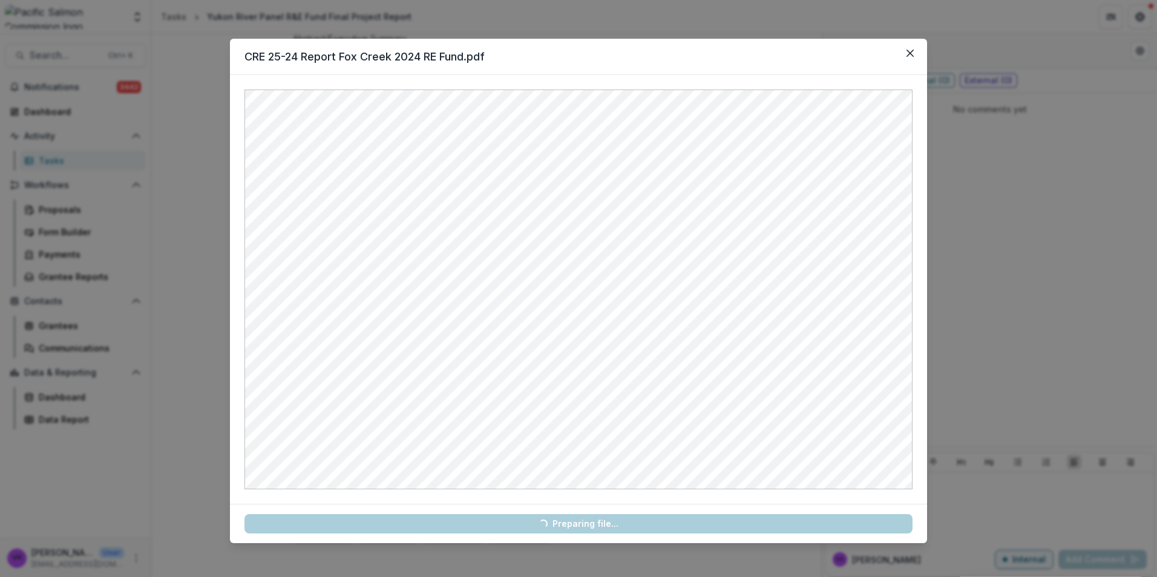
drag, startPoint x: 577, startPoint y: 522, endPoint x: 614, endPoint y: 535, distance: 39.2
click at [578, 521] on link "Loading... Preparing file..." at bounding box center [578, 523] width 668 height 19
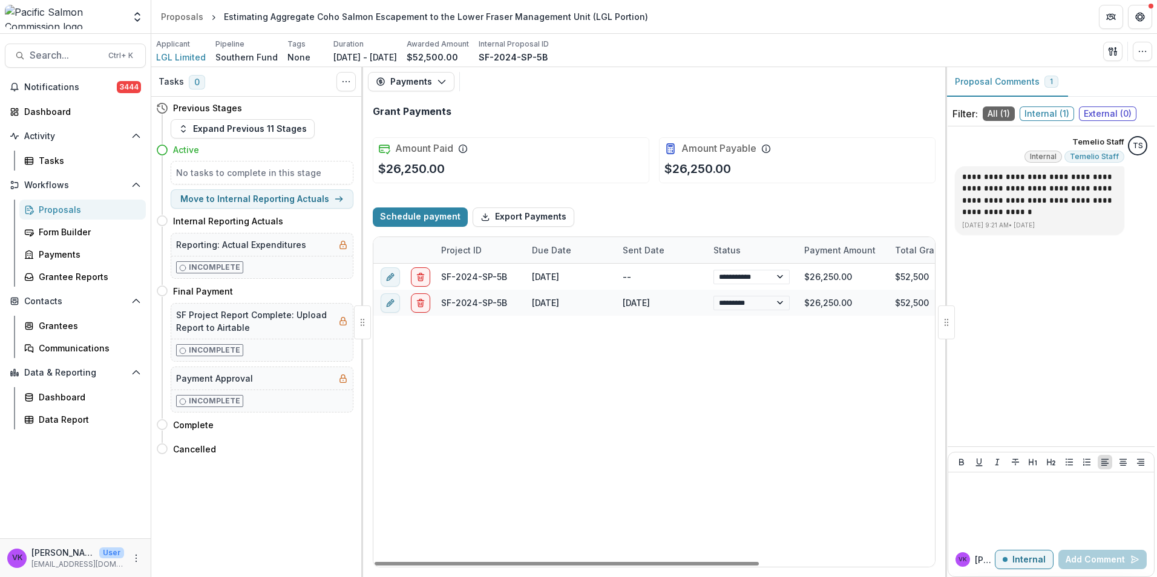
select select "****"
click at [48, 210] on div "Proposals" at bounding box center [87, 209] width 97 height 13
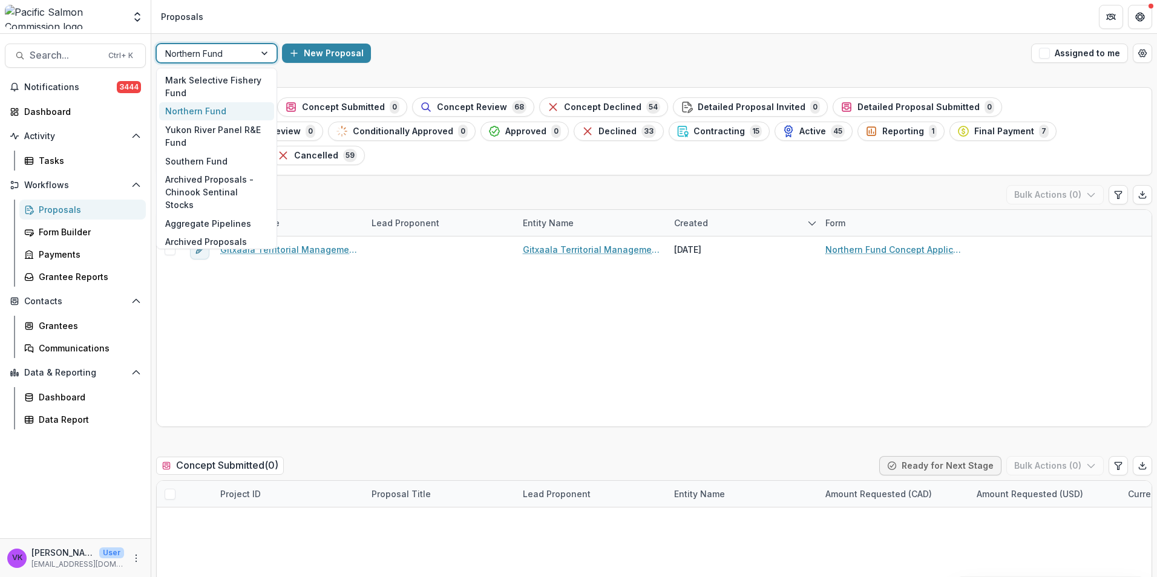
click at [264, 55] on div at bounding box center [266, 53] width 22 height 18
click at [209, 157] on div "Southern Fund" at bounding box center [216, 161] width 115 height 19
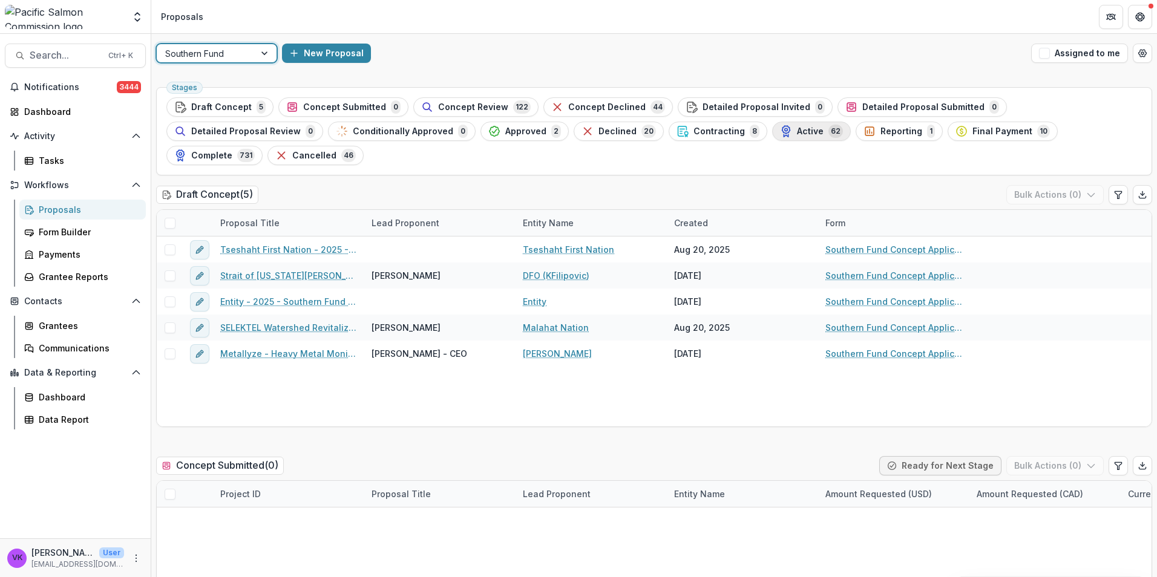
click at [797, 128] on span "Active" at bounding box center [810, 131] width 27 height 10
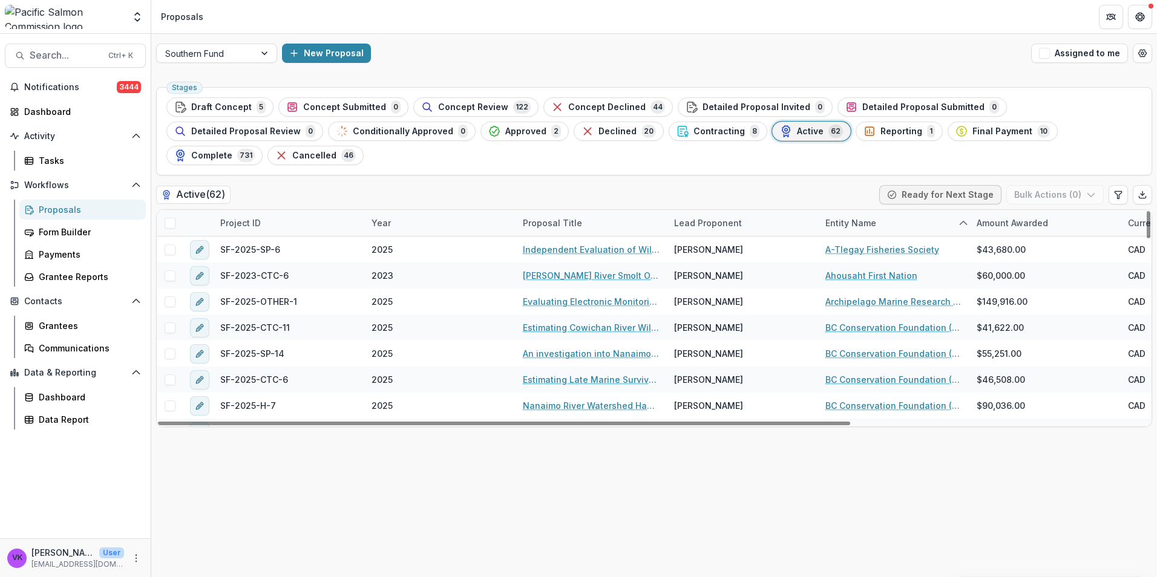
click at [283, 210] on div "Project ID" at bounding box center [288, 223] width 151 height 26
drag, startPoint x: 284, startPoint y: 228, endPoint x: 321, endPoint y: 227, distance: 36.9
click at [285, 226] on input at bounding box center [287, 226] width 145 height 19
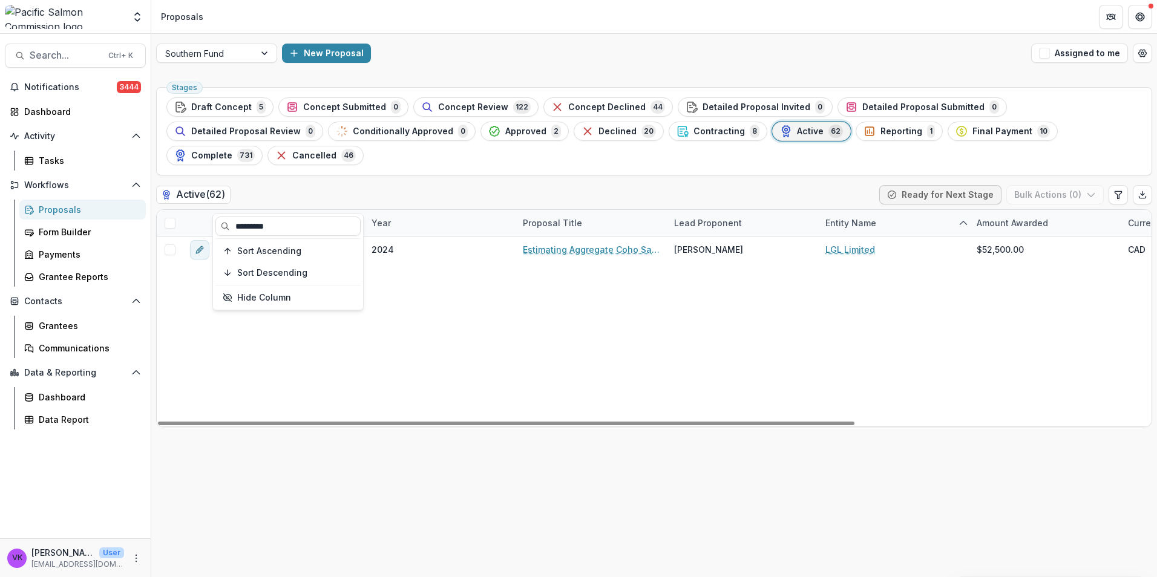
type input "*********"
click at [603, 370] on div "SF-2024-SP-5B 2024 Estimating Aggregate Coho Salmon Escapement to the Lower Fra…" at bounding box center [865, 332] width 1417 height 190
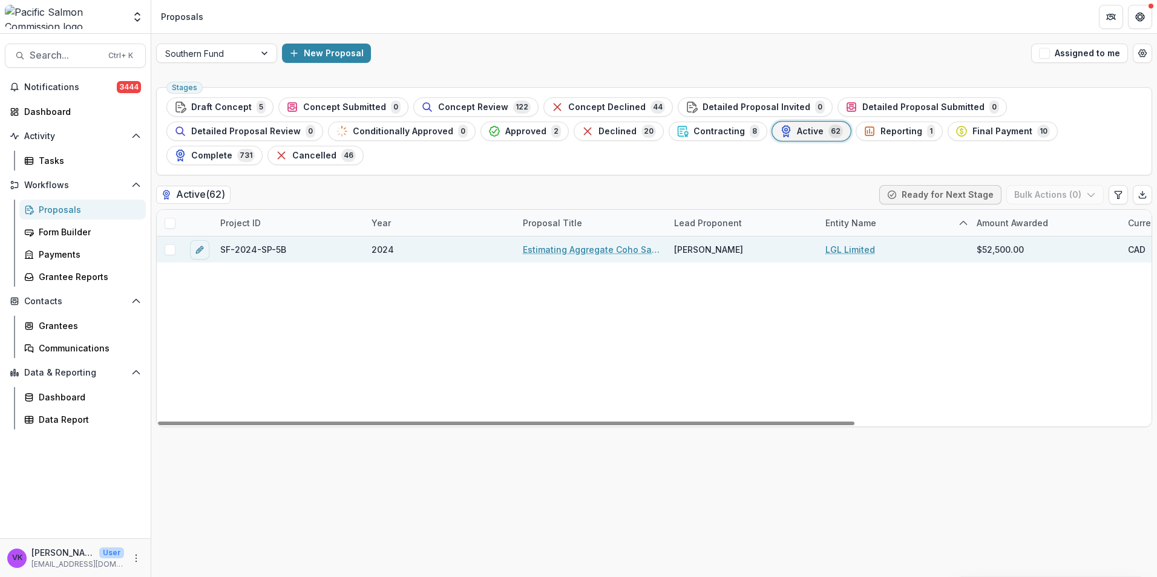
click at [281, 243] on span "SF-2024-SP-5B" at bounding box center [253, 249] width 66 height 13
click at [602, 243] on link "Estimating Aggregate Coho Salmon Escapement to the Lower Fraser Management Unit…" at bounding box center [591, 249] width 137 height 13
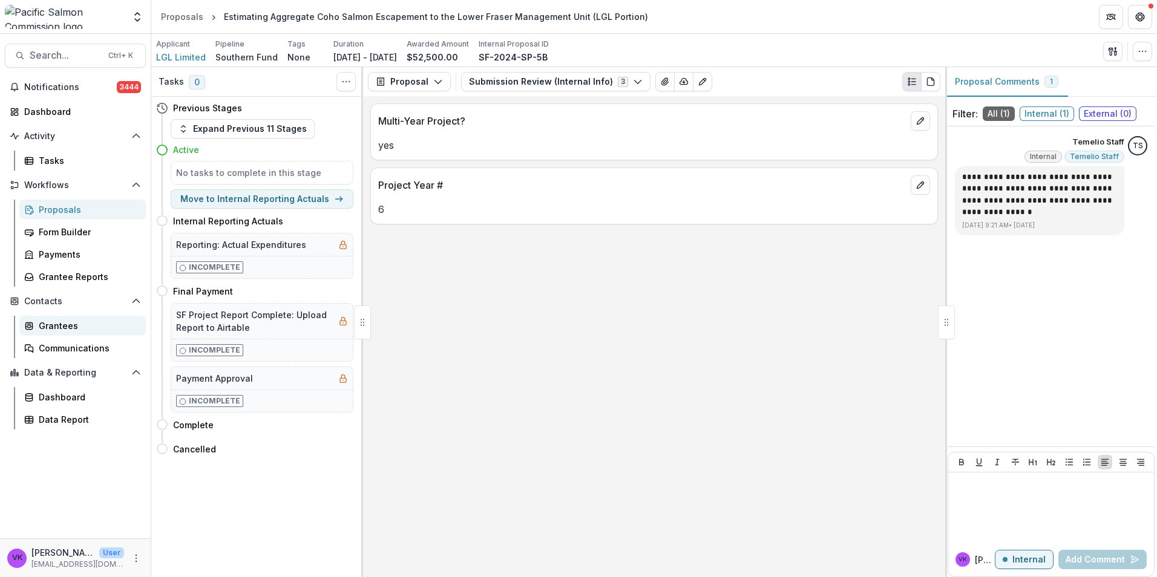
click at [60, 325] on div "Grantees" at bounding box center [87, 325] width 97 height 13
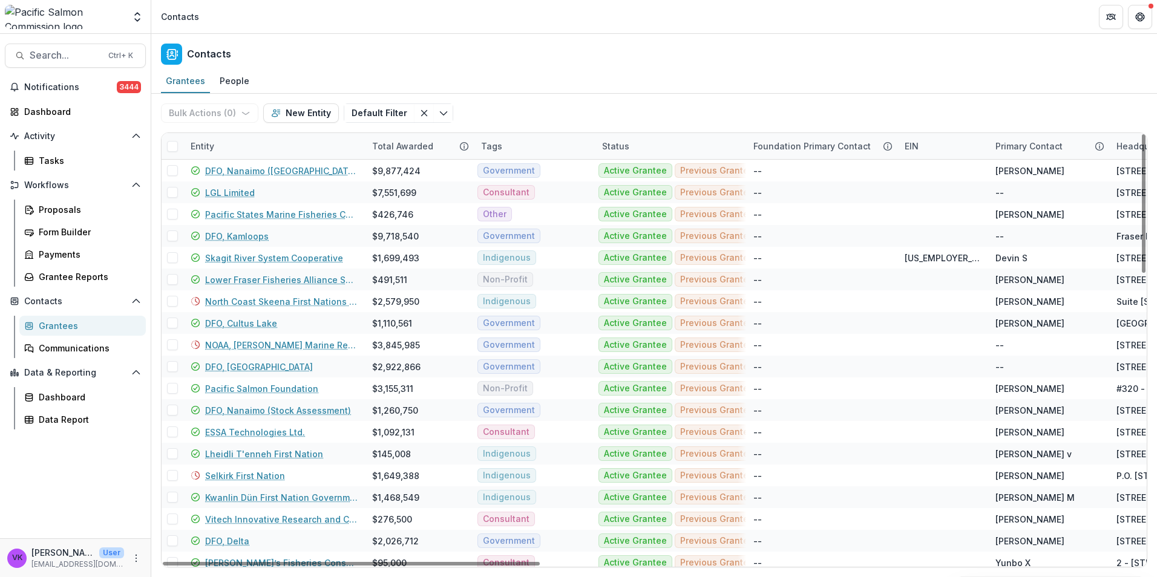
click at [254, 154] on div "Entity" at bounding box center [273, 146] width 181 height 26
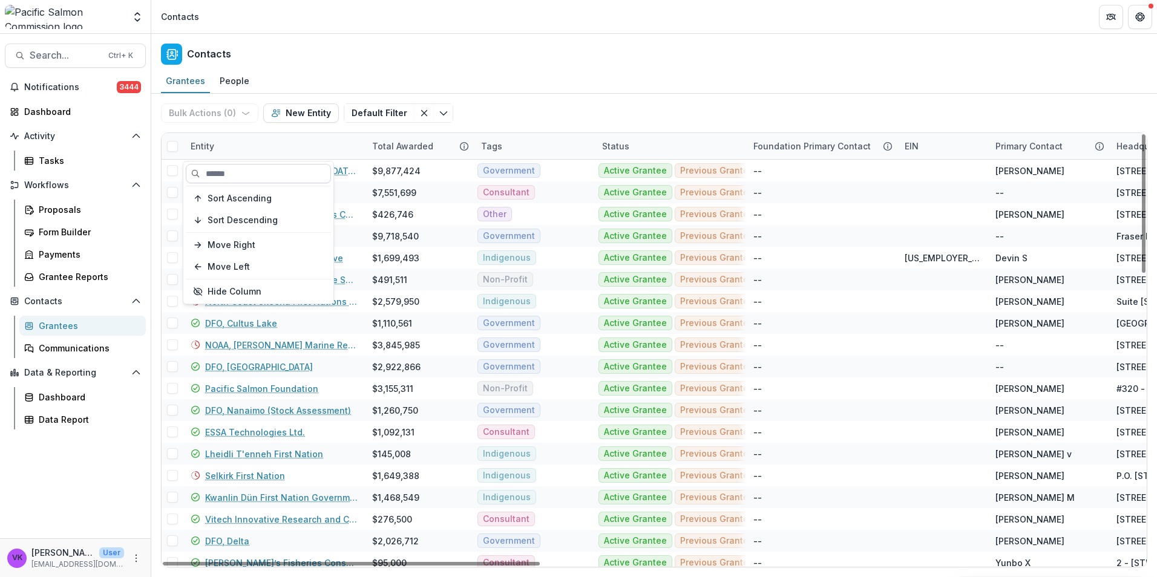
click at [275, 180] on input at bounding box center [258, 173] width 145 height 19
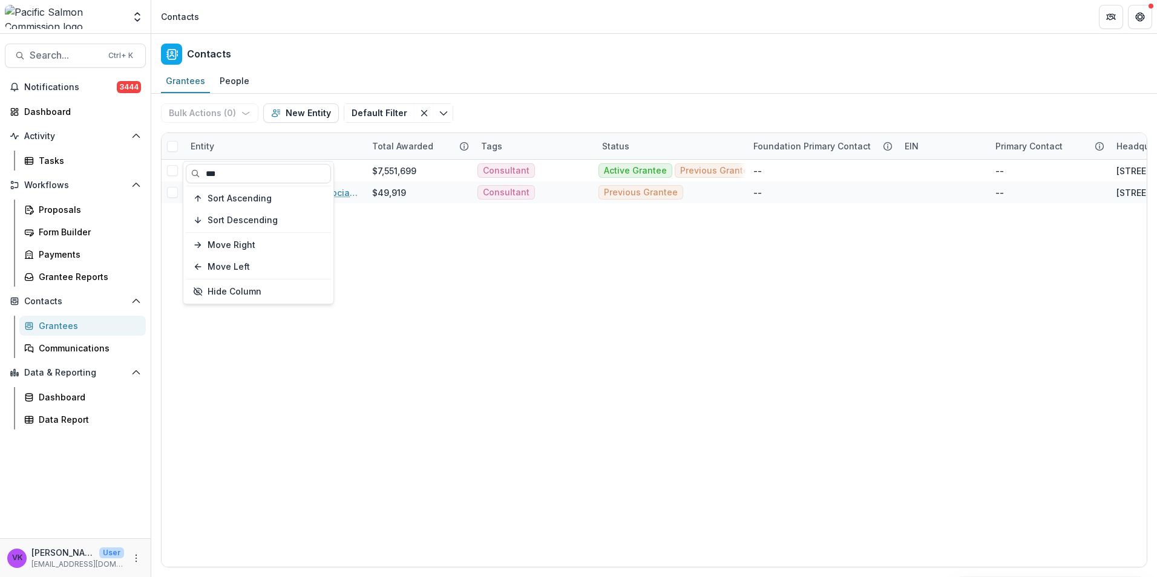
type input "***"
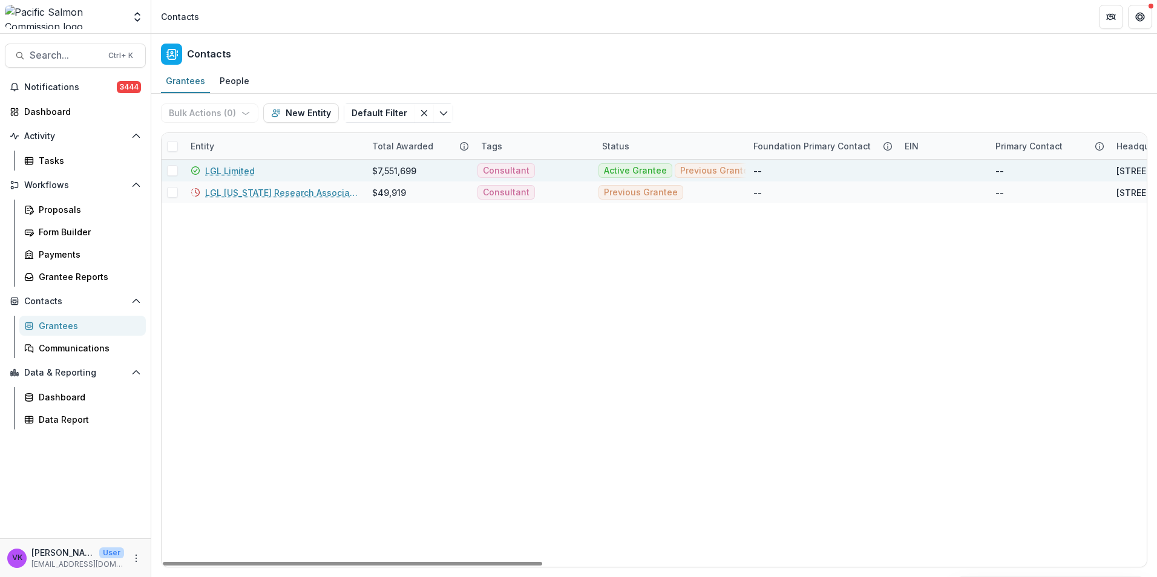
click at [236, 174] on link "LGL Limited" at bounding box center [230, 171] width 50 height 13
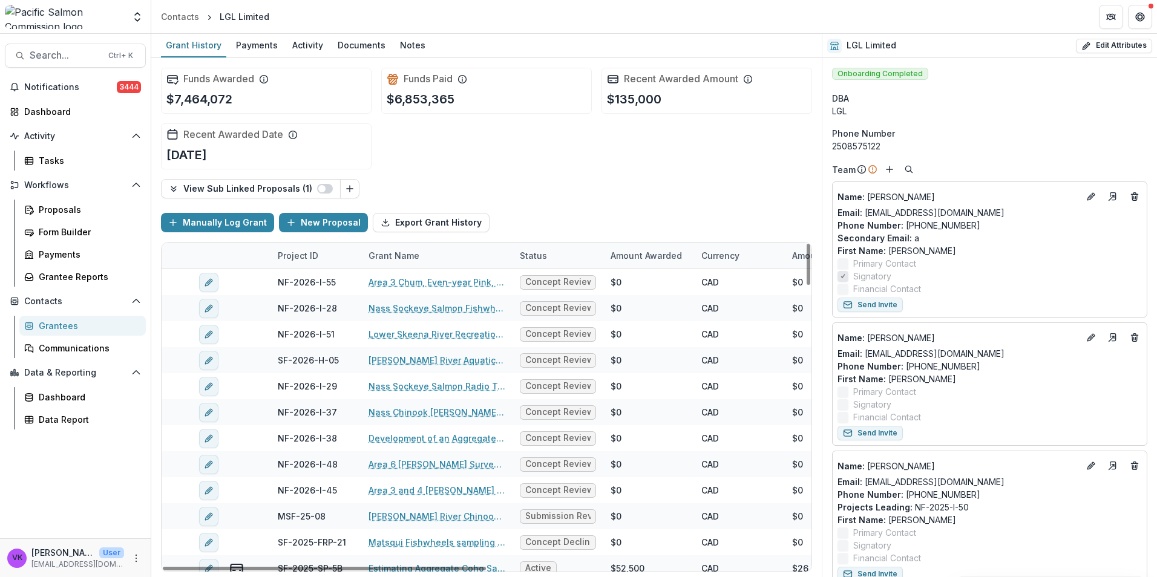
drag, startPoint x: 411, startPoint y: 45, endPoint x: 526, endPoint y: 85, distance: 121.7
click at [411, 45] on div "Notes" at bounding box center [412, 45] width 35 height 18
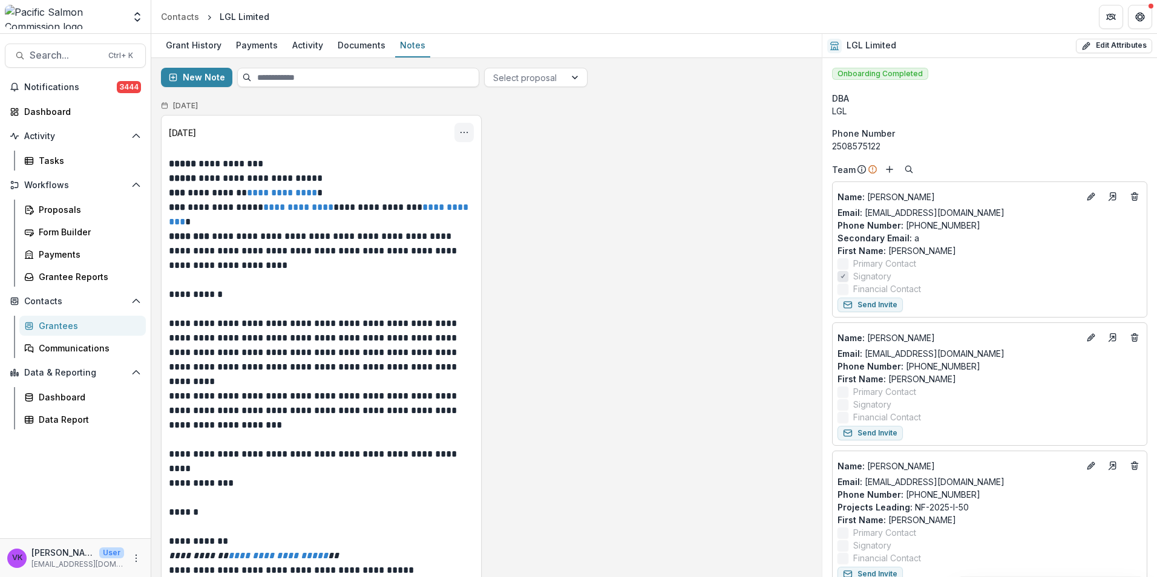
click at [462, 131] on icon "Options" at bounding box center [464, 133] width 10 height 10
click at [392, 180] on button "Edit" at bounding box center [403, 180] width 129 height 20
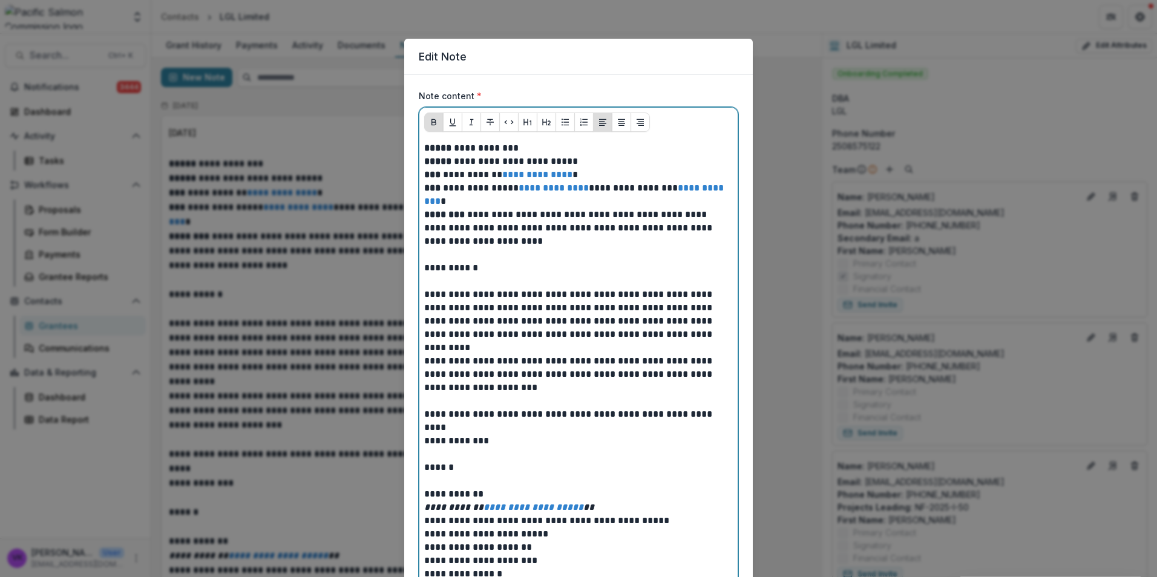
click at [428, 141] on div "**********" at bounding box center [578, 368] width 318 height 462
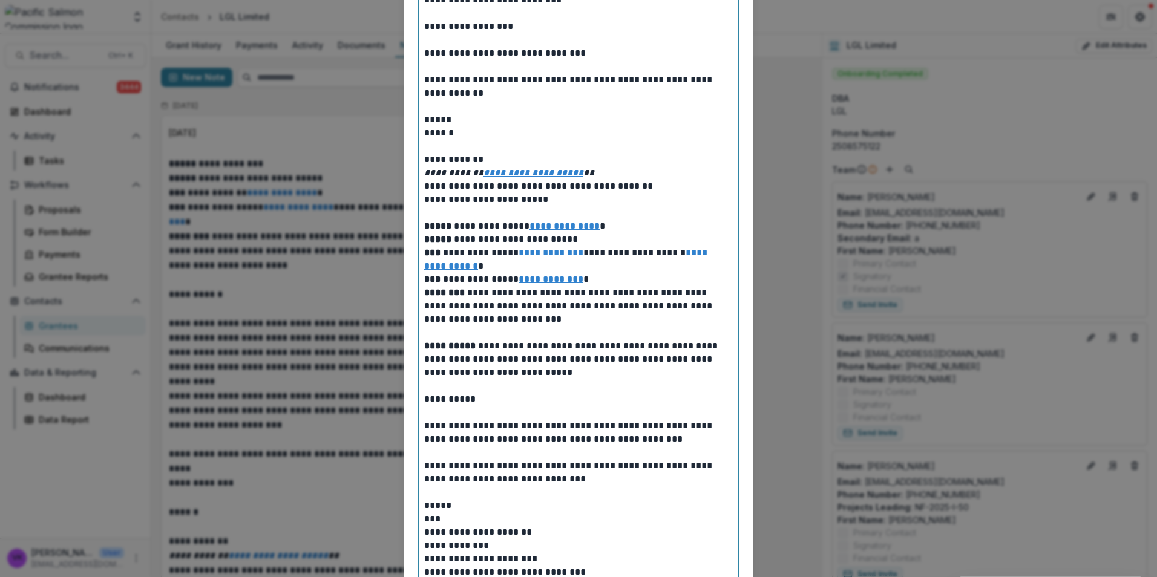
scroll to position [302, 0]
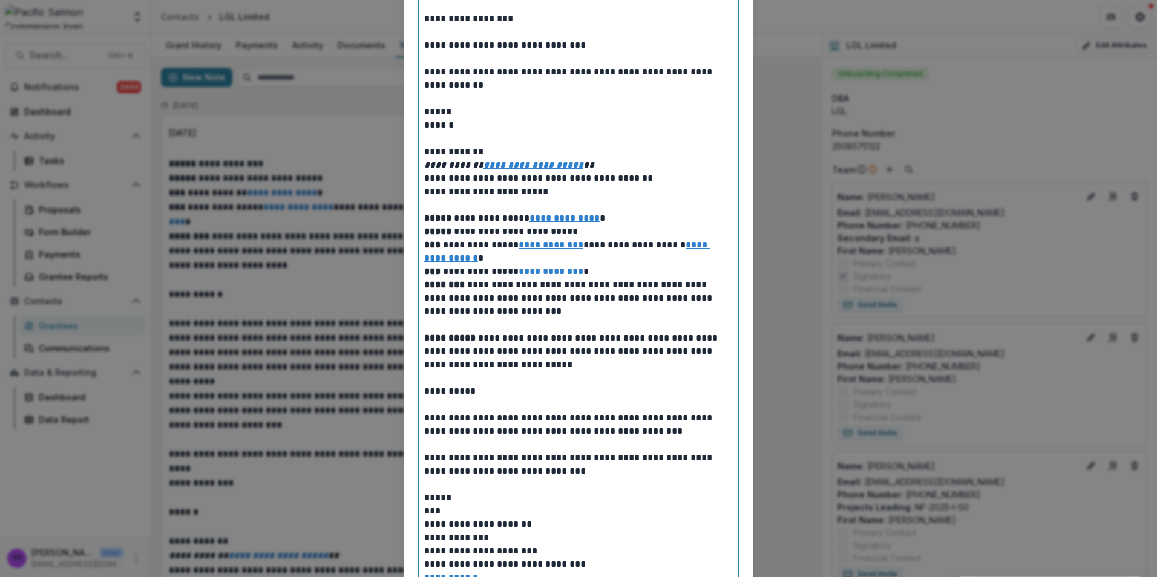
click at [621, 361] on p "**********" at bounding box center [578, 352] width 309 height 40
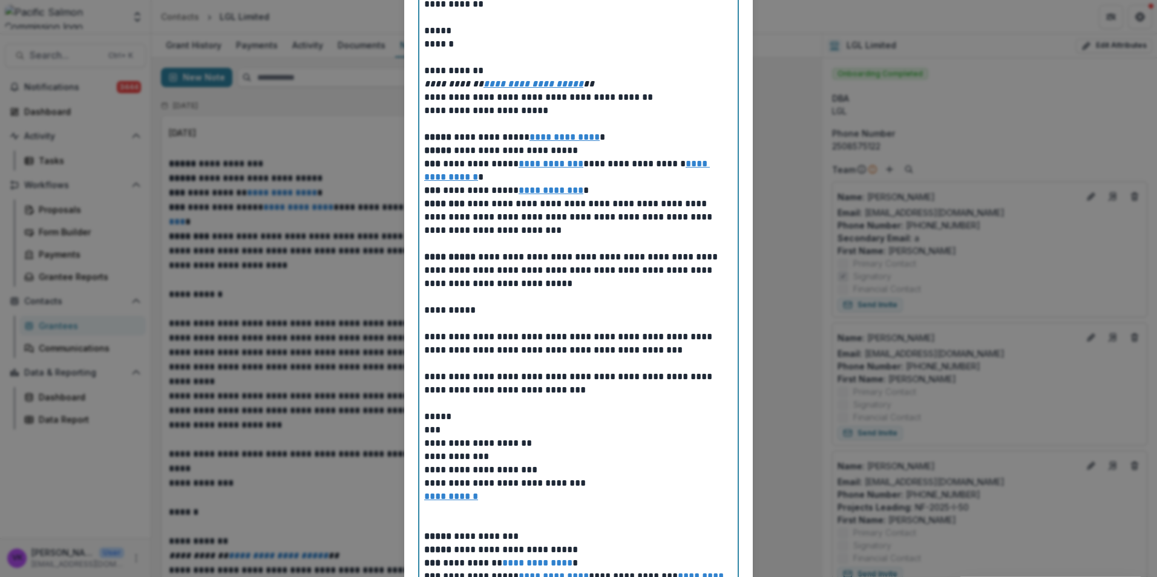
scroll to position [605, 0]
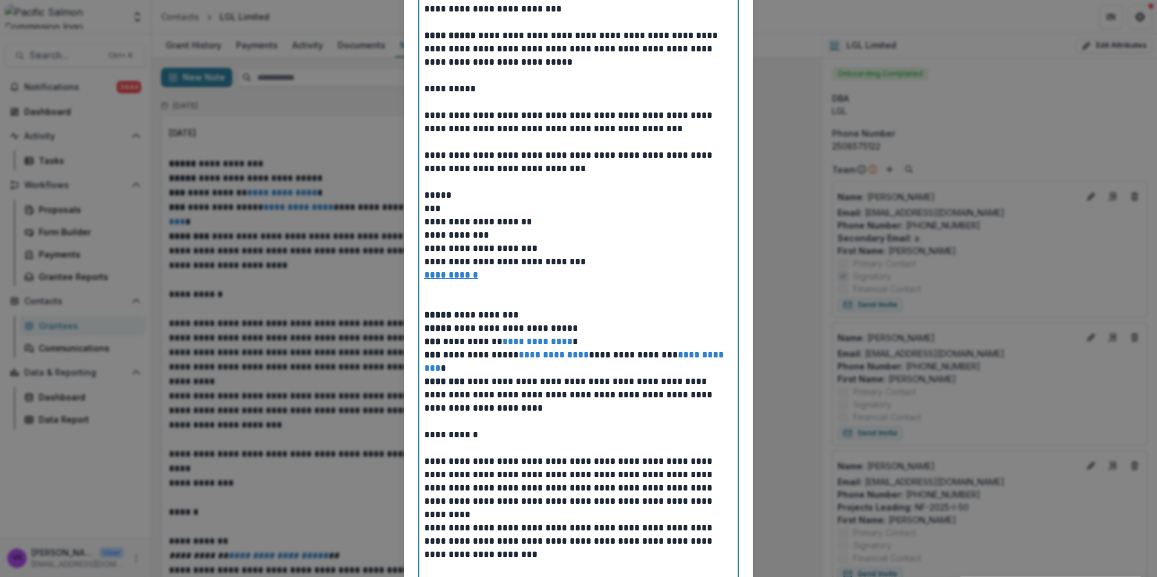
click at [442, 292] on p at bounding box center [578, 288] width 309 height 13
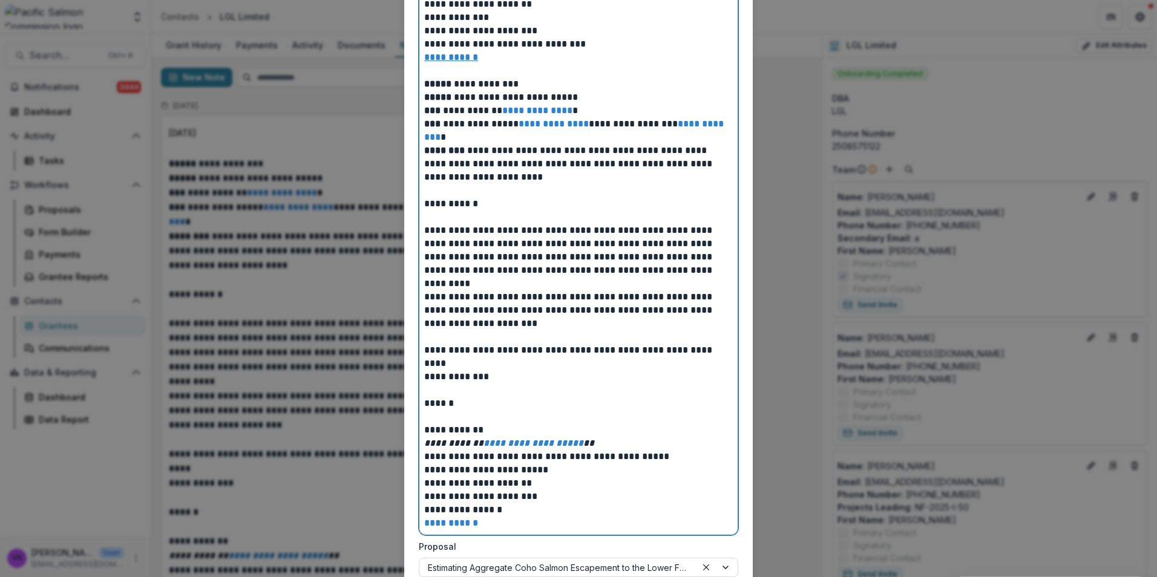
scroll to position [962, 0]
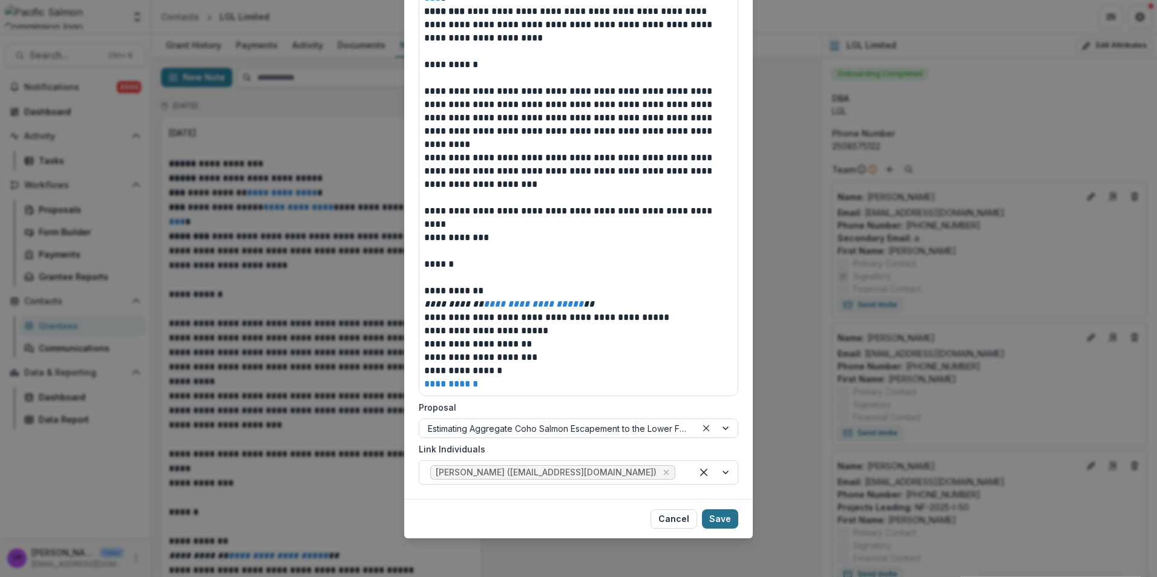
click at [717, 521] on button "Save" at bounding box center [720, 518] width 36 height 19
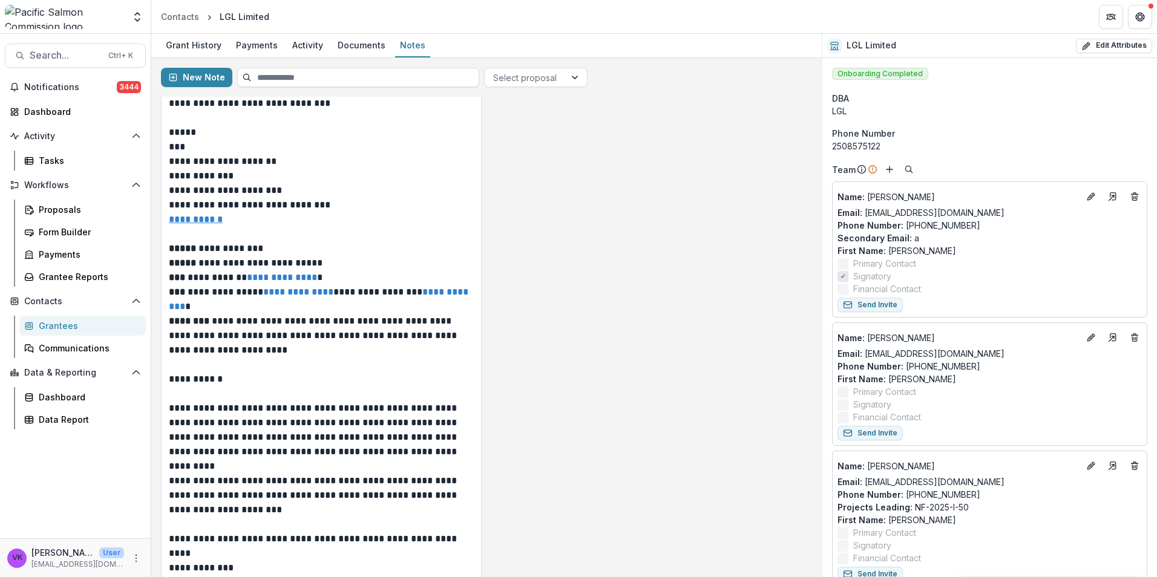
scroll to position [847, 0]
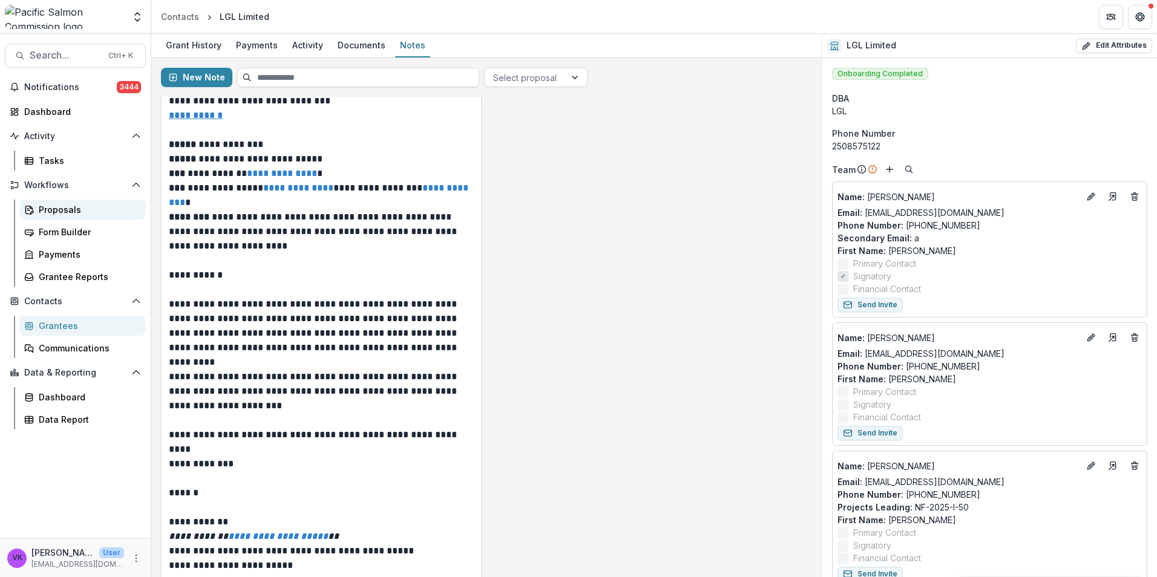
click at [53, 212] on div "Proposals" at bounding box center [87, 209] width 97 height 13
